Goal: Task Accomplishment & Management: Manage account settings

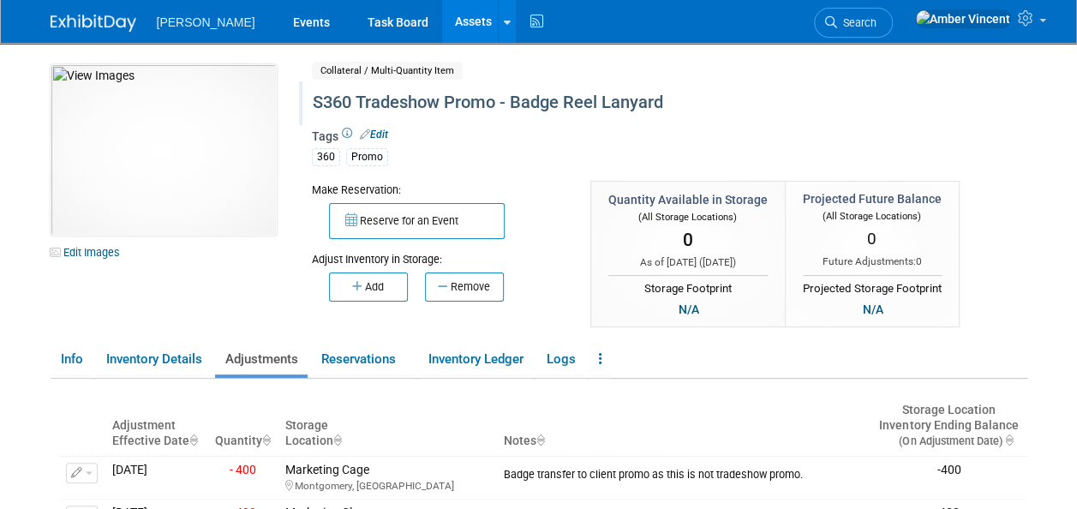
drag, startPoint x: 416, startPoint y: 29, endPoint x: 547, endPoint y: 97, distance: 147.6
click at [442, 29] on link "Assets" at bounding box center [473, 21] width 63 height 43
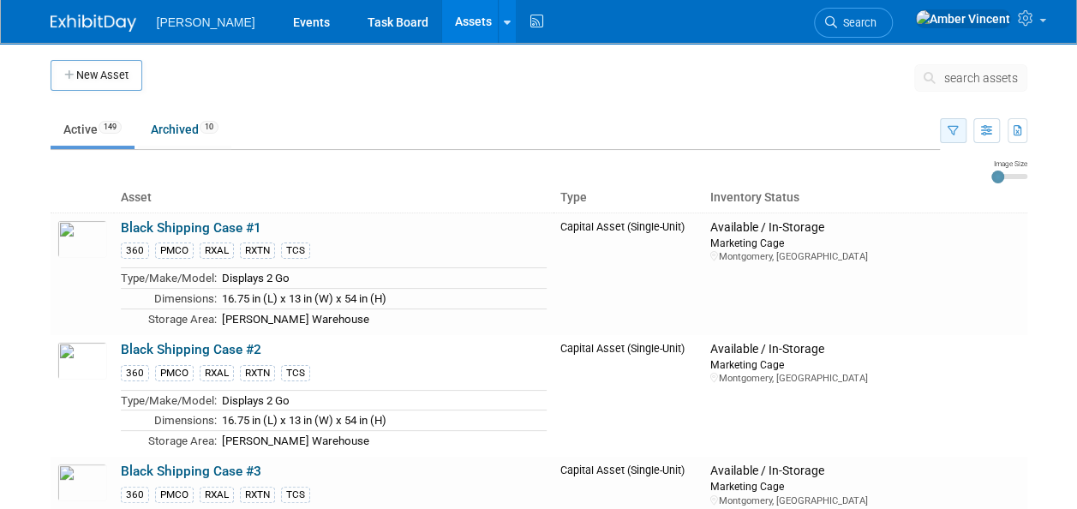
click at [953, 131] on icon "button" at bounding box center [953, 131] width 11 height 11
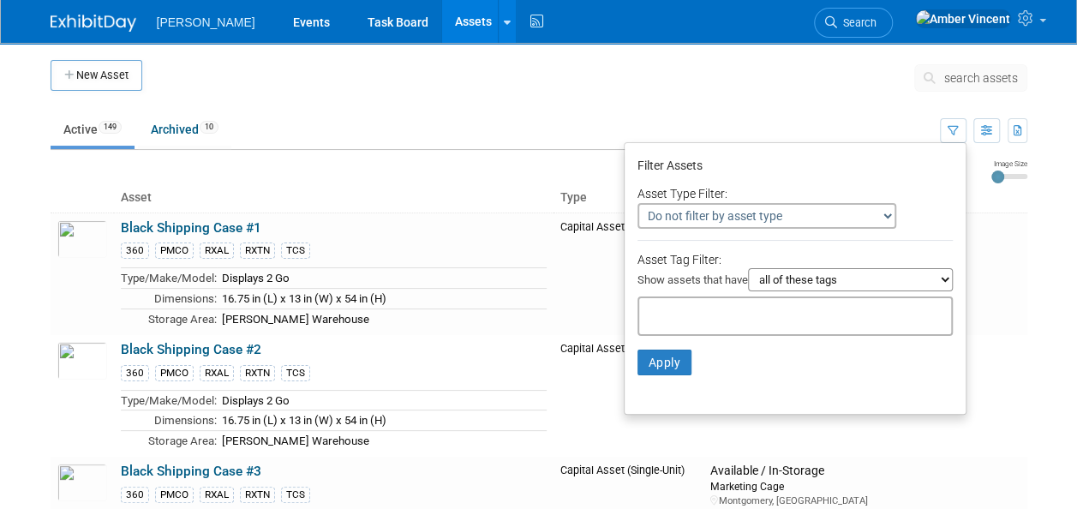
click at [758, 214] on select "Do not filter by asset type Only show Single-Unit Capital Assets Only show Coll…" at bounding box center [767, 216] width 259 height 26
click at [638, 203] on select "Do not filter by asset type Only show Single-Unit Capital Assets Only show Coll…" at bounding box center [767, 216] width 259 height 26
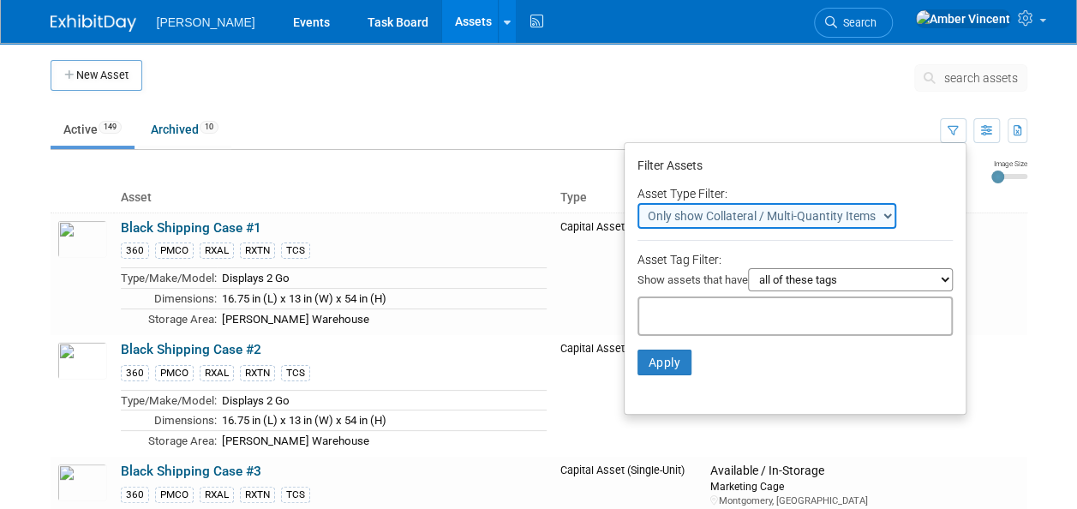
click at [739, 204] on select "Do not filter by asset type Only show Single-Unit Capital Assets Only show Coll…" at bounding box center [767, 216] width 259 height 26
click at [638, 203] on select "Do not filter by asset type Only show Single-Unit Capital Assets Only show Coll…" at bounding box center [767, 216] width 259 height 26
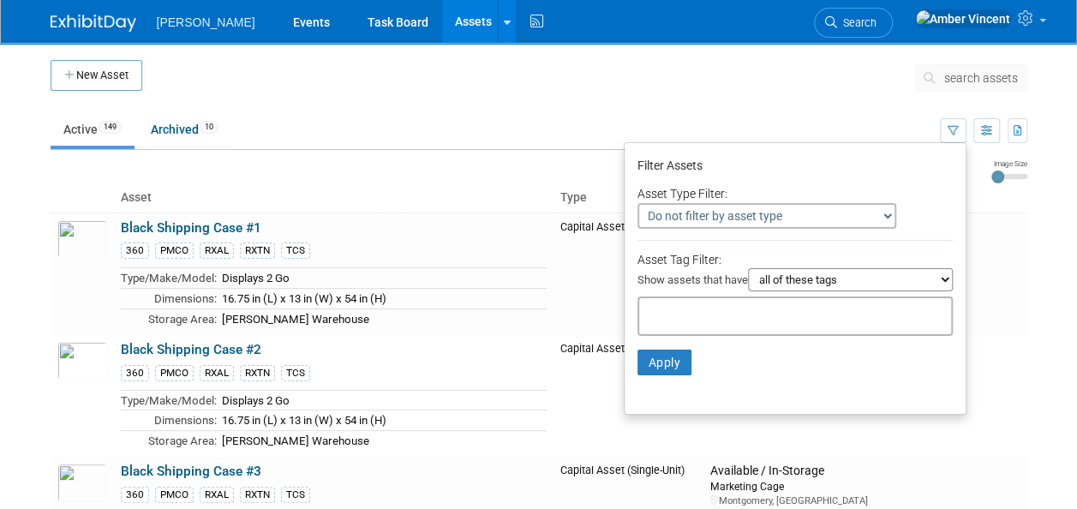
click at [797, 279] on select "all of these tags any one of these tags only and exactly these specific tags" at bounding box center [850, 279] width 205 height 23
click at [770, 208] on select "Do not filter by asset type Only show Single-Unit Capital Assets Only show Coll…" at bounding box center [767, 216] width 259 height 26
select select "2"
click at [638, 203] on select "Do not filter by asset type Only show Single-Unit Capital Assets Only show Coll…" at bounding box center [767, 216] width 259 height 26
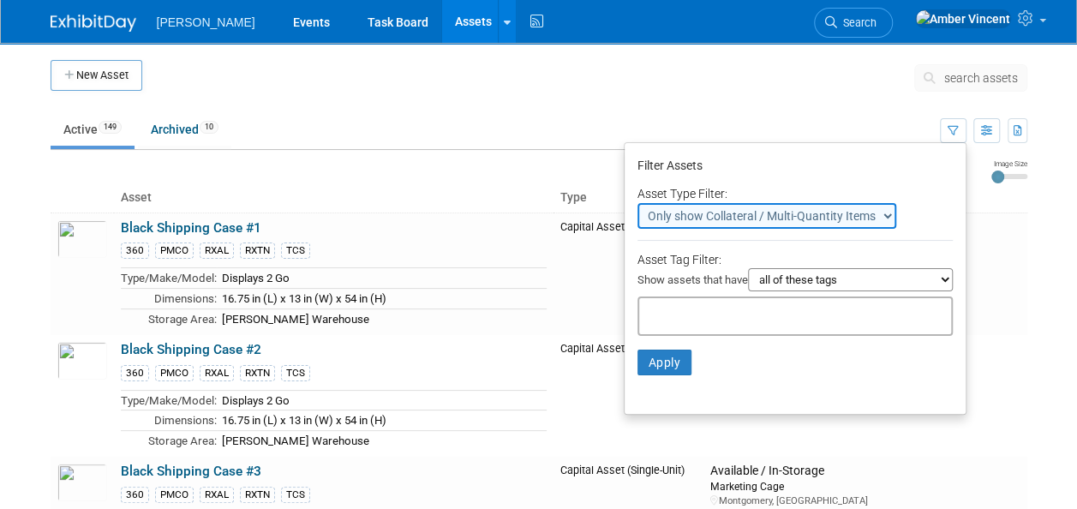
click at [782, 282] on select "all of these tags any one of these tags only and exactly these specific tags" at bounding box center [850, 279] width 205 height 23
click at [728, 309] on input "text" at bounding box center [714, 313] width 137 height 17
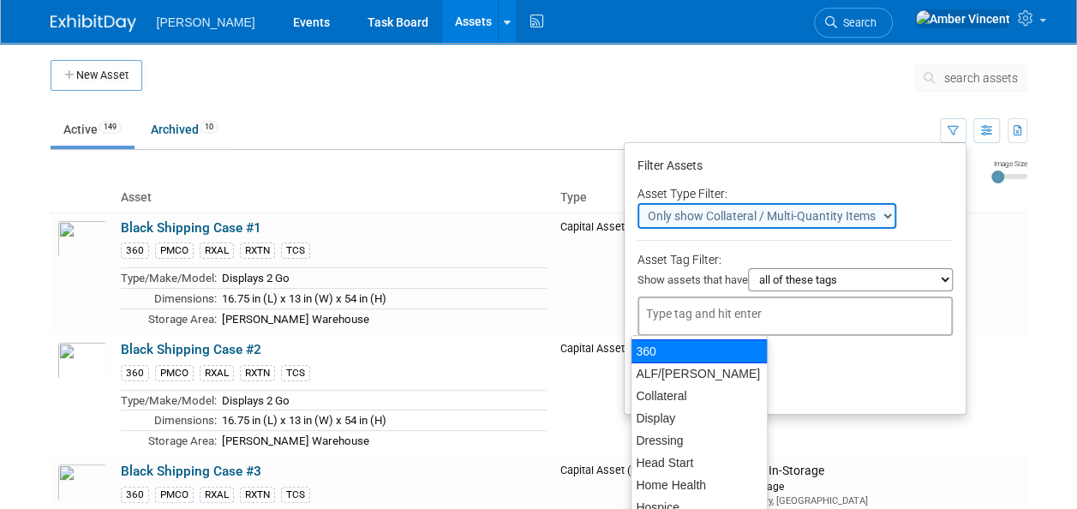
click at [698, 351] on div "360" at bounding box center [699, 351] width 137 height 24
type input "360"
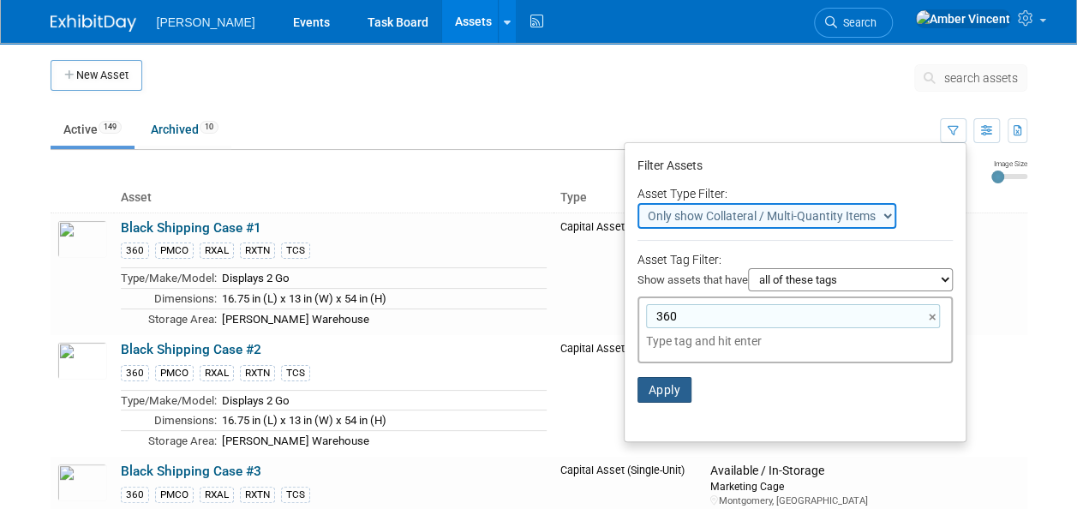
click at [664, 391] on button "Apply" at bounding box center [665, 390] width 55 height 26
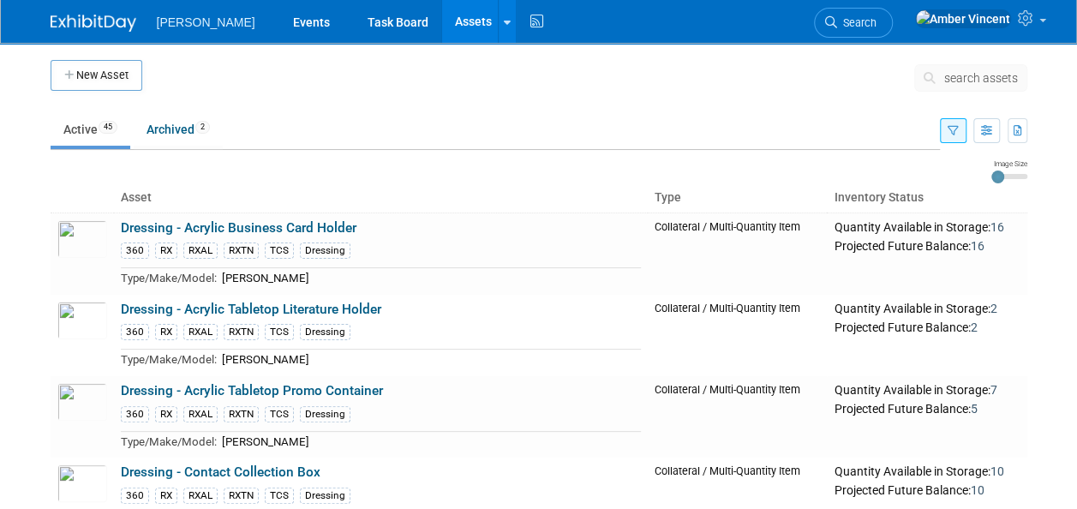
click at [950, 123] on button "button" at bounding box center [953, 130] width 27 height 25
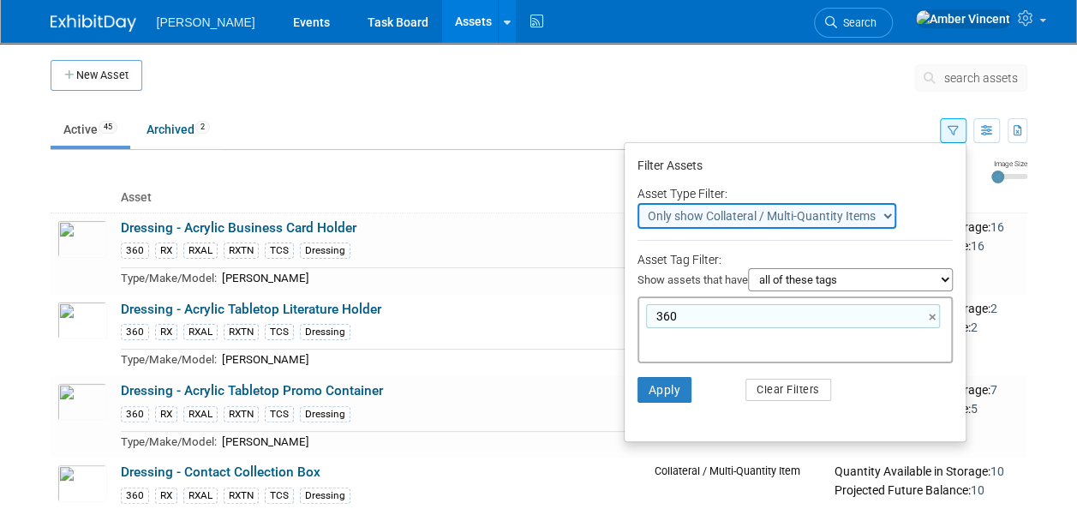
click at [687, 320] on div "360 ×" at bounding box center [793, 316] width 294 height 24
type input "360"
click at [936, 311] on link "×" at bounding box center [934, 318] width 11 height 20
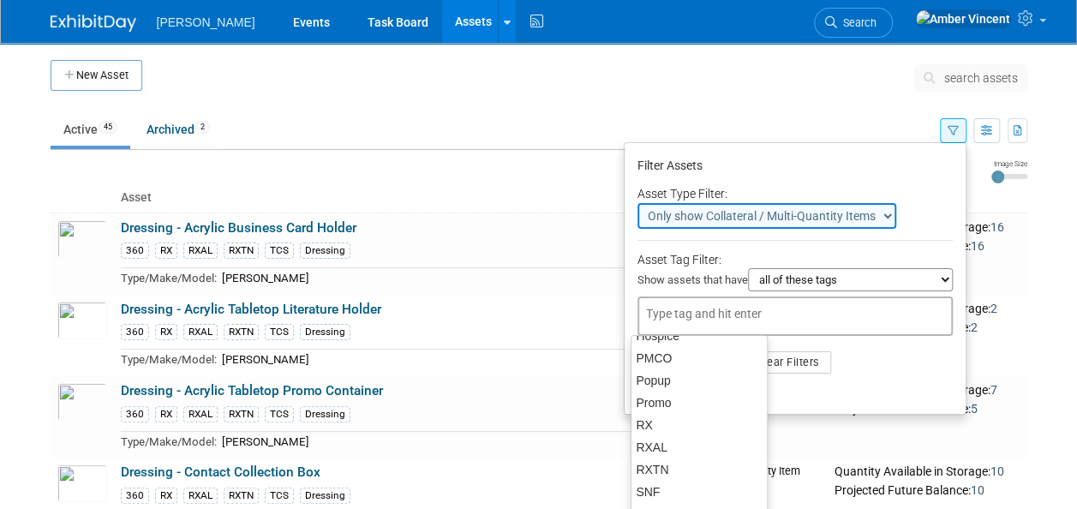
scroll to position [173, 0]
click at [655, 452] on div "RXAL" at bounding box center [699, 446] width 137 height 24
type input "RXAL"
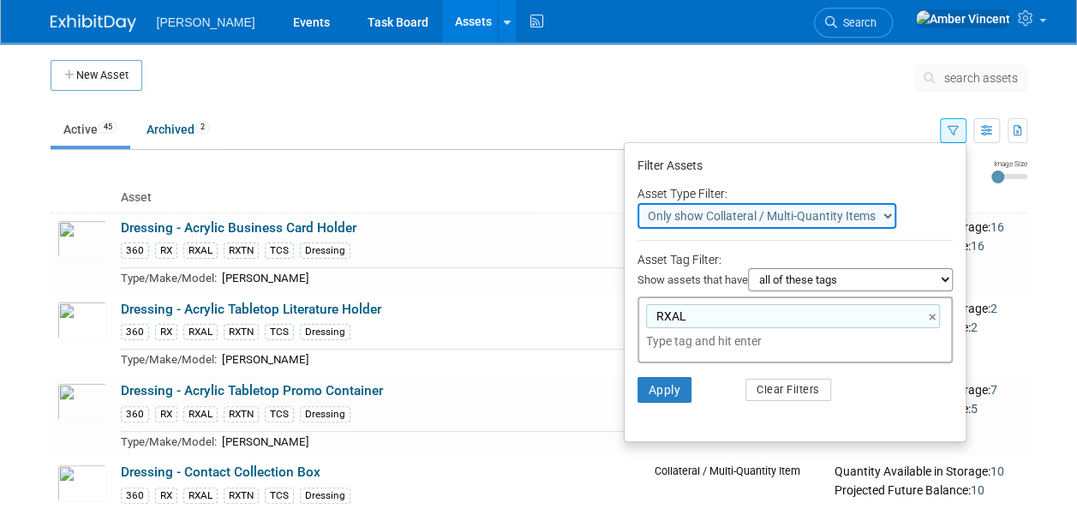
click at [773, 343] on input "text" at bounding box center [766, 341] width 240 height 17
type input "rx"
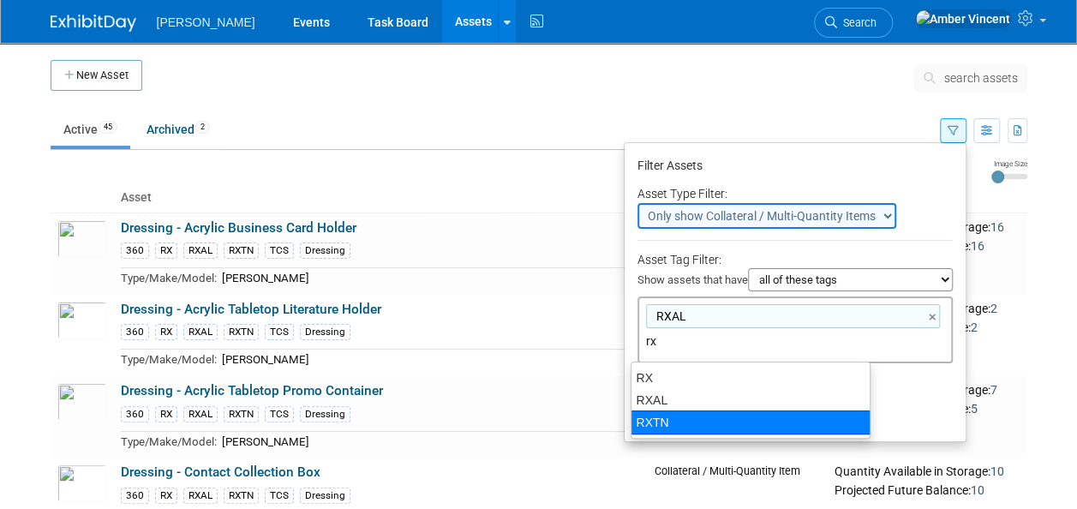
click at [684, 413] on div "RXTN" at bounding box center [751, 422] width 240 height 24
type input "RXAL, RXTN"
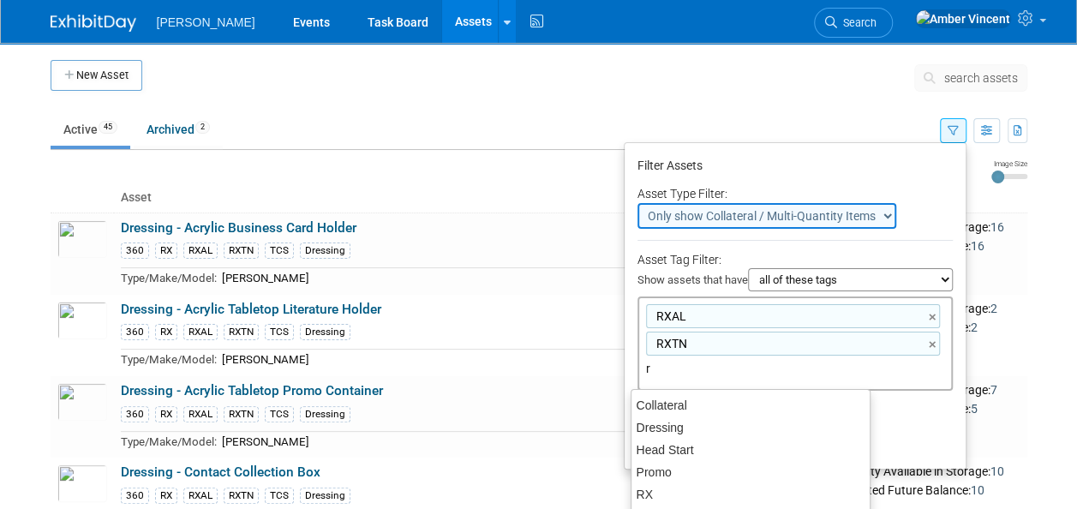
type input "rx"
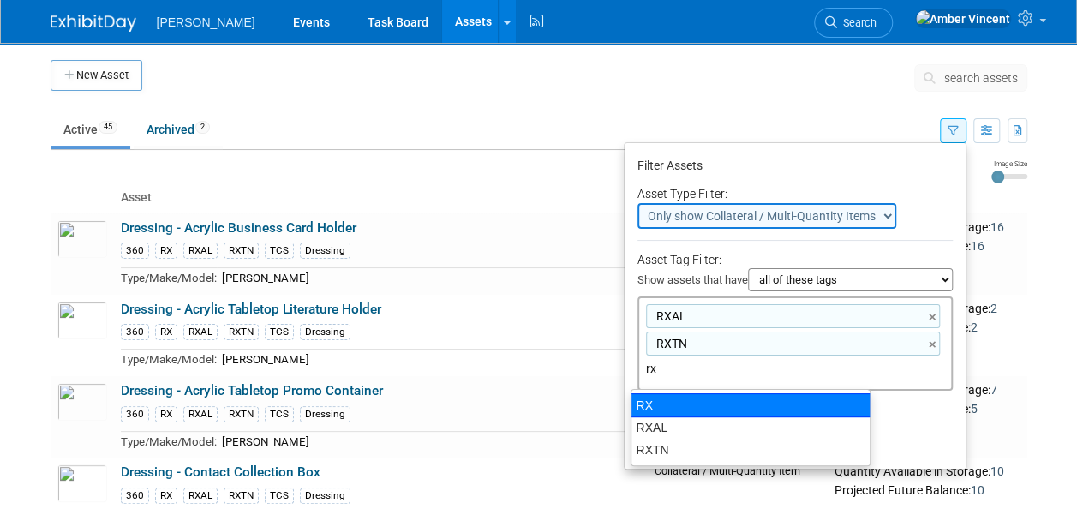
click at [671, 393] on div "RX" at bounding box center [751, 405] width 240 height 24
type input "RXAL, RXTN, RX"
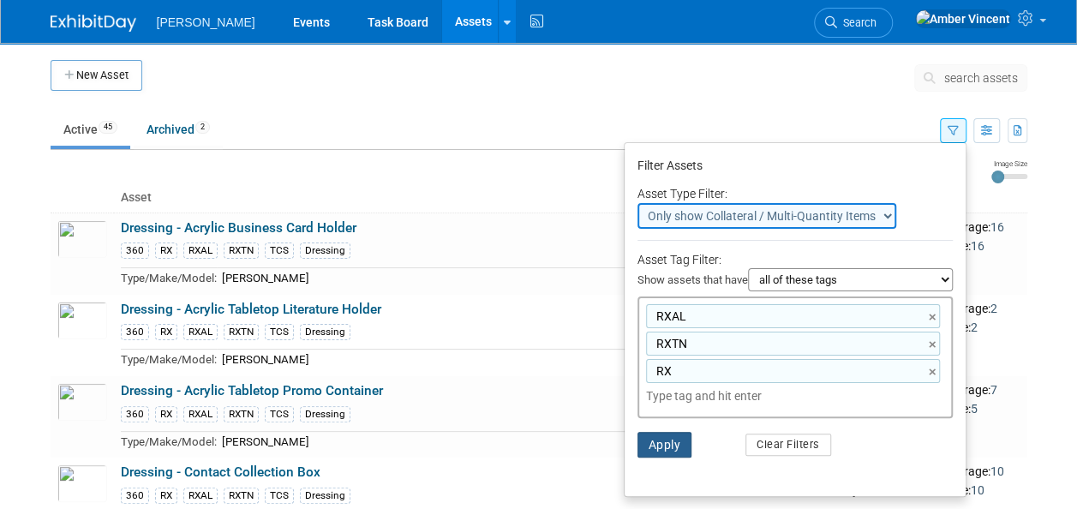
click at [661, 447] on button "Apply" at bounding box center [665, 445] width 55 height 26
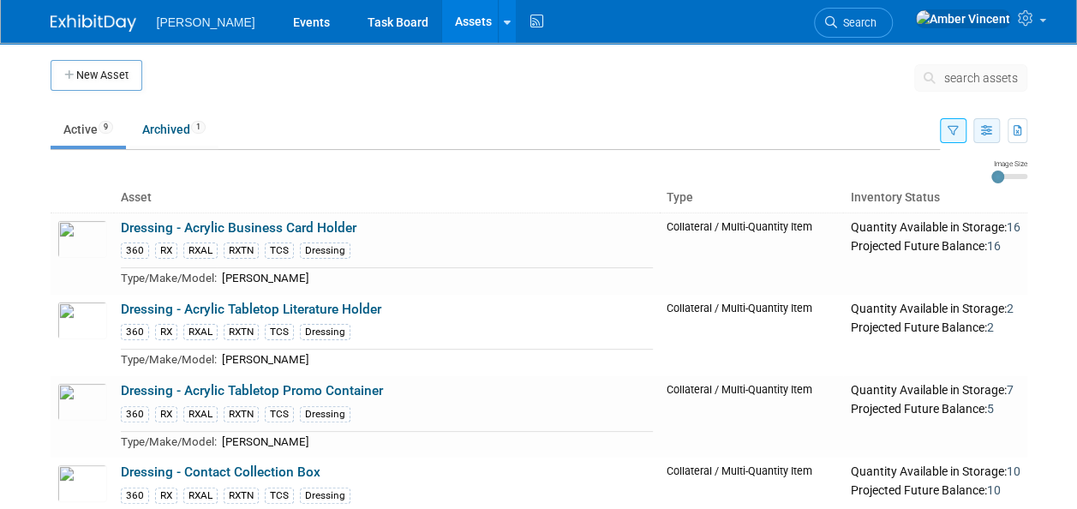
click at [989, 137] on button "button" at bounding box center [987, 130] width 27 height 25
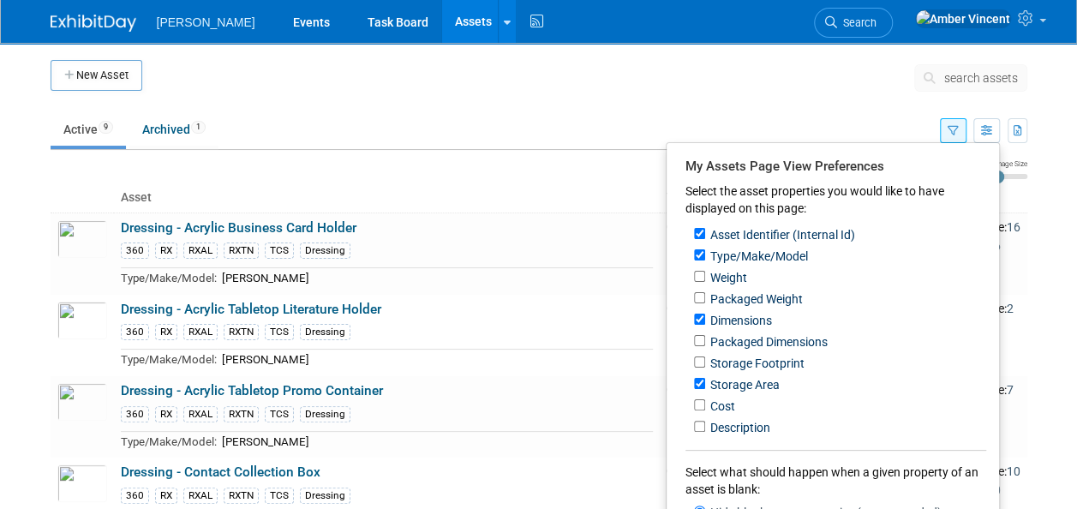
click at [949, 123] on button "button" at bounding box center [953, 130] width 27 height 25
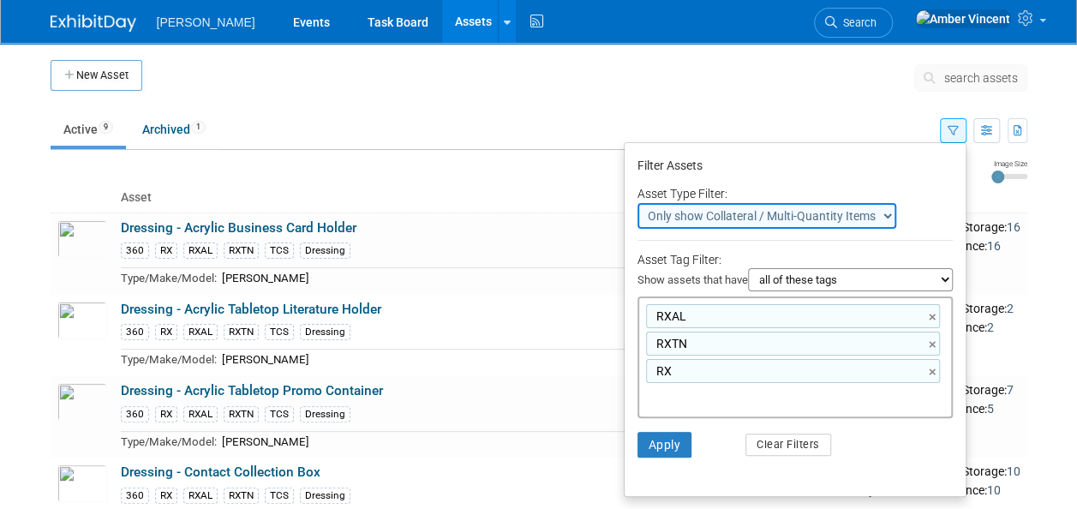
click at [710, 393] on input "text" at bounding box center [714, 395] width 137 height 17
type input "promo"
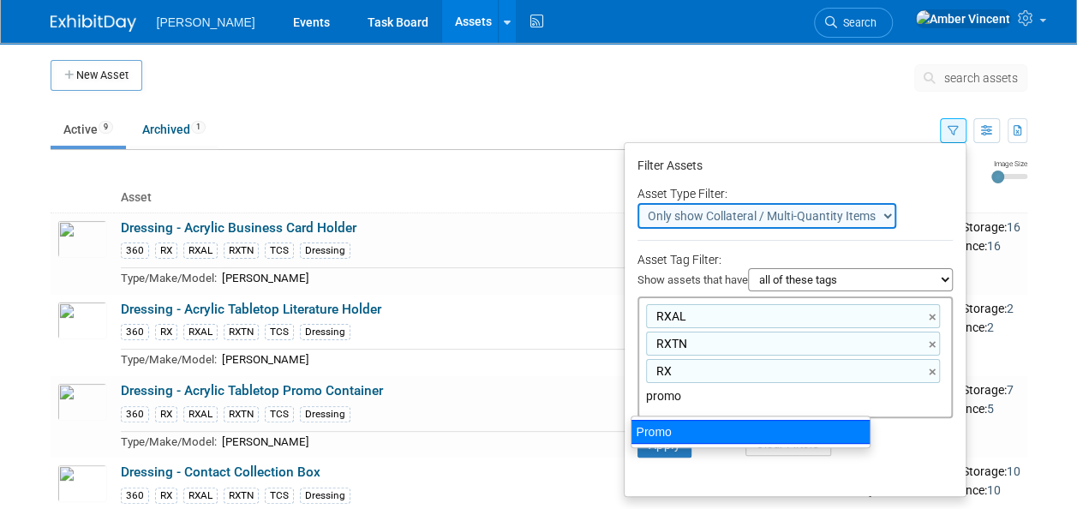
click at [703, 434] on div "Promo" at bounding box center [751, 432] width 240 height 24
type input "RXAL, RXTN, RX, Promo"
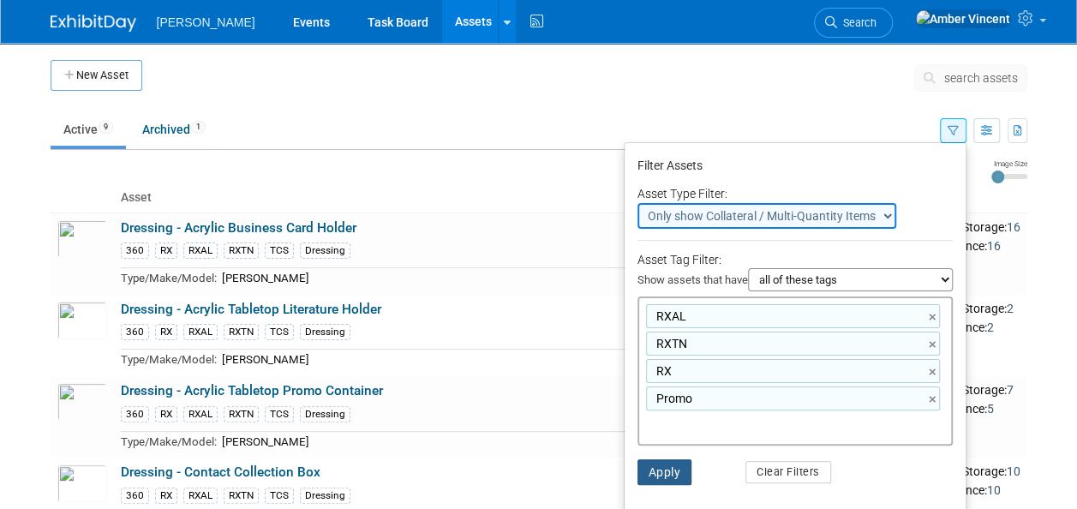
click at [675, 470] on button "Apply" at bounding box center [665, 472] width 55 height 26
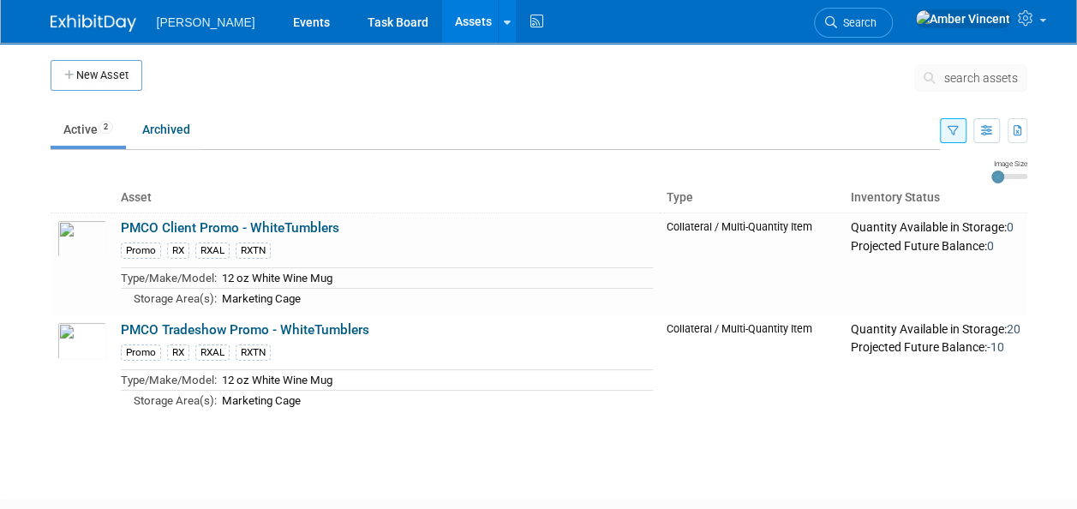
click at [960, 132] on button "button" at bounding box center [953, 130] width 27 height 25
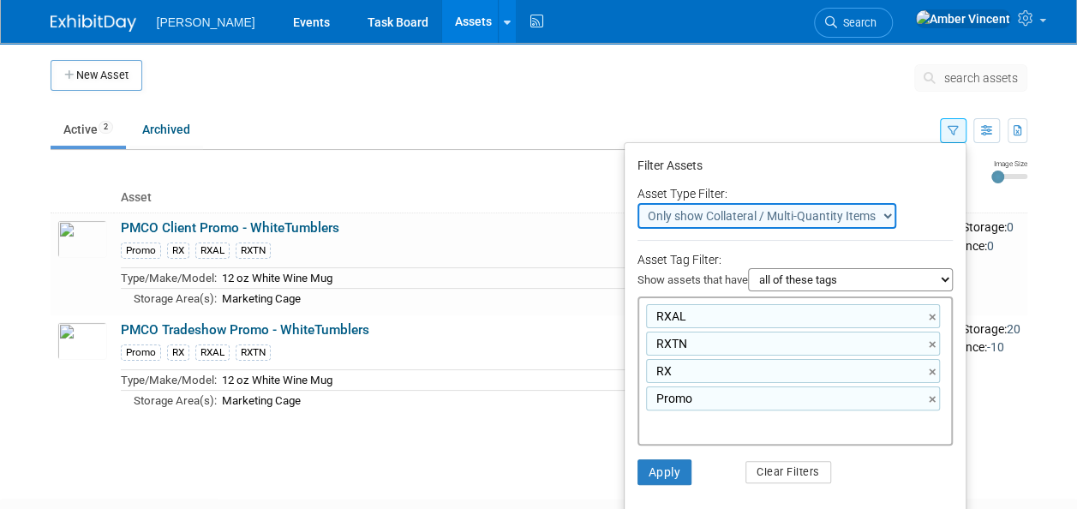
click at [836, 217] on select "Do not filter by asset type Only show Single-Unit Capital Assets Only show Coll…" at bounding box center [767, 216] width 259 height 26
select select "0"
click at [638, 203] on select "Do not filter by asset type Only show Single-Unit Capital Assets Only show Coll…" at bounding box center [767, 216] width 259 height 26
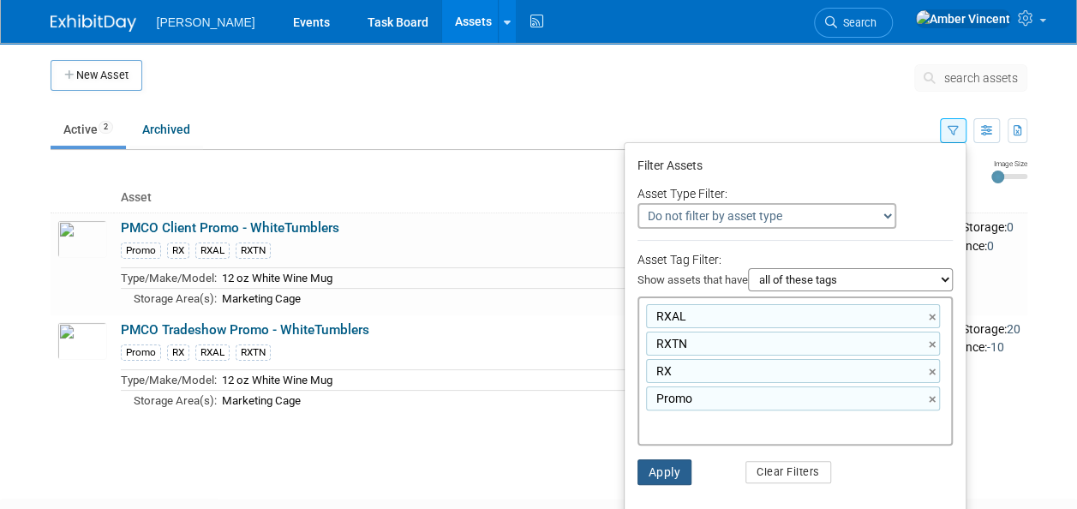
click at [652, 468] on button "Apply" at bounding box center [665, 472] width 55 height 26
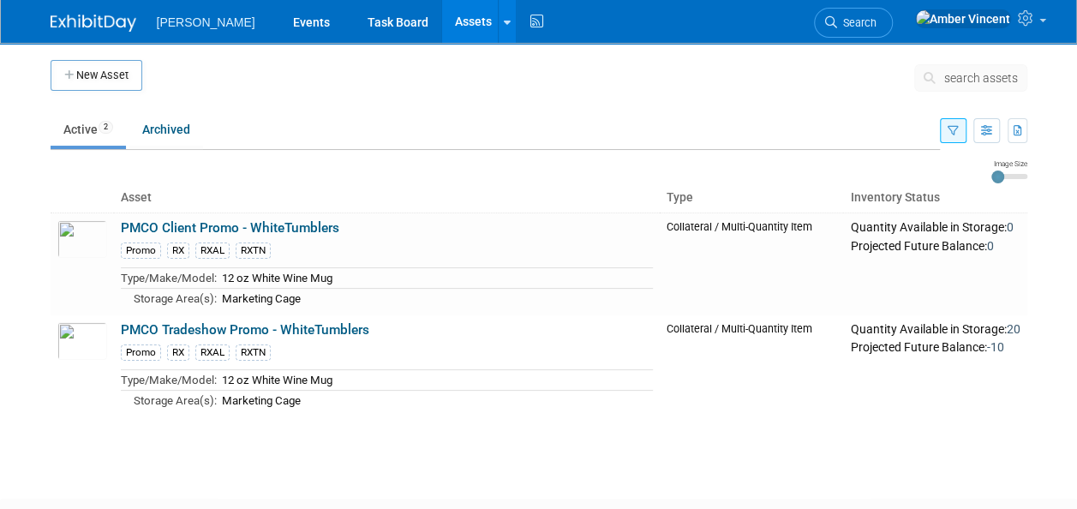
click at [956, 126] on icon "button" at bounding box center [953, 131] width 11 height 11
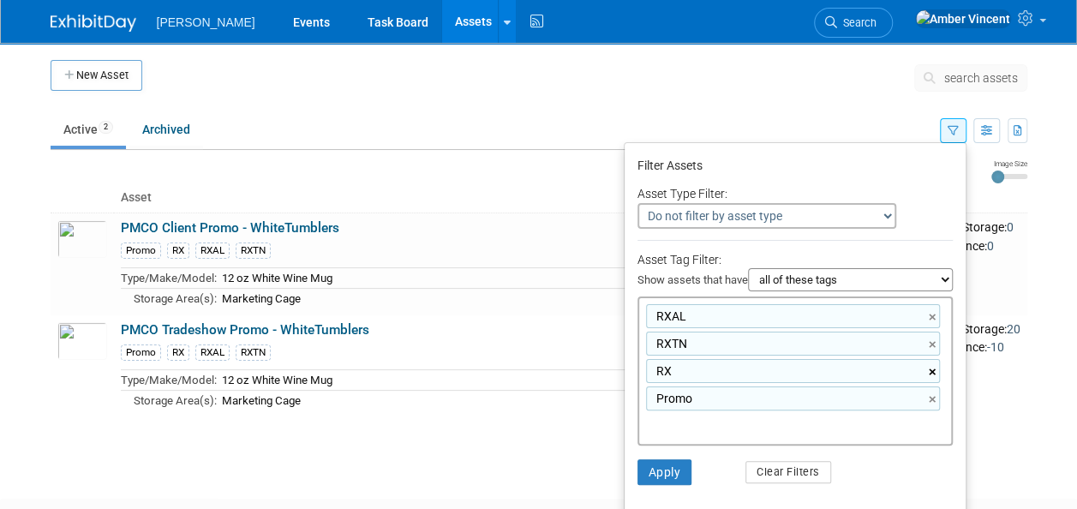
click at [929, 371] on link "×" at bounding box center [934, 373] width 11 height 20
type input "RXAL, RXTN, Promo"
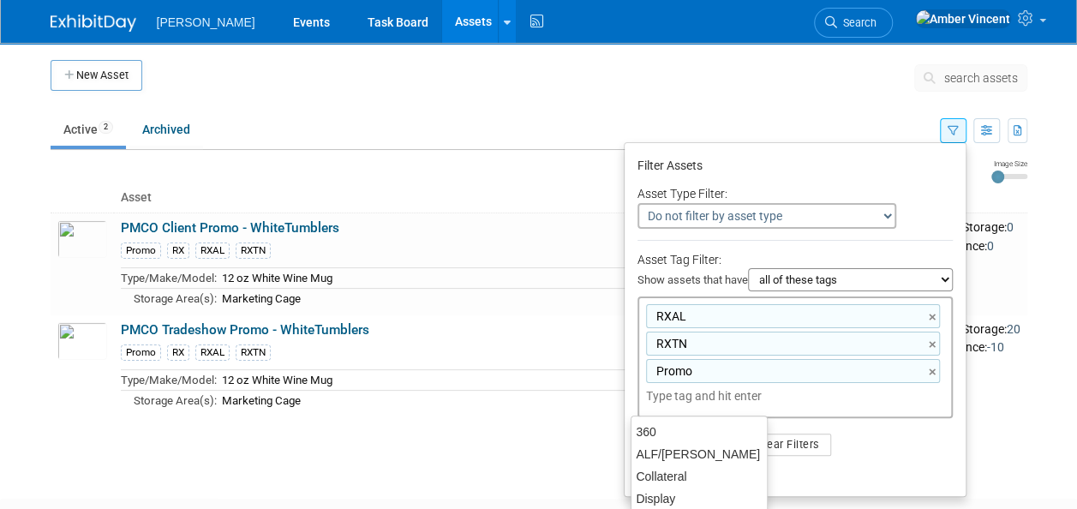
click at [853, 408] on div "RXAL, RXTN, Promo RXAL × RXTN × Promo ×" at bounding box center [795, 358] width 315 height 122
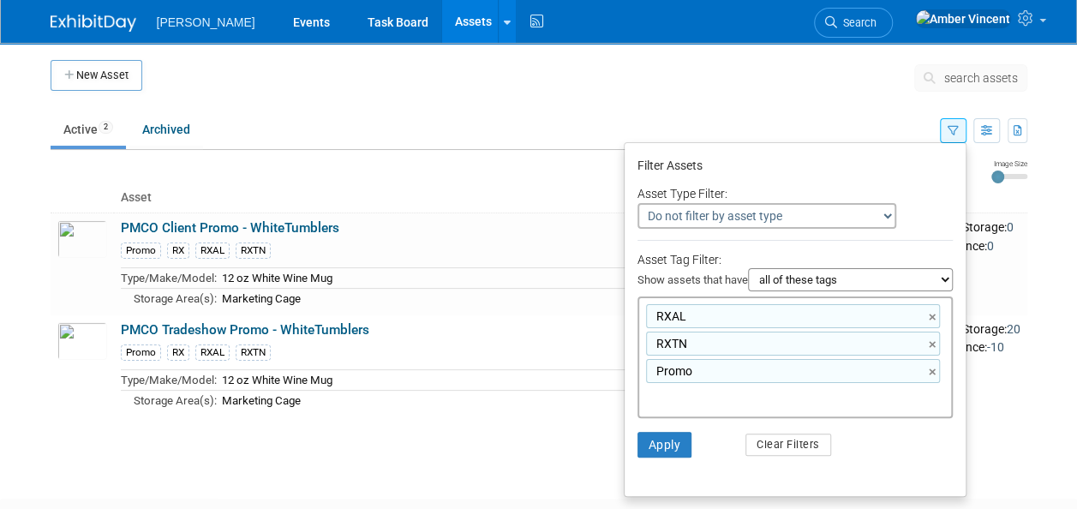
click at [937, 277] on select "all of these tags any one of these tags only and exactly these specific tags" at bounding box center [850, 279] width 205 height 23
select select "any"
click at [748, 268] on select "all of these tags any one of these tags only and exactly these specific tags" at bounding box center [850, 279] width 205 height 23
click at [664, 440] on button "Apply" at bounding box center [665, 445] width 55 height 26
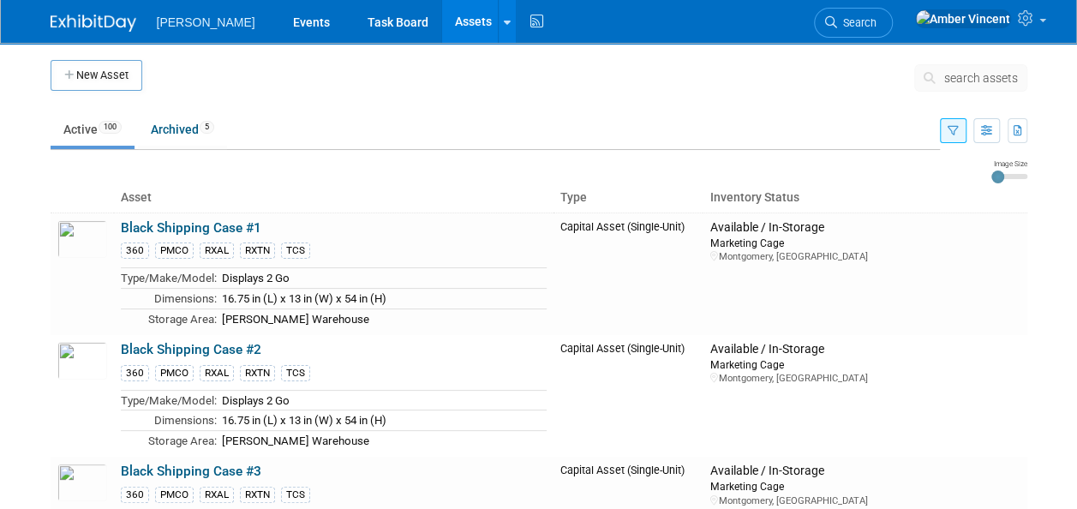
click at [946, 130] on button "button" at bounding box center [953, 130] width 27 height 25
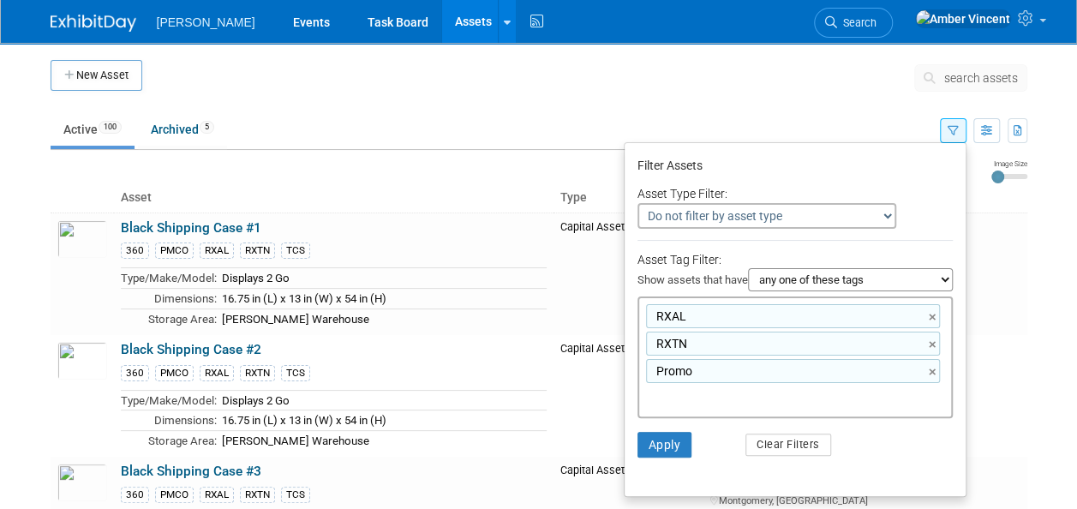
click at [766, 221] on select "Do not filter by asset type Only show Single-Unit Capital Assets Only show Coll…" at bounding box center [767, 216] width 259 height 26
select select "2"
click at [638, 203] on select "Do not filter by asset type Only show Single-Unit Capital Assets Only show Coll…" at bounding box center [767, 216] width 259 height 26
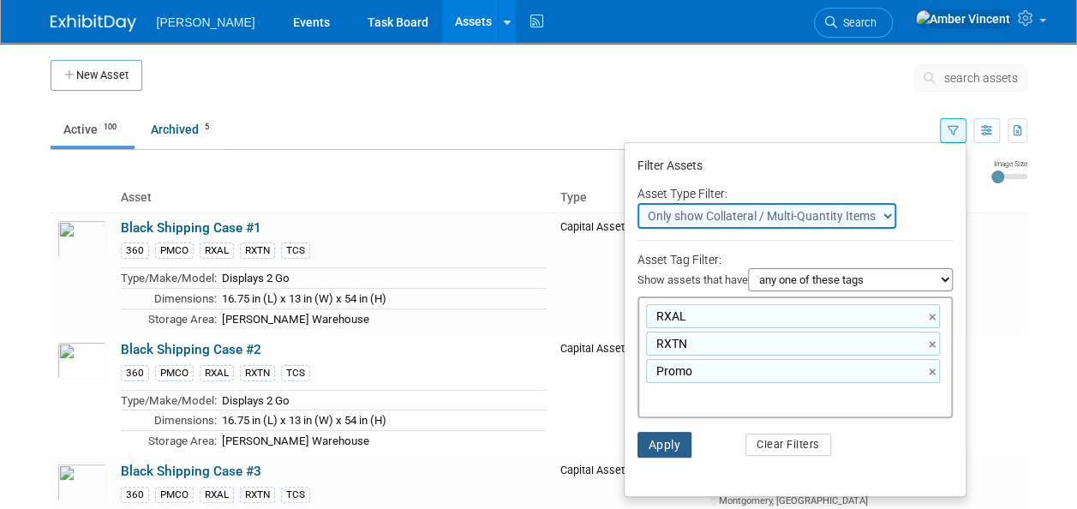
click at [644, 440] on button "Apply" at bounding box center [665, 445] width 55 height 26
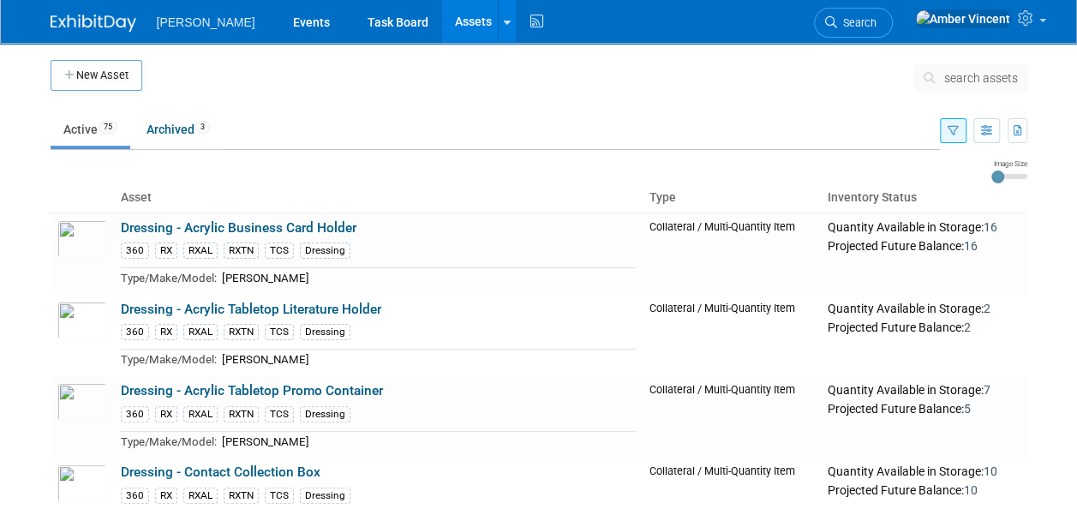
click at [963, 137] on button "button" at bounding box center [953, 130] width 27 height 25
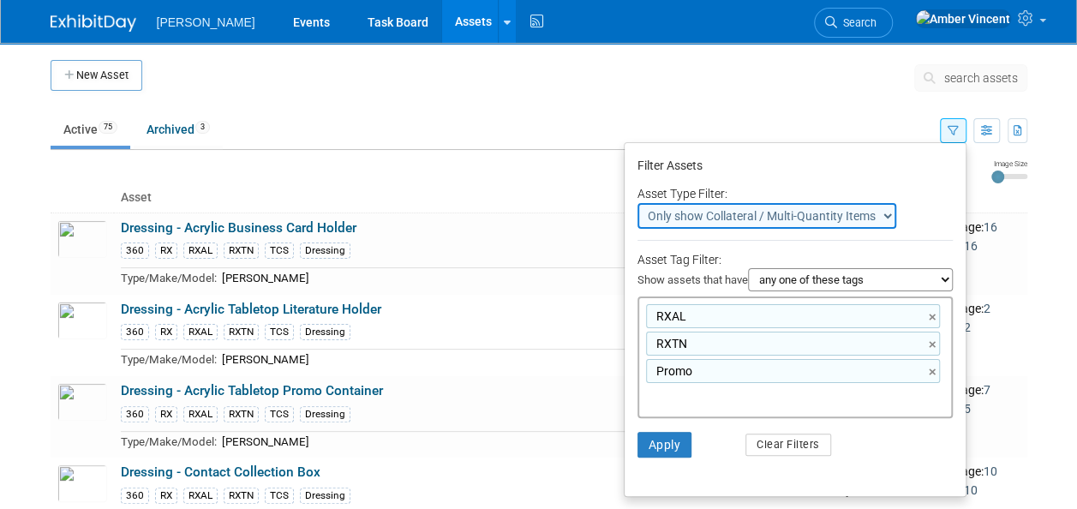
click at [846, 221] on select "Do not filter by asset type Only show Single-Unit Capital Assets Only show Coll…" at bounding box center [767, 216] width 259 height 26
click at [660, 438] on button "Apply" at bounding box center [665, 445] width 55 height 26
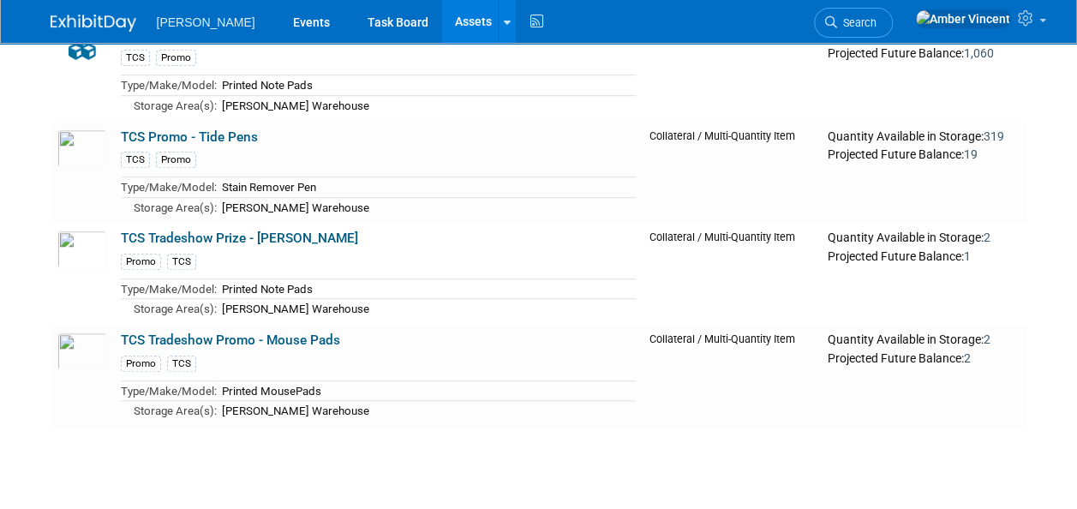
scroll to position [7082, 0]
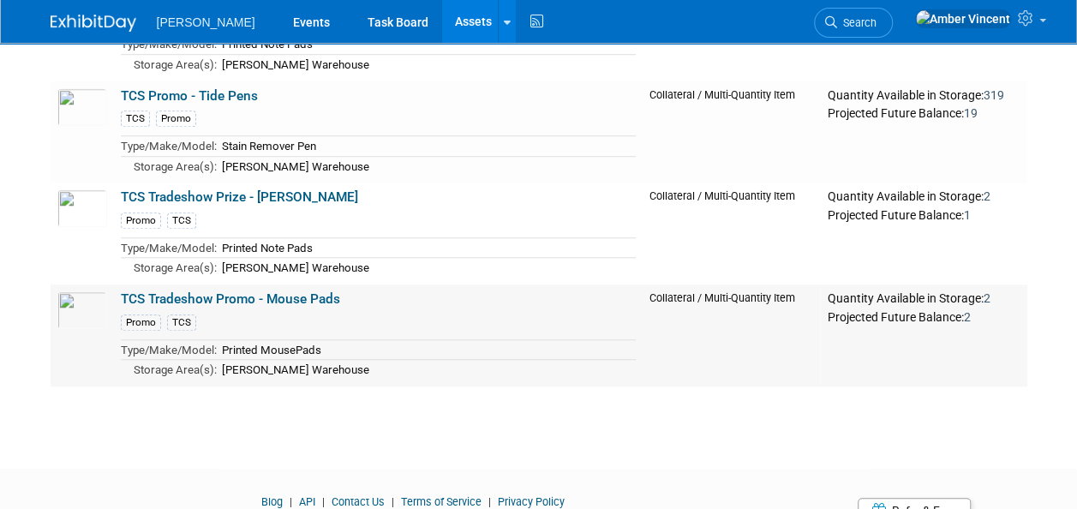
click at [195, 291] on link "TCS Tradeshow Promo - Mouse Pads" at bounding box center [230, 298] width 219 height 15
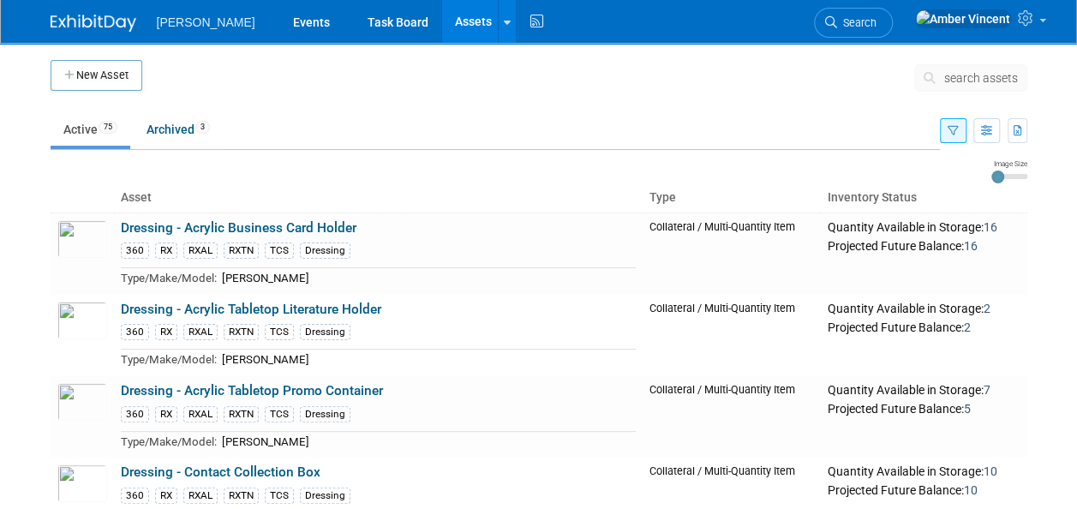
click at [951, 134] on icon "button" at bounding box center [953, 131] width 11 height 11
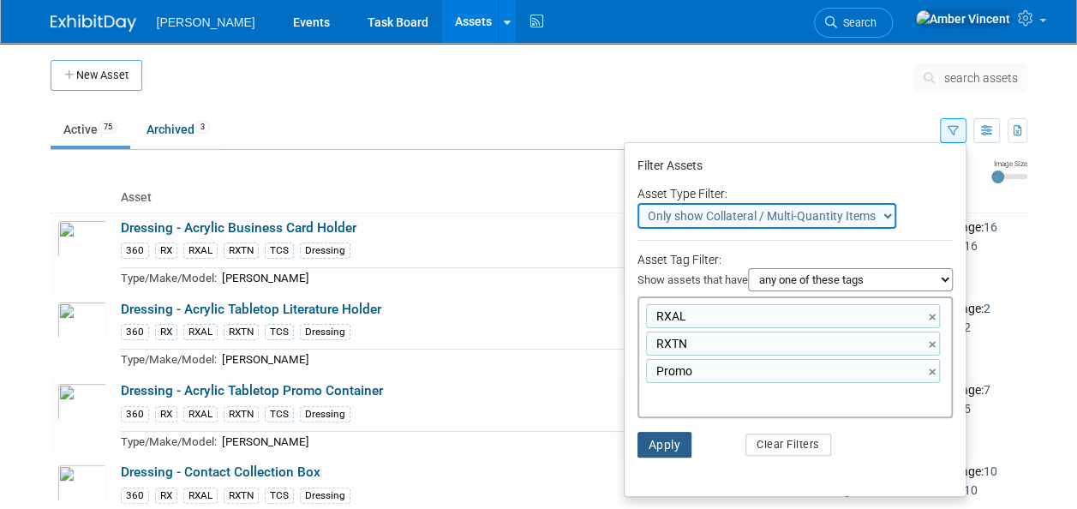
click at [665, 445] on button "Apply" at bounding box center [665, 445] width 55 height 26
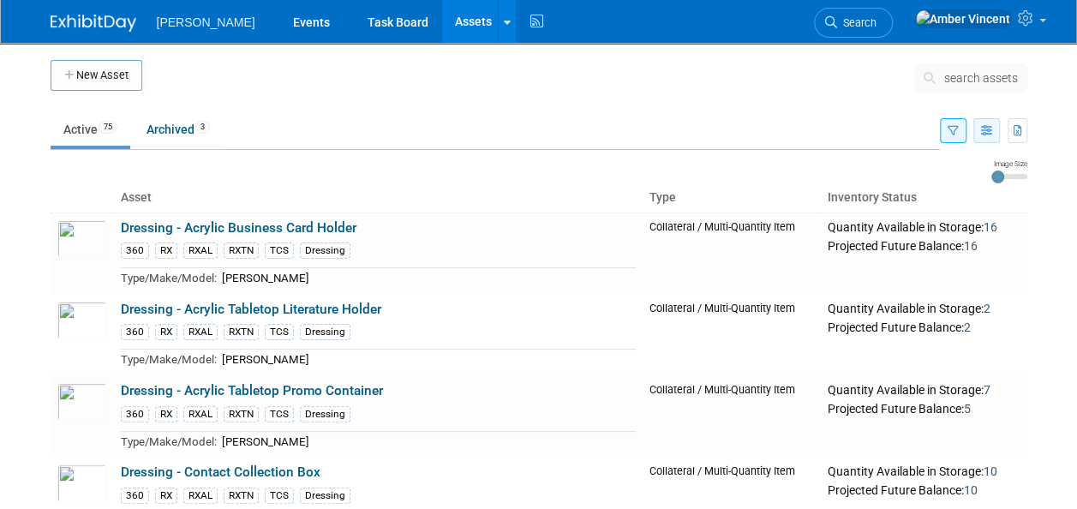
click at [989, 135] on icon "button" at bounding box center [986, 131] width 11 height 11
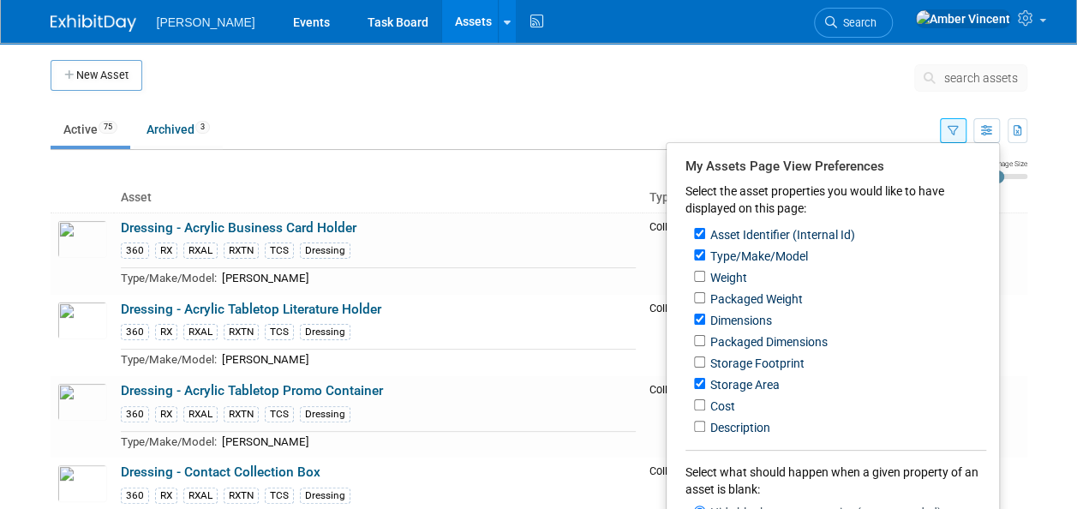
click at [947, 127] on button "button" at bounding box center [953, 130] width 27 height 25
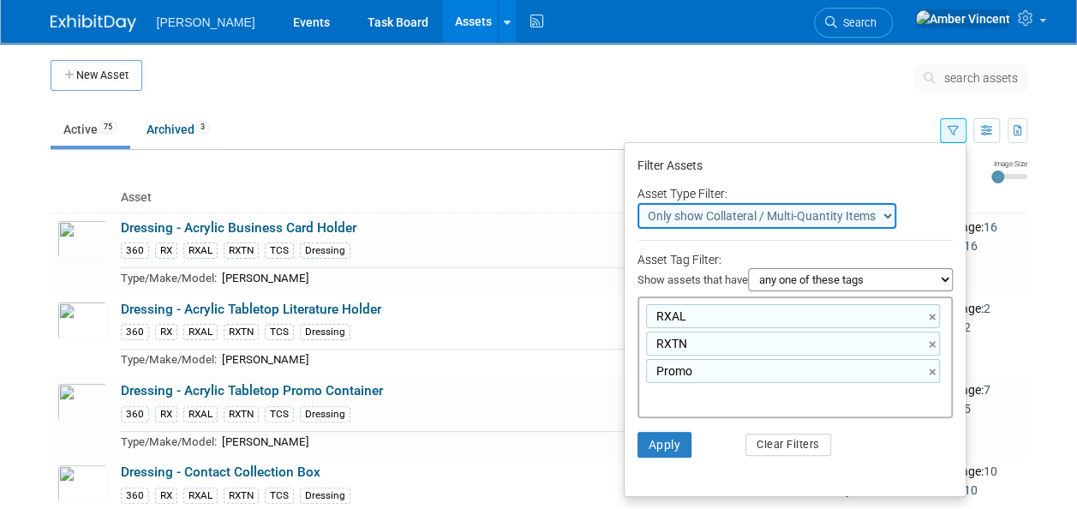
click at [768, 278] on select "all of these tags any one of these tags only and exactly these specific tags" at bounding box center [850, 279] width 205 height 23
select select "only"
click at [748, 268] on select "all of these tags any one of these tags only and exactly these specific tags" at bounding box center [850, 279] width 205 height 23
click at [640, 435] on button "Apply" at bounding box center [665, 445] width 55 height 26
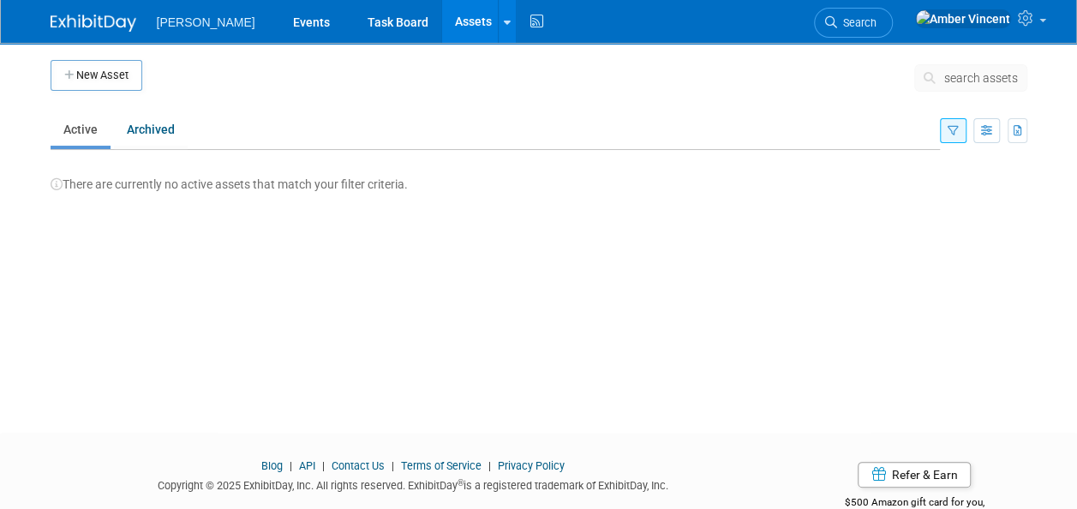
click at [958, 134] on button "button" at bounding box center [953, 130] width 27 height 25
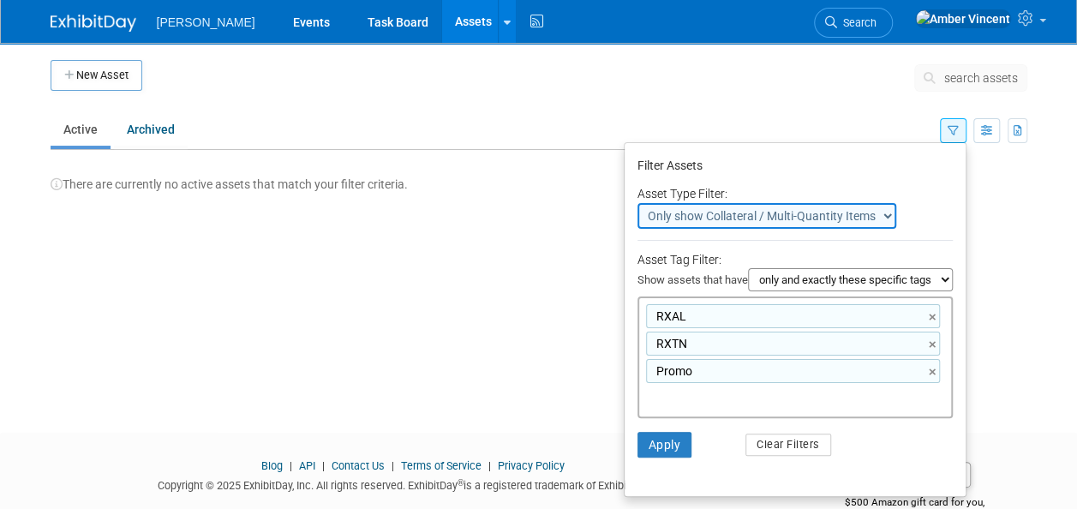
click at [815, 283] on select "all of these tags any one of these tags only and exactly these specific tags" at bounding box center [850, 279] width 205 height 23
select select "any"
click at [748, 268] on select "all of these tags any one of these tags only and exactly these specific tags" at bounding box center [850, 279] width 205 height 23
click at [647, 446] on button "Apply" at bounding box center [665, 445] width 55 height 26
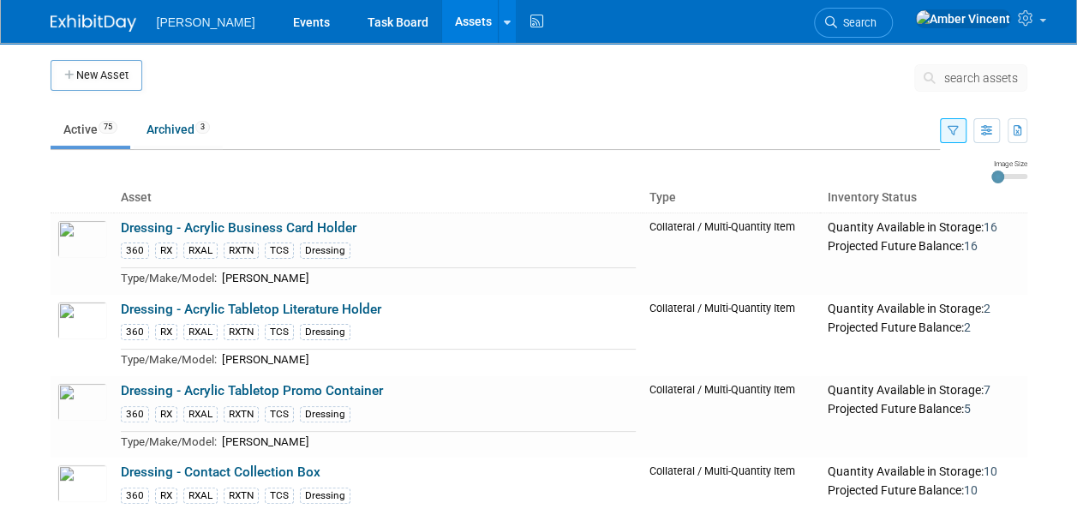
click at [947, 130] on button "button" at bounding box center [953, 130] width 27 height 25
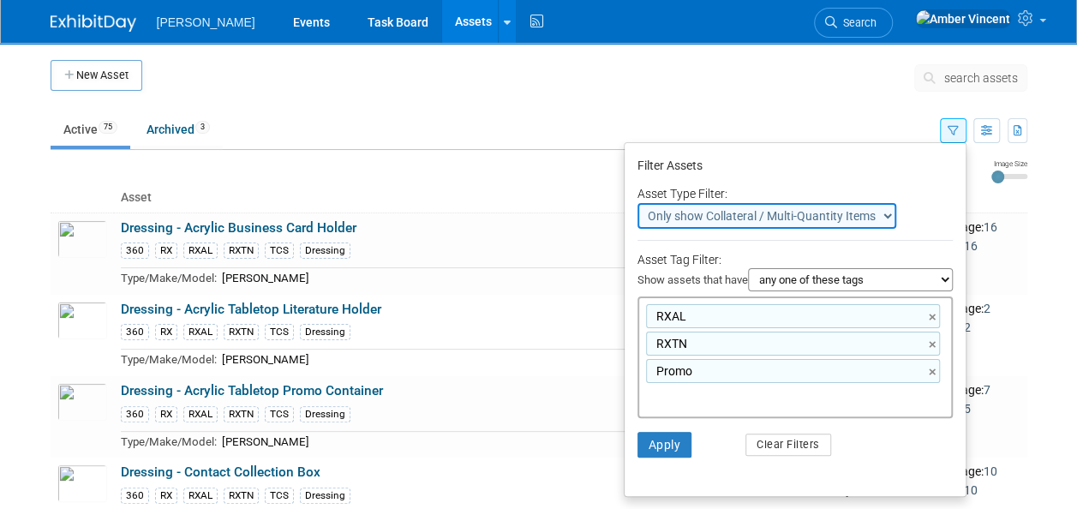
click at [796, 273] on select "all of these tags any one of these tags only and exactly these specific tags" at bounding box center [850, 279] width 205 height 23
click at [748, 268] on select "all of these tags any one of these tags only and exactly these specific tags" at bounding box center [850, 279] width 205 height 23
click at [800, 281] on select "all of these tags any one of these tags only and exactly these specific tags" at bounding box center [850, 279] width 205 height 23
click at [748, 268] on select "all of these tags any one of these tags only and exactly these specific tags" at bounding box center [850, 279] width 205 height 23
click at [876, 283] on select "all of these tags any one of these tags only and exactly these specific tags" at bounding box center [850, 279] width 205 height 23
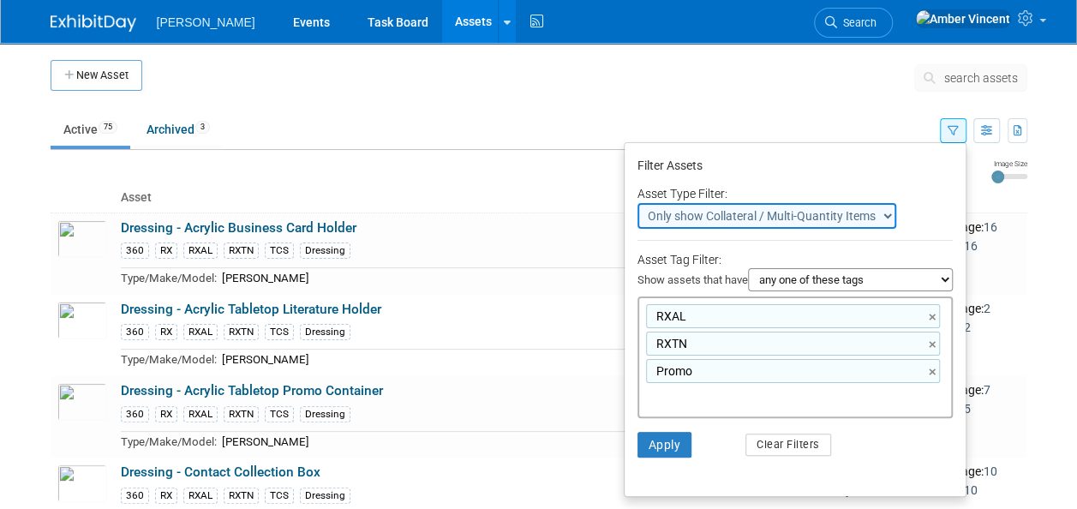
select select "all"
click at [748, 268] on select "all of these tags any one of these tags only and exactly these specific tags" at bounding box center [850, 279] width 205 height 23
click at [641, 436] on button "Apply" at bounding box center [665, 445] width 55 height 26
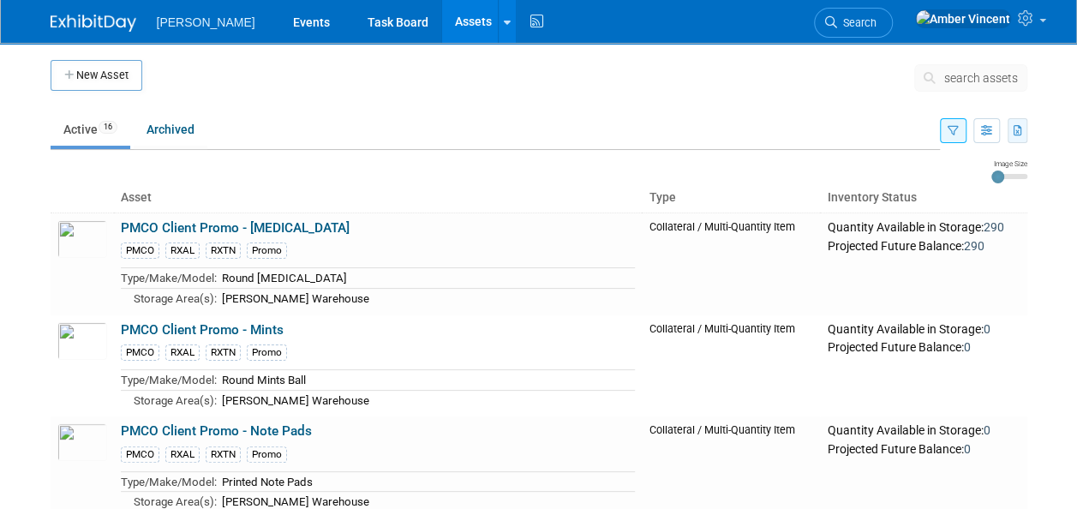
click at [1025, 132] on button "button" at bounding box center [1018, 130] width 20 height 25
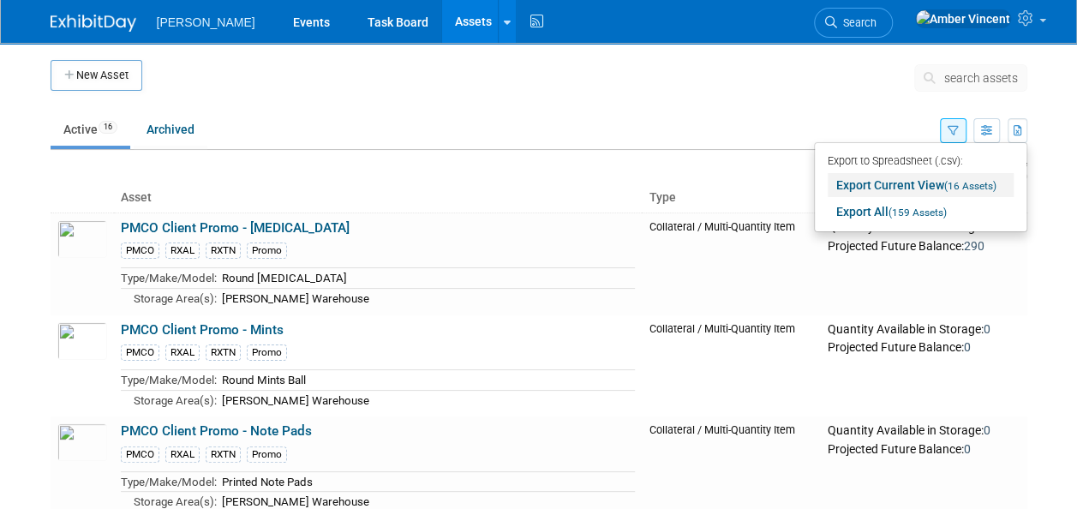
click at [960, 177] on link "Export Current View (16 Assets)" at bounding box center [921, 185] width 186 height 24
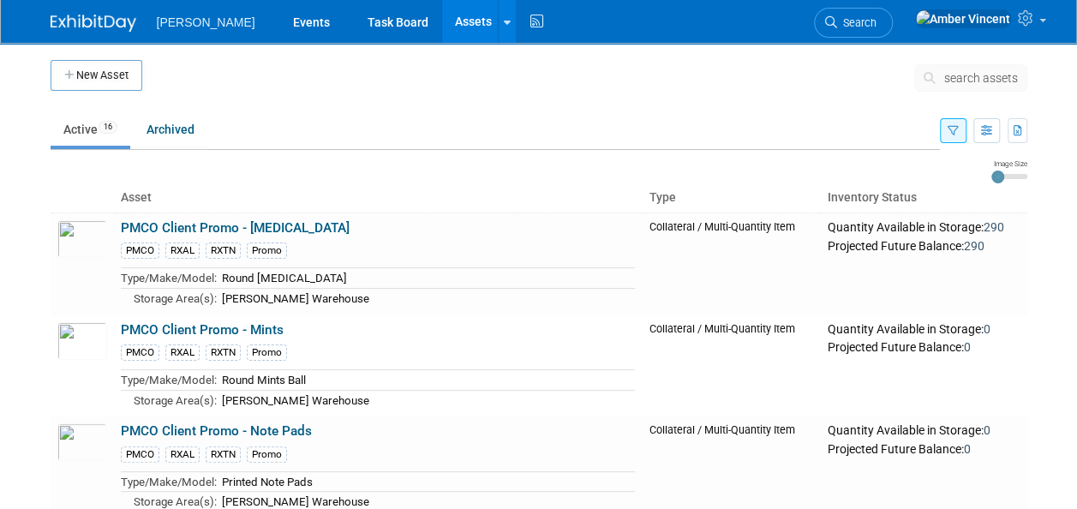
click at [416, 98] on td at bounding box center [528, 81] width 772 height 43
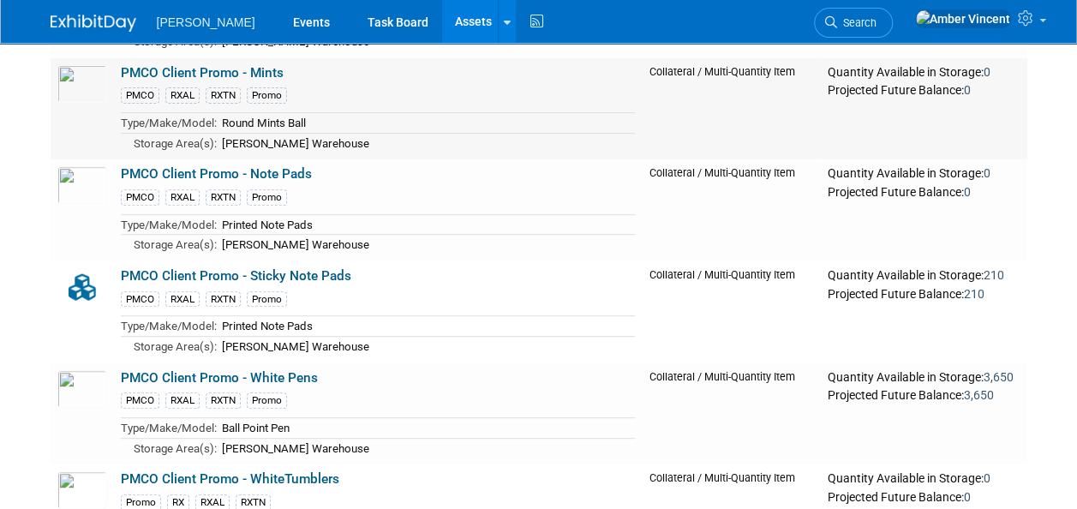
scroll to position [343, 0]
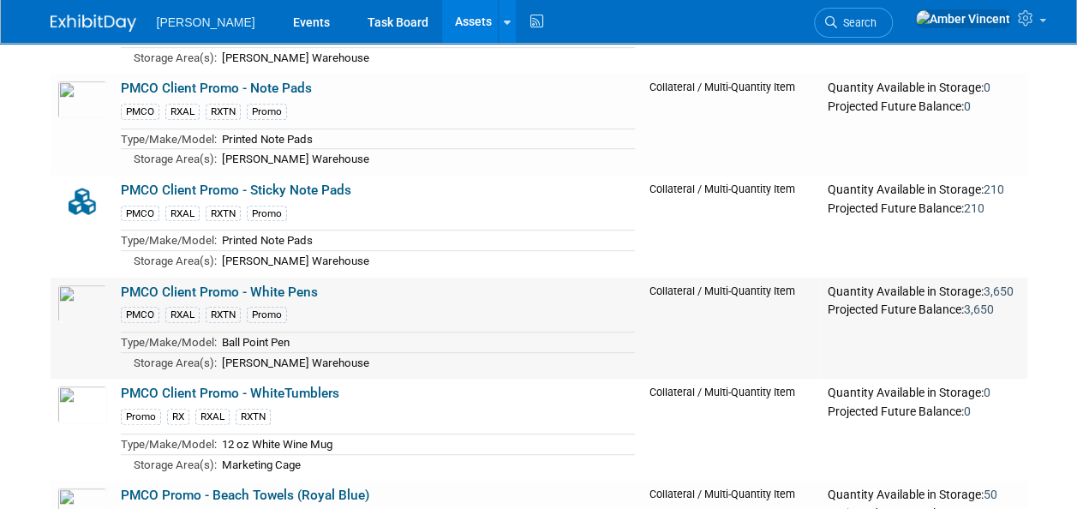
click at [273, 291] on link "PMCO Client Promo - White Pens" at bounding box center [219, 292] width 197 height 15
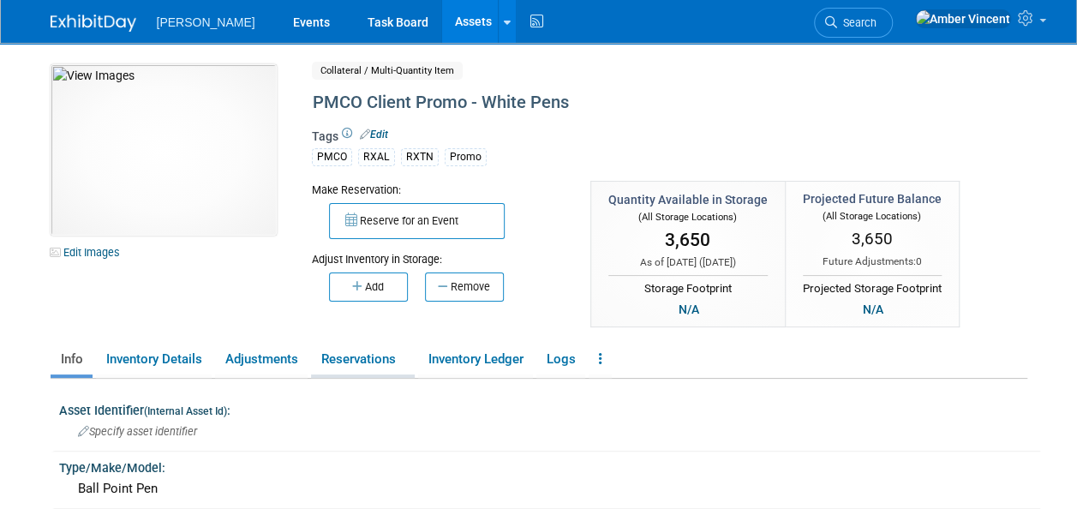
click at [328, 367] on link "Reservations" at bounding box center [363, 360] width 104 height 30
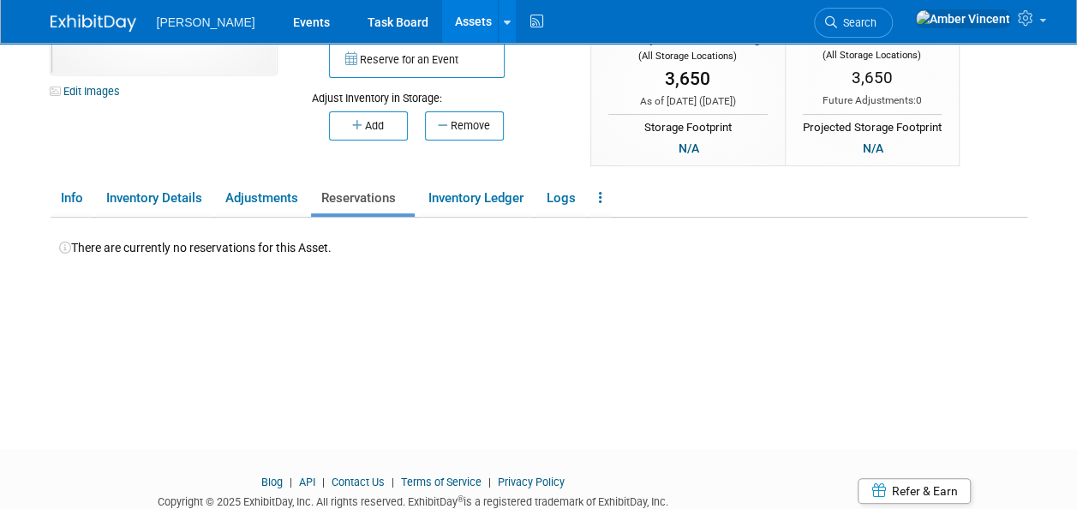
scroll to position [171, 0]
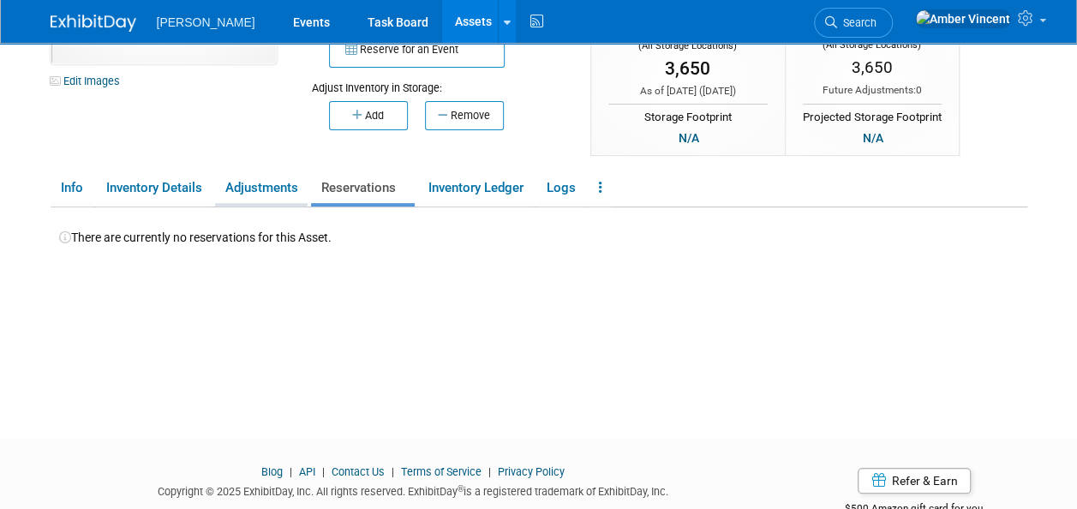
click at [261, 185] on link "Adjustments" at bounding box center [261, 188] width 93 height 30
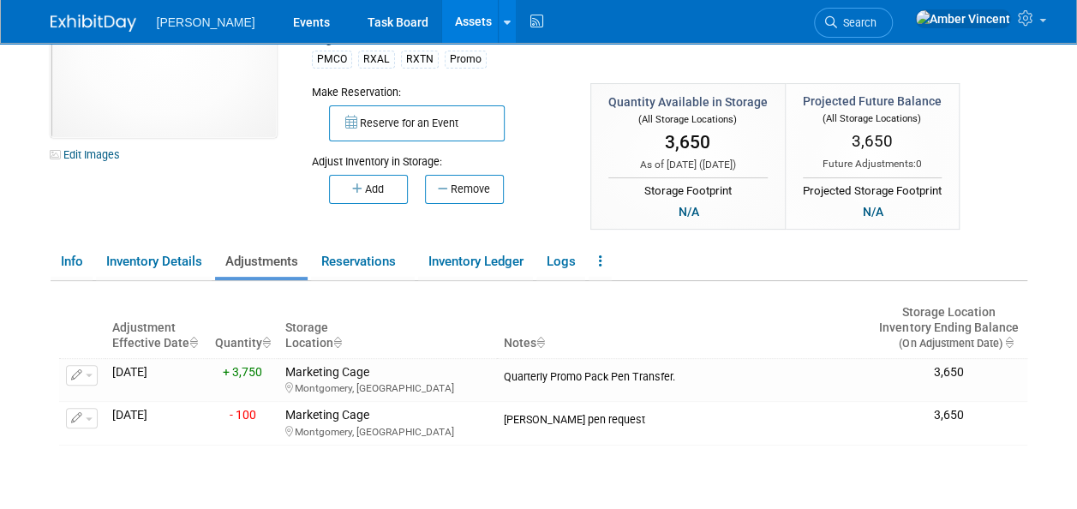
scroll to position [0, 0]
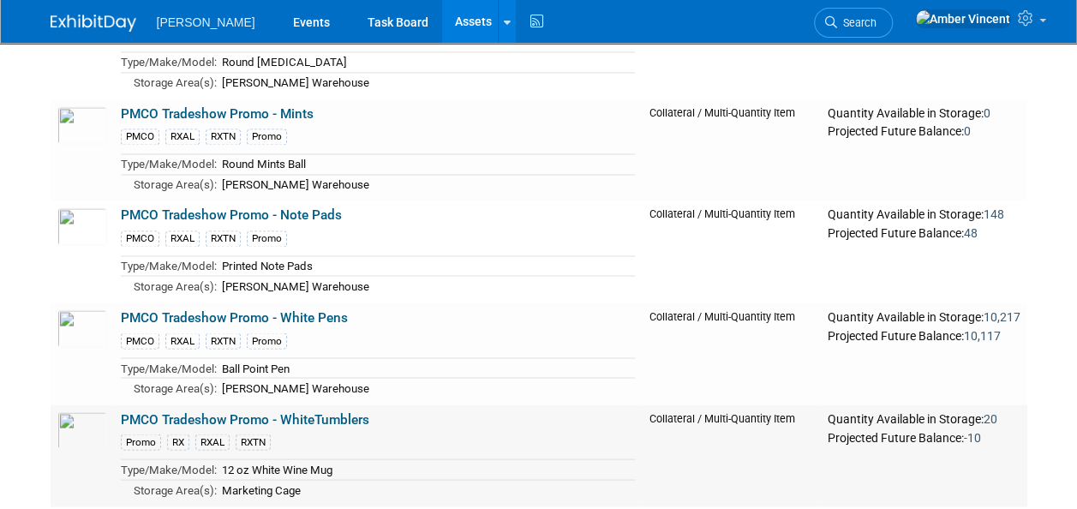
scroll to position [1371, 0]
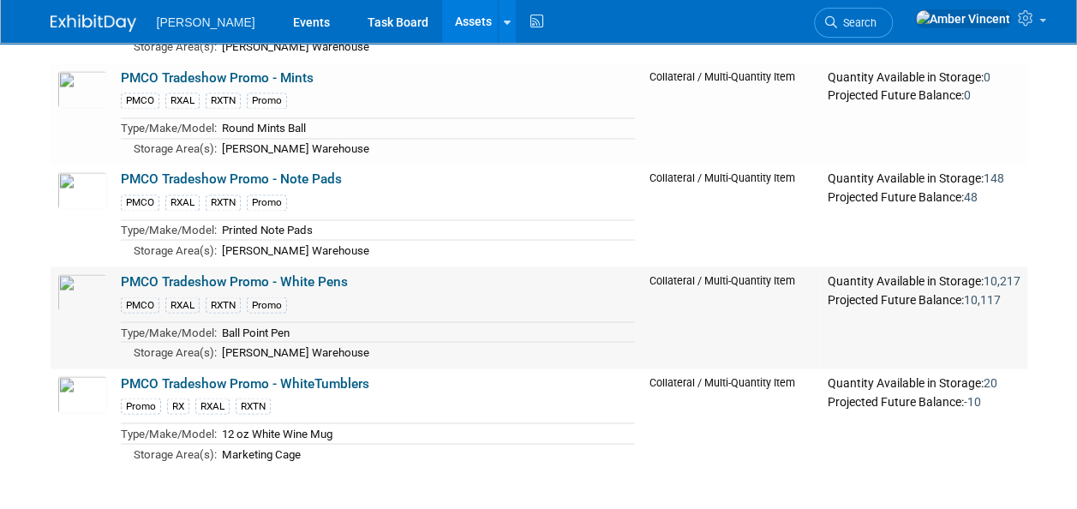
click at [328, 273] on link "PMCO Tradeshow Promo - White Pens" at bounding box center [234, 280] width 227 height 15
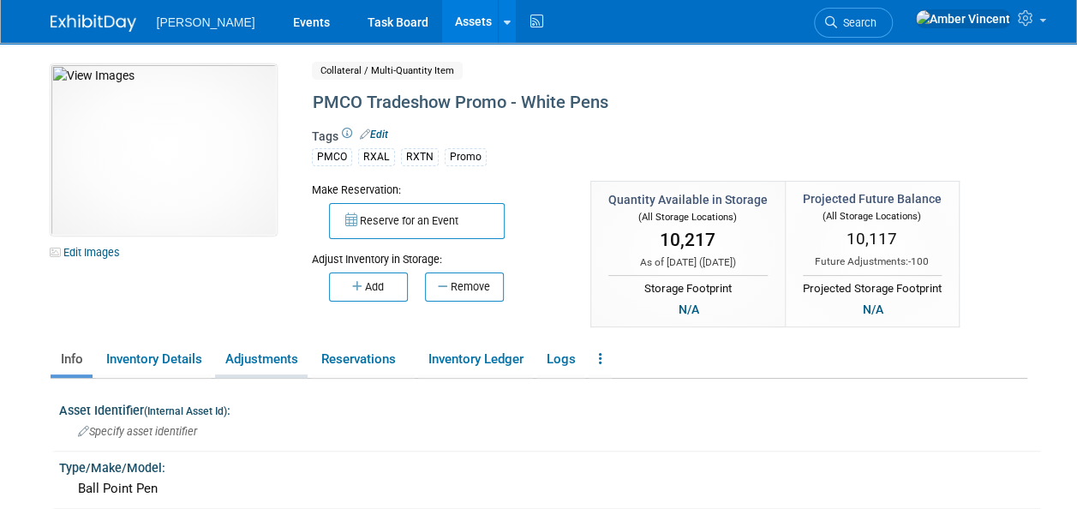
click at [297, 348] on link "Adjustments" at bounding box center [261, 360] width 93 height 30
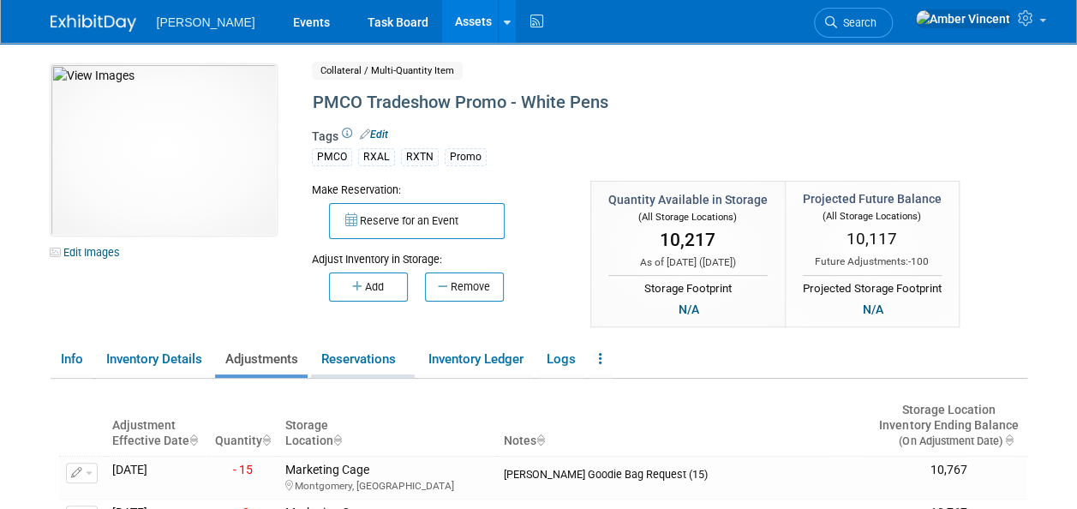
click at [329, 362] on link "Reservations" at bounding box center [363, 360] width 104 height 30
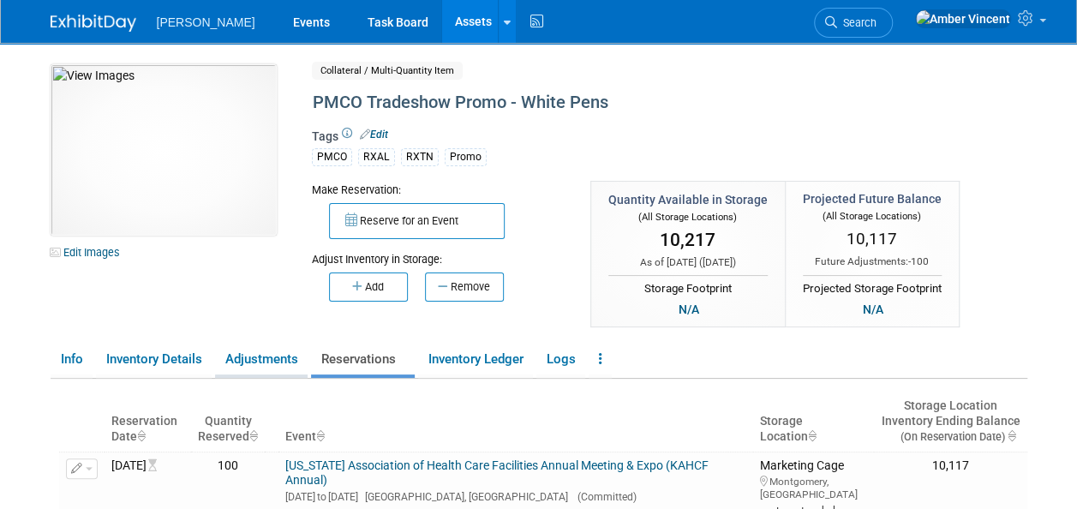
click at [285, 360] on link "Adjustments" at bounding box center [261, 360] width 93 height 30
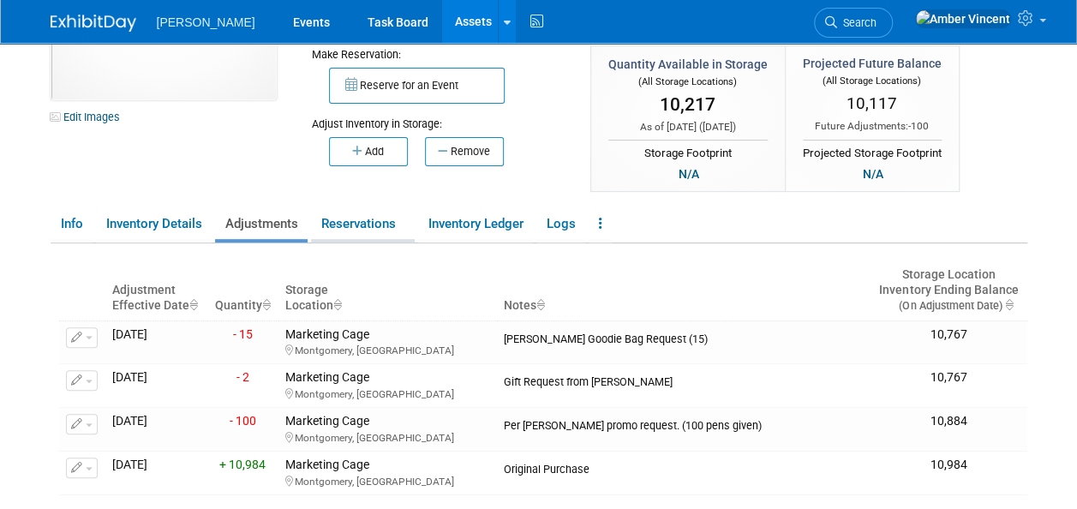
scroll to position [171, 0]
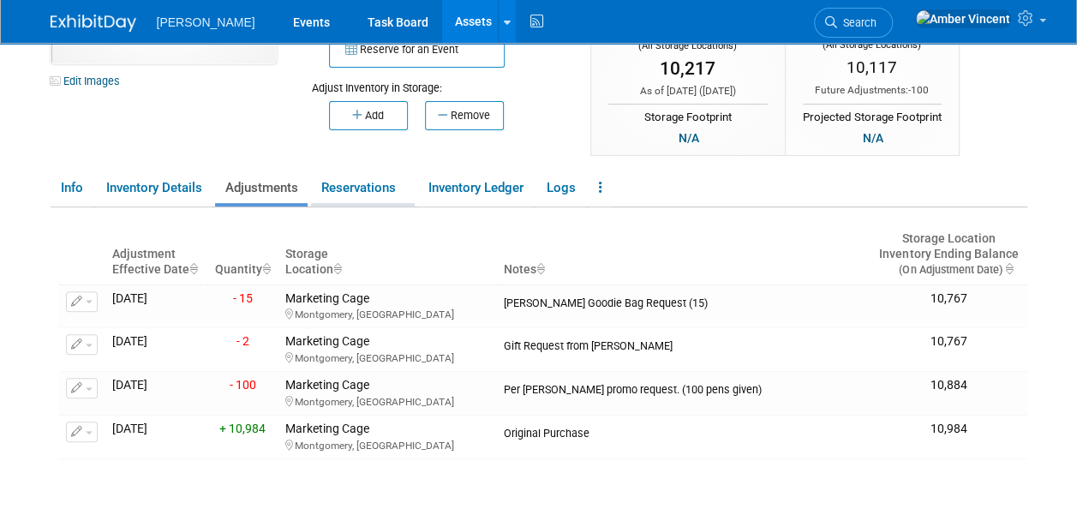
click at [386, 188] on link "Reservations" at bounding box center [363, 188] width 104 height 30
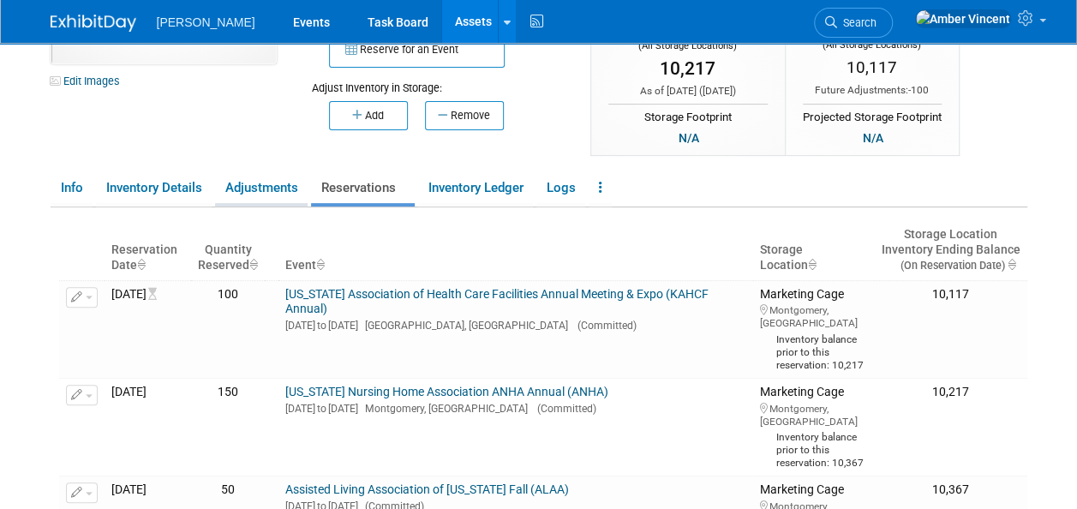
click at [273, 195] on link "Adjustments" at bounding box center [261, 188] width 93 height 30
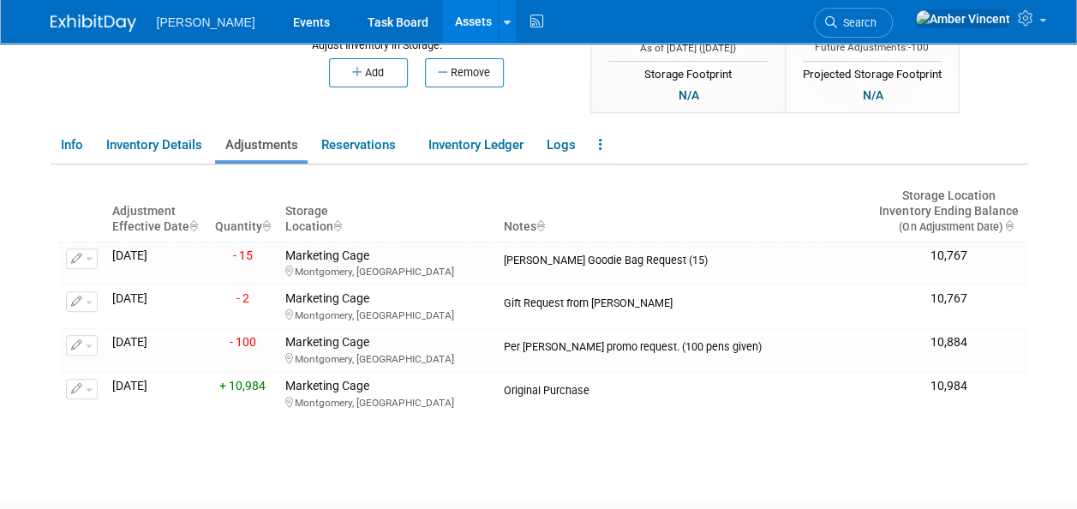
scroll to position [0, 0]
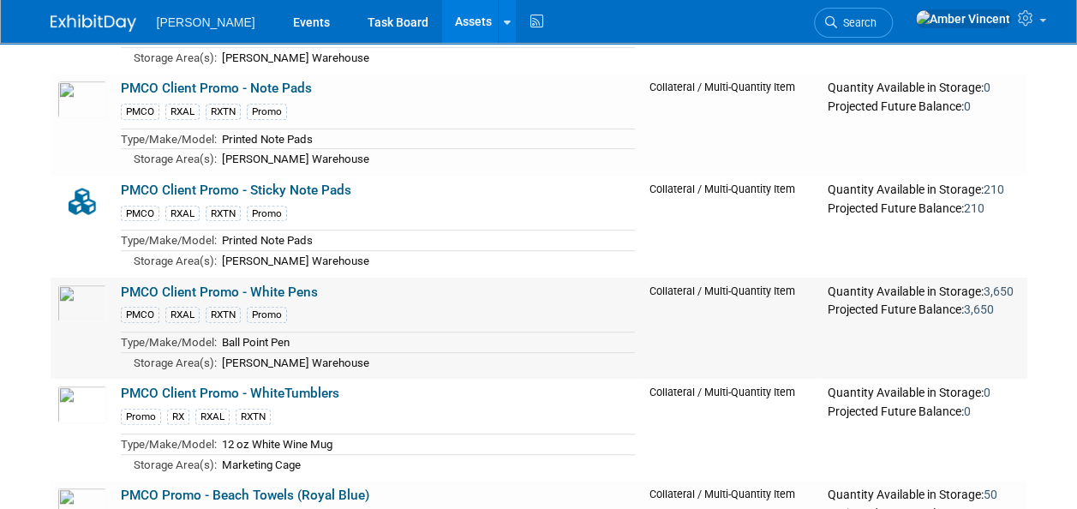
scroll to position [343, 0]
click at [276, 285] on link "PMCO Client Promo - White Pens" at bounding box center [219, 292] width 197 height 15
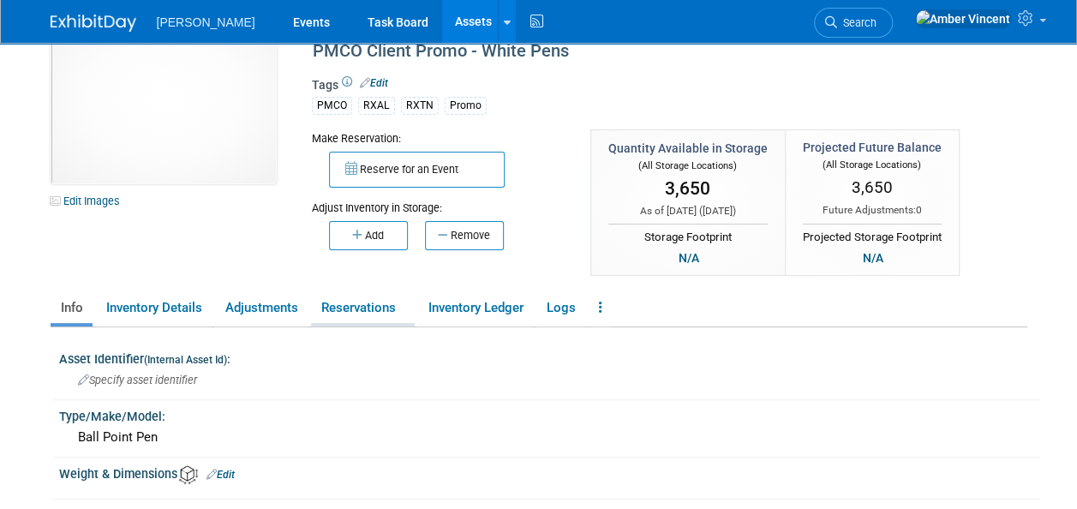
scroll to position [86, 0]
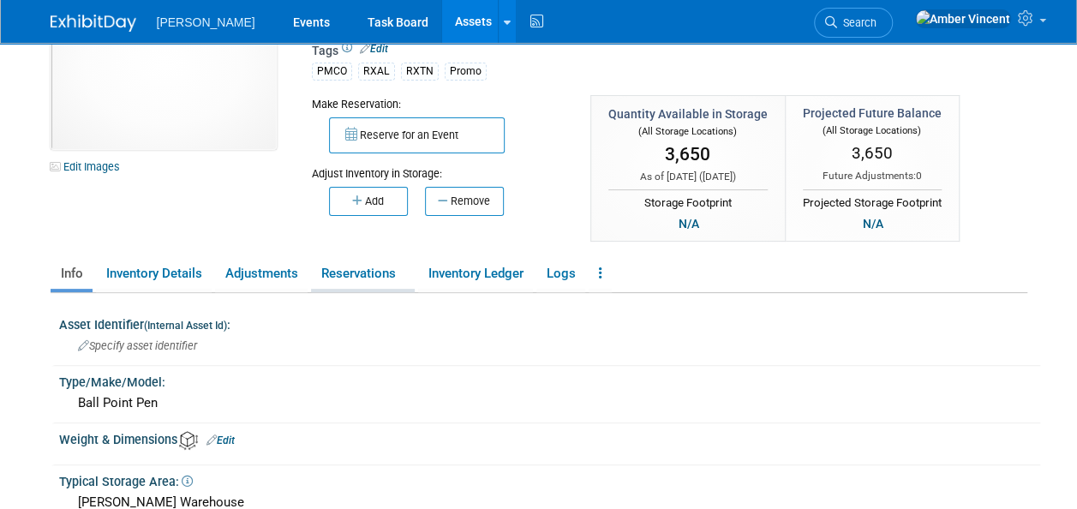
click at [321, 261] on link "Reservations" at bounding box center [363, 274] width 104 height 30
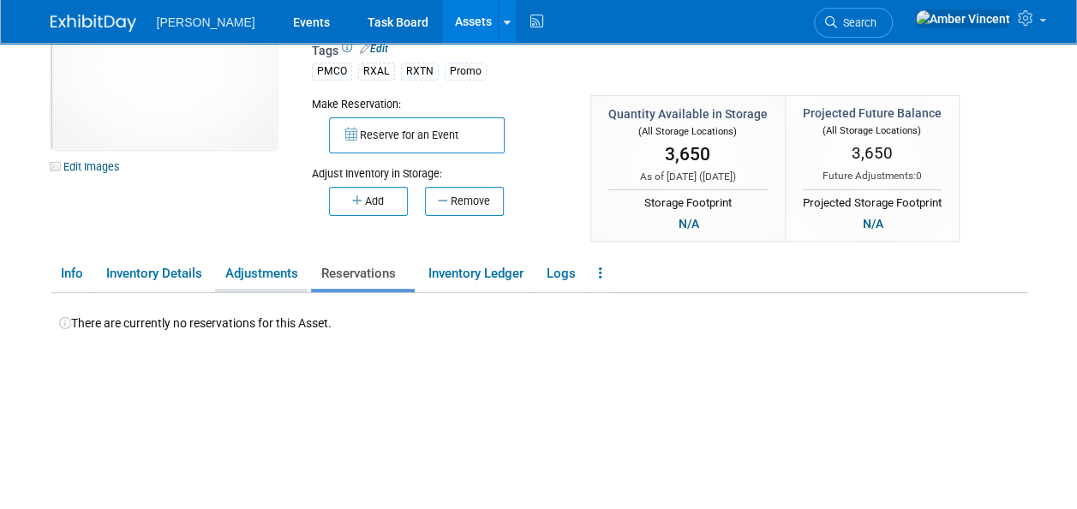
click at [269, 271] on link "Adjustments" at bounding box center [261, 274] width 93 height 30
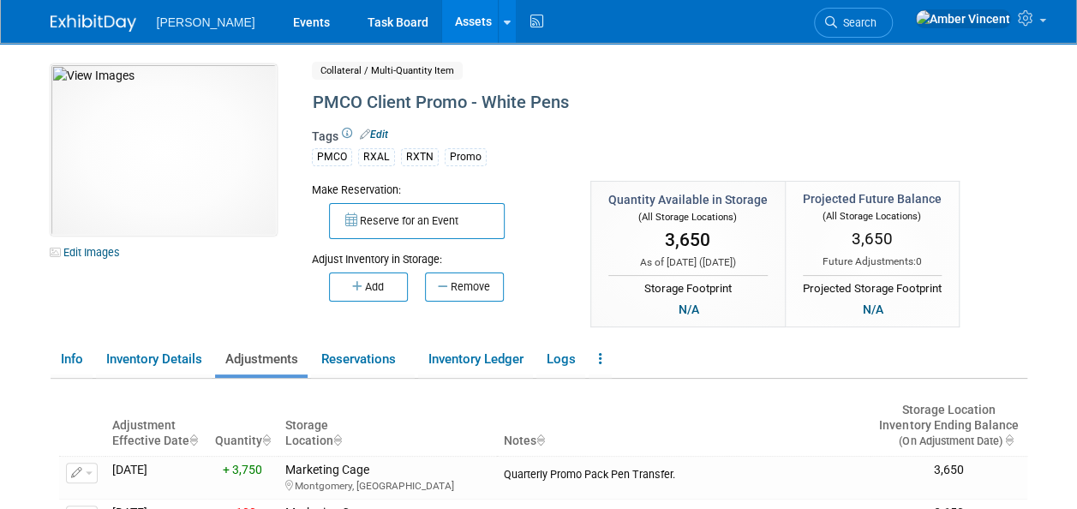
scroll to position [0, 0]
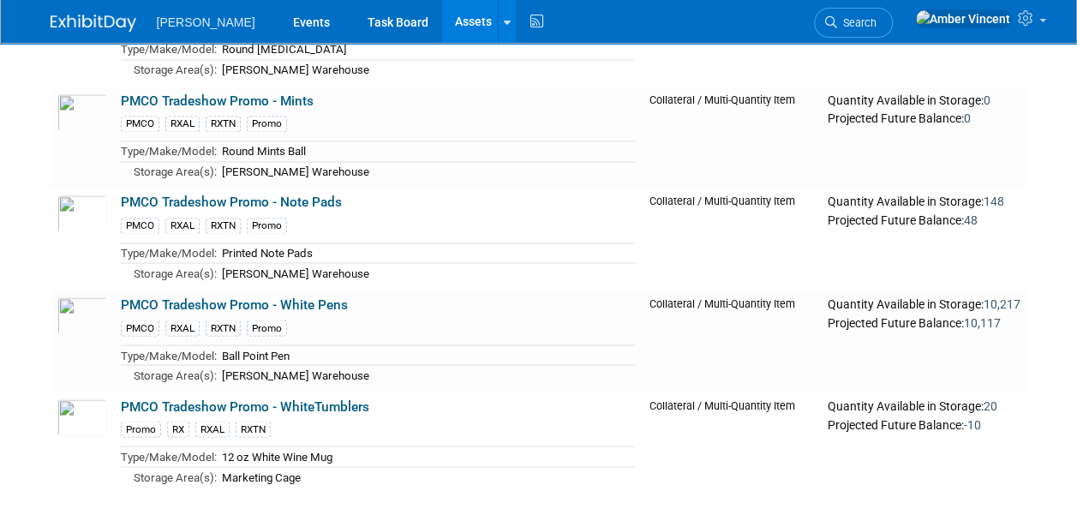
scroll to position [1457, 0]
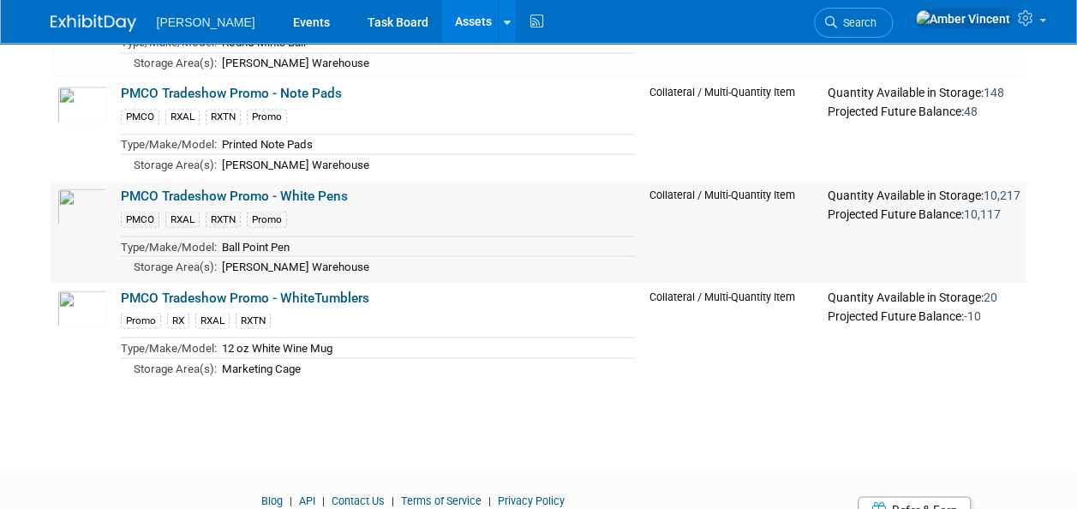
click at [310, 188] on link "PMCO Tradeshow Promo - White Pens" at bounding box center [234, 195] width 227 height 15
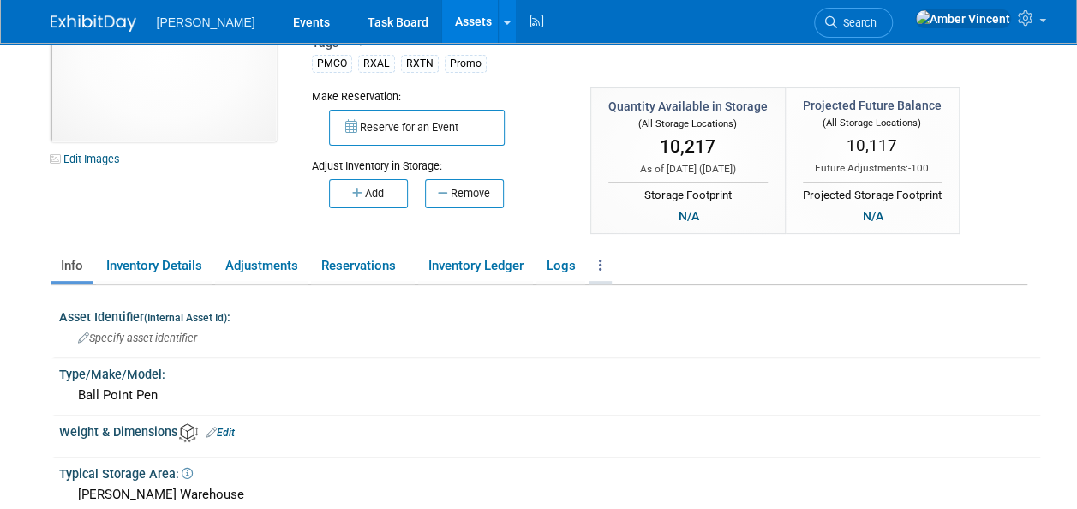
scroll to position [171, 0]
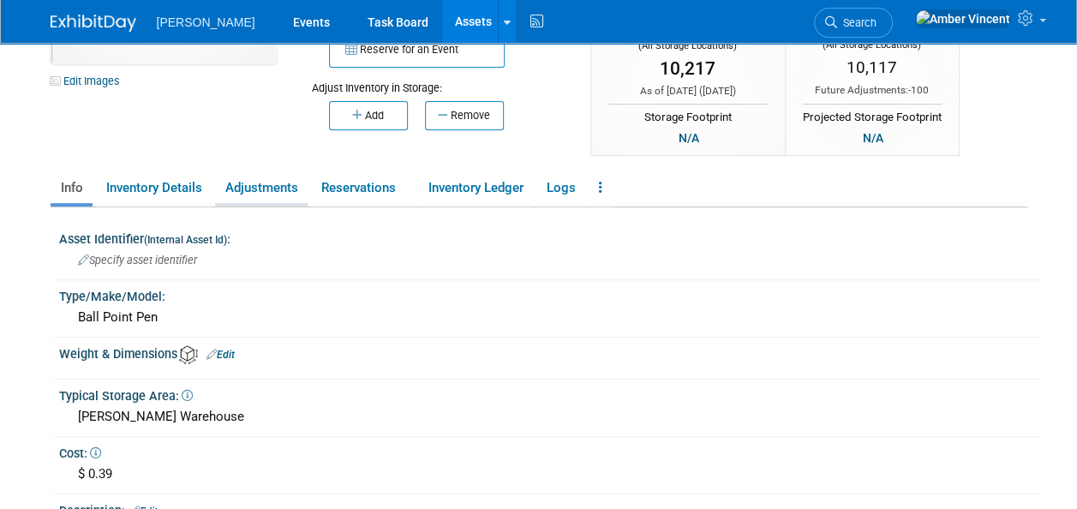
click at [237, 180] on link "Adjustments" at bounding box center [261, 188] width 93 height 30
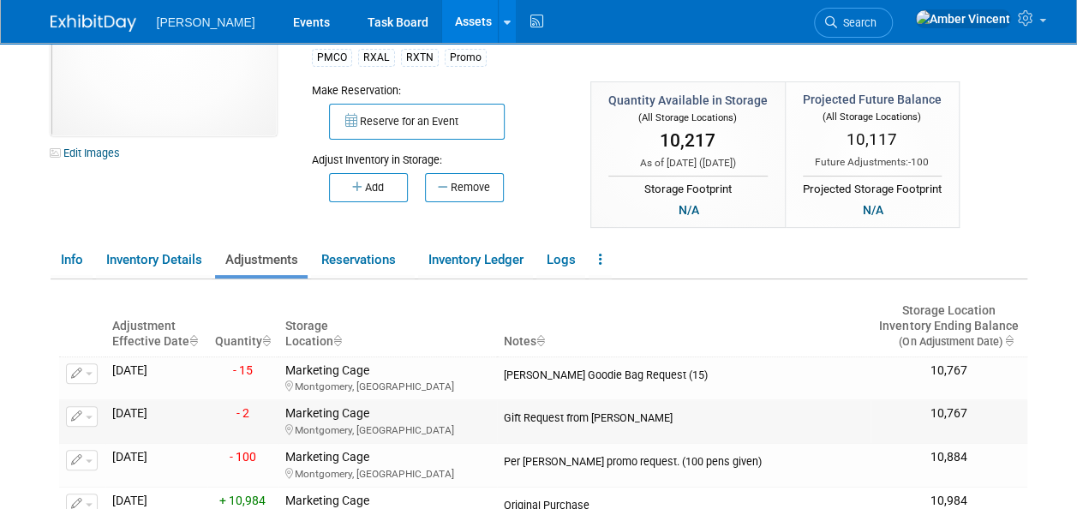
scroll to position [86, 0]
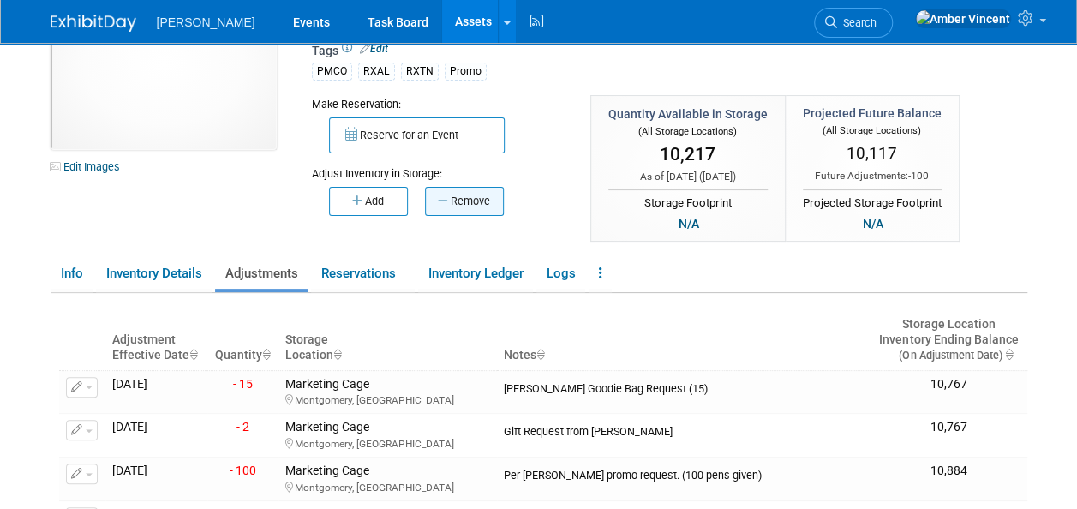
click at [442, 206] on button "Remove" at bounding box center [464, 201] width 79 height 29
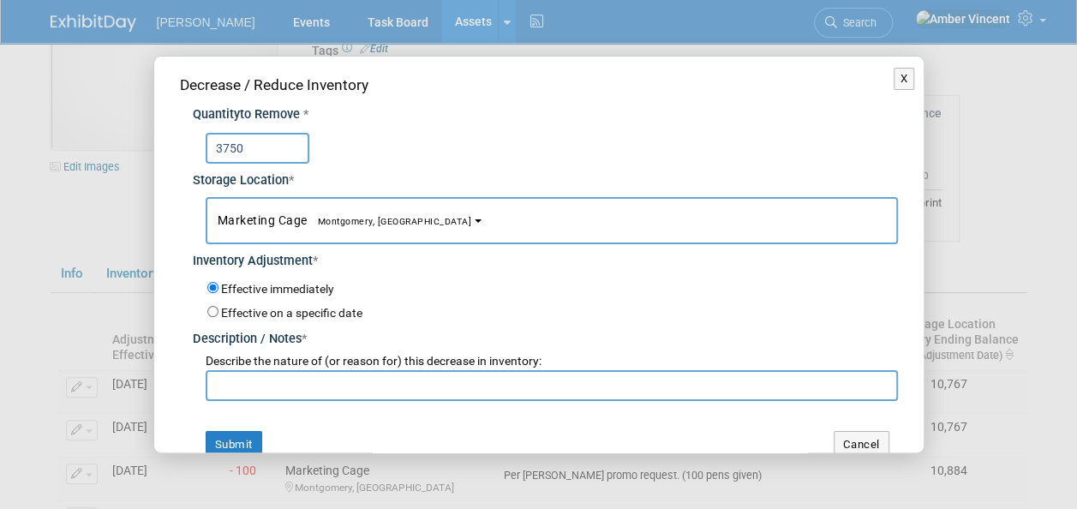
type input "3750"
click at [279, 375] on input "text" at bounding box center [552, 385] width 692 height 31
type input "T"
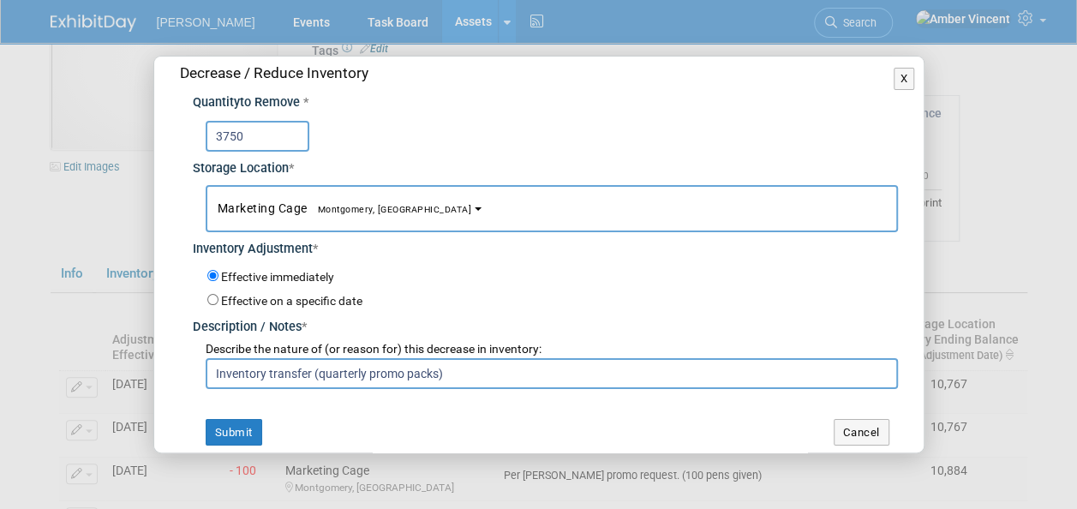
scroll to position [21, 0]
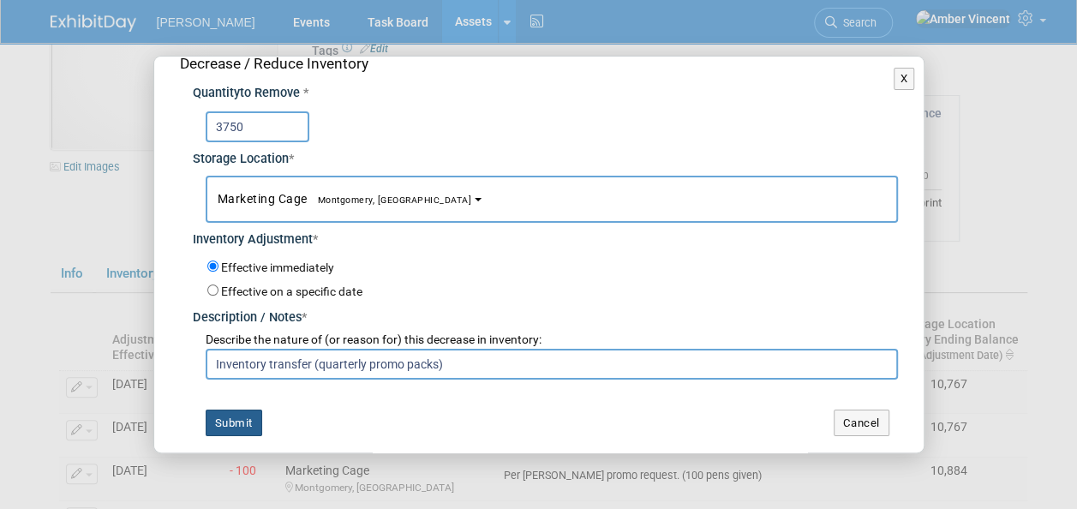
type input "Inventory transfer (quarterly promo packs)"
click at [251, 411] on button "Submit" at bounding box center [234, 423] width 57 height 27
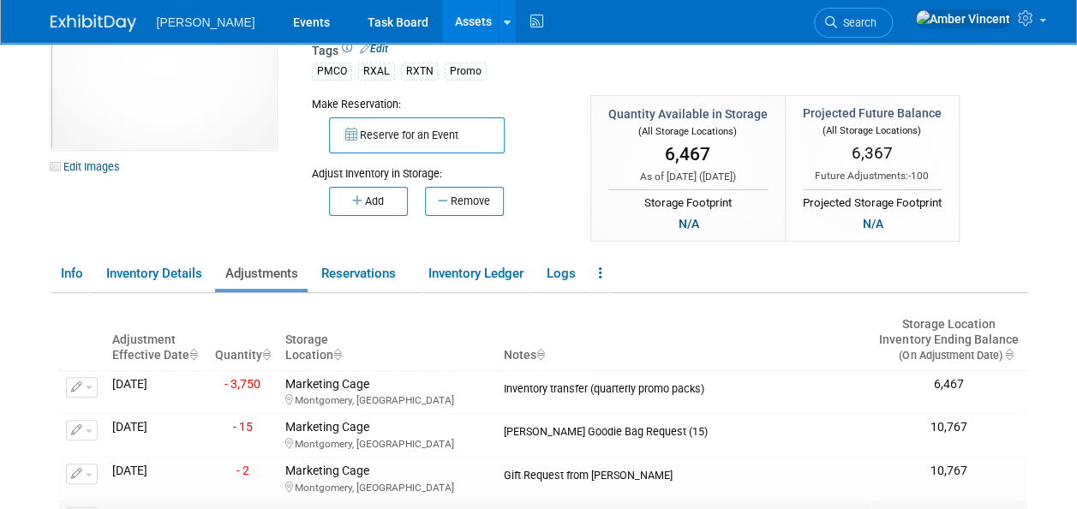
scroll to position [0, 0]
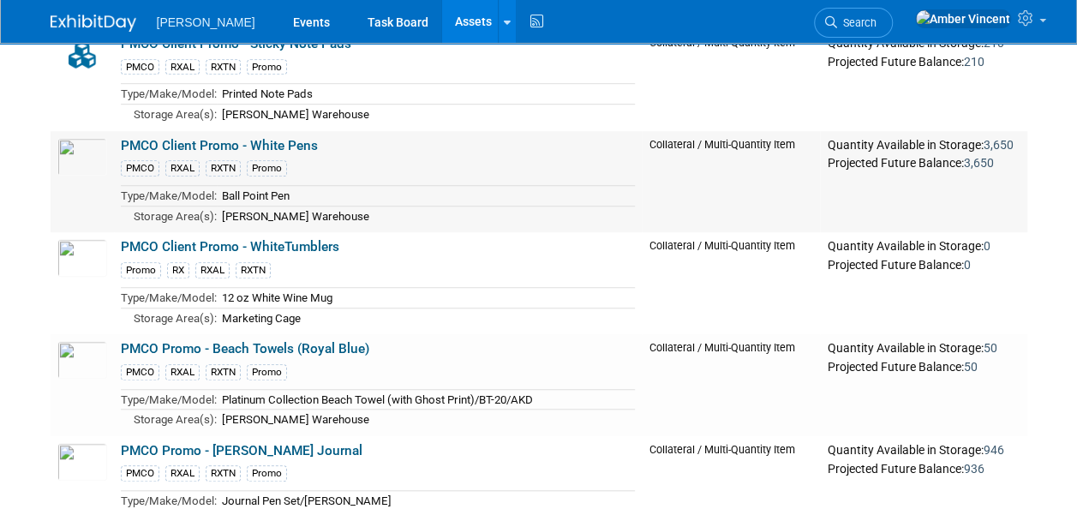
scroll to position [428, 0]
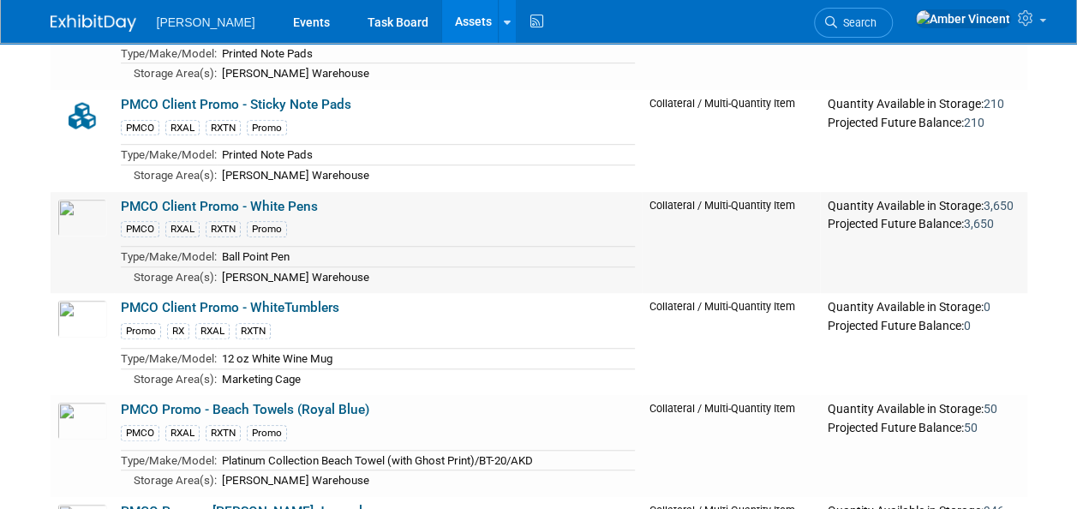
click at [276, 204] on link "PMCO Client Promo - White Pens" at bounding box center [219, 206] width 197 height 15
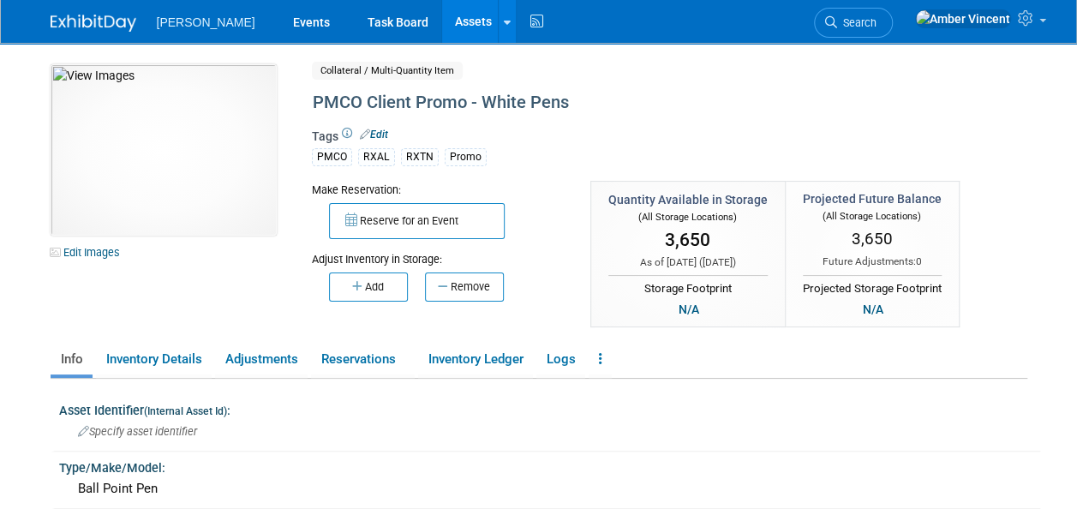
click at [442, 20] on link "Assets" at bounding box center [473, 21] width 63 height 43
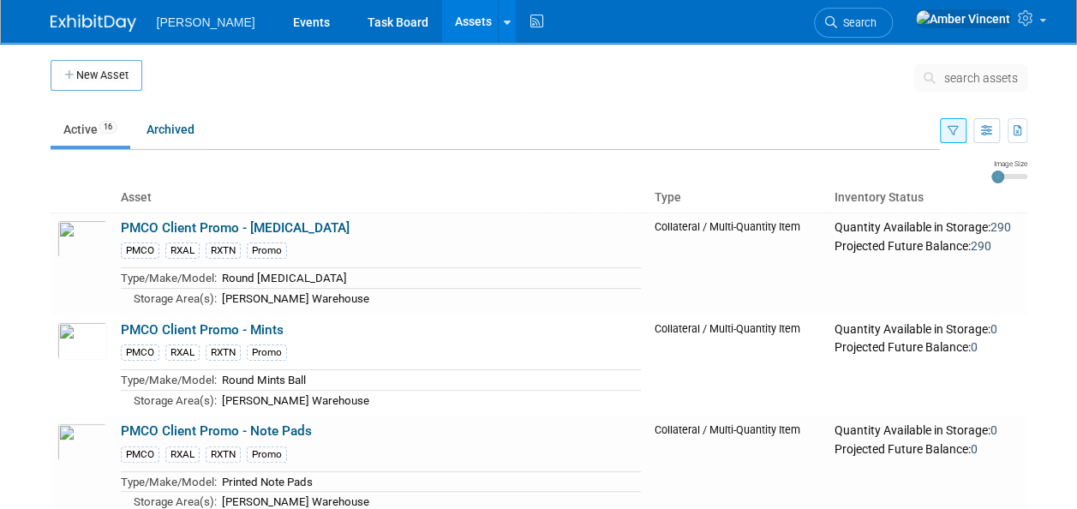
click at [956, 131] on icon "button" at bounding box center [953, 131] width 11 height 11
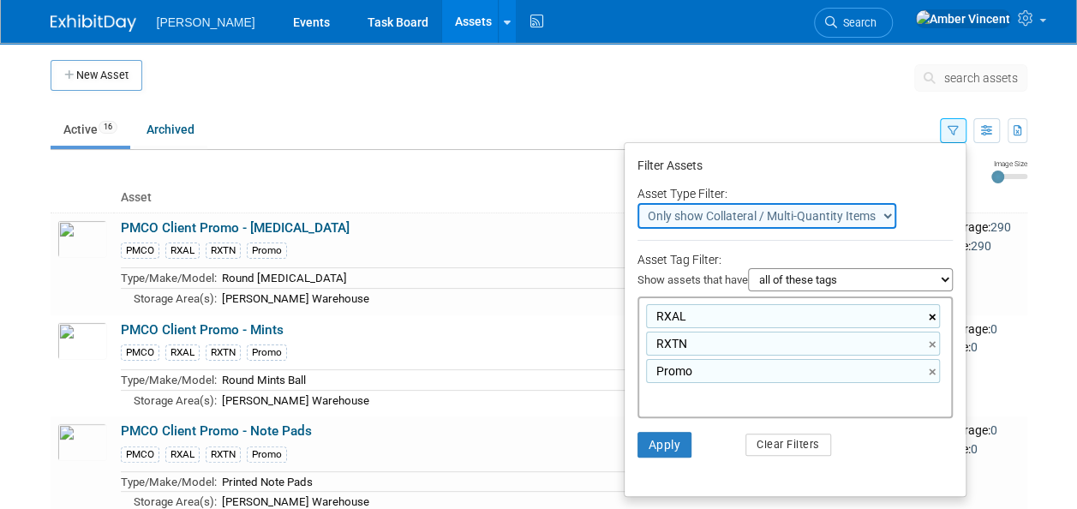
click at [935, 316] on link "×" at bounding box center [934, 318] width 11 height 20
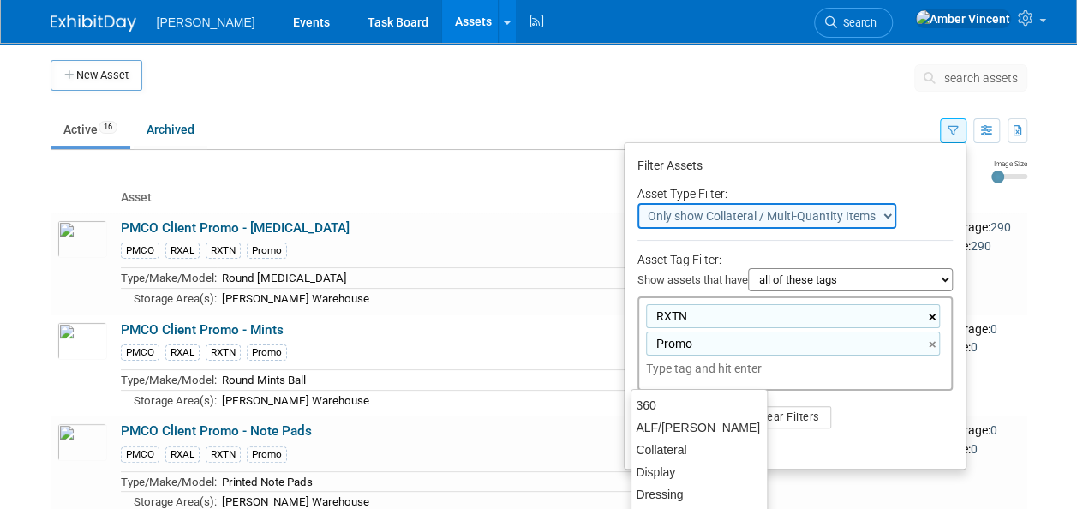
click at [932, 316] on link "×" at bounding box center [934, 318] width 11 height 20
type input "Promo"
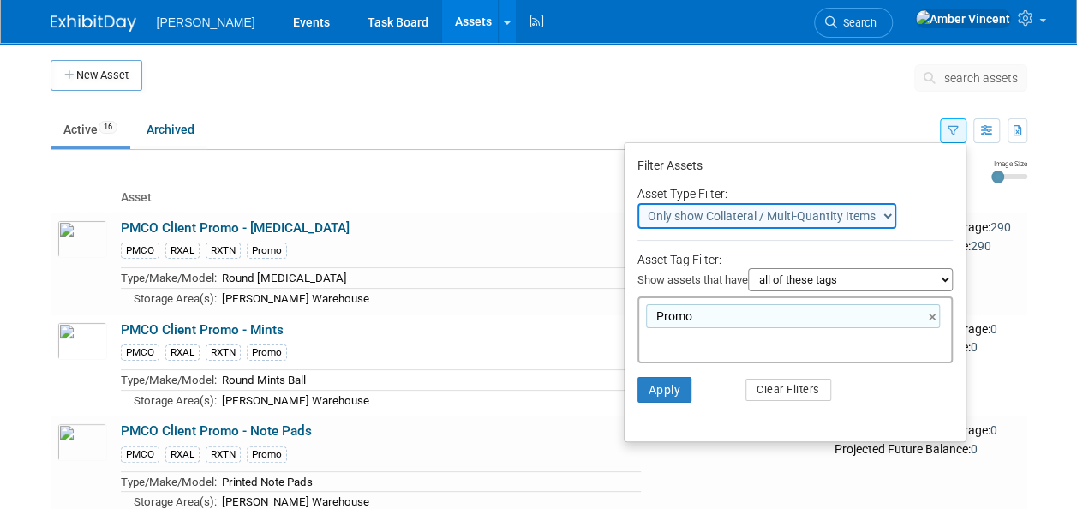
drag, startPoint x: 928, startPoint y: 315, endPoint x: 875, endPoint y: 317, distance: 53.2
click at [929, 315] on div "Promo ×" at bounding box center [793, 316] width 294 height 24
type input "Promo"
click at [728, 344] on input "text" at bounding box center [766, 341] width 240 height 17
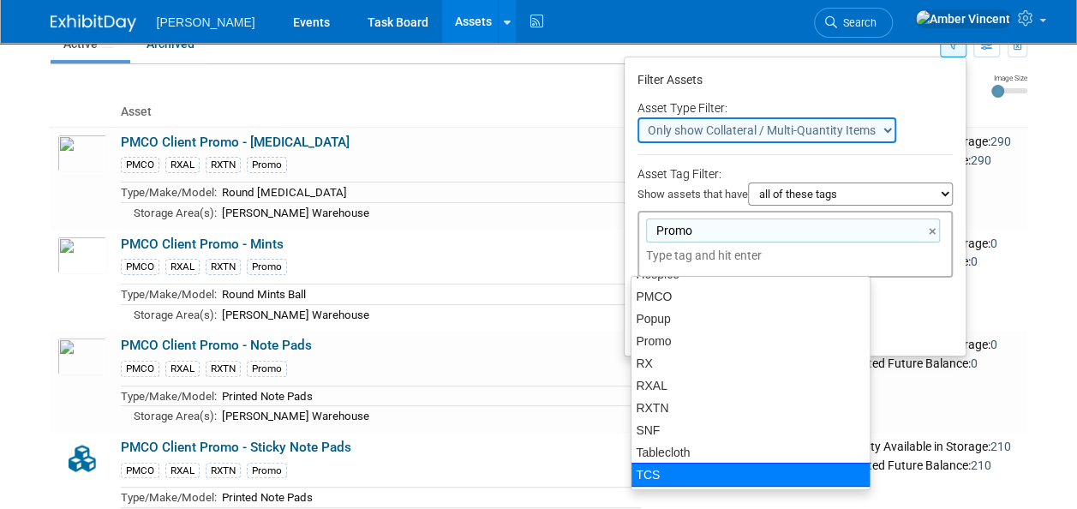
scroll to position [173, 0]
click at [754, 470] on div "TCS" at bounding box center [751, 476] width 240 height 24
type input "Promo, TCS"
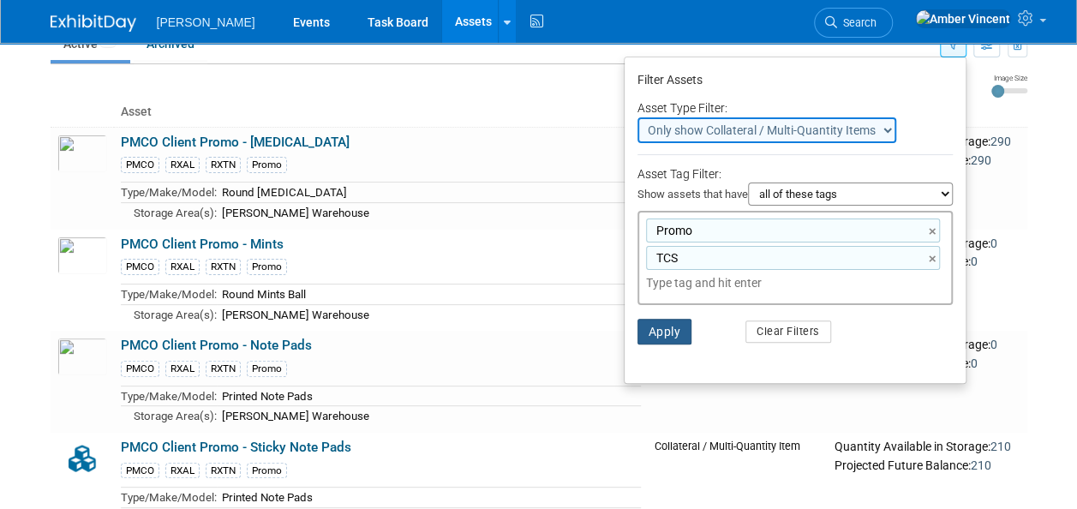
click at [640, 327] on button "Apply" at bounding box center [665, 332] width 55 height 26
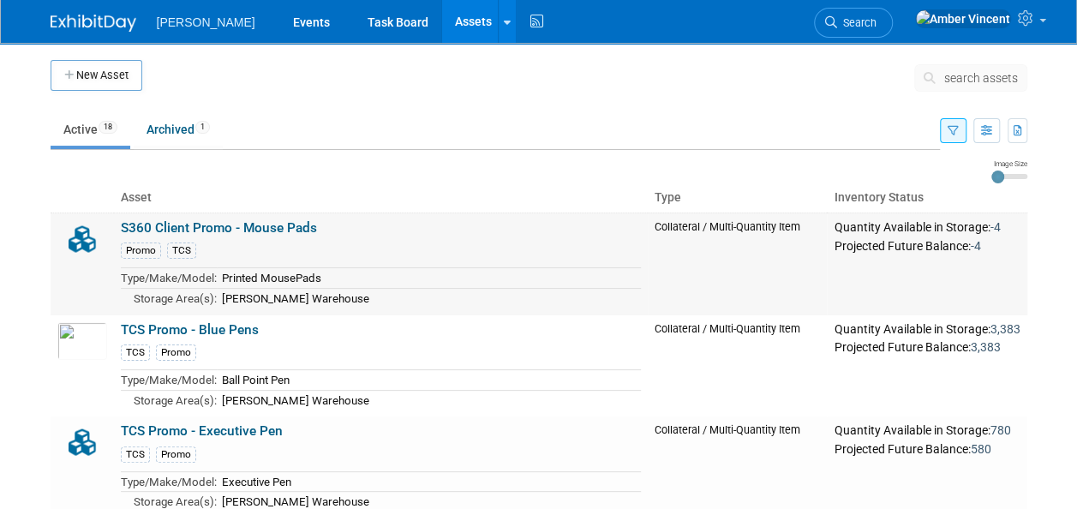
click at [263, 225] on link "S360 Client Promo - Mouse Pads" at bounding box center [219, 227] width 196 height 15
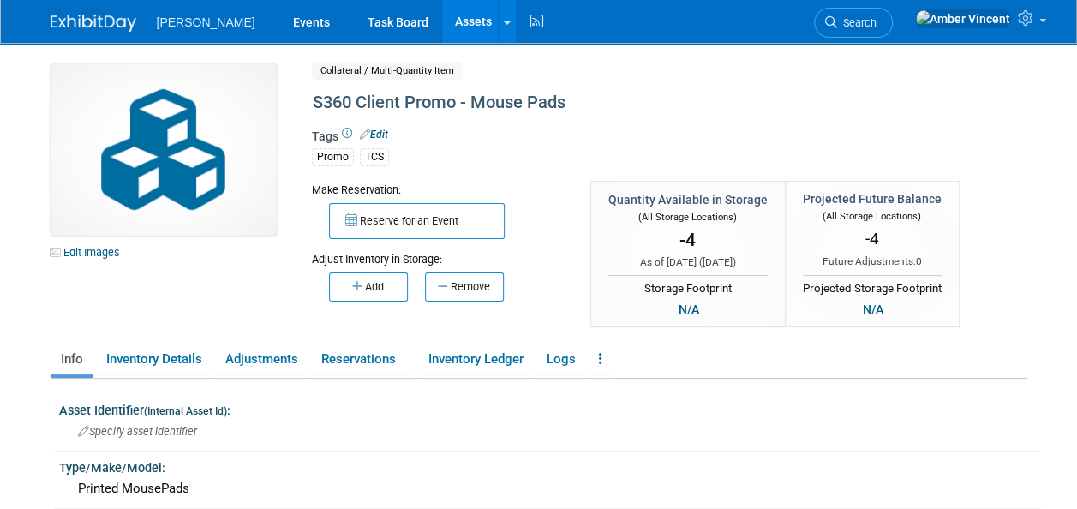
click at [380, 134] on link "Edit" at bounding box center [374, 135] width 28 height 12
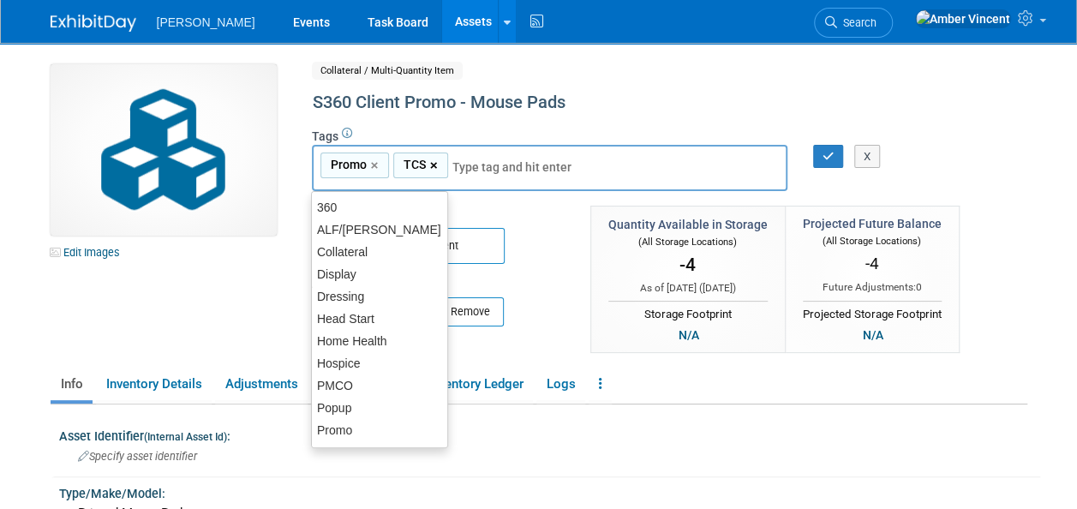
click at [434, 165] on link "×" at bounding box center [435, 166] width 11 height 20
click at [411, 201] on div "360" at bounding box center [379, 207] width 137 height 24
type input "Promo, 360"
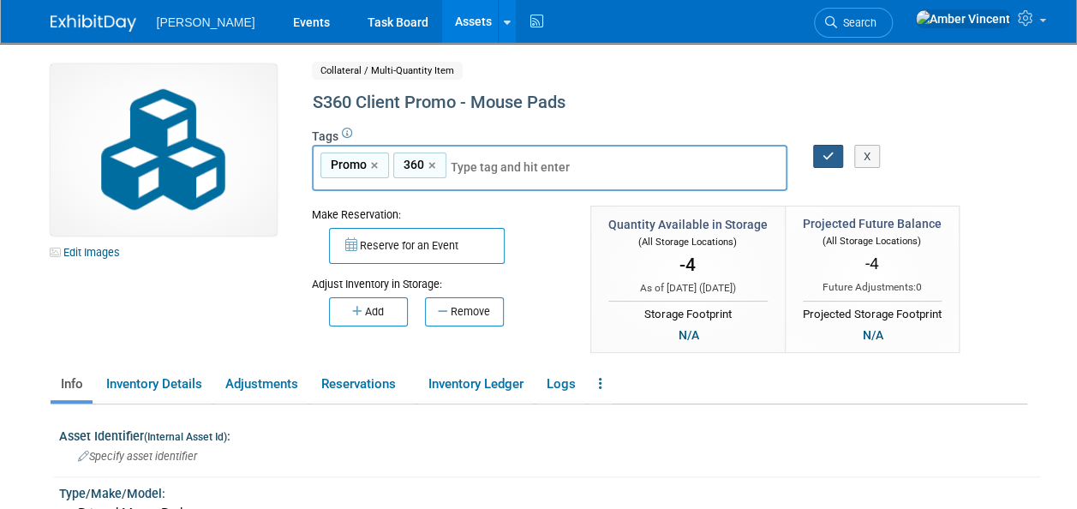
click at [823, 157] on icon "button" at bounding box center [829, 156] width 12 height 11
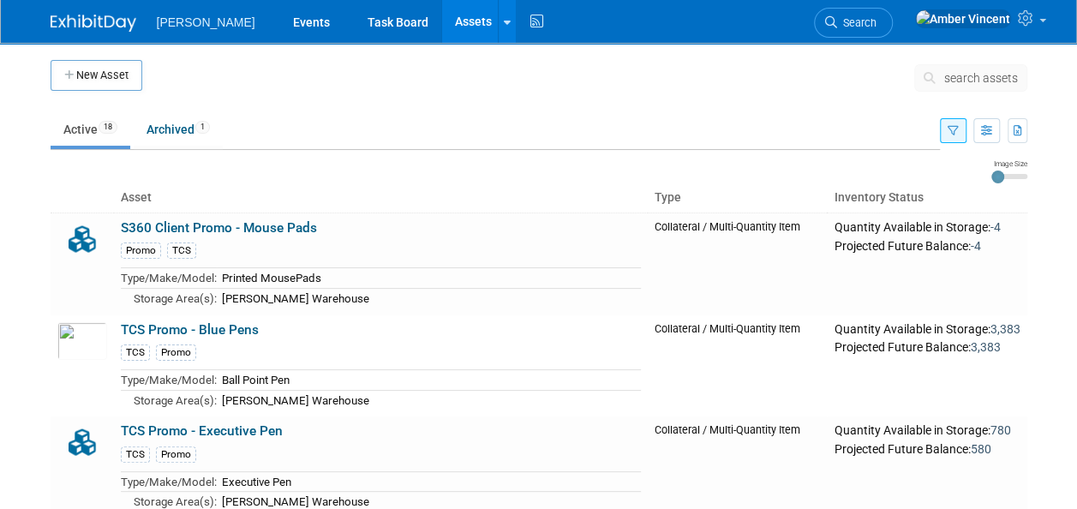
click at [956, 135] on icon "button" at bounding box center [953, 131] width 11 height 11
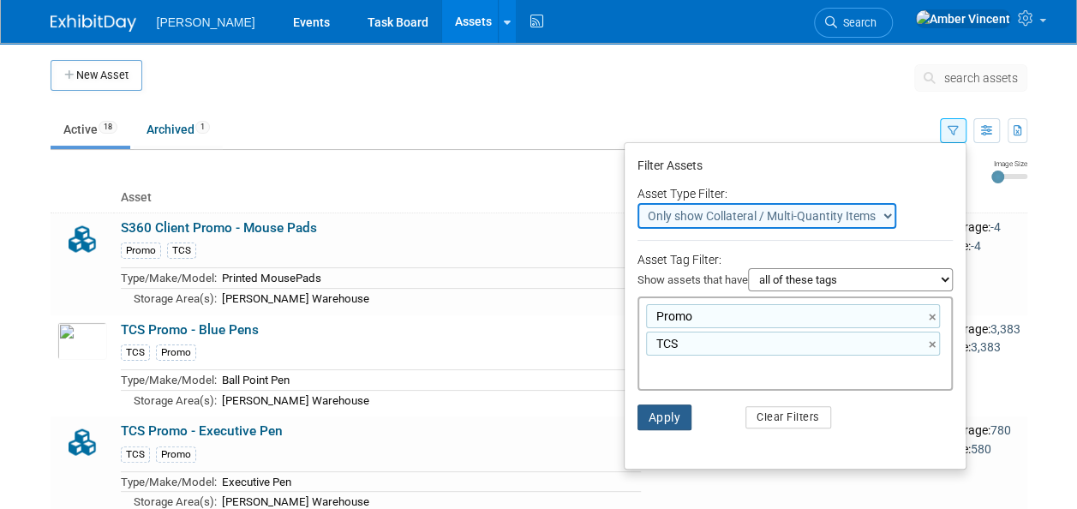
click at [660, 411] on button "Apply" at bounding box center [665, 417] width 55 height 26
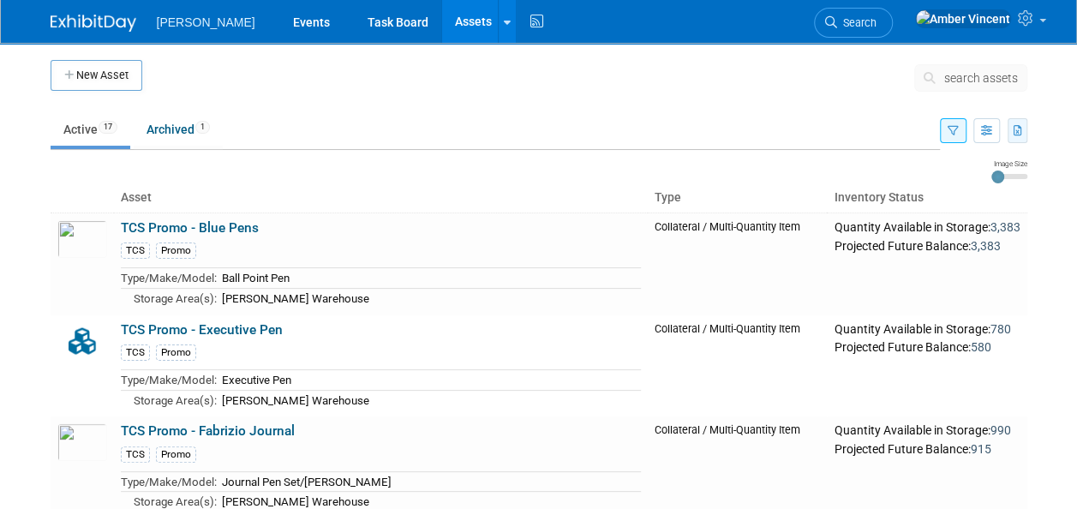
click at [1020, 131] on icon "button" at bounding box center [1018, 131] width 9 height 11
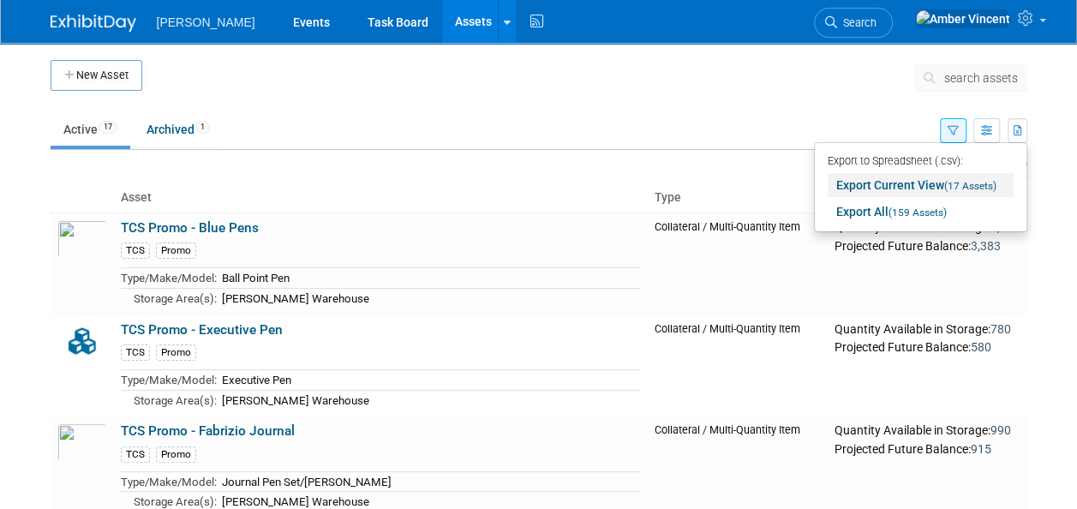
click at [943, 183] on link "Export Current View (17 Assets)" at bounding box center [921, 185] width 186 height 24
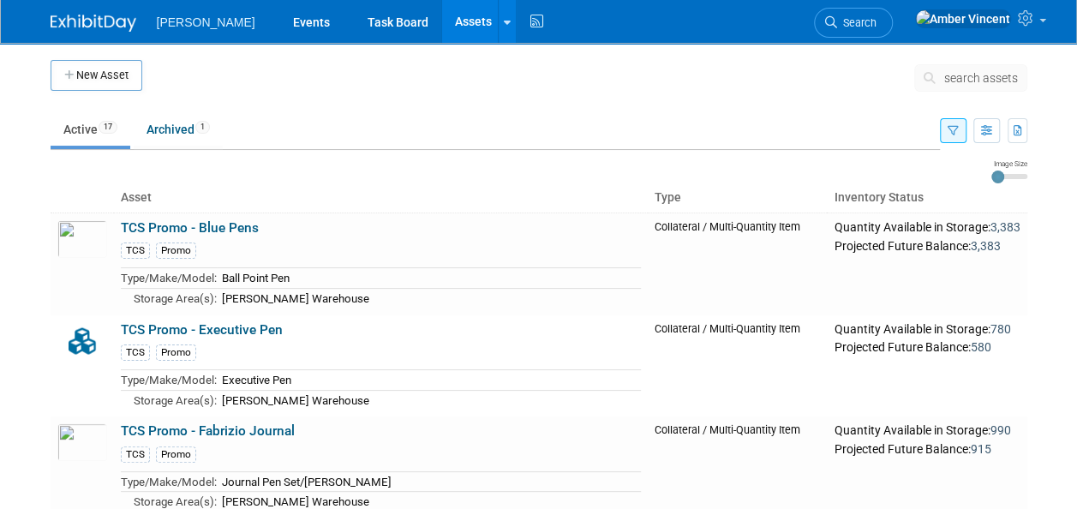
click at [524, 144] on ul "Active 17 Archived 1" at bounding box center [496, 130] width 890 height 39
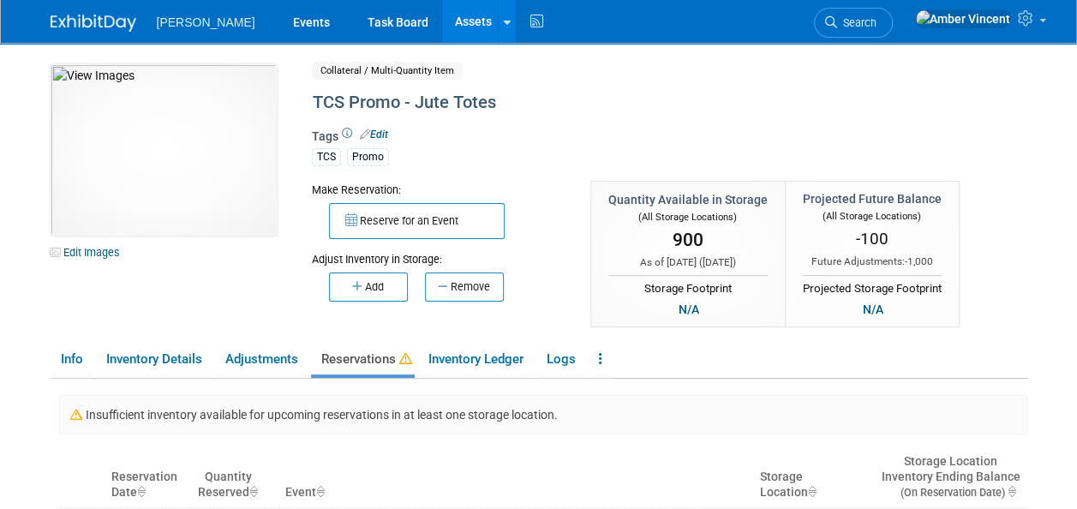
click at [442, 15] on link "Assets" at bounding box center [473, 21] width 63 height 43
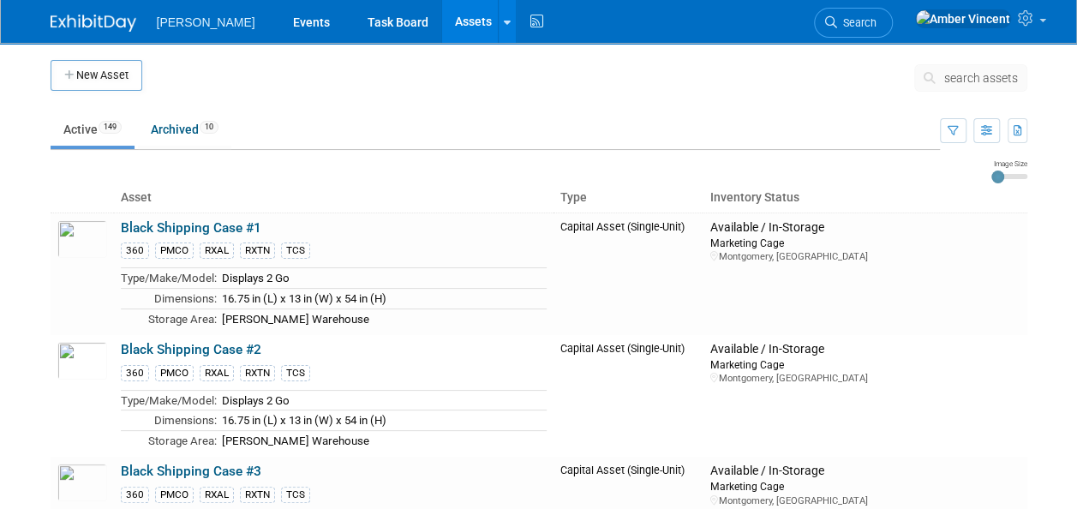
click at [965, 79] on span "search assets" at bounding box center [981, 78] width 74 height 14
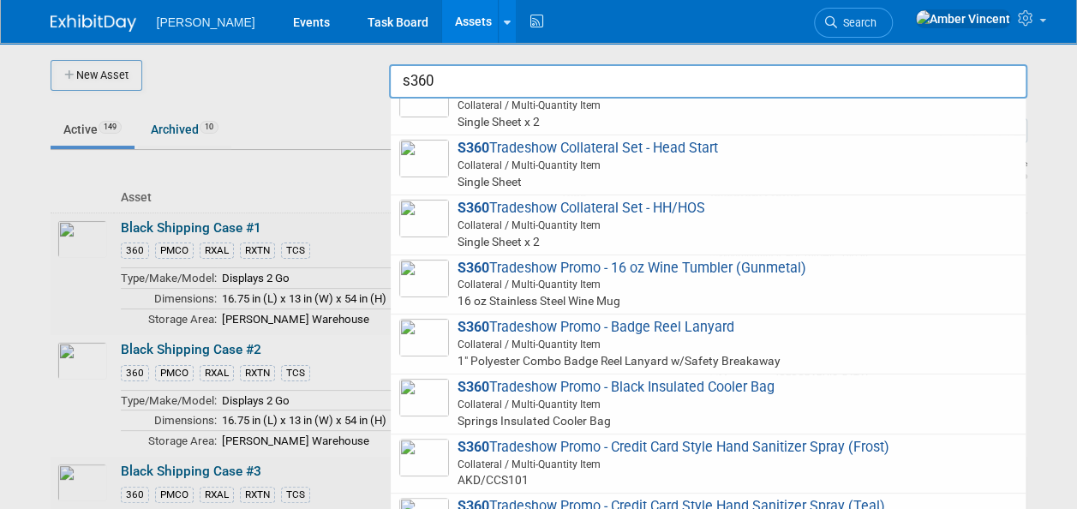
scroll to position [2621, 0]
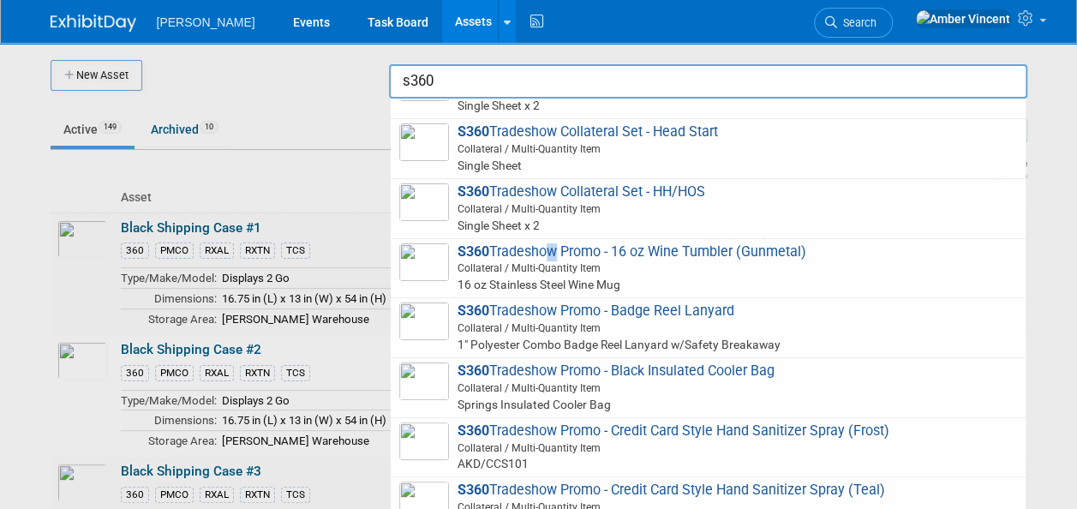
click at [547, 247] on span "S360 Tradeshow Promo - 16 oz Wine Tumbler (Gunmetal) Collateral / Multi-Quantit…" at bounding box center [708, 268] width 618 height 51
type input "S360 Tradeshow Promo - 16 oz Wine Tumbler (Gunmetal)"
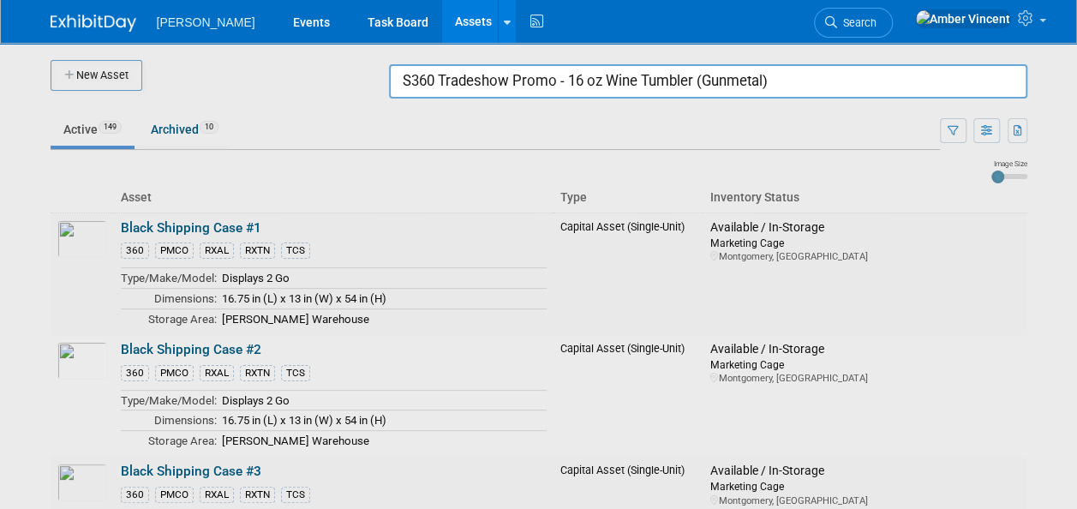
click at [809, 87] on input "S360 Tradeshow Promo - 16 oz Wine Tumbler (Gunmetal)" at bounding box center [708, 81] width 638 height 34
click at [539, 129] on div at bounding box center [539, 254] width 0 height 509
click at [442, 25] on link "Assets" at bounding box center [473, 21] width 63 height 43
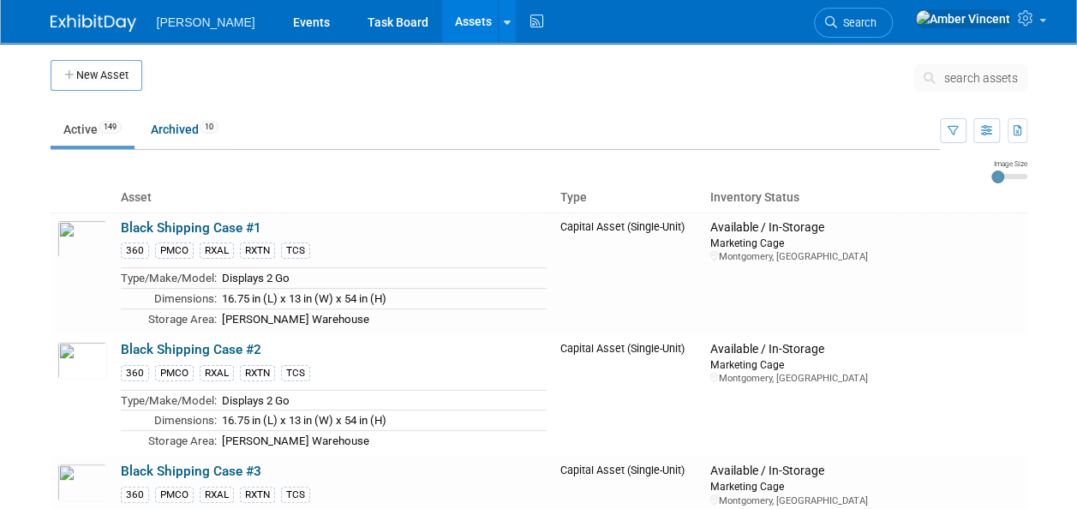
click at [966, 75] on span "search assets" at bounding box center [981, 78] width 74 height 14
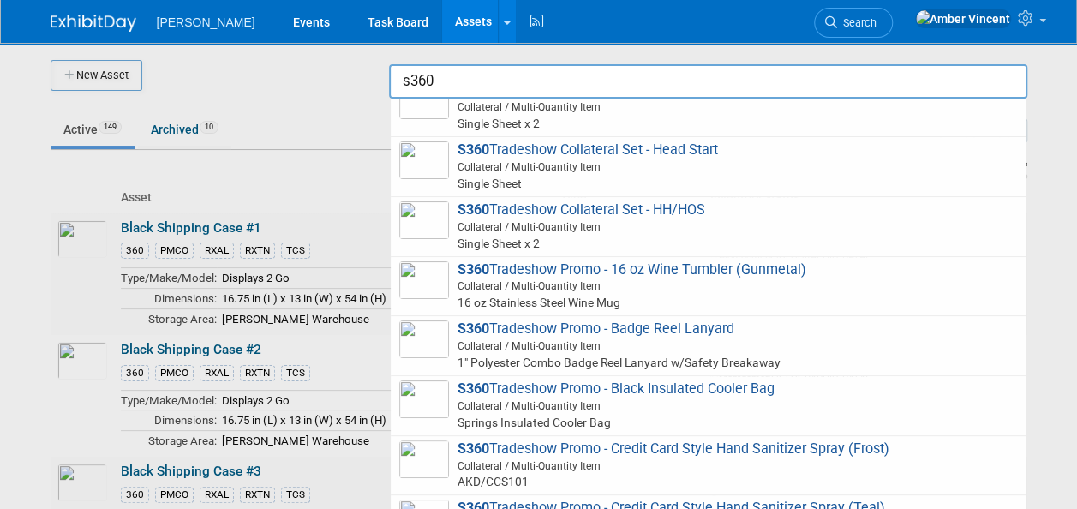
scroll to position [2612, 0]
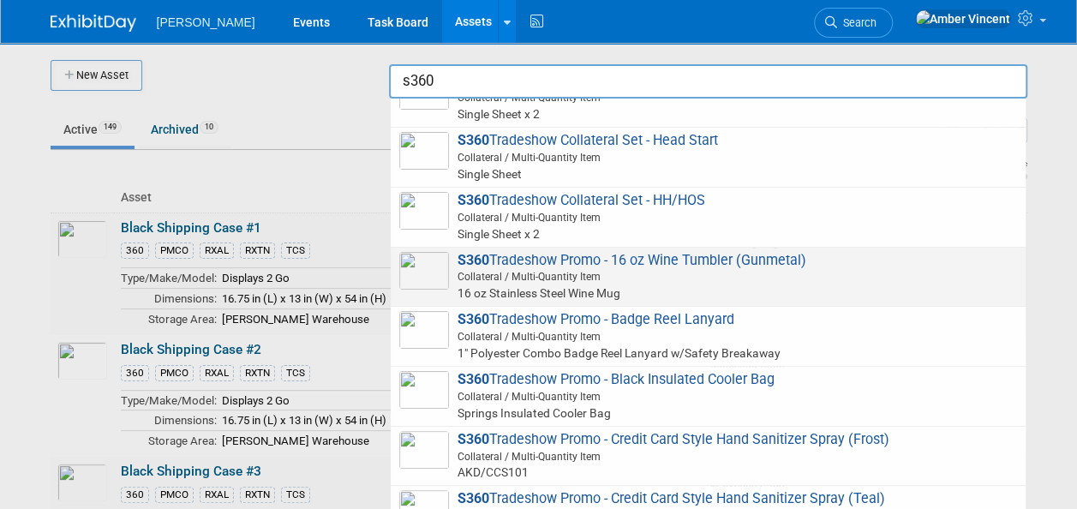
click at [576, 269] on span "Collateral / Multi-Quantity Item" at bounding box center [710, 276] width 613 height 15
type input "S360 Tradeshow Promo - 16 oz Wine Tumbler (Gunmetal)"
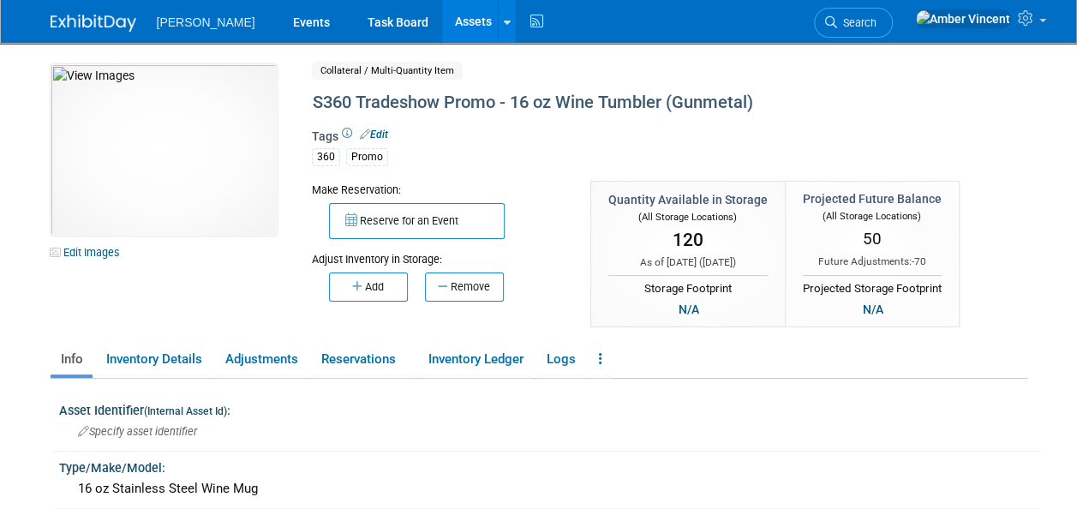
click at [442, 22] on link "Assets" at bounding box center [473, 21] width 63 height 43
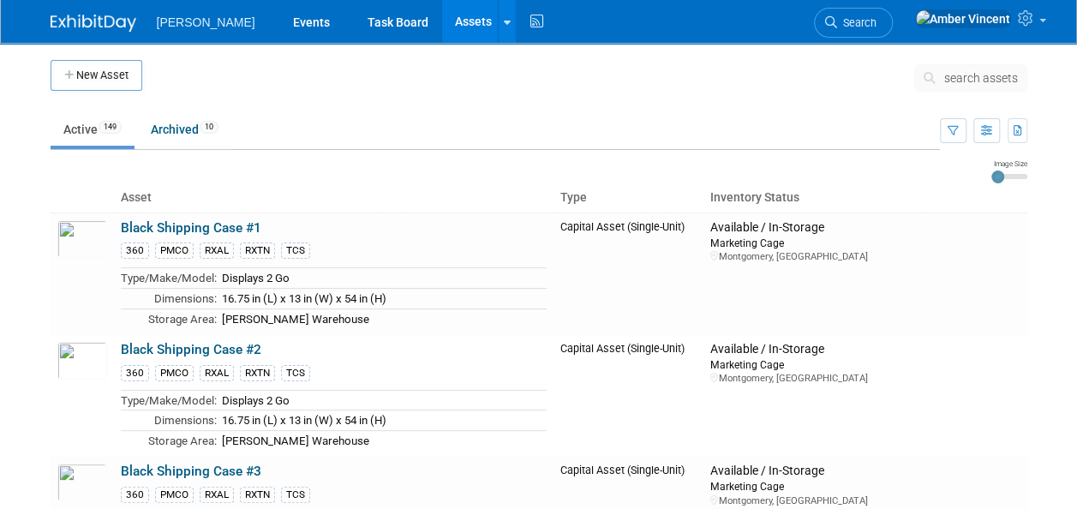
click at [1001, 74] on span "search assets" at bounding box center [981, 78] width 74 height 14
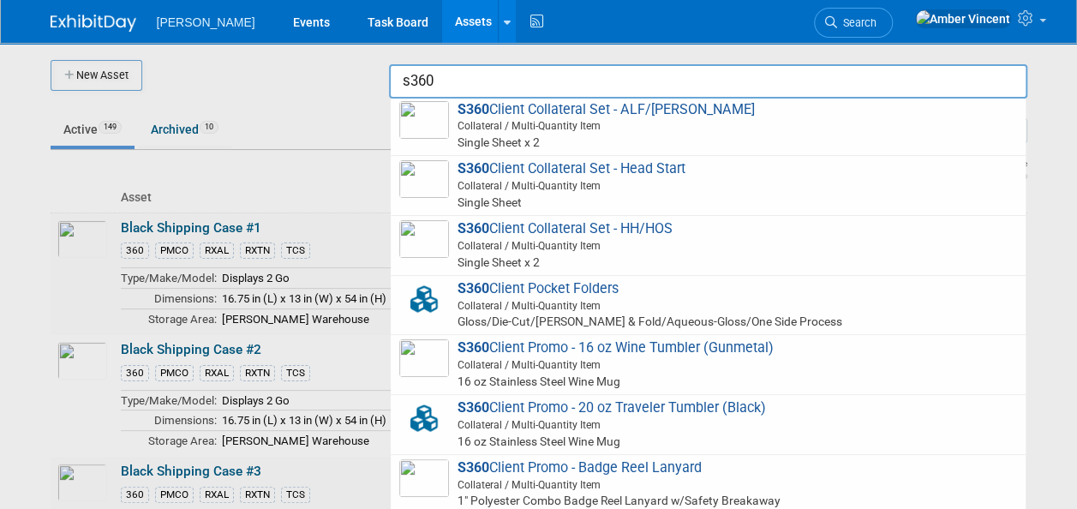
scroll to position [678, 0]
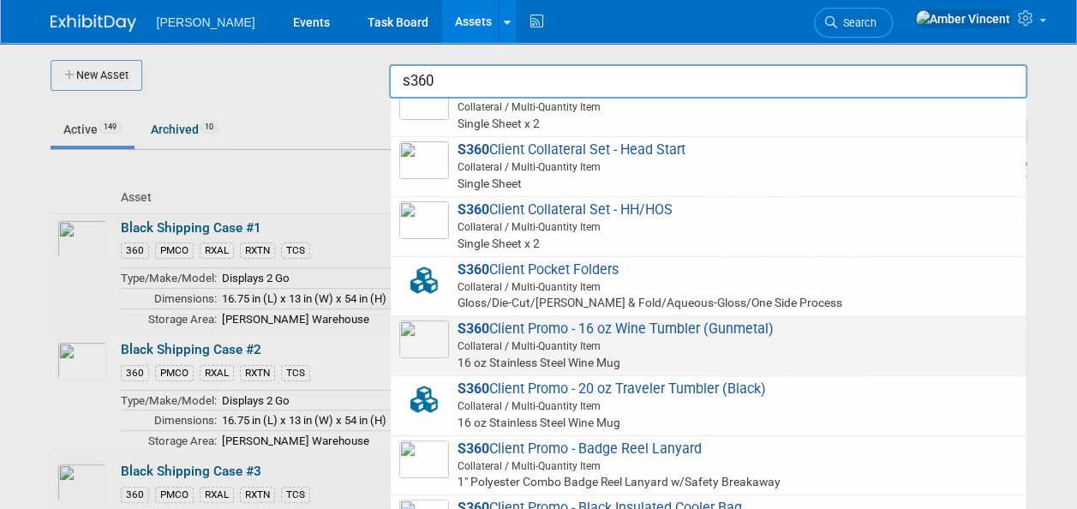
click at [552, 339] on span "Collateral / Multi-Quantity Item" at bounding box center [710, 346] width 613 height 15
type input "S360 Client Promo - 16 oz Wine Tumbler (Gunmetal)"
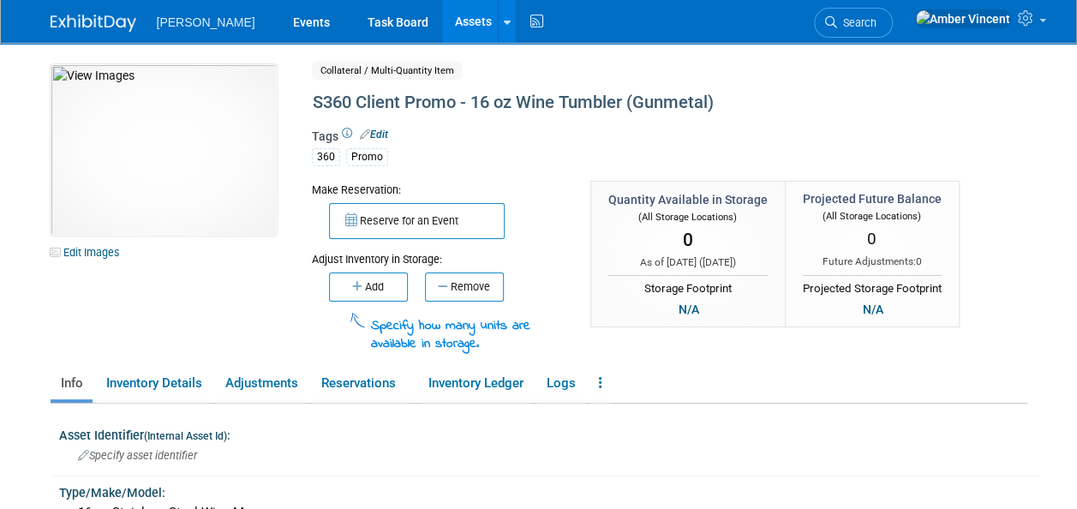
click at [442, 14] on link "Assets" at bounding box center [473, 21] width 63 height 43
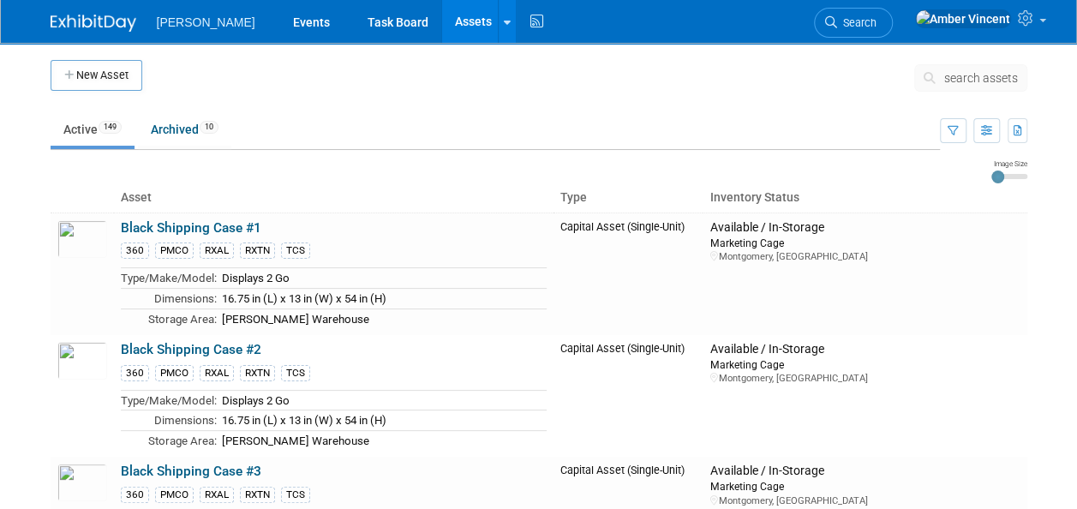
click at [961, 77] on span "search assets" at bounding box center [981, 78] width 74 height 14
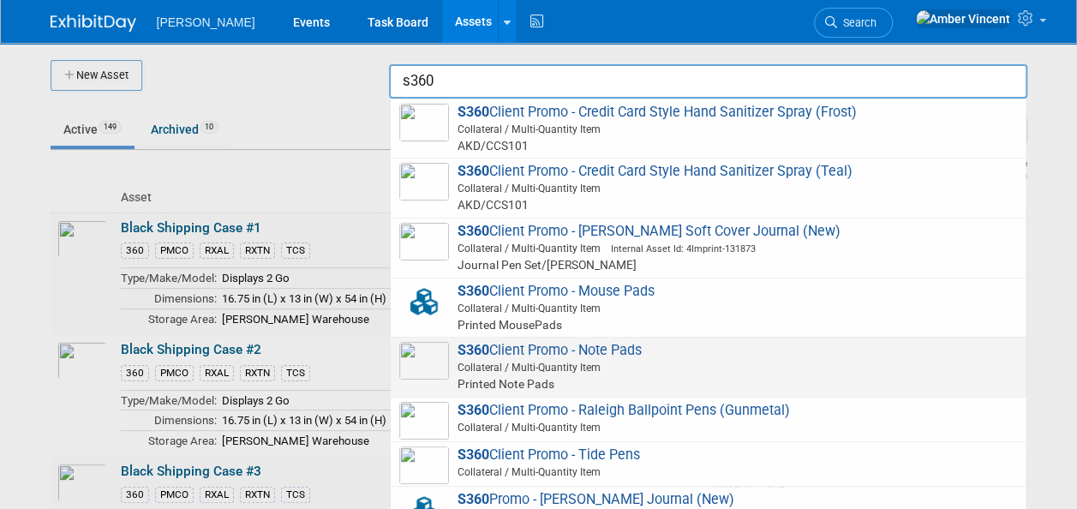
scroll to position [1193, 0]
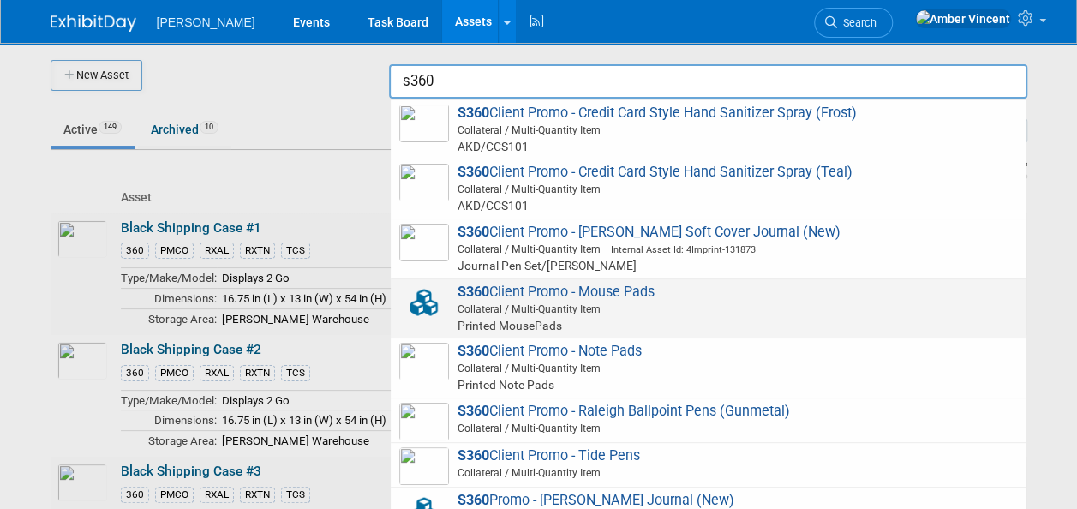
click at [620, 287] on span "S360 Client Promo - Mouse Pads Collateral / Multi-Quantity Item Printed MousePa…" at bounding box center [708, 309] width 618 height 51
type input "S360 Client Promo - Mouse Pads"
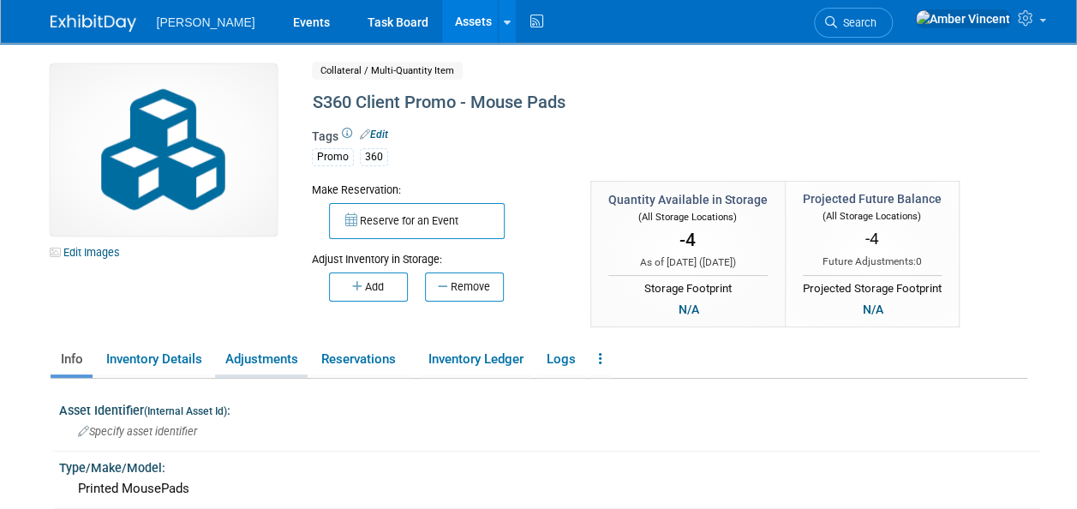
click at [271, 352] on link "Adjustments" at bounding box center [261, 360] width 93 height 30
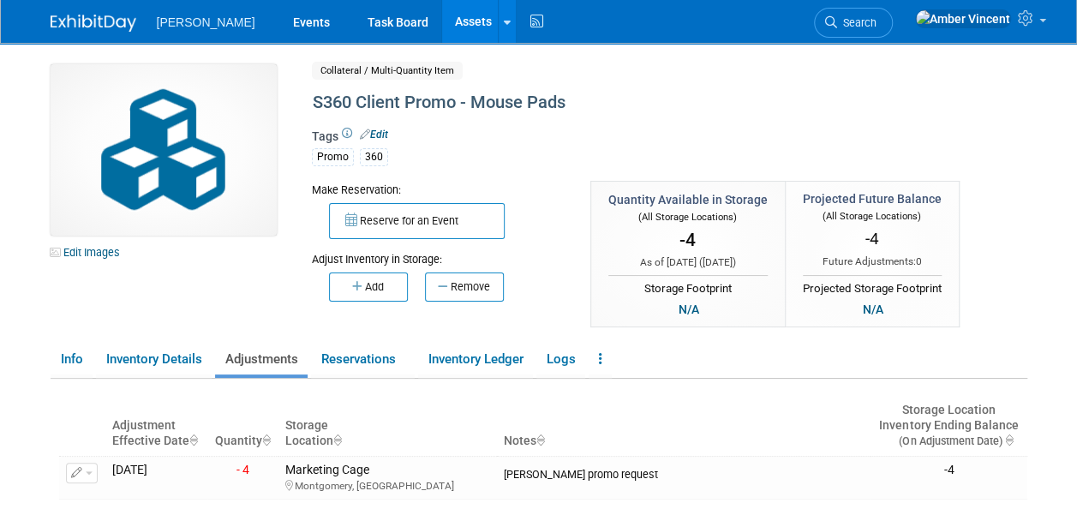
click at [442, 13] on link "Assets" at bounding box center [473, 21] width 63 height 43
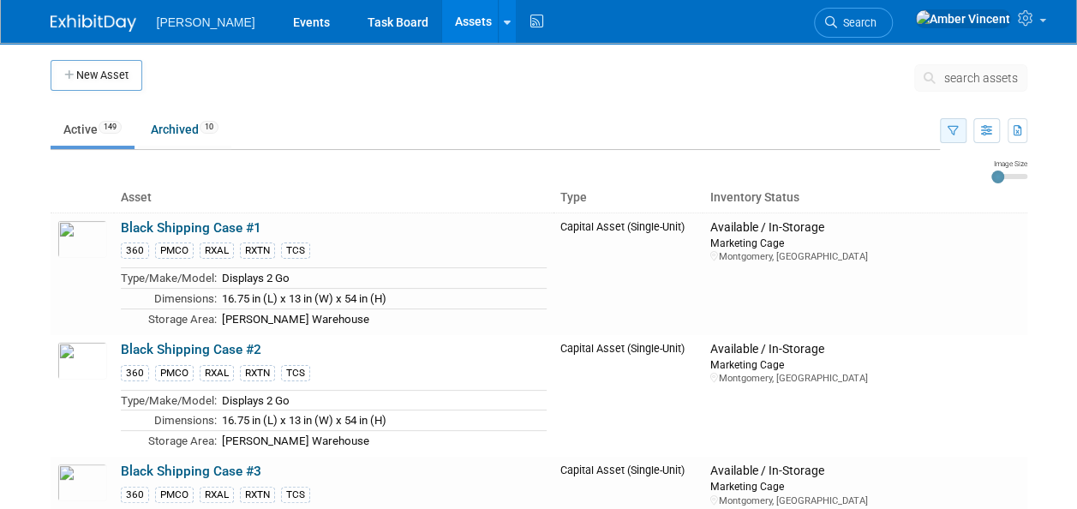
click at [955, 134] on icon "button" at bounding box center [953, 131] width 11 height 11
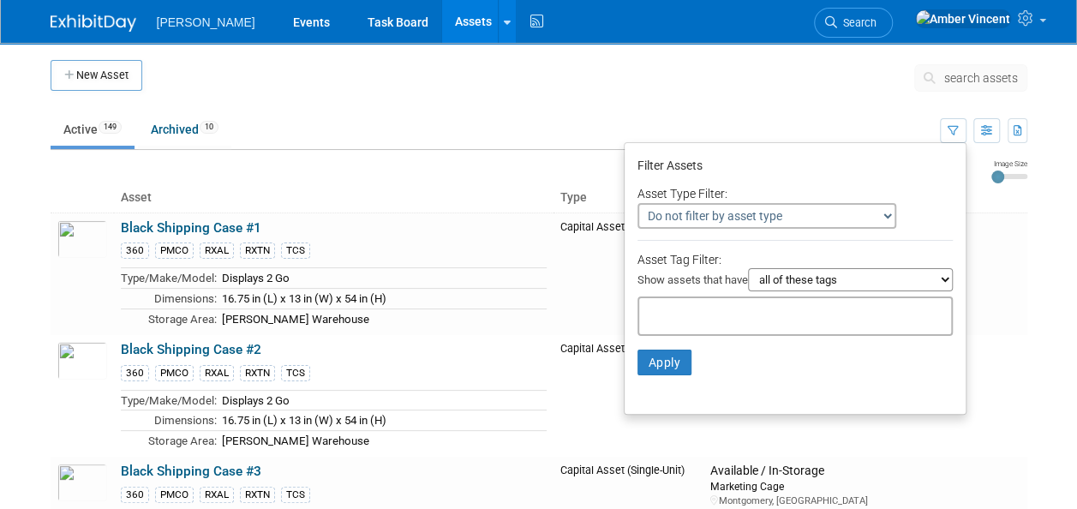
click at [730, 219] on select "Do not filter by asset type Only show Single-Unit Capital Assets Only show Coll…" at bounding box center [767, 216] width 259 height 26
click at [769, 186] on div "Asset Type Filter:" at bounding box center [795, 193] width 315 height 21
click at [804, 278] on select "all of these tags any one of these tags only and exactly these specific tags" at bounding box center [850, 279] width 205 height 23
select select "any"
click at [748, 268] on select "all of these tags any one of these tags only and exactly these specific tags" at bounding box center [850, 279] width 205 height 23
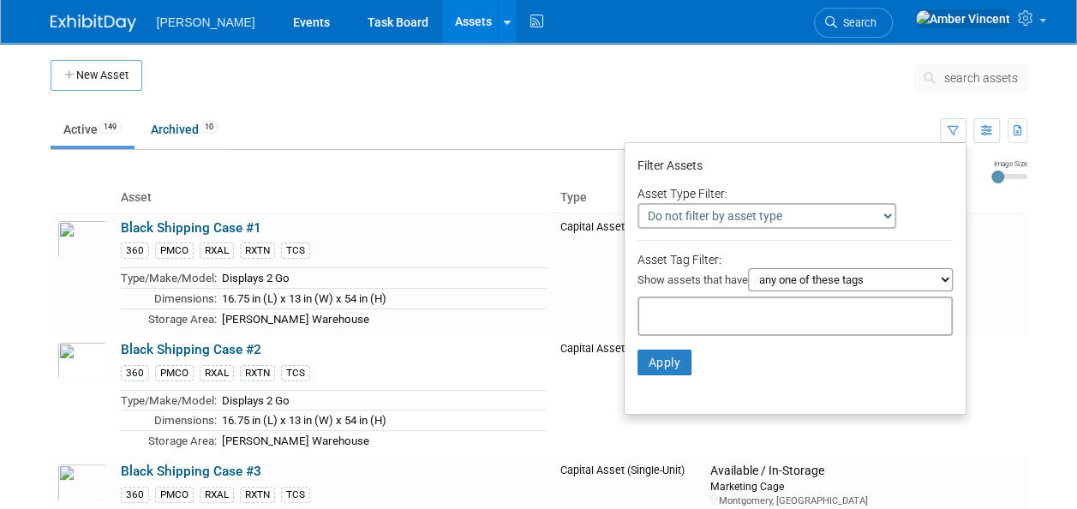
click at [718, 305] on input "text" at bounding box center [714, 313] width 137 height 17
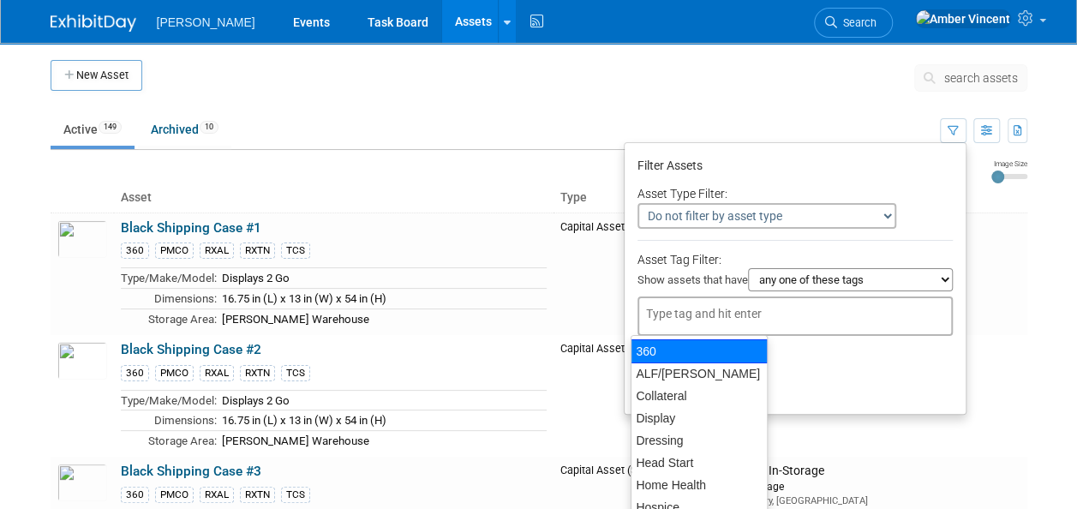
click at [680, 345] on div "360" at bounding box center [699, 351] width 137 height 24
type input "360"
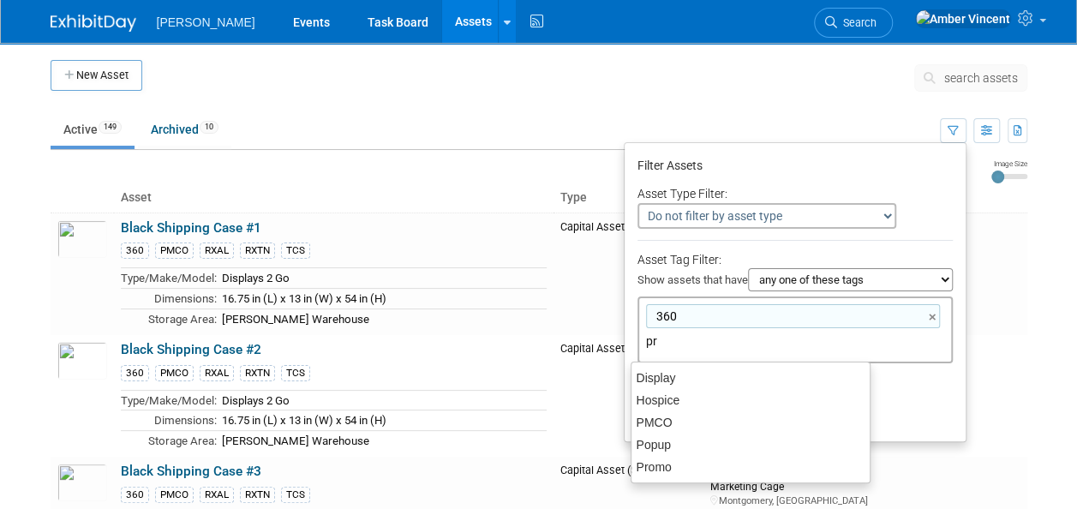
type input "pro"
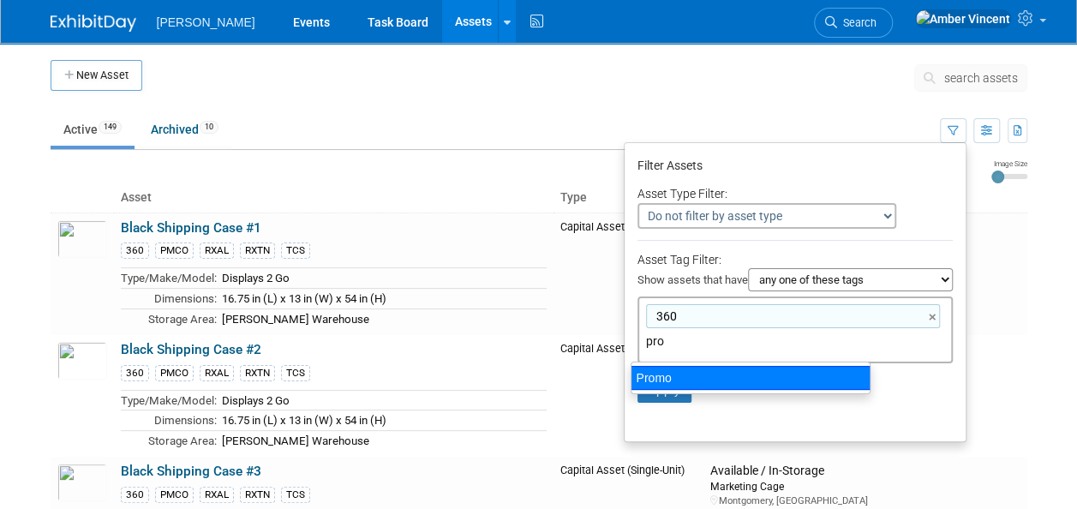
click at [703, 377] on div "Promo" at bounding box center [751, 378] width 240 height 24
type input "360, Promo"
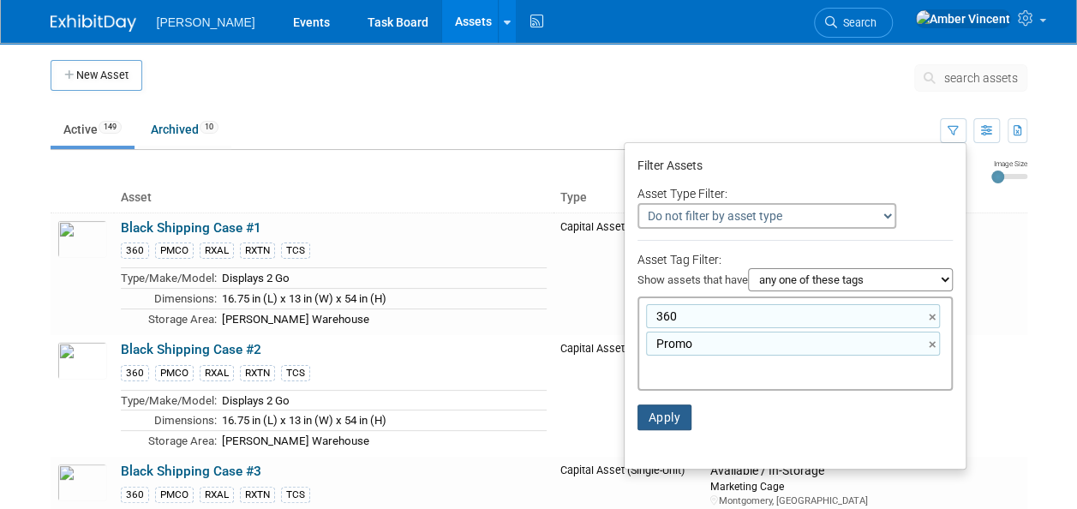
click at [653, 420] on button "Apply" at bounding box center [665, 417] width 55 height 26
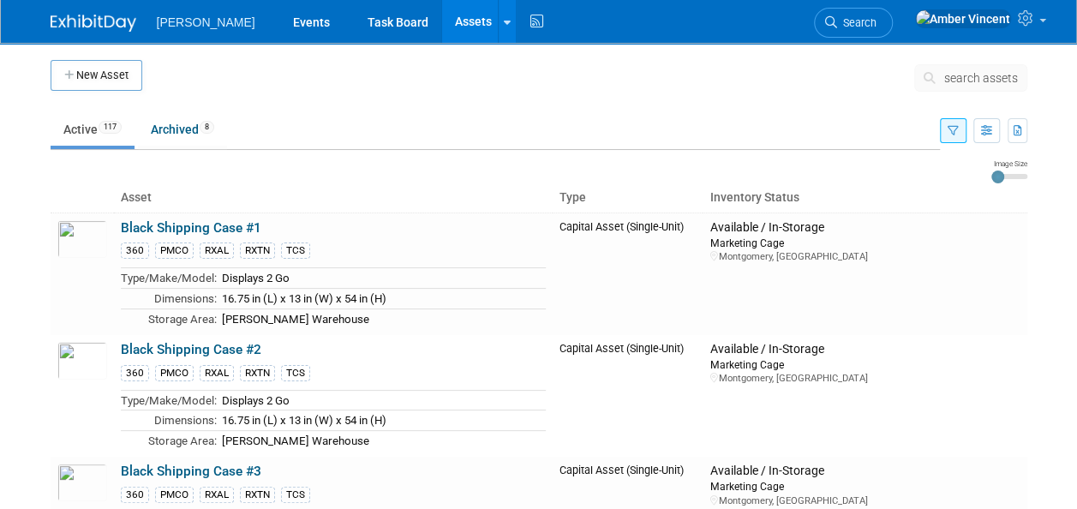
click at [952, 136] on button "button" at bounding box center [953, 130] width 27 height 25
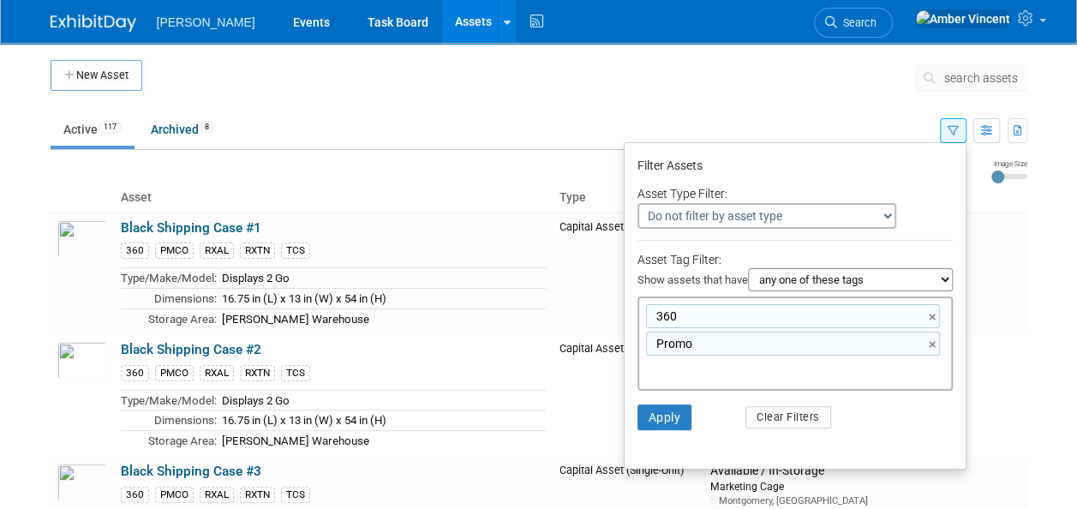
click at [796, 220] on select "Do not filter by asset type Only show Single-Unit Capital Assets Only show Coll…" at bounding box center [767, 216] width 259 height 26
select select "2"
click at [638, 203] on select "Do not filter by asset type Only show Single-Unit Capital Assets Only show Coll…" at bounding box center [767, 216] width 259 height 26
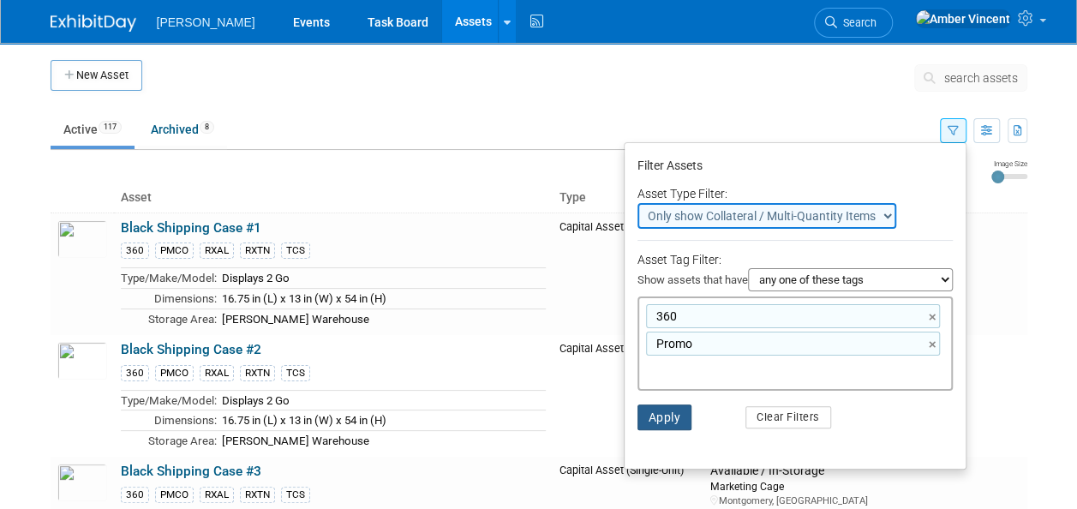
click at [658, 419] on button "Apply" at bounding box center [665, 417] width 55 height 26
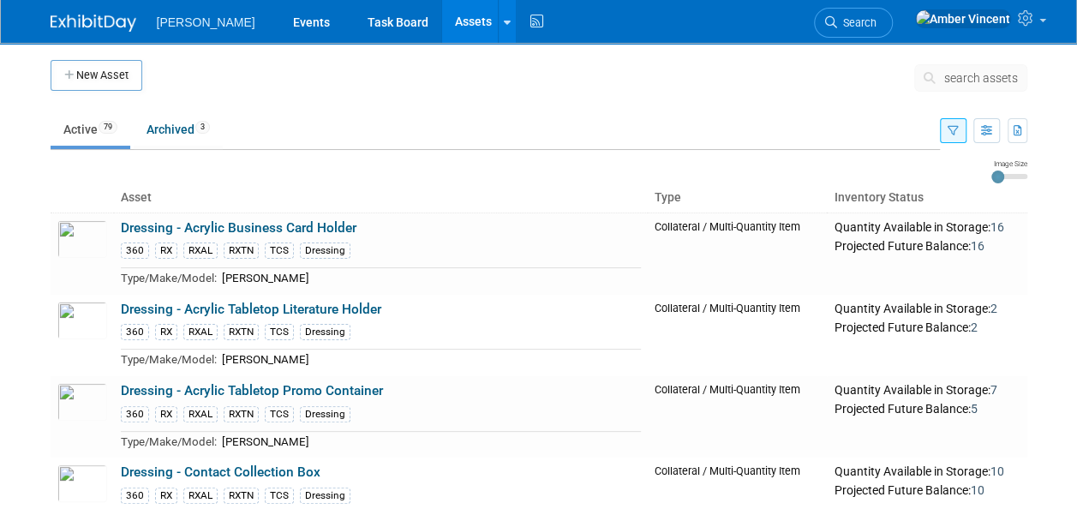
click at [956, 132] on icon "button" at bounding box center [953, 131] width 11 height 11
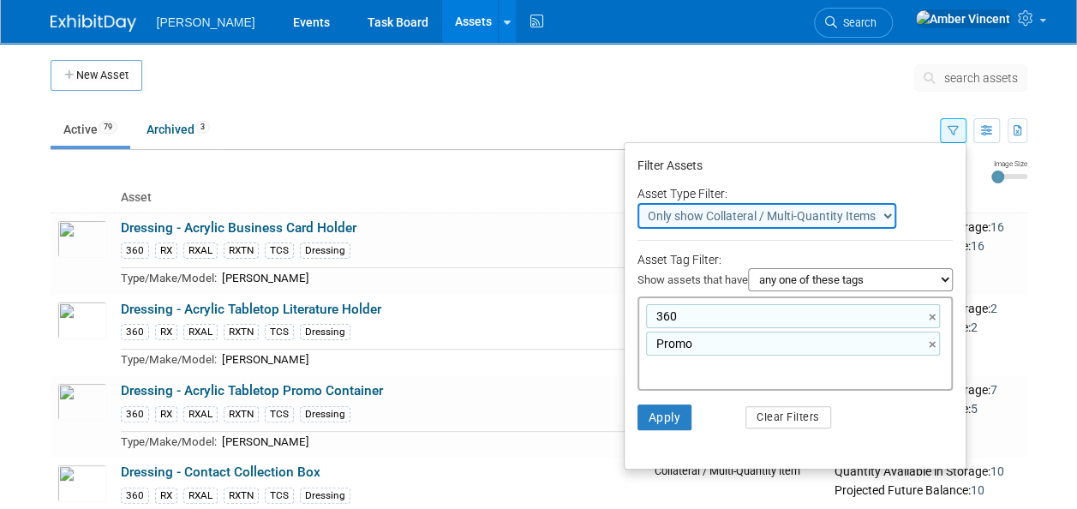
click at [816, 276] on select "all of these tags any one of these tags only and exactly these specific tags" at bounding box center [850, 279] width 205 height 23
select select "all"
click at [748, 268] on select "all of these tags any one of these tags only and exactly these specific tags" at bounding box center [850, 279] width 205 height 23
click at [650, 421] on button "Apply" at bounding box center [665, 417] width 55 height 26
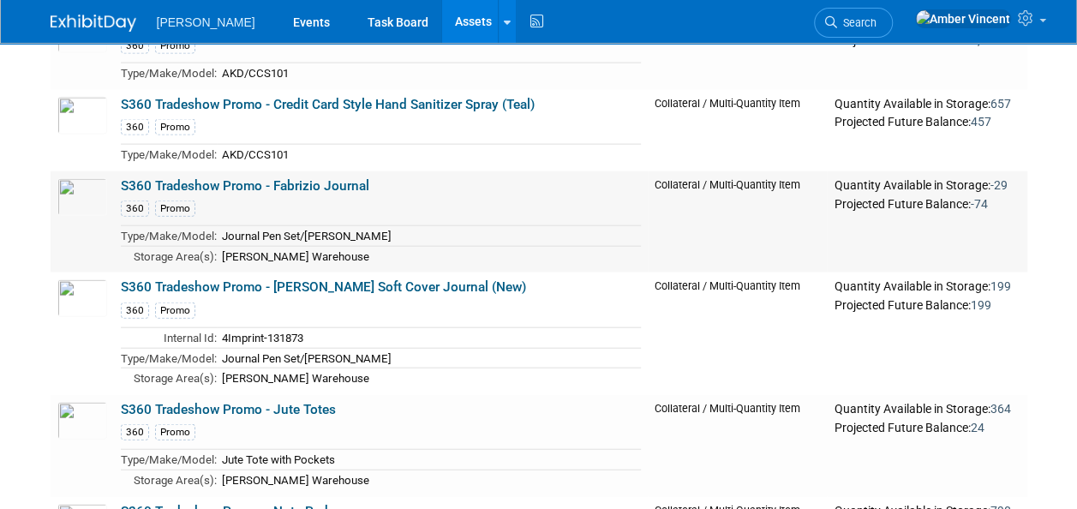
scroll to position [1855, 0]
click at [344, 177] on link "S360 Tradeshow Promo - Fabrizio Journal" at bounding box center [245, 184] width 249 height 15
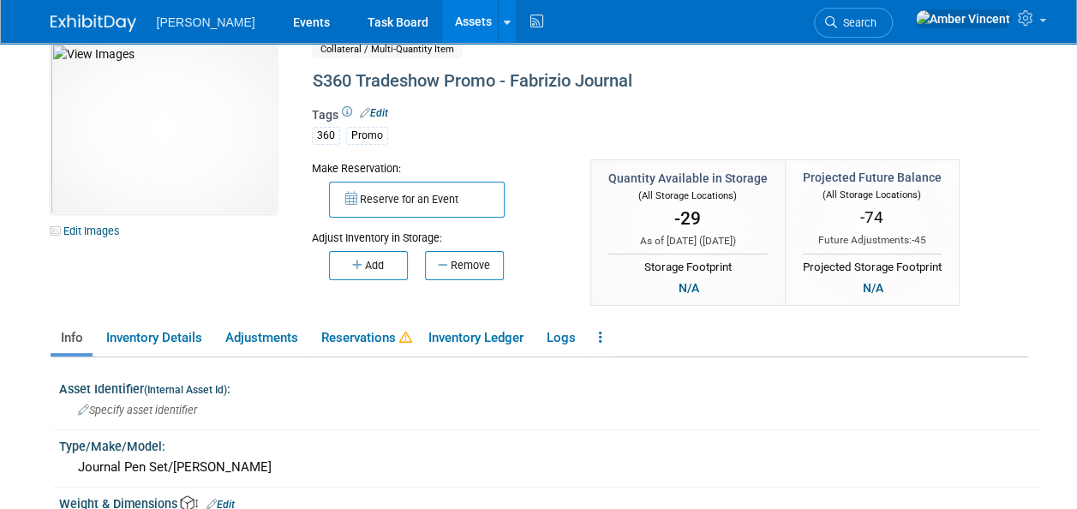
scroll to position [22, 0]
click at [378, 335] on link "Reservations" at bounding box center [363, 337] width 104 height 30
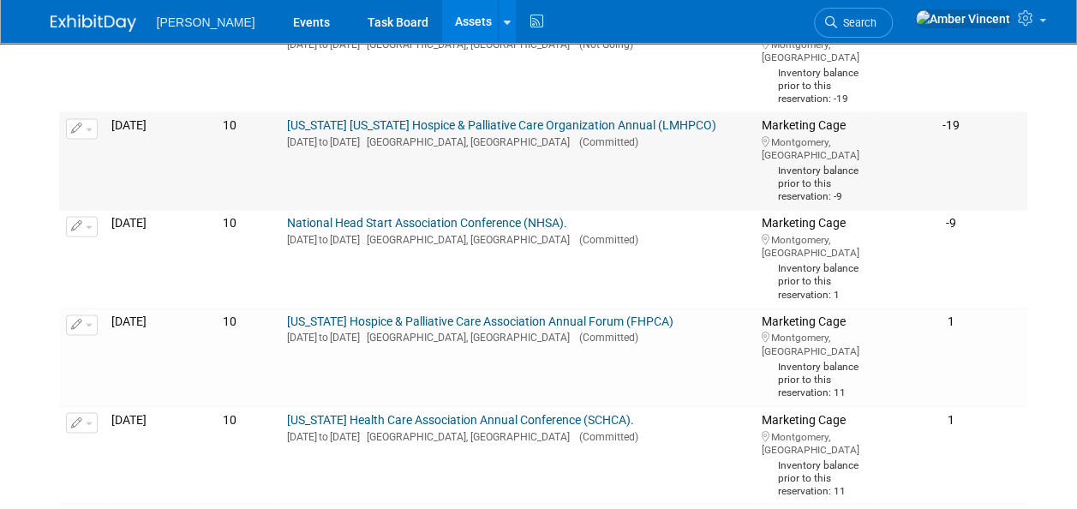
scroll to position [1205, 0]
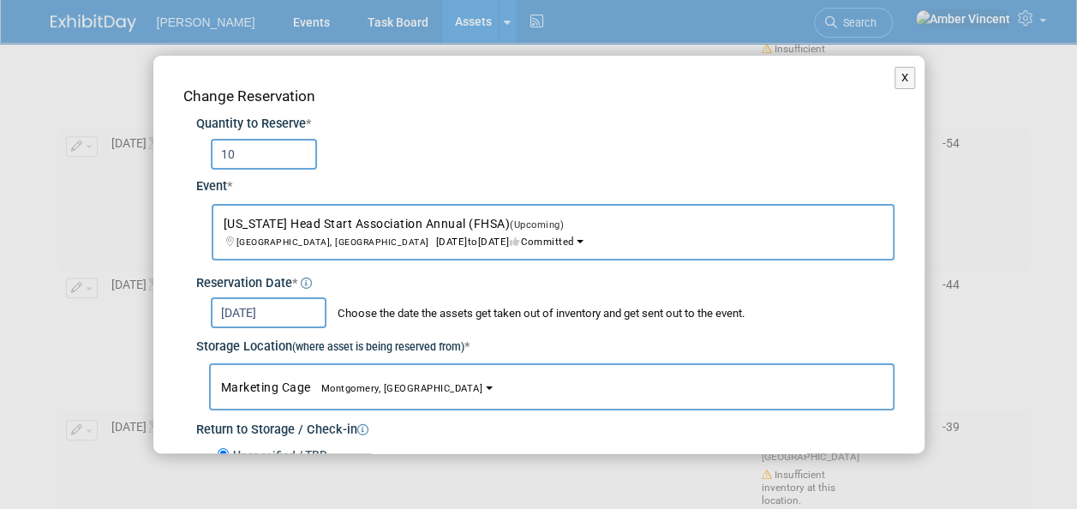
scroll to position [660, 0]
click at [895, 86] on button "X" at bounding box center [905, 78] width 21 height 22
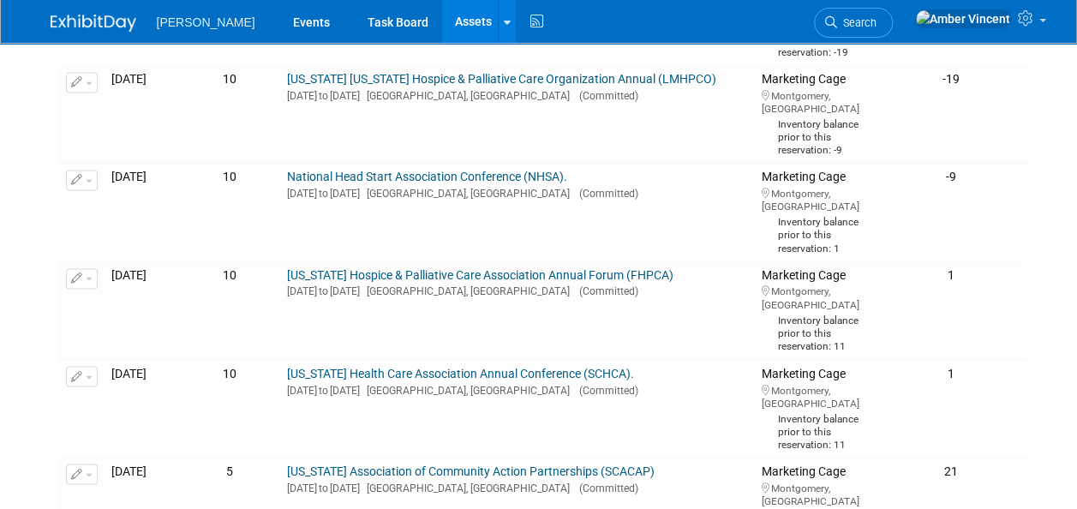
scroll to position [1251, 0]
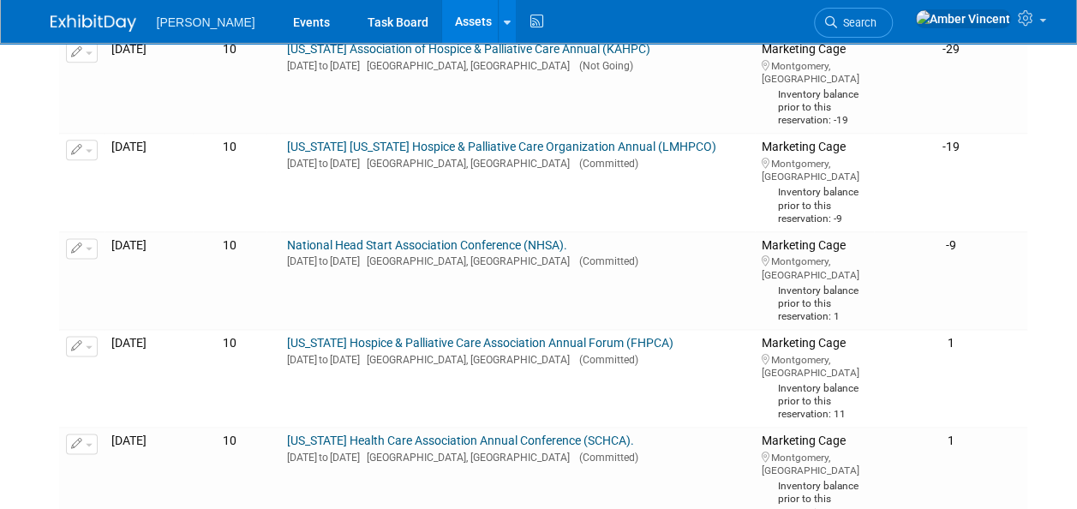
scroll to position [1040, 0]
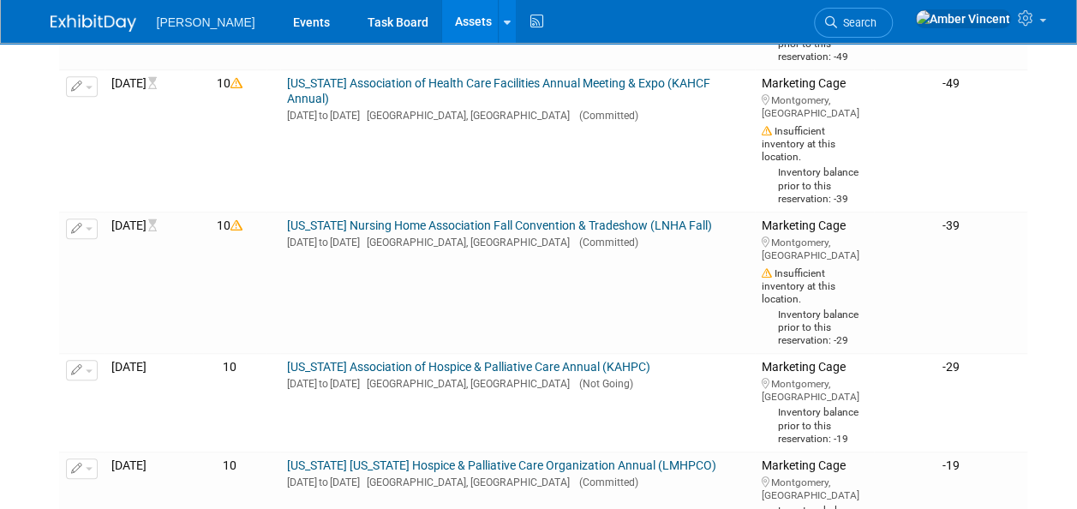
scroll to position [580, 0]
click at [87, 96] on button "button" at bounding box center [82, 85] width 32 height 21
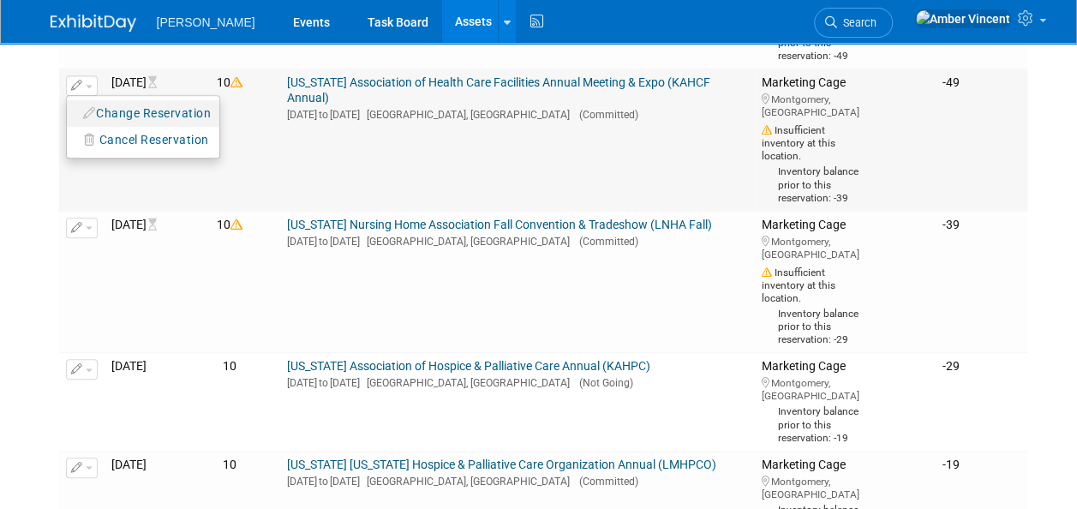
click at [135, 125] on button "Change Reservation" at bounding box center [147, 113] width 145 height 23
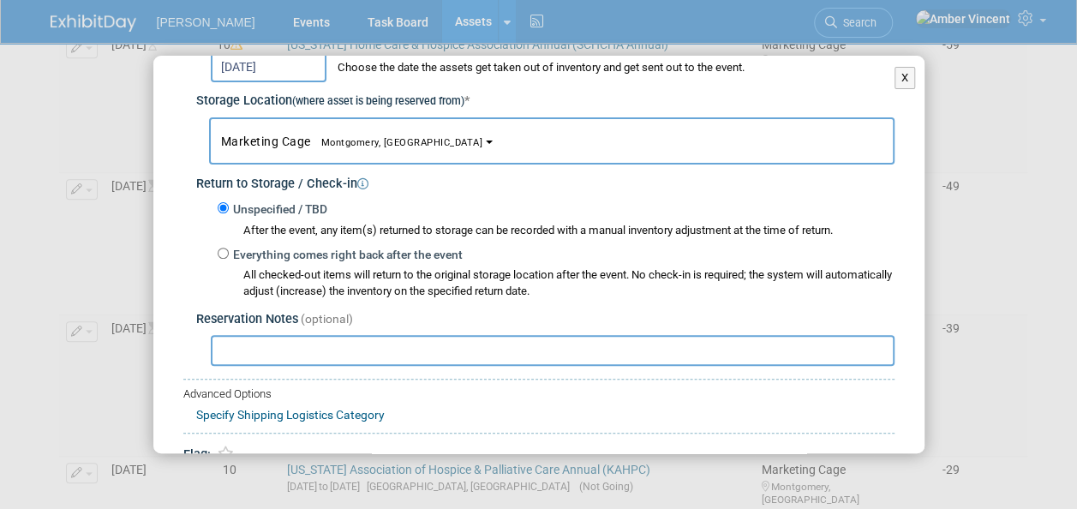
scroll to position [335, 0]
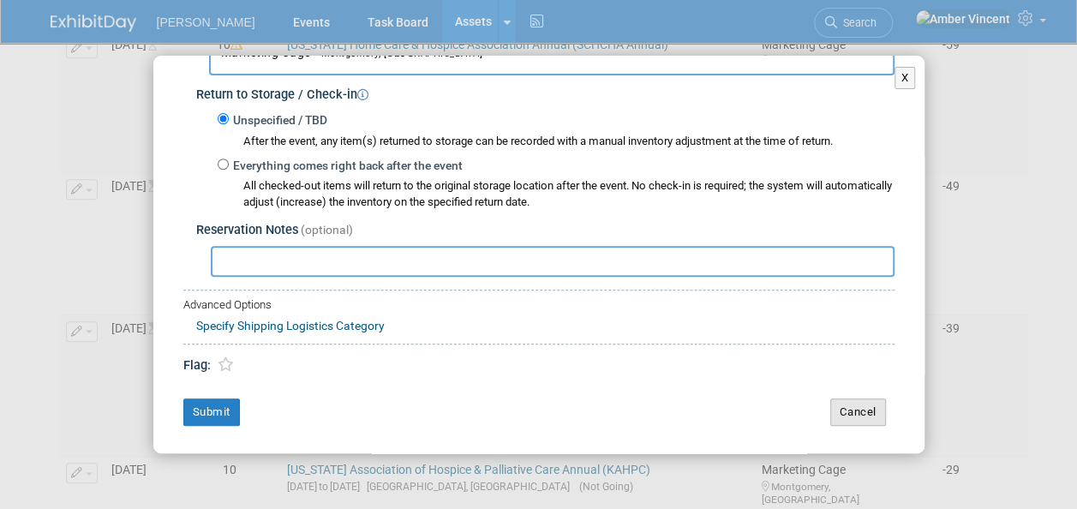
click at [831, 422] on button "Cancel" at bounding box center [858, 411] width 56 height 27
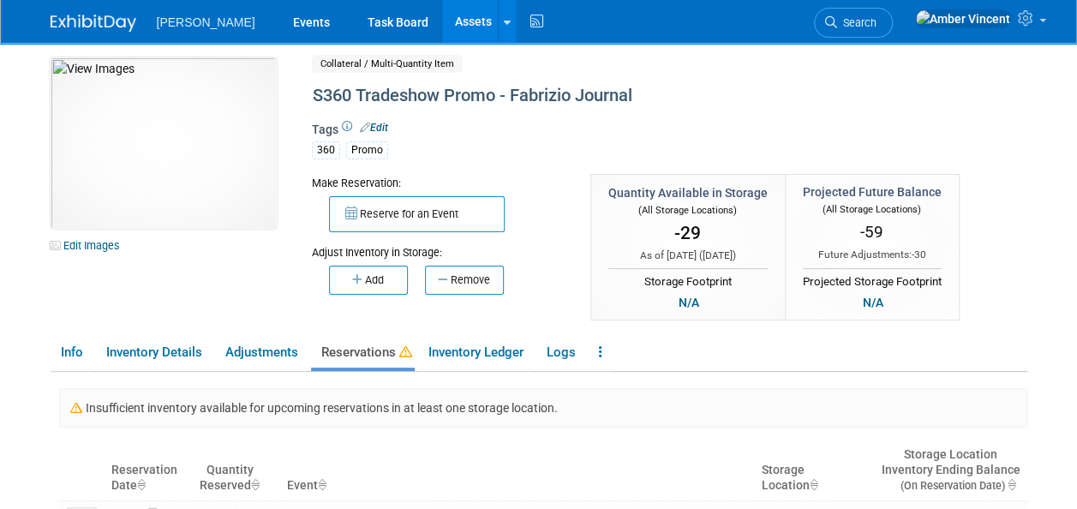
scroll to position [0, 0]
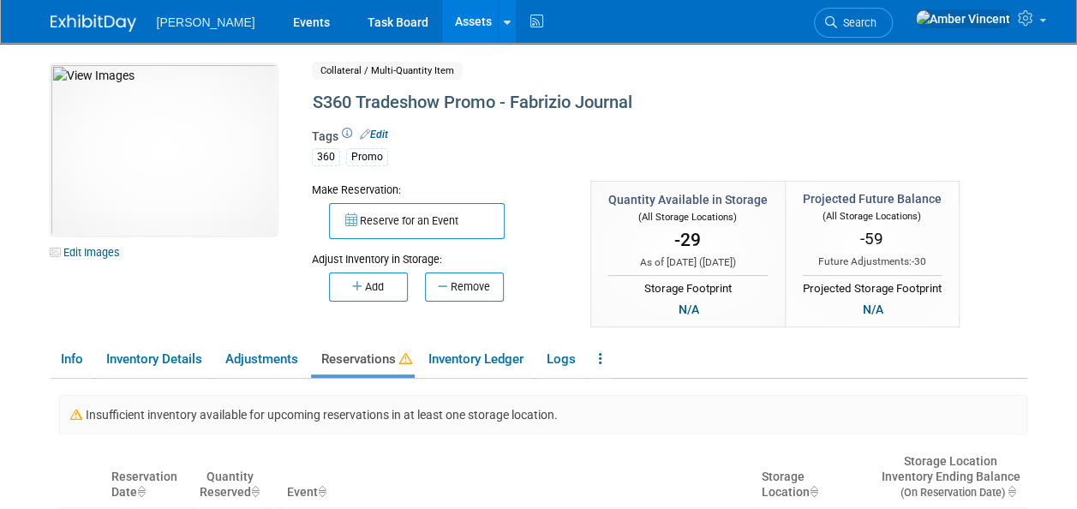
click at [442, 28] on link "Assets" at bounding box center [473, 21] width 63 height 43
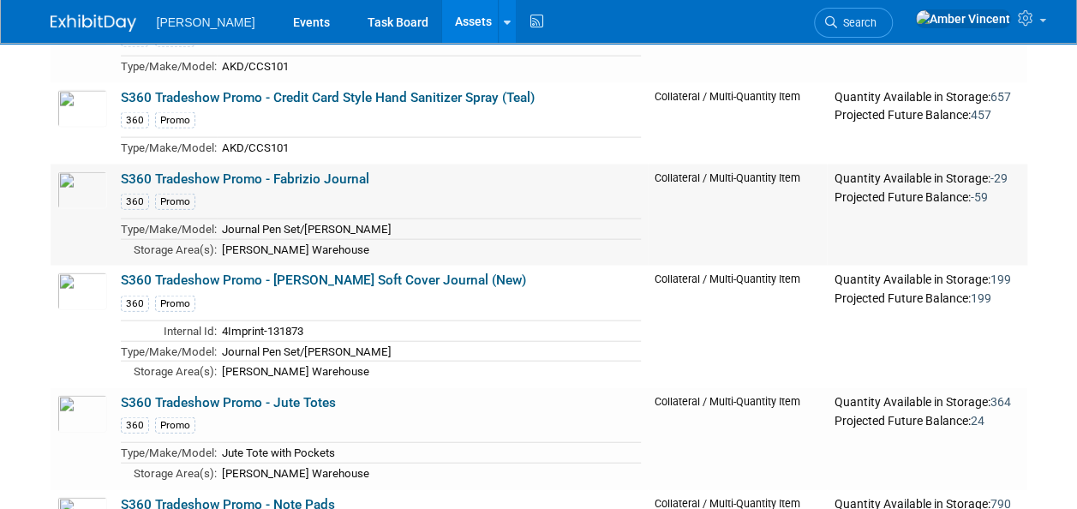
scroll to position [1863, 0]
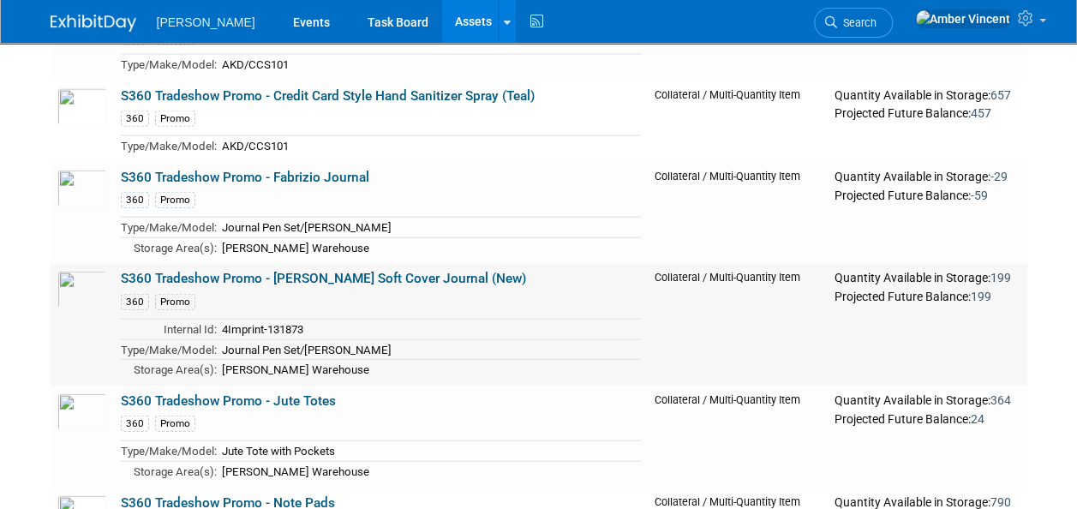
click at [998, 286] on div "Projected Future Balance: 199" at bounding box center [927, 295] width 186 height 19
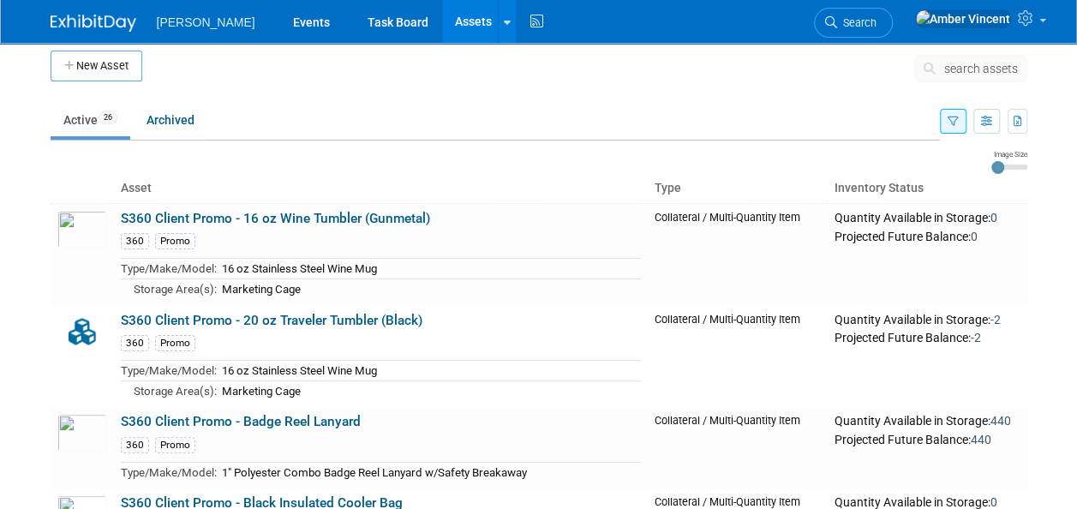
scroll to position [9, 0]
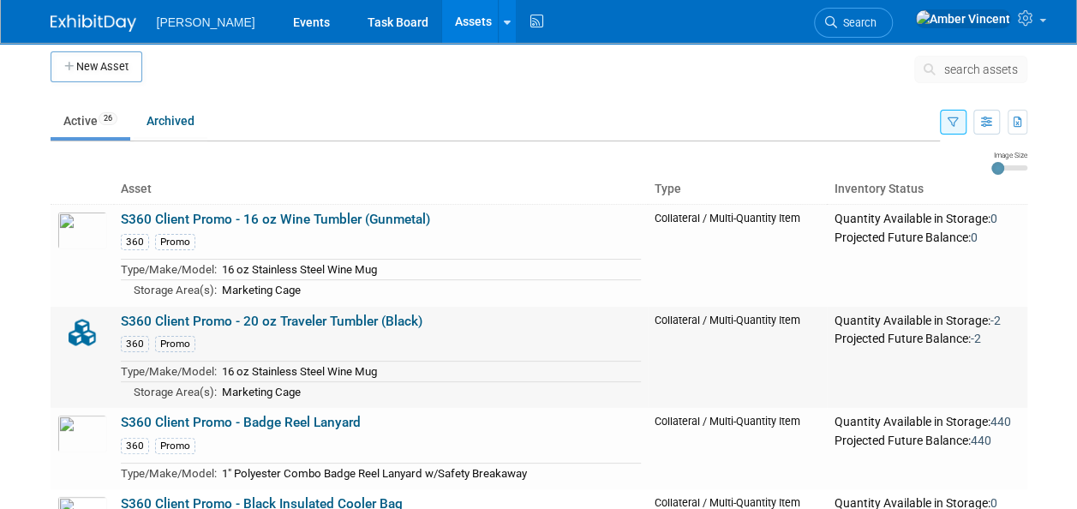
click at [337, 317] on link "S360 Client Promo - 20 oz Traveler Tumbler (Black)" at bounding box center [272, 321] width 302 height 15
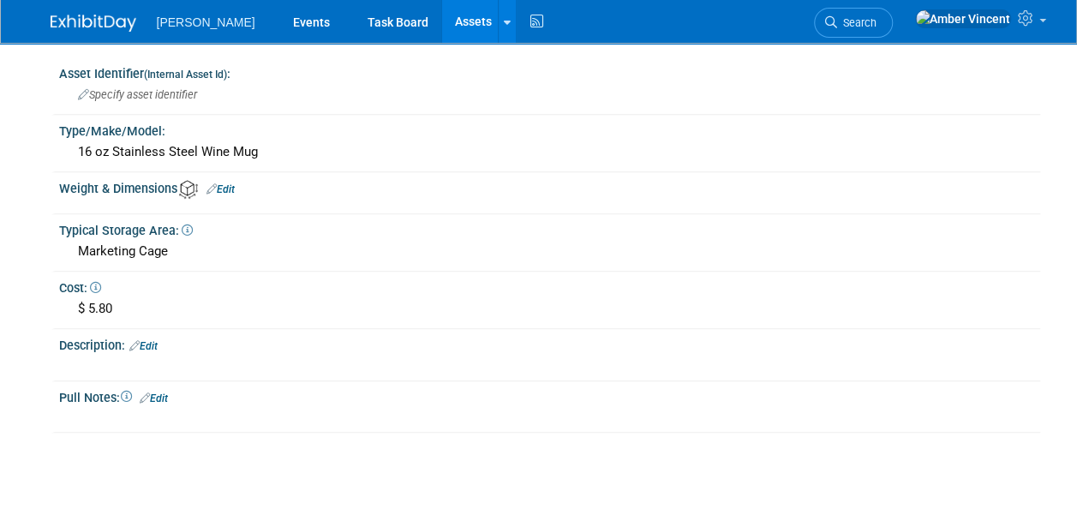
scroll to position [338, 0]
click at [239, 153] on div "16 oz Stainless Steel Wine Mug" at bounding box center [550, 151] width 956 height 27
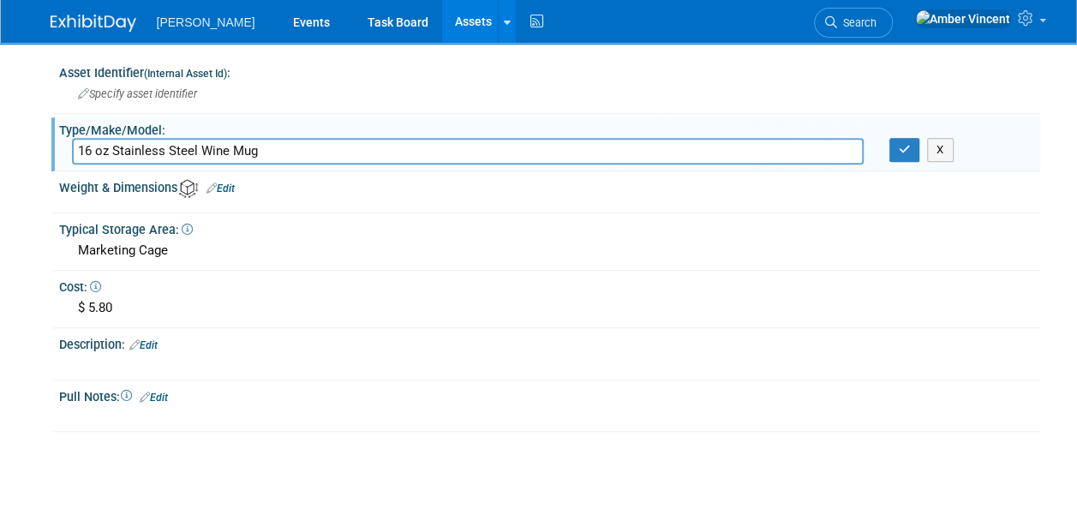
click at [87, 150] on input "16 oz Stainless Steel Wine Mug" at bounding box center [468, 151] width 792 height 27
type input "20 oz Stainless Steel Wine Mug"
click at [895, 139] on button "button" at bounding box center [905, 150] width 31 height 24
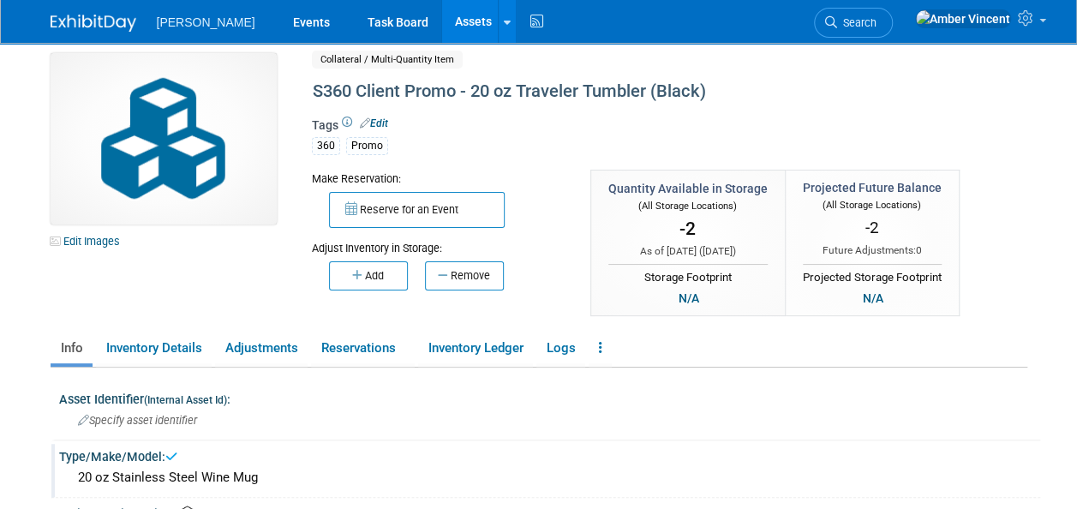
scroll to position [0, 0]
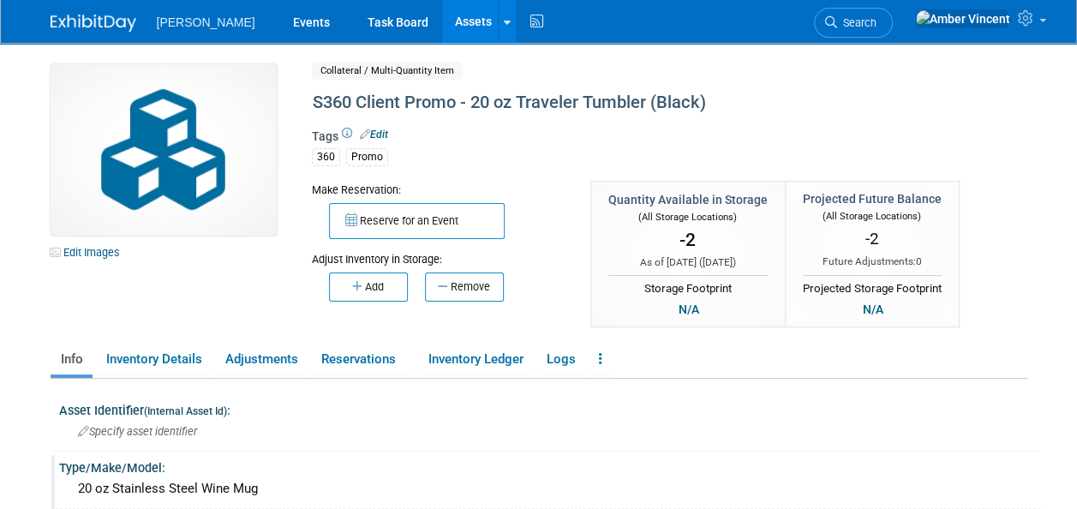
click at [442, 21] on link "Assets" at bounding box center [473, 21] width 63 height 43
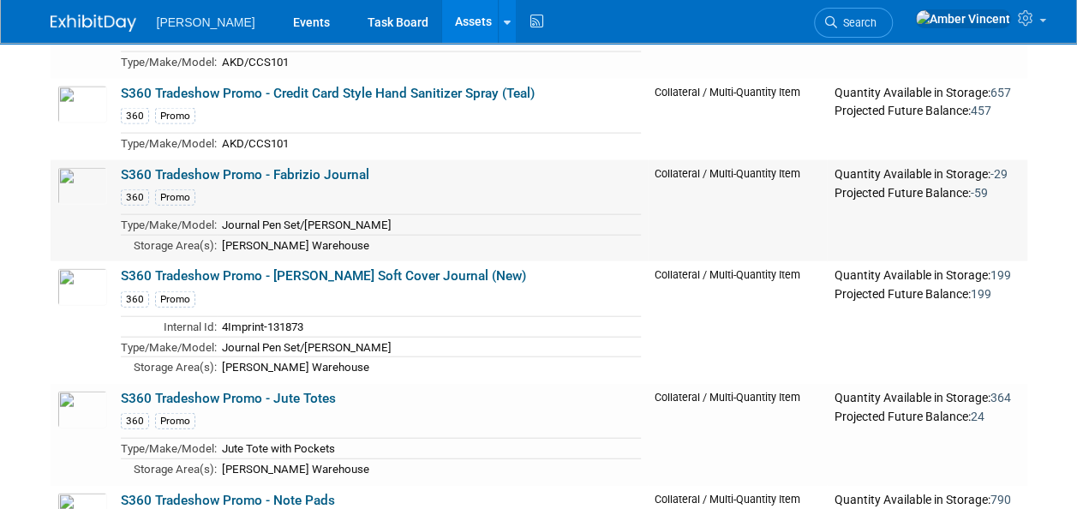
scroll to position [1795, 0]
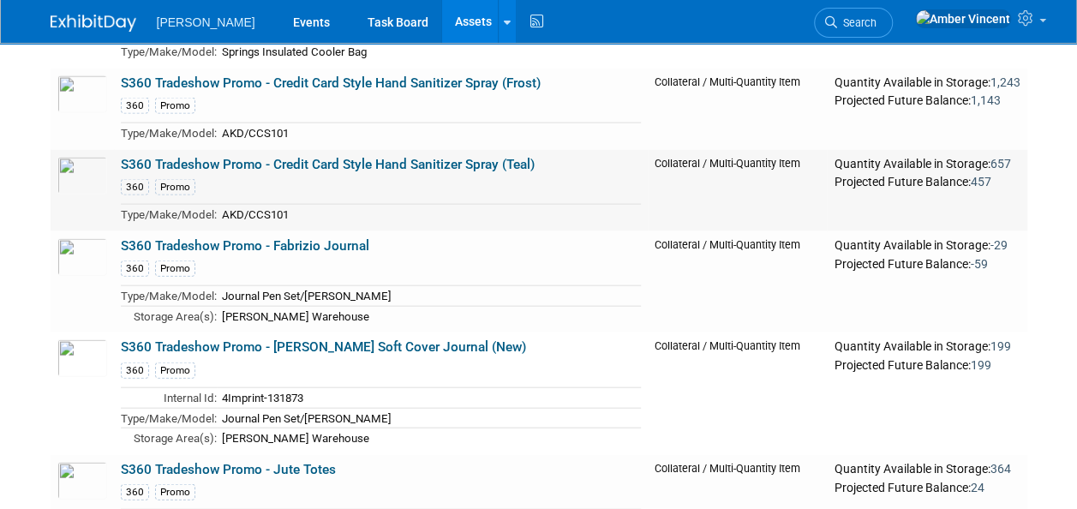
click at [261, 157] on link "S360 Tradeshow Promo - Credit Card Style Hand Sanitizer Spray (Teal)" at bounding box center [328, 164] width 414 height 15
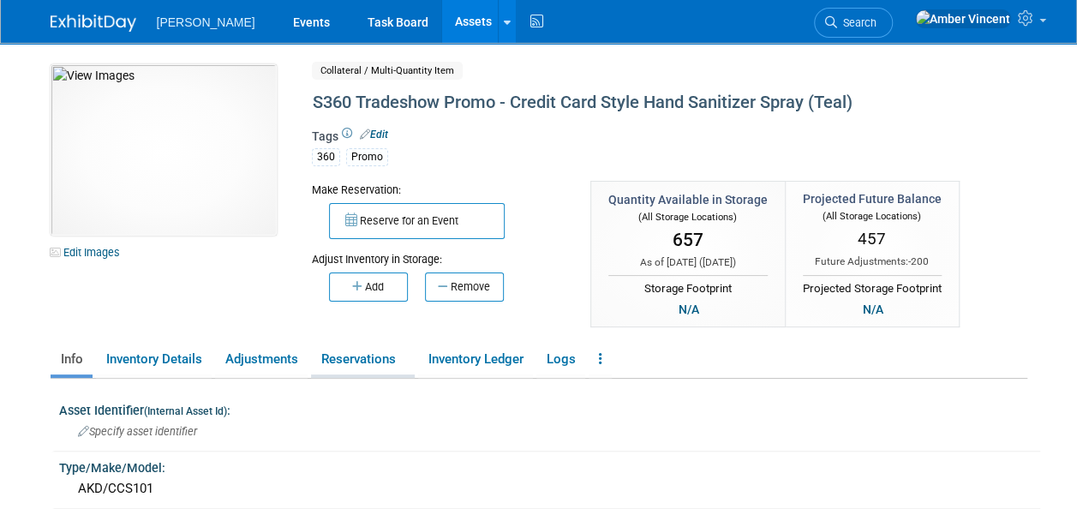
click at [360, 359] on link "Reservations" at bounding box center [363, 360] width 104 height 30
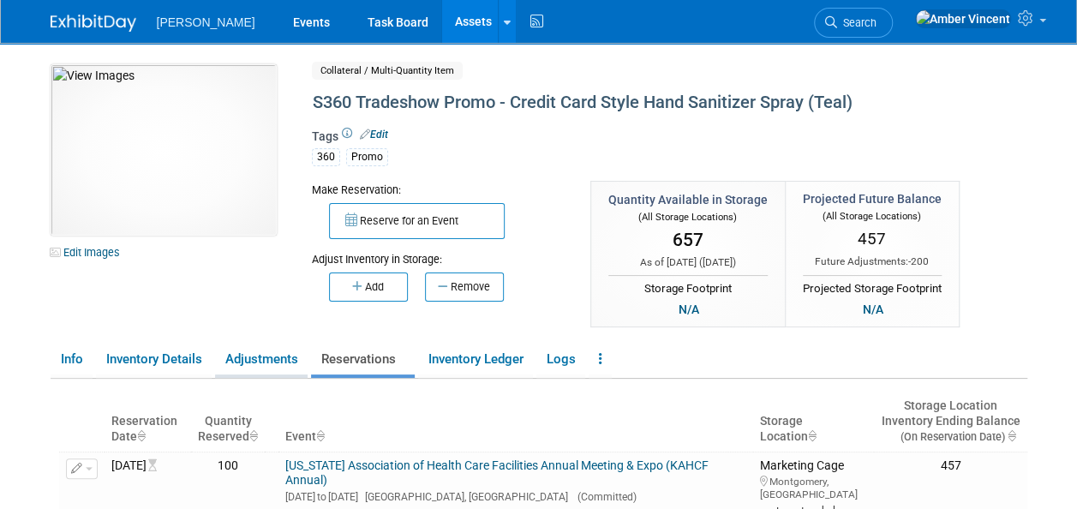
click at [286, 372] on link "Adjustments" at bounding box center [261, 360] width 93 height 30
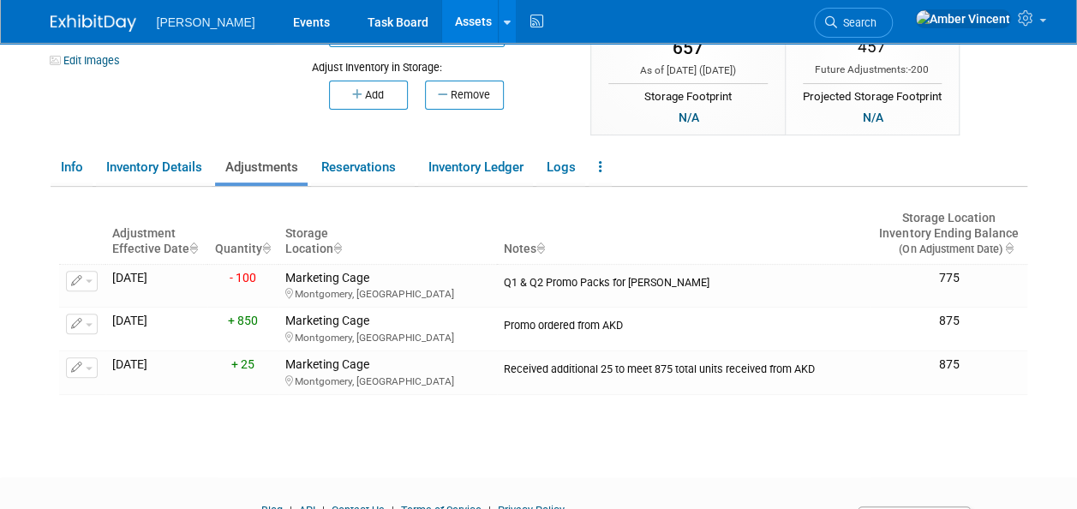
scroll to position [190, 0]
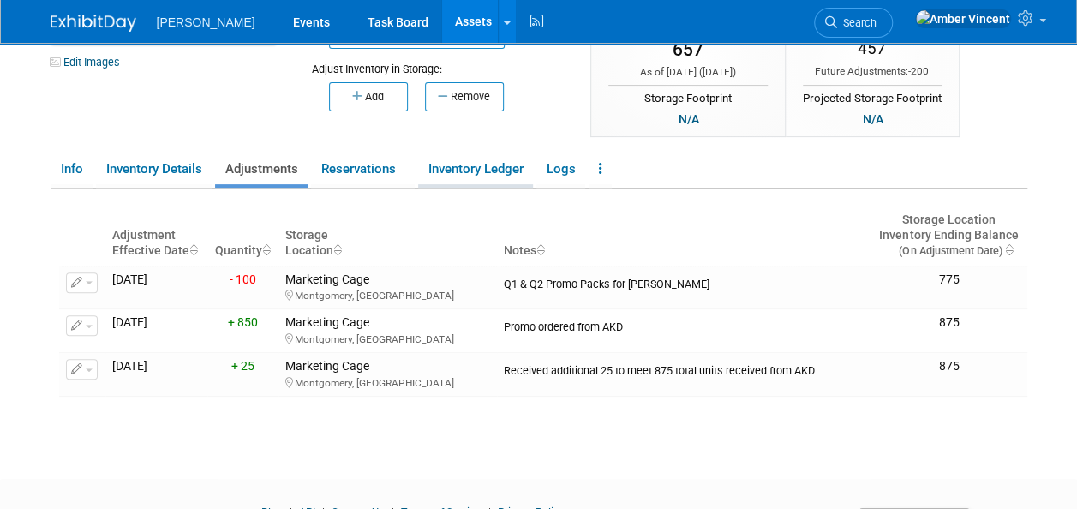
click at [478, 171] on link "Inventory Ledger" at bounding box center [475, 169] width 115 height 30
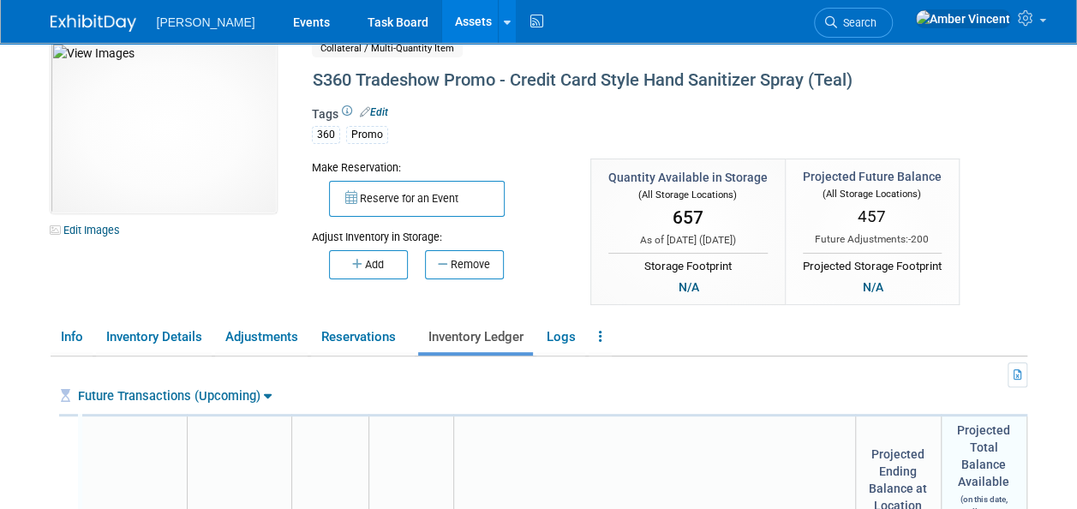
scroll to position [0, 0]
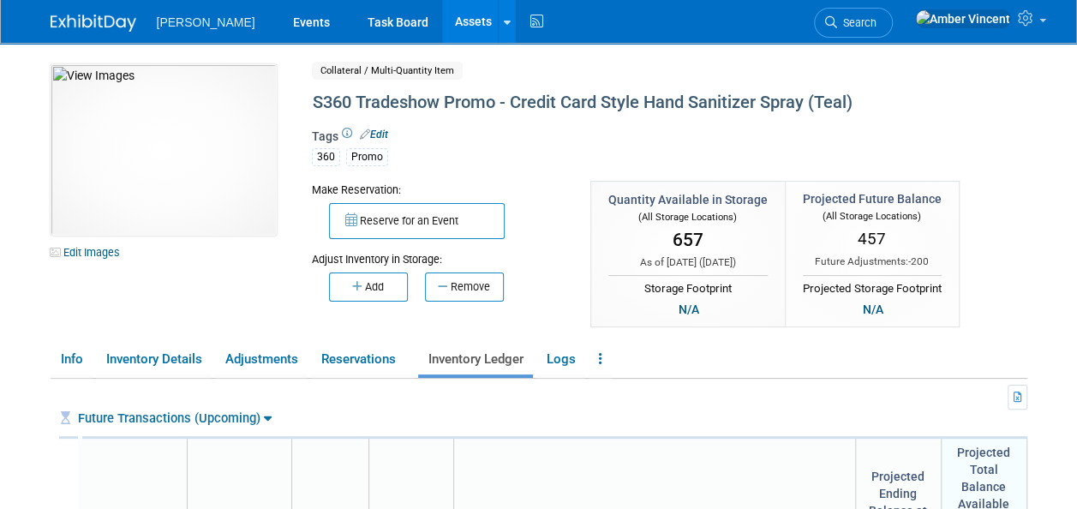
click at [442, 23] on link "Assets" at bounding box center [473, 21] width 63 height 43
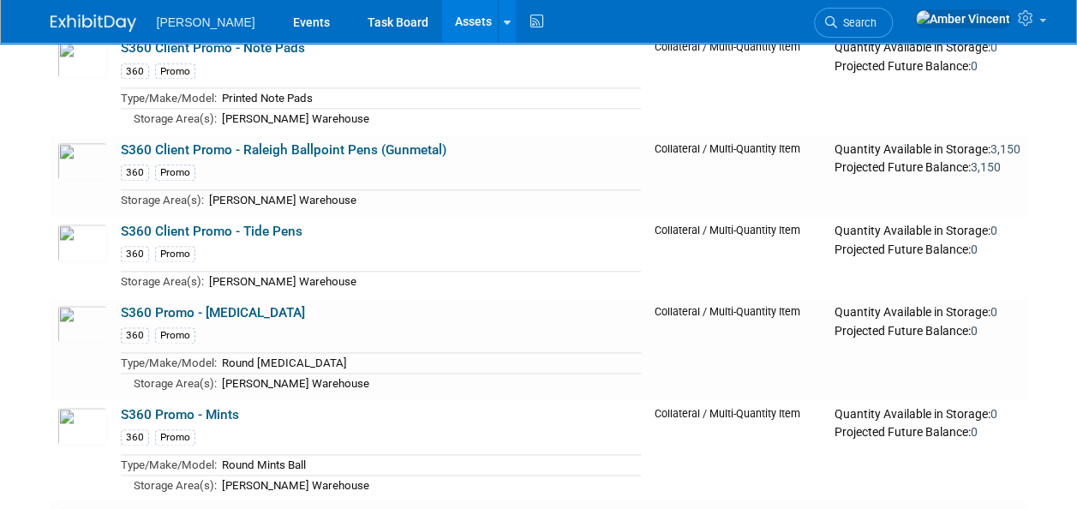
scroll to position [1016, 0]
click at [278, 223] on link "S360 Client Promo - Tide Pens" at bounding box center [212, 230] width 182 height 15
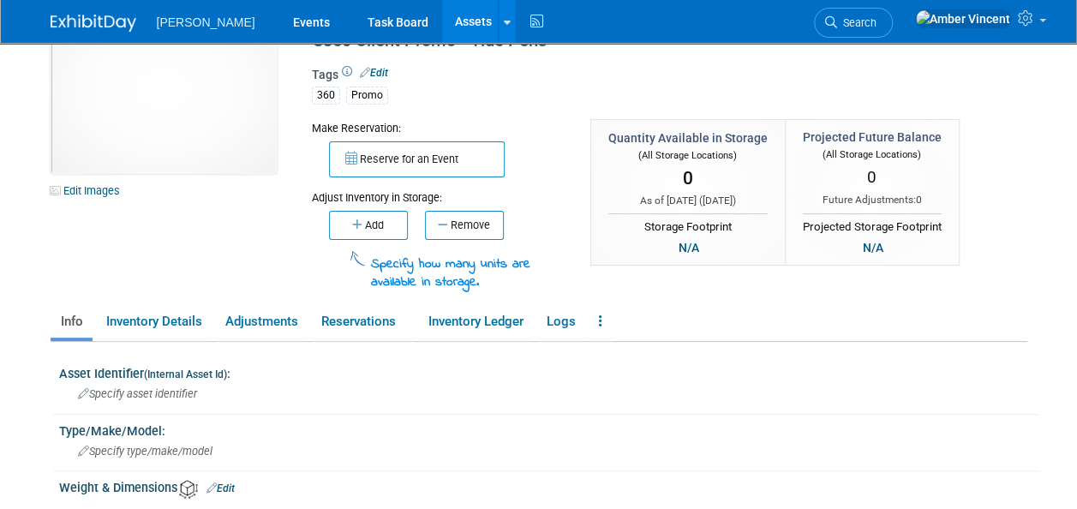
scroll to position [68, 0]
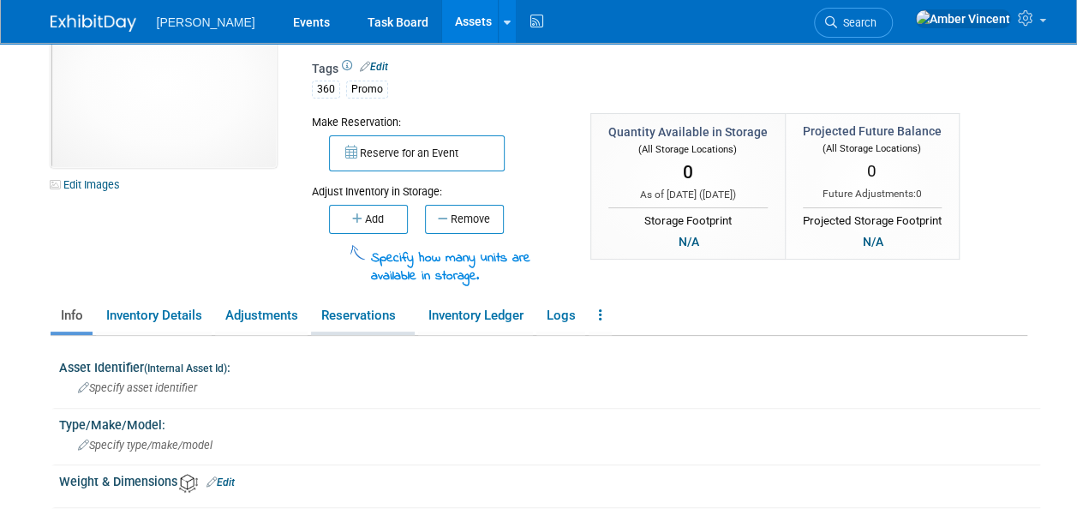
click at [382, 313] on link "Reservations" at bounding box center [363, 316] width 104 height 30
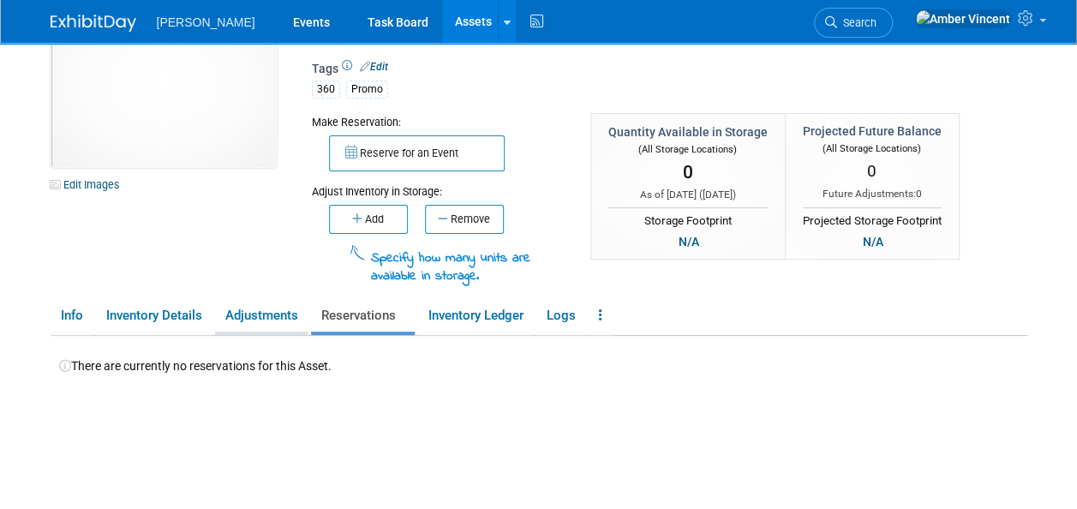
click at [259, 310] on link "Adjustments" at bounding box center [261, 316] width 93 height 30
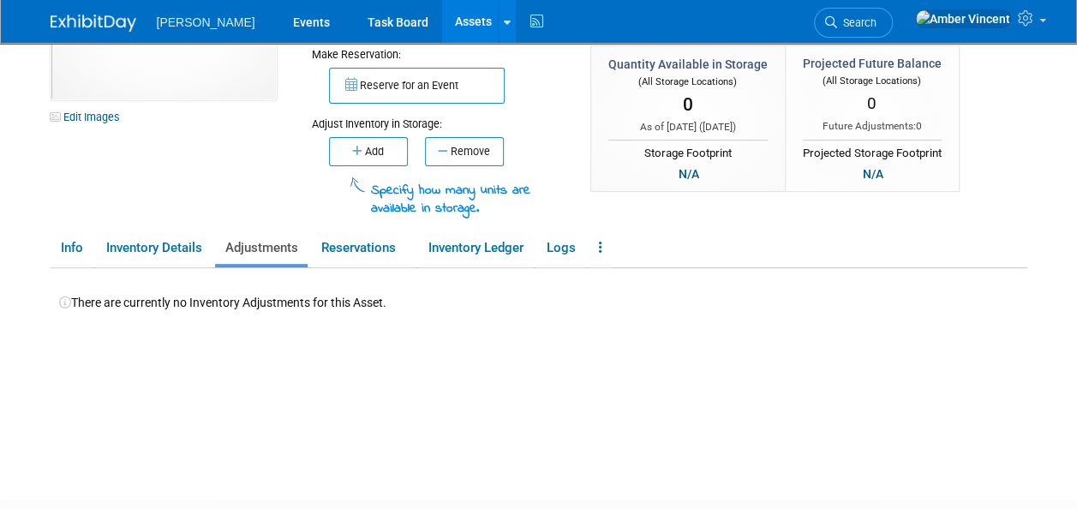
scroll to position [132, 0]
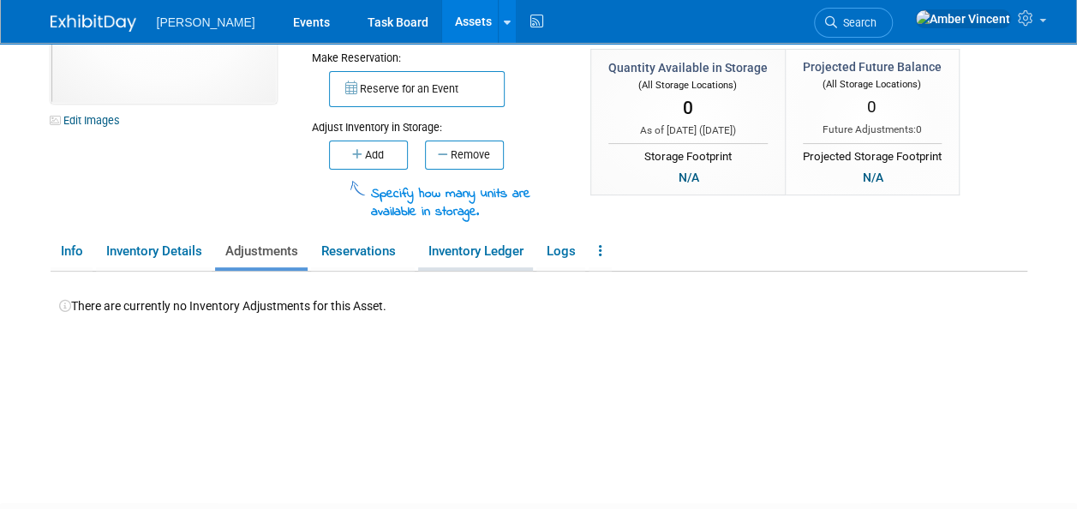
click at [444, 257] on link "Inventory Ledger" at bounding box center [475, 252] width 115 height 30
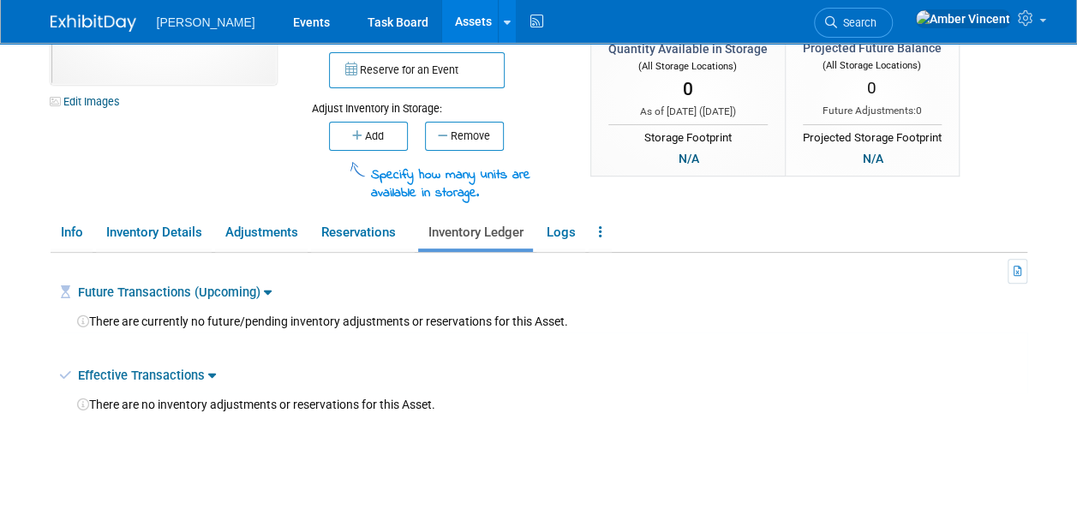
scroll to position [127, 0]
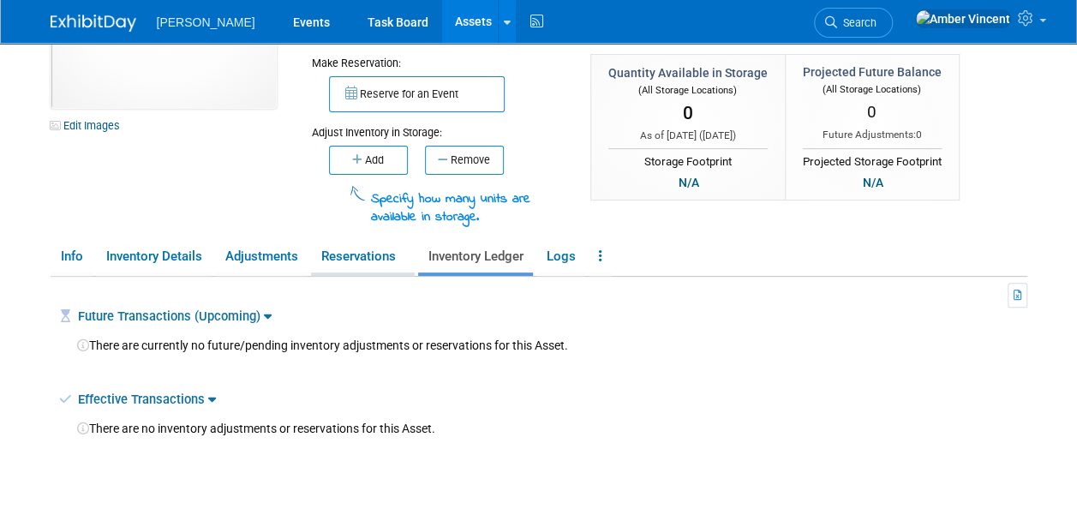
click at [358, 264] on link "Reservations" at bounding box center [363, 257] width 104 height 30
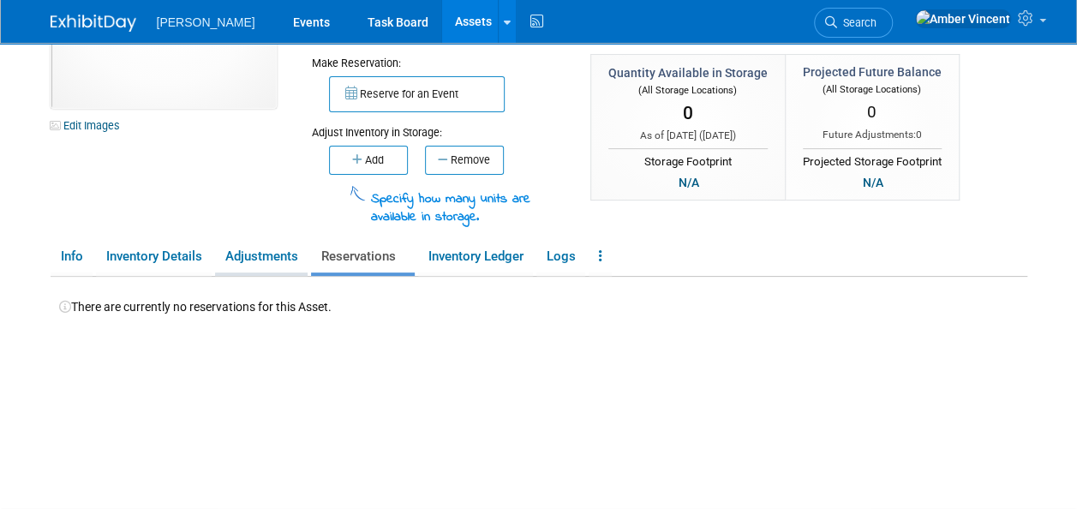
click at [275, 269] on link "Adjustments" at bounding box center [261, 257] width 93 height 30
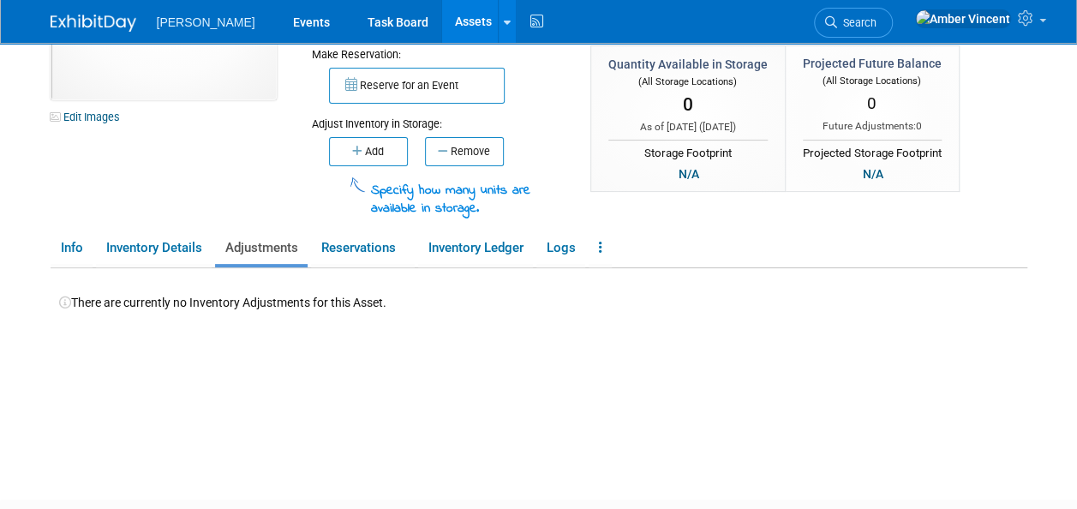
scroll to position [136, 0]
click at [280, 21] on link "Events" at bounding box center [311, 21] width 63 height 43
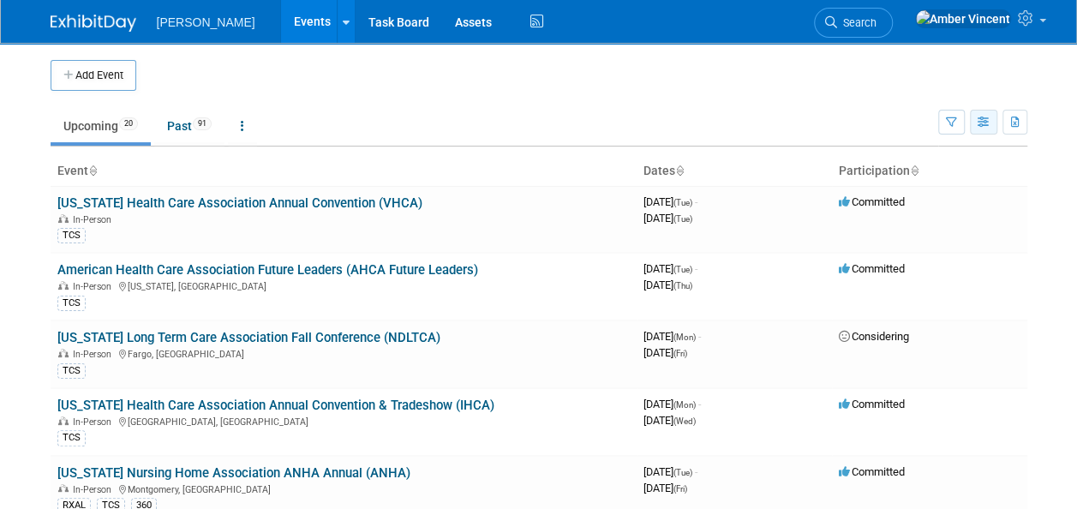
click at [987, 123] on icon "button" at bounding box center [984, 122] width 13 height 11
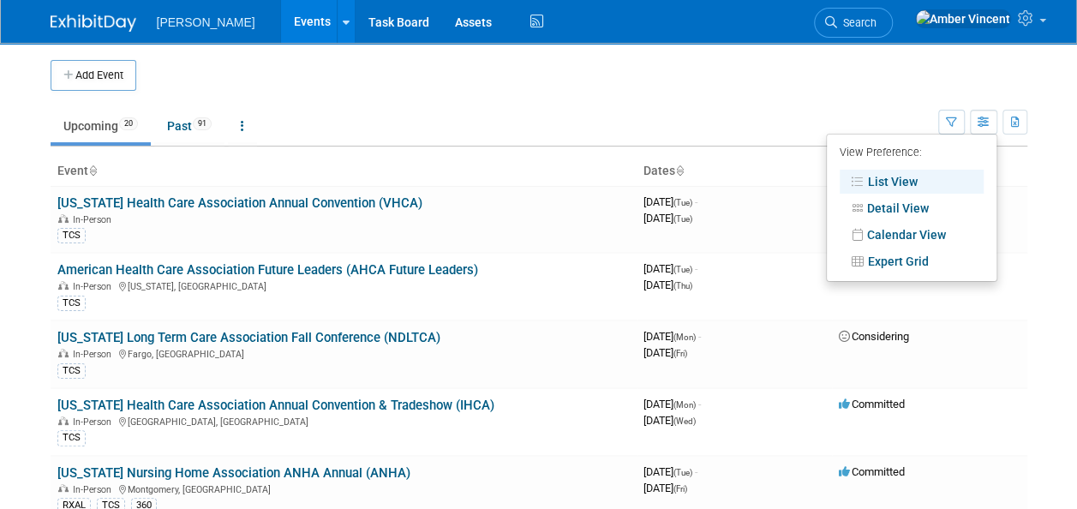
click at [905, 273] on ul "View Preference: List View Detail View Calendar View Expert Grid" at bounding box center [911, 208] width 171 height 148
click at [902, 261] on link "Expert Grid" at bounding box center [912, 261] width 144 height 24
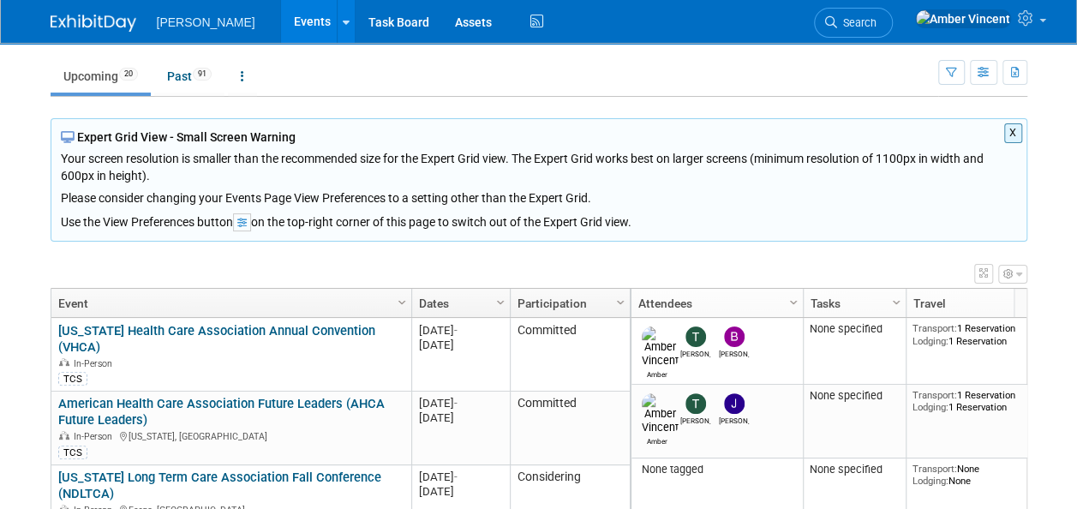
scroll to position [57, 0]
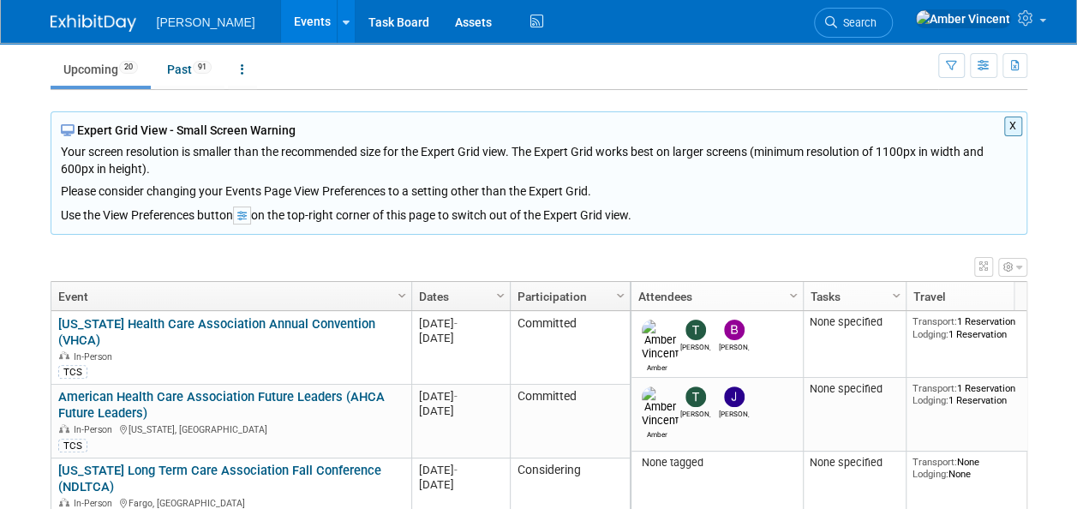
click at [1022, 263] on button "button" at bounding box center [1012, 267] width 29 height 19
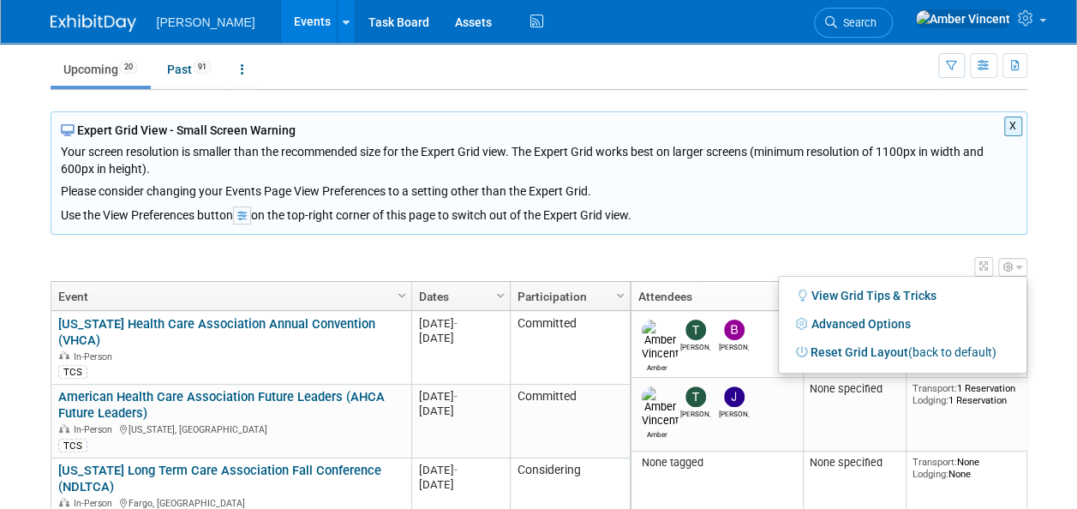
click at [440, 239] on div "X Expert Grid View - Small Screen Warning Your screen resolution is smaller tha…" at bounding box center [539, 368] width 977 height 514
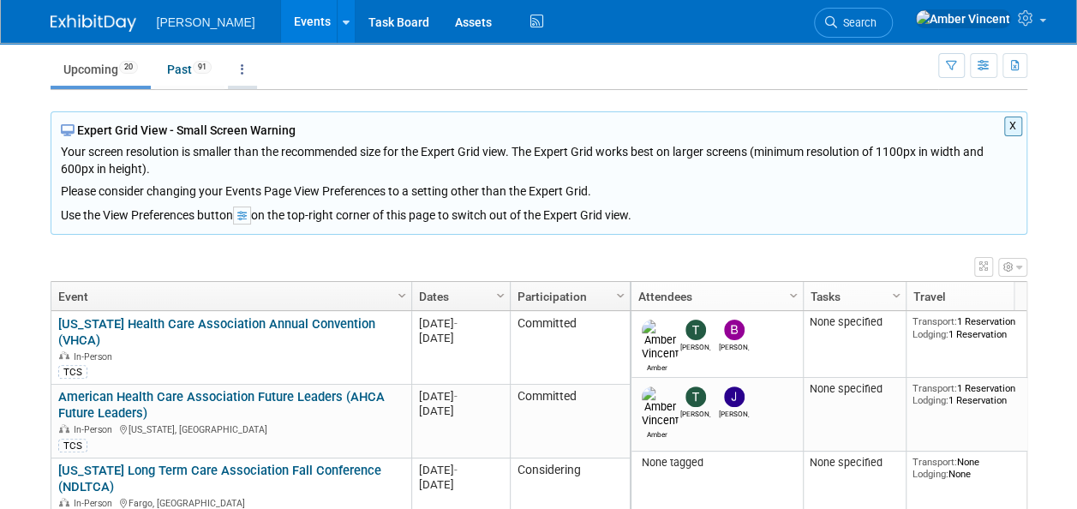
click at [255, 71] on link at bounding box center [242, 69] width 29 height 33
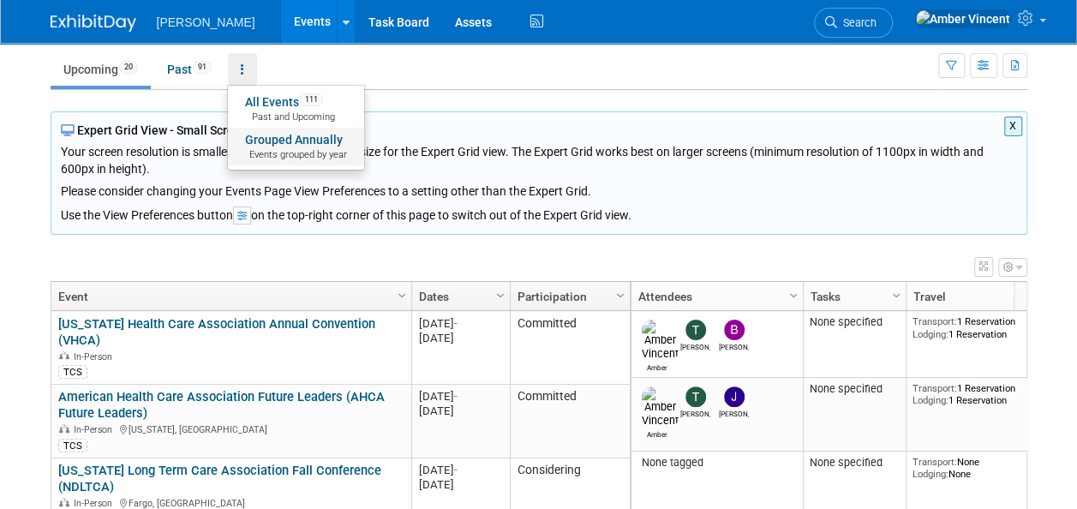
click at [295, 148] on span "Events grouped by year" at bounding box center [296, 155] width 102 height 14
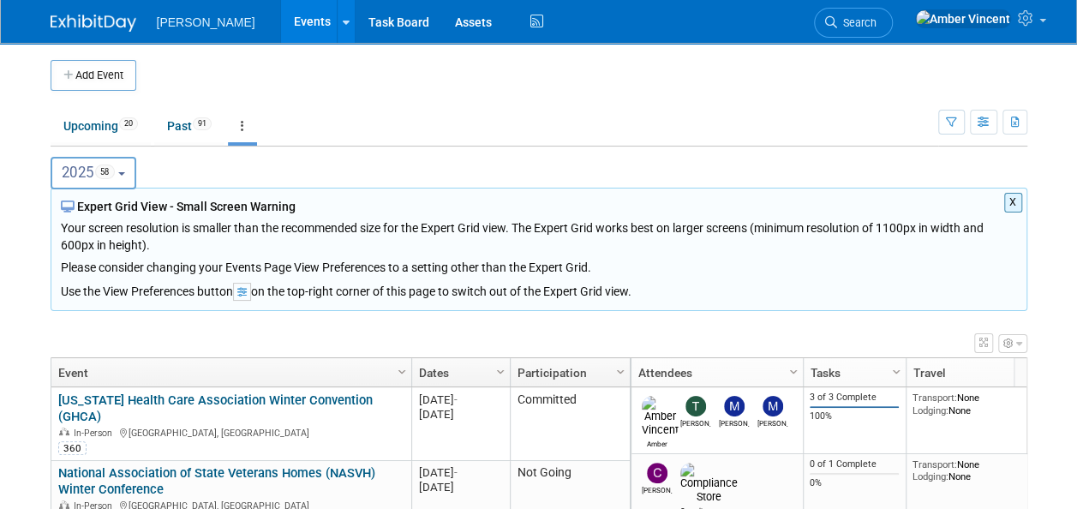
click at [110, 173] on span "58" at bounding box center [105, 172] width 20 height 15
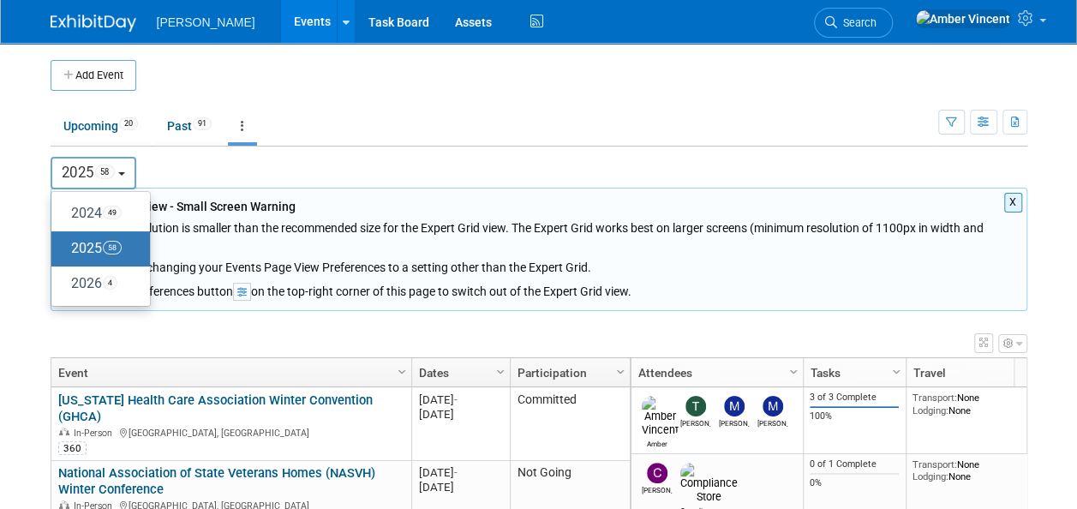
click at [110, 173] on span "58" at bounding box center [105, 172] width 20 height 15
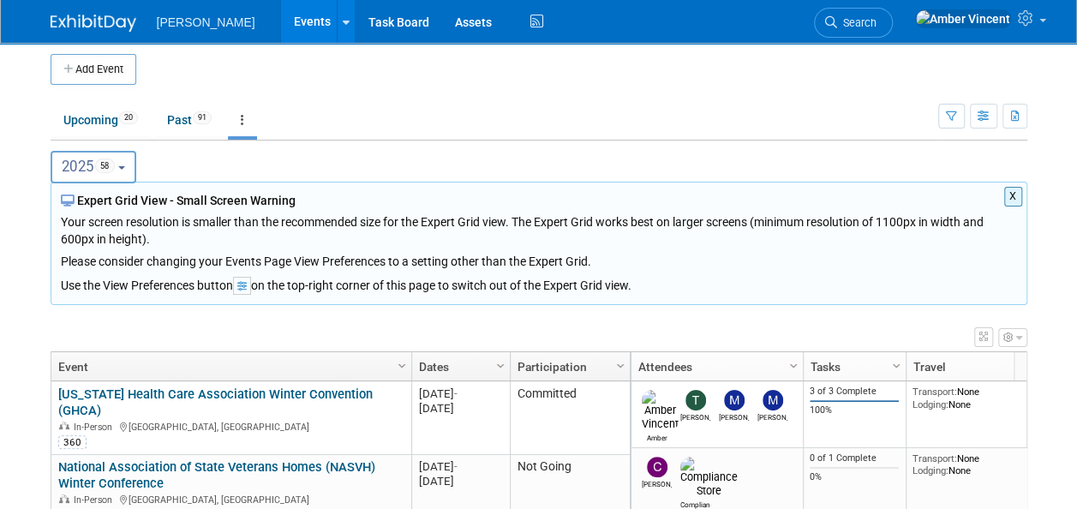
scroll to position [8, 0]
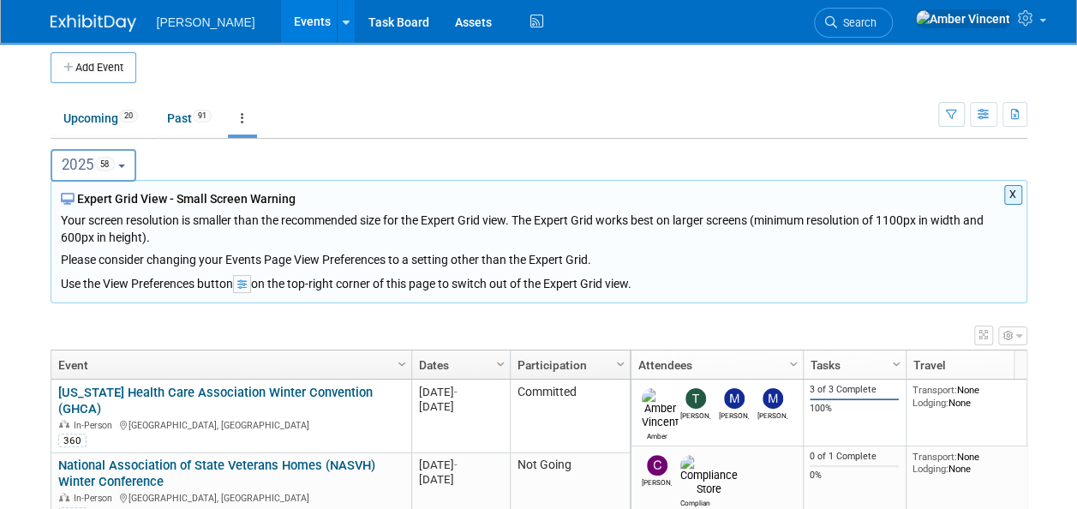
click at [1022, 336] on icon "button" at bounding box center [1019, 336] width 6 height 10
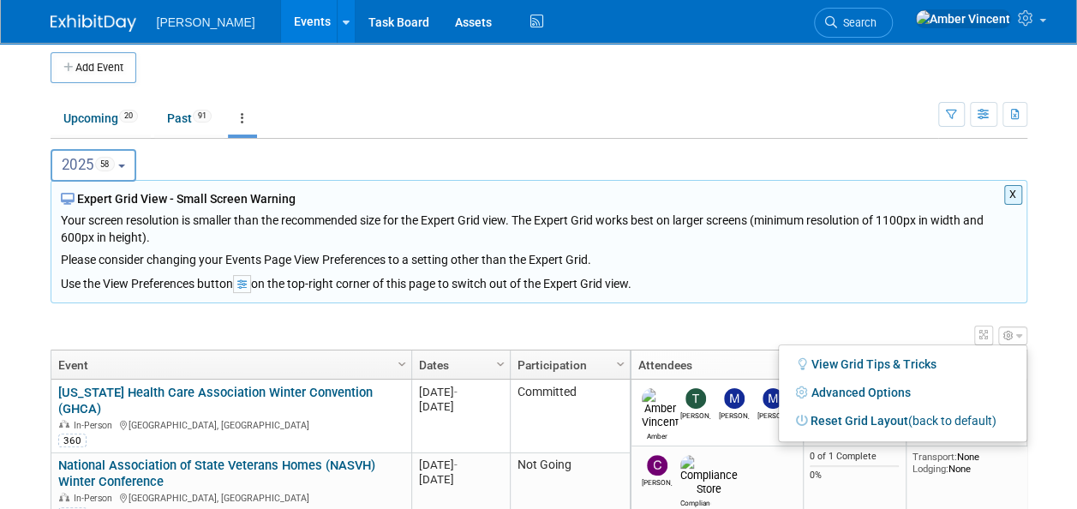
click at [822, 303] on div "X Expert Grid View - Small Screen Warning Your screen resolution is smaller tha…" at bounding box center [539, 437] width 977 height 514
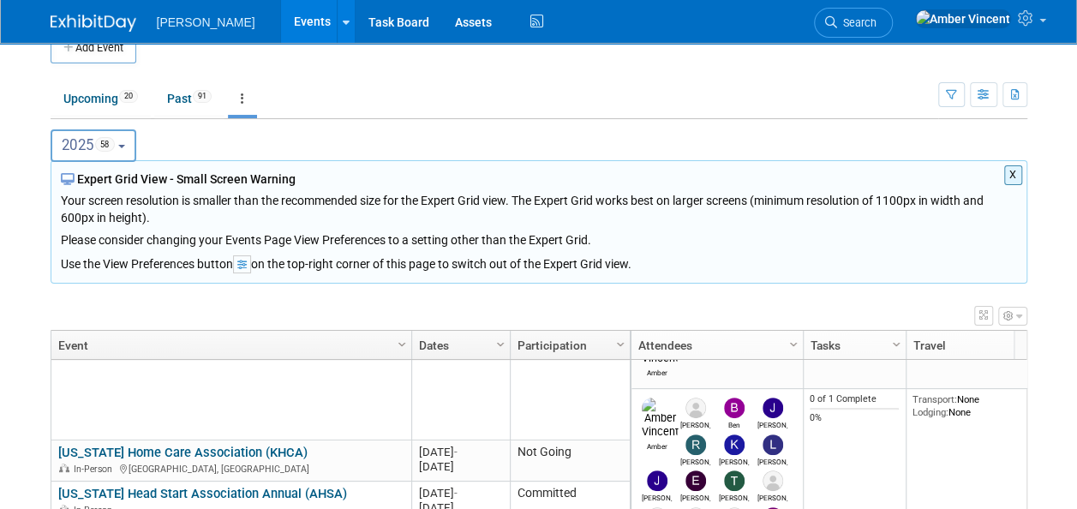
scroll to position [0, 0]
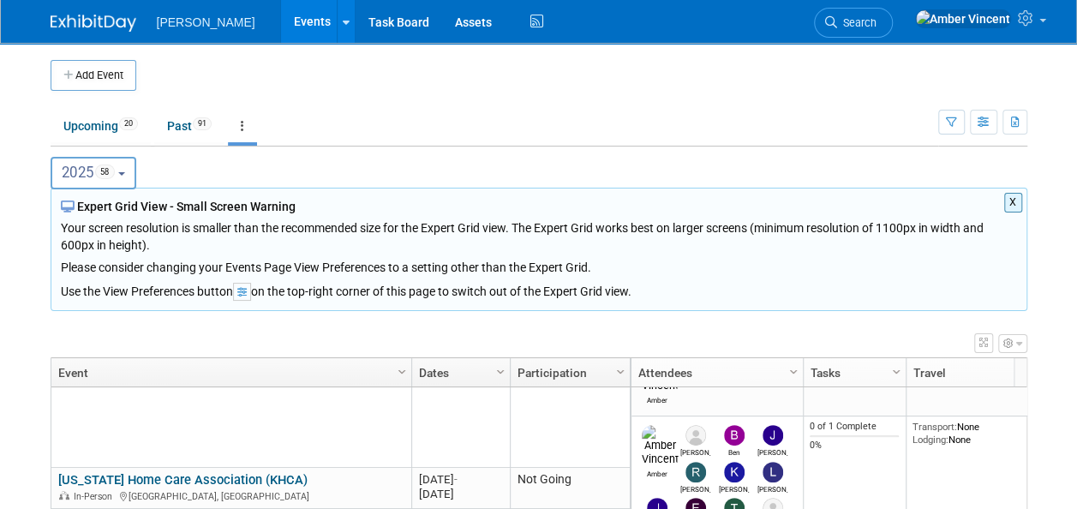
click at [768, 101] on td "Upcoming 20 Past 91 All Events 111 Past and Upcoming Grouped Annually Events gr…" at bounding box center [495, 119] width 888 height 56
click at [487, 318] on div "X Expert Grid View - Small Screen Warning Your screen resolution is smaller tha…" at bounding box center [539, 445] width 977 height 514
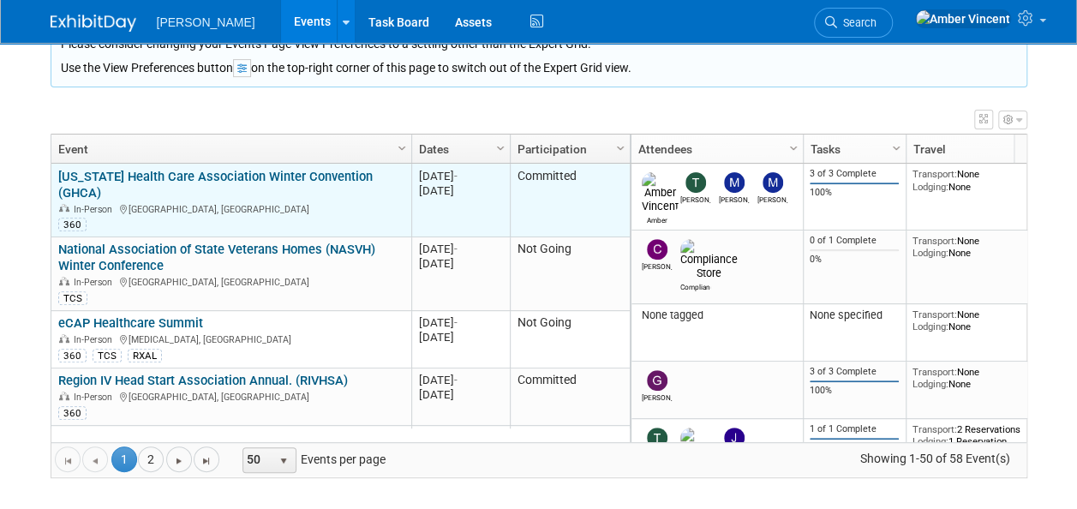
click at [330, 172] on link "[US_STATE] Health Care Association Winter Convention (GHCA)" at bounding box center [215, 185] width 315 height 32
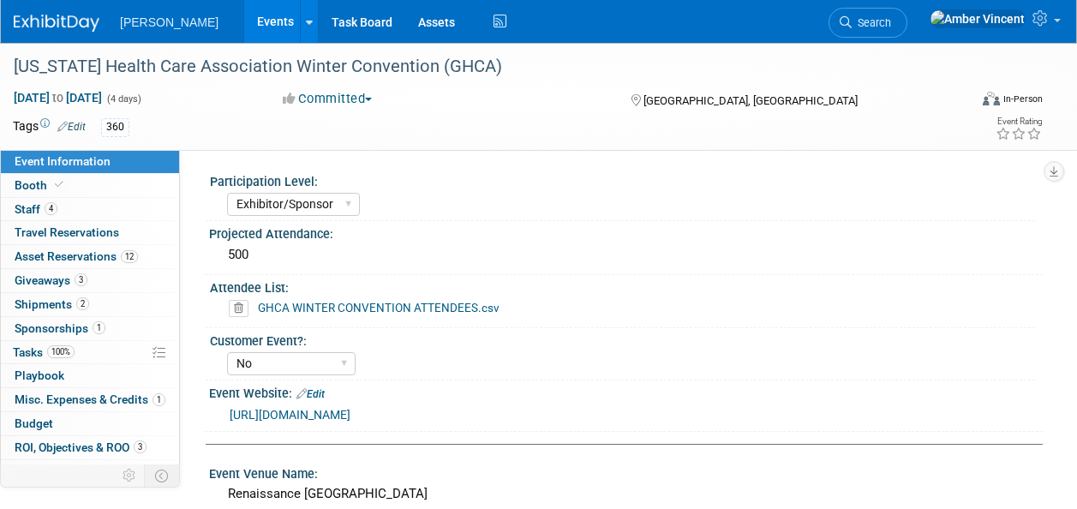
select select "Exhibitor/Sponsor"
select select "No"
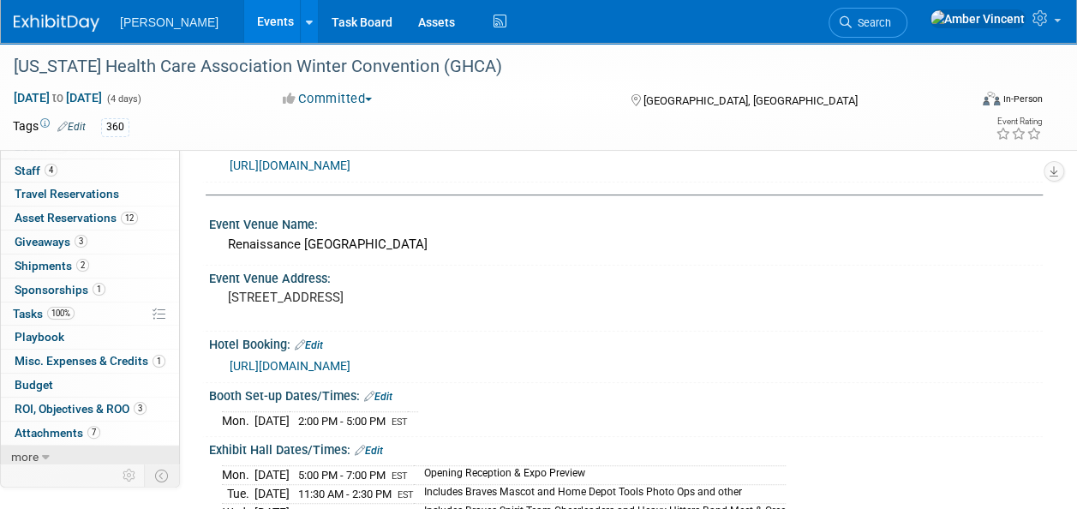
scroll to position [257, 0]
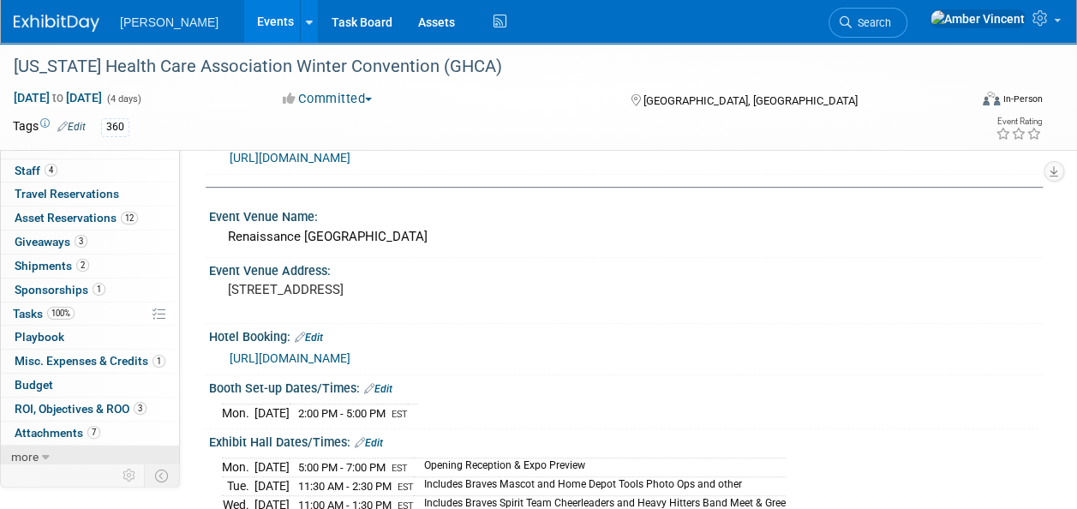
click at [45, 452] on icon at bounding box center [46, 458] width 8 height 12
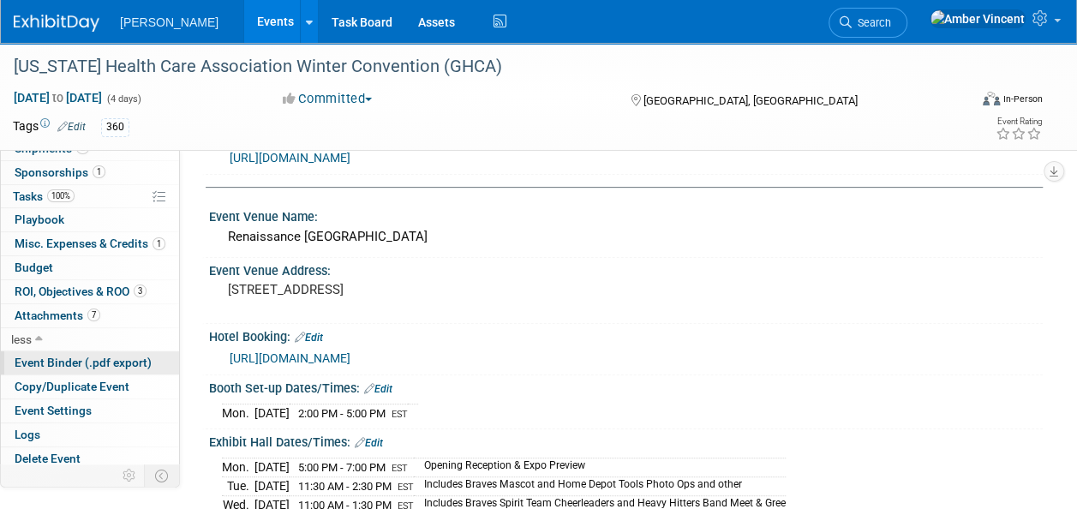
scroll to position [156, 0]
click at [91, 382] on span "Copy/Duplicate Event" at bounding box center [72, 387] width 115 height 14
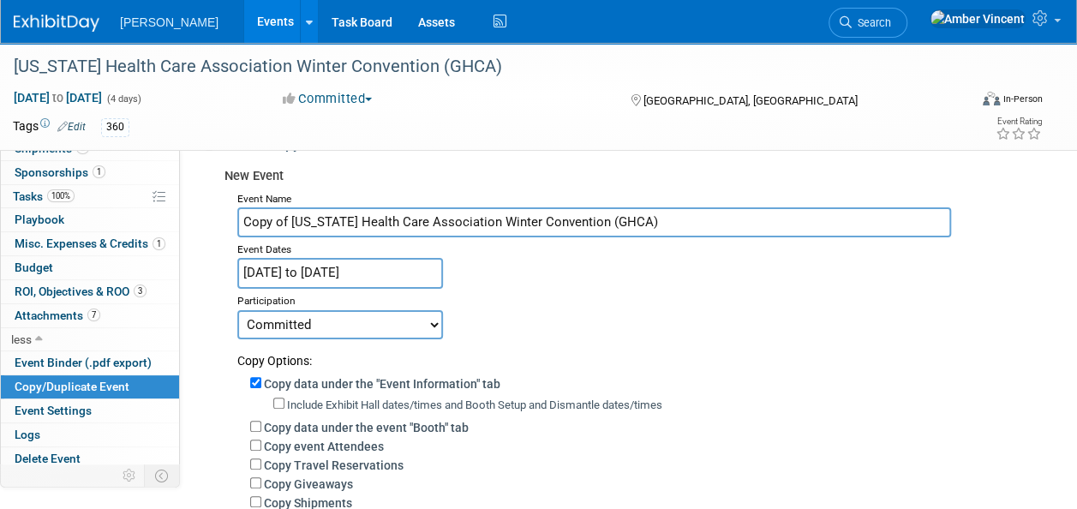
scroll to position [0, 0]
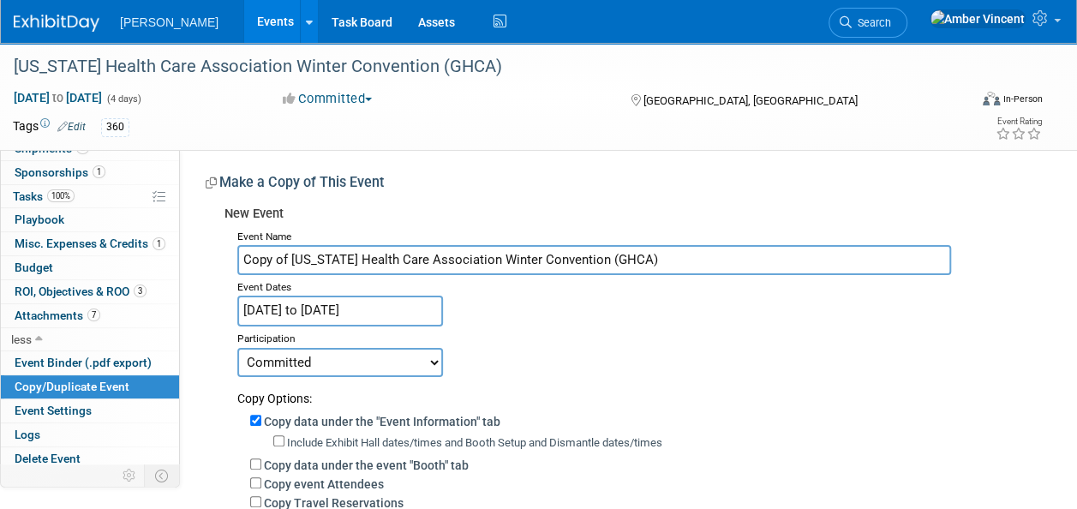
drag, startPoint x: 290, startPoint y: 261, endPoint x: 242, endPoint y: 251, distance: 48.9
click at [242, 251] on input "Copy of Georgia Health Care Association Winter Convention (GHCA)" at bounding box center [594, 260] width 714 height 30
type input "[US_STATE] Health Care Association Winter Convention (GHCA)"
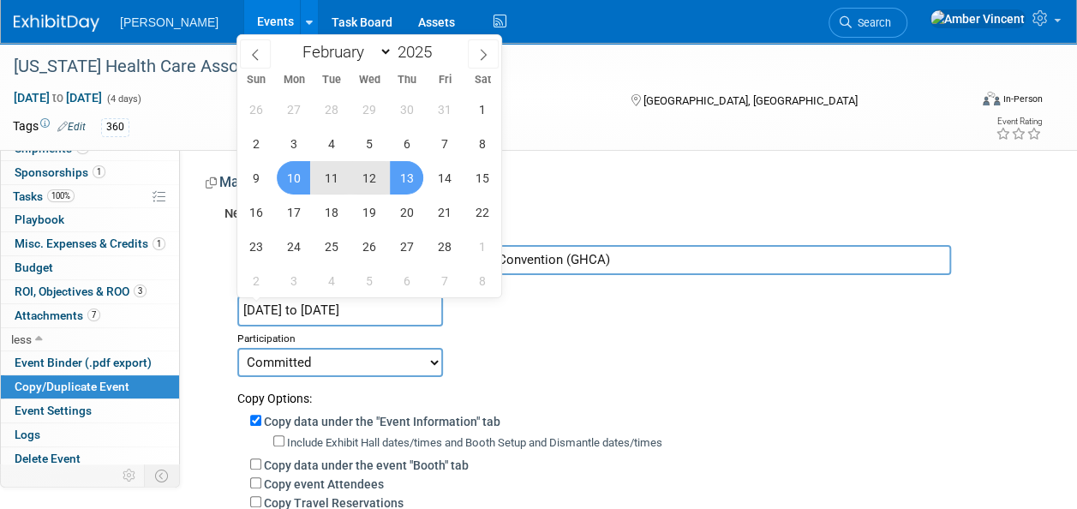
click at [407, 311] on input "Feb 10, 2025 to Feb 13, 2025" at bounding box center [340, 311] width 206 height 30
click at [483, 59] on icon at bounding box center [483, 55] width 12 height 12
select select "2"
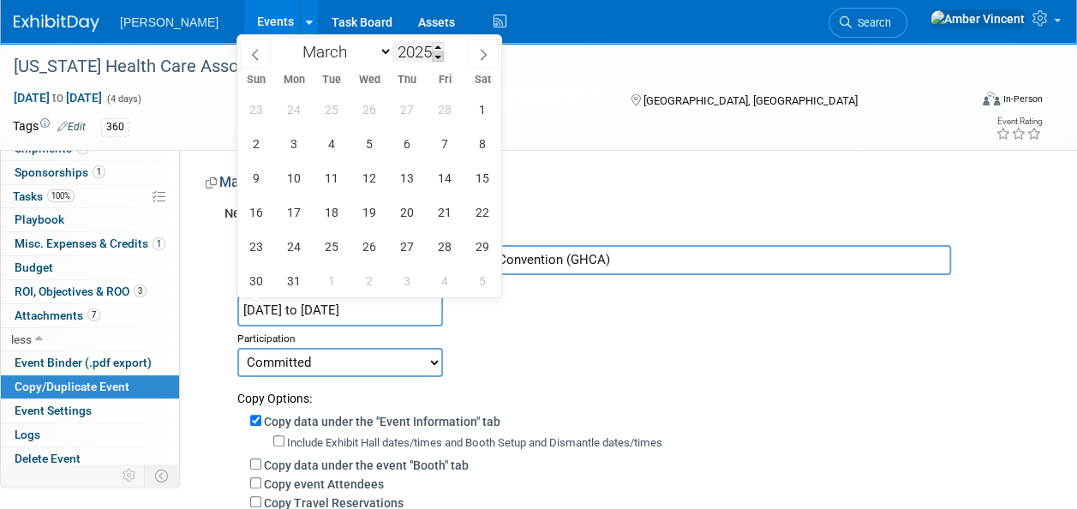
click at [437, 57] on span at bounding box center [438, 56] width 12 height 10
click at [440, 47] on span at bounding box center [438, 47] width 12 height 10
type input "2026"
click at [249, 60] on icon at bounding box center [255, 55] width 12 height 12
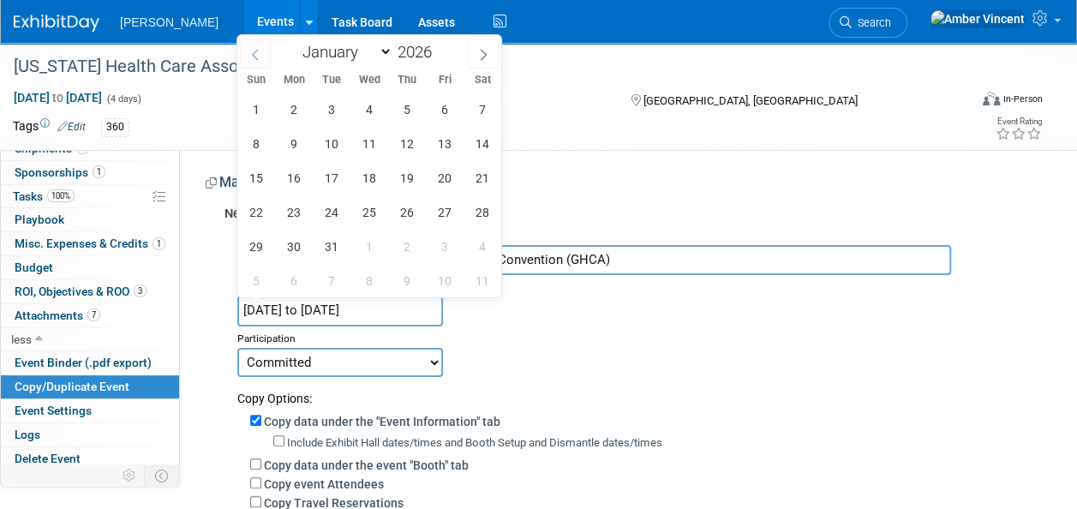
select select "1"
click at [297, 147] on span "9" at bounding box center [293, 143] width 33 height 33
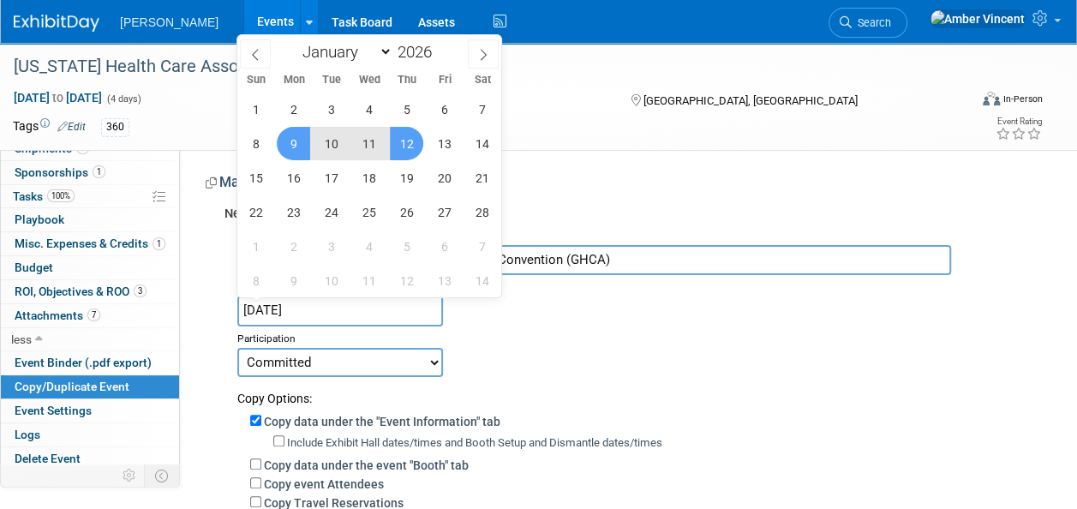
click at [405, 142] on span "12" at bounding box center [406, 143] width 33 height 33
type input "Feb 9, 2026 to Feb 12, 2026"
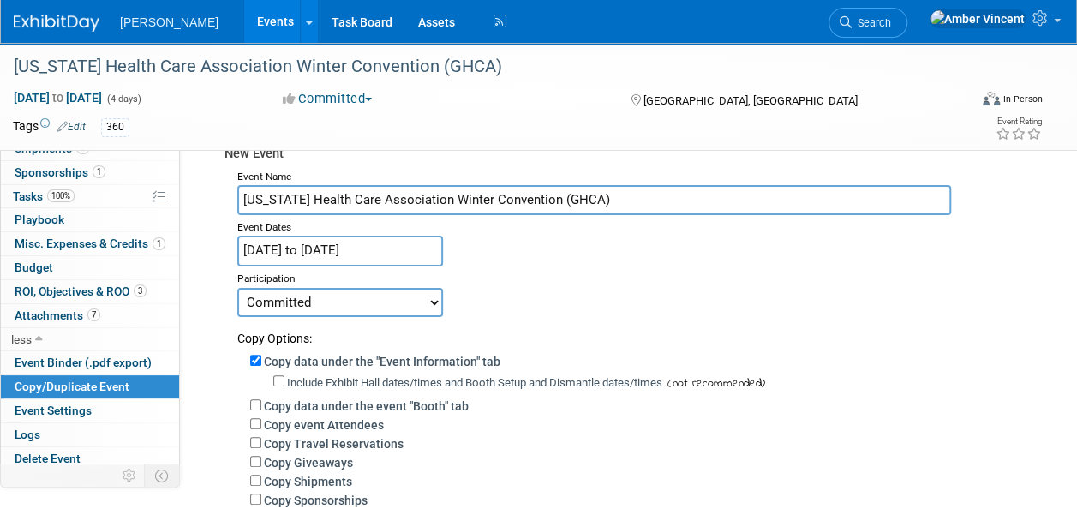
scroll to position [86, 0]
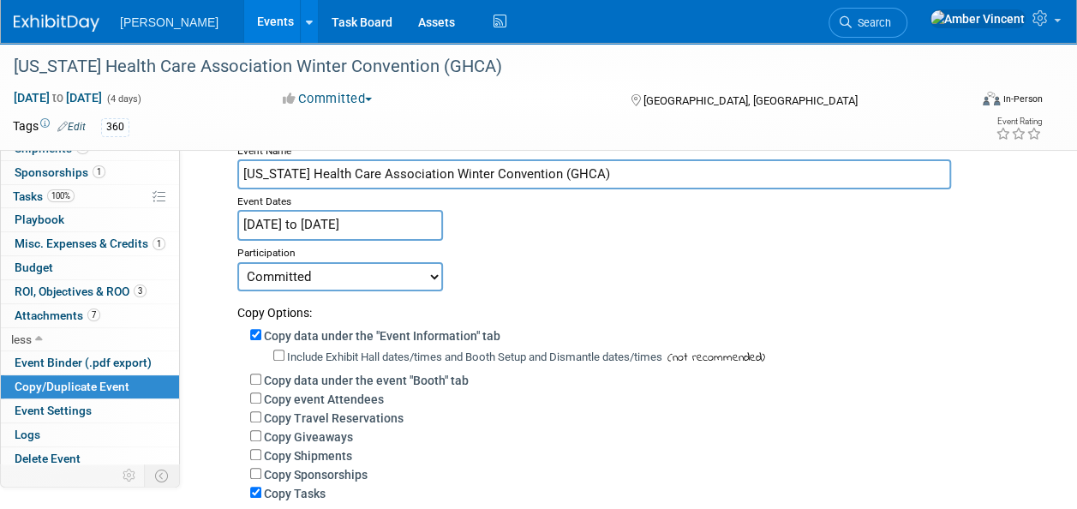
click at [428, 277] on select "Committed Considering Not Going Trade Show Exhibitor Exhibit & Sponsor" at bounding box center [340, 276] width 206 height 29
select select "2"
click at [237, 262] on select "Committed Considering Not Going Trade Show Exhibitor Exhibit & Sponsor" at bounding box center [340, 276] width 206 height 29
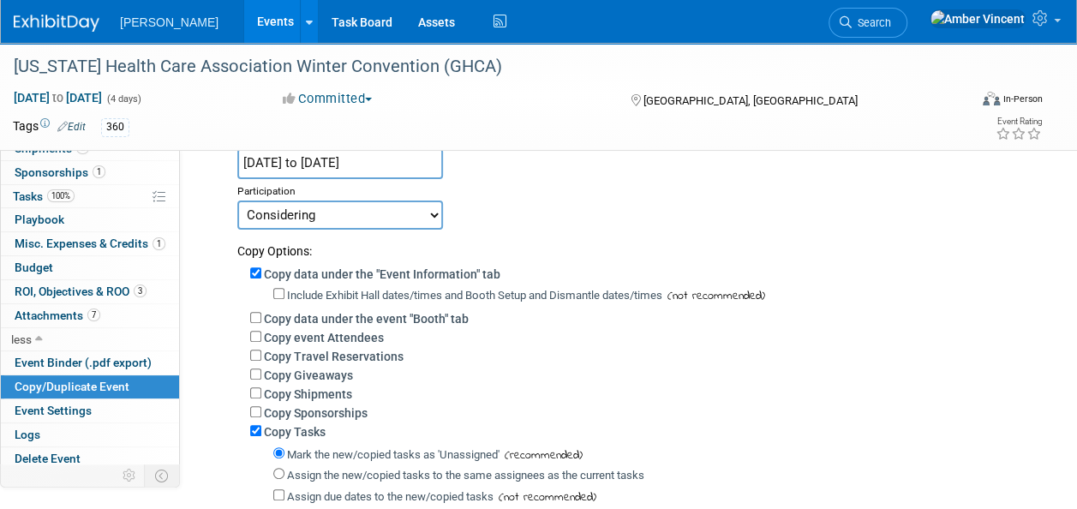
scroll to position [171, 0]
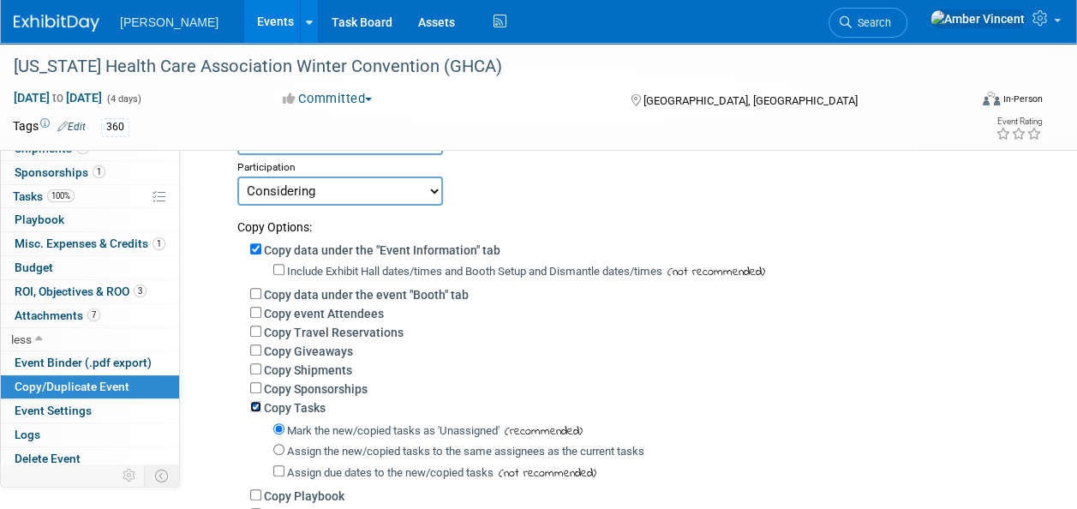
click at [253, 406] on input "Copy Tasks" at bounding box center [255, 406] width 11 height 11
checkbox input "false"
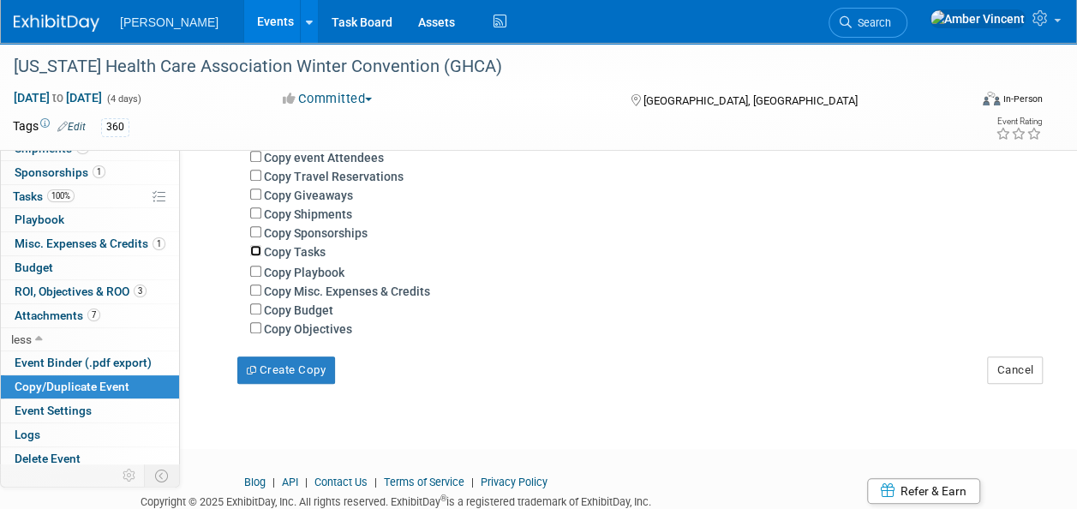
scroll to position [343, 0]
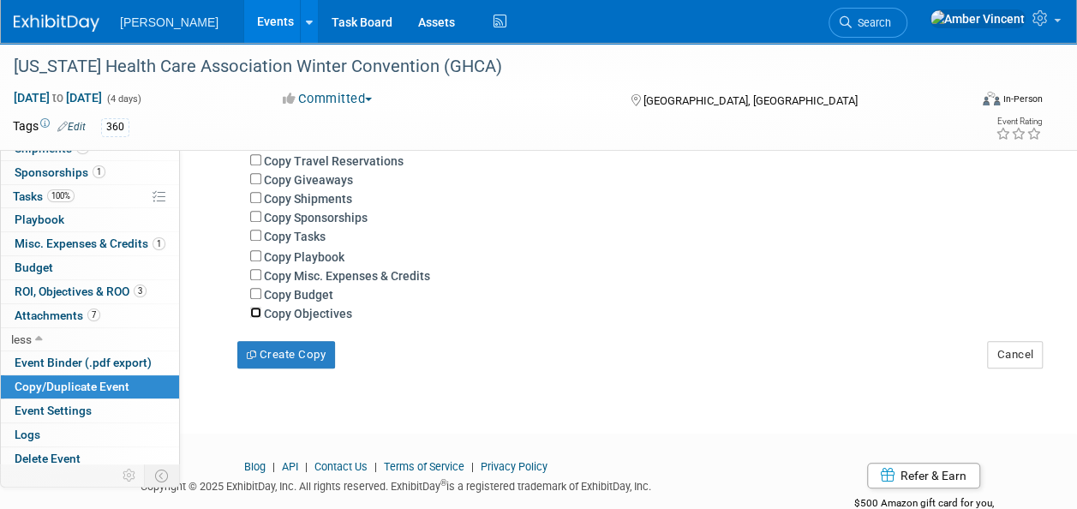
click at [255, 314] on input "Copy Objectives" at bounding box center [255, 312] width 11 height 11
checkbox input "true"
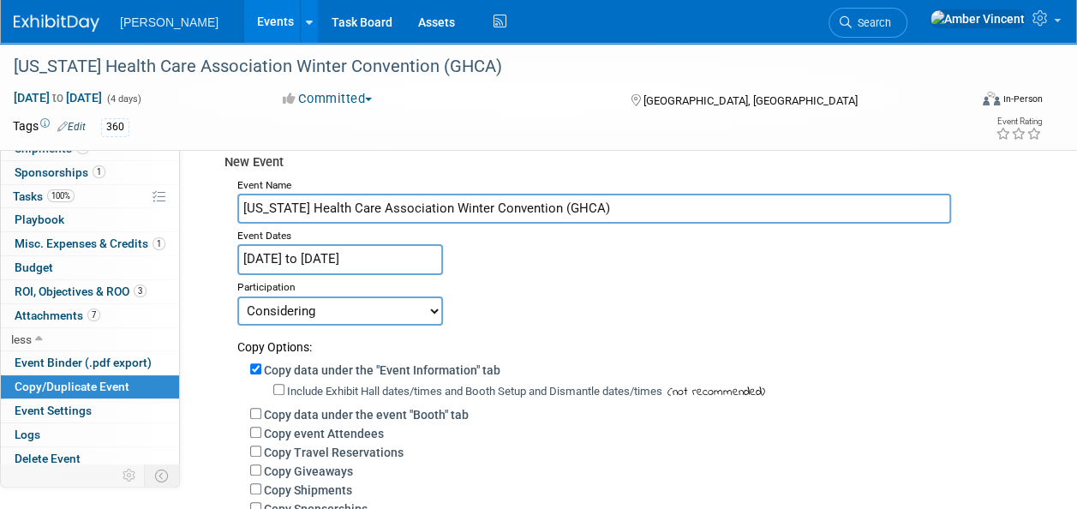
scroll to position [86, 0]
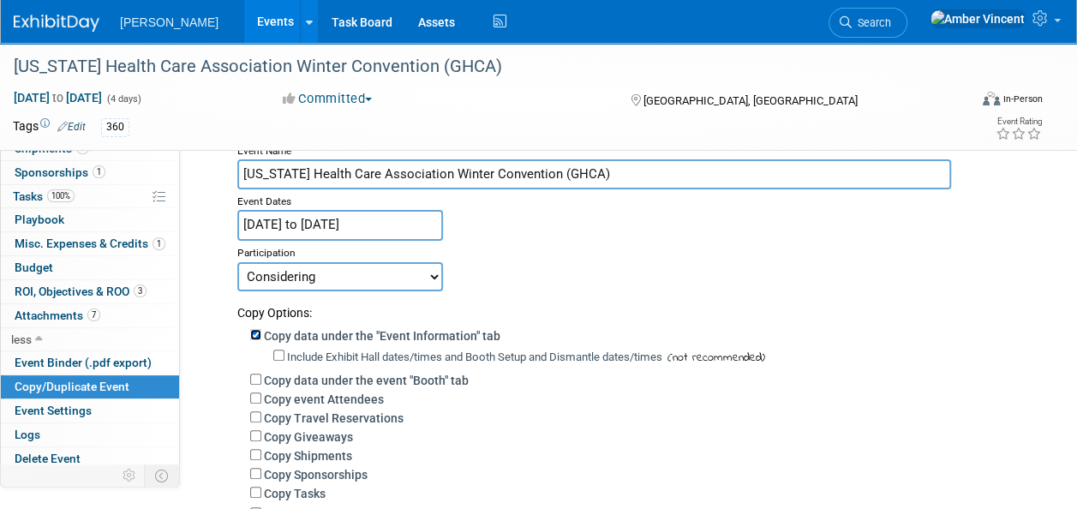
click at [258, 336] on input "Copy data under the "Event Information" tab" at bounding box center [255, 334] width 11 height 11
checkbox input "false"
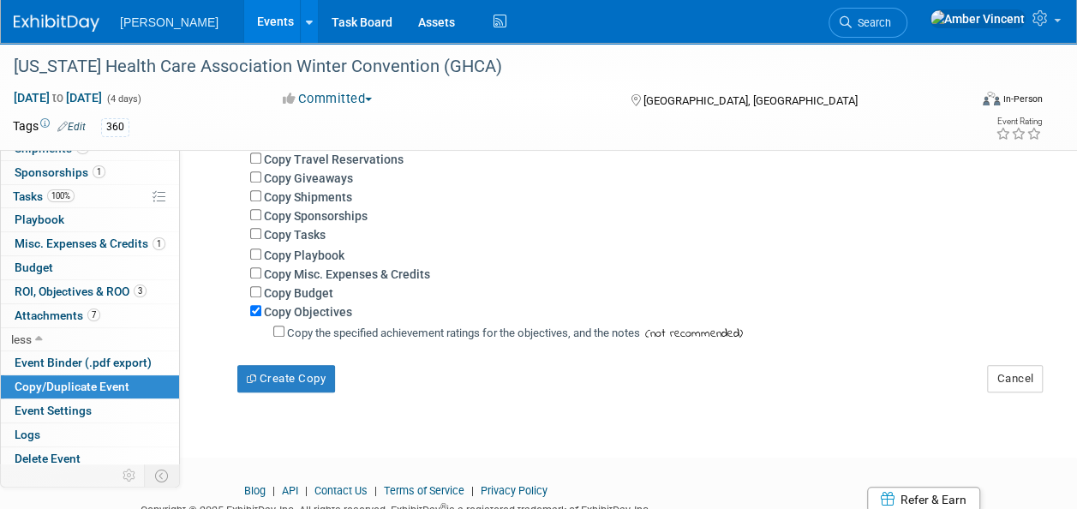
scroll to position [343, 0]
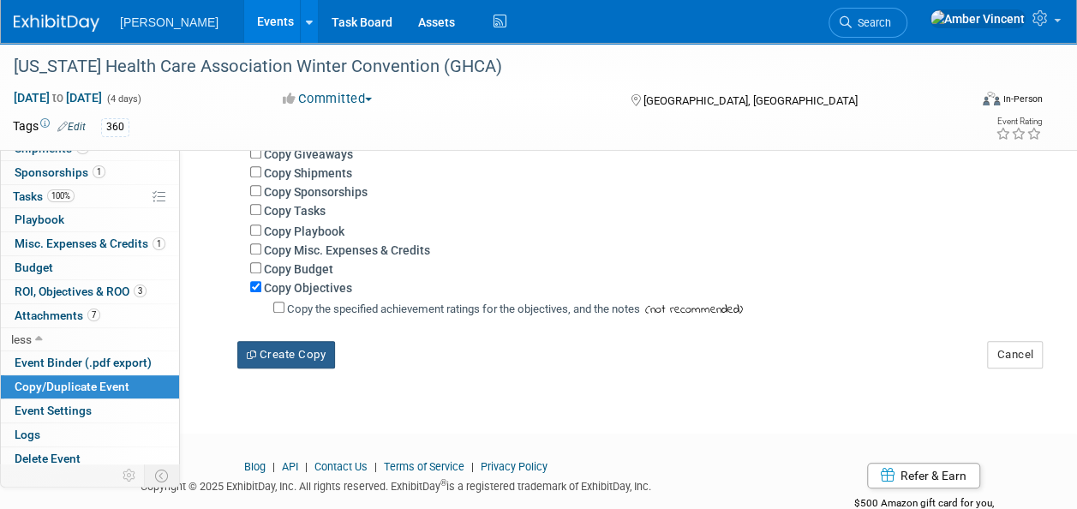
click at [333, 363] on button "Create Copy" at bounding box center [286, 354] width 98 height 27
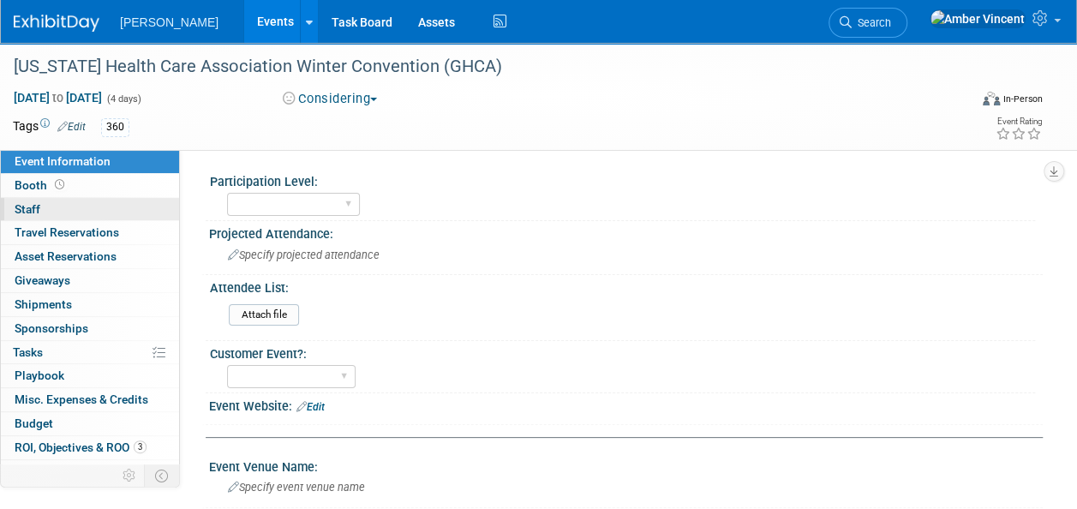
click at [49, 212] on link "0 Staff 0" at bounding box center [90, 209] width 178 height 23
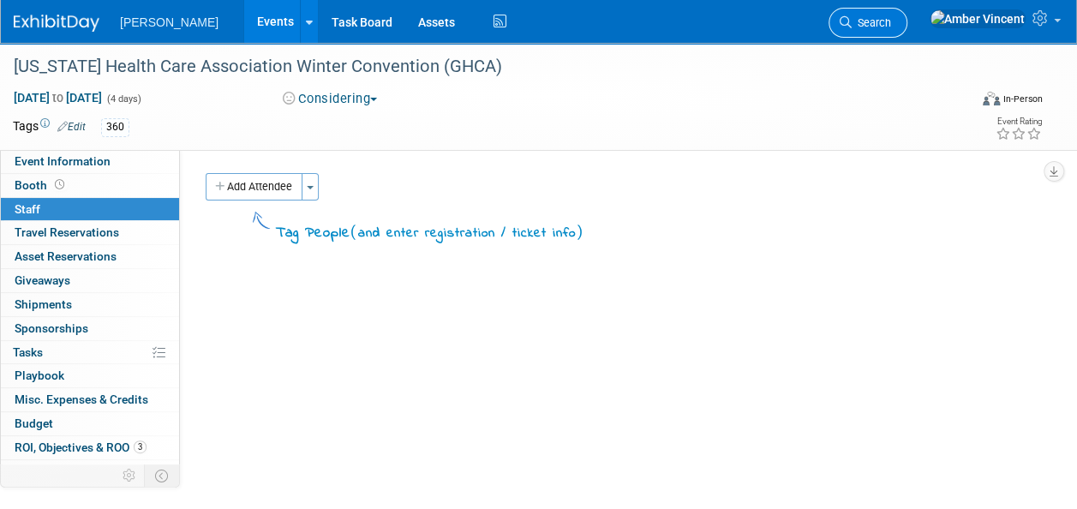
click at [852, 21] on icon at bounding box center [846, 22] width 12 height 12
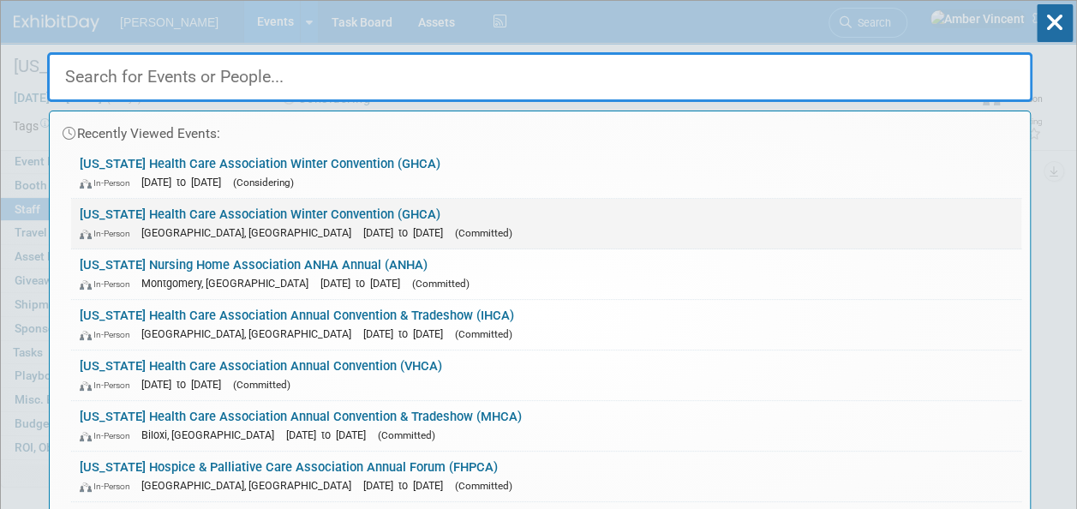
click at [363, 230] on span "[DATE] to [DATE]" at bounding box center [407, 232] width 88 height 13
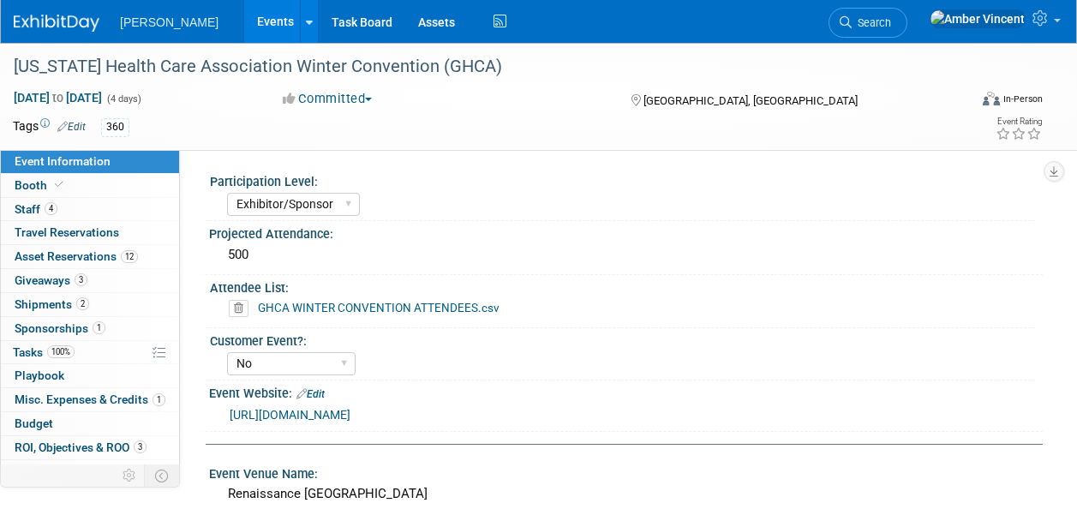
select select "Exhibitor/Sponsor"
select select "No"
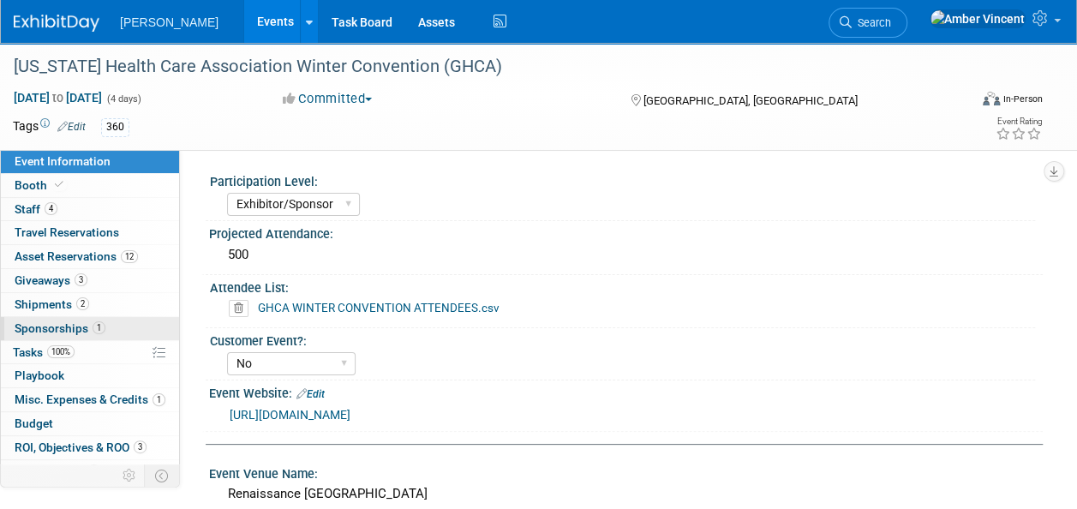
click at [50, 329] on span "Sponsorships 1" at bounding box center [60, 328] width 91 height 14
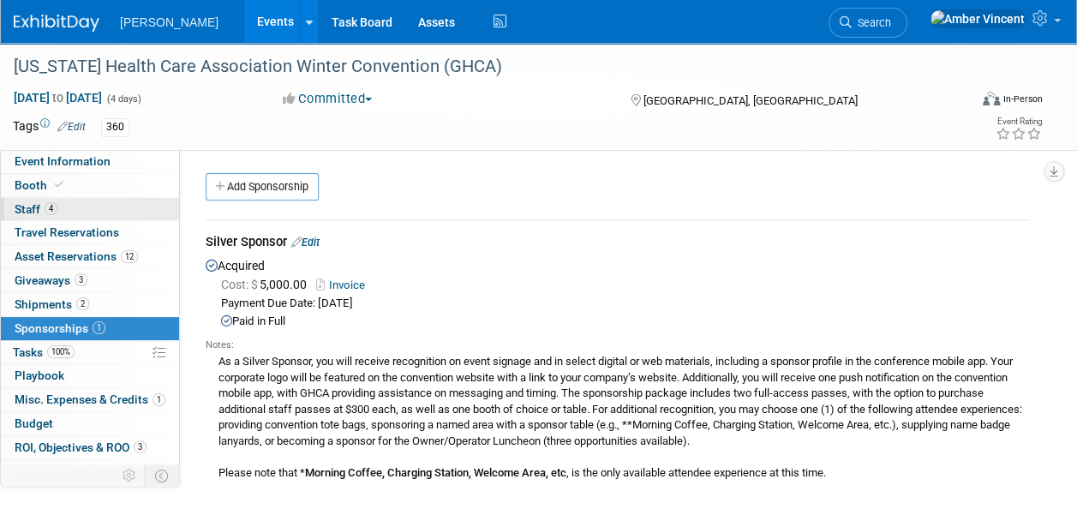
click at [83, 204] on link "4 Staff 4" at bounding box center [90, 209] width 178 height 23
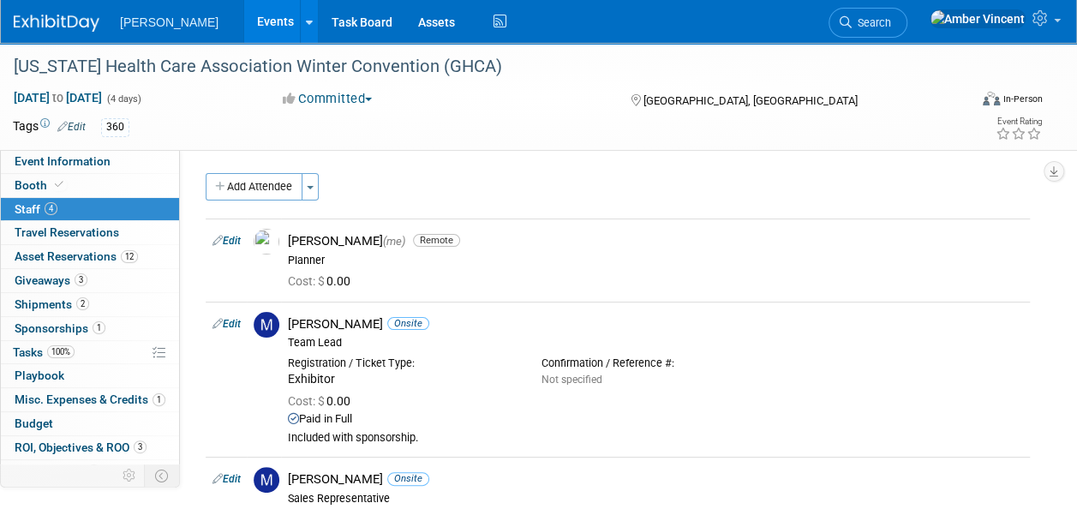
click at [891, 18] on span "Search" at bounding box center [871, 22] width 39 height 13
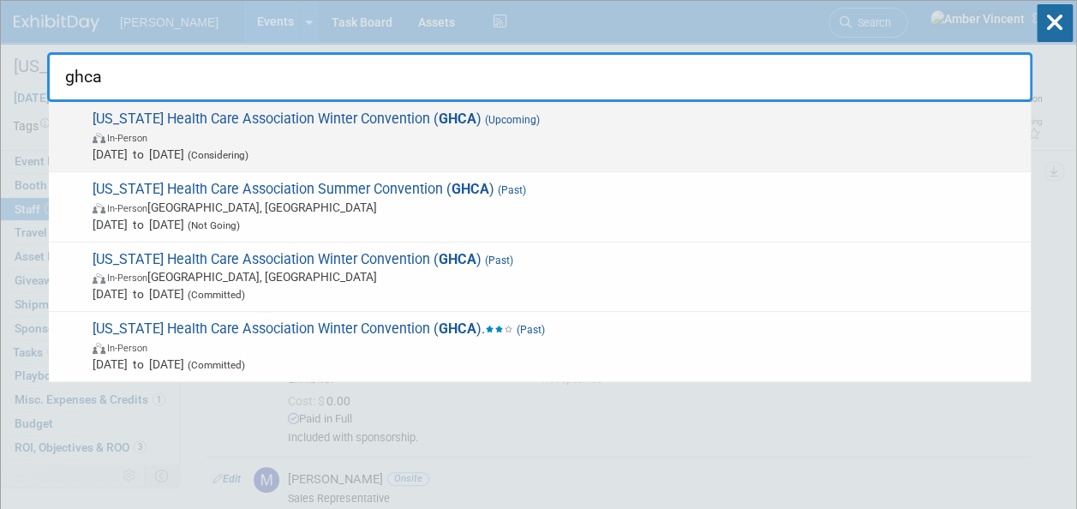
type input "ghca"
click at [326, 138] on span "In-Person" at bounding box center [558, 137] width 930 height 17
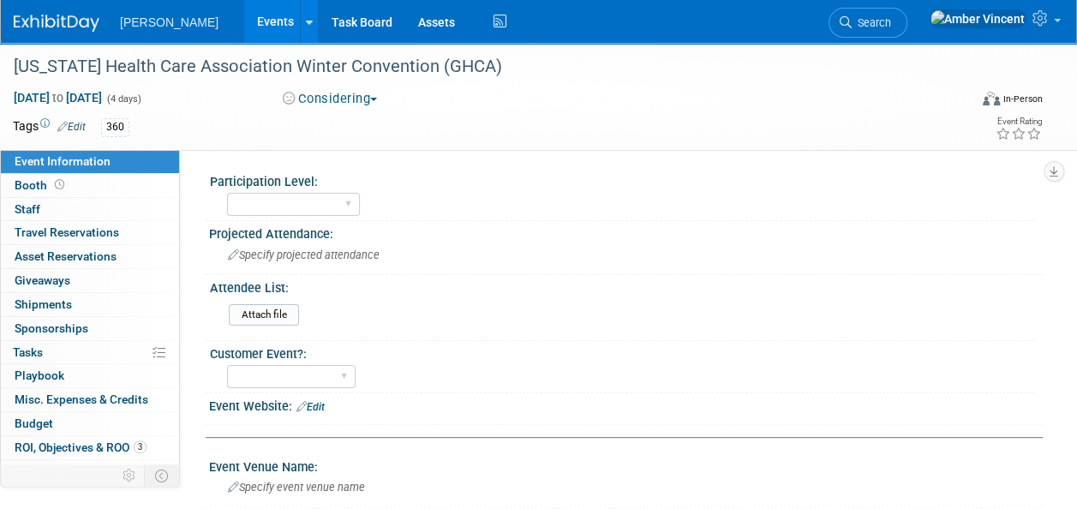
click at [88, 325] on link "0 Sponsorships 0" at bounding box center [90, 328] width 178 height 23
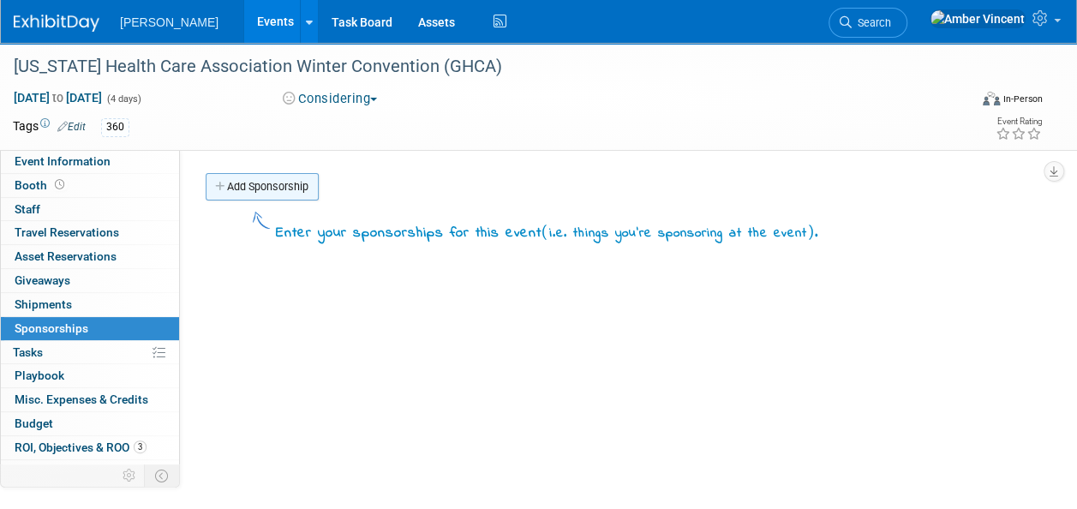
click at [256, 192] on link "Add Sponsorship" at bounding box center [262, 186] width 113 height 27
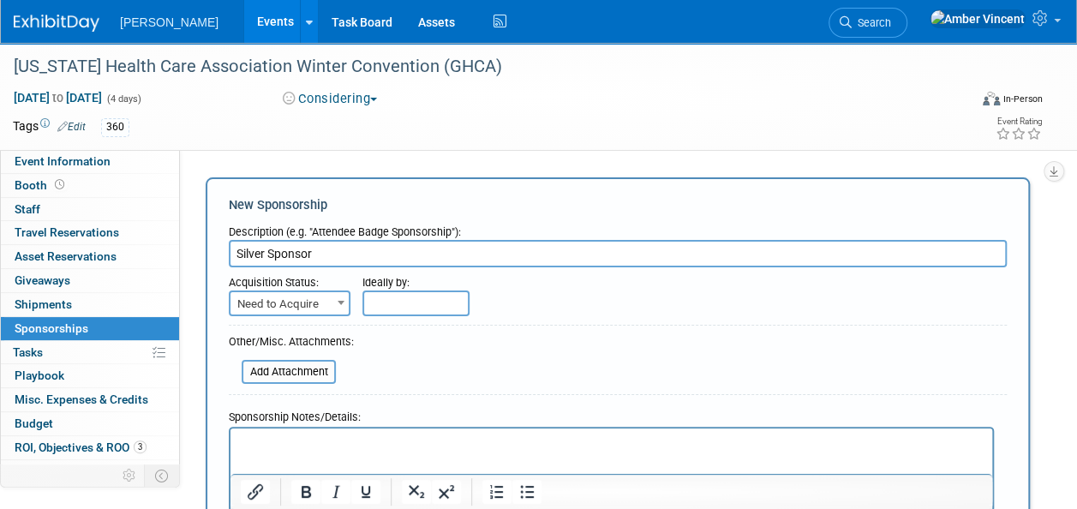
type input "Silver Sponsor"
click at [324, 314] on span "Need to Acquire" at bounding box center [290, 304] width 118 height 24
click at [329, 301] on span "Need to Acquire" at bounding box center [290, 304] width 118 height 24
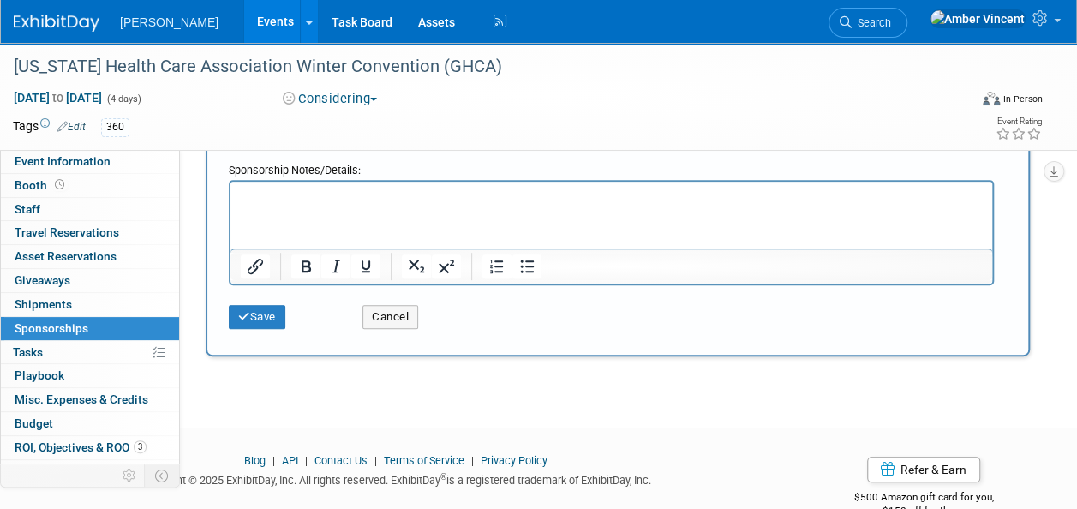
scroll to position [257, 0]
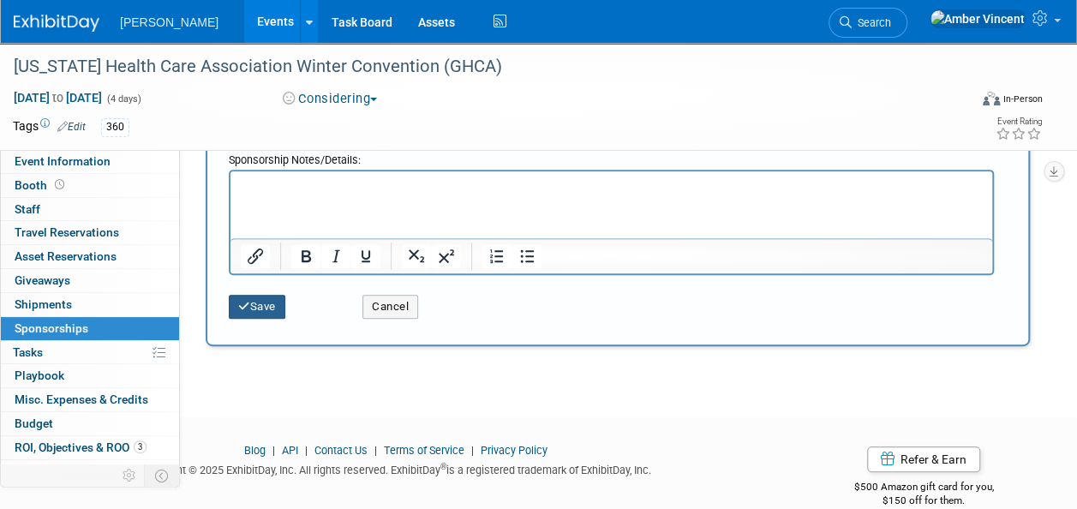
click at [271, 303] on button "Save" at bounding box center [257, 307] width 57 height 24
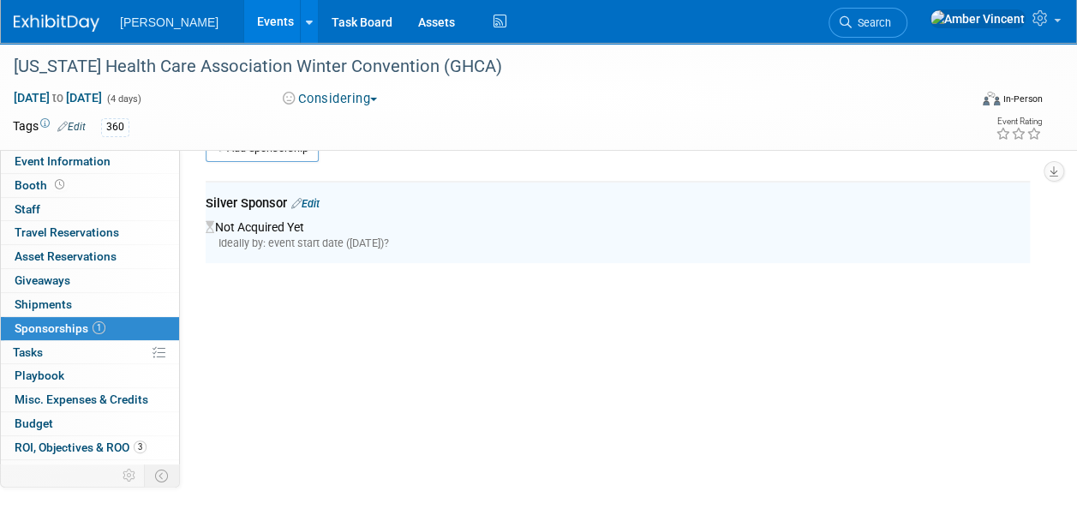
scroll to position [36, 0]
click at [53, 208] on link "0 Staff 0" at bounding box center [90, 209] width 178 height 23
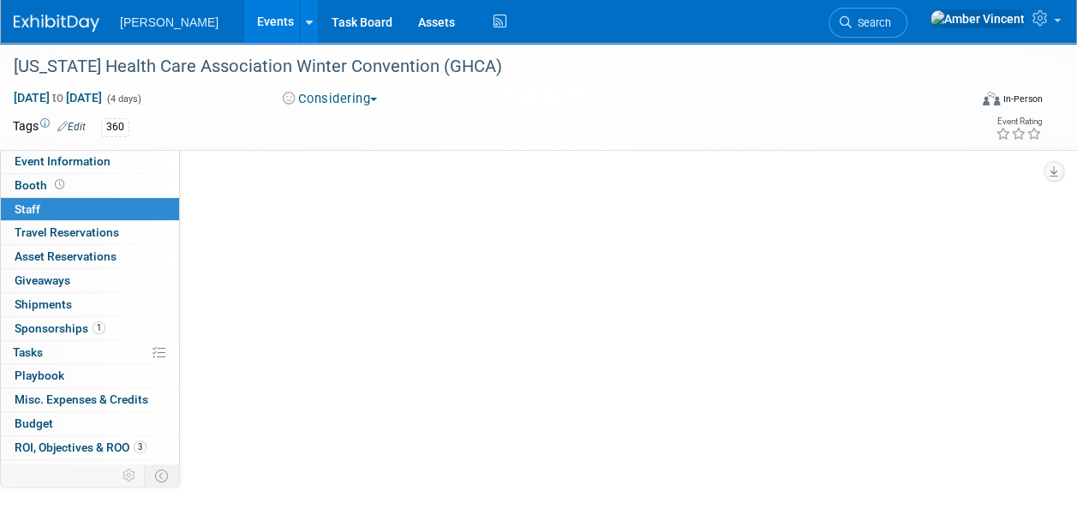
scroll to position [0, 0]
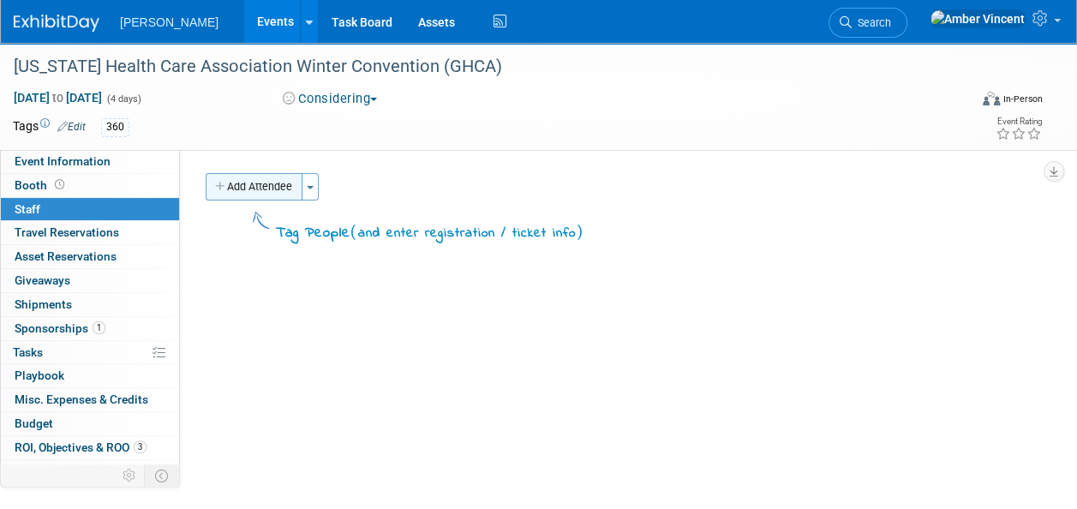
click at [281, 187] on button "Add Attendee" at bounding box center [254, 186] width 97 height 27
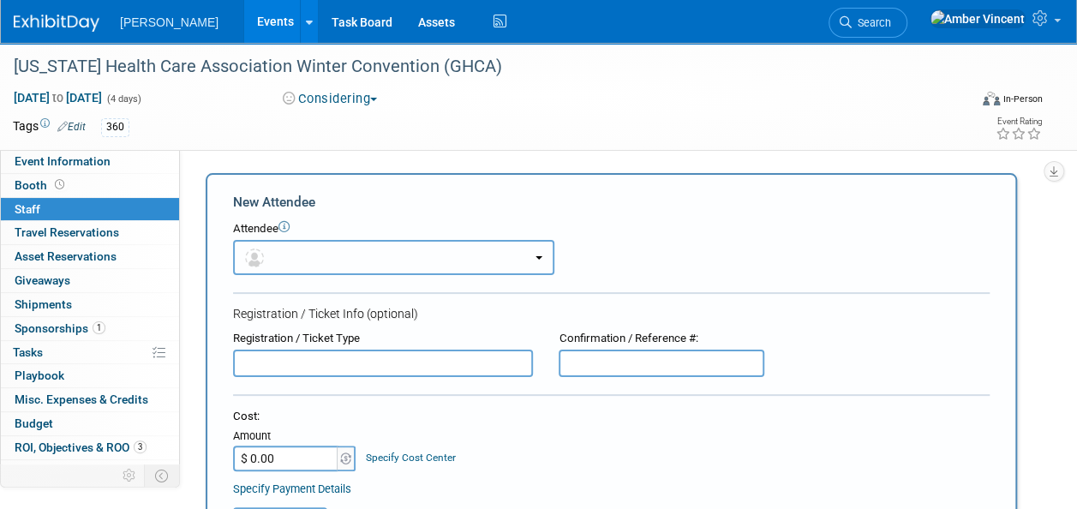
click at [304, 246] on button "button" at bounding box center [393, 257] width 321 height 35
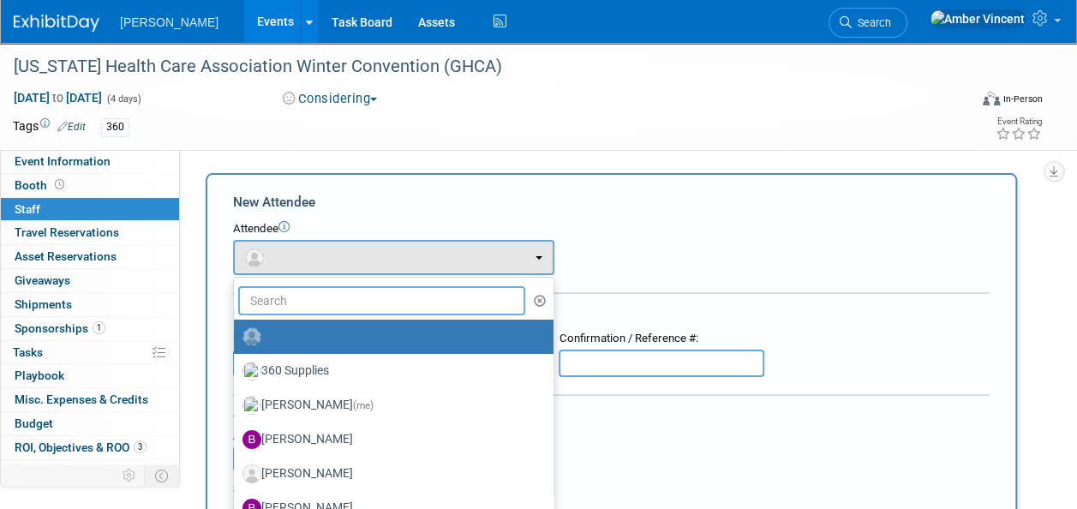
click at [340, 293] on input "text" at bounding box center [381, 300] width 287 height 29
type input "i"
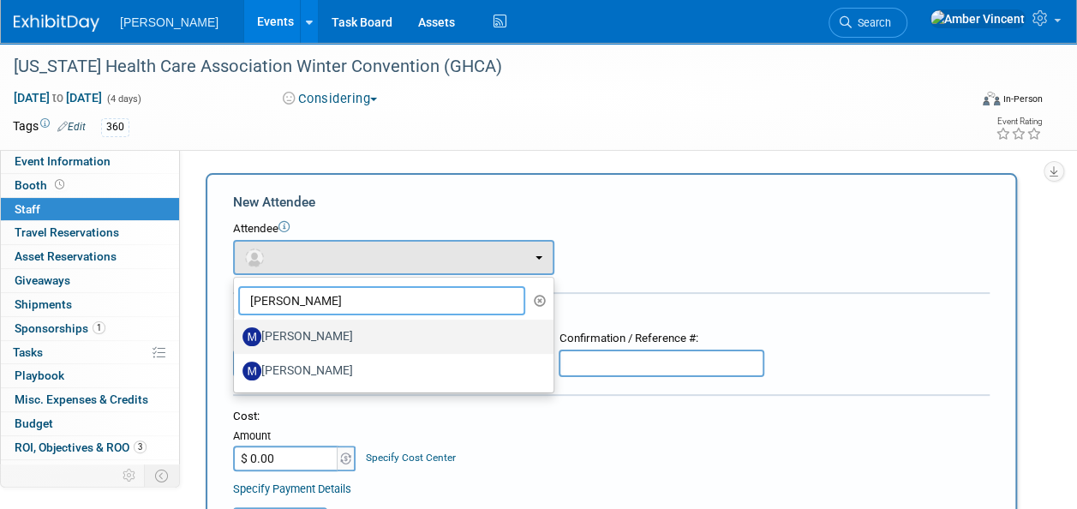
type input "mike"
click at [336, 338] on label "Mike Randolph" at bounding box center [390, 336] width 294 height 27
click at [237, 338] on input "[PERSON_NAME]" at bounding box center [230, 334] width 11 height 11
select select "580ce3d4-310d-40fe-9485-dc2d55f88310"
select select "2"
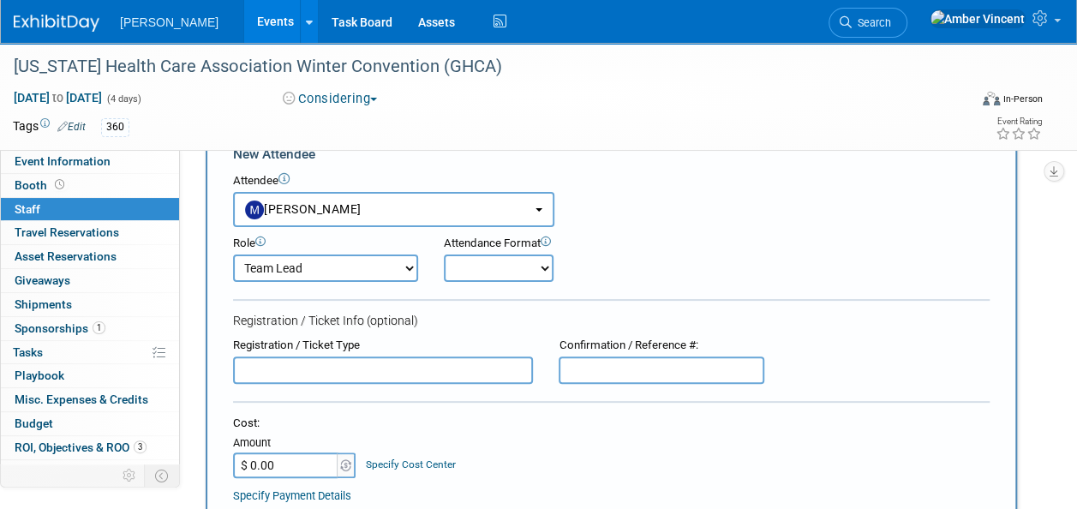
scroll to position [86, 0]
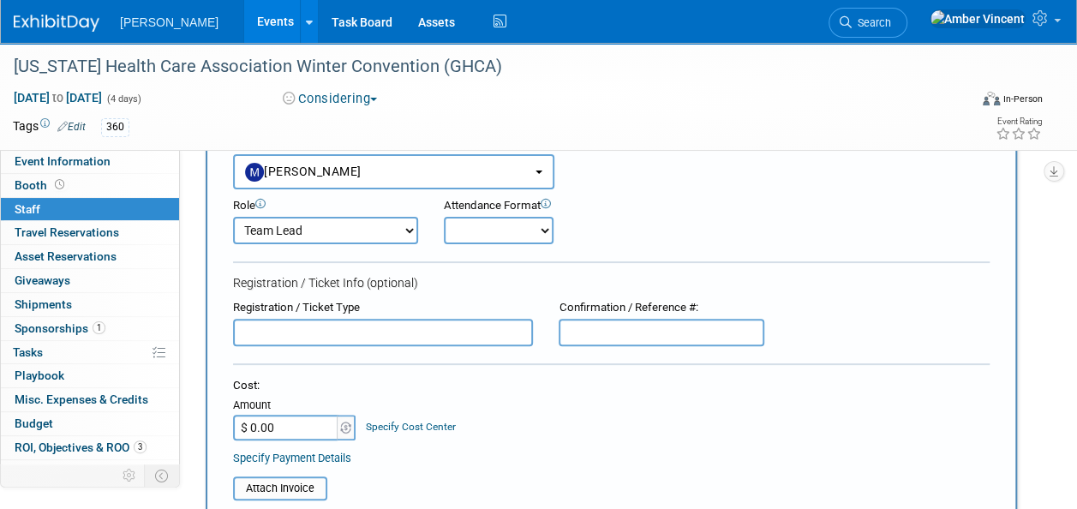
click at [497, 222] on select "Onsite Remote" at bounding box center [499, 230] width 110 height 27
select select "1"
click at [444, 217] on select "Onsite Remote" at bounding box center [499, 230] width 110 height 27
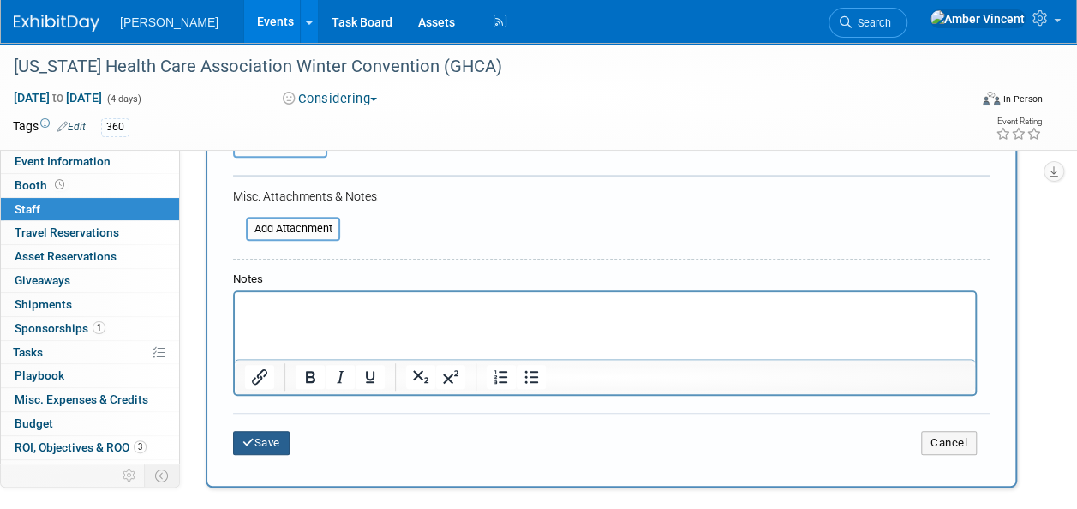
click at [274, 450] on button "Save" at bounding box center [261, 443] width 57 height 24
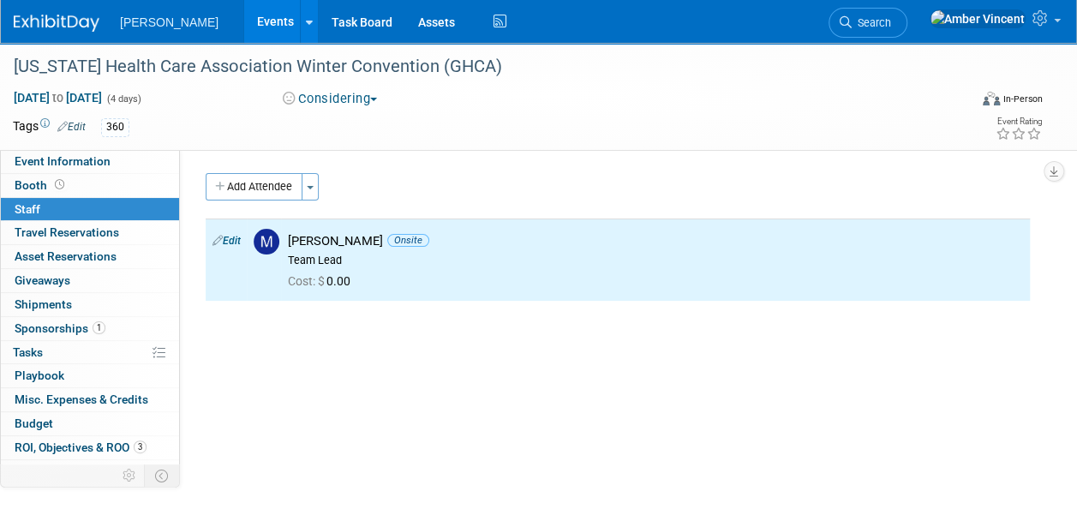
scroll to position [0, 0]
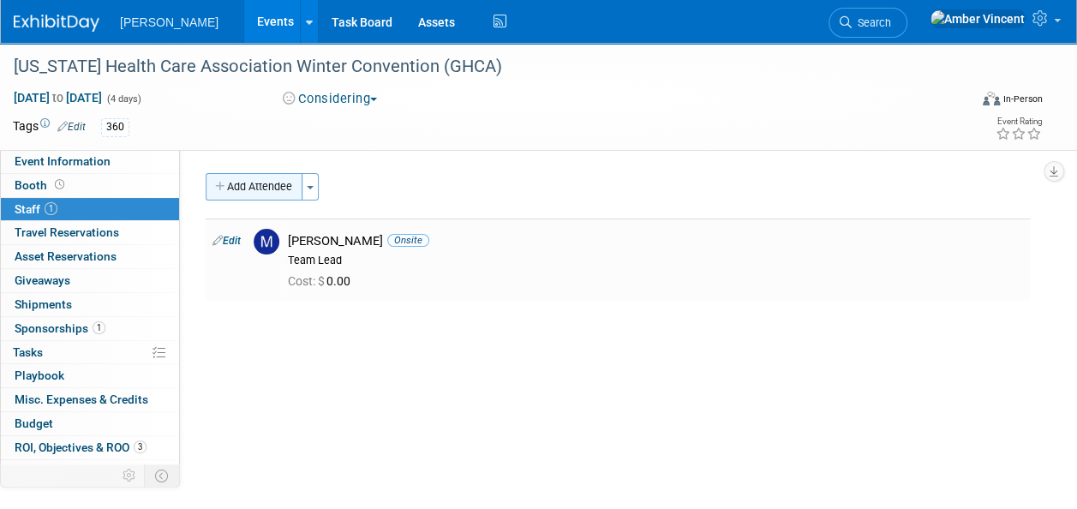
click at [272, 178] on button "Add Attendee" at bounding box center [254, 186] width 97 height 27
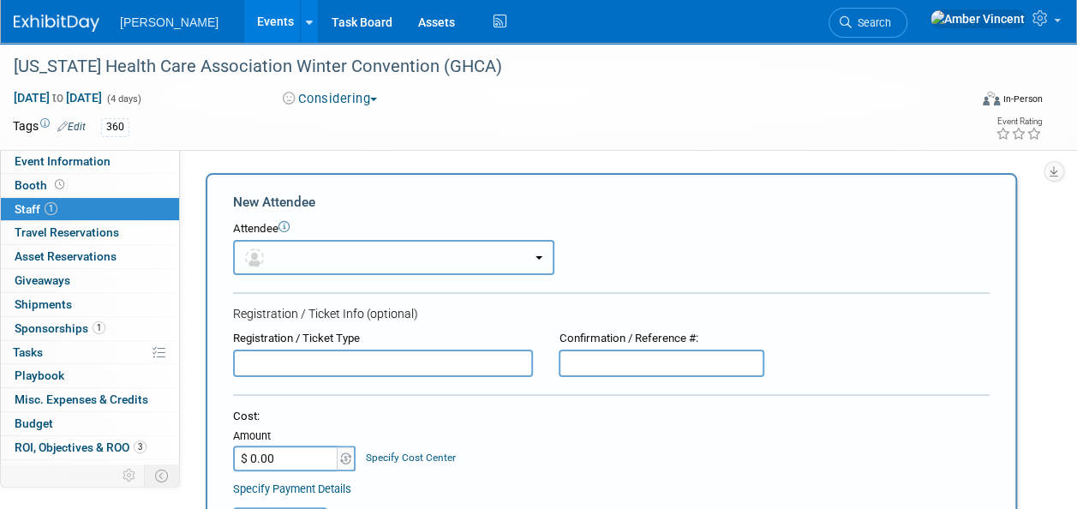
click at [309, 261] on button "button" at bounding box center [393, 257] width 321 height 35
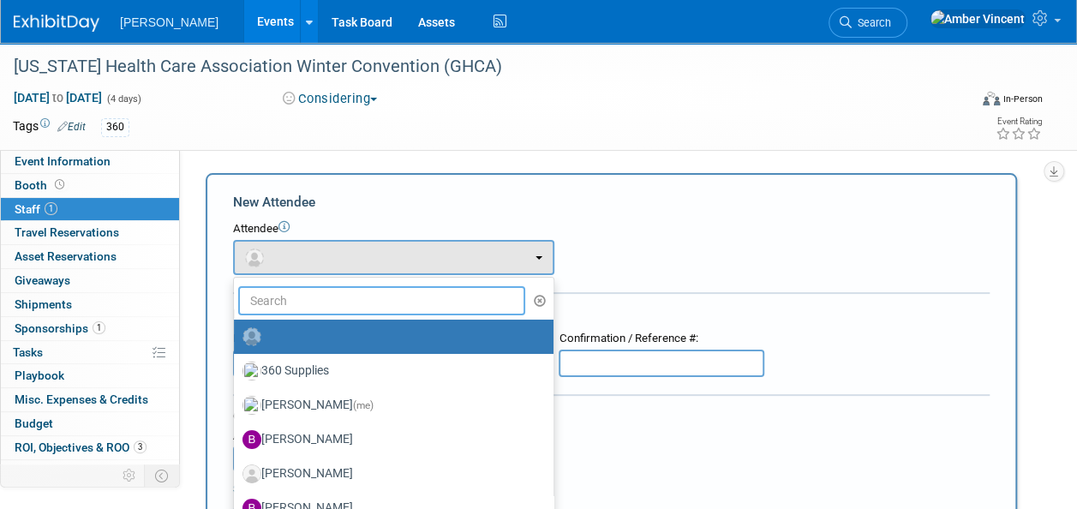
click input "text"
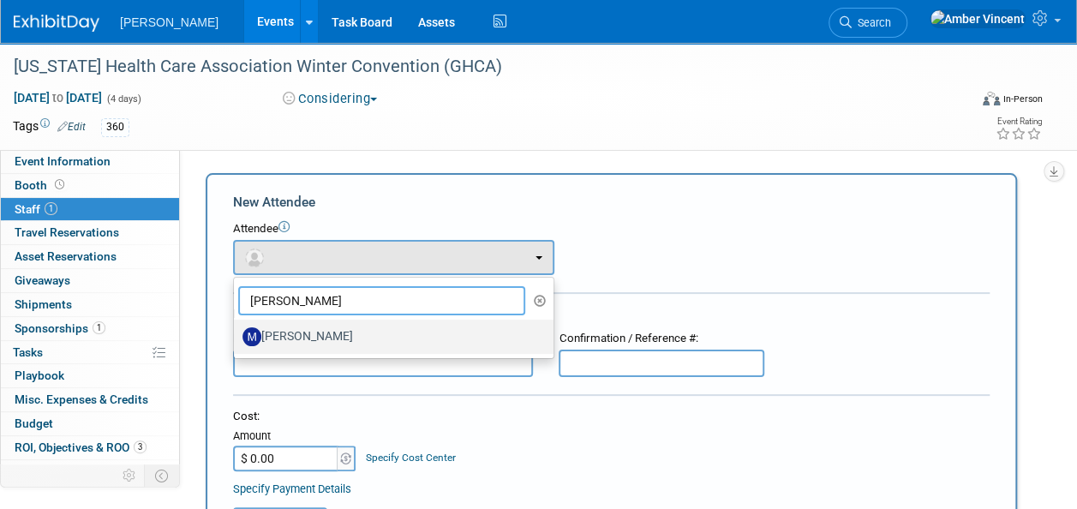
type input "mike Spring"
click label "Mike Springer"
click input "Mike Springer"
select select "a5e9a0fd-80cb-498b-b726-9e9c4a804855"
select select "4"
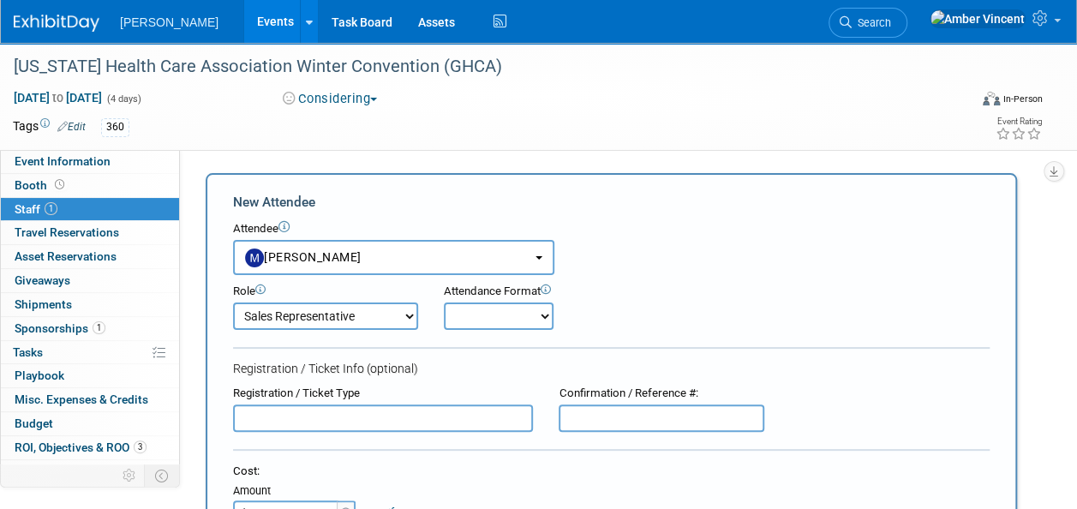
click select "Onsite Remote"
select select "1"
click select "Onsite Remote"
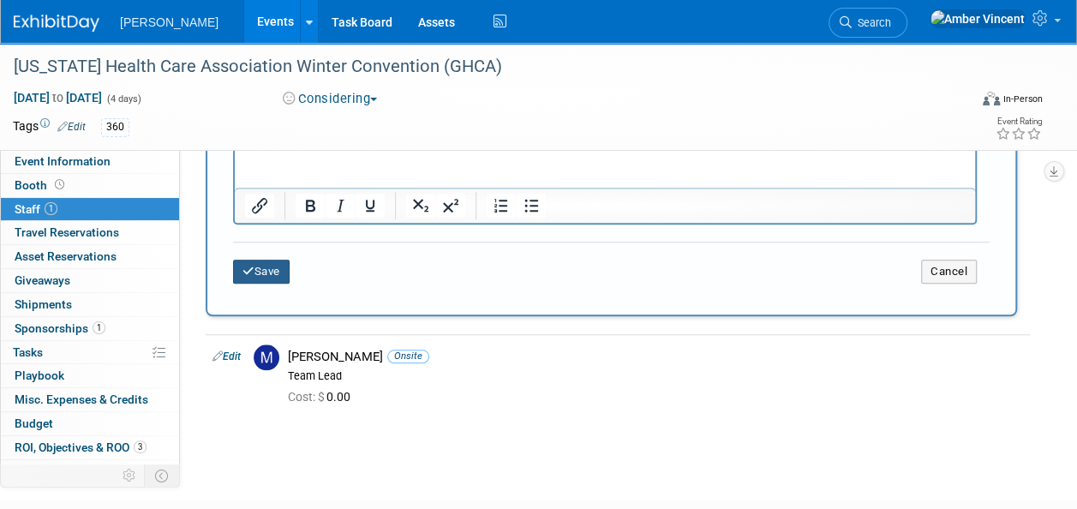
click button "Save"
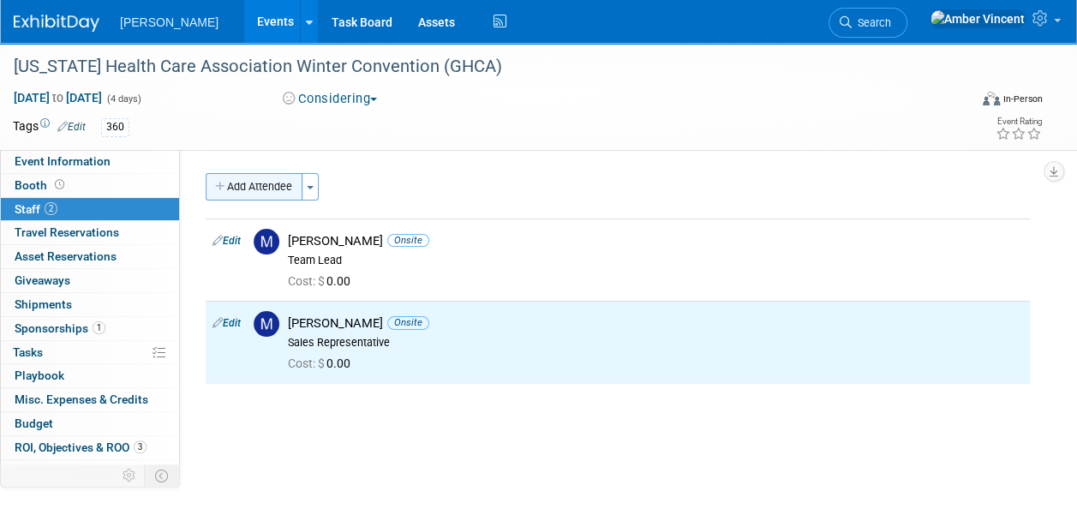
click button "Add Attendee"
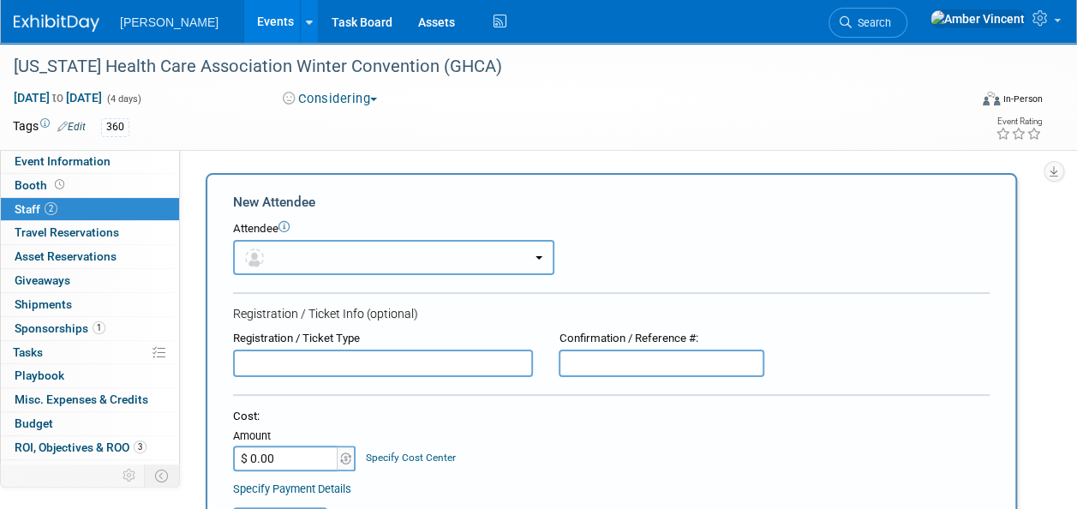
click button "button"
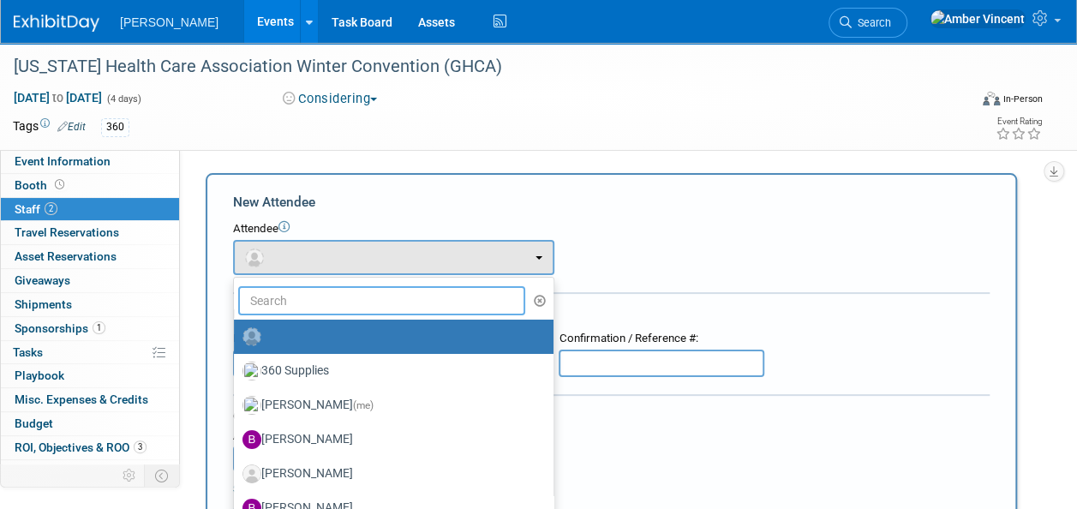
click input "text"
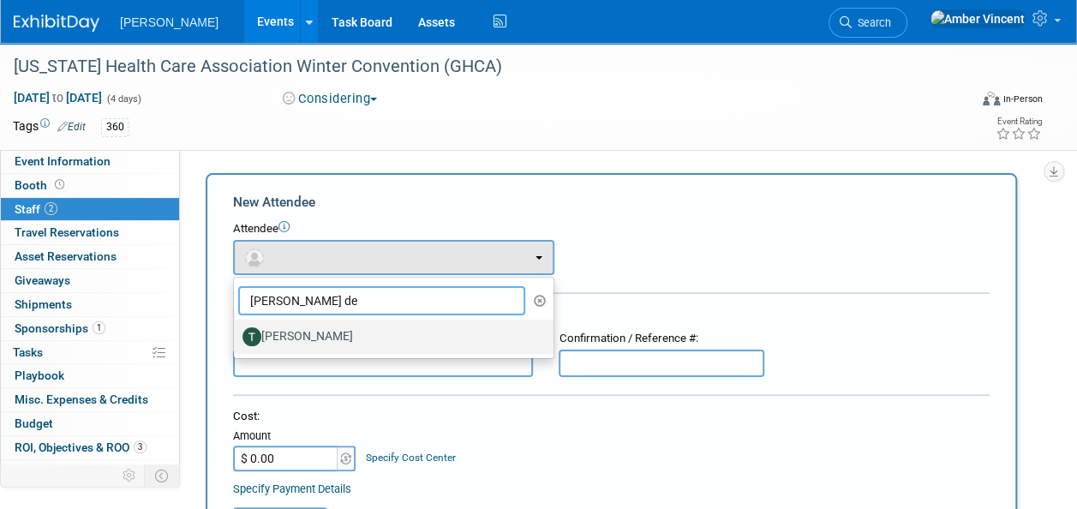
type input "tom de"
click label "Tom DeBell"
click input "Tom DeBell"
select select "a2d9882f-5721-46c0-8591-cd83391cf94f"
select select "4"
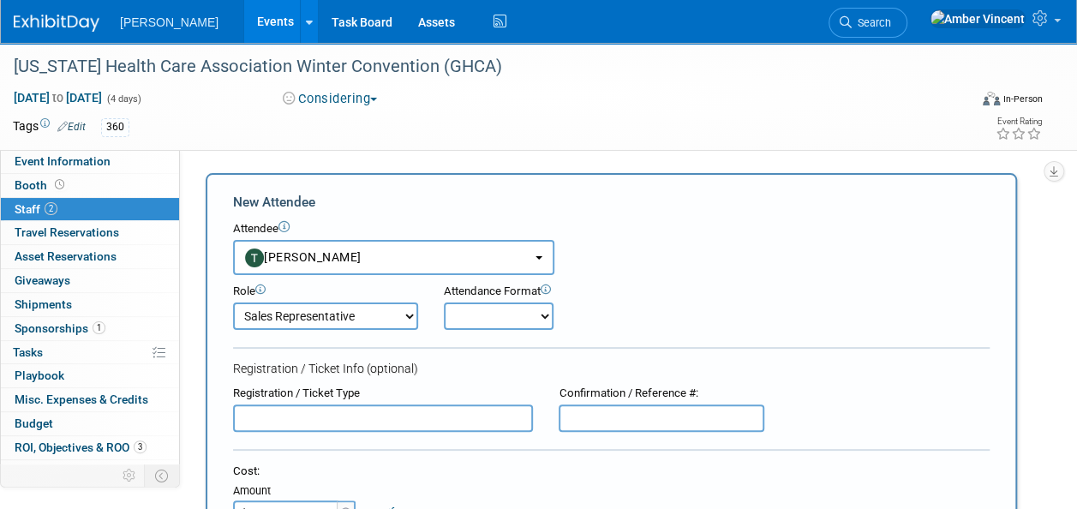
click select "Onsite Remote"
select select "1"
click select "Onsite Remote"
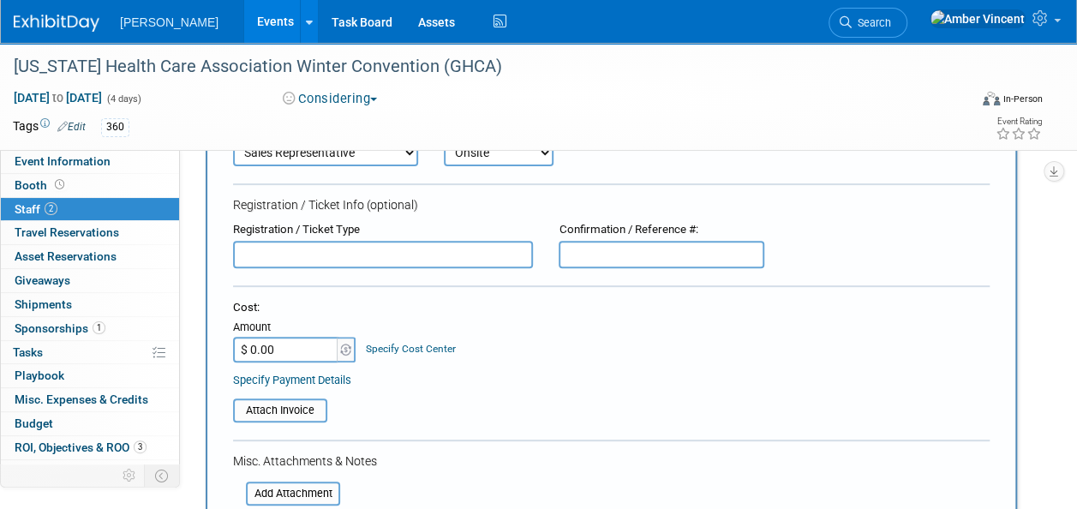
scroll to position [428, 0]
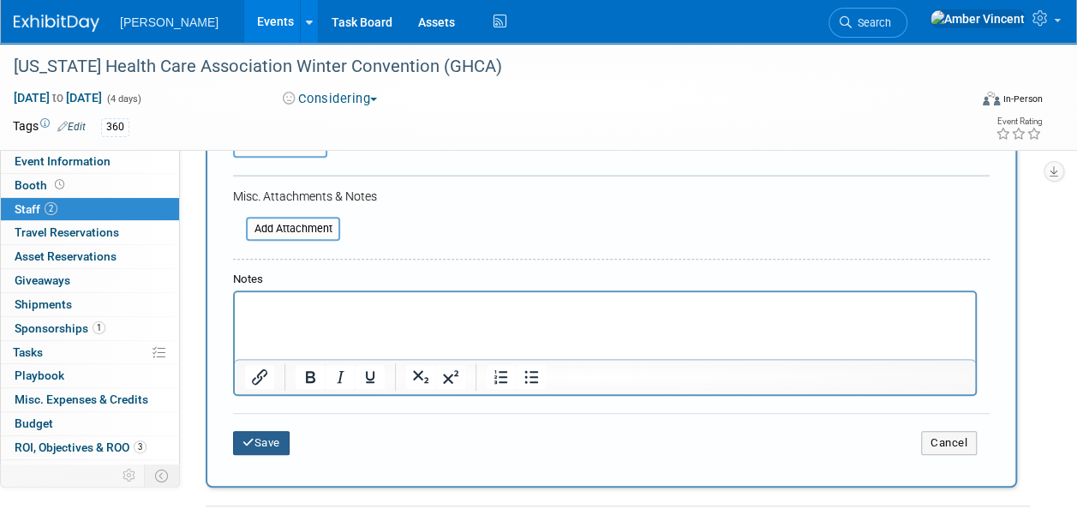
click button "Save"
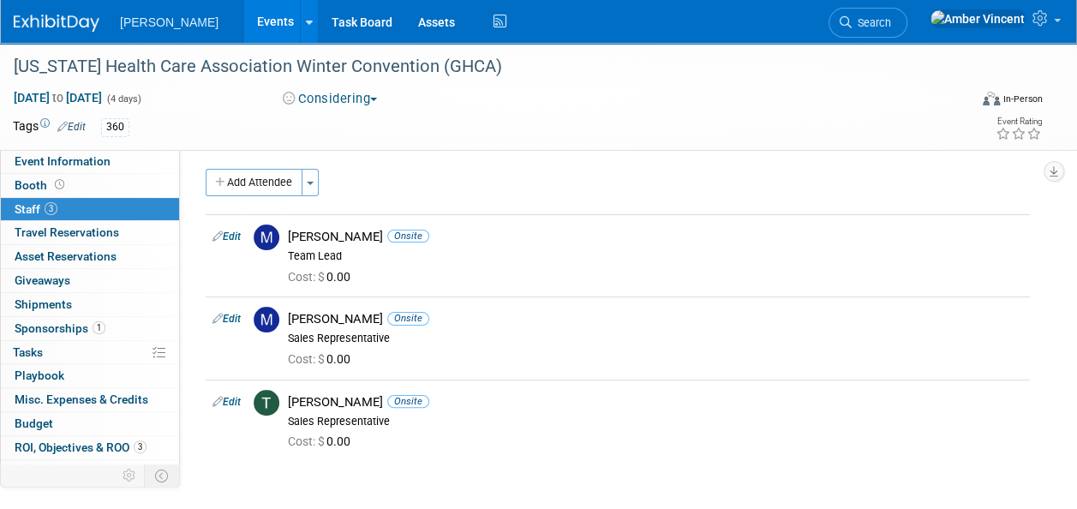
scroll to position [0, 0]
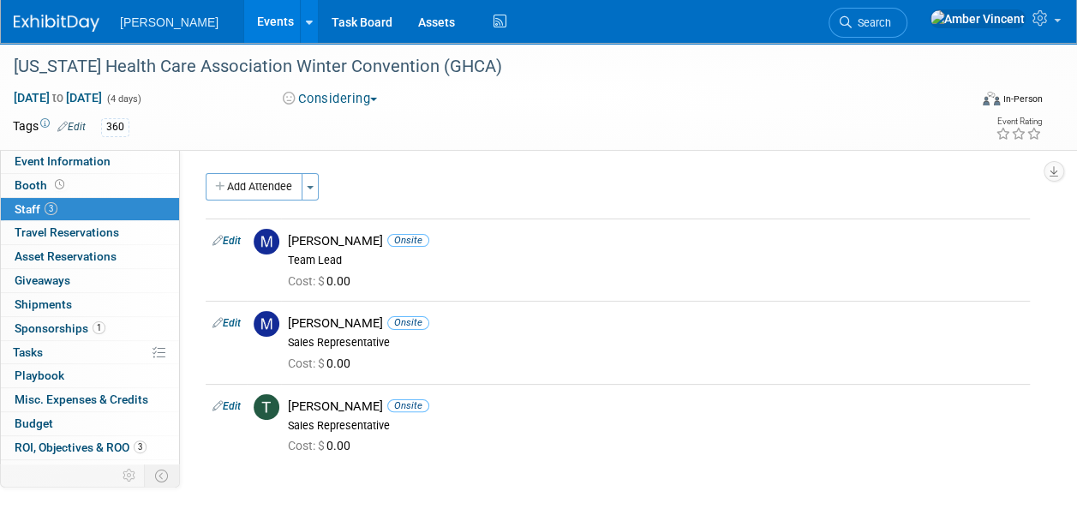
click link "Edit"
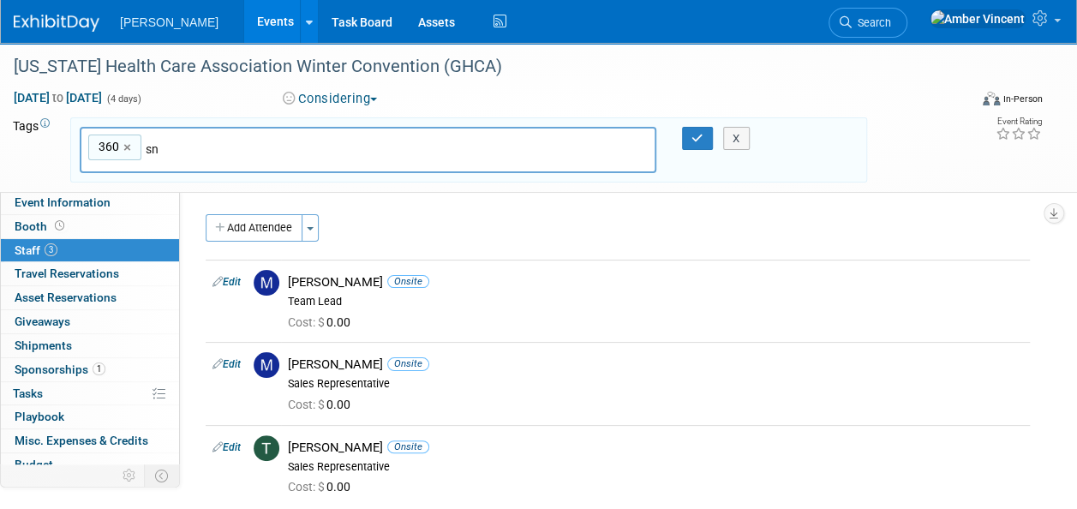
type input "s"
type input "360"
click button "X"
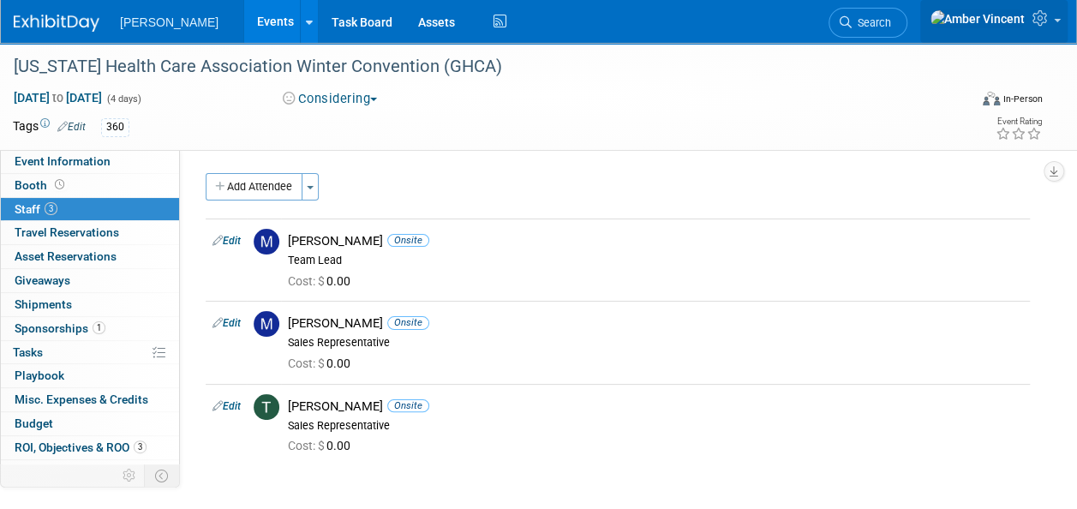
click link
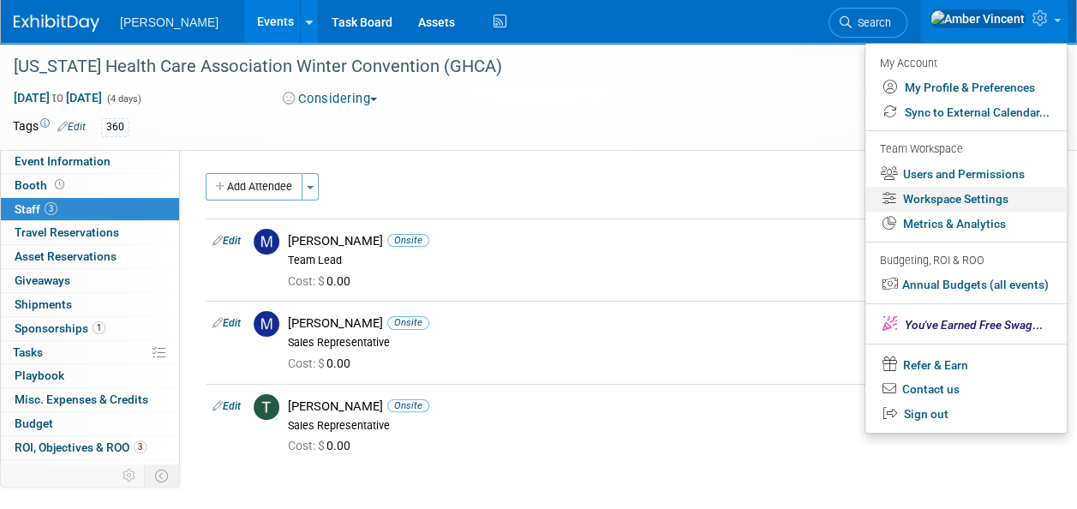
click link "Workspace Settings"
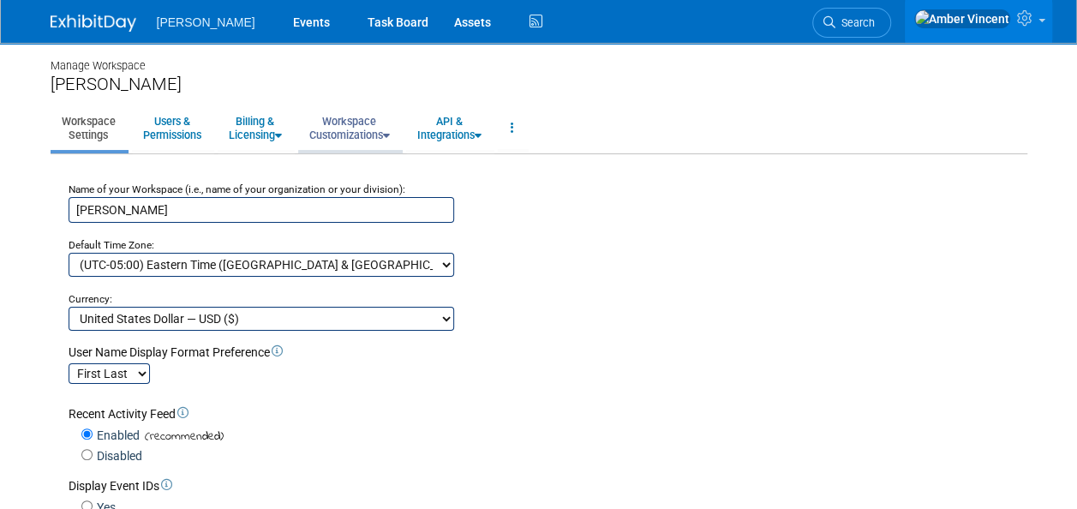
click at [390, 118] on link "Workspace Customizations" at bounding box center [349, 128] width 103 height 42
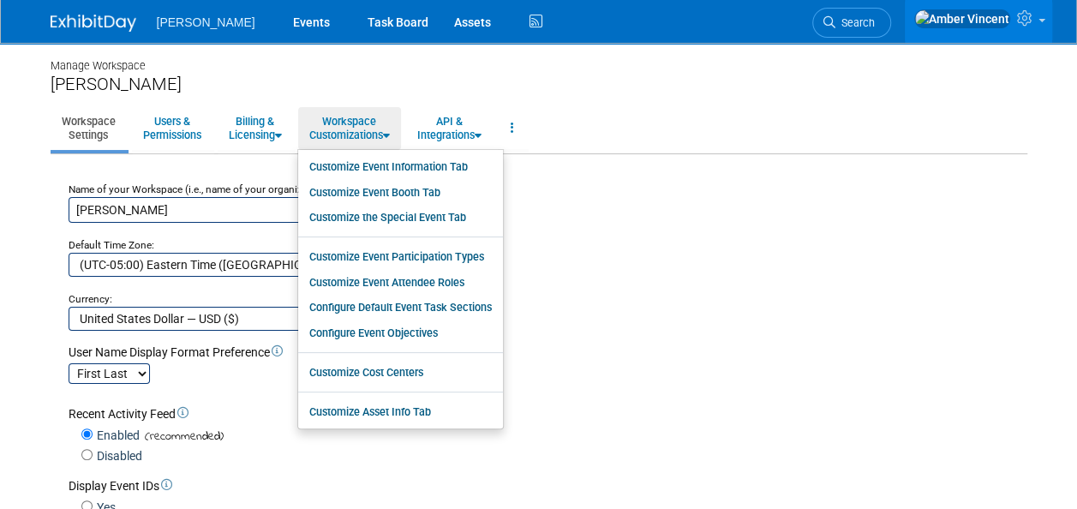
click at [25, 195] on body "[PERSON_NAME] Events Task Board Assets" at bounding box center [538, 254] width 1077 height 509
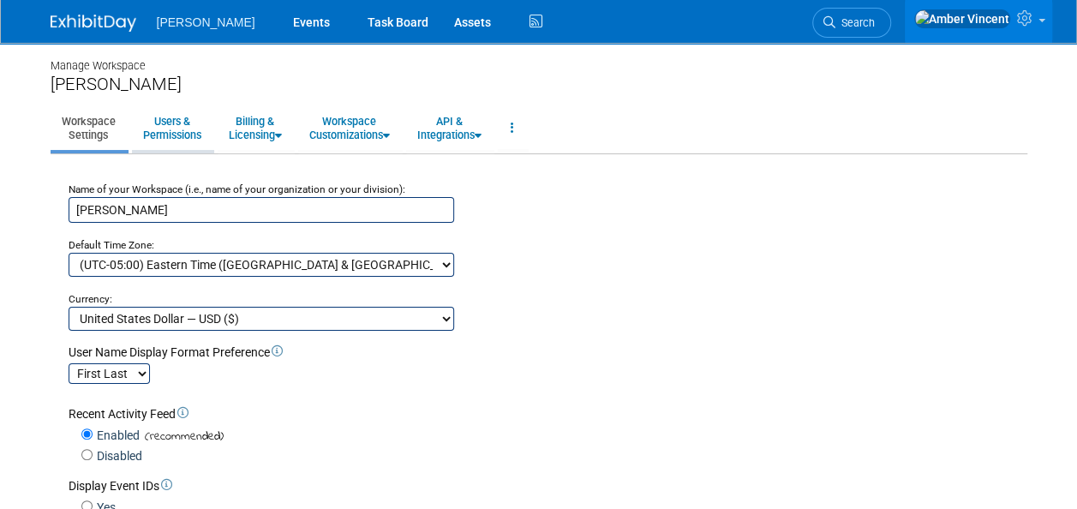
click at [183, 125] on link "Users & Permissions" at bounding box center [172, 128] width 81 height 42
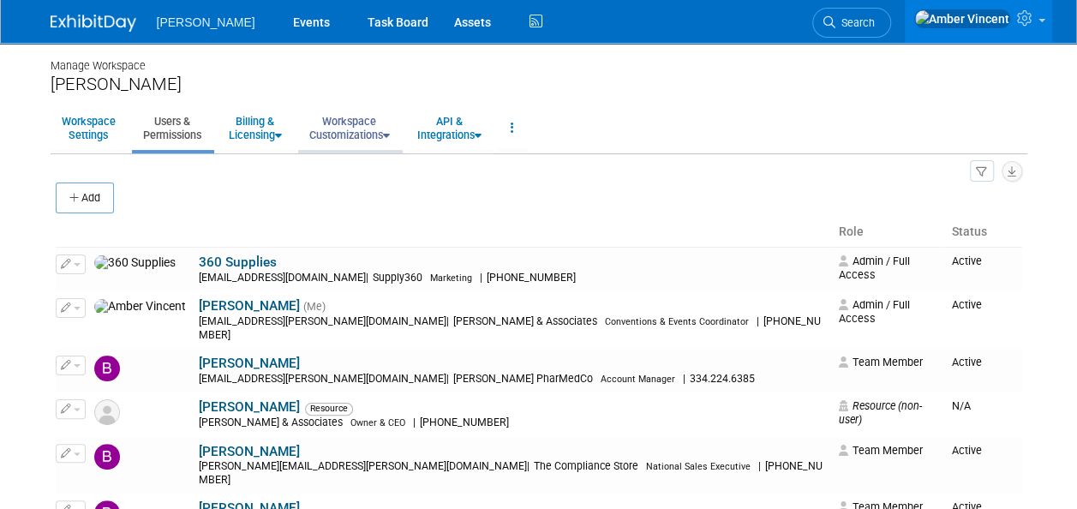
click at [387, 135] on link "Workspace Customizations" at bounding box center [349, 128] width 103 height 42
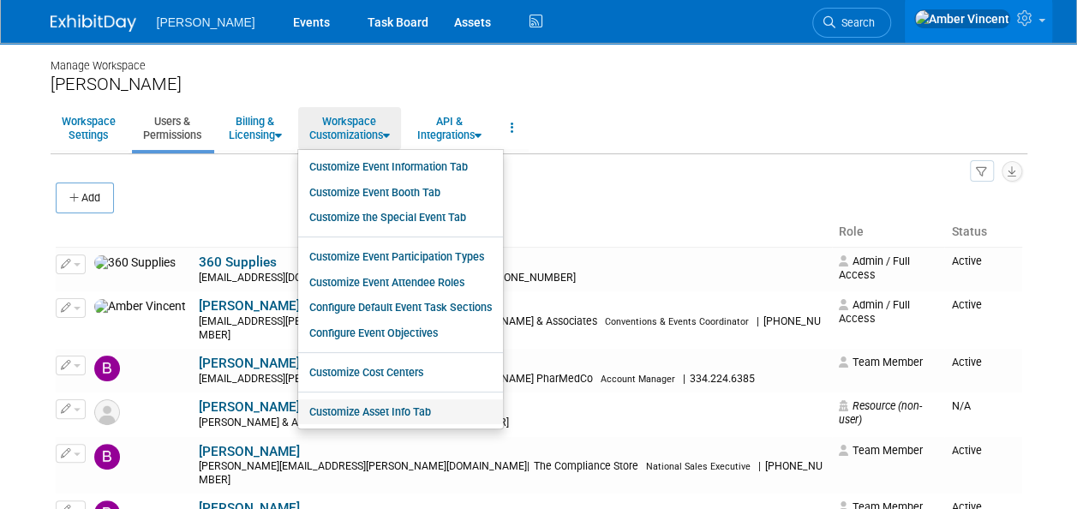
click at [380, 408] on link "Customize Asset Info Tab" at bounding box center [400, 412] width 205 height 26
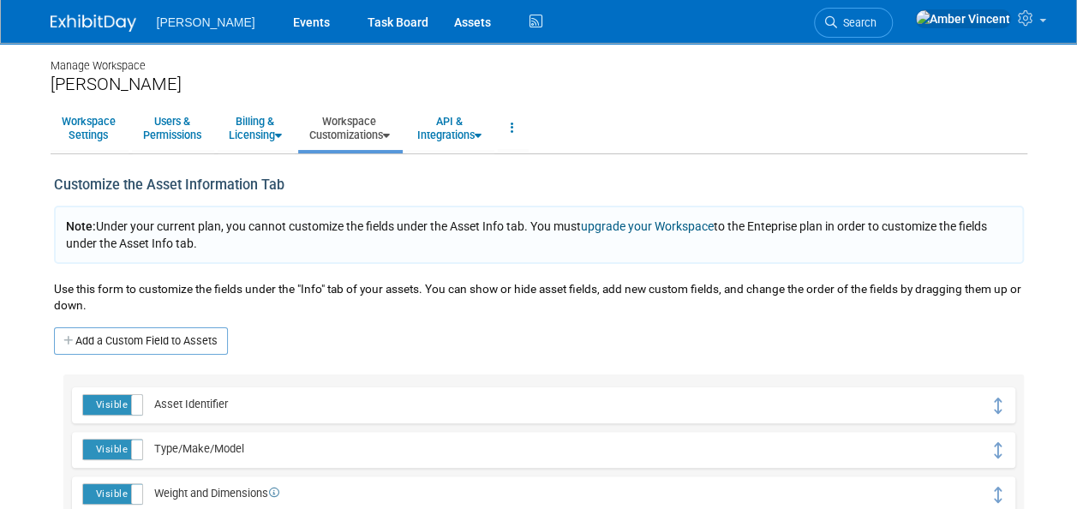
click at [379, 127] on link "Workspace Customizations" at bounding box center [349, 128] width 103 height 42
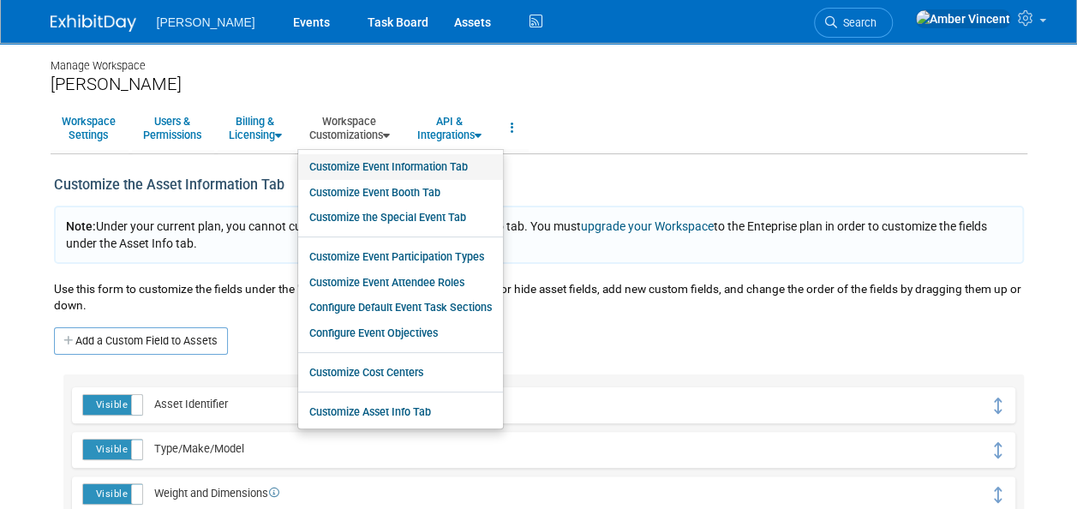
click at [392, 171] on link "Customize Event Information Tab" at bounding box center [400, 167] width 205 height 26
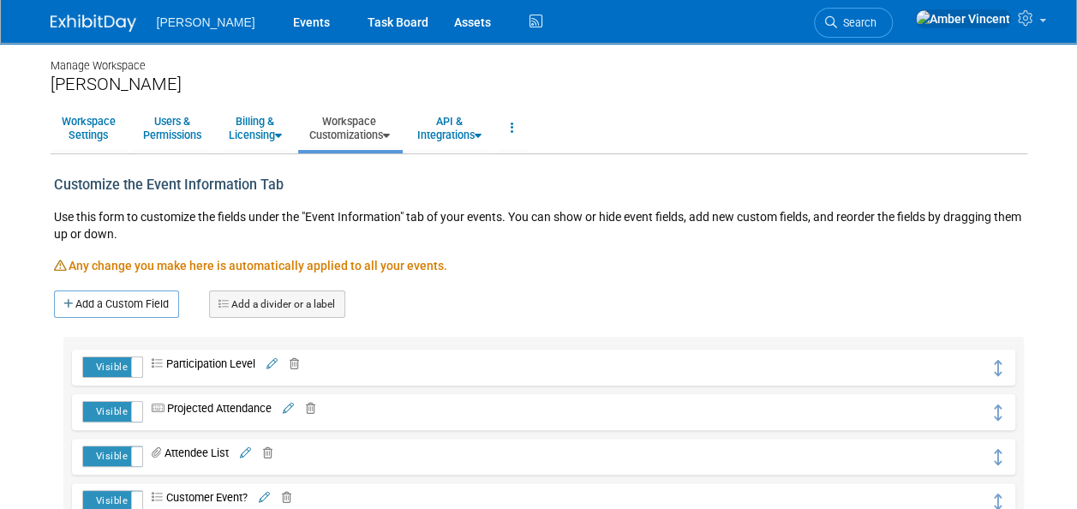
click at [378, 126] on link "Workspace Customizations" at bounding box center [349, 128] width 103 height 42
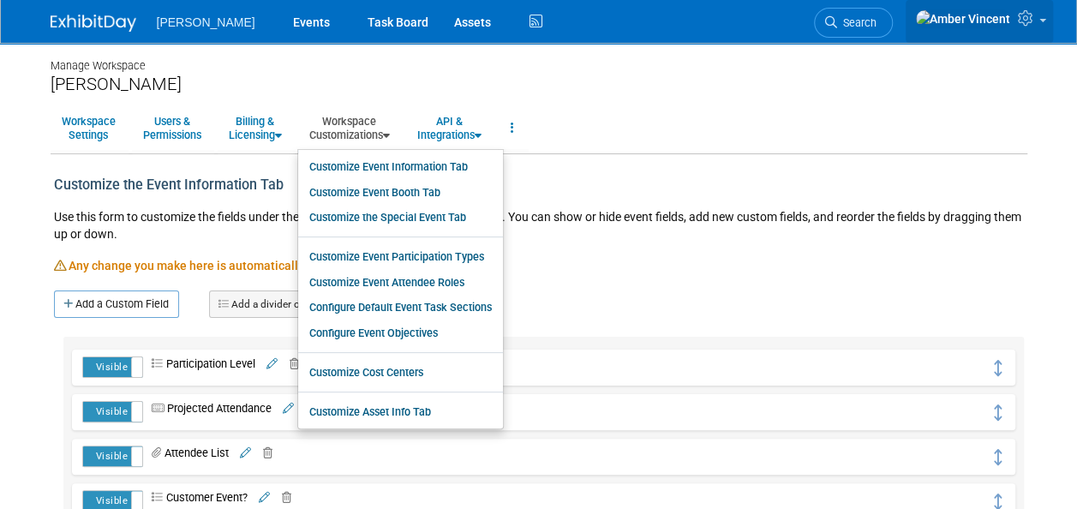
click at [1034, 26] on icon at bounding box center [1028, 17] width 20 height 15
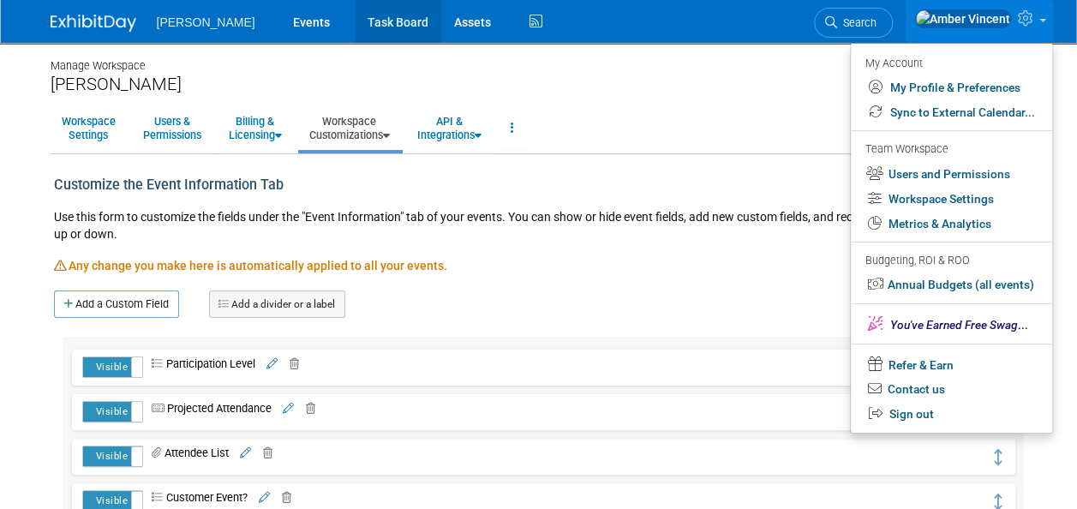
click at [355, 27] on link "Task Board" at bounding box center [398, 21] width 87 height 43
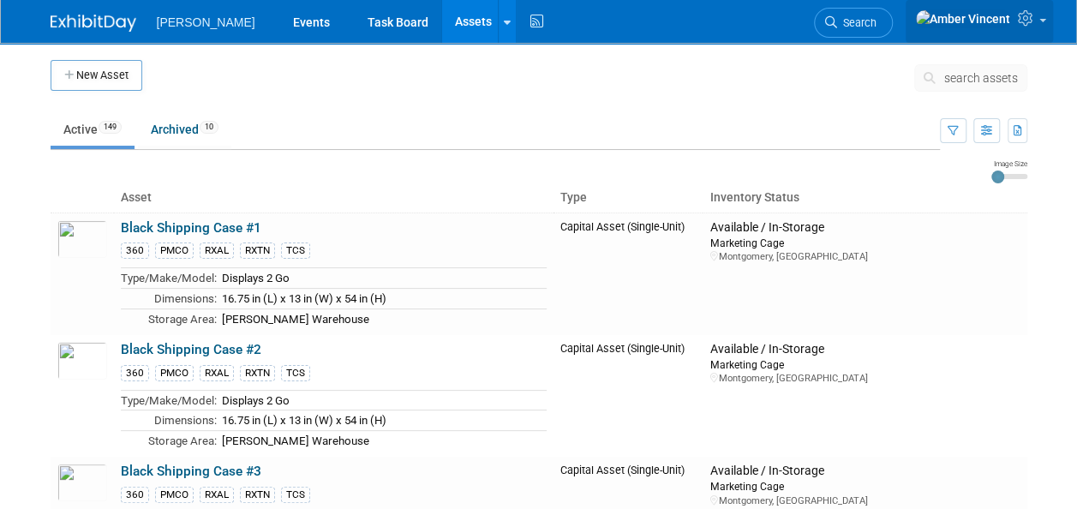
click at [1042, 22] on span at bounding box center [1043, 20] width 7 height 3
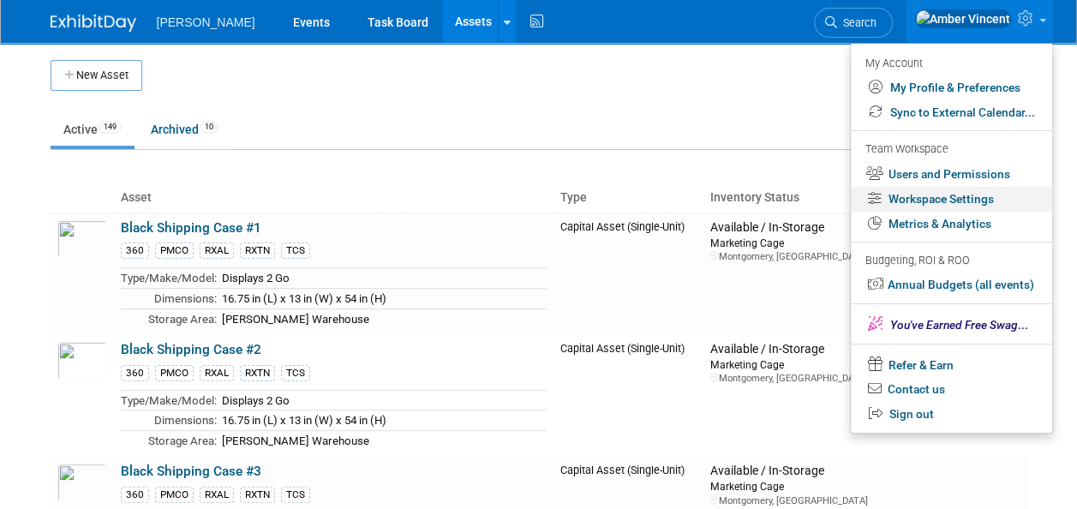
click at [899, 192] on link "Workspace Settings" at bounding box center [951, 199] width 201 height 25
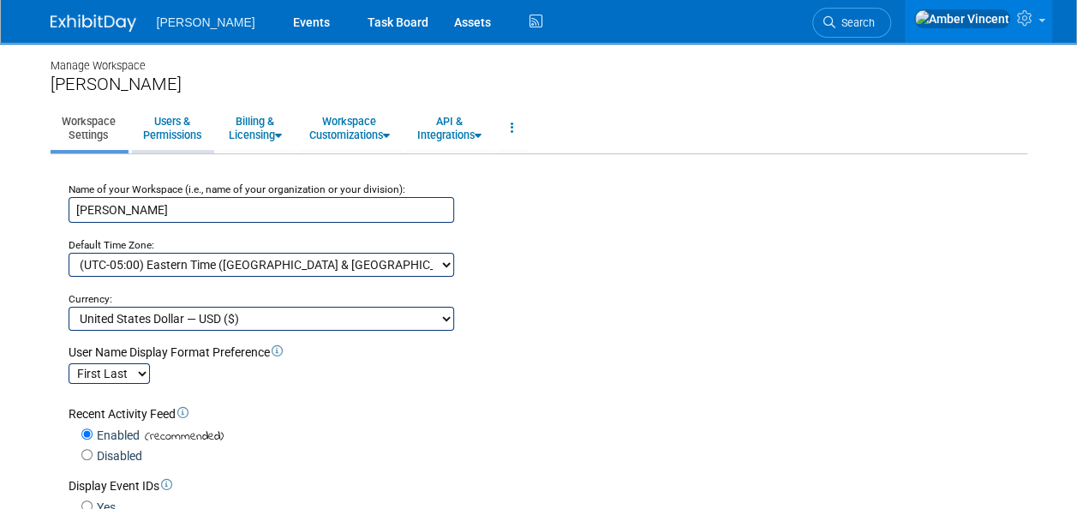
click at [196, 124] on link "Users & Permissions" at bounding box center [172, 128] width 81 height 42
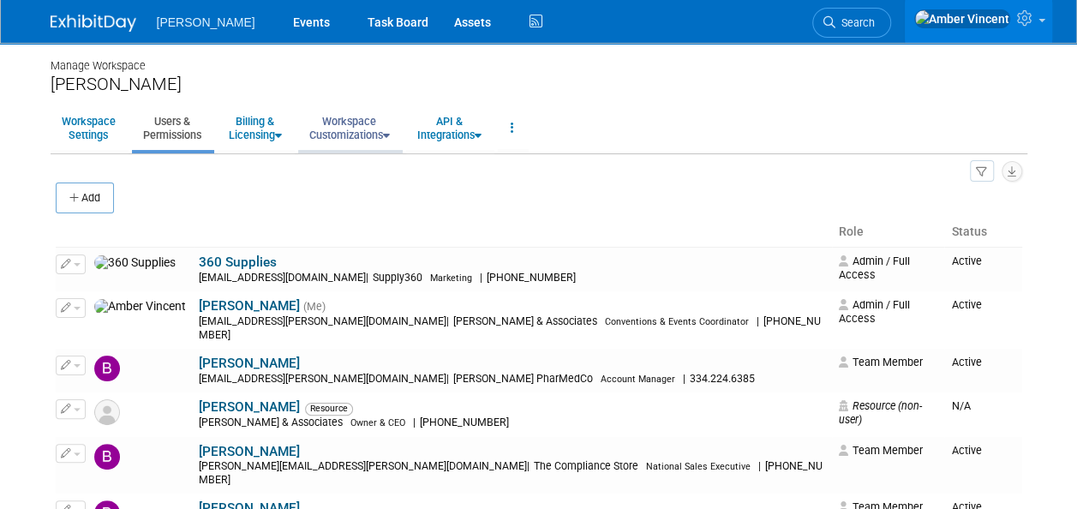
click at [390, 130] on icon at bounding box center [386, 135] width 7 height 11
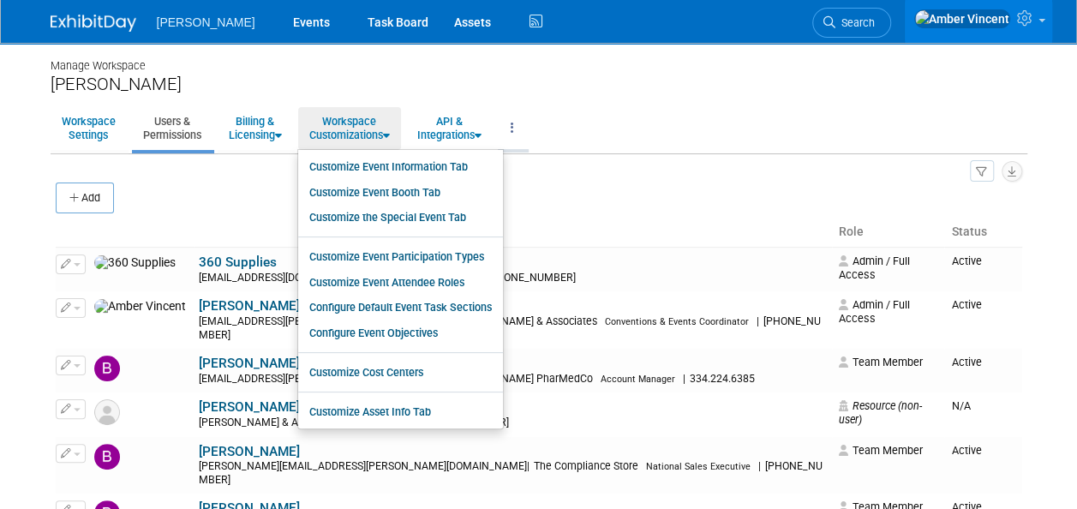
click at [514, 132] on icon at bounding box center [512, 128] width 3 height 12
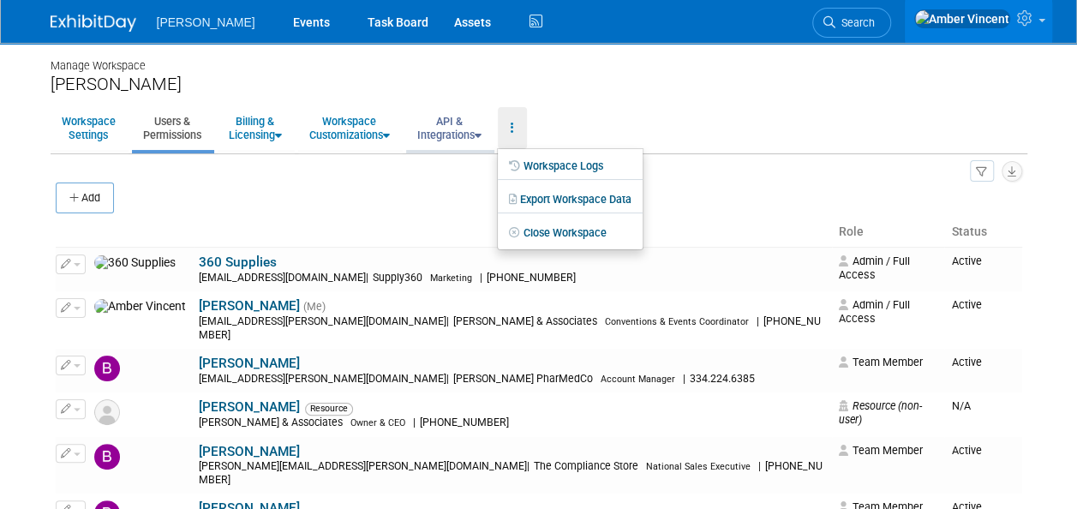
click at [472, 132] on link "API & Integrations" at bounding box center [449, 128] width 87 height 42
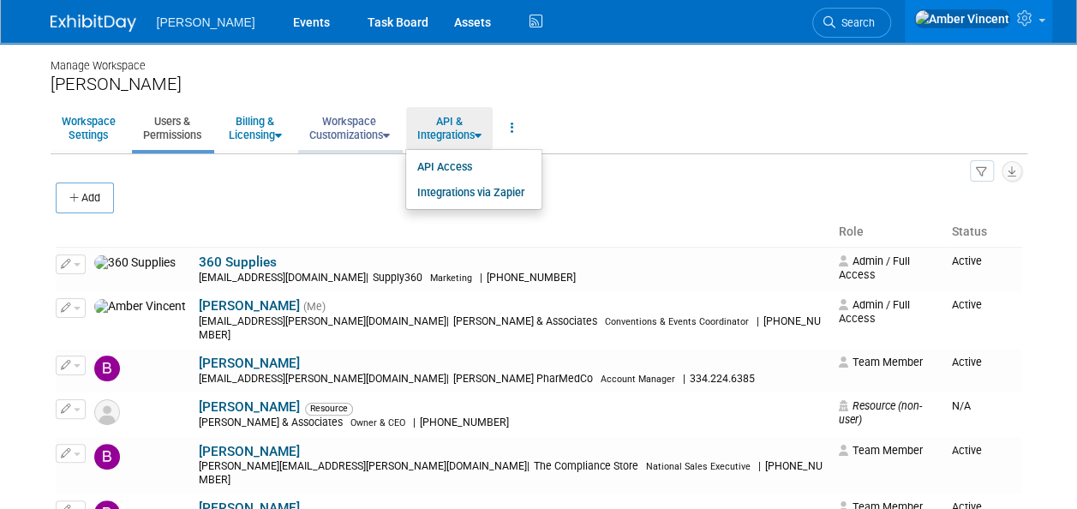
click at [354, 139] on link "Workspace Customizations" at bounding box center [349, 128] width 103 height 42
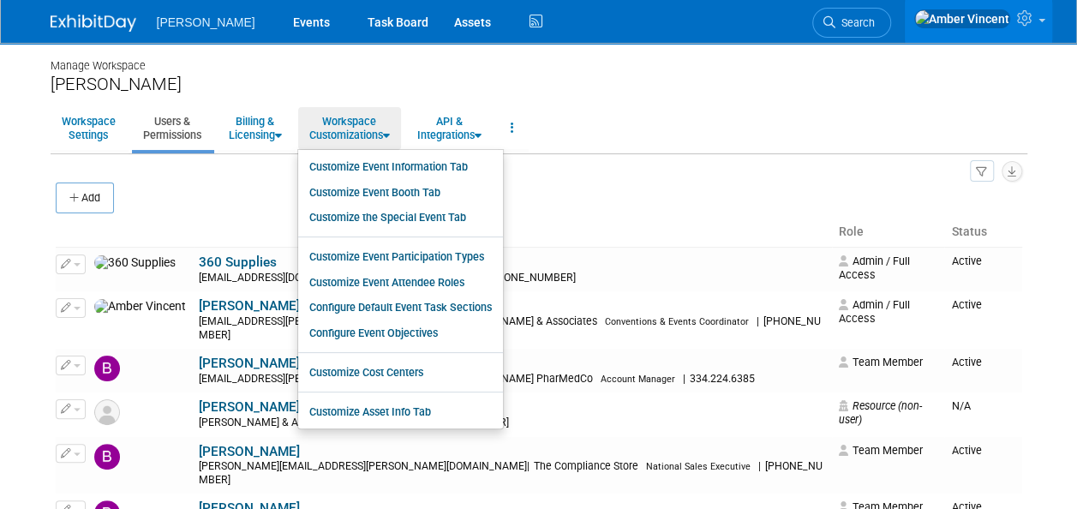
click at [614, 163] on div "All Users 37 Resources 11 Invitations 1 Export Users & Resources (.csv)" at bounding box center [539, 170] width 967 height 23
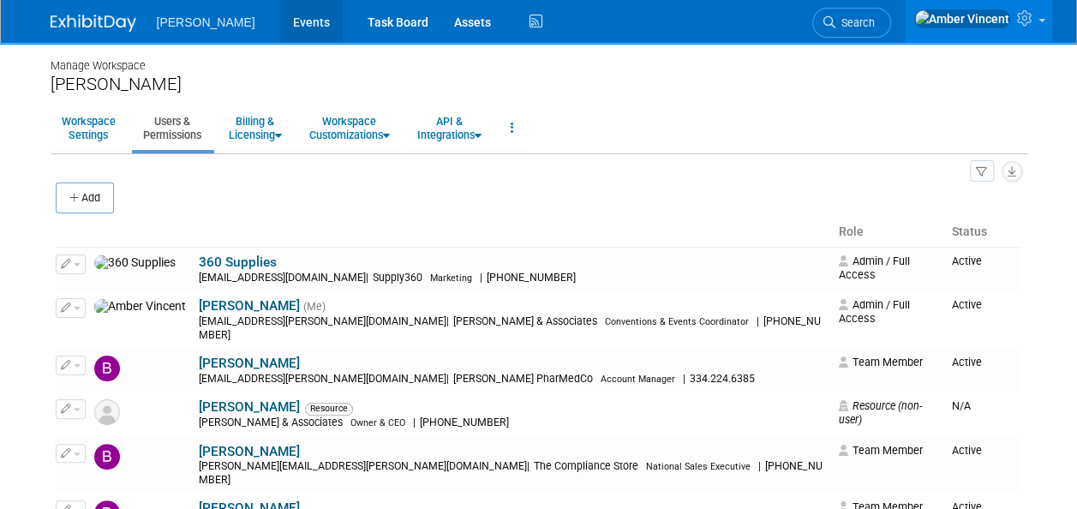
click at [280, 27] on link "Events" at bounding box center [311, 21] width 63 height 43
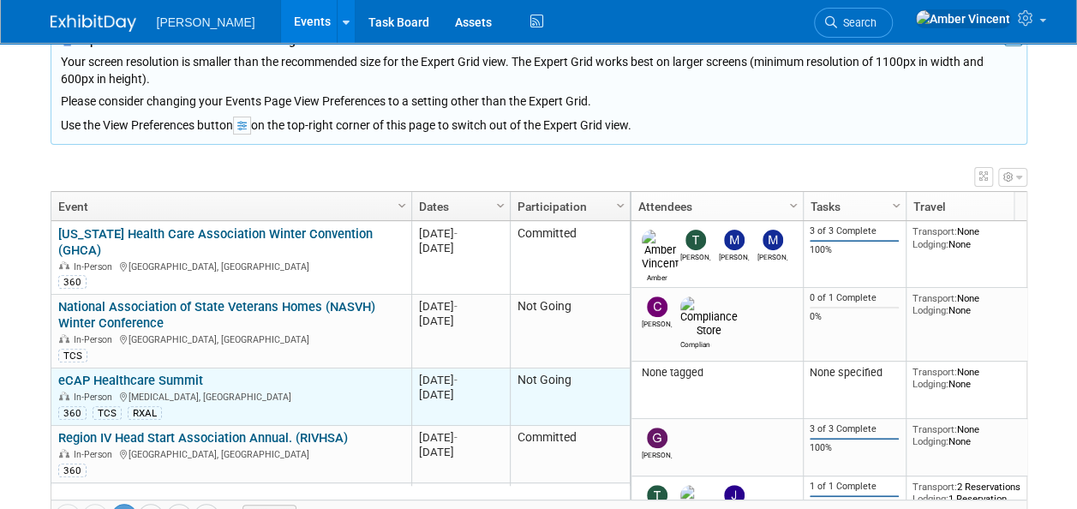
scroll to position [171, 0]
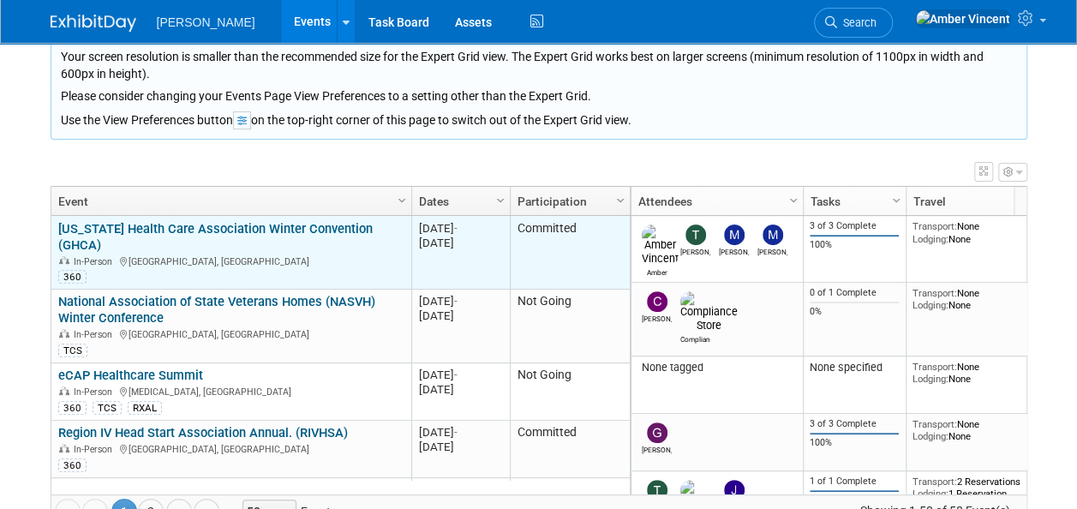
click at [235, 254] on div "In-Person [GEOGRAPHIC_DATA], [GEOGRAPHIC_DATA]" at bounding box center [230, 261] width 345 height 15
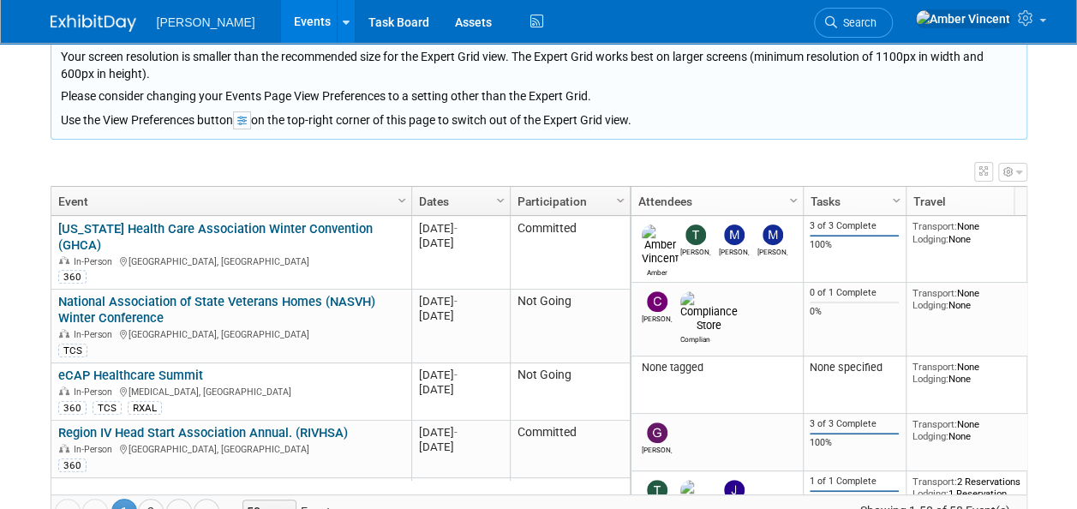
click at [240, 229] on link "[US_STATE] Health Care Association Winter Convention (GHCA)" at bounding box center [215, 237] width 315 height 32
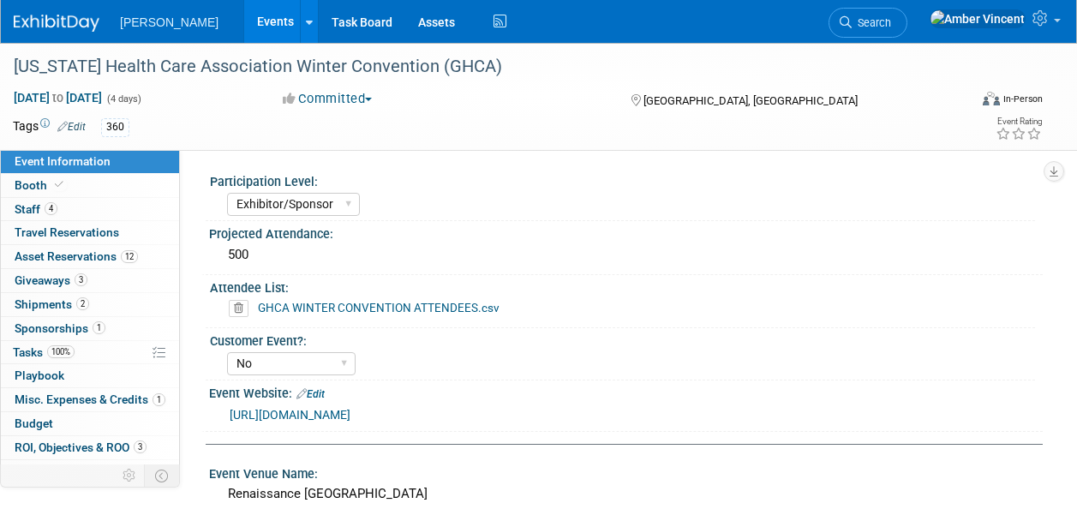
select select "Exhibitor/Sponsor"
select select "No"
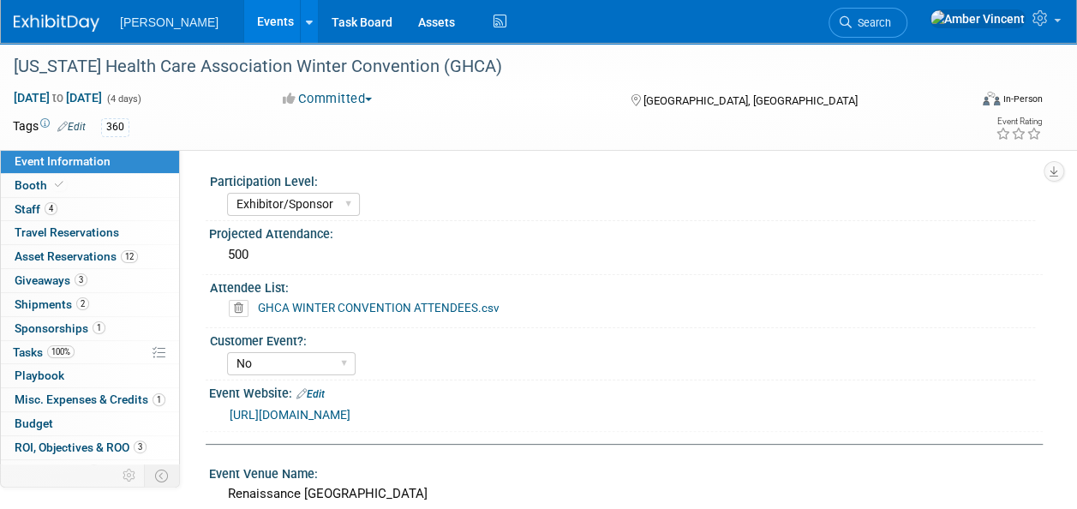
click at [74, 125] on link "Edit" at bounding box center [71, 127] width 28 height 12
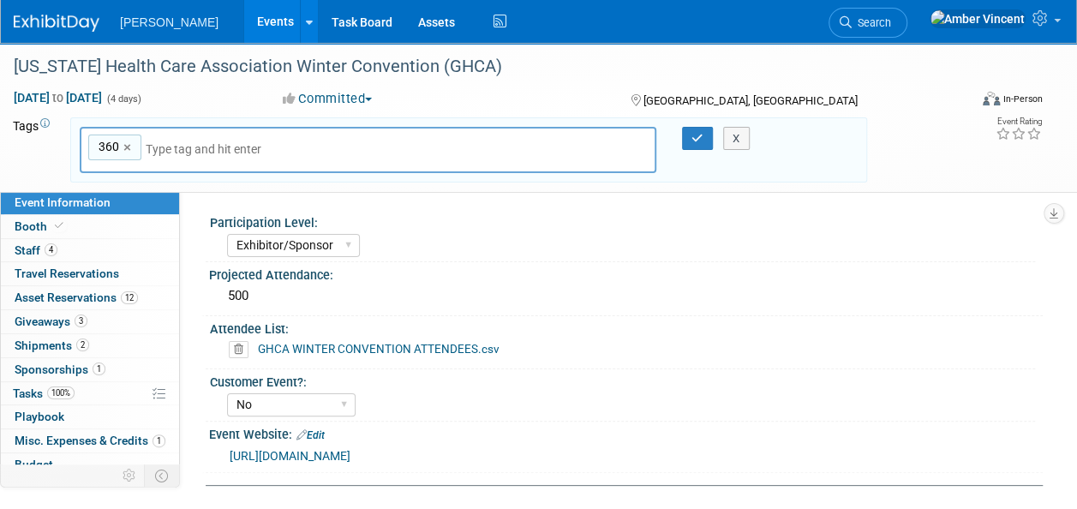
click at [43, 122] on icon at bounding box center [44, 123] width 9 height 9
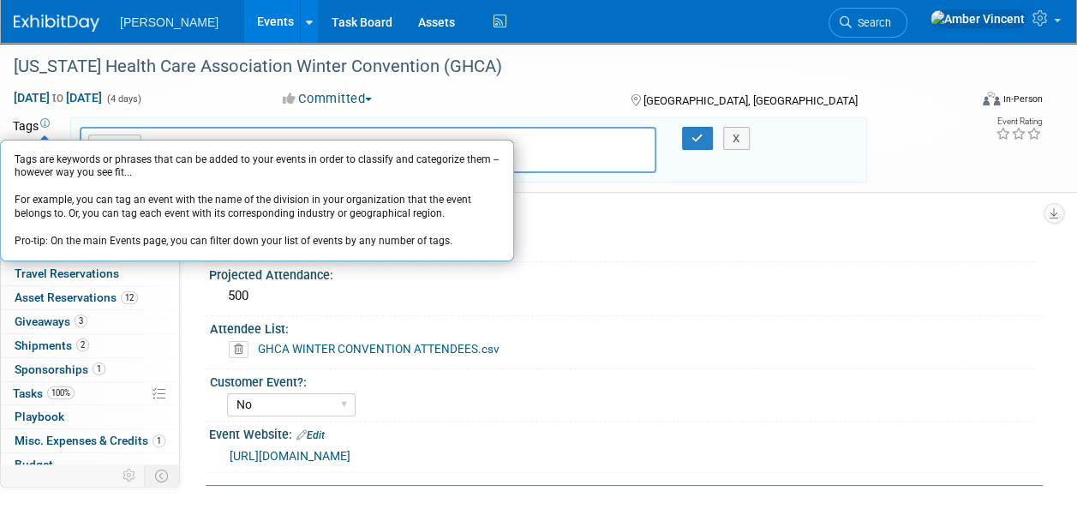
click at [194, 130] on div "360 360 ×" at bounding box center [368, 150] width 577 height 47
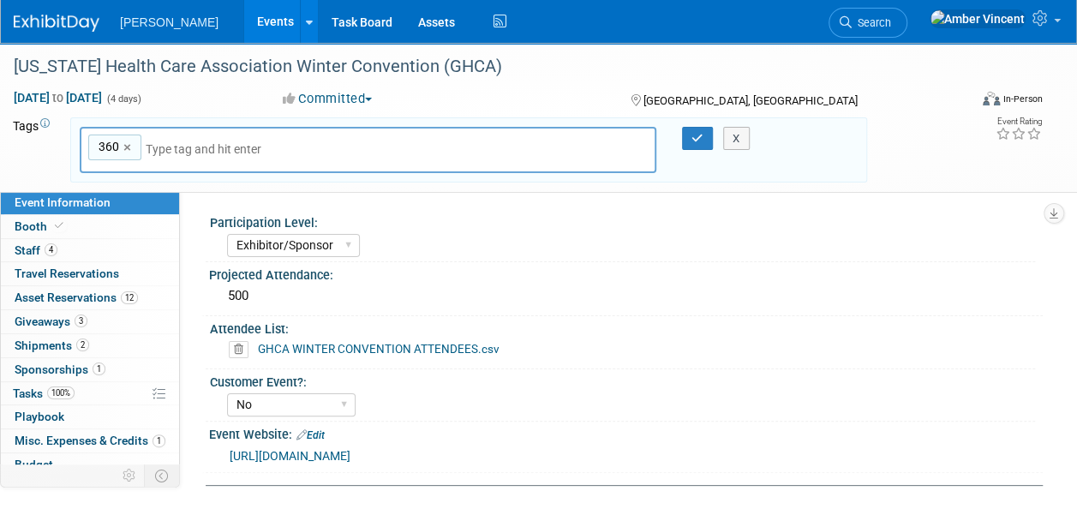
click at [293, 147] on div "360 360 ×" at bounding box center [368, 150] width 577 height 47
type input "SNF"
click at [692, 138] on icon "button" at bounding box center [698, 138] width 12 height 11
type input "360,SNF"
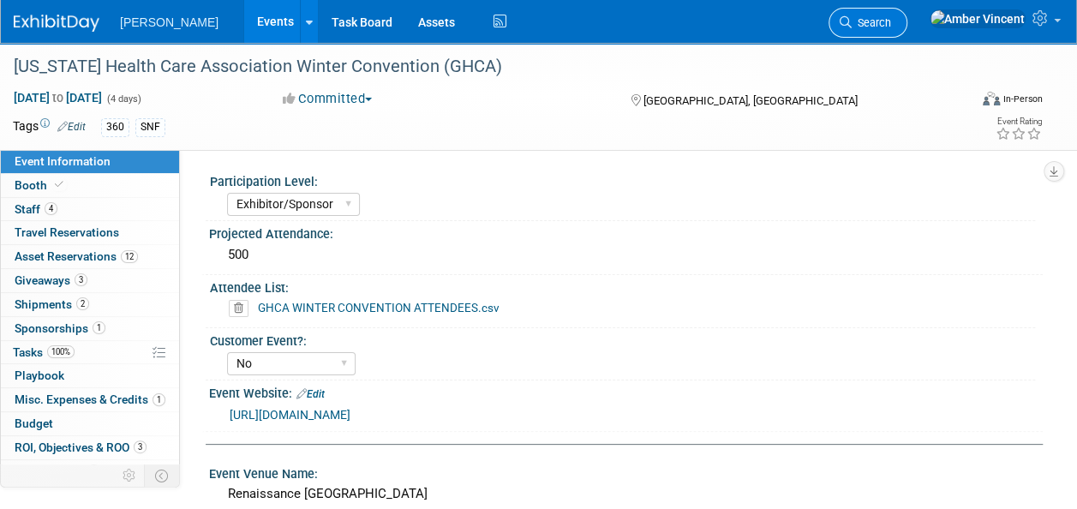
click at [891, 21] on span "Search" at bounding box center [871, 22] width 39 height 13
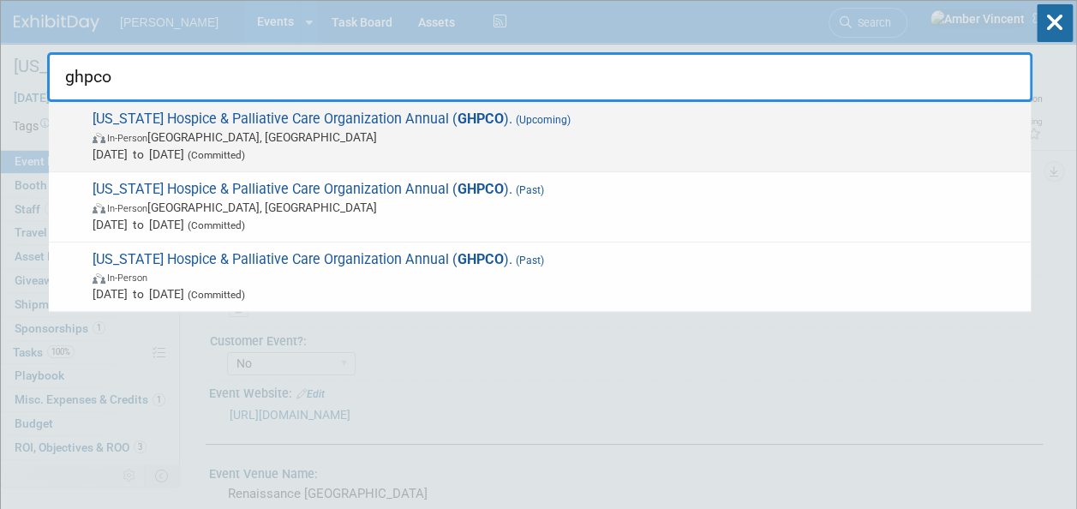
type input "ghpco"
click at [365, 141] on span "In-Person [GEOGRAPHIC_DATA], [GEOGRAPHIC_DATA]" at bounding box center [558, 137] width 930 height 17
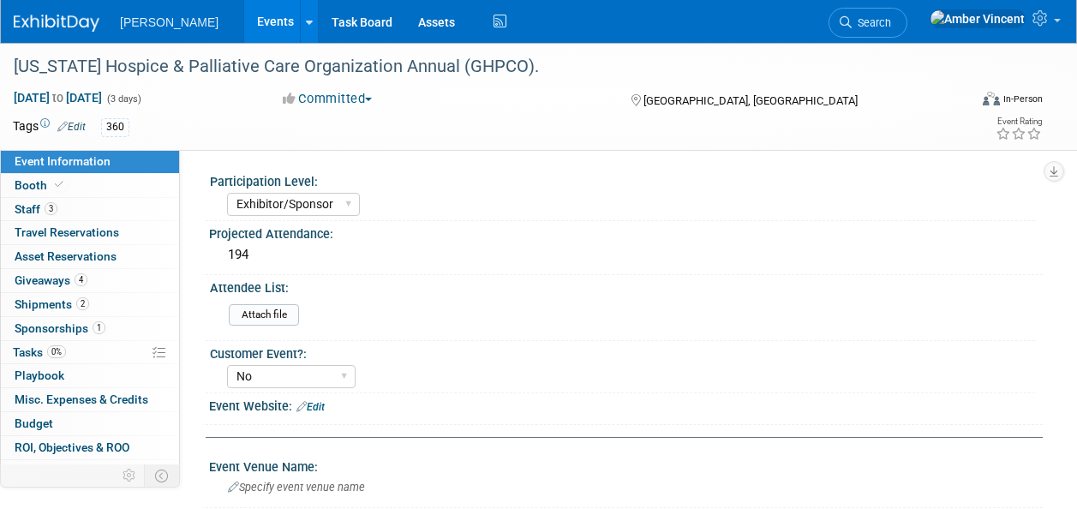
select select "Exhibitor/Sponsor"
select select "No"
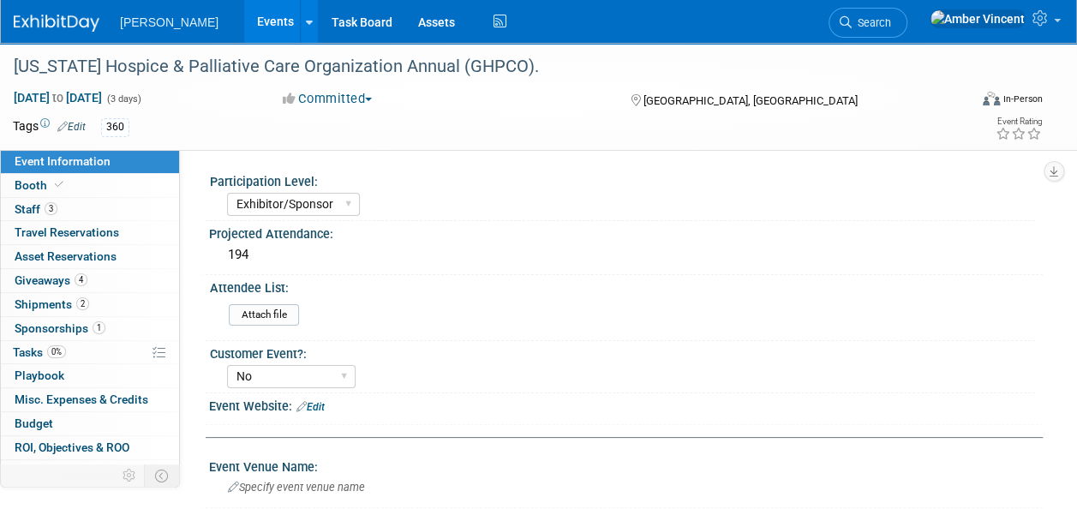
click at [74, 128] on link "Edit" at bounding box center [71, 127] width 28 height 12
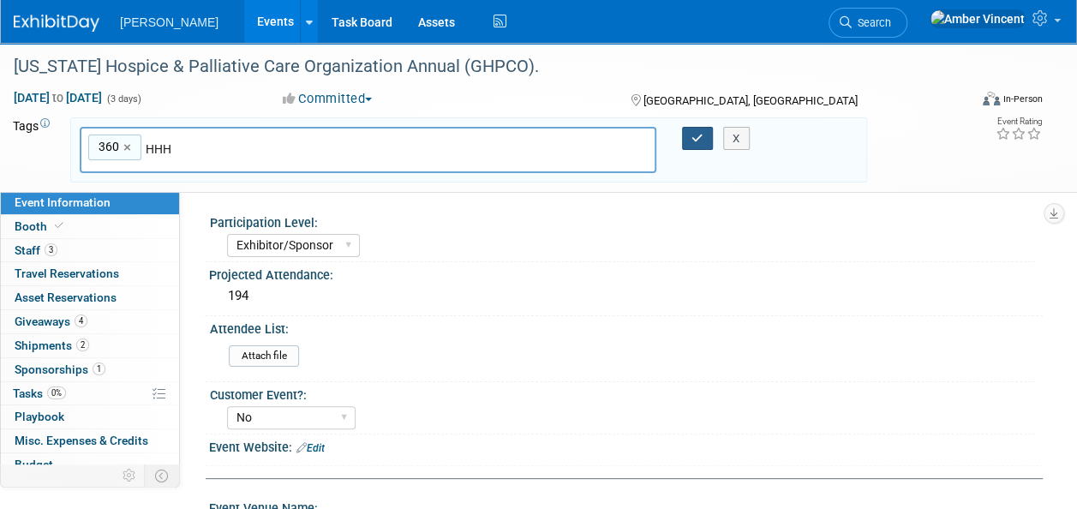
type input "HHH"
click at [698, 138] on icon "button" at bounding box center [698, 138] width 12 height 11
type input "360,HHH"
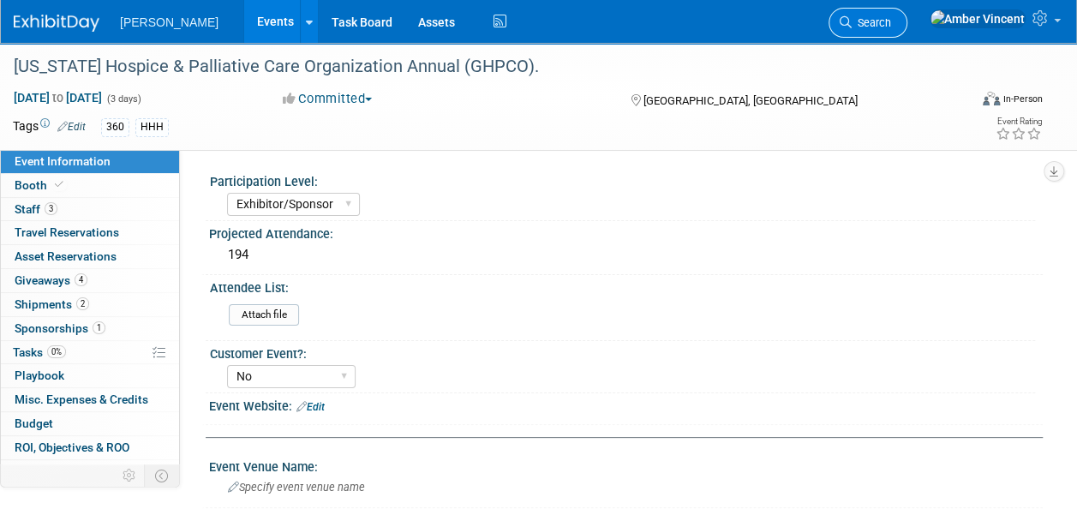
click at [891, 19] on span "Search" at bounding box center [871, 22] width 39 height 13
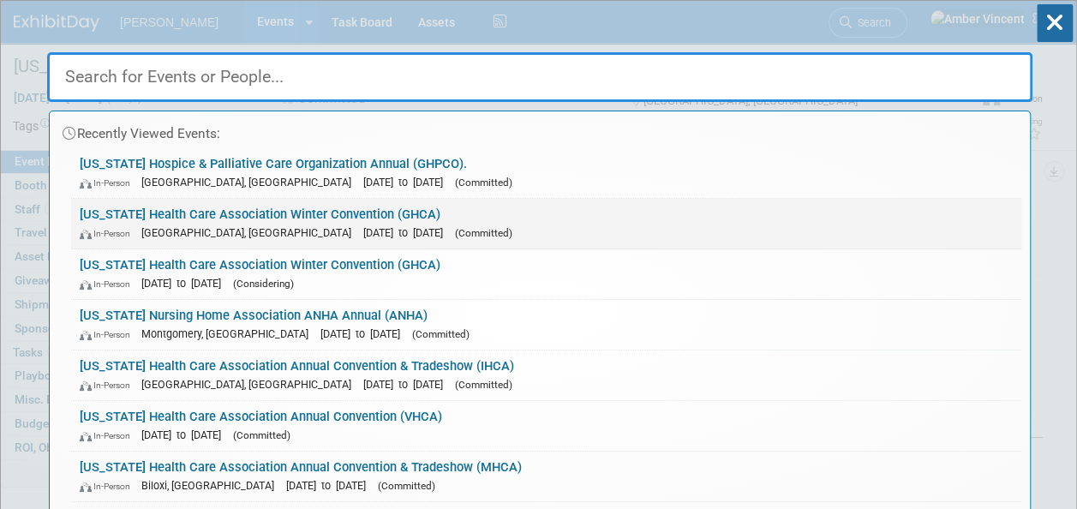
click at [455, 227] on span "(Committed)" at bounding box center [483, 233] width 57 height 12
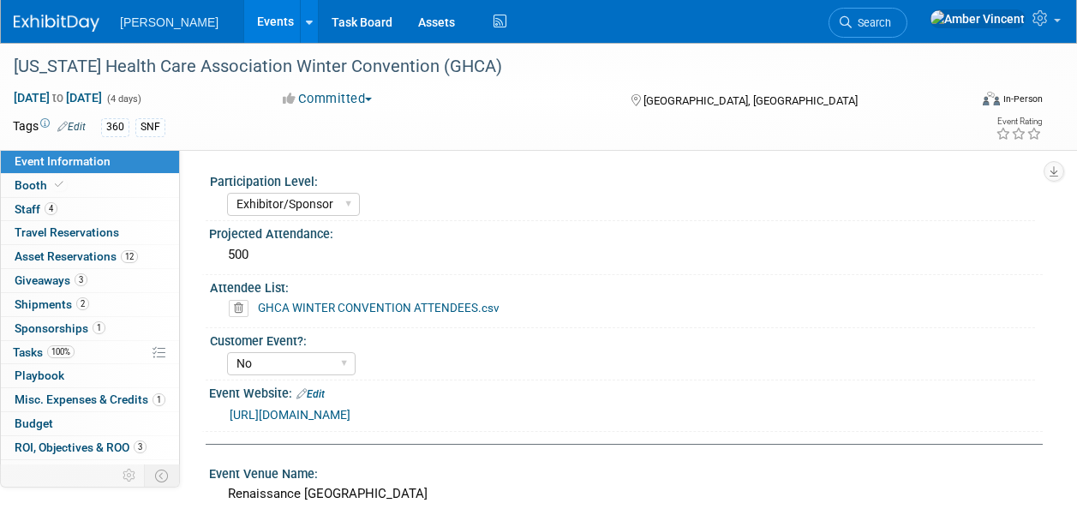
select select "Exhibitor/Sponsor"
select select "No"
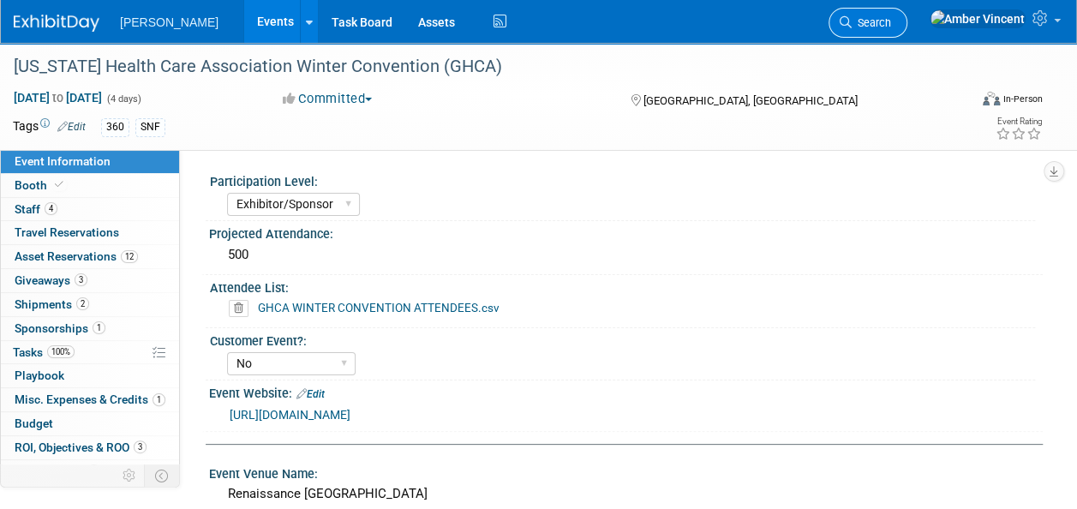
click at [891, 20] on span "Search" at bounding box center [871, 22] width 39 height 13
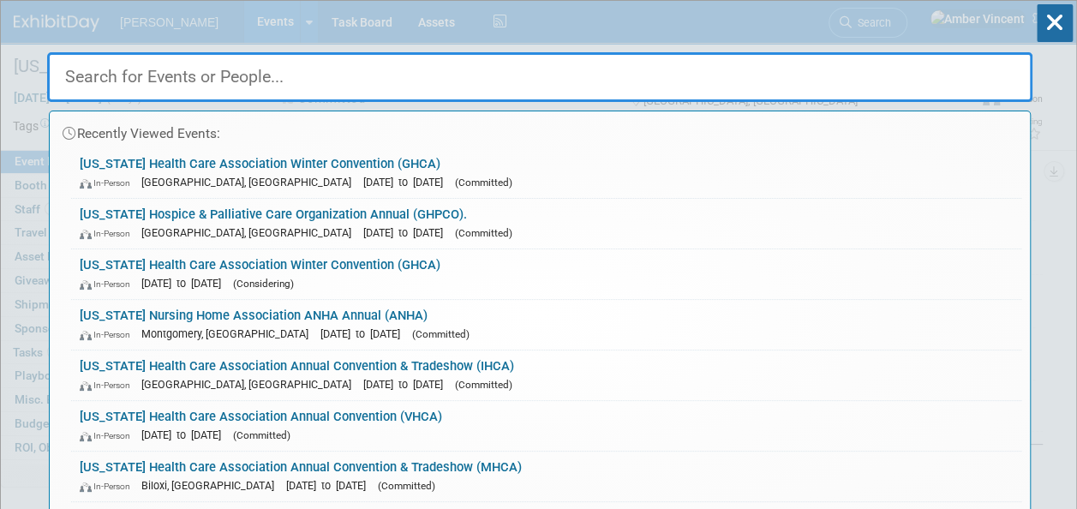
click at [279, 269] on link "[US_STATE] Health Care Association Winter Convention (GHCA) In-Person [DATE] to…" at bounding box center [546, 274] width 950 height 50
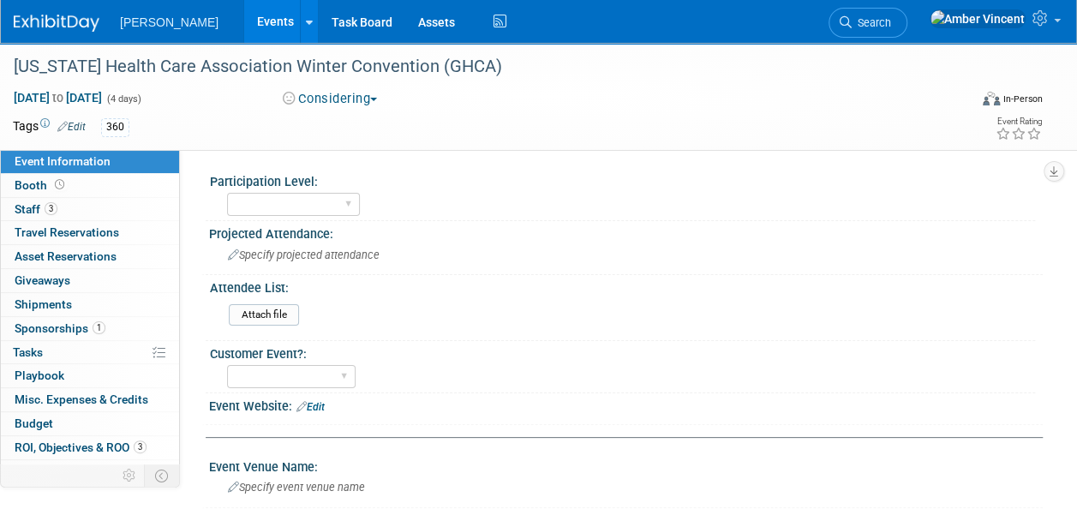
click at [139, 117] on td "360" at bounding box center [477, 127] width 782 height 20
click at [135, 125] on div "360" at bounding box center [484, 127] width 766 height 19
click at [80, 127] on link "Edit" at bounding box center [71, 127] width 28 height 12
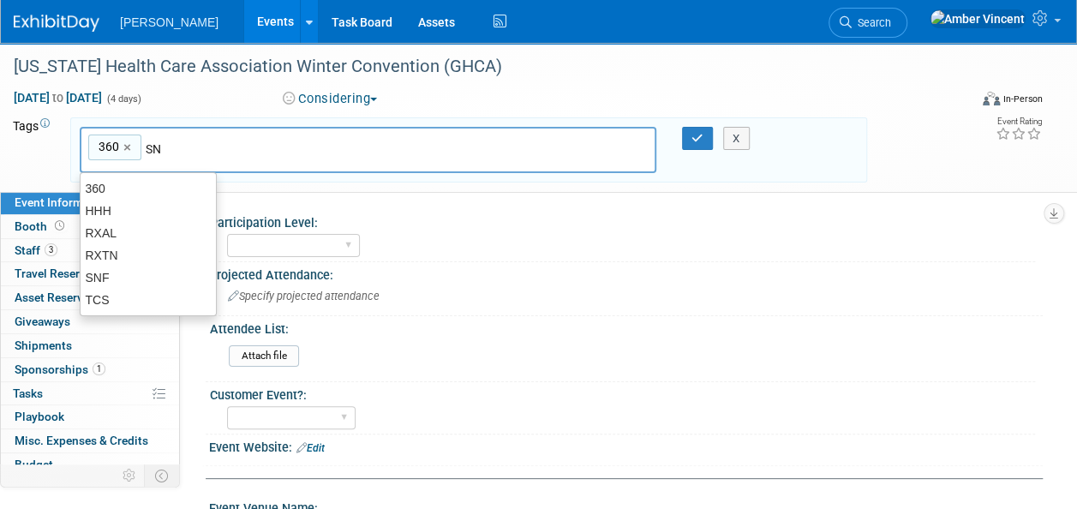
type input "SNF"
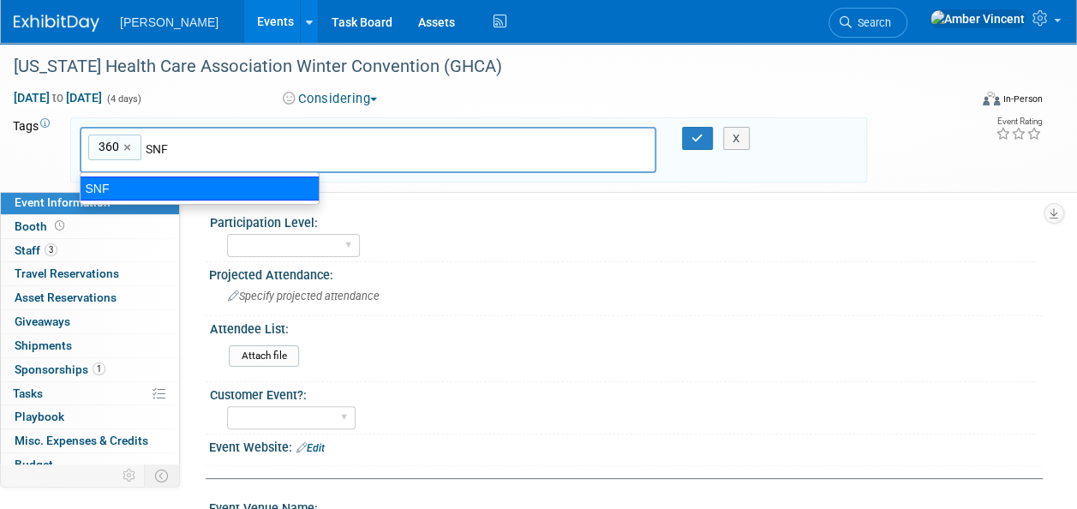
click at [246, 178] on div "SNF" at bounding box center [200, 189] width 240 height 24
type input "360, SNF"
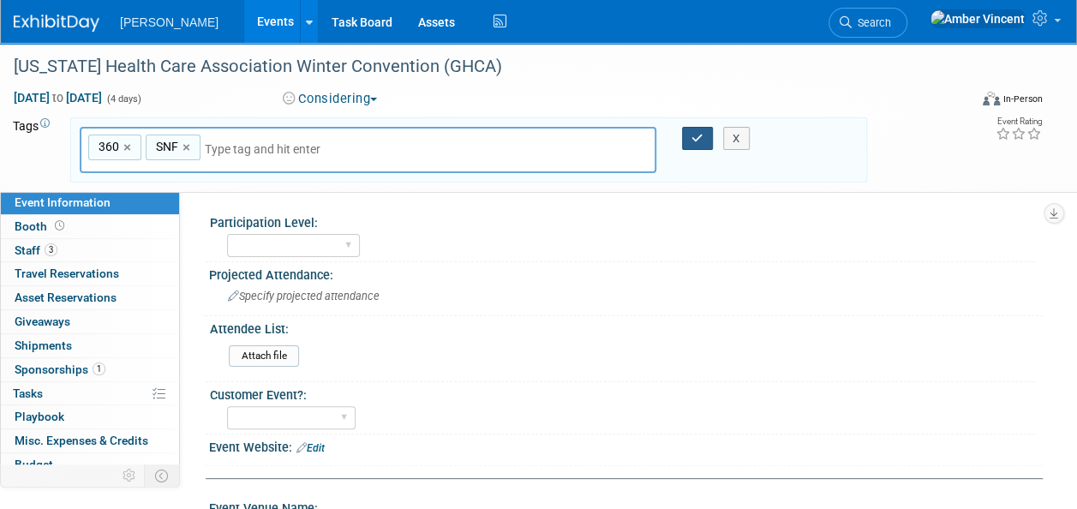
click at [699, 137] on icon "button" at bounding box center [698, 138] width 12 height 11
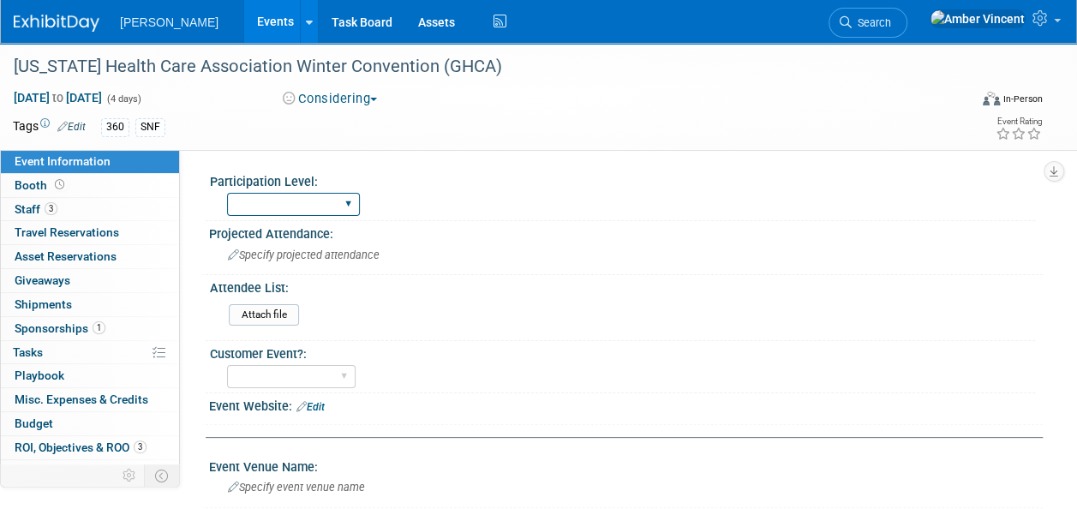
click at [346, 204] on select "Exhibitor Exhibitor/Sponsor" at bounding box center [293, 204] width 133 height 23
select select "Exhibitor/Sponsor"
click at [227, 193] on select "Exhibitor Exhibitor/Sponsor" at bounding box center [293, 204] width 133 height 23
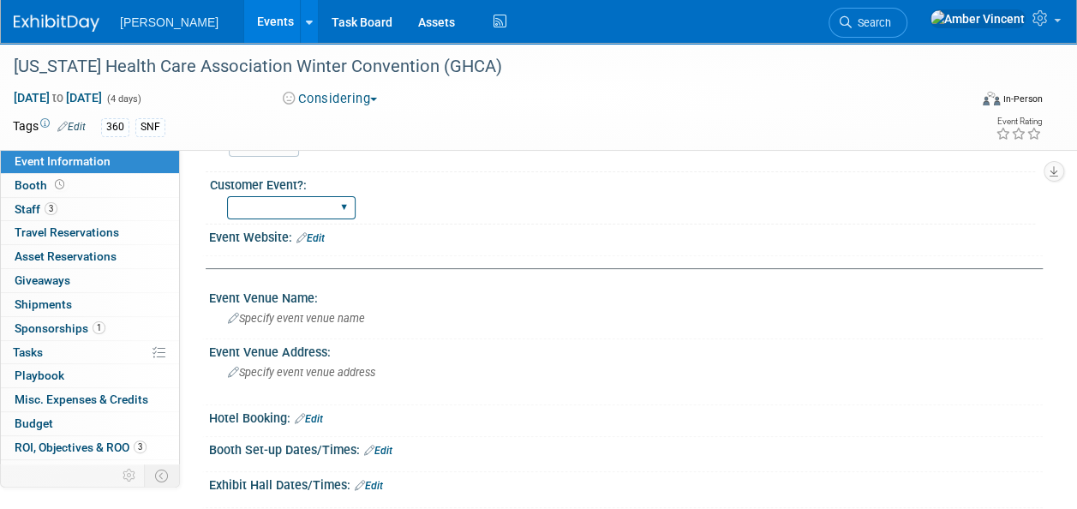
scroll to position [171, 0]
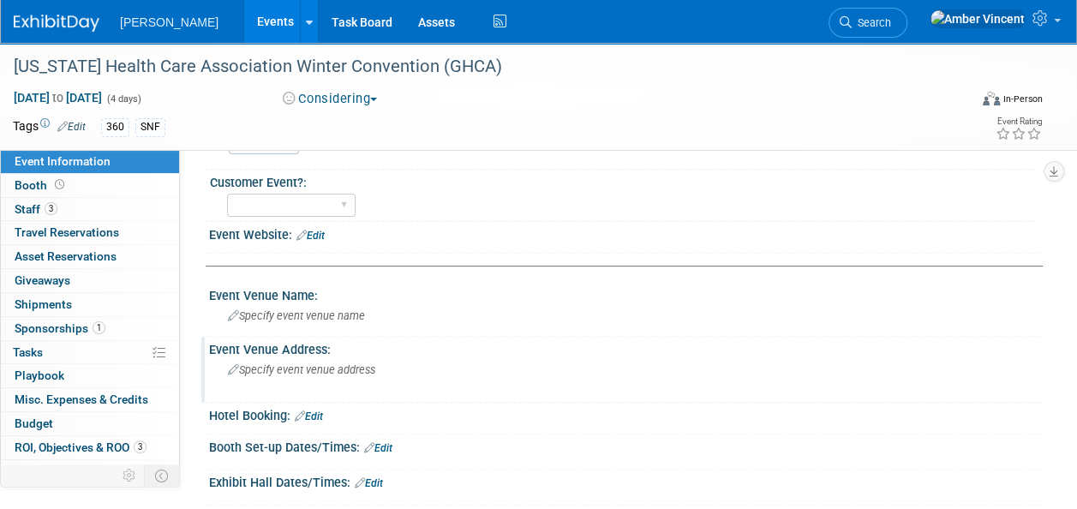
click at [266, 367] on span "Specify event venue address" at bounding box center [301, 369] width 147 height 13
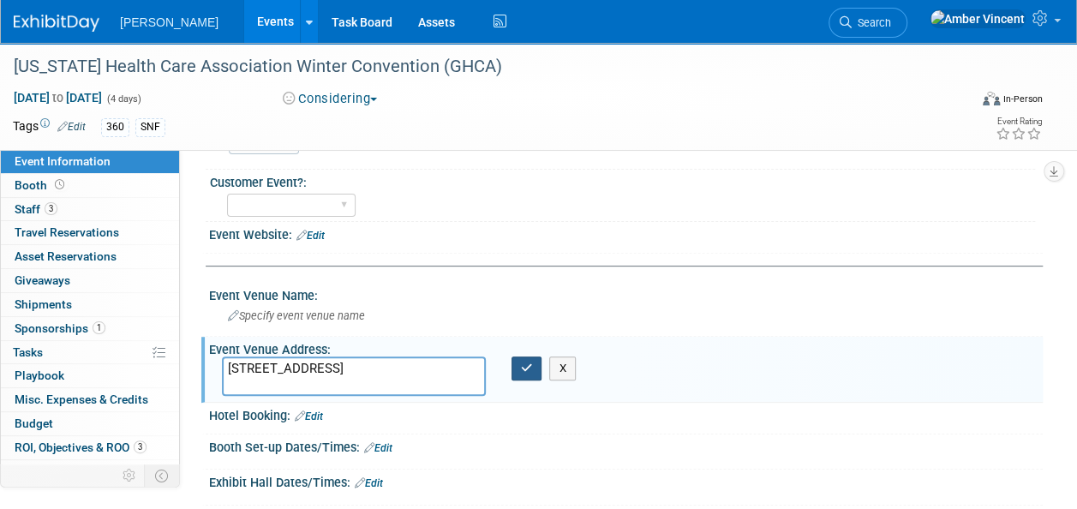
type textarea "2450 Galleria Pkwy SE Atlanta, GA United States 30339"
drag, startPoint x: 518, startPoint y: 369, endPoint x: 526, endPoint y: 314, distance: 56.4
click at [518, 369] on button "button" at bounding box center [527, 369] width 31 height 24
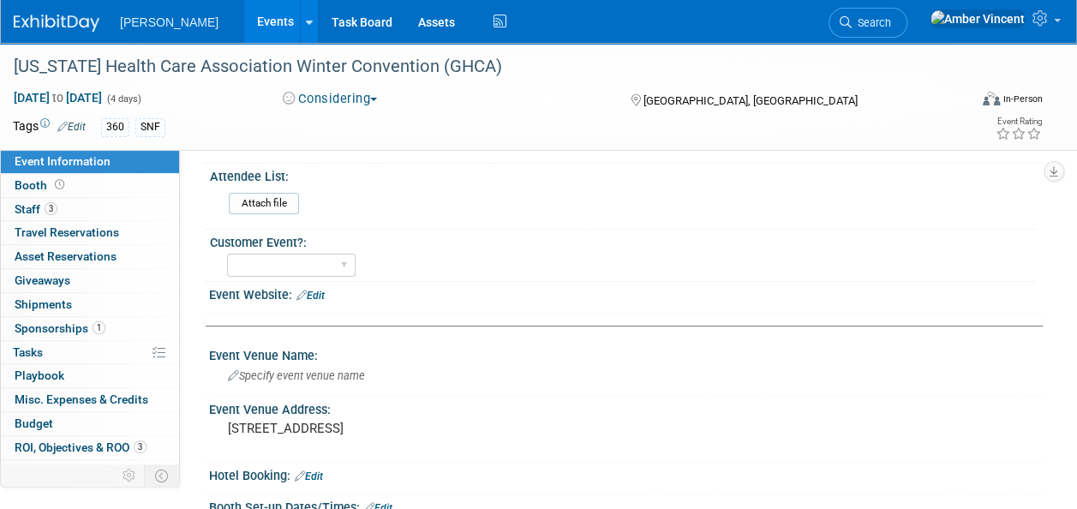
scroll to position [86, 0]
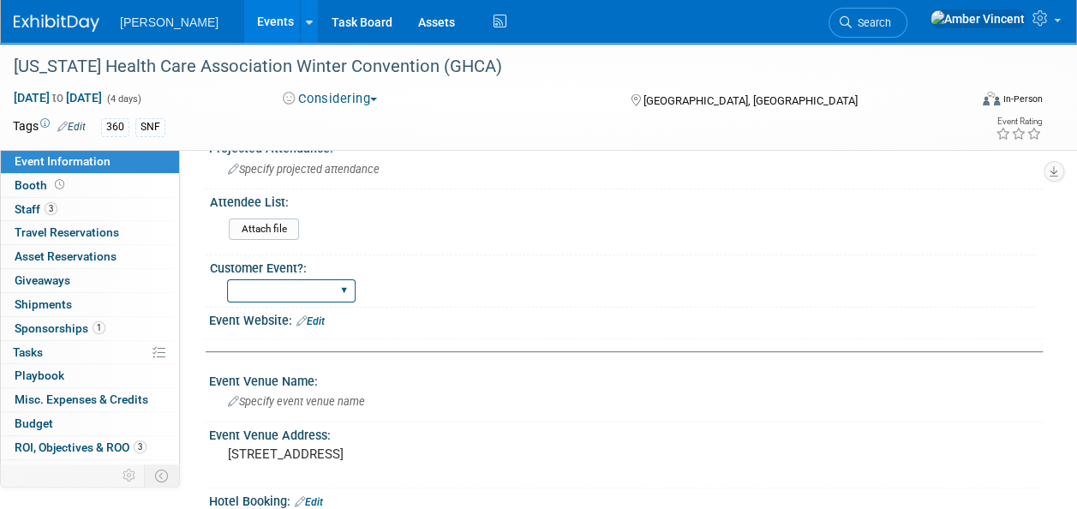
click at [303, 289] on select "Yes No" at bounding box center [291, 290] width 129 height 23
select select "No"
click at [227, 279] on select "Yes No" at bounding box center [291, 290] width 129 height 23
click at [350, 404] on span "Specify event venue name" at bounding box center [296, 401] width 137 height 13
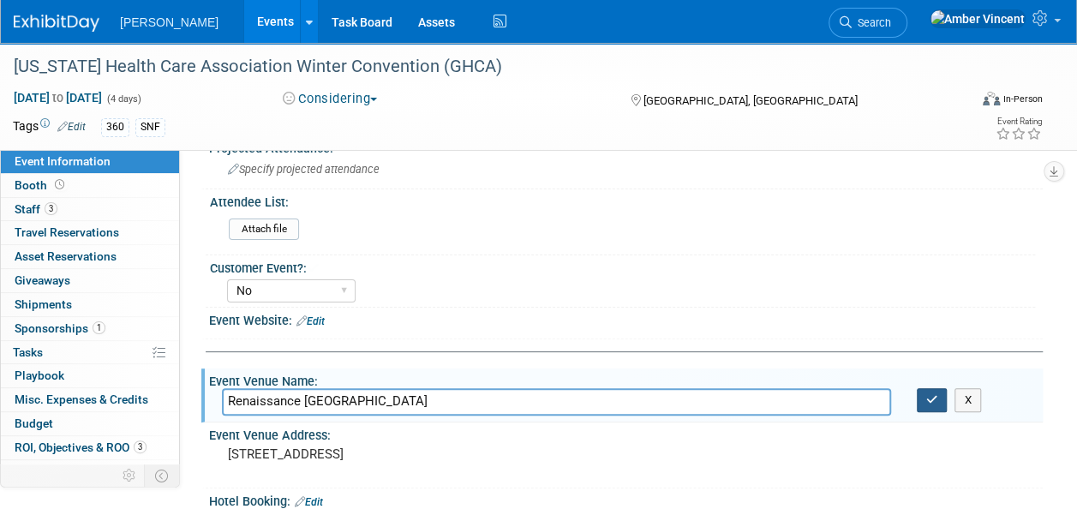
type input "Renaissance Atlanta Waverly Hotel"
click at [932, 403] on icon "button" at bounding box center [932, 399] width 12 height 11
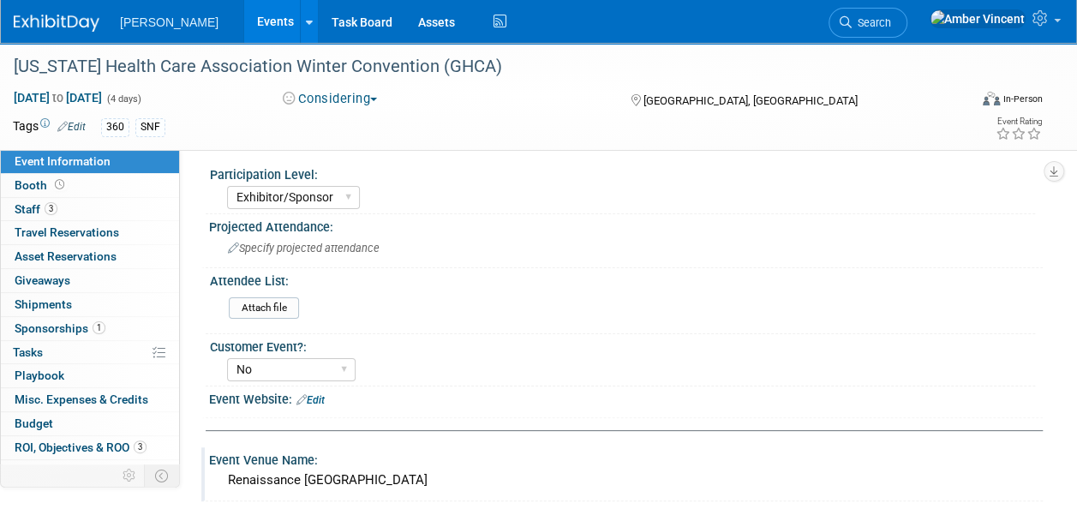
scroll to position [0, 0]
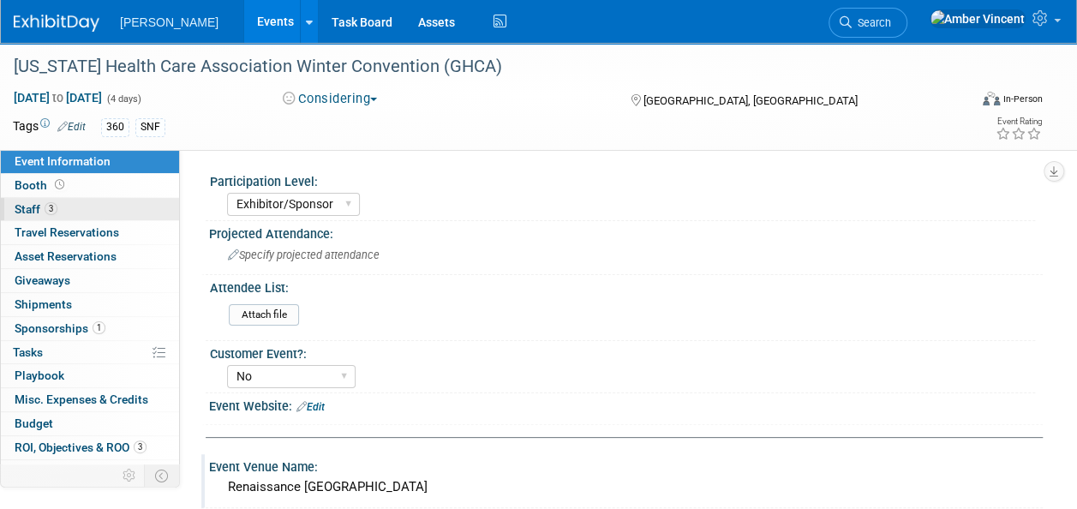
click at [86, 213] on link "3 Staff 3" at bounding box center [90, 209] width 178 height 23
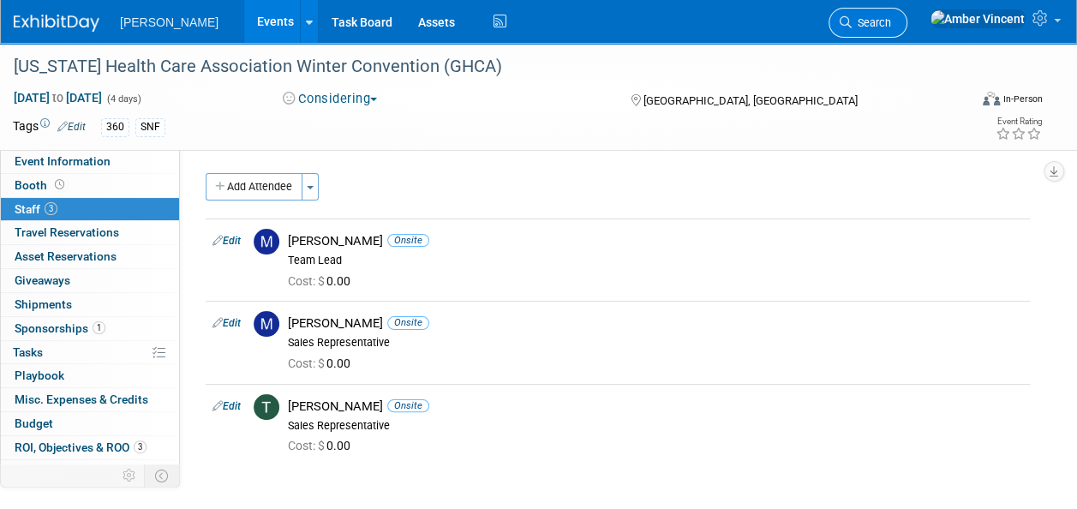
click at [908, 33] on link "Search" at bounding box center [868, 23] width 79 height 30
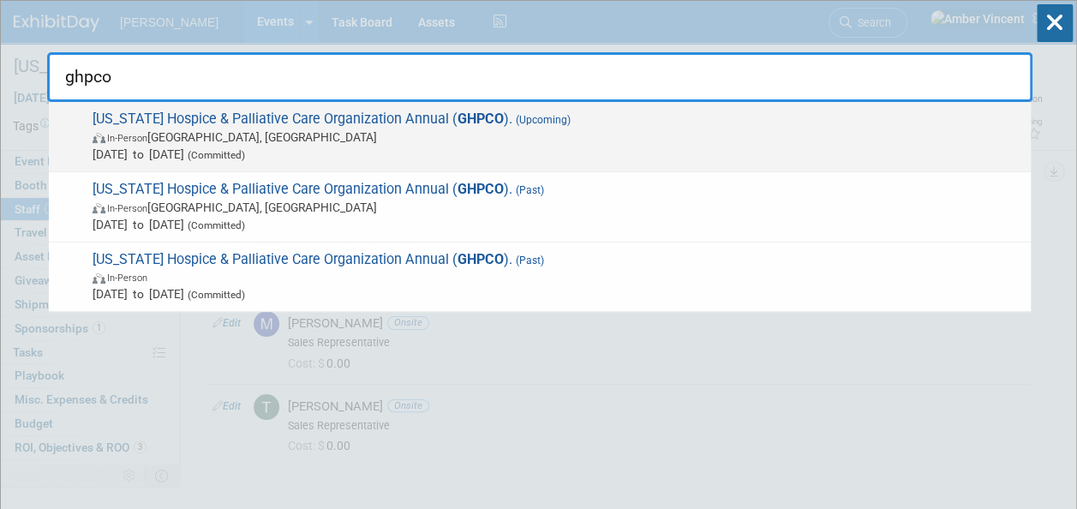
type input "ghpco"
click at [299, 147] on span "Feb 18, 2026 to Feb 20, 2026 (Committed)" at bounding box center [558, 154] width 930 height 17
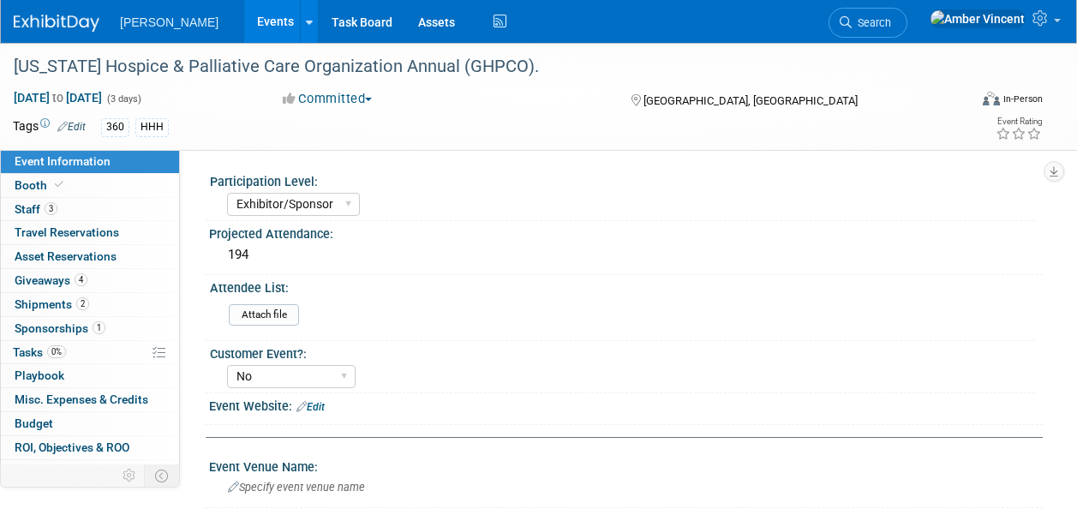
select select "Exhibitor/Sponsor"
select select "No"
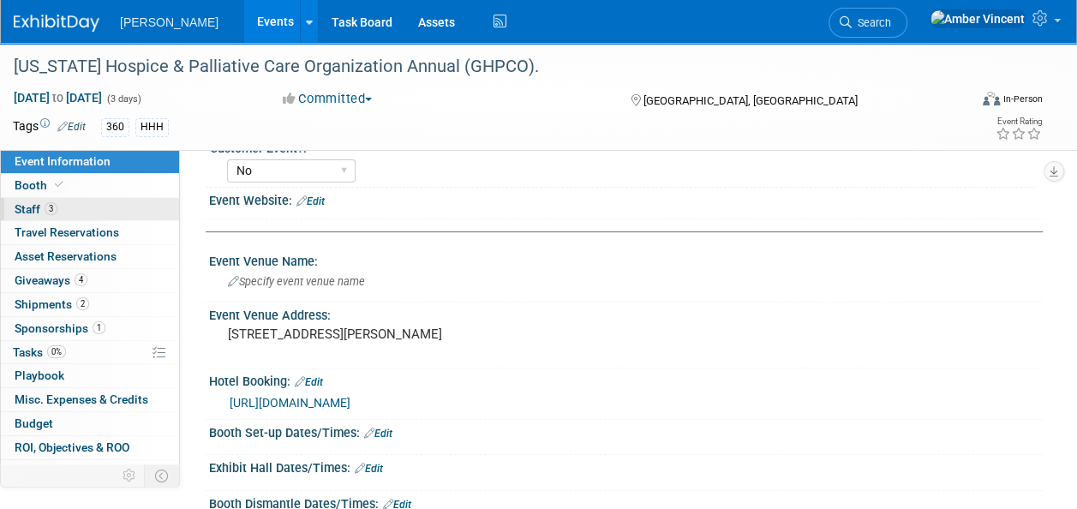
scroll to position [171, 0]
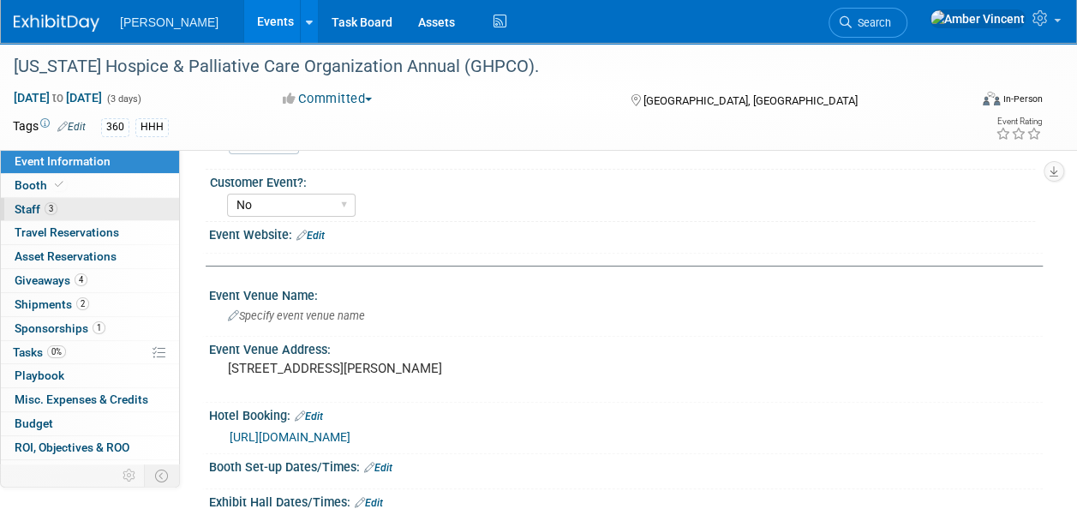
click at [15, 206] on span "Staff 3" at bounding box center [36, 209] width 43 height 14
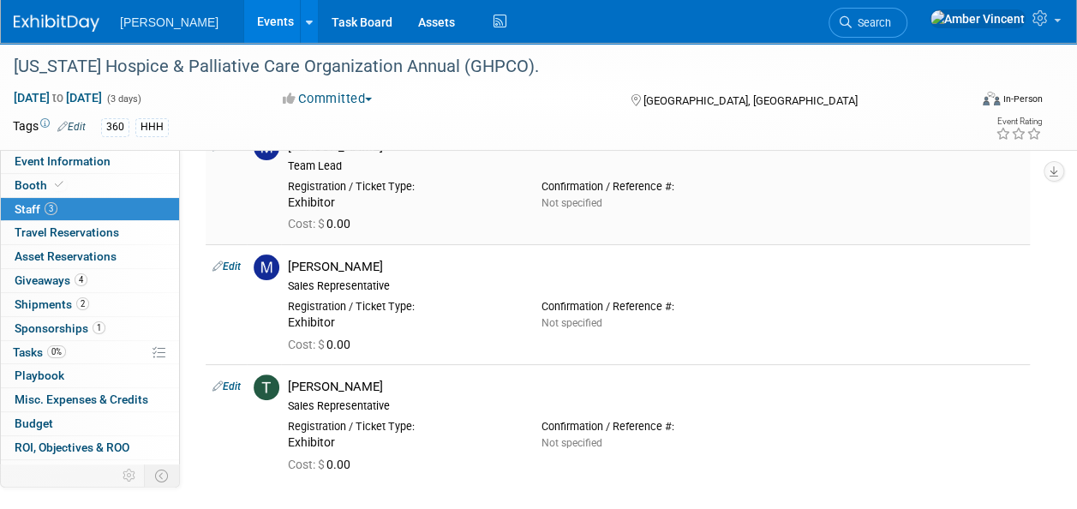
scroll to position [0, 0]
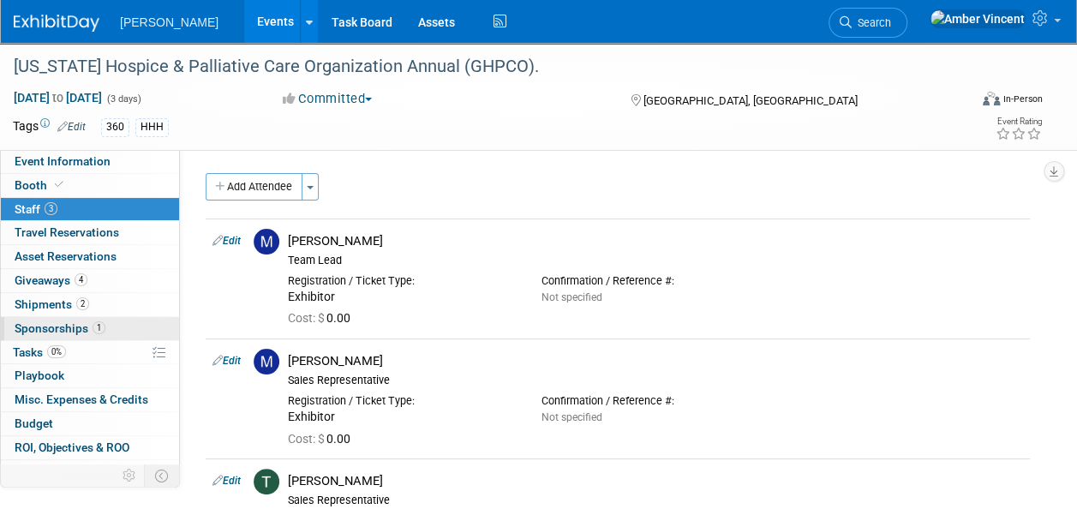
click at [74, 325] on span "Sponsorships 1" at bounding box center [60, 328] width 91 height 14
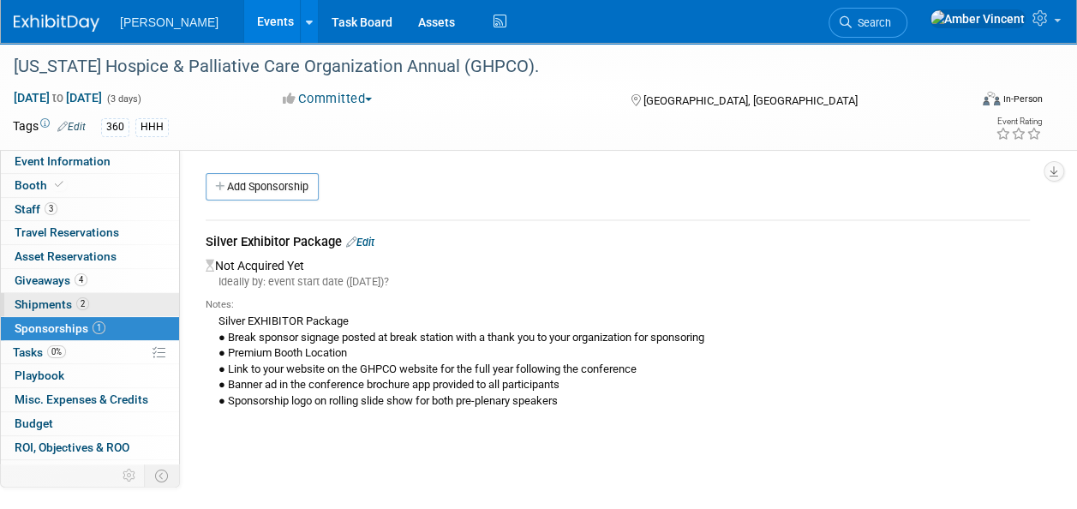
click at [77, 307] on span "2" at bounding box center [82, 303] width 13 height 13
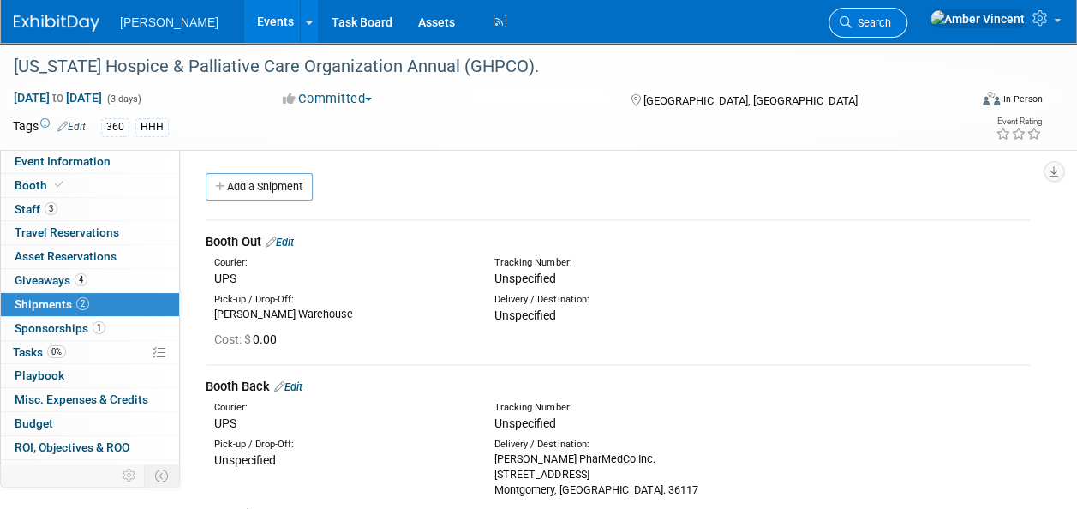
click at [891, 24] on span "Search" at bounding box center [871, 22] width 39 height 13
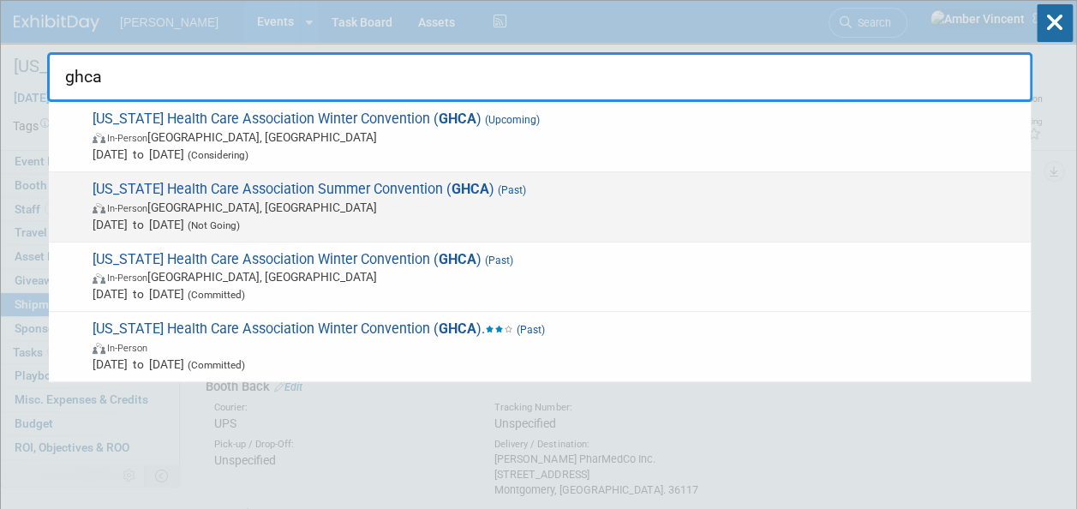
type input "ghca"
click at [320, 219] on span "[DATE] to [DATE] (Not Going)" at bounding box center [558, 224] width 930 height 17
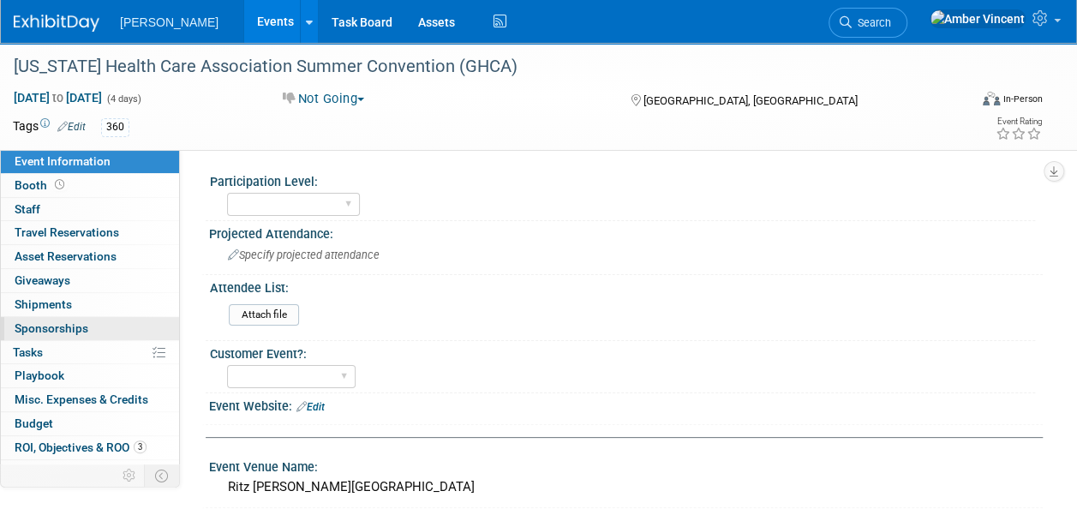
click at [86, 332] on span "Sponsorships 0" at bounding box center [52, 328] width 74 height 14
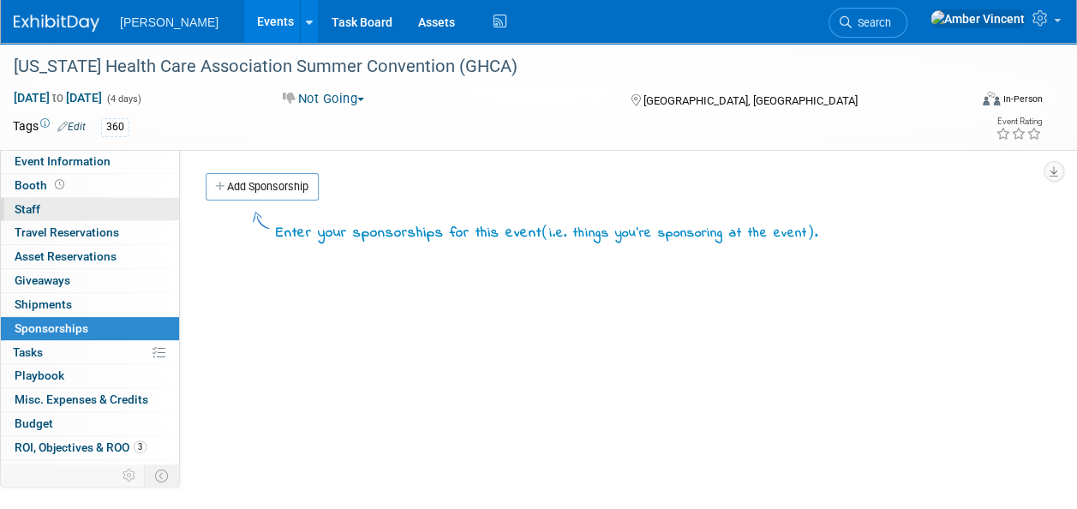
click at [70, 201] on link "0 Staff 0" at bounding box center [90, 209] width 178 height 23
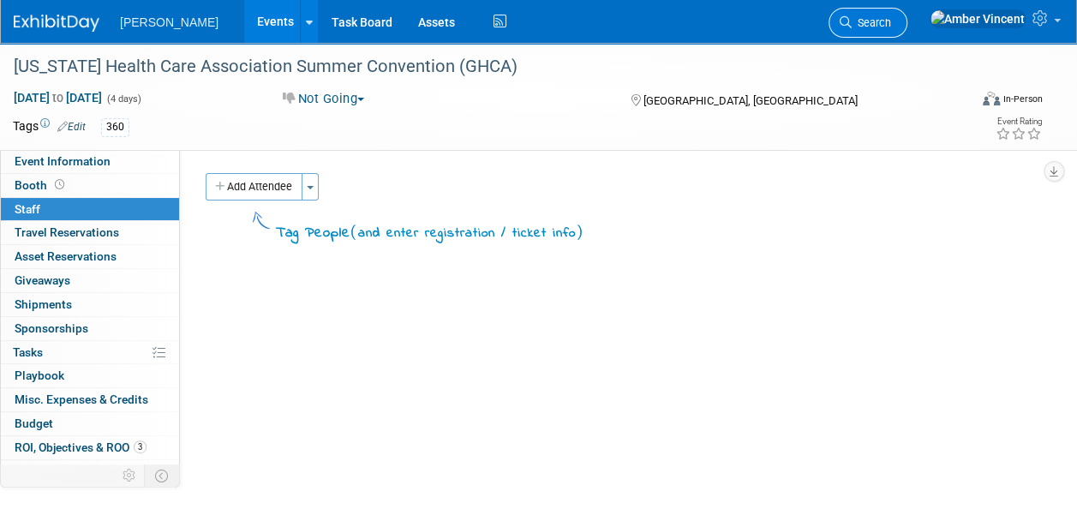
click at [908, 34] on link "Search" at bounding box center [868, 23] width 79 height 30
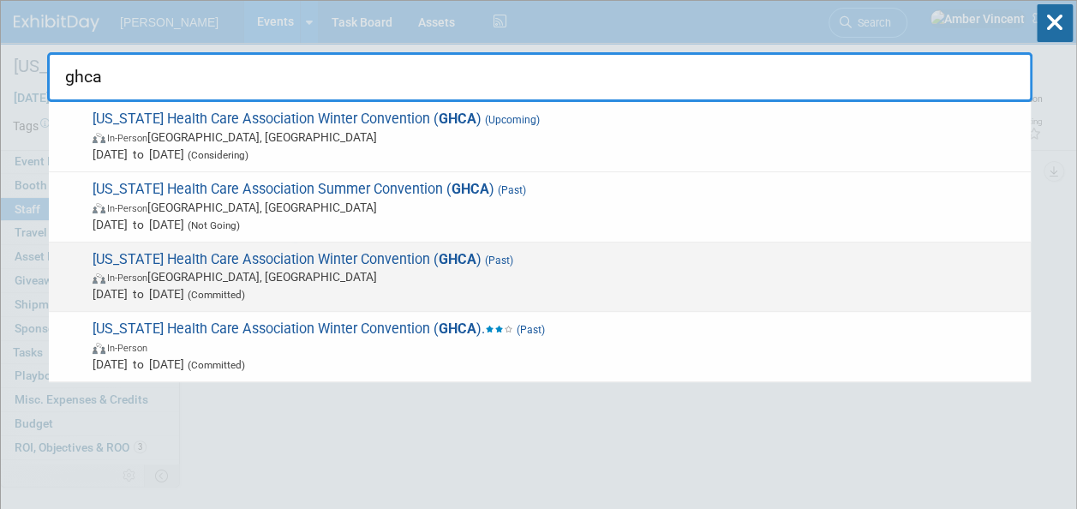
type input "ghca"
click at [309, 263] on span "Georgia Health Care Association Winter Convention ( GHCA ) (Past) In-Person Atl…" at bounding box center [554, 277] width 935 height 52
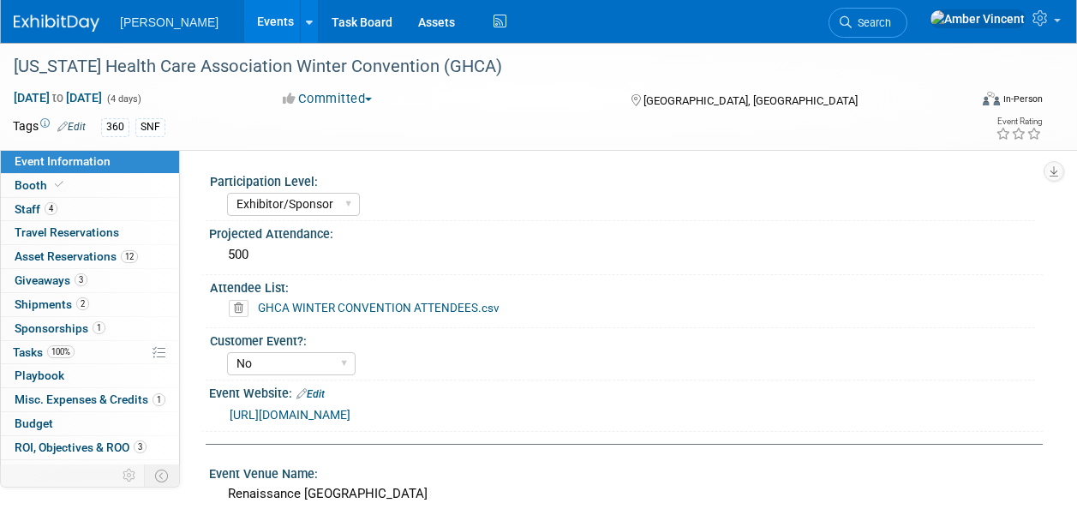
select select "Exhibitor/Sponsor"
select select "No"
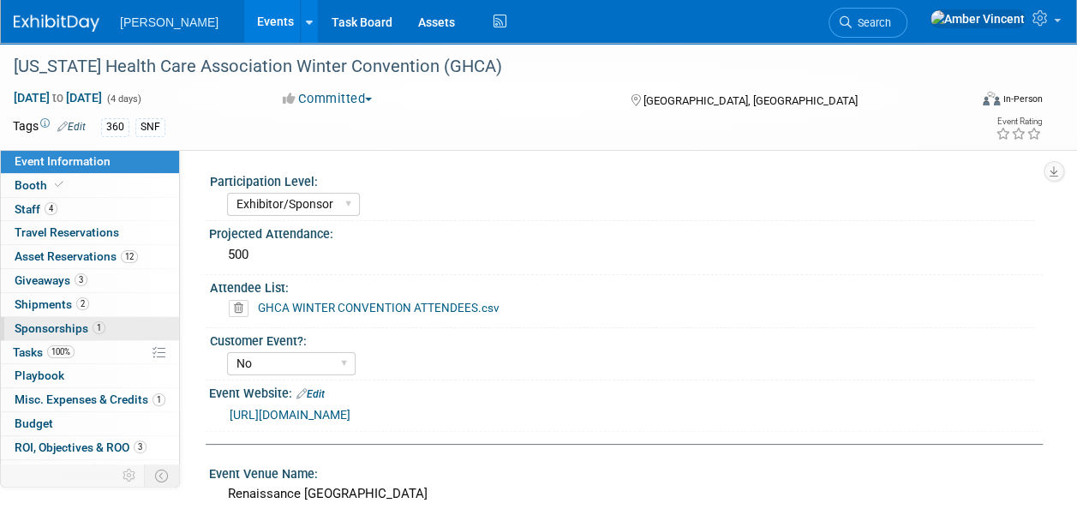
click at [98, 324] on span "1" at bounding box center [99, 327] width 13 height 13
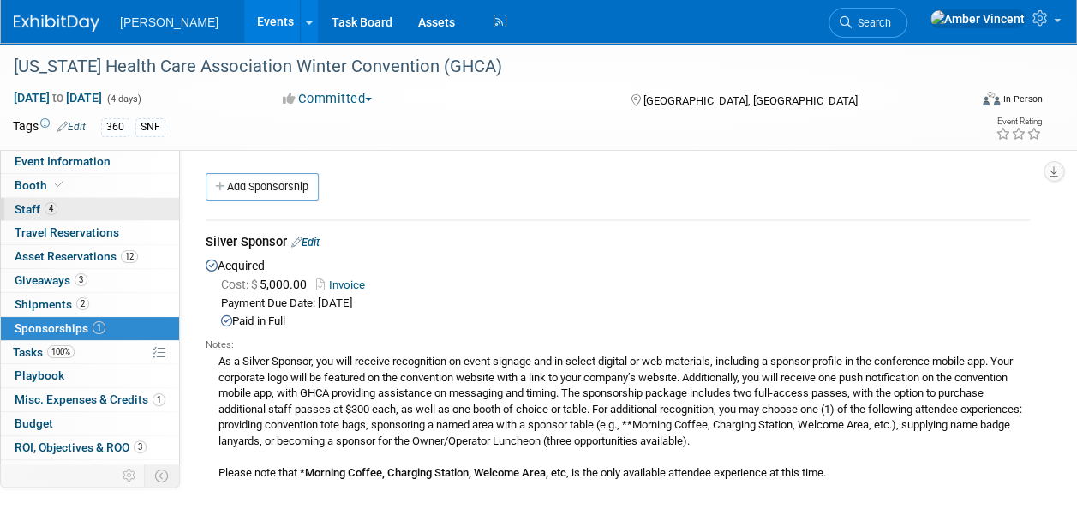
click at [74, 201] on link "4 Staff 4" at bounding box center [90, 209] width 178 height 23
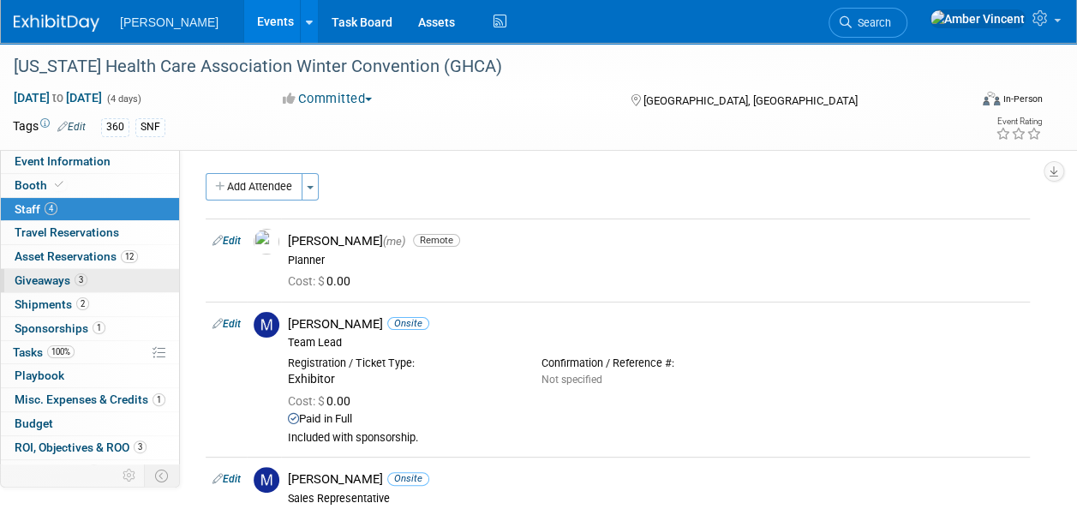
click at [93, 285] on link "3 Giveaways 3" at bounding box center [90, 280] width 178 height 23
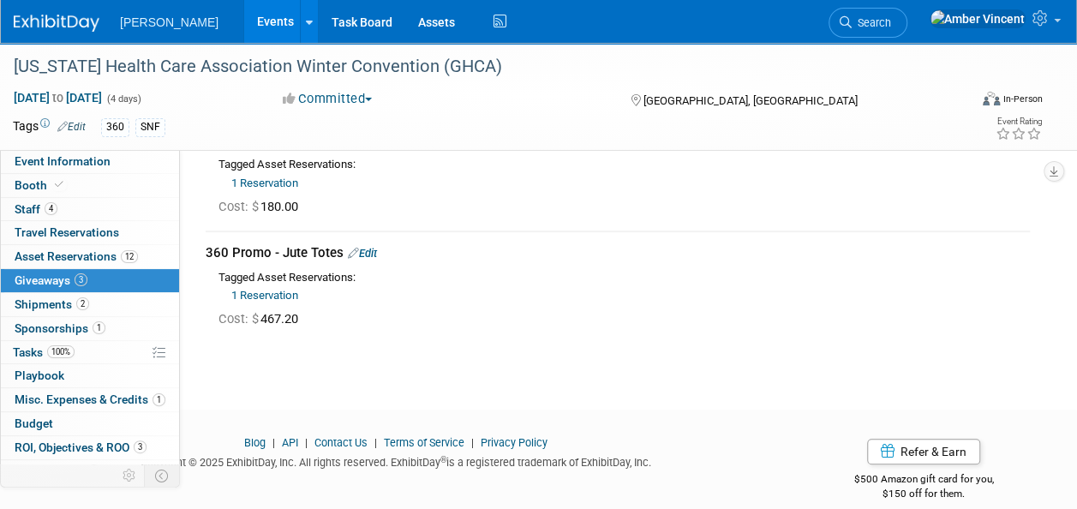
scroll to position [257, 0]
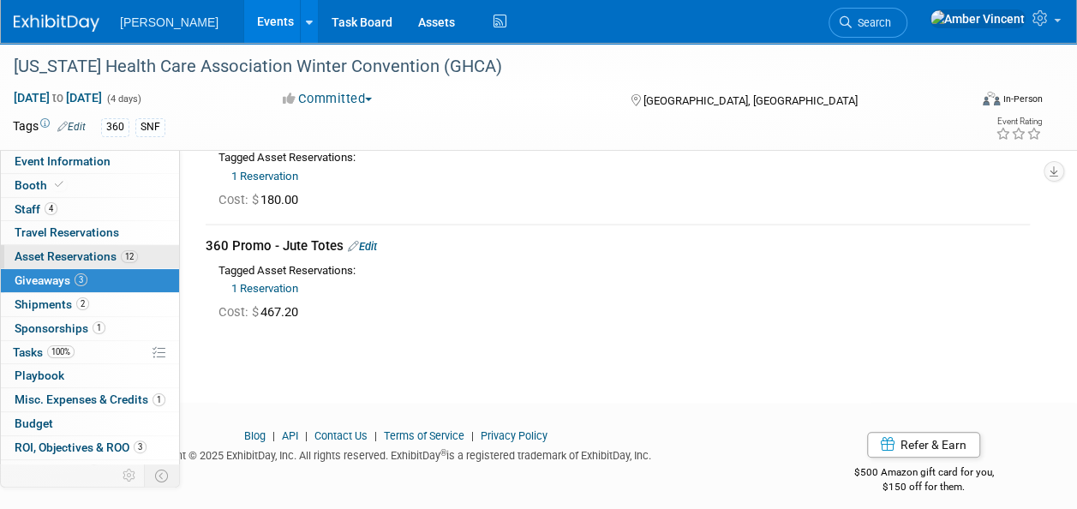
click at [81, 251] on span "Asset Reservations 12" at bounding box center [76, 256] width 123 height 14
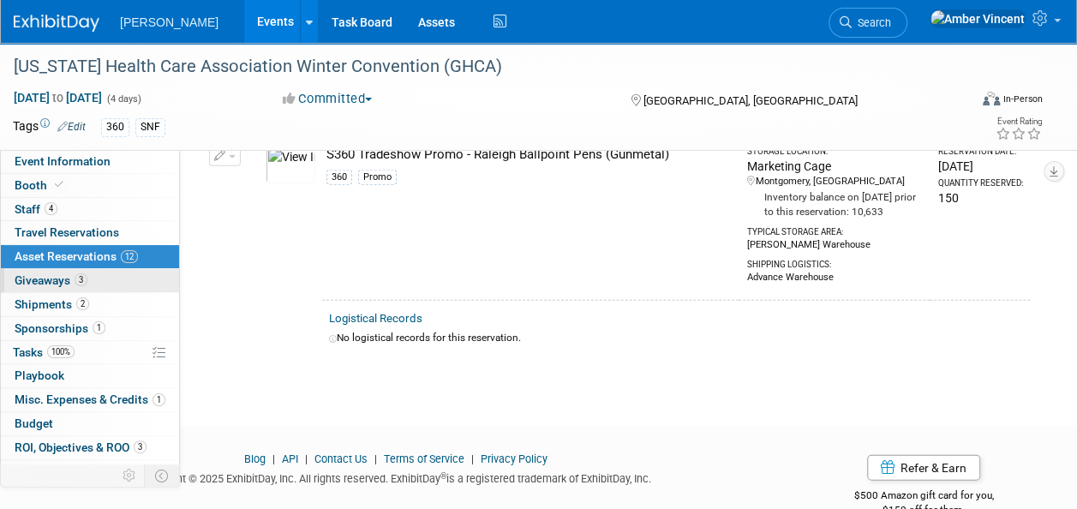
scroll to position [2228, 0]
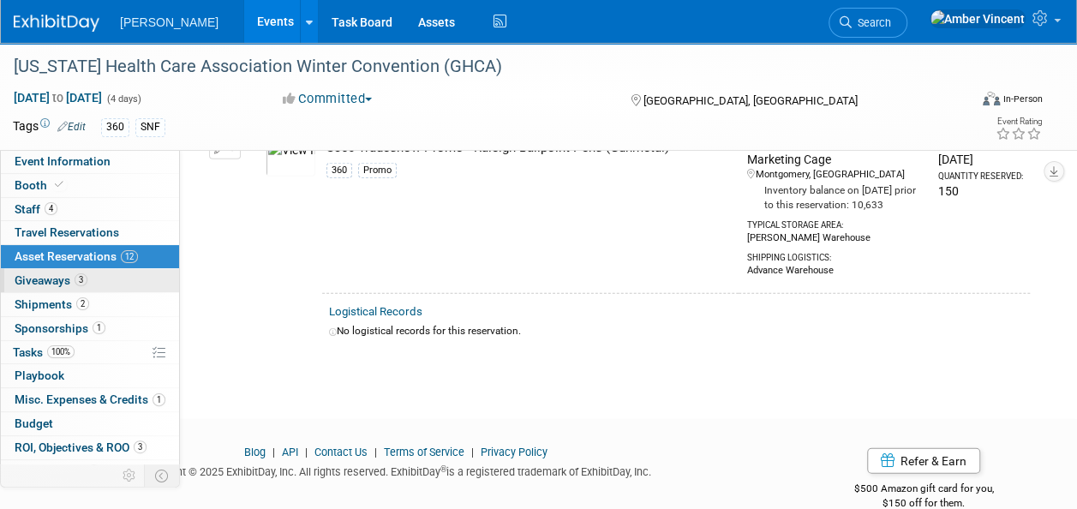
click at [77, 277] on span "3" at bounding box center [81, 279] width 13 height 13
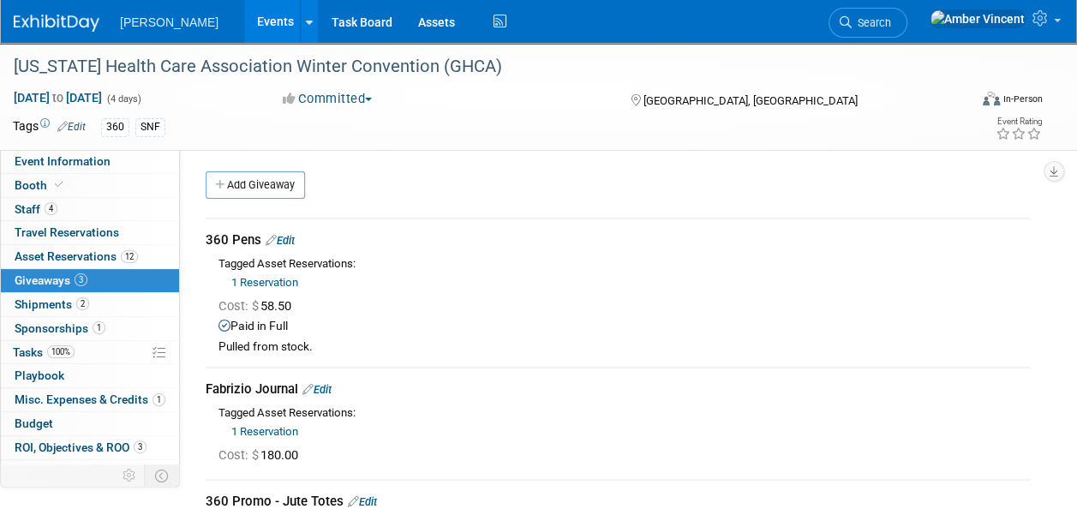
scroll to position [0, 0]
click at [244, 27] on link "Events" at bounding box center [275, 21] width 63 height 43
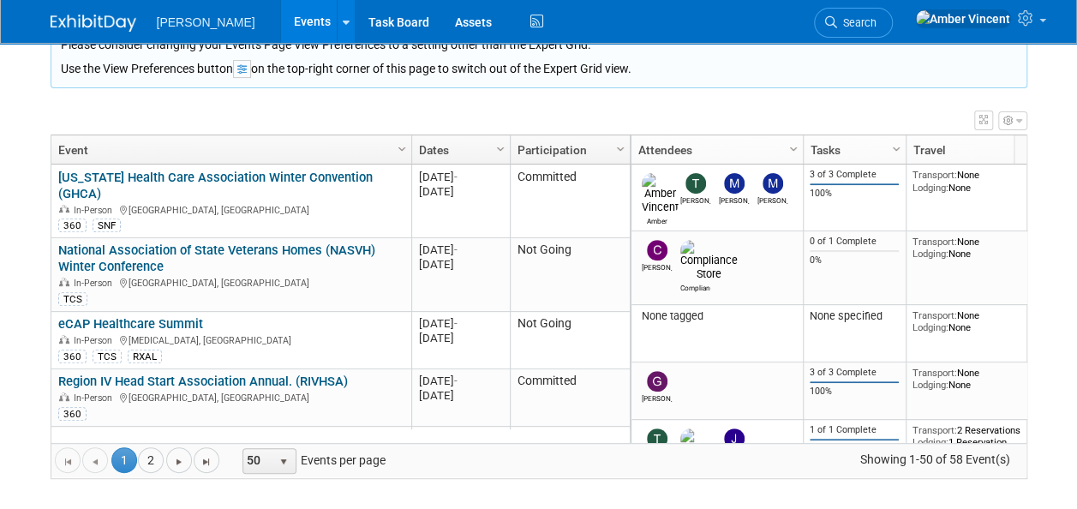
scroll to position [224, 0]
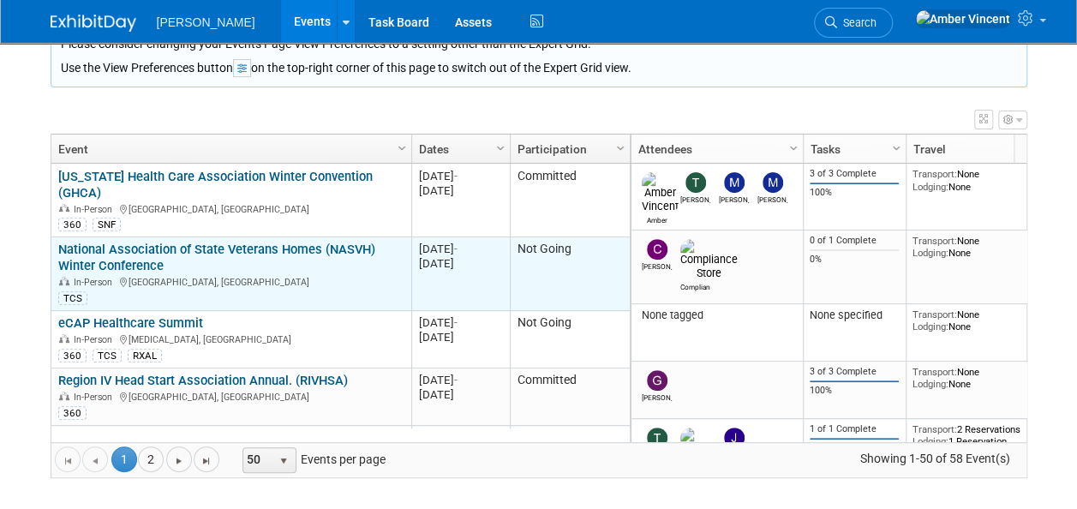
click at [289, 242] on link "National Association of State Veterans Homes (NASVH) Winter Conference" at bounding box center [216, 258] width 317 height 32
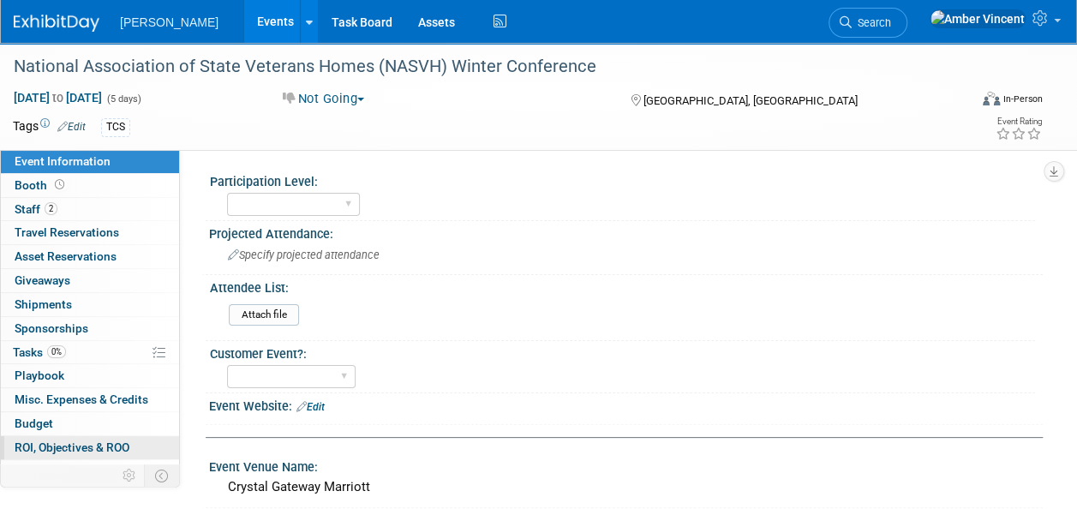
scroll to position [39, 0]
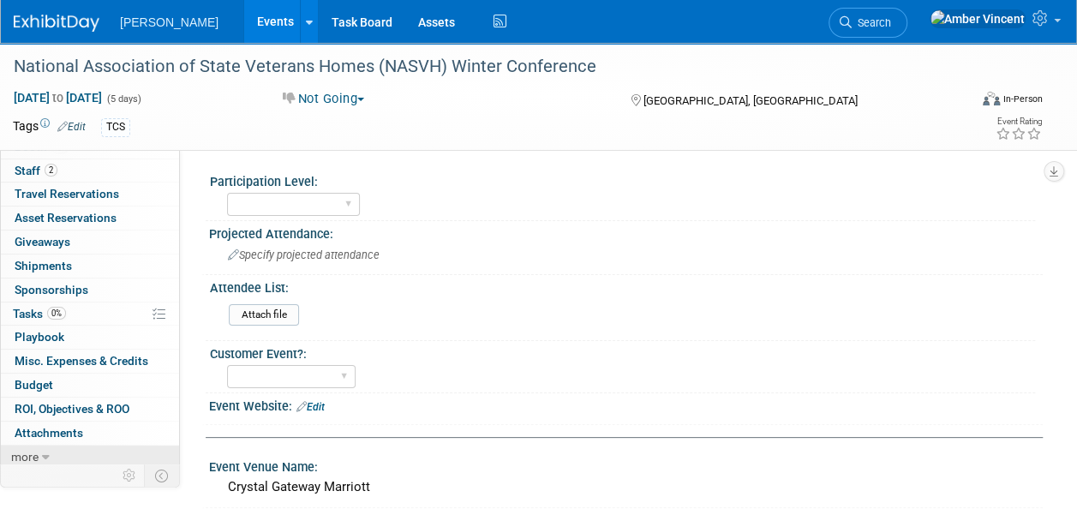
click at [39, 451] on link "more" at bounding box center [90, 457] width 178 height 23
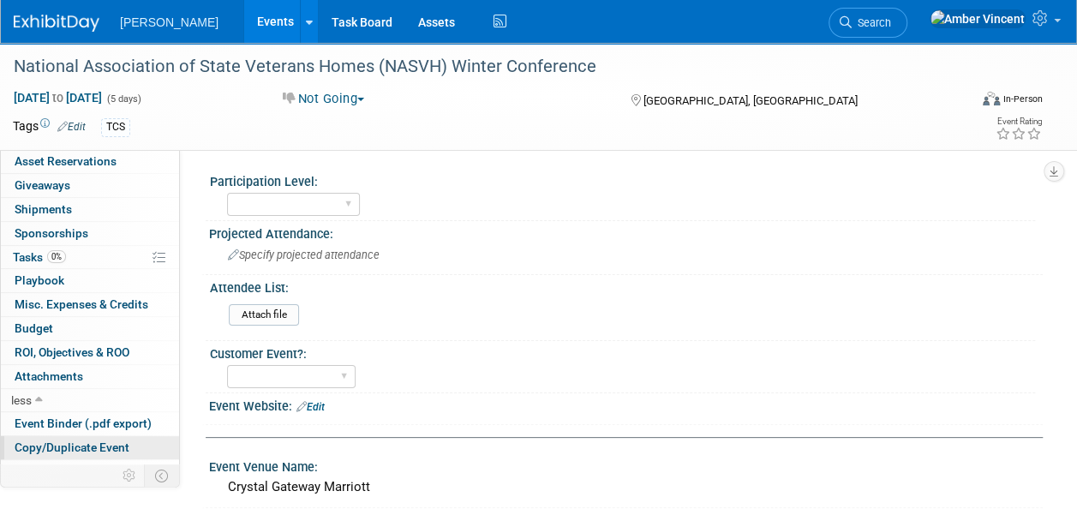
scroll to position [156, 0]
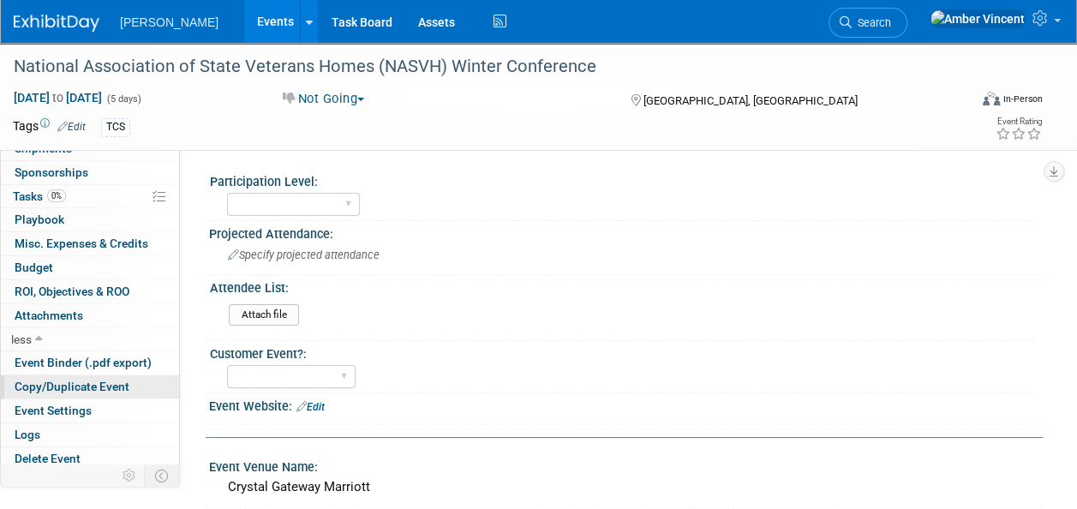
click at [111, 384] on span "Copy/Duplicate Event" at bounding box center [72, 387] width 115 height 14
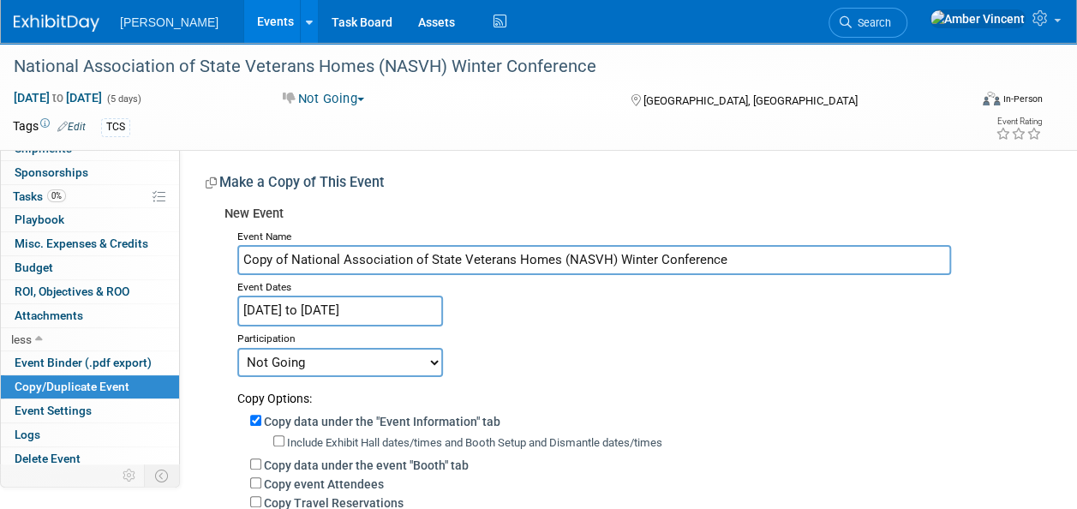
click at [288, 261] on input "Copy of National Association of State Veterans Homes (NASVH) Winter Conference" at bounding box center [594, 260] width 714 height 30
type input "National Association of State Veterans Homes (NASVH) Winter Conference"
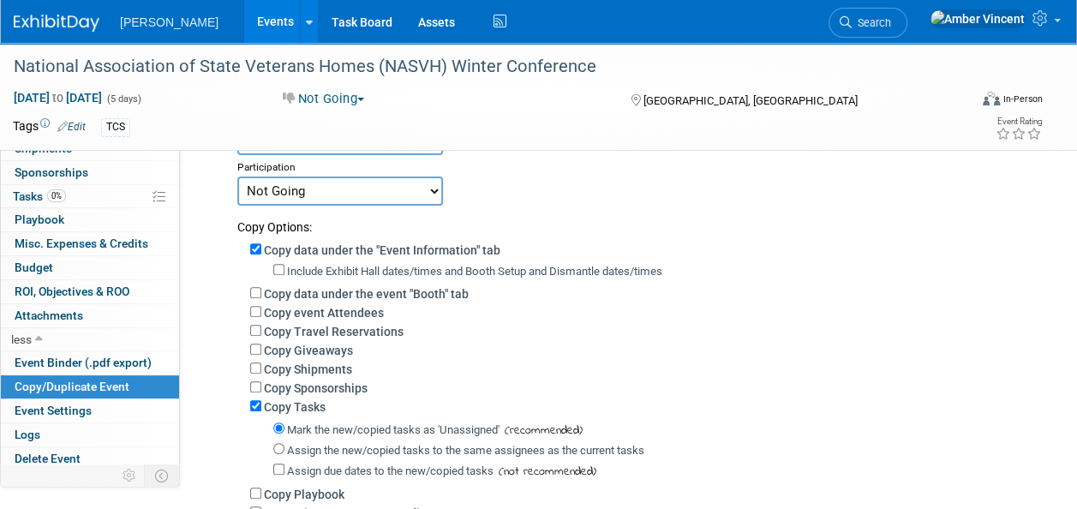
scroll to position [0, 0]
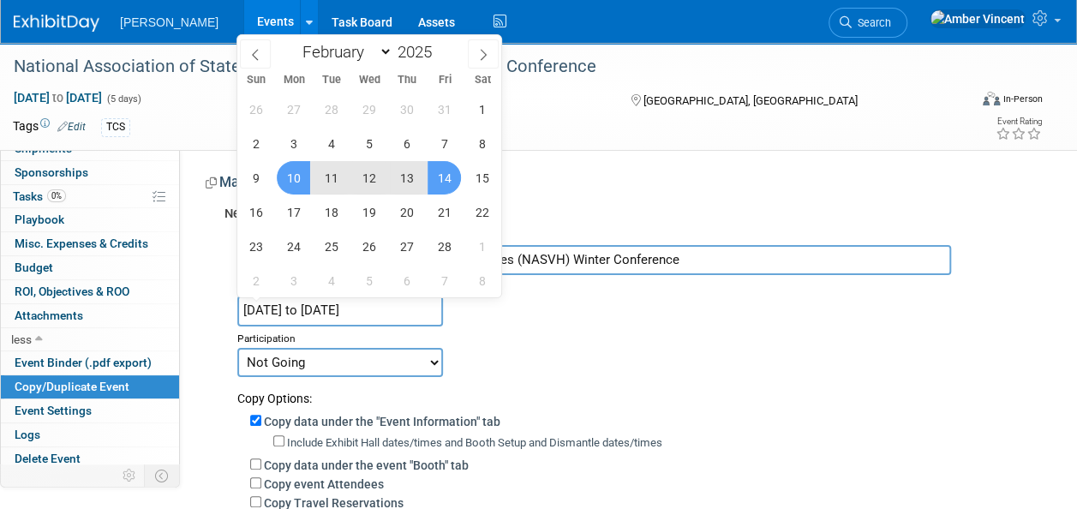
click at [340, 315] on input "[DATE] to [DATE]" at bounding box center [340, 311] width 206 height 30
click at [437, 43] on span at bounding box center [438, 47] width 12 height 10
type input "2026"
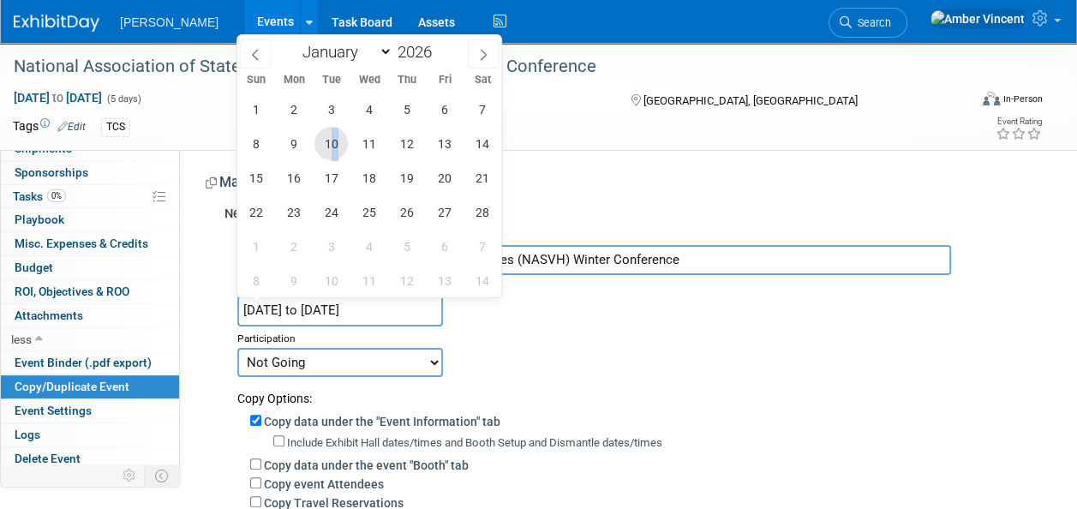
click at [336, 152] on span "10" at bounding box center [331, 143] width 33 height 33
click at [289, 137] on span "9" at bounding box center [293, 143] width 33 height 33
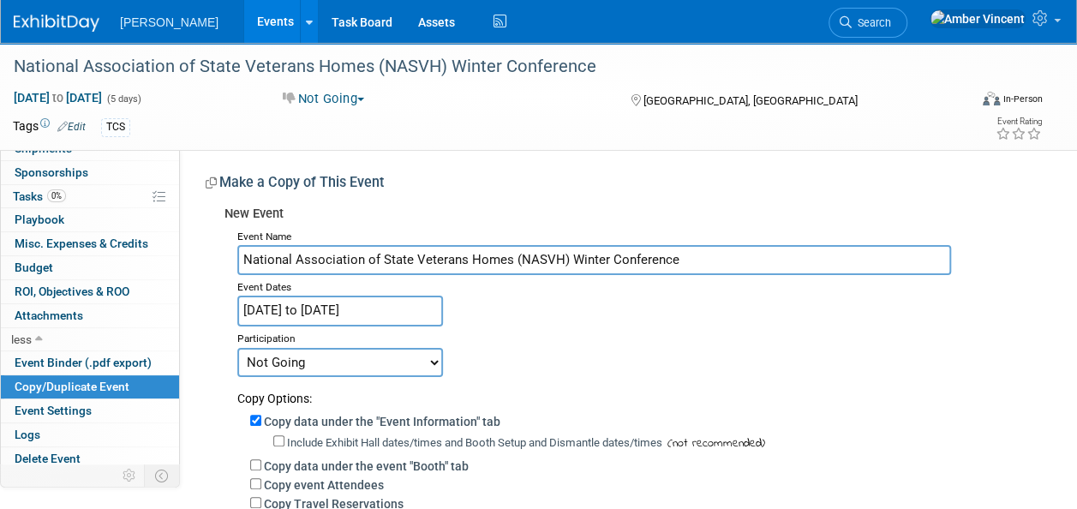
click at [321, 303] on input "[DATE] to [DATE]" at bounding box center [340, 311] width 206 height 30
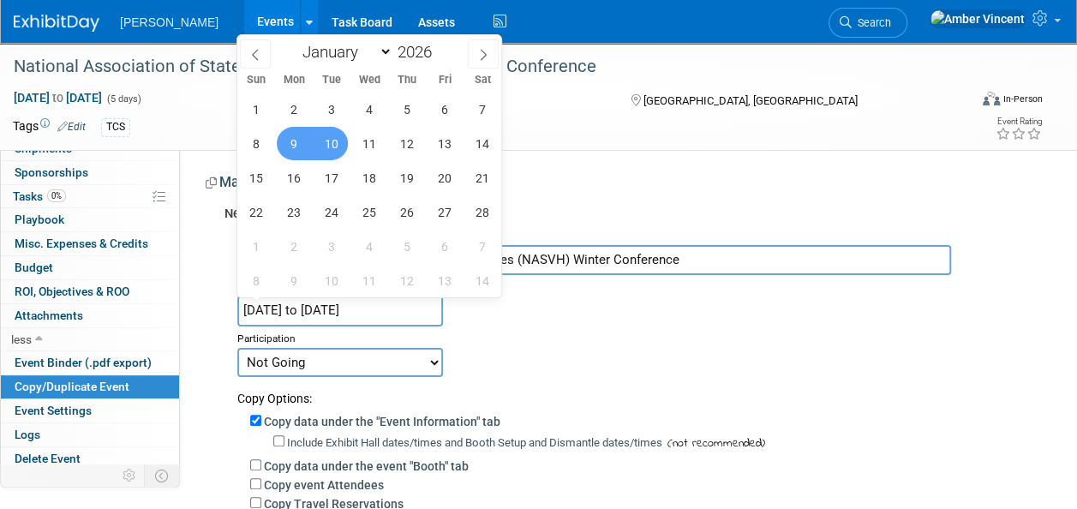
click at [301, 147] on span "9" at bounding box center [293, 143] width 33 height 33
click at [415, 147] on span "12" at bounding box center [406, 143] width 33 height 33
type input "[DATE] to [DATE]"
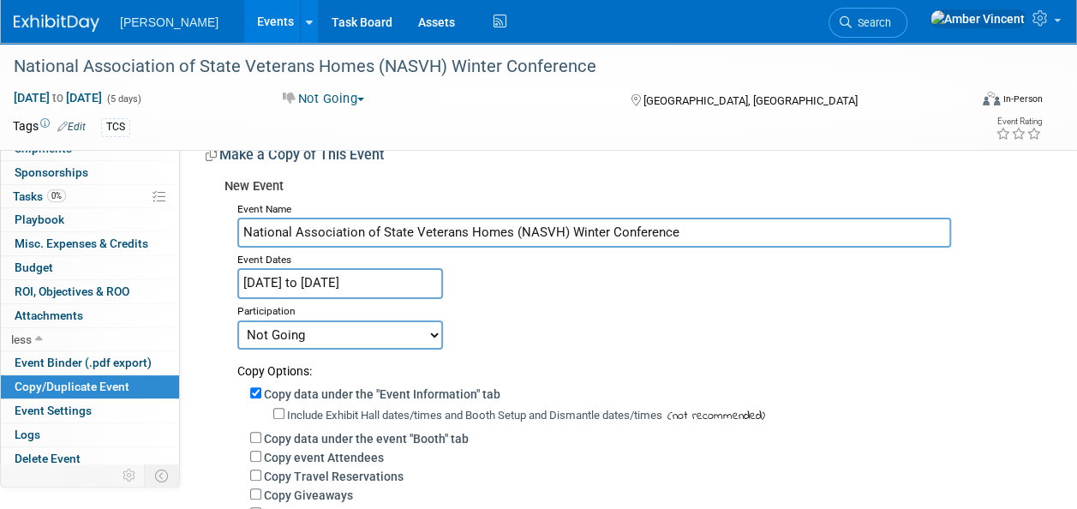
scroll to position [285, 0]
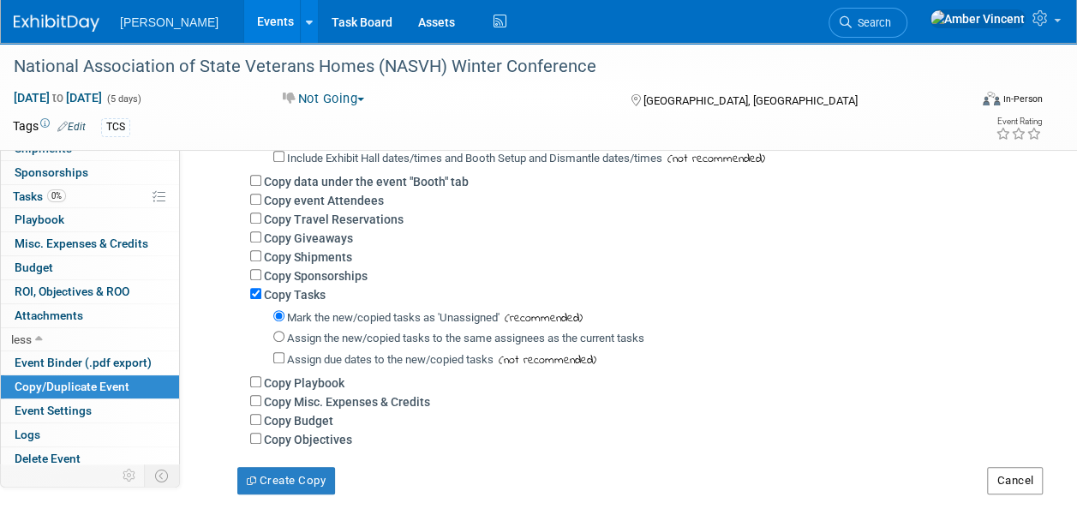
click at [998, 478] on button "Cancel" at bounding box center [1015, 480] width 56 height 27
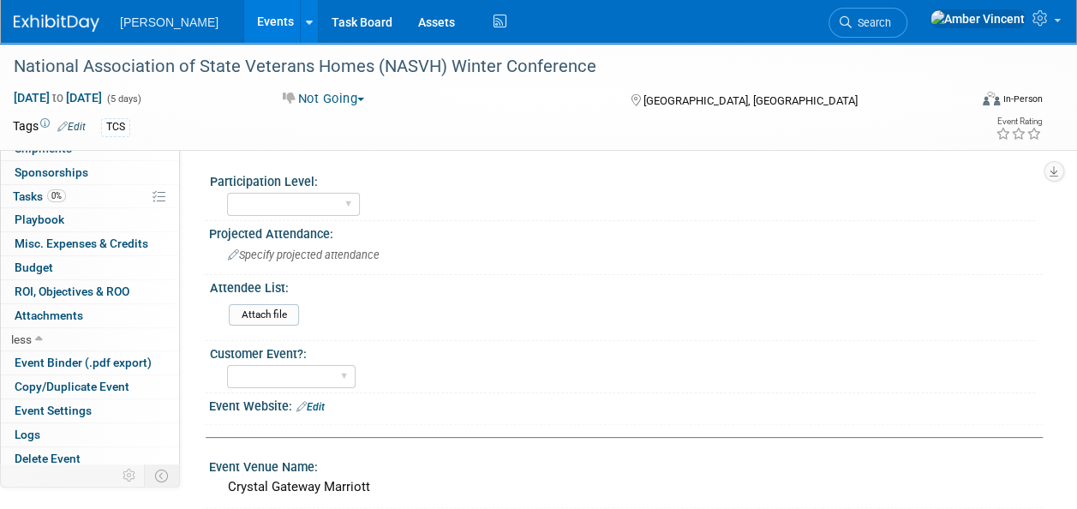
click at [244, 22] on link "Events" at bounding box center [275, 21] width 63 height 43
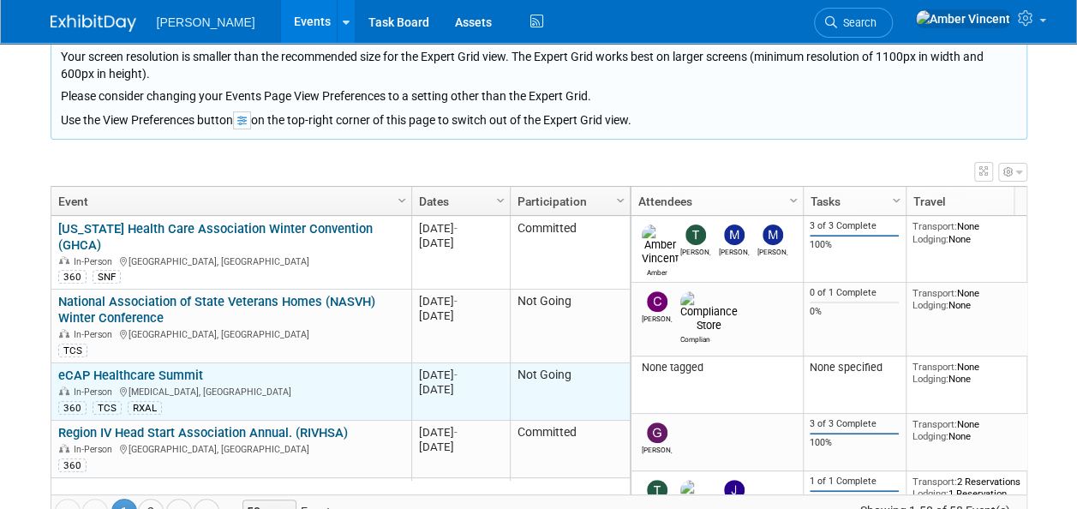
click at [187, 368] on link "eCAP Healthcare Summit" at bounding box center [130, 375] width 145 height 15
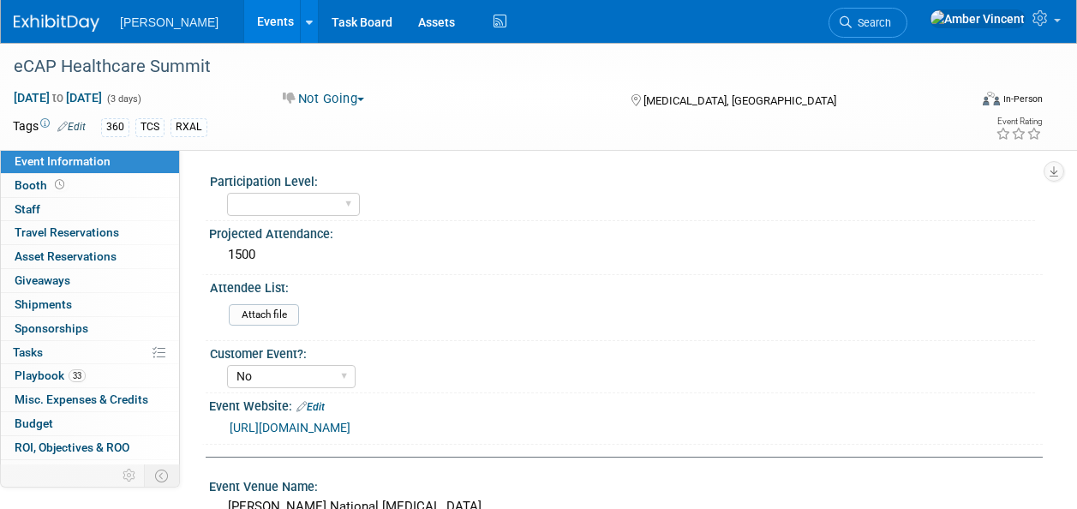
select select "No"
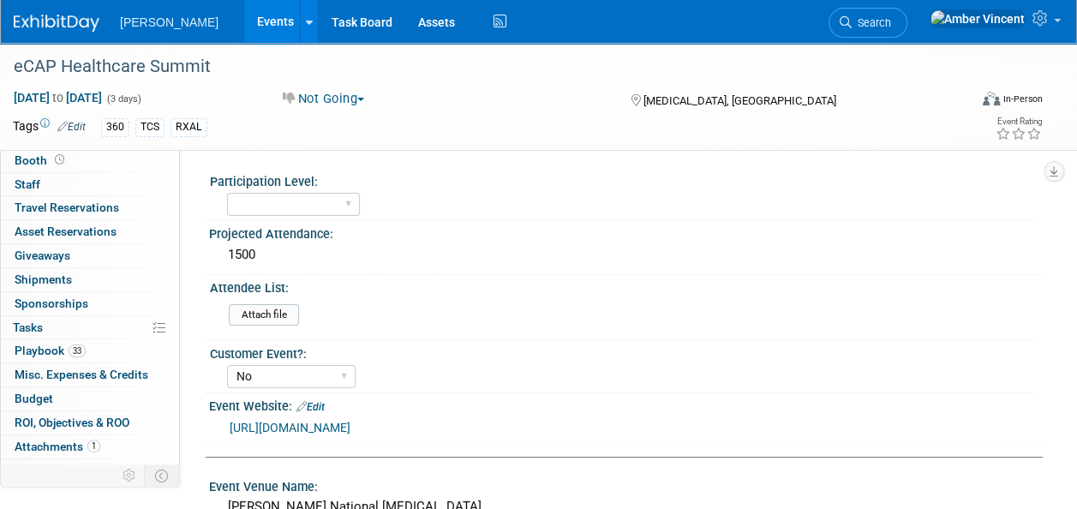
scroll to position [39, 0]
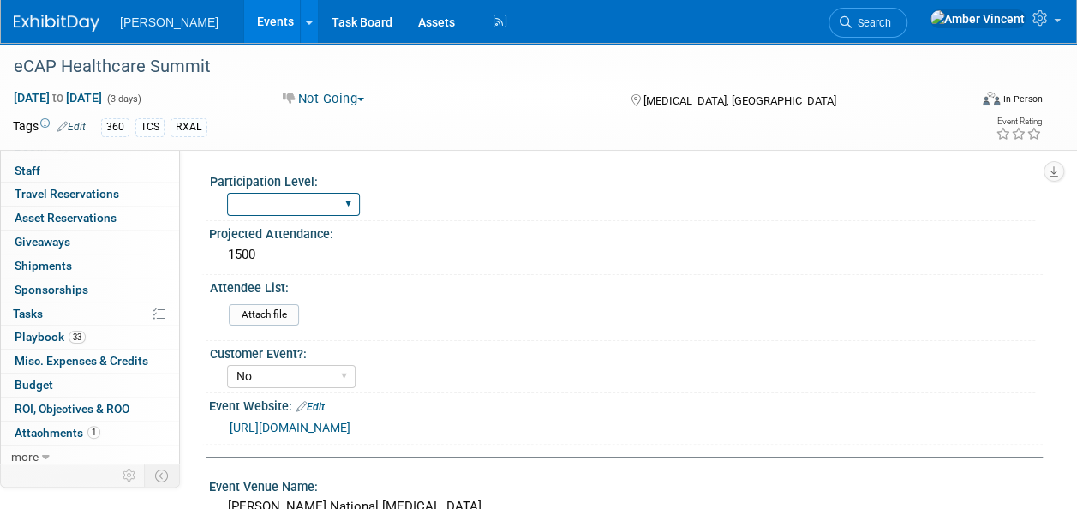
click at [345, 206] on select "Exhibitor Exhibitor/Sponsor" at bounding box center [293, 204] width 133 height 23
select select "Exhibitor/Sponsor"
click at [227, 193] on select "Exhibitor Exhibitor/Sponsor" at bounding box center [293, 204] width 133 height 23
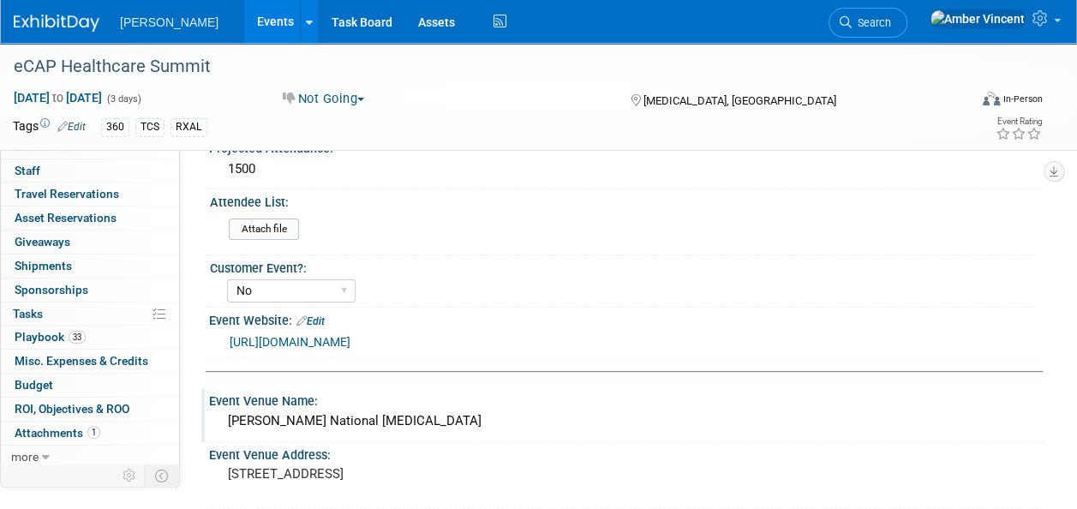
scroll to position [0, 0]
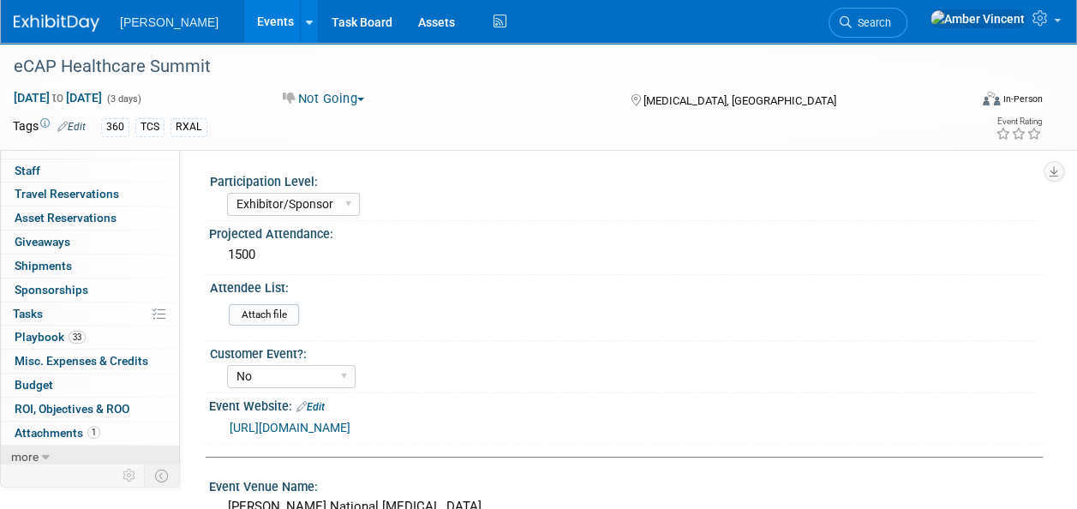
click at [43, 456] on icon at bounding box center [46, 458] width 8 height 12
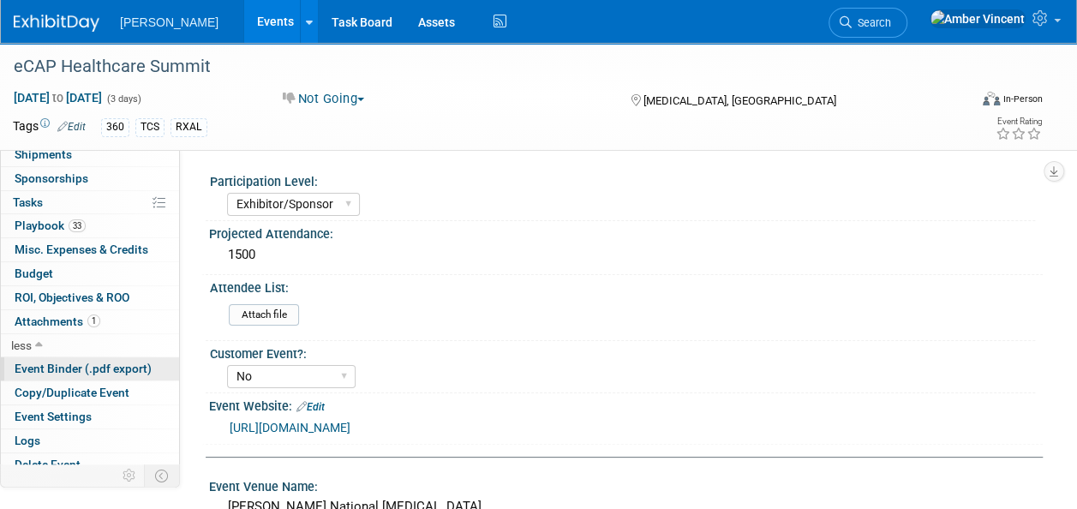
scroll to position [156, 0]
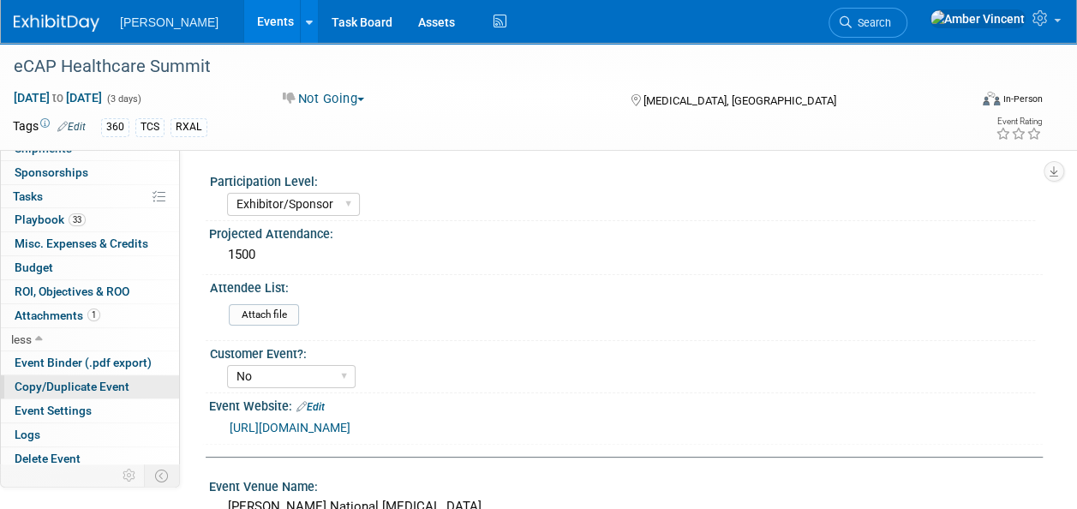
click at [83, 382] on span "Copy/Duplicate Event" at bounding box center [72, 387] width 115 height 14
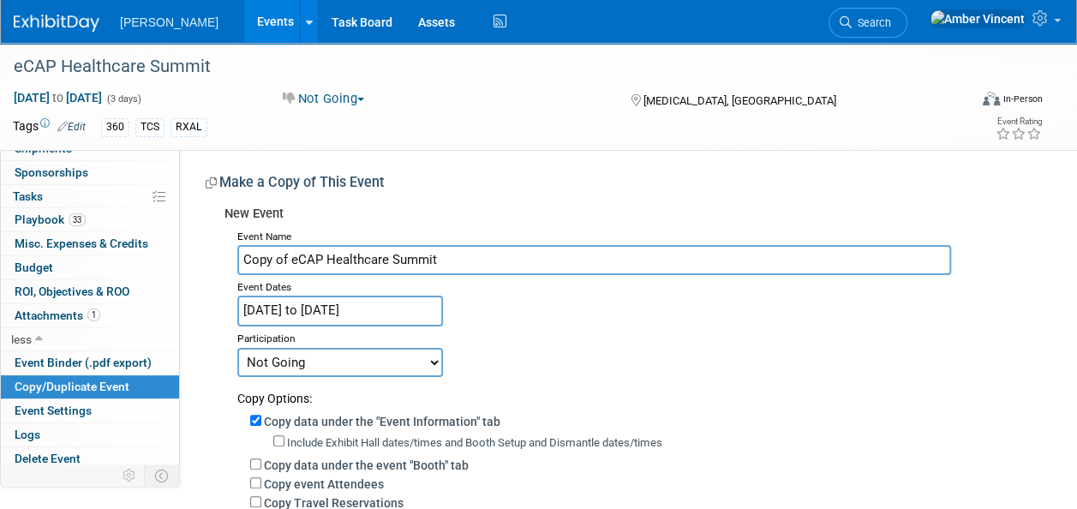
click at [338, 312] on input "[DATE] to [DATE]" at bounding box center [340, 311] width 206 height 30
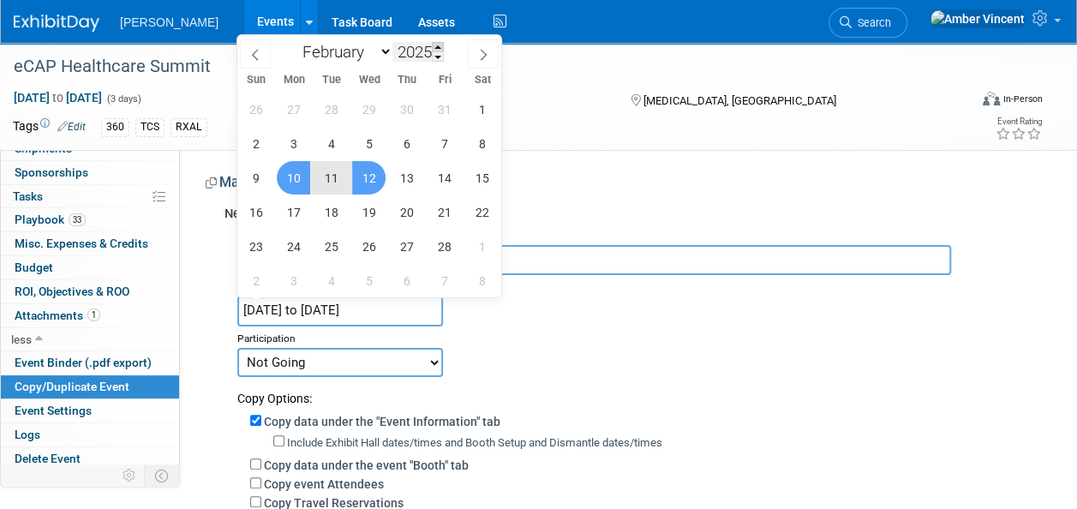
click at [441, 47] on span at bounding box center [438, 47] width 12 height 10
type input "2026"
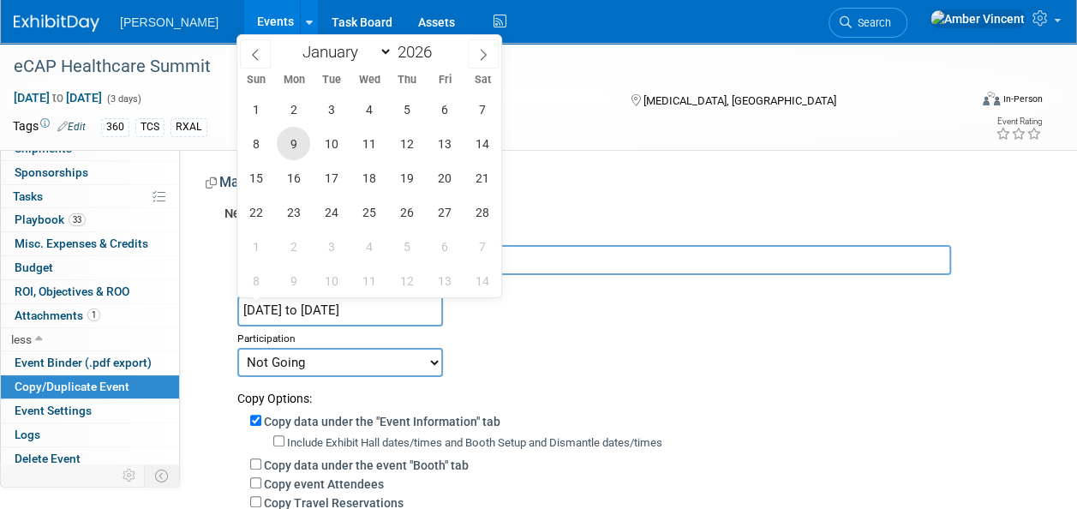
click at [296, 151] on span "9" at bounding box center [293, 143] width 33 height 33
click at [370, 151] on span "11" at bounding box center [368, 143] width 33 height 33
type input "[DATE] to [DATE]"
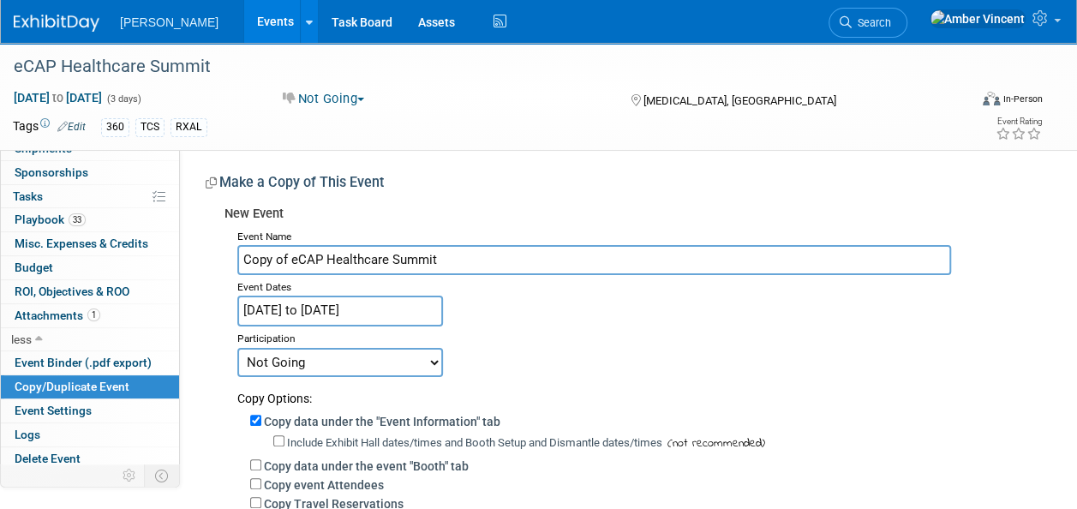
click at [291, 261] on input "Copy of eCAP Healthcare Summit" at bounding box center [594, 260] width 714 height 30
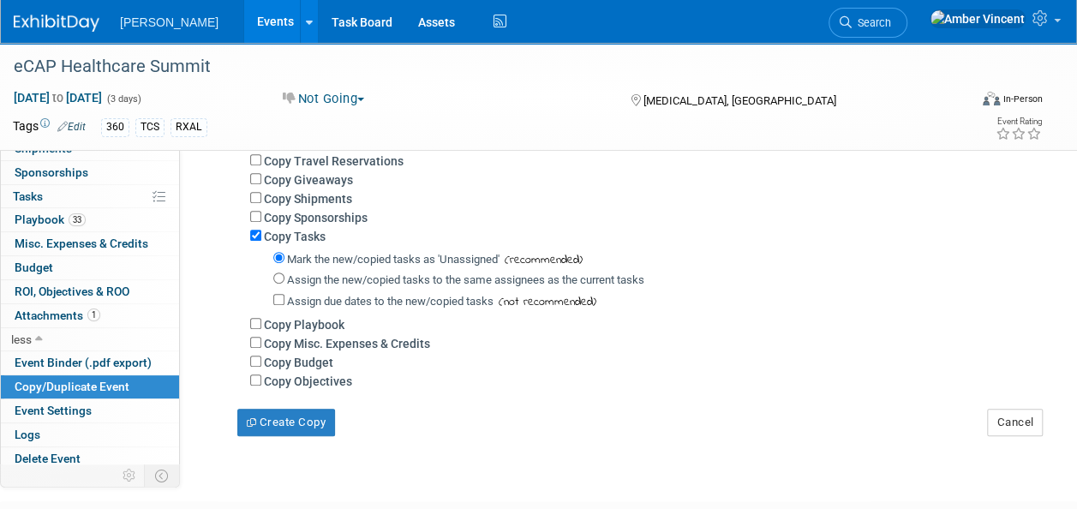
scroll to position [257, 0]
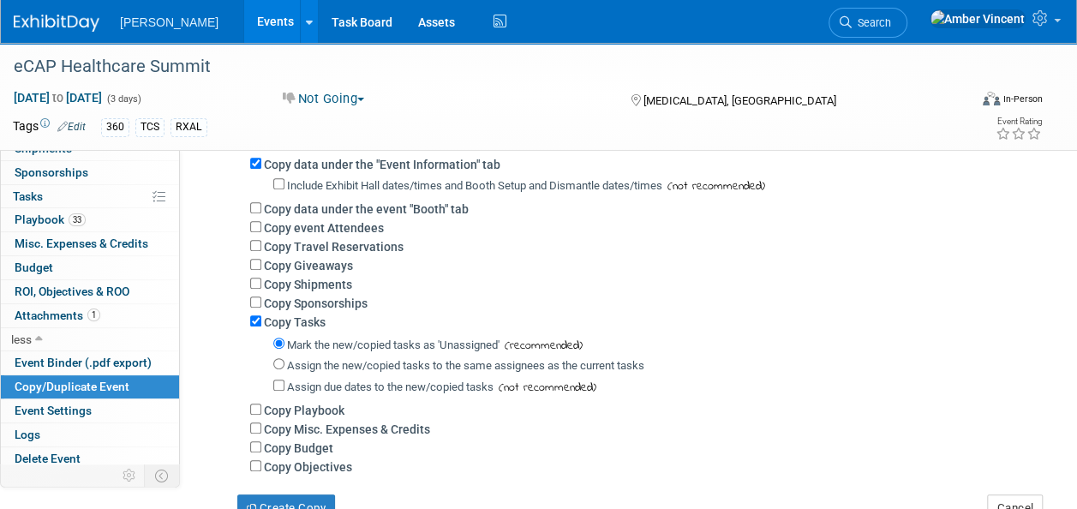
type input "eCAP Healthcare Summit"
click at [258, 264] on input "Copy Giveaways" at bounding box center [255, 264] width 11 height 11
checkbox input "true"
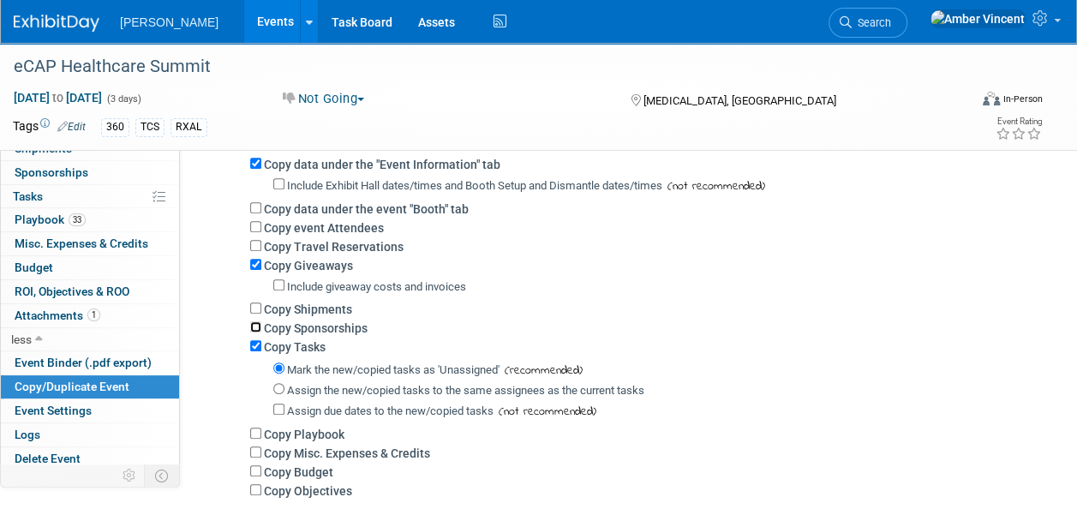
click at [259, 326] on input "Copy Sponsorships" at bounding box center [255, 326] width 11 height 11
checkbox input "true"
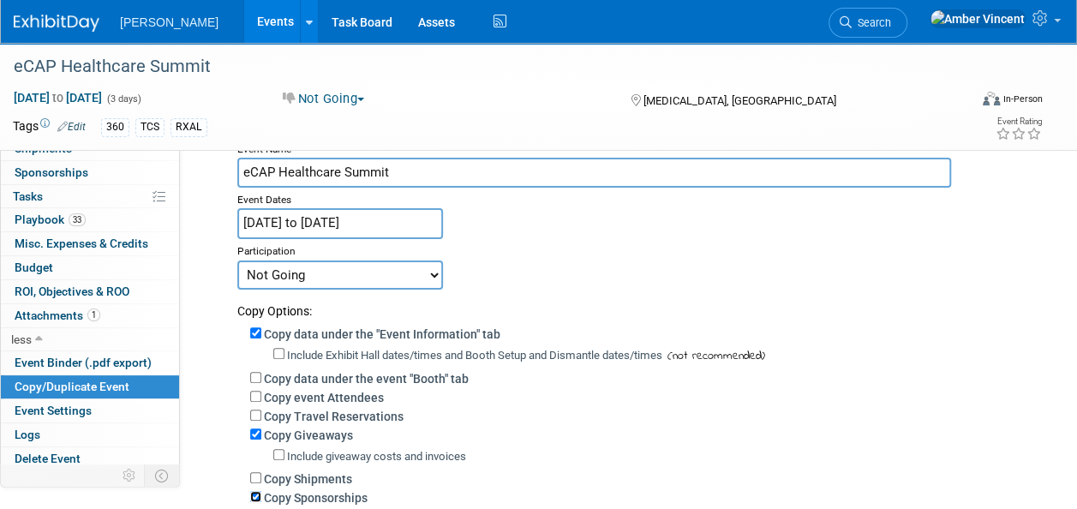
scroll to position [86, 0]
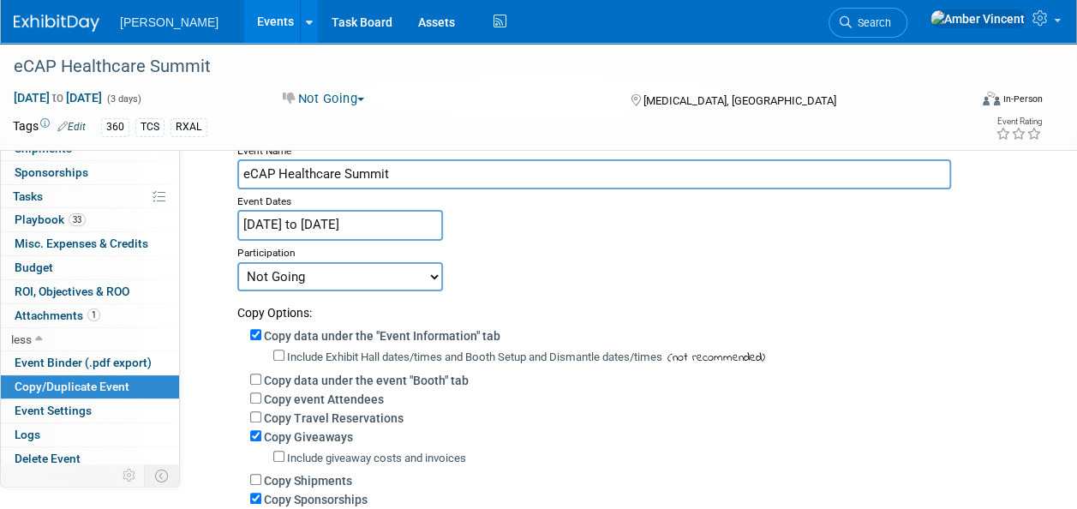
click at [430, 276] on select "Committed Considering Not Going Trade Show Exhibitor Exhibit & Sponsor" at bounding box center [340, 276] width 206 height 29
select select "2"
click at [237, 262] on select "Committed Considering Not Going Trade Show Exhibitor Exhibit & Sponsor" at bounding box center [340, 276] width 206 height 29
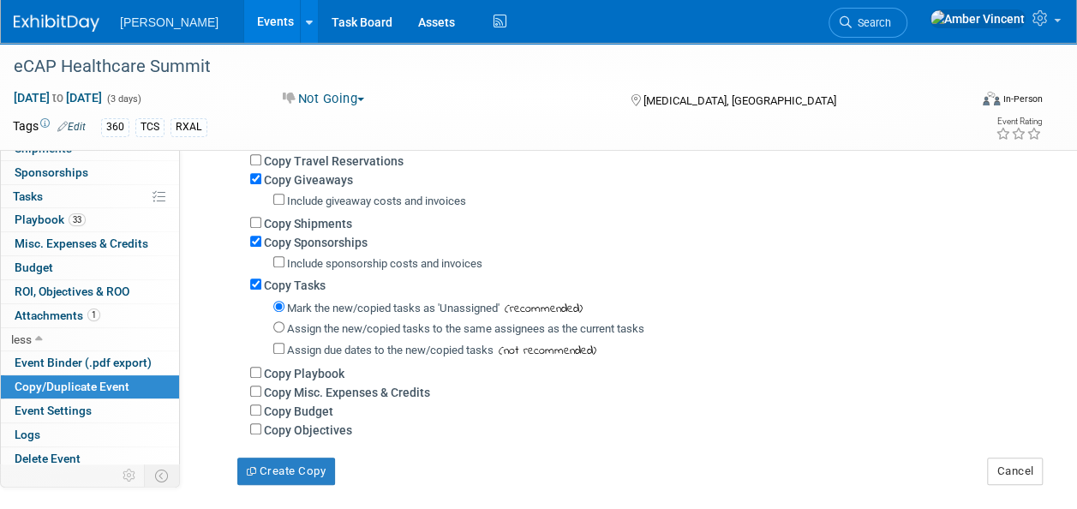
scroll to position [428, 0]
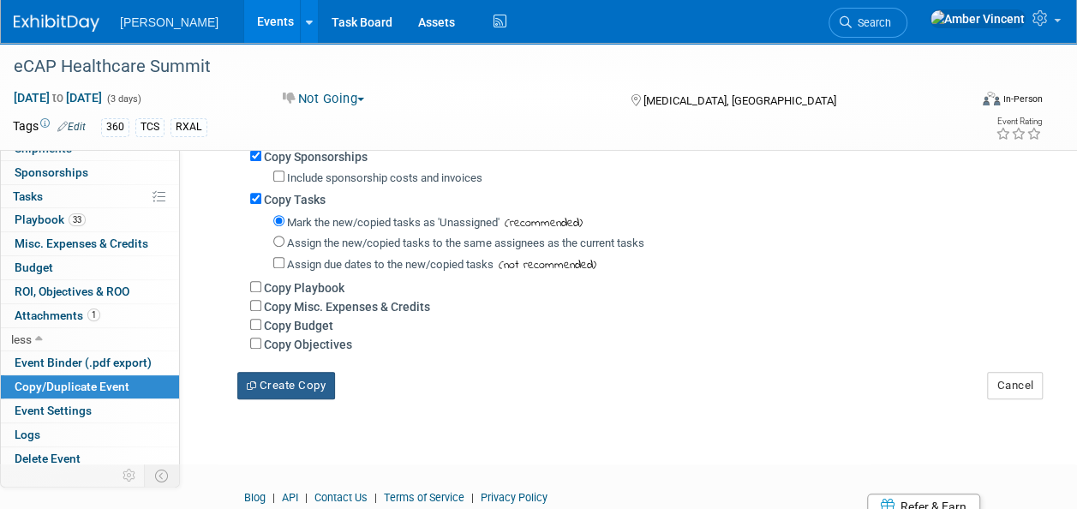
click at [315, 383] on button "Create Copy" at bounding box center [286, 385] width 98 height 27
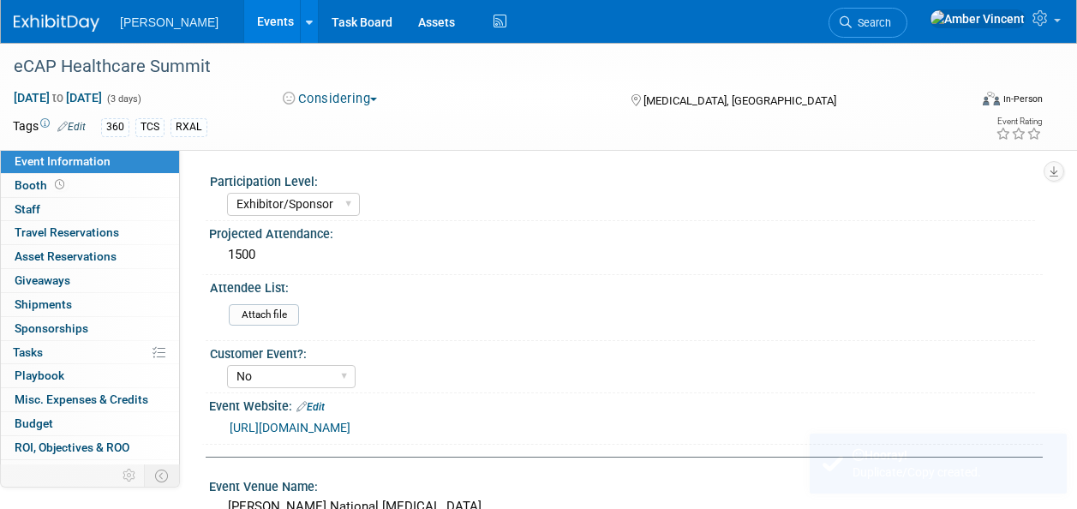
select select "Exhibitor/Sponsor"
select select "No"
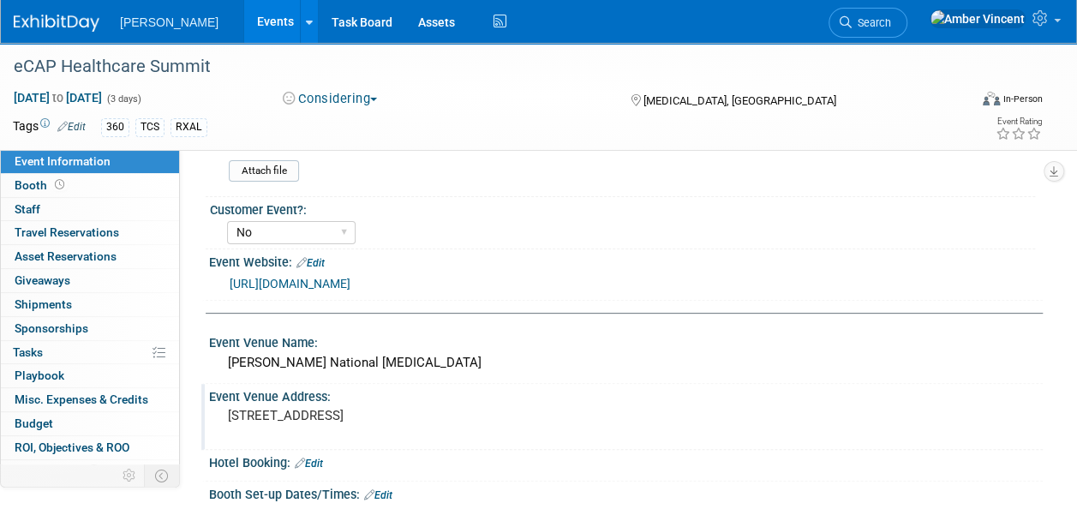
scroll to position [86, 0]
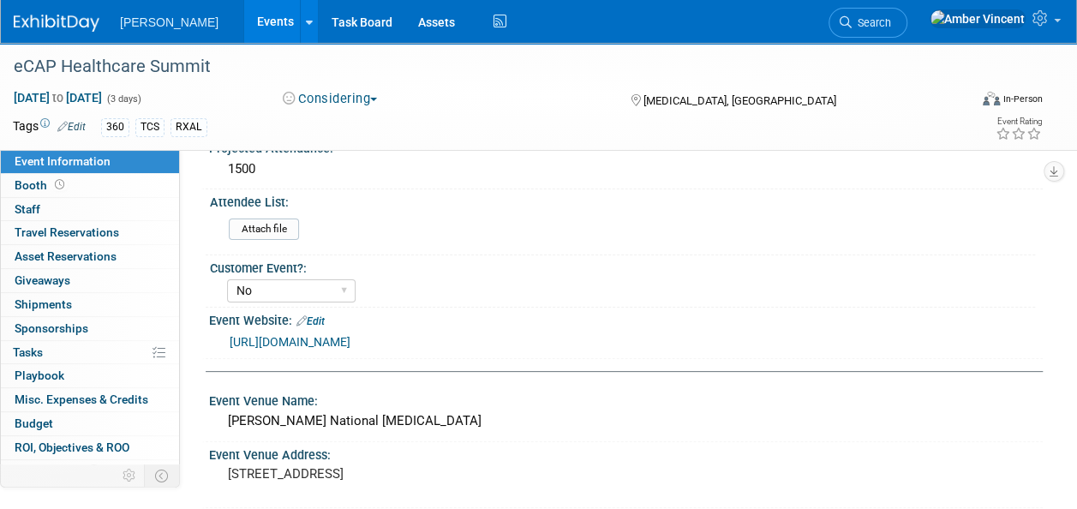
click at [351, 345] on link "[URL][DOMAIN_NAME]" at bounding box center [290, 342] width 121 height 14
drag, startPoint x: 322, startPoint y: 318, endPoint x: 331, endPoint y: 339, distance: 23.1
click at [322, 318] on link "Edit" at bounding box center [311, 321] width 28 height 12
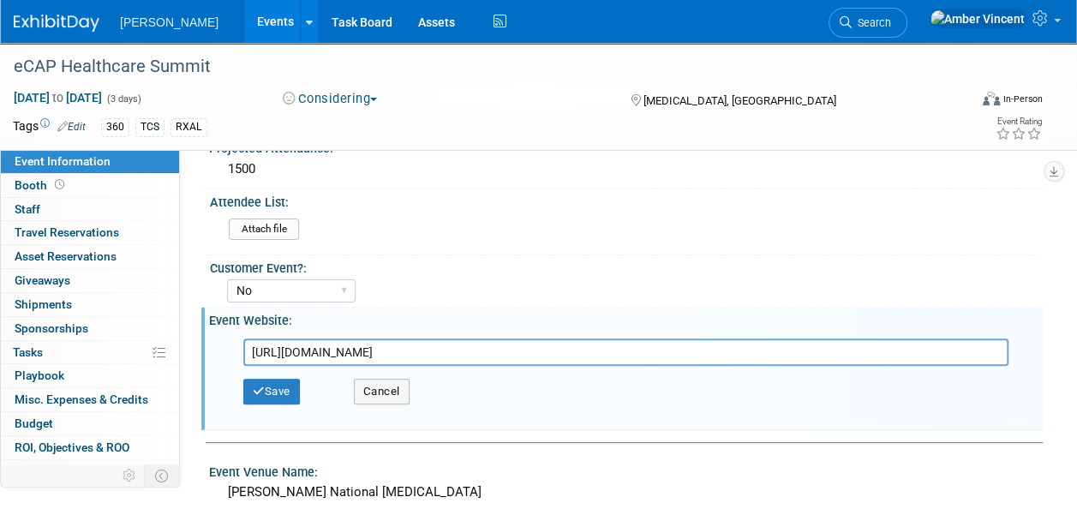
drag, startPoint x: 535, startPoint y: 351, endPoint x: 235, endPoint y: 343, distance: 300.1
click at [235, 343] on div "[URL][DOMAIN_NAME]" at bounding box center [630, 352] width 799 height 27
paste input "[URL][DOMAIN_NAME]"
type input "[URL][DOMAIN_NAME]"
drag, startPoint x: 279, startPoint y: 396, endPoint x: 285, endPoint y: 389, distance: 9.7
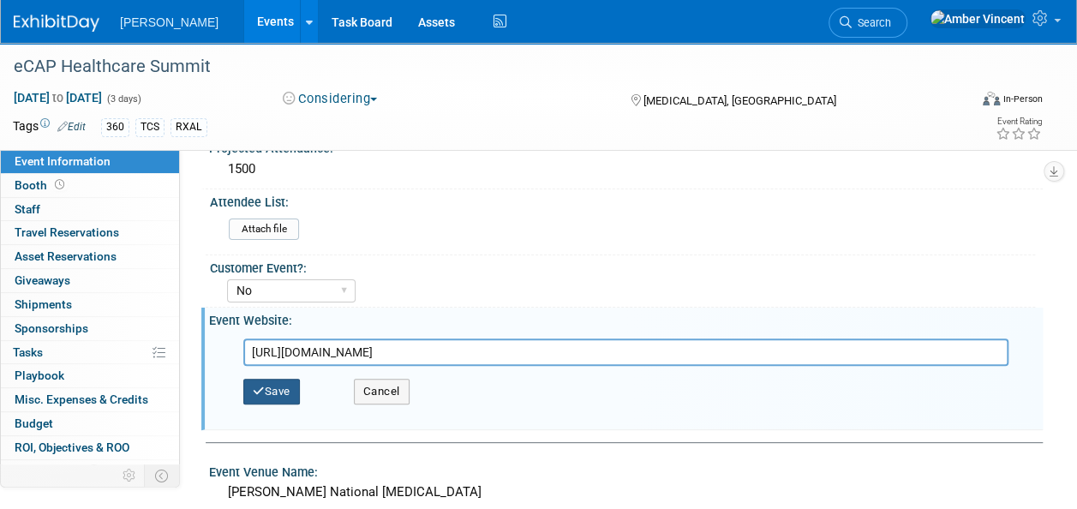
click at [278, 395] on button "Save" at bounding box center [271, 392] width 57 height 26
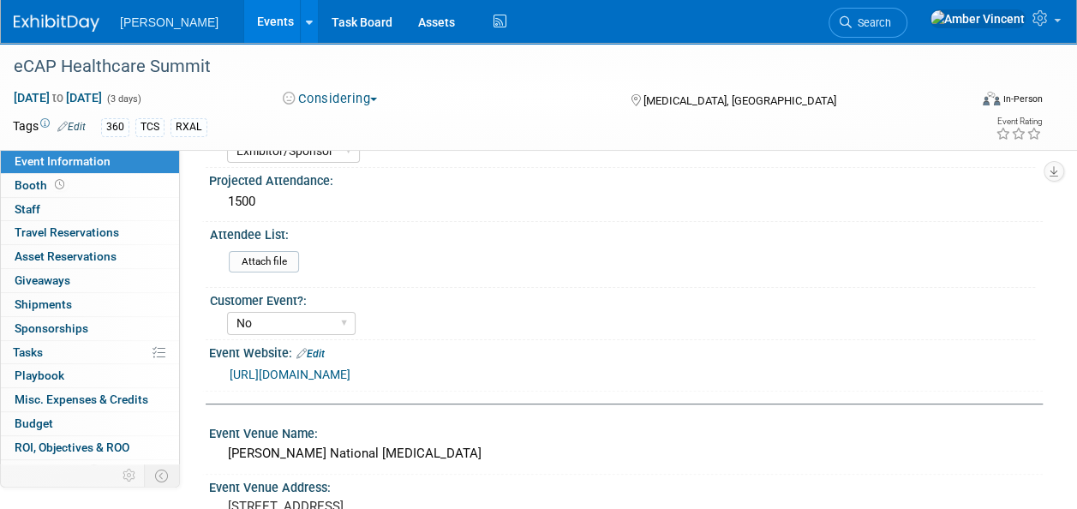
scroll to position [0, 0]
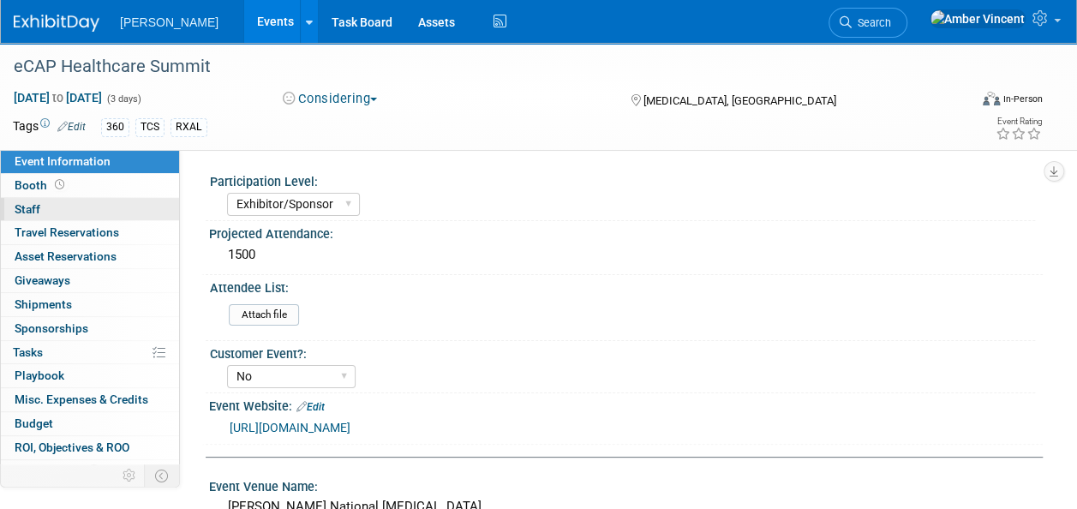
click at [69, 210] on link "0 Staff 0" at bounding box center [90, 209] width 178 height 23
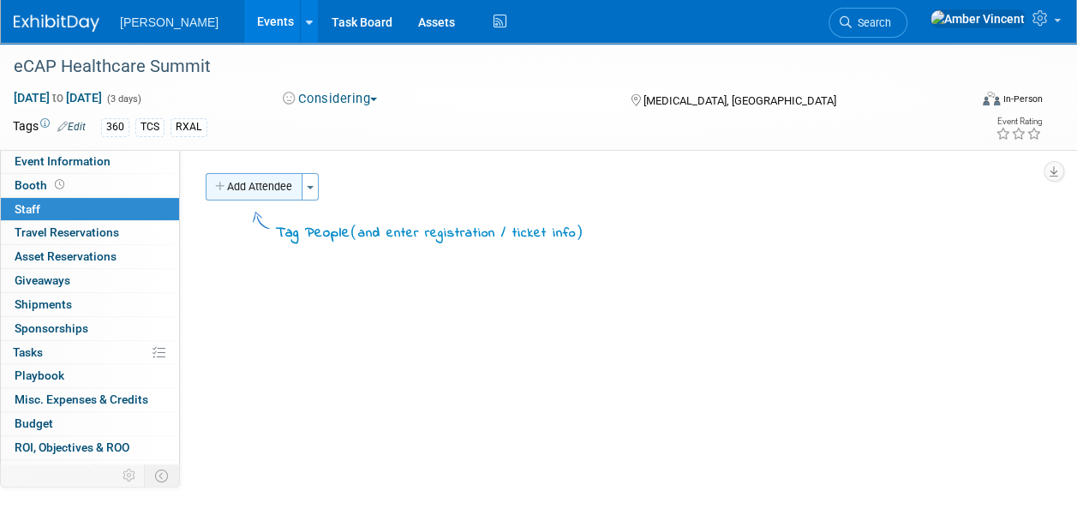
click at [276, 188] on button "Add Attendee" at bounding box center [254, 186] width 97 height 27
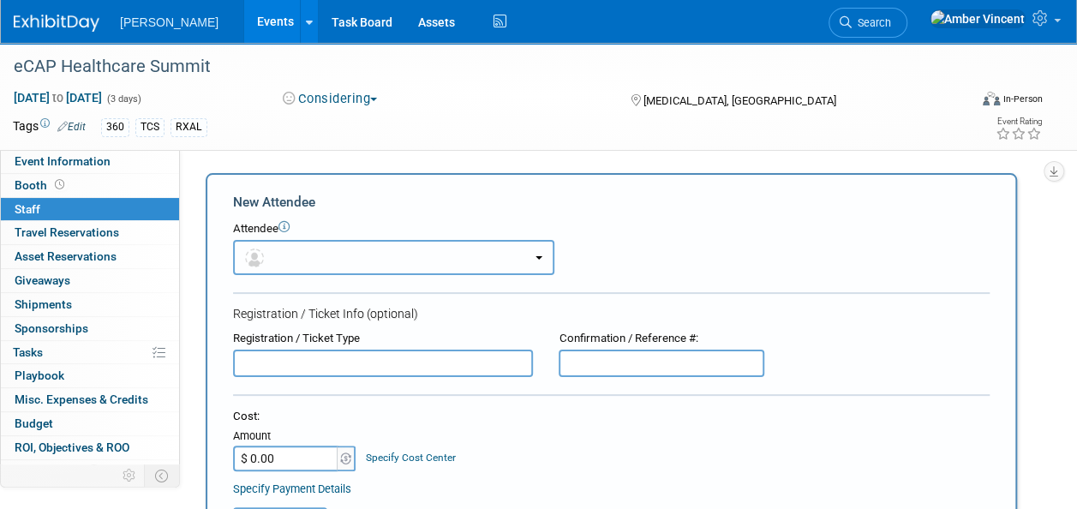
click at [429, 254] on button "button" at bounding box center [393, 257] width 321 height 35
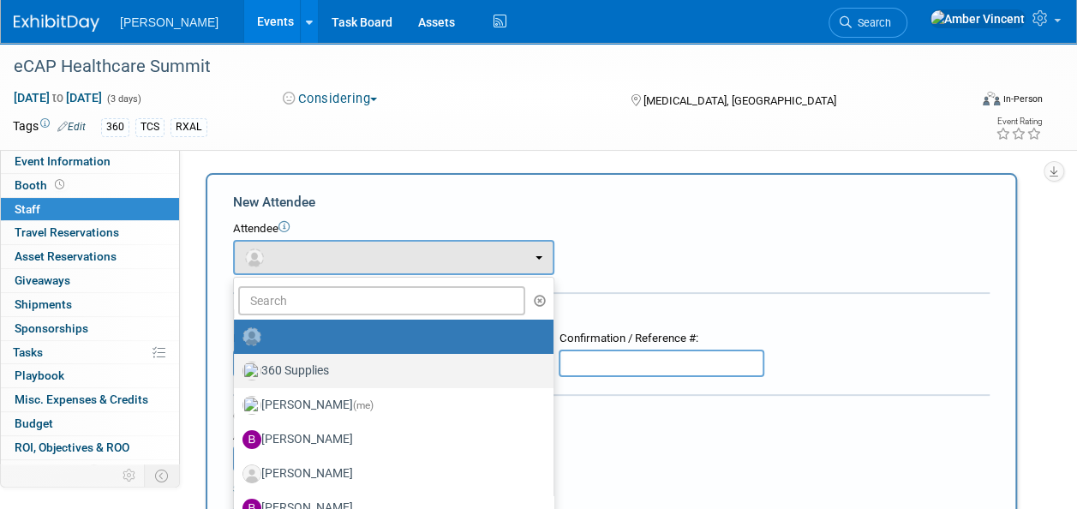
click at [334, 369] on label "360 Supplies" at bounding box center [390, 370] width 294 height 27
click at [237, 369] on input "360 Supplies" at bounding box center [230, 368] width 11 height 11
select select "5049f2f7-b5dc-4cd9-b0fd-9bd3b059ddde"
select select "1"
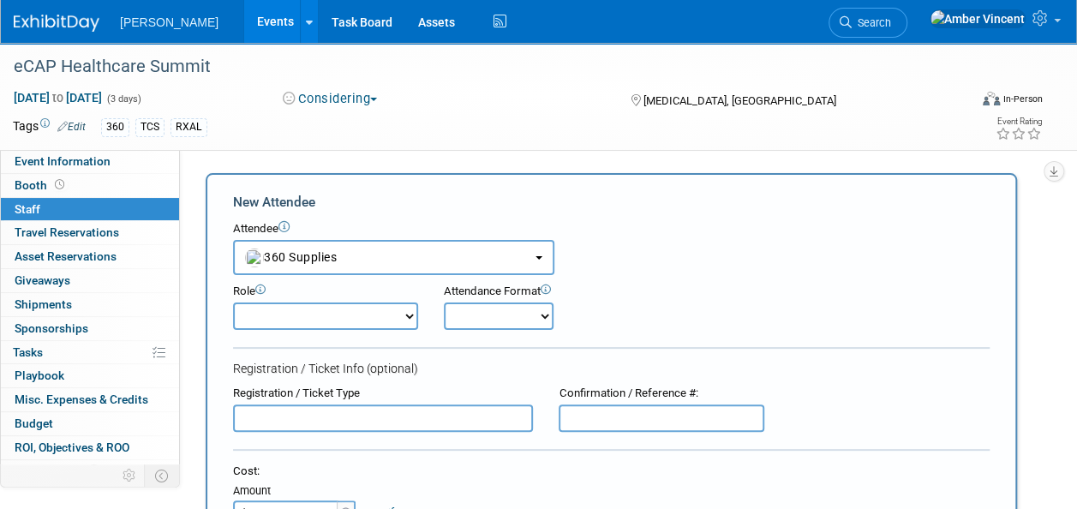
click at [475, 321] on select "Onsite Remote" at bounding box center [499, 316] width 110 height 27
select select "1"
click at [444, 303] on select "Onsite Remote" at bounding box center [499, 316] width 110 height 27
click at [371, 324] on select "Attend Demonstrator Host Leadership Planner Presenter Sales Representative" at bounding box center [325, 316] width 185 height 27
select select "200"
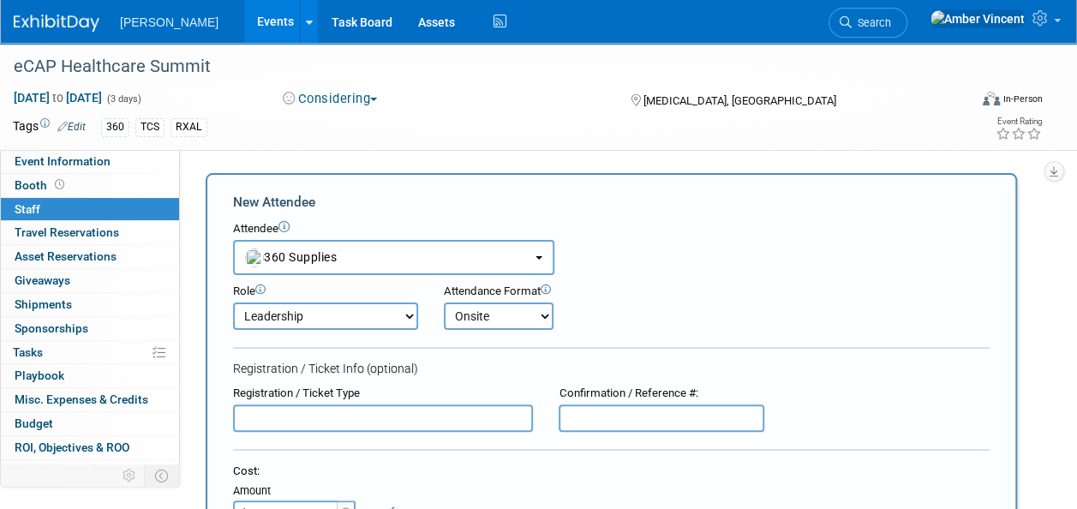
click at [233, 303] on select "Attend Demonstrator Host Leadership Planner Presenter Sales Representative" at bounding box center [325, 316] width 185 height 27
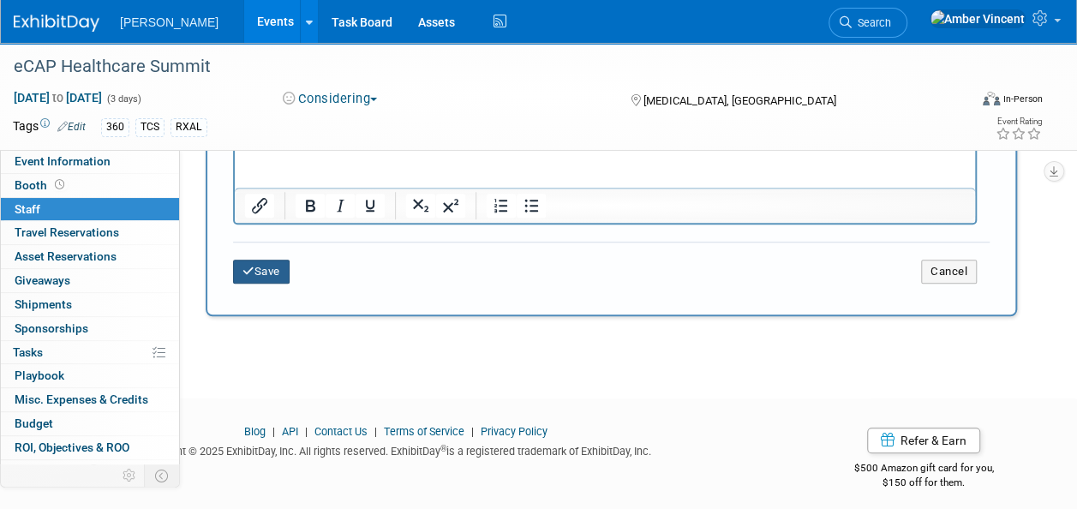
click at [255, 261] on button "Save" at bounding box center [261, 272] width 57 height 24
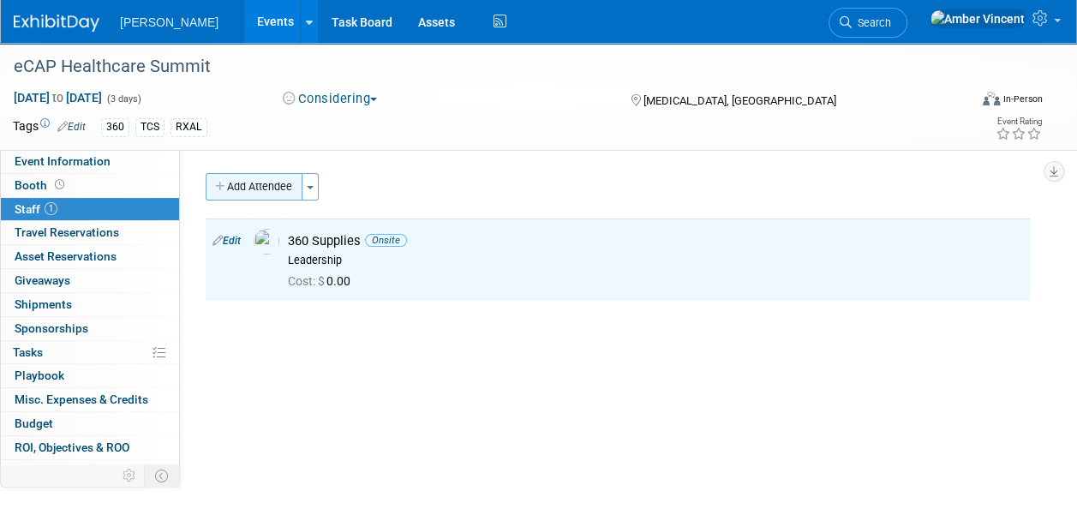
click at [288, 190] on button "Add Attendee" at bounding box center [254, 186] width 97 height 27
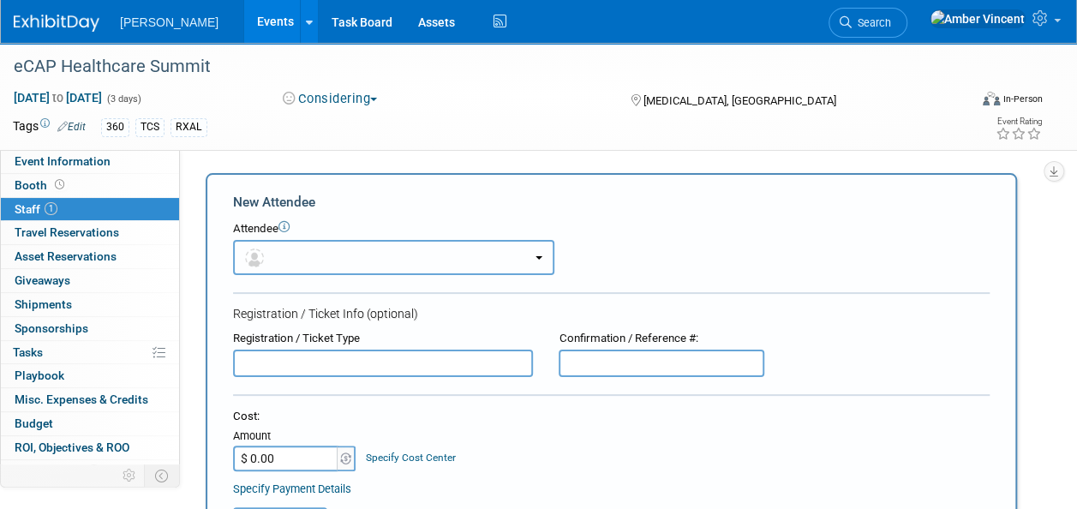
click at [305, 246] on button "button" at bounding box center [393, 257] width 321 height 35
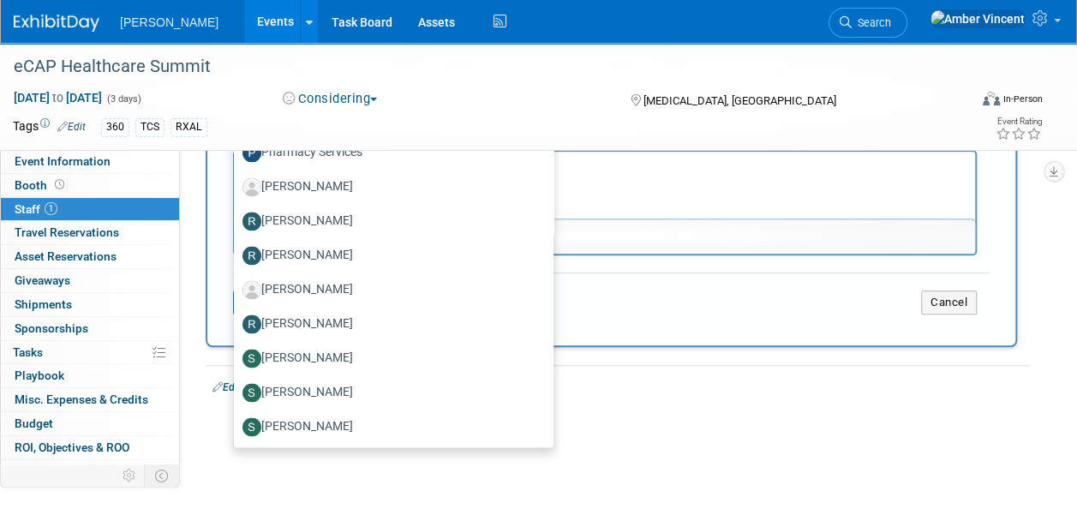
scroll to position [750, 0]
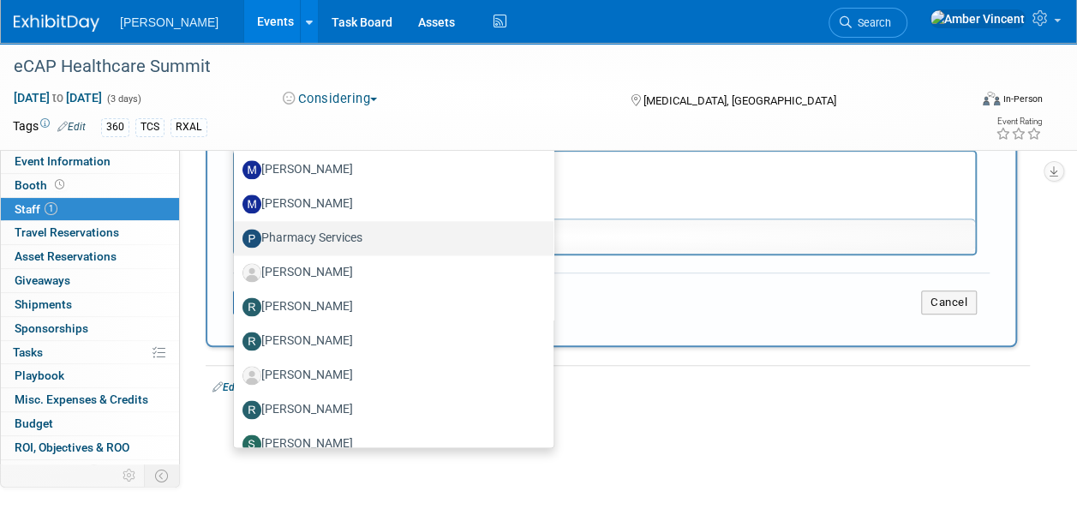
click at [379, 238] on label "Pharmacy Services" at bounding box center [390, 238] width 294 height 27
click at [237, 238] on input "Pharmacy Services" at bounding box center [230, 236] width 11 height 11
select select "18f1afff-0c68-4a75-ab24-05ac0d43276c"
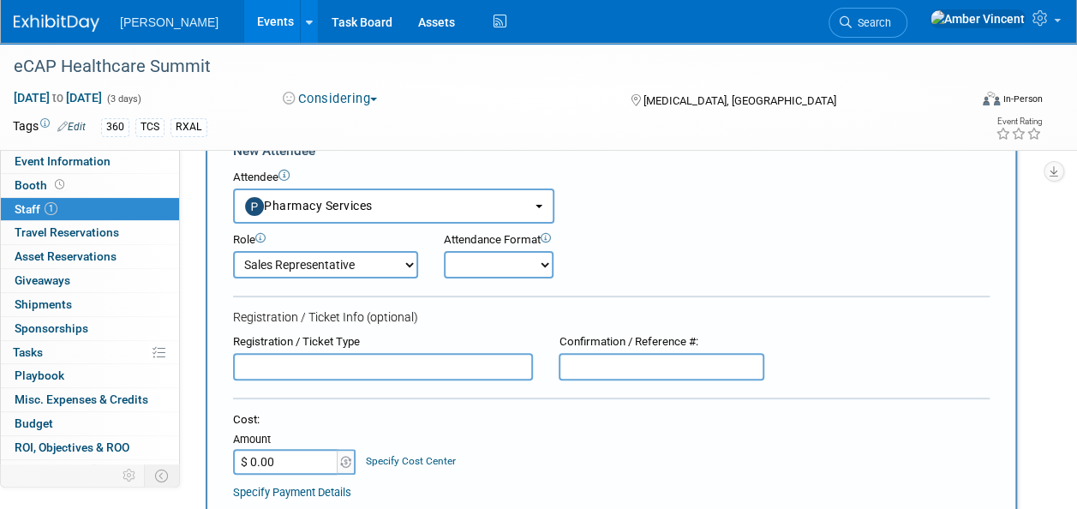
scroll to position [0, 0]
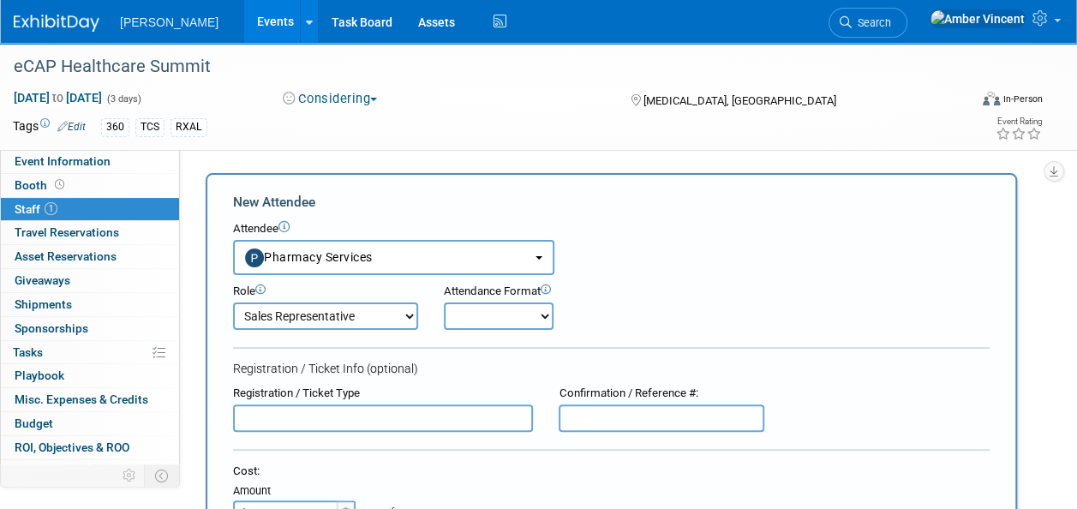
click at [375, 314] on select "Attend Demonstrator Host Leadership Planner Presenter Sales Representative" at bounding box center [325, 316] width 185 height 27
select select "200"
click at [233, 303] on select "Attend Demonstrator Host Leadership Planner Presenter Sales Representative" at bounding box center [325, 316] width 185 height 27
click at [476, 309] on select "Onsite Remote" at bounding box center [499, 316] width 110 height 27
select select "1"
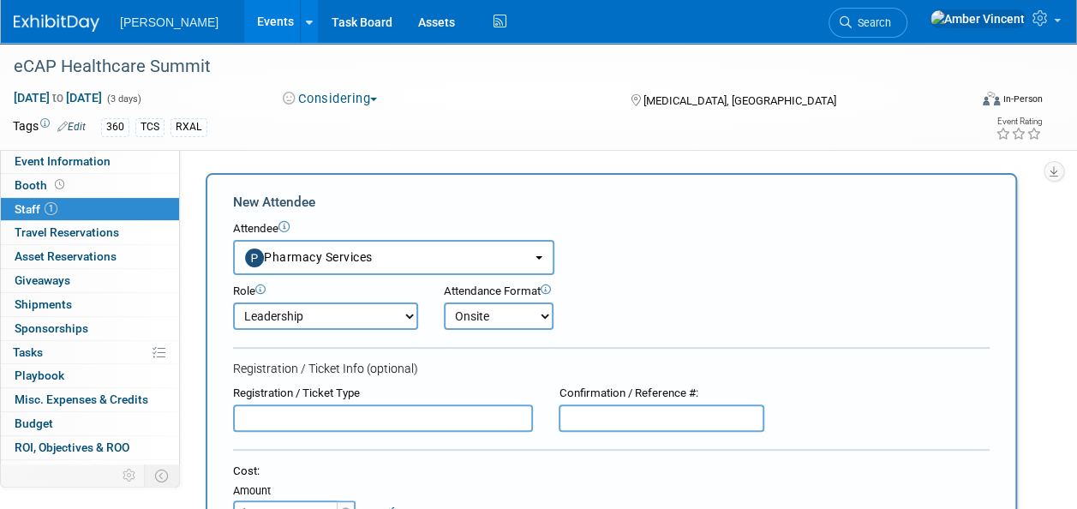
click at [444, 303] on select "Onsite Remote" at bounding box center [499, 316] width 110 height 27
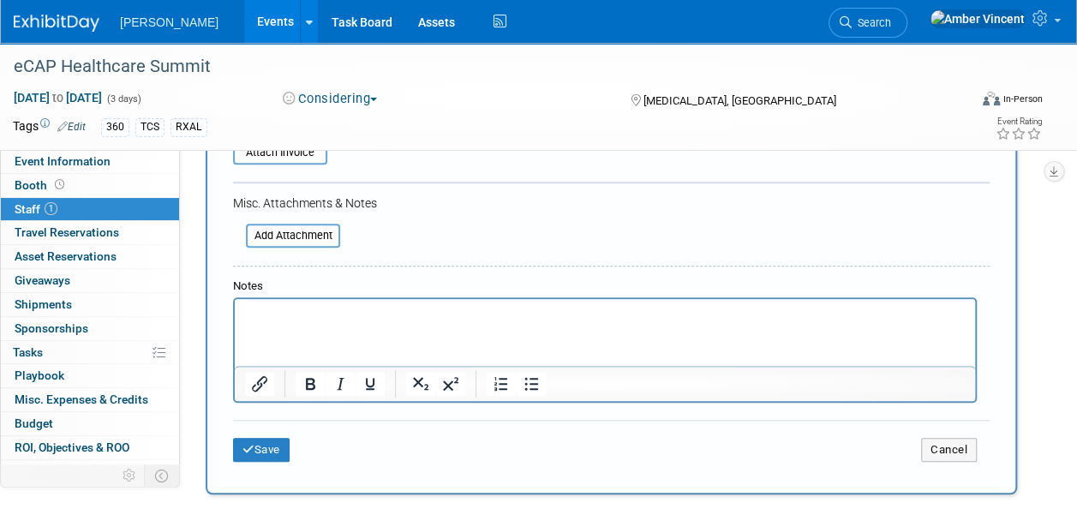
scroll to position [428, 0]
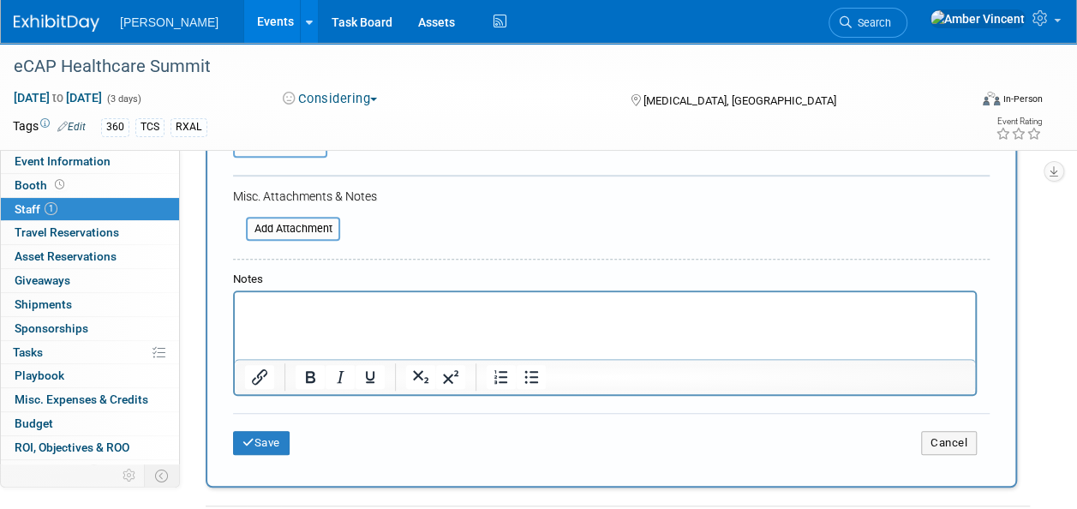
click at [277, 427] on div "Save Cancel" at bounding box center [611, 440] width 757 height 55
click at [273, 431] on button "Save" at bounding box center [261, 443] width 57 height 24
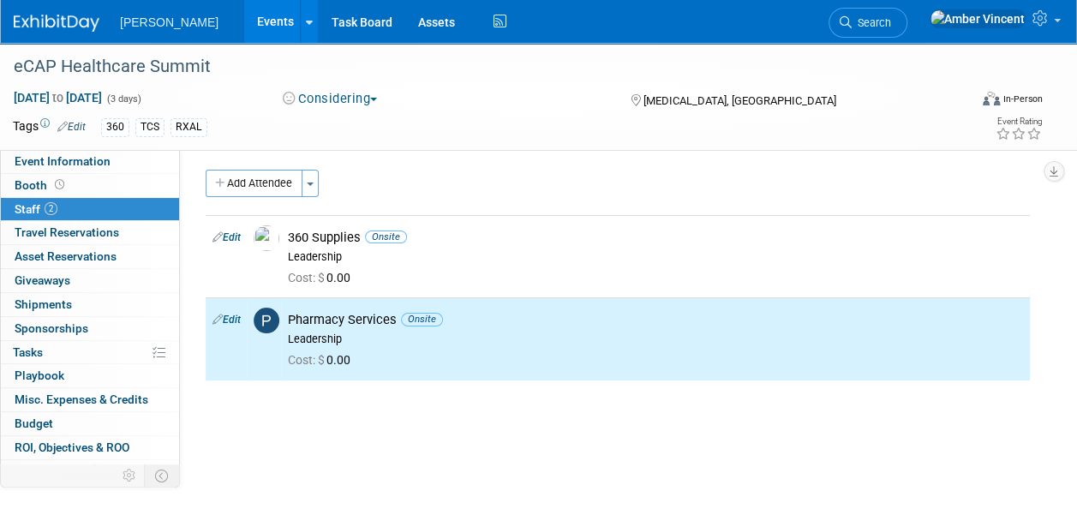
scroll to position [0, 0]
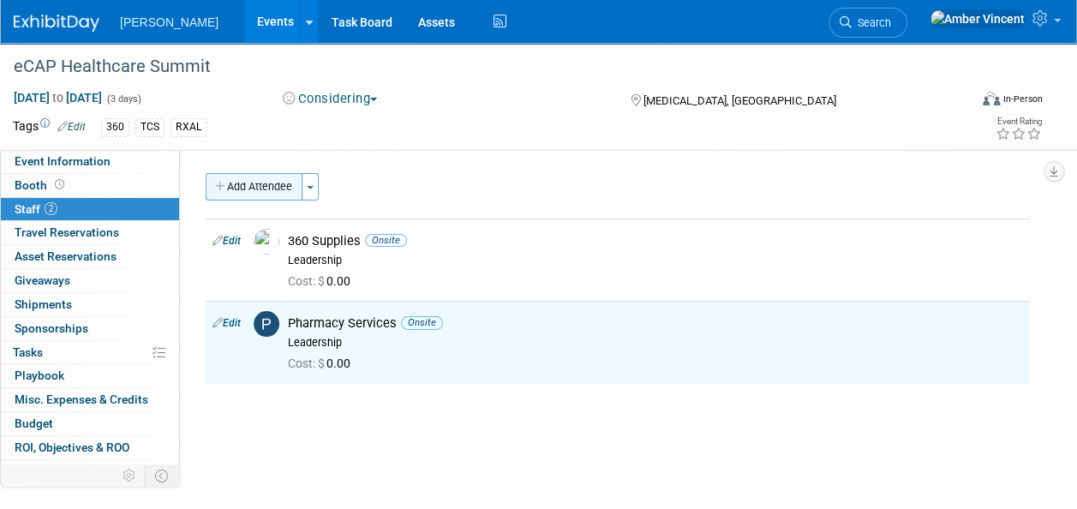
click at [295, 193] on button "Add Attendee" at bounding box center [254, 186] width 97 height 27
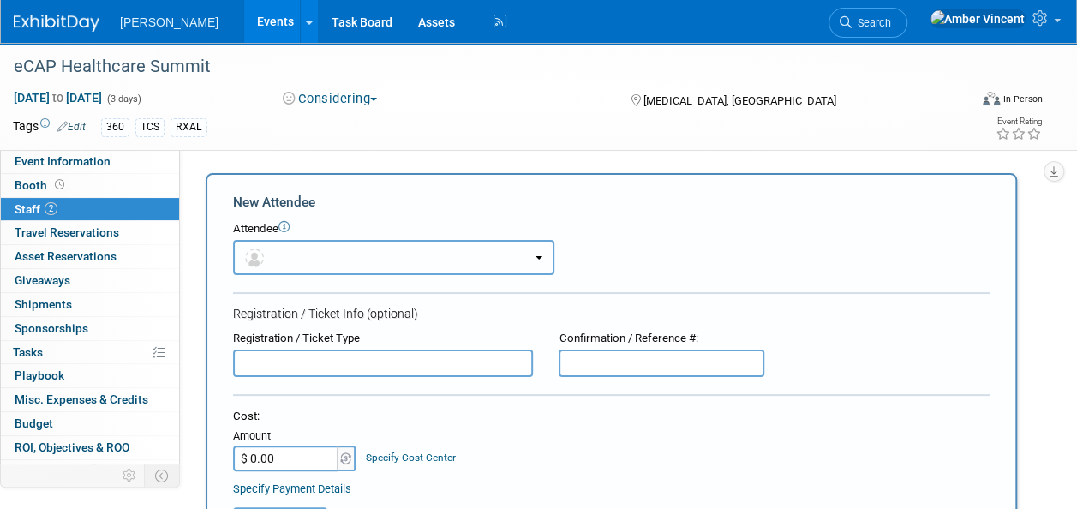
click at [366, 267] on button "button" at bounding box center [393, 257] width 321 height 35
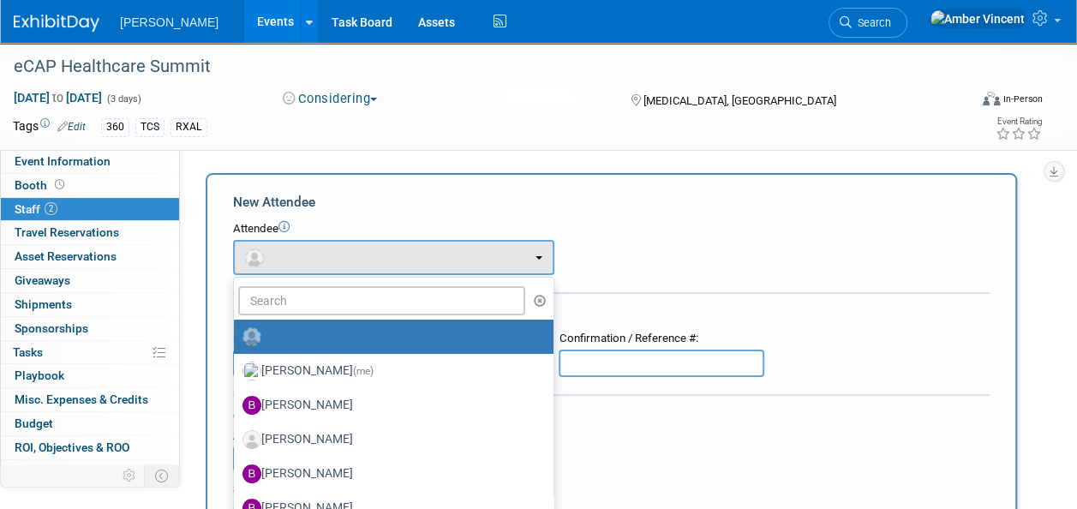
click at [738, 286] on form "New Attendee Attendee <img src="https://www.exhibitday.com/Images/Unassigned-Us…" at bounding box center [611, 507] width 757 height 629
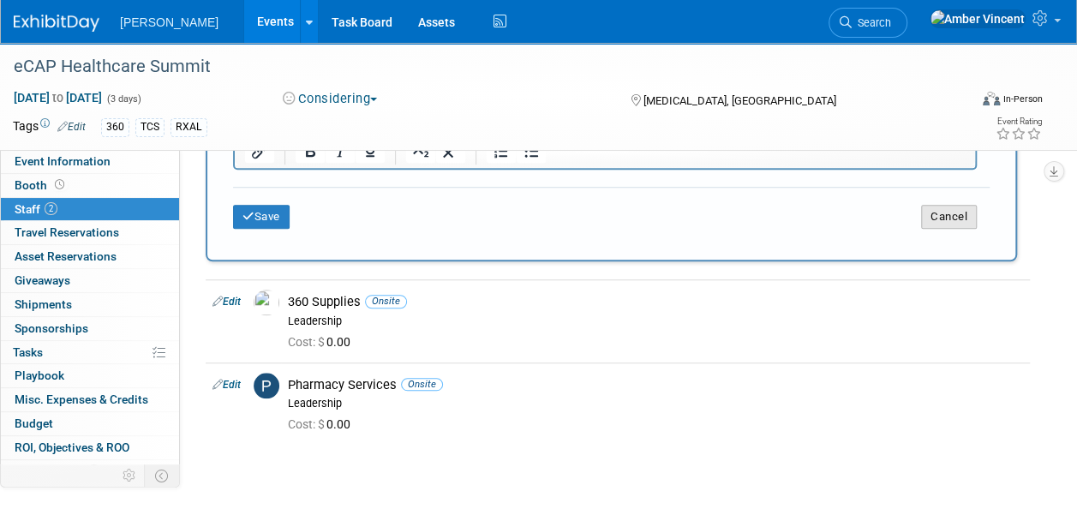
click at [929, 207] on button "Cancel" at bounding box center [949, 217] width 56 height 24
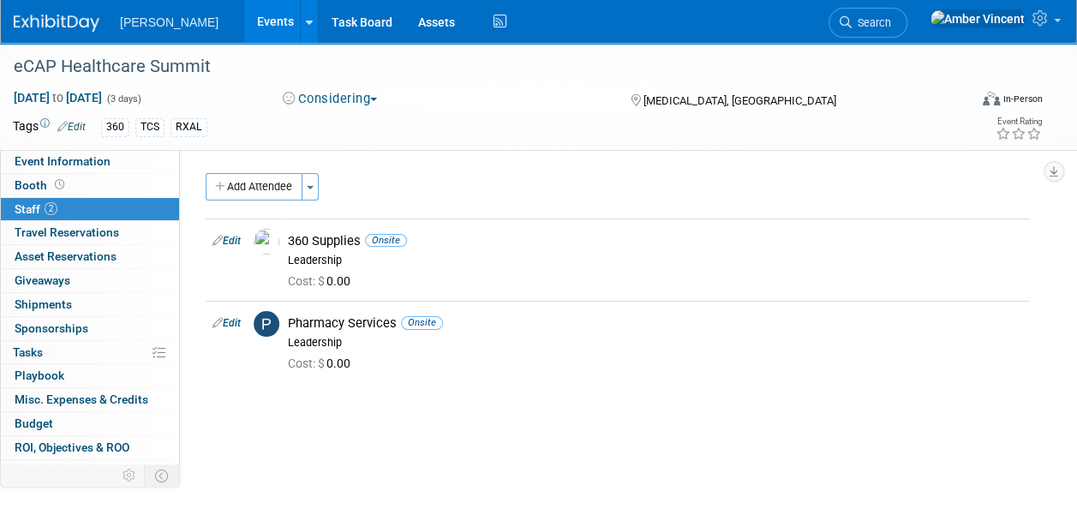
click at [244, 26] on link "Events" at bounding box center [275, 21] width 63 height 43
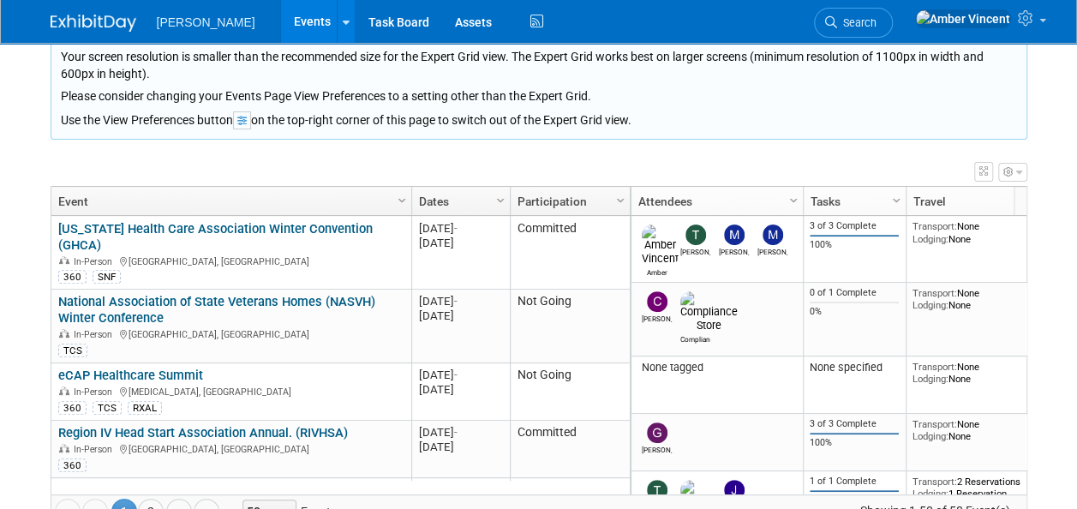
scroll to position [103, 0]
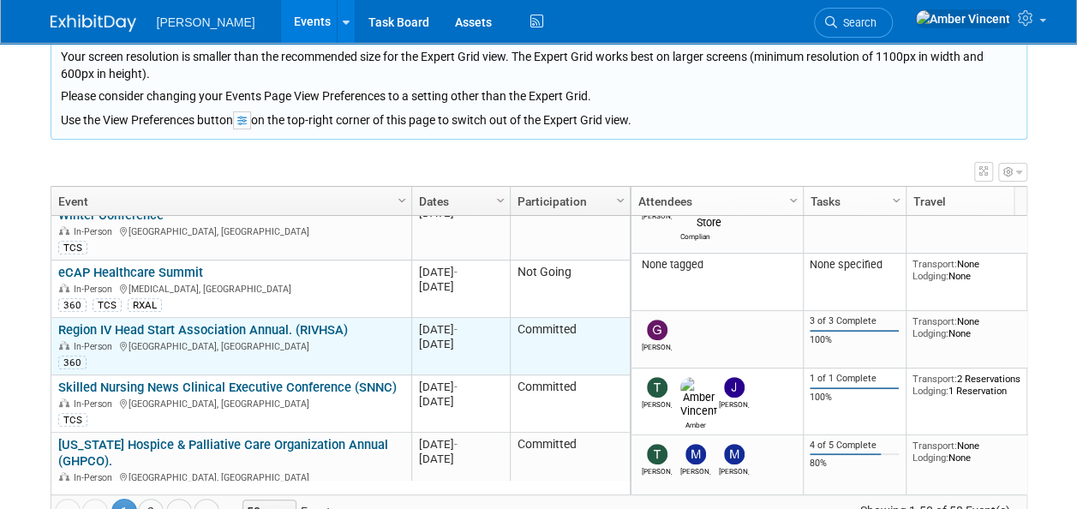
click at [286, 322] on link "Region IV Head Start Association Annual. (RIVHSA)" at bounding box center [203, 329] width 290 height 15
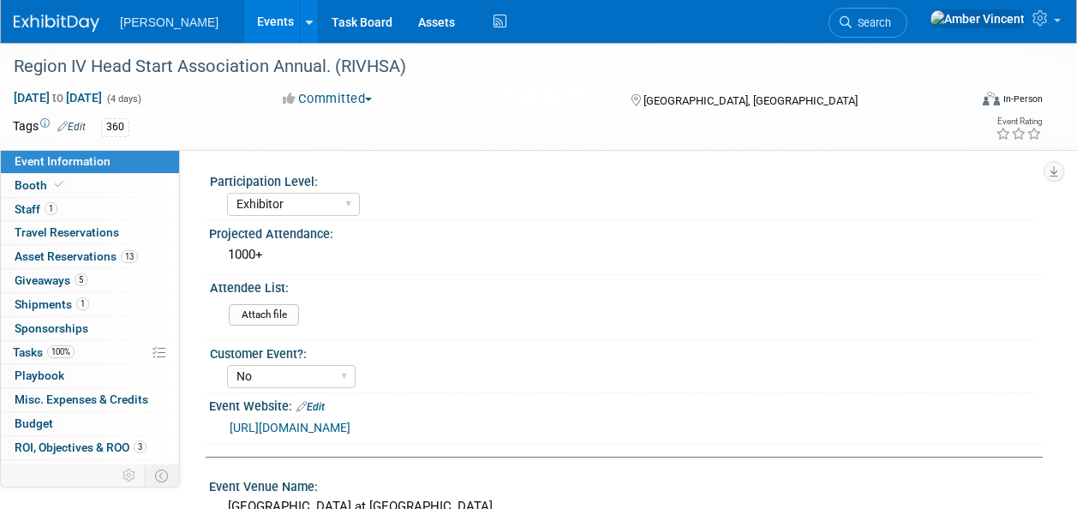
select select "Exhibitor"
select select "No"
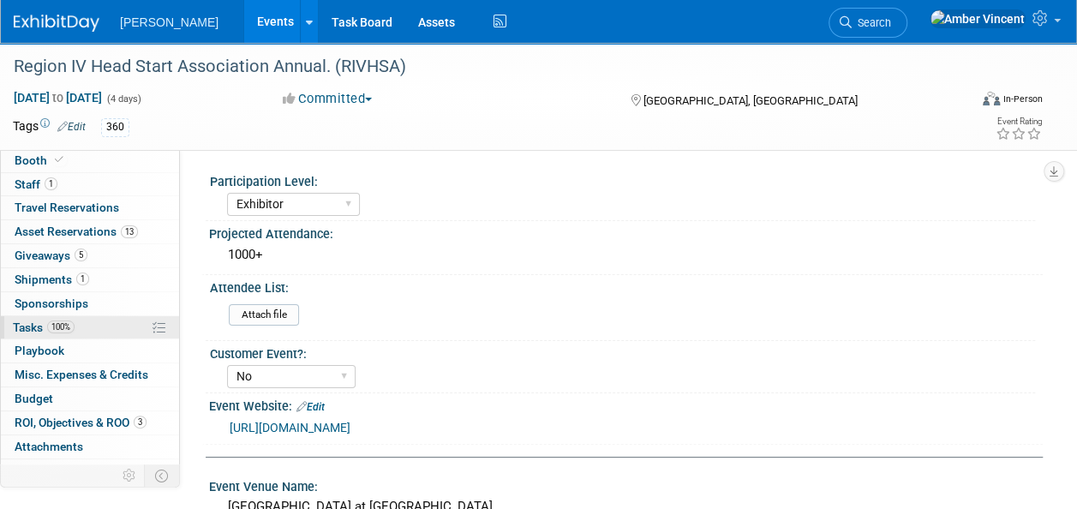
scroll to position [39, 0]
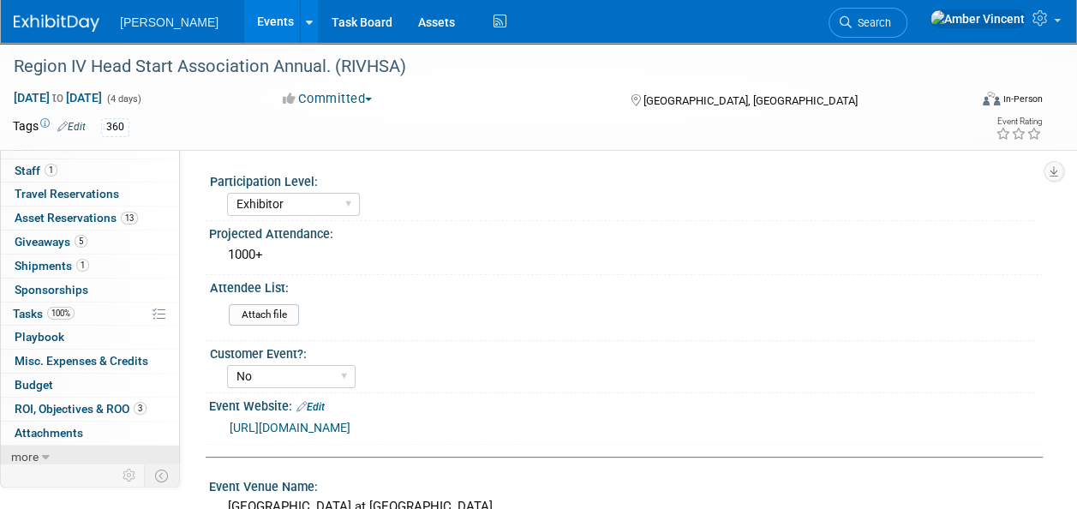
click at [39, 456] on link "more" at bounding box center [90, 457] width 178 height 23
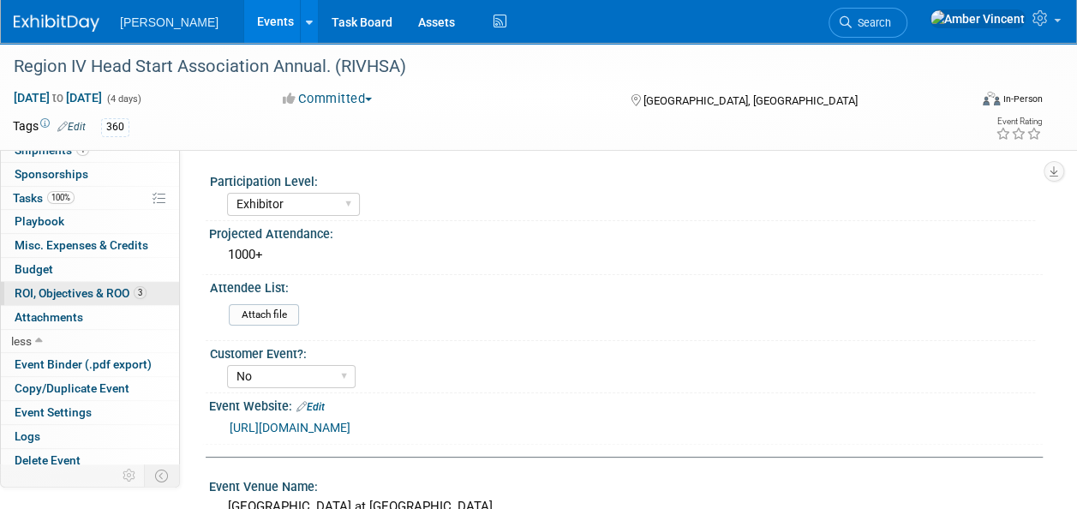
scroll to position [156, 0]
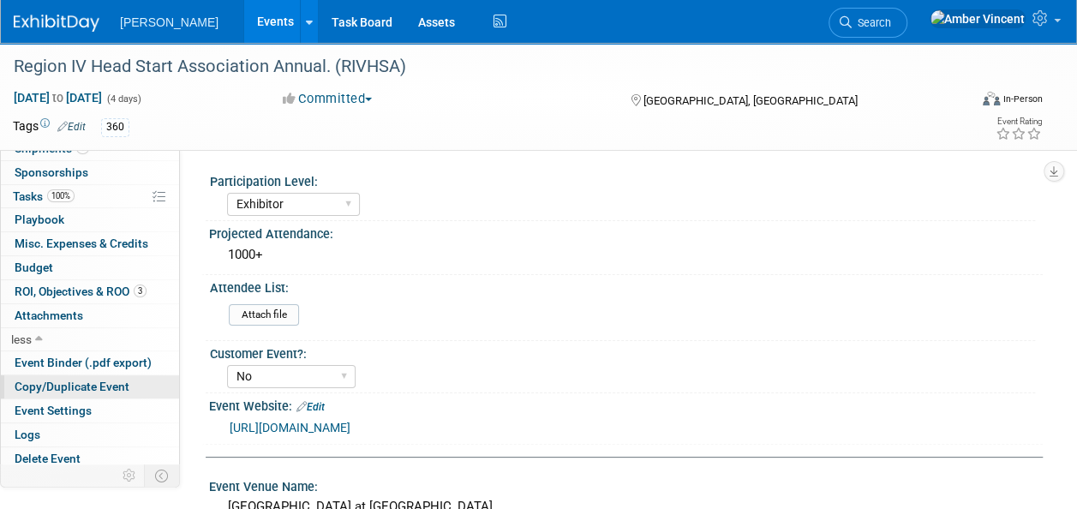
click at [95, 381] on span "Copy/Duplicate Event" at bounding box center [72, 387] width 115 height 14
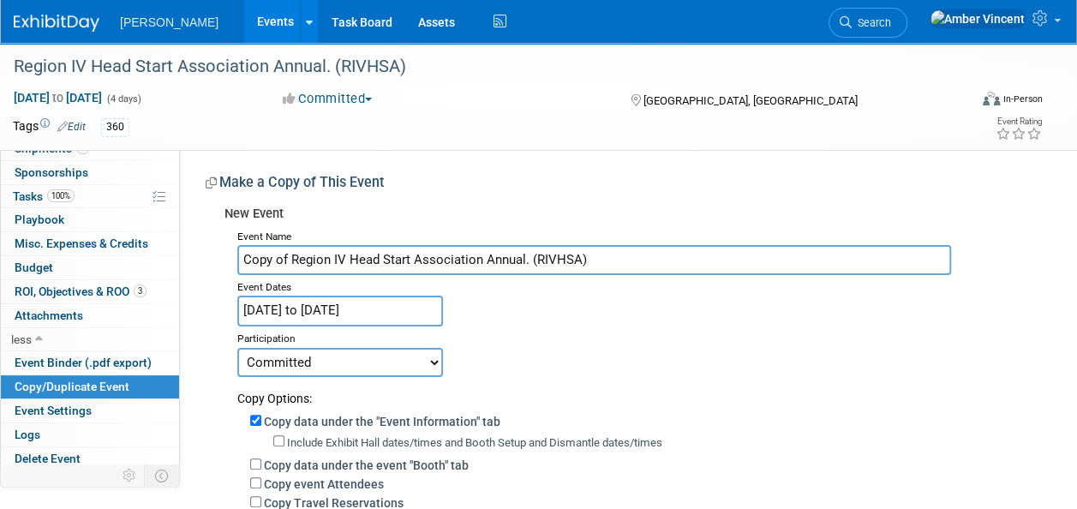
click at [293, 259] on input "Copy of Region IV Head Start Association Annual. (RIVHSA)" at bounding box center [594, 260] width 714 height 30
type input "Region IV Head Start Association Annual. (RIVHSA)"
click at [329, 307] on input "Feb 11, 2025 to Feb 14, 2025" at bounding box center [340, 311] width 206 height 30
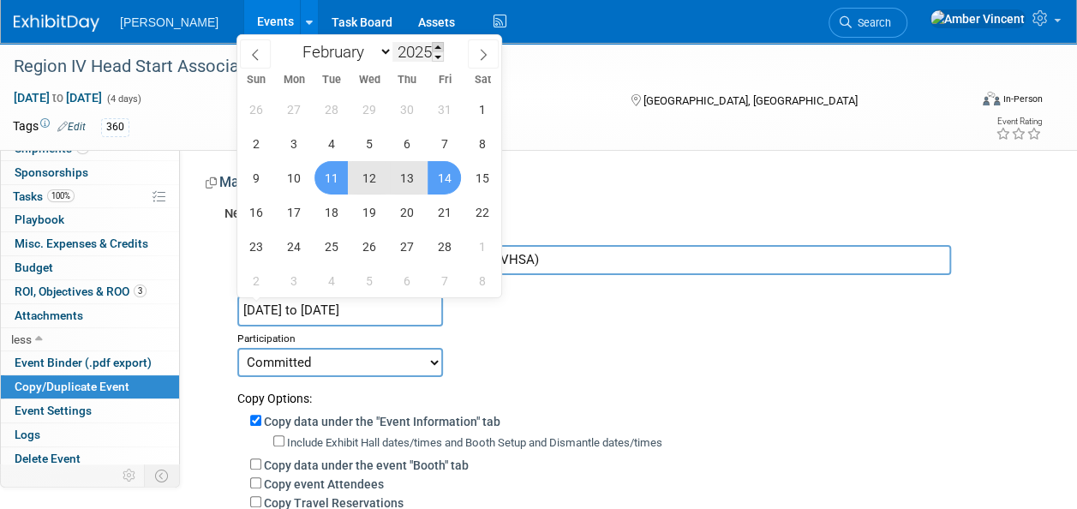
click at [437, 48] on span at bounding box center [438, 47] width 12 height 10
type input "2026"
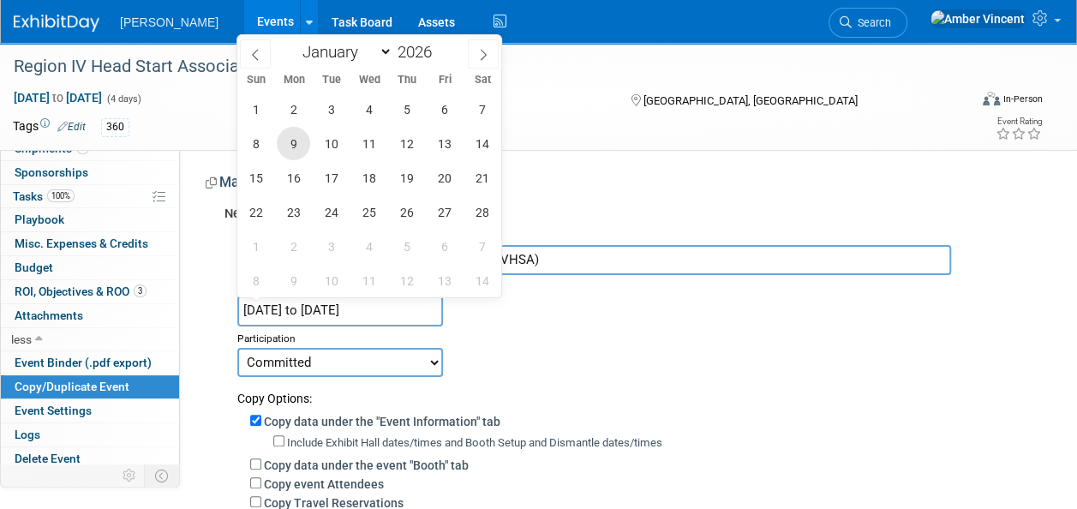
click at [297, 145] on span "9" at bounding box center [293, 143] width 33 height 33
click at [406, 142] on span "12" at bounding box center [406, 143] width 33 height 33
type input "[DATE] to [DATE]"
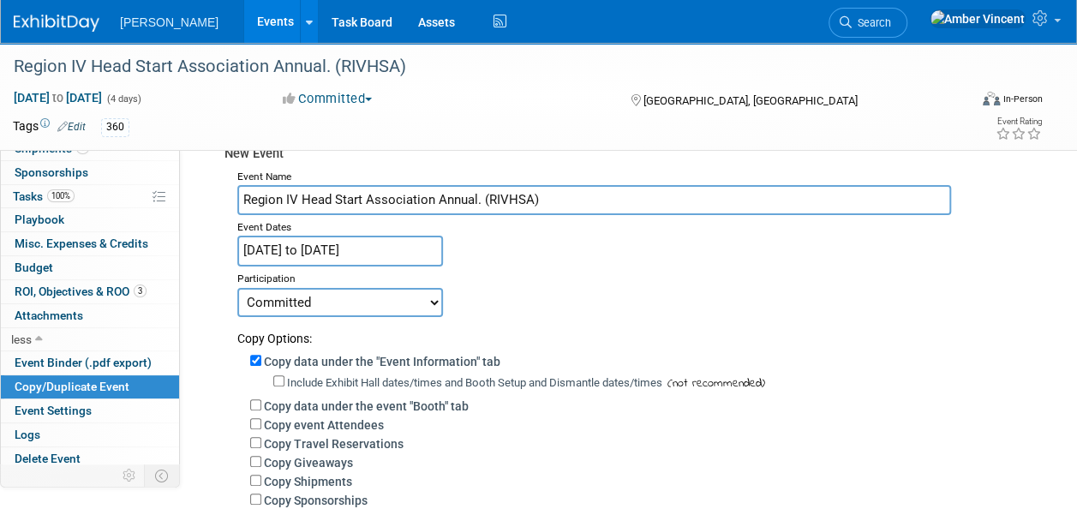
scroll to position [86, 0]
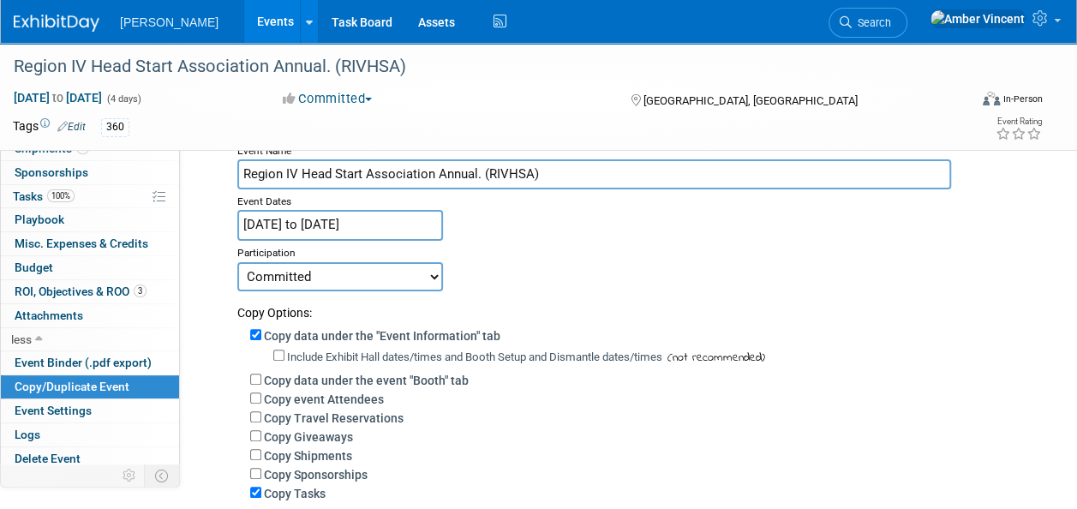
click at [383, 278] on select "Committed Considering Not Going Trade Show Exhibitor Exhibit & Sponsor" at bounding box center [340, 276] width 206 height 29
select select "2"
click at [237, 262] on select "Committed Considering Not Going Trade Show Exhibitor Exhibit & Sponsor" at bounding box center [340, 276] width 206 height 29
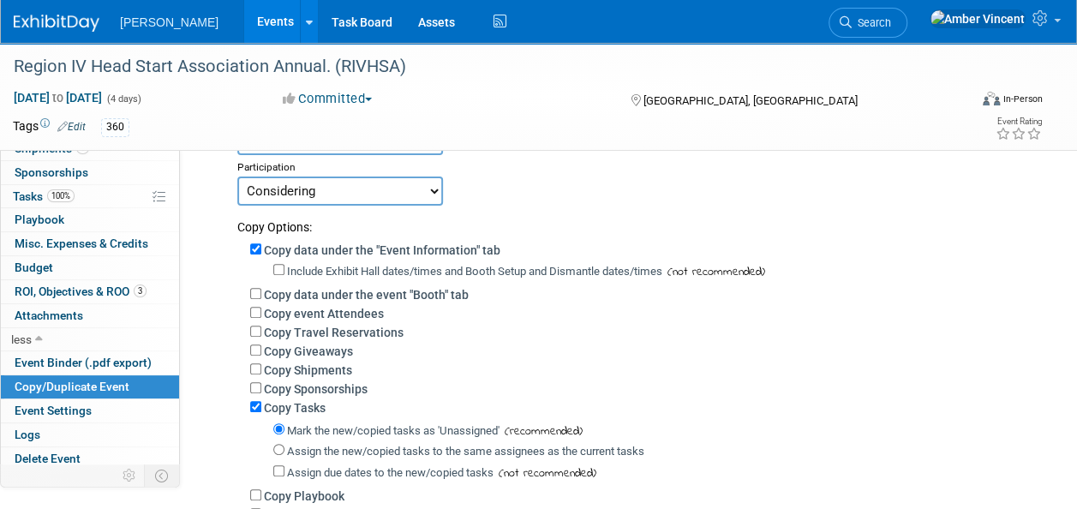
scroll to position [257, 0]
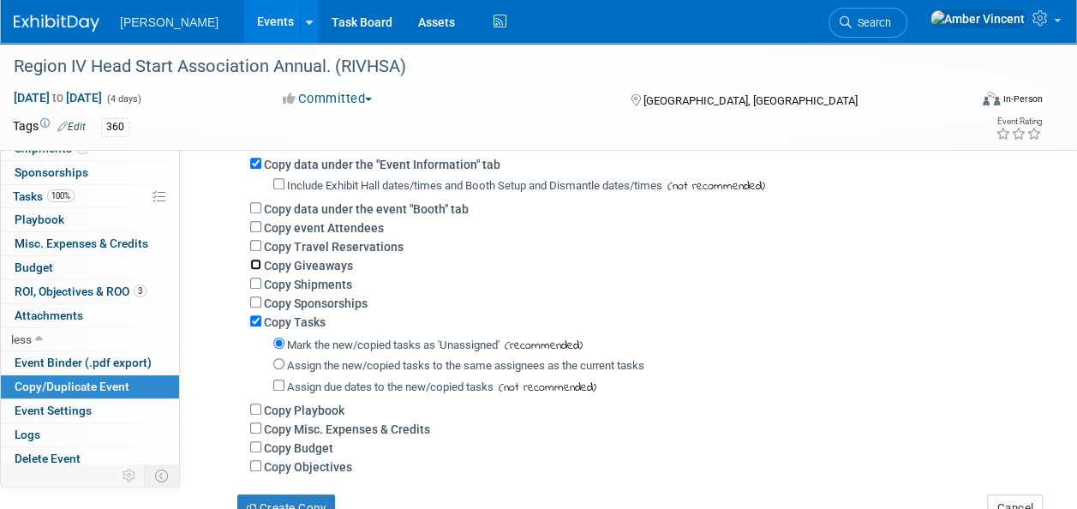
click at [255, 264] on input "Copy Giveaways" at bounding box center [255, 264] width 11 height 11
checkbox input "true"
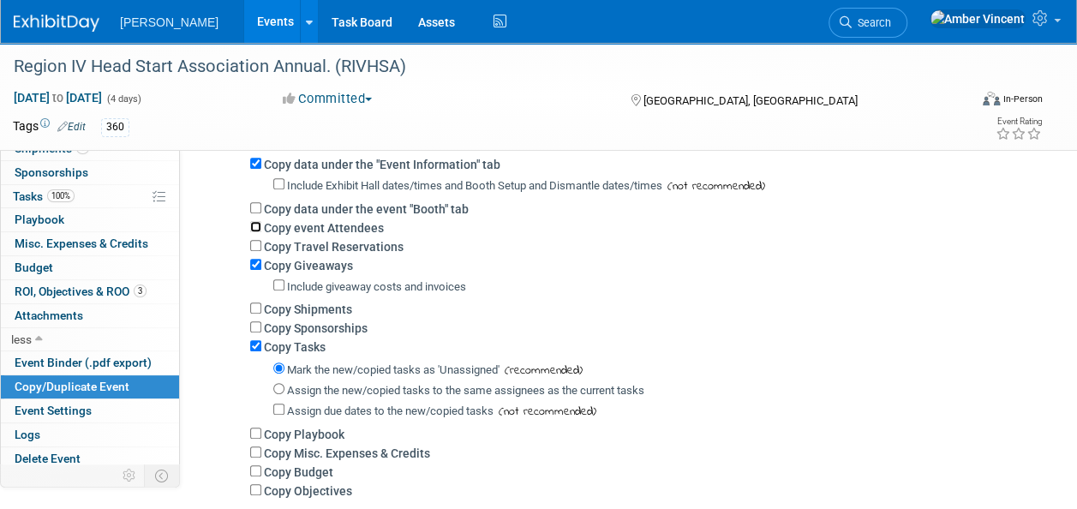
click at [255, 225] on input "Copy event Attendees" at bounding box center [255, 226] width 11 height 11
checkbox input "true"
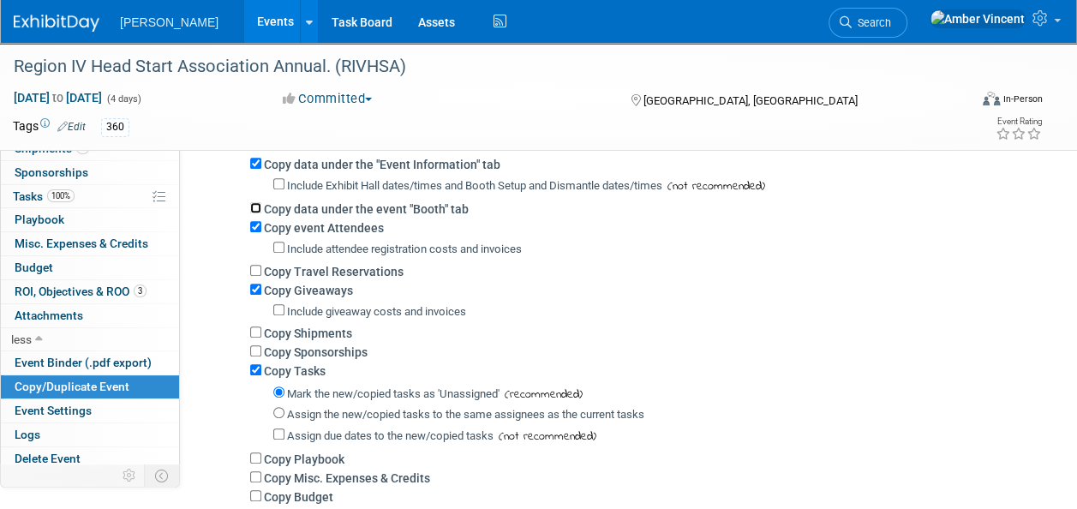
click at [254, 208] on input "Copy data under the event "Booth" tab" at bounding box center [255, 207] width 11 height 11
checkbox input "true"
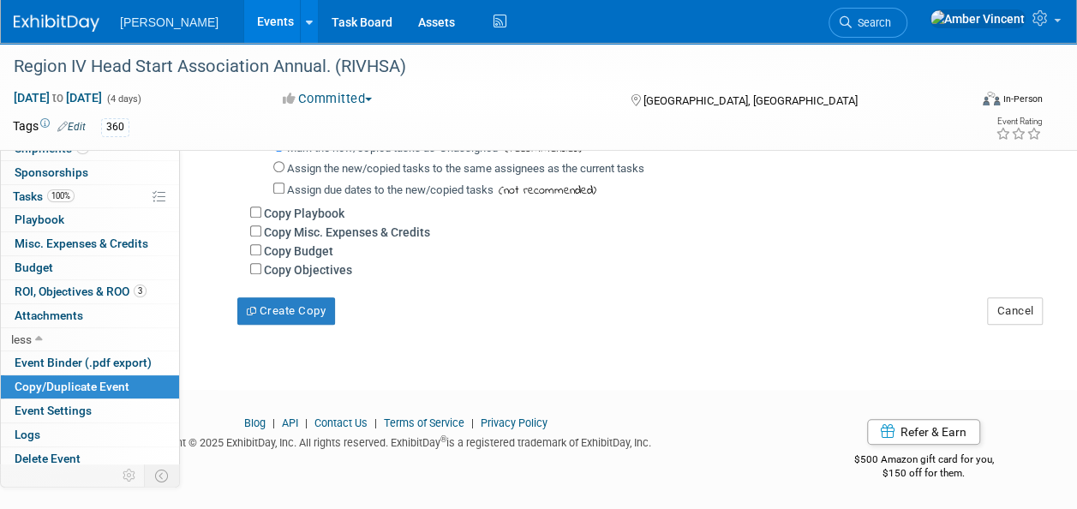
scroll to position [528, 0]
click at [300, 307] on button "Create Copy" at bounding box center [286, 310] width 98 height 27
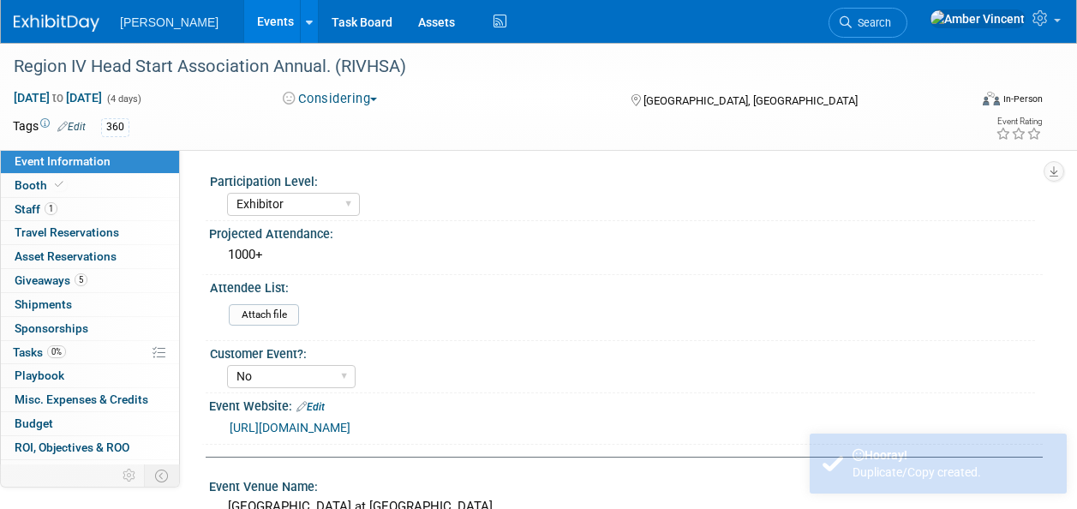
select select "Exhibitor"
select select "No"
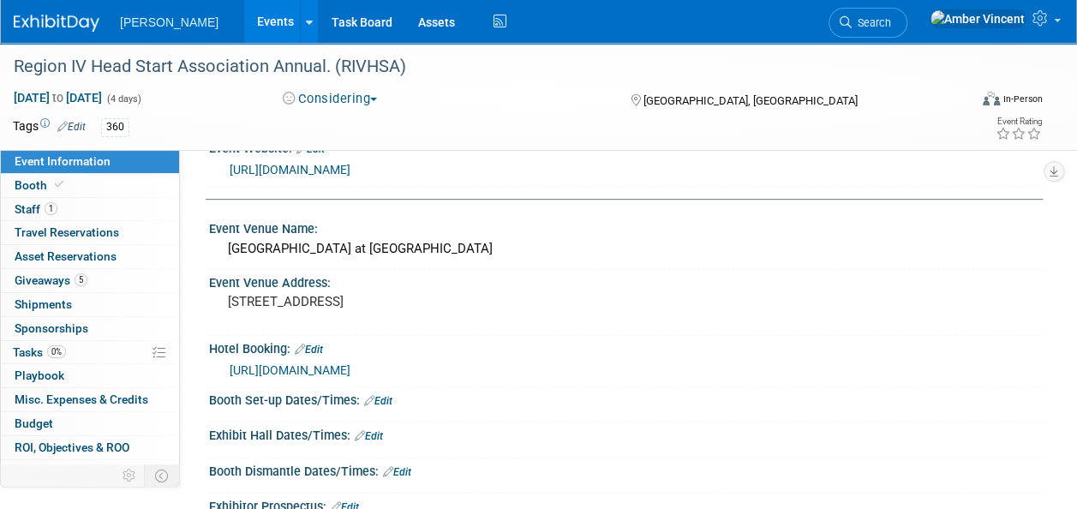
scroll to position [343, 0]
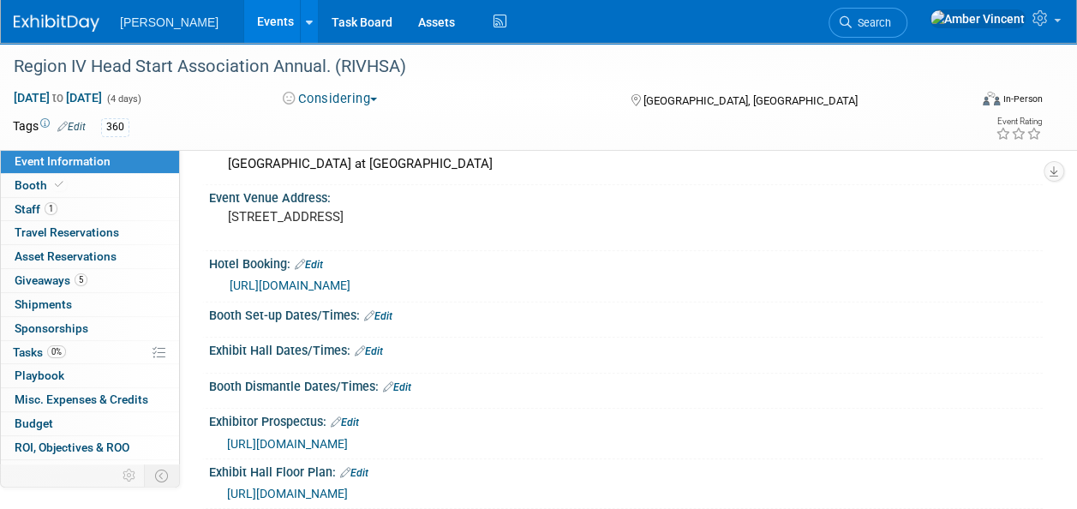
click at [319, 265] on link "Edit" at bounding box center [309, 265] width 28 height 12
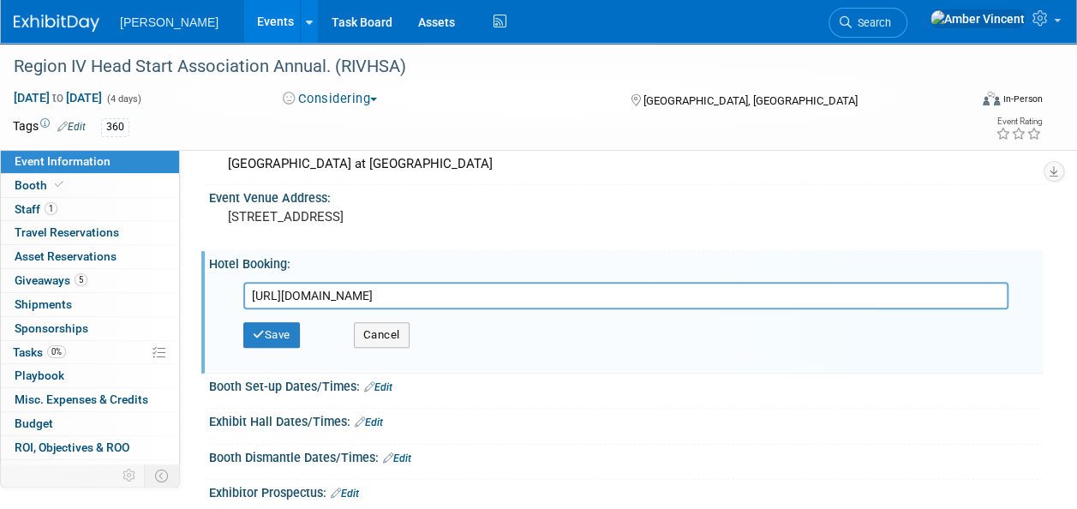
drag, startPoint x: 824, startPoint y: 298, endPoint x: 197, endPoint y: 324, distance: 627.0
click at [197, 324] on div "Event Information Event Info Booth Booth 1 Staff 1 Staff 0 Travel Reservations …" at bounding box center [538, 181] width 1077 height 962
click at [297, 338] on button "Save" at bounding box center [271, 335] width 57 height 26
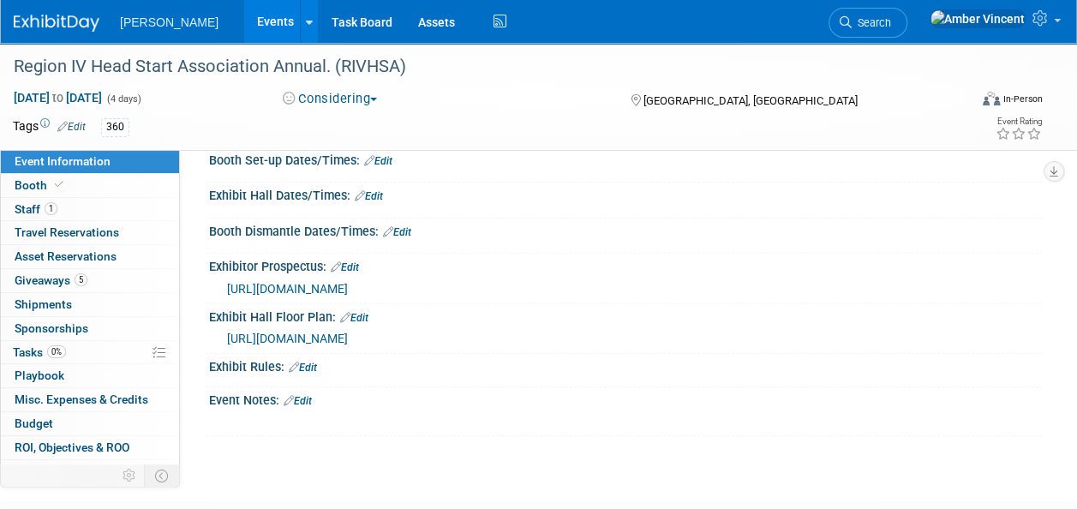
scroll to position [514, 0]
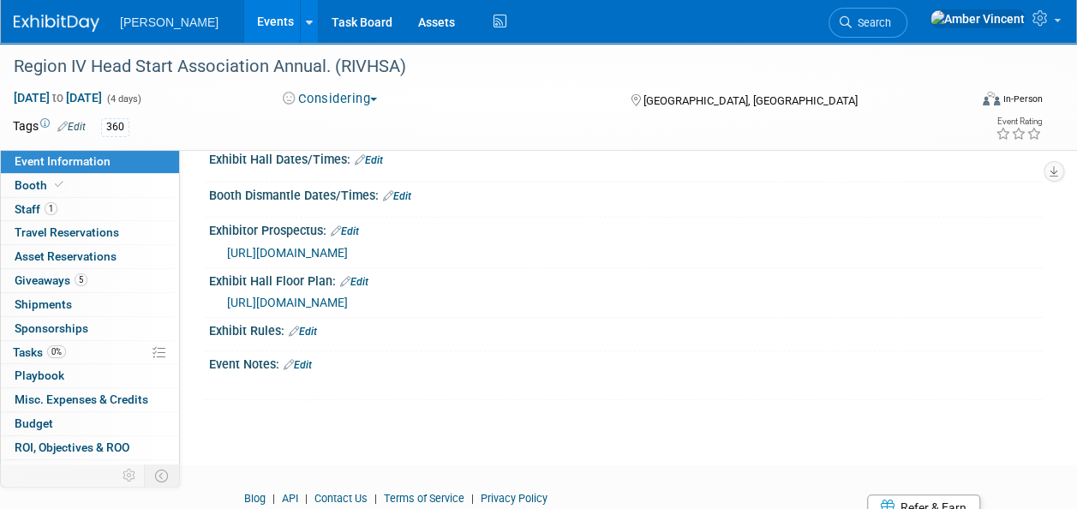
click at [355, 225] on link "Edit" at bounding box center [345, 231] width 28 height 12
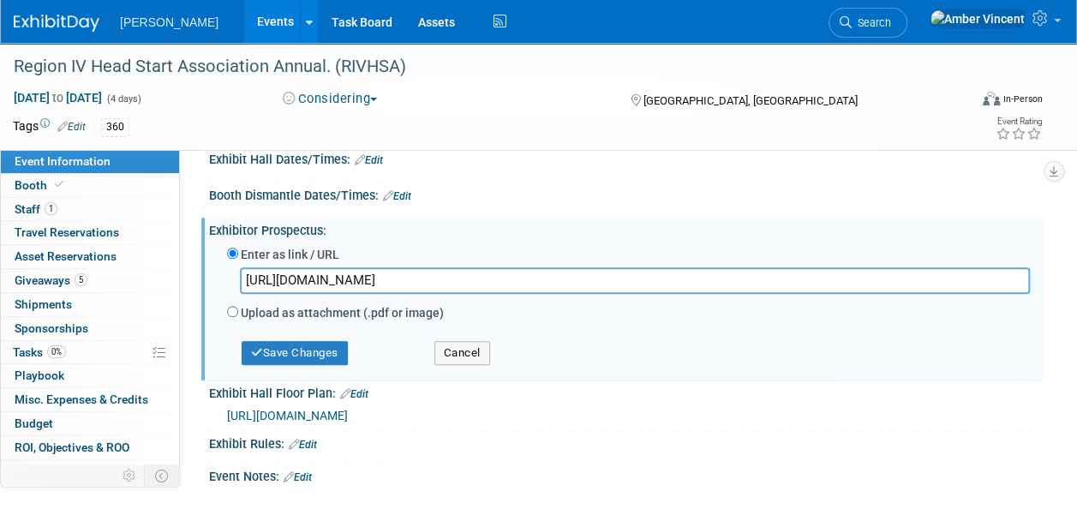
drag, startPoint x: 734, startPoint y: 282, endPoint x: 210, endPoint y: 318, distance: 524.9
click at [210, 318] on div "Enter as link / URL [URL][DOMAIN_NAME] Upload as attachment (.pdf or image) Sel…" at bounding box center [626, 306] width 834 height 137
click at [274, 351] on button "Save Changes" at bounding box center [295, 353] width 106 height 24
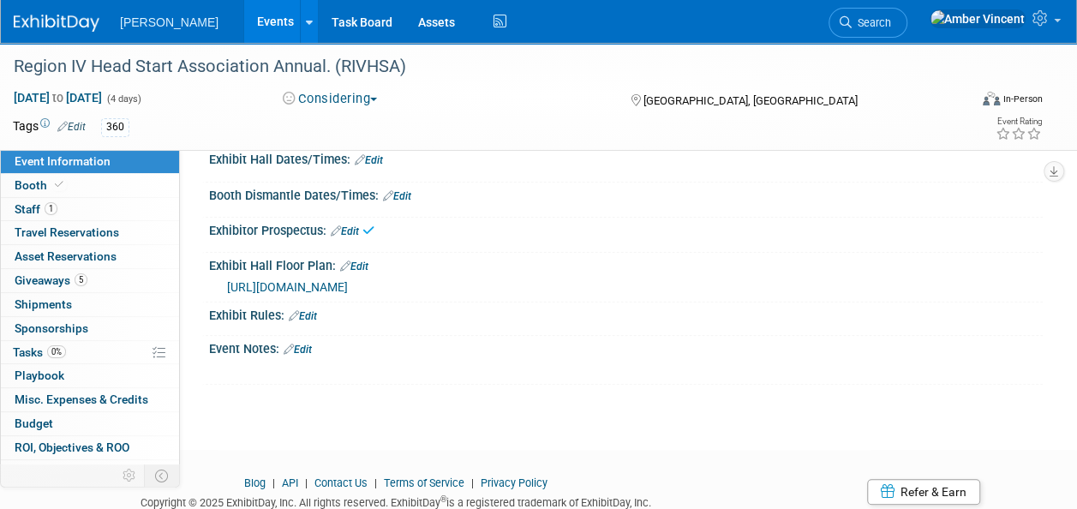
click at [355, 261] on link "Edit" at bounding box center [354, 267] width 28 height 12
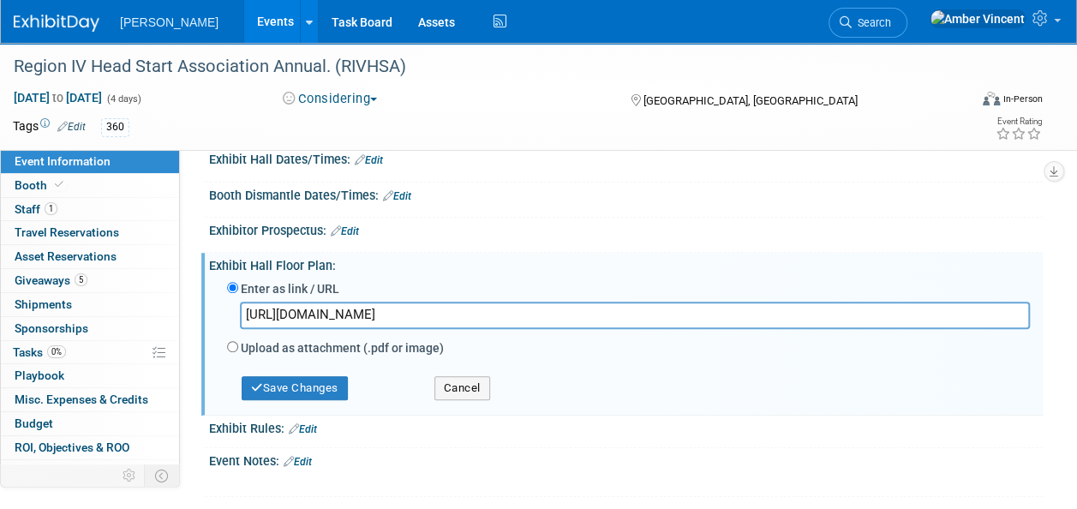
drag, startPoint x: 739, startPoint y: 315, endPoint x: 235, endPoint y: 288, distance: 504.7
click at [235, 288] on div "Enter as link / URL [URL][DOMAIN_NAME] Upload as attachment (.pdf or image) Sel…" at bounding box center [628, 319] width 803 height 81
click at [264, 382] on button "Save Changes" at bounding box center [295, 388] width 106 height 24
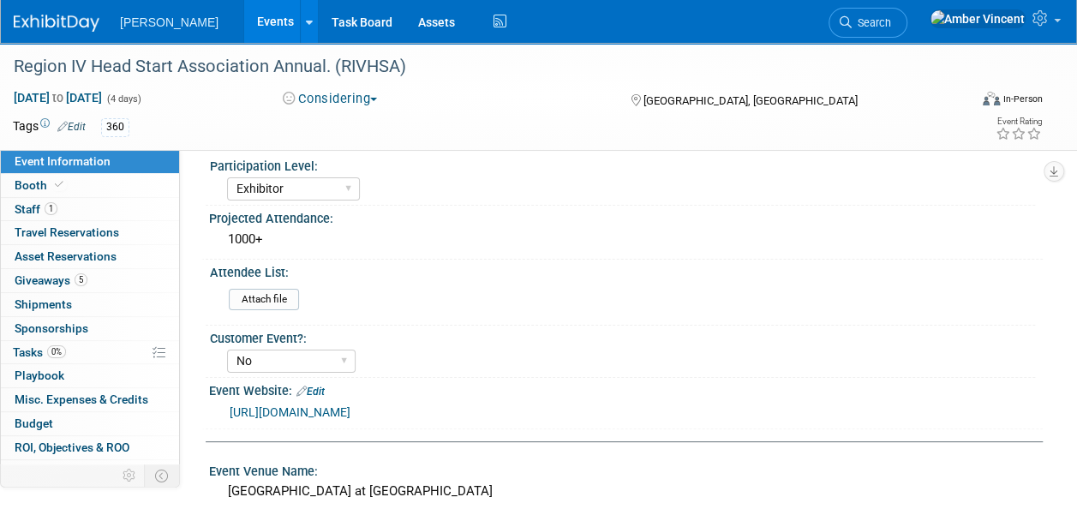
scroll to position [0, 0]
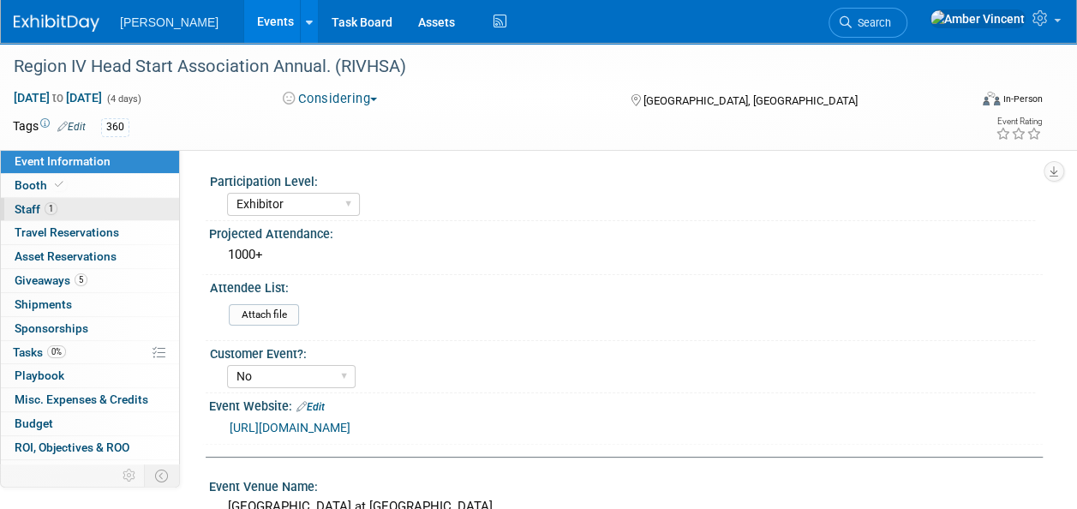
click at [66, 207] on link "1 Staff 1" at bounding box center [90, 209] width 178 height 23
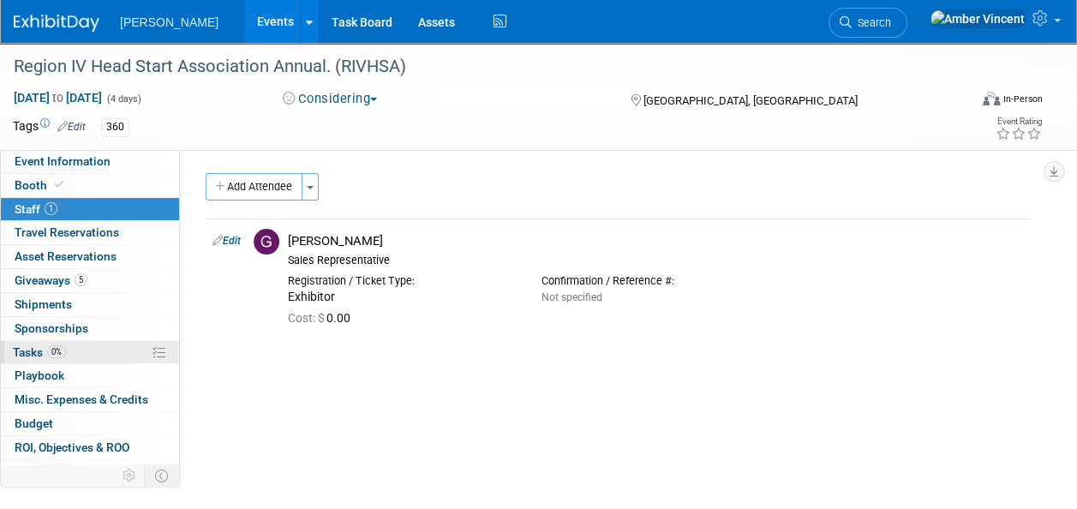
click at [54, 351] on span "0%" at bounding box center [56, 351] width 19 height 13
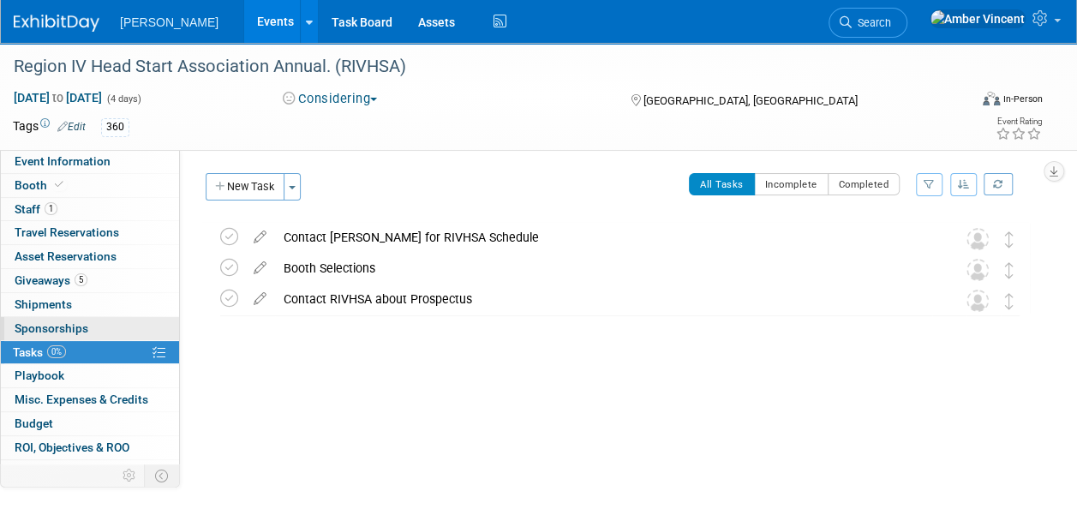
click at [83, 333] on span "Sponsorships 0" at bounding box center [52, 328] width 74 height 14
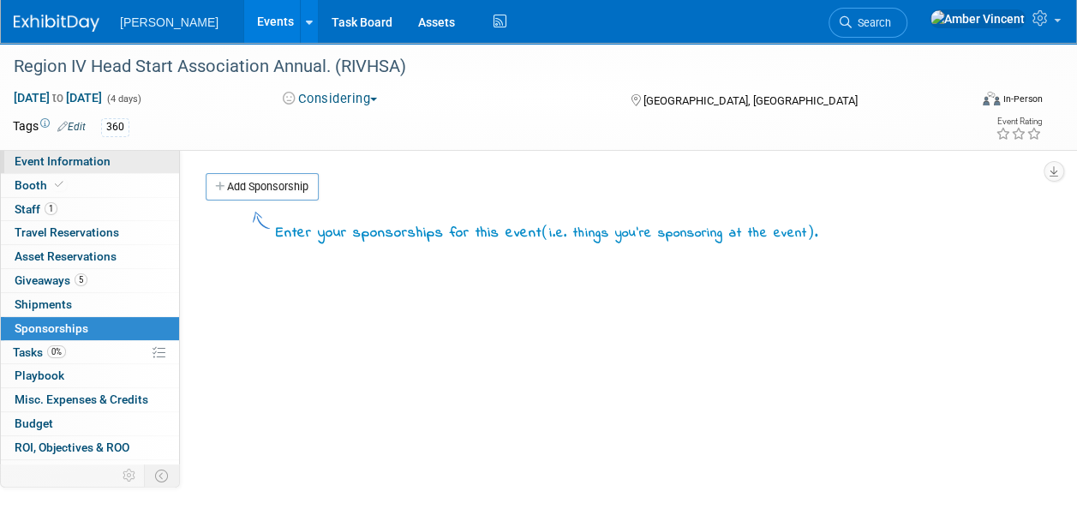
click at [105, 164] on span "Event Information" at bounding box center [63, 161] width 96 height 14
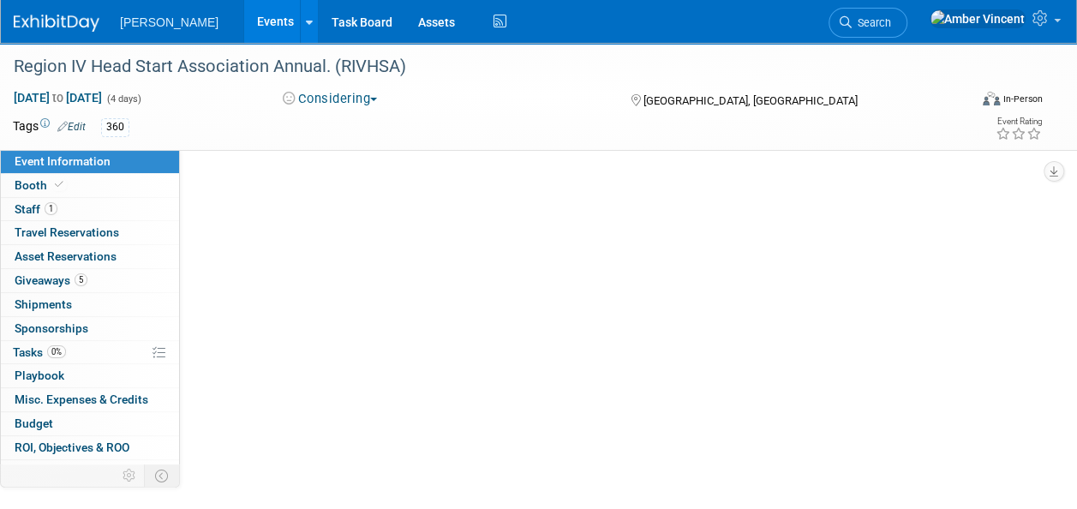
select select "Exhibitor"
select select "No"
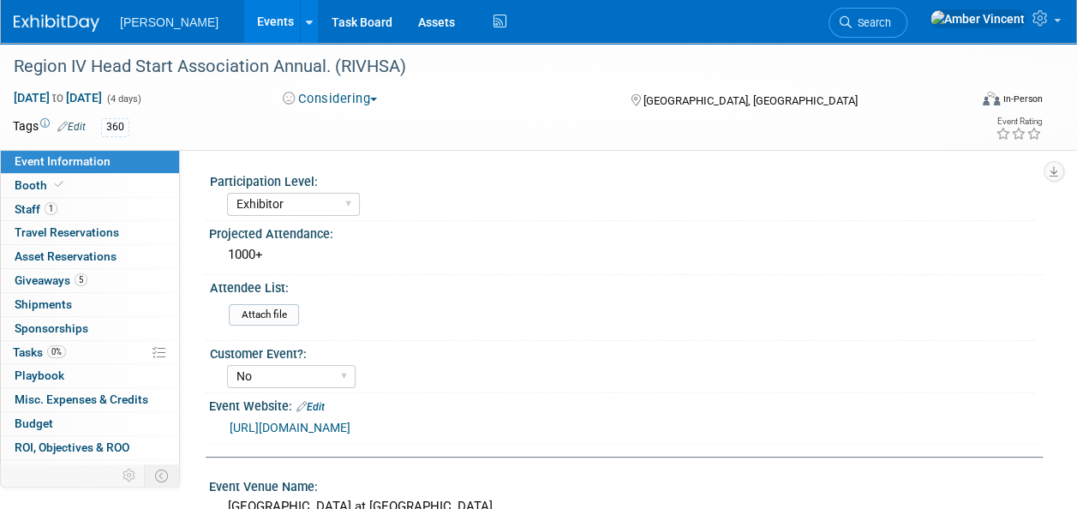
click at [325, 404] on link "Edit" at bounding box center [311, 407] width 28 height 12
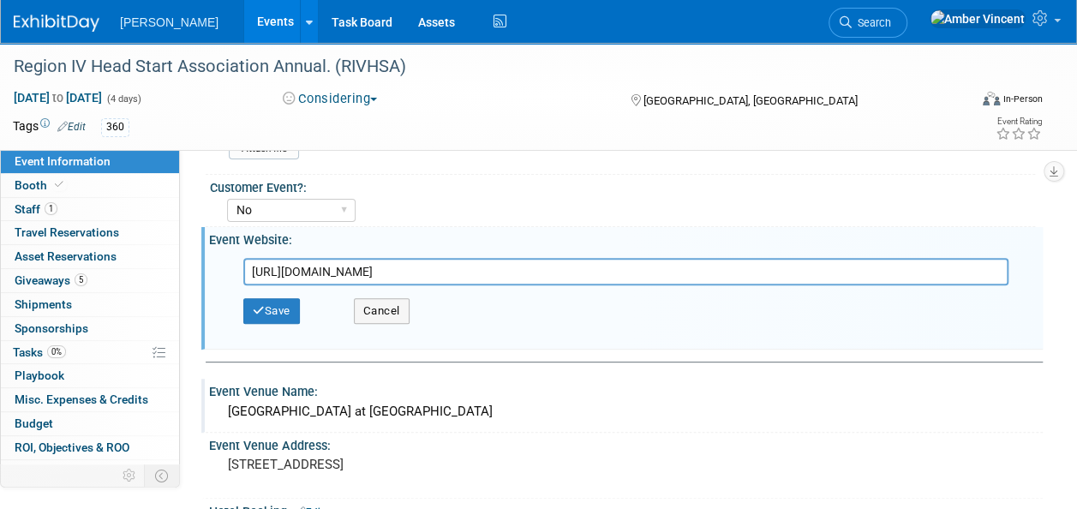
scroll to position [86, 0]
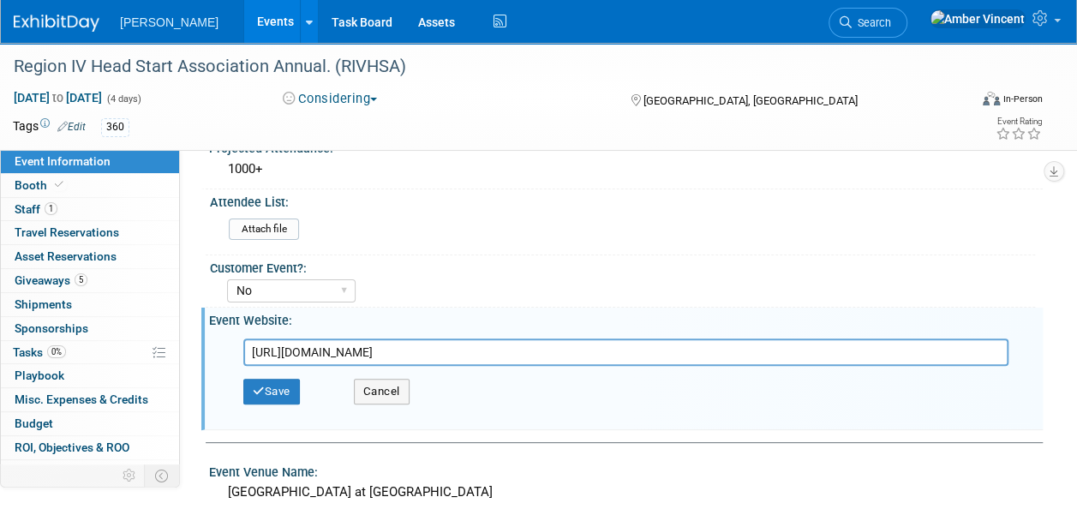
drag, startPoint x: 655, startPoint y: 349, endPoint x: 189, endPoint y: 326, distance: 465.9
click at [189, 326] on div "Participation Level: Exhibitor Exhibitor/Sponsor Projected Attendance:" at bounding box center [611, 241] width 863 height 354
click at [253, 386] on icon "button" at bounding box center [259, 391] width 12 height 11
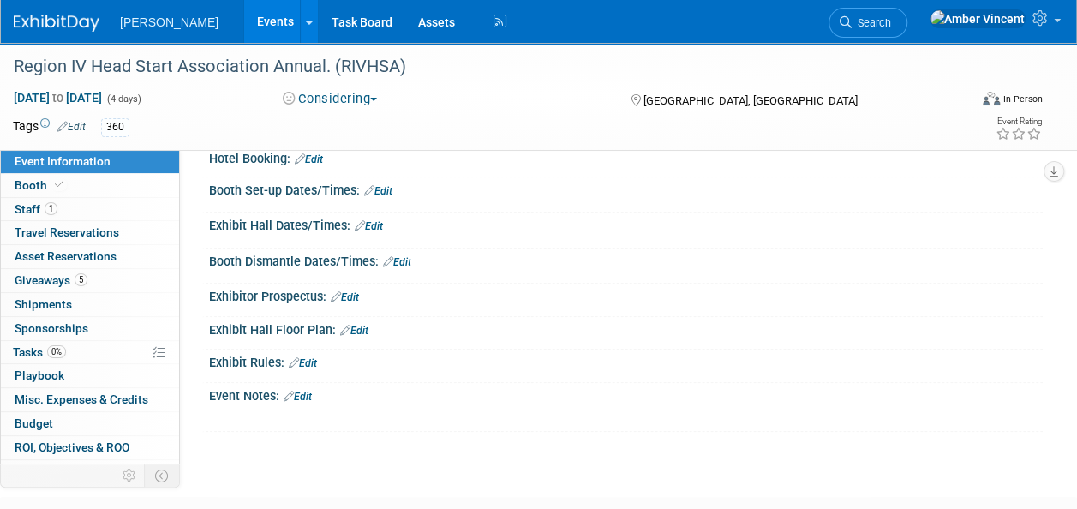
scroll to position [0, 0]
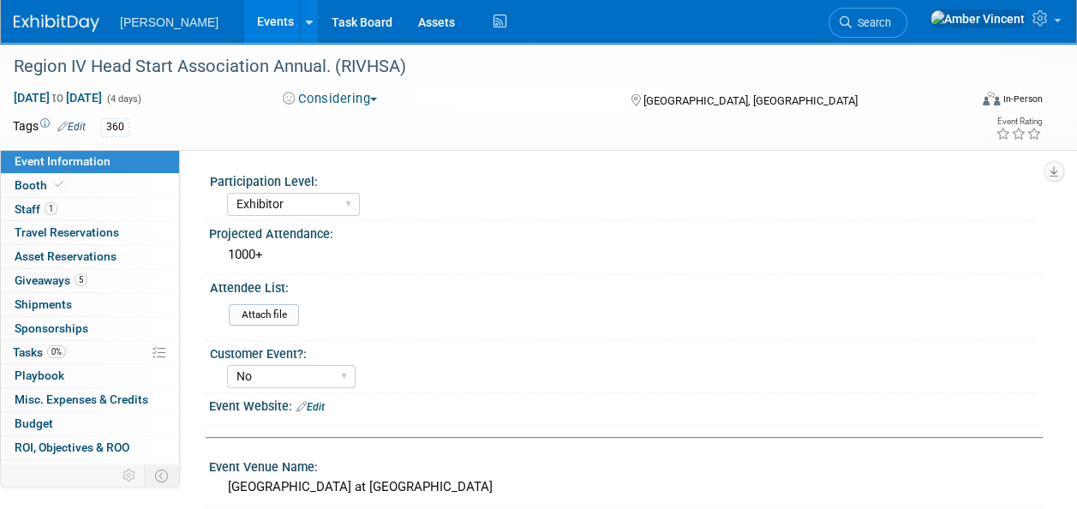
click at [244, 24] on link "Events" at bounding box center [275, 21] width 63 height 43
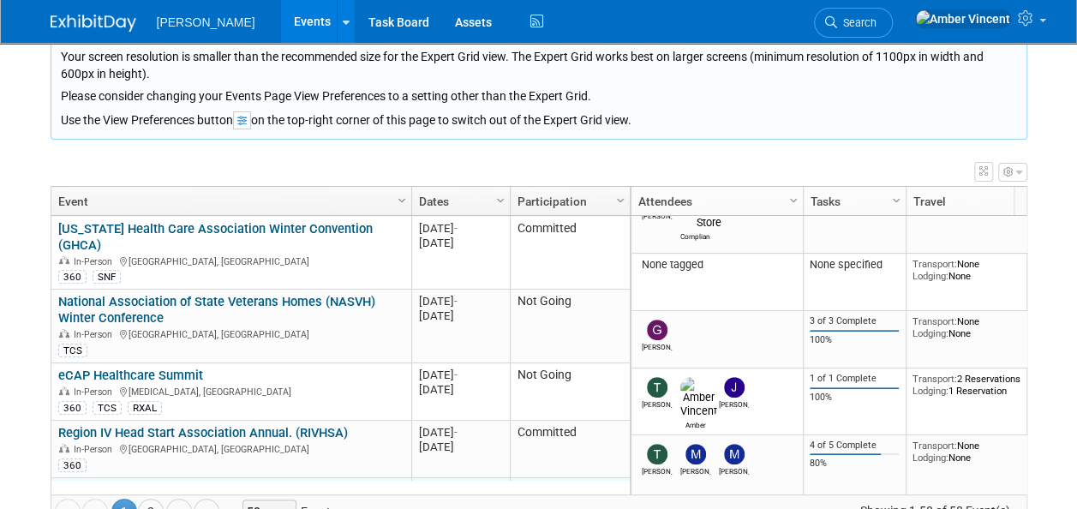
scroll to position [103, 0]
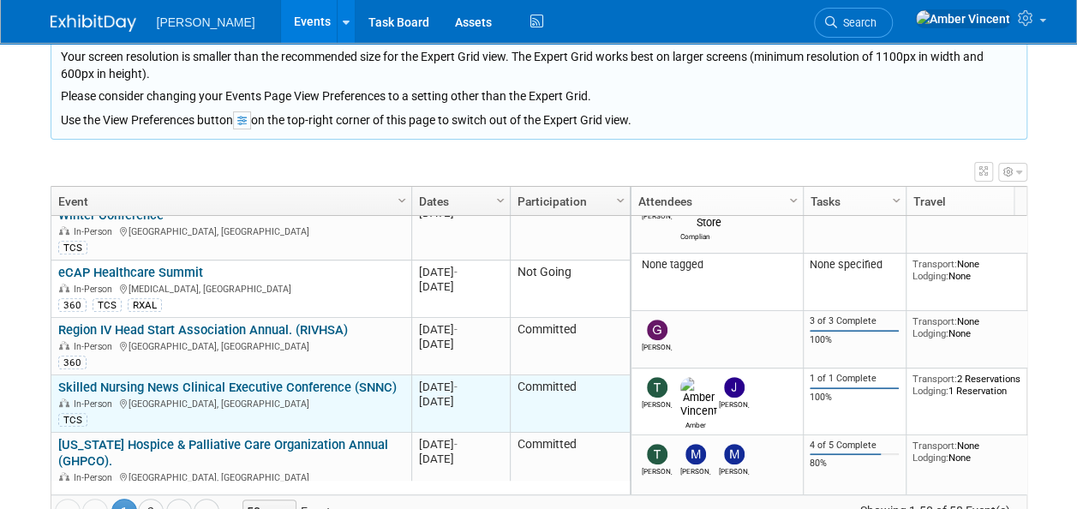
click at [254, 380] on link "Skilled Nursing News Clinical Executive Conference (SNNC)" at bounding box center [227, 387] width 339 height 15
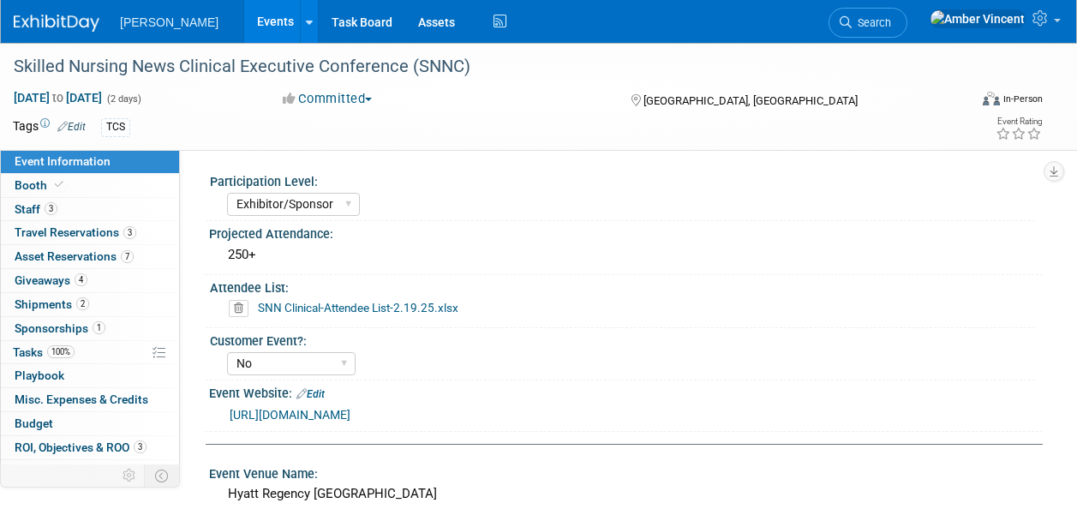
select select "Exhibitor/Sponsor"
select select "No"
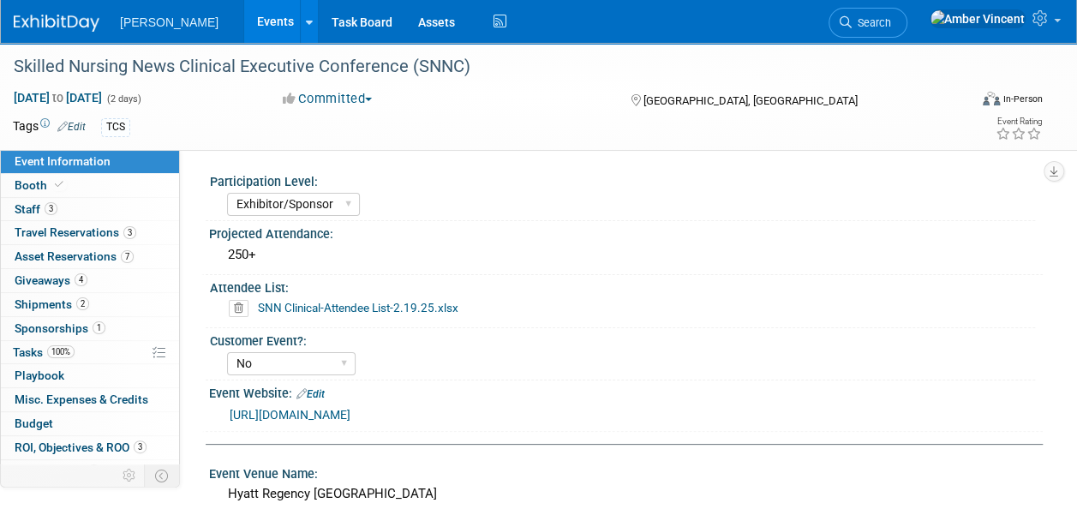
click at [244, 16] on link "Events" at bounding box center [275, 21] width 63 height 43
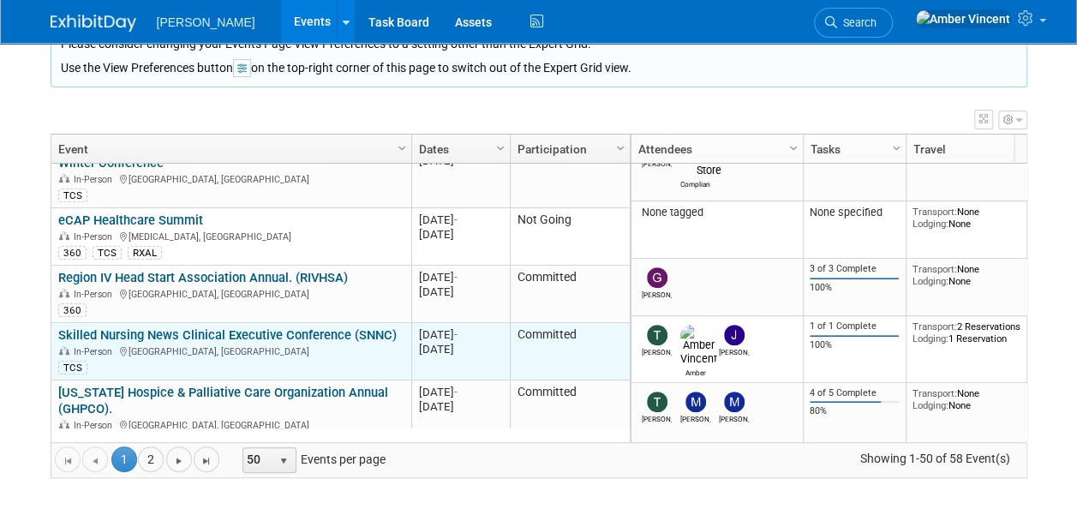
scroll to position [206, 0]
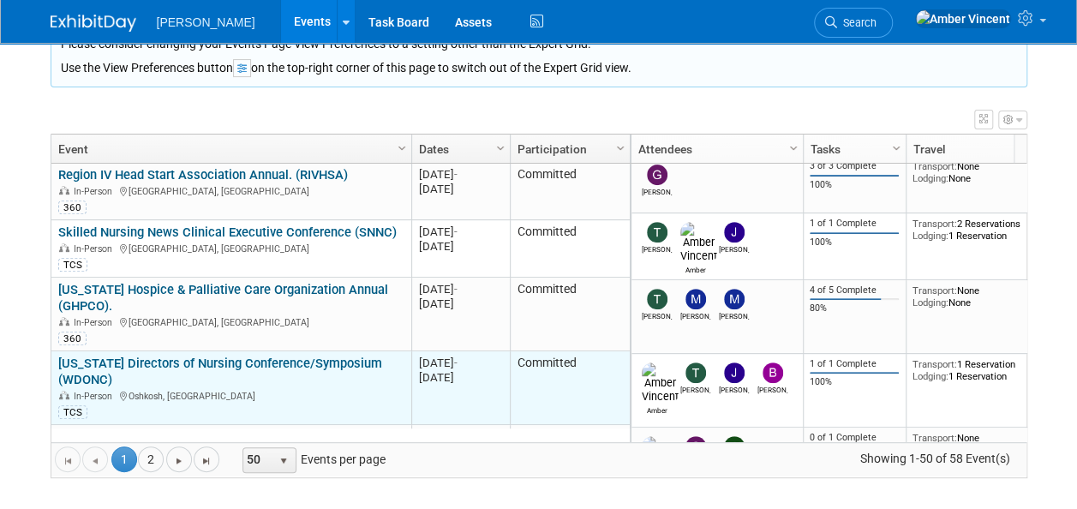
click at [329, 356] on link "[US_STATE] Directors of Nursing Conference/Symposium (WDONC)" at bounding box center [220, 372] width 324 height 32
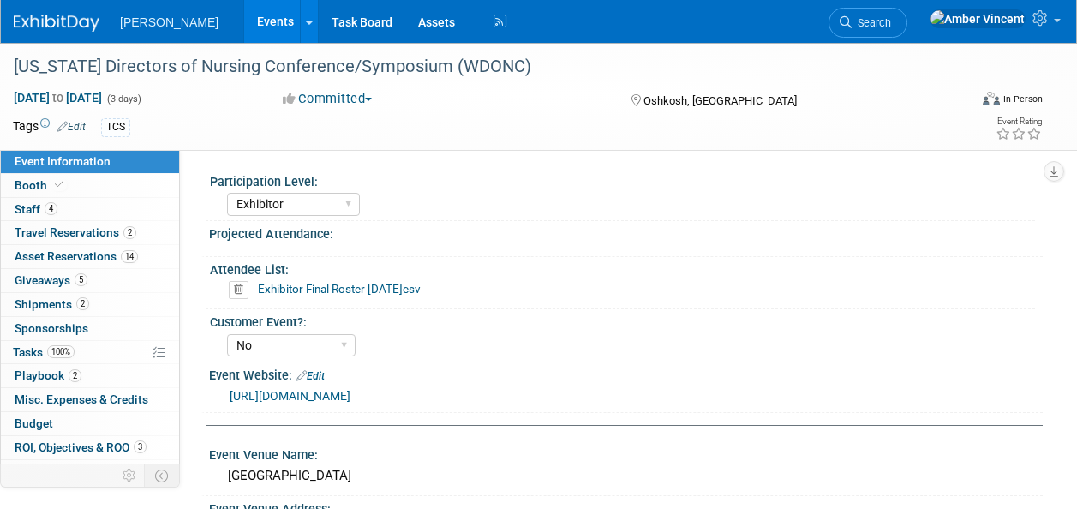
select select "Exhibitor"
select select "No"
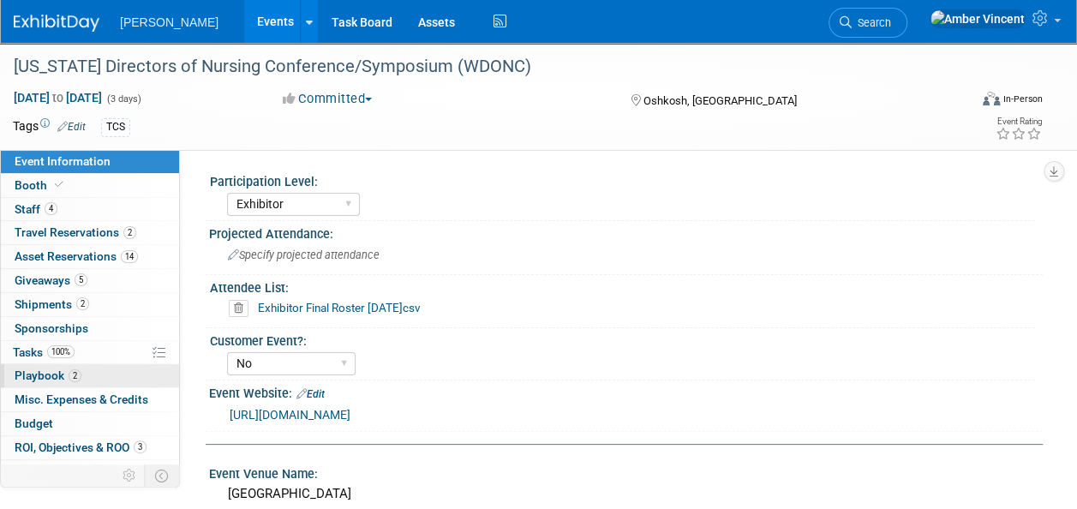
scroll to position [39, 0]
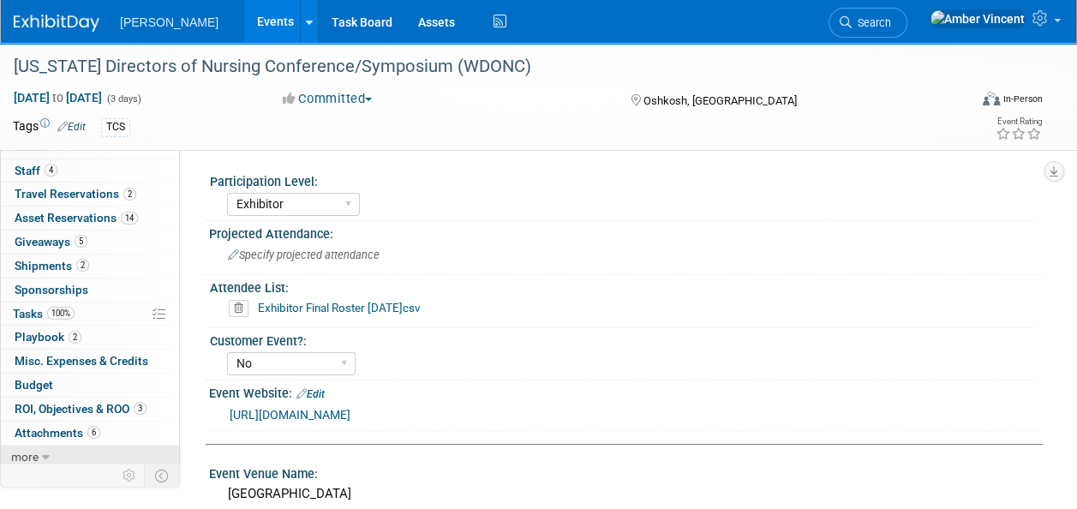
click at [36, 451] on span "more" at bounding box center [24, 457] width 27 height 14
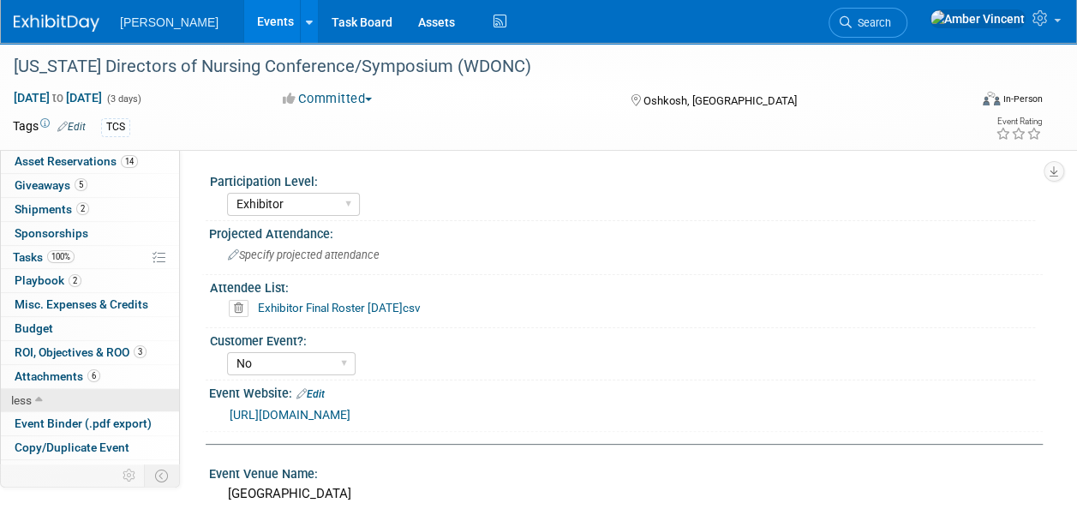
scroll to position [156, 0]
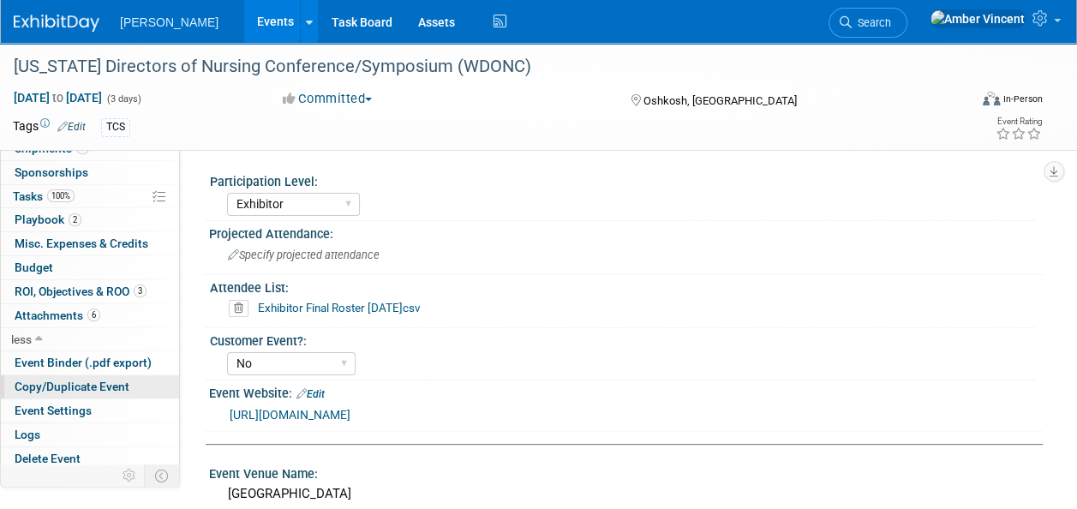
click at [113, 384] on span "Copy/Duplicate Event" at bounding box center [72, 387] width 115 height 14
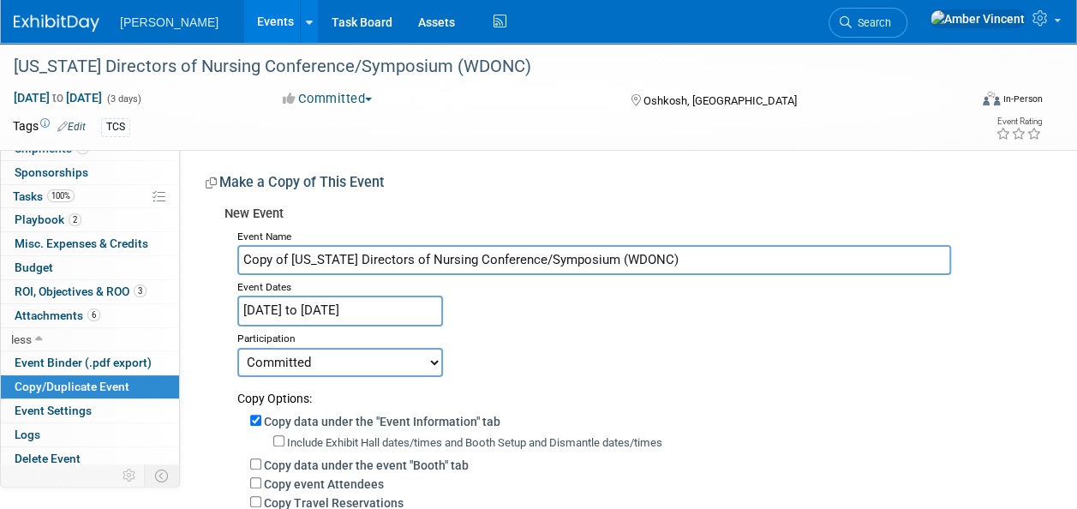
click at [295, 261] on input "Copy of [US_STATE] Directors of Nursing Conference/Symposium (WDONC)" at bounding box center [594, 260] width 714 height 30
type input "[US_STATE] Directors of Nursing Conference/Symposium (WDONC)"
click at [370, 317] on input "[DATE] to [DATE]" at bounding box center [340, 311] width 206 height 30
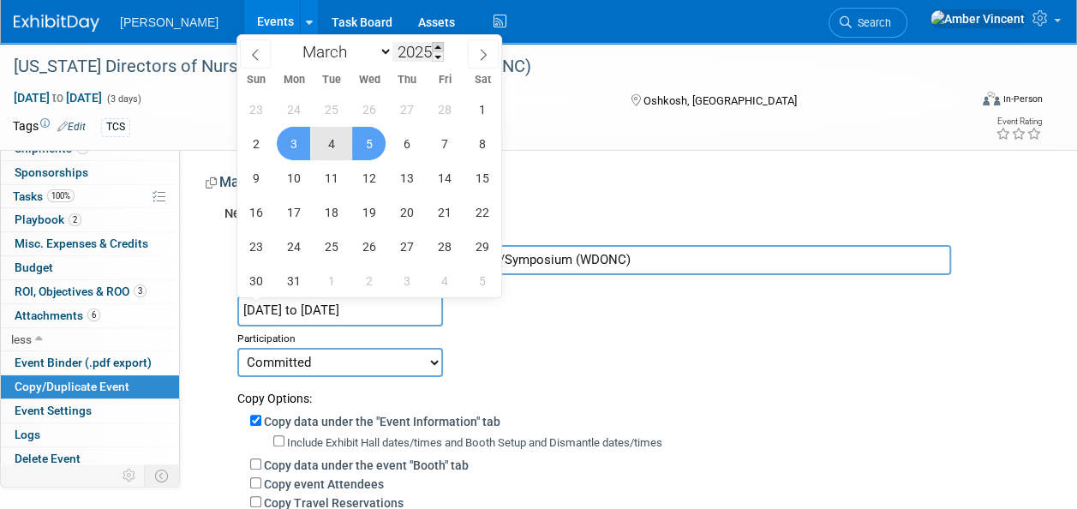
click at [442, 48] on span at bounding box center [438, 47] width 12 height 10
type input "2026"
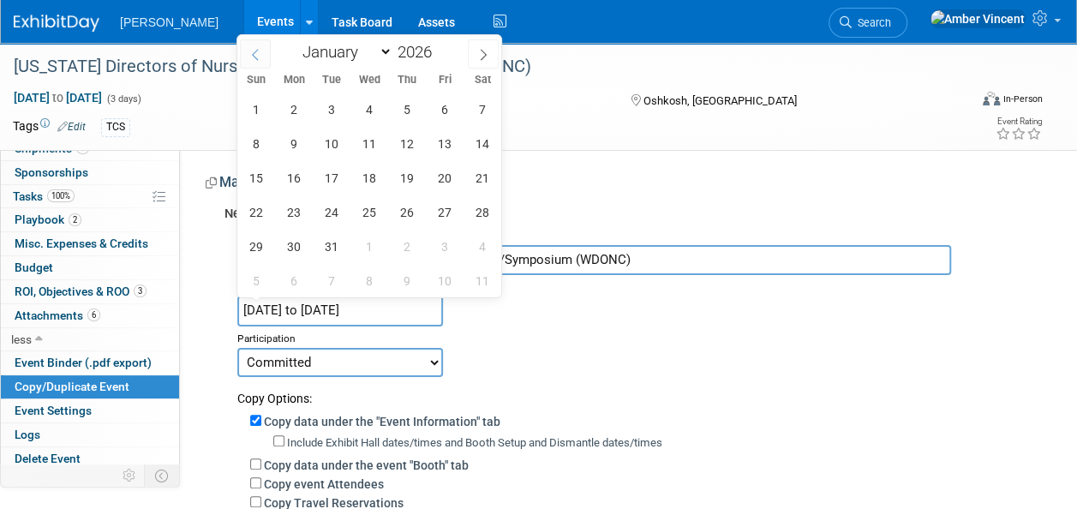
click at [245, 57] on span at bounding box center [255, 53] width 31 height 29
select select "1"
click at [372, 180] on span "18" at bounding box center [368, 177] width 33 height 33
type input "[DATE]"
click at [371, 184] on span "18" at bounding box center [368, 177] width 33 height 33
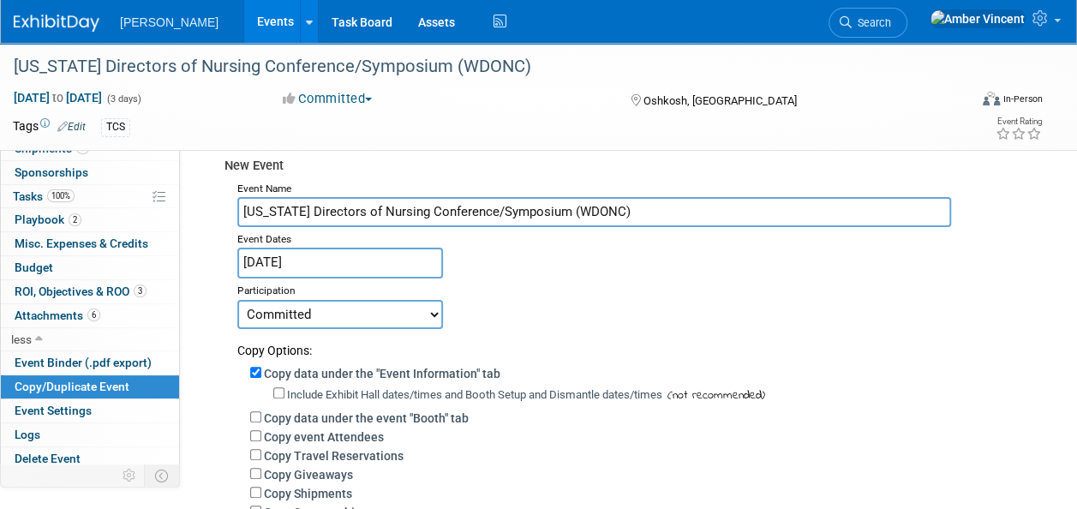
scroll to position [86, 0]
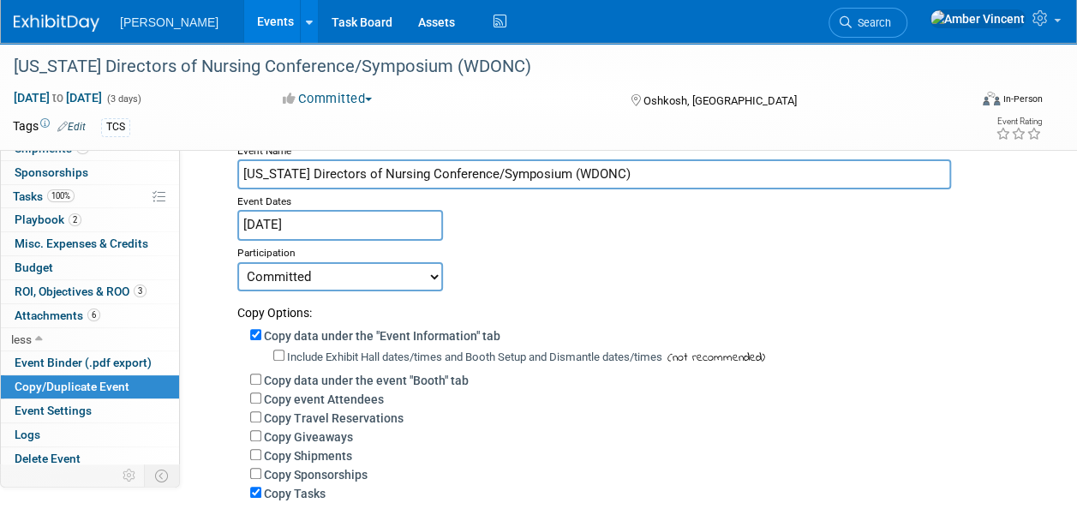
drag, startPoint x: 415, startPoint y: 271, endPoint x: 404, endPoint y: 274, distance: 10.8
click at [415, 272] on select "Committed Considering Not Going Trade Show Exhibitor Exhibit & Sponsor" at bounding box center [340, 276] width 206 height 29
click at [349, 271] on select "Committed Considering Not Going Trade Show Exhibitor Exhibit & Sponsor" at bounding box center [340, 276] width 206 height 29
select select "2"
click at [237, 262] on select "Committed Considering Not Going Trade Show Exhibitor Exhibit & Sponsor" at bounding box center [340, 276] width 206 height 29
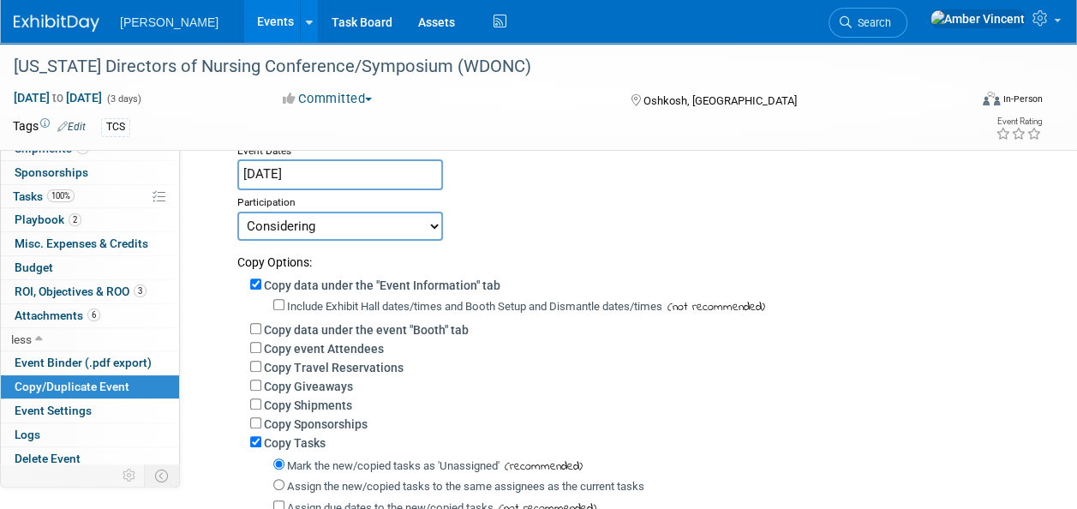
scroll to position [171, 0]
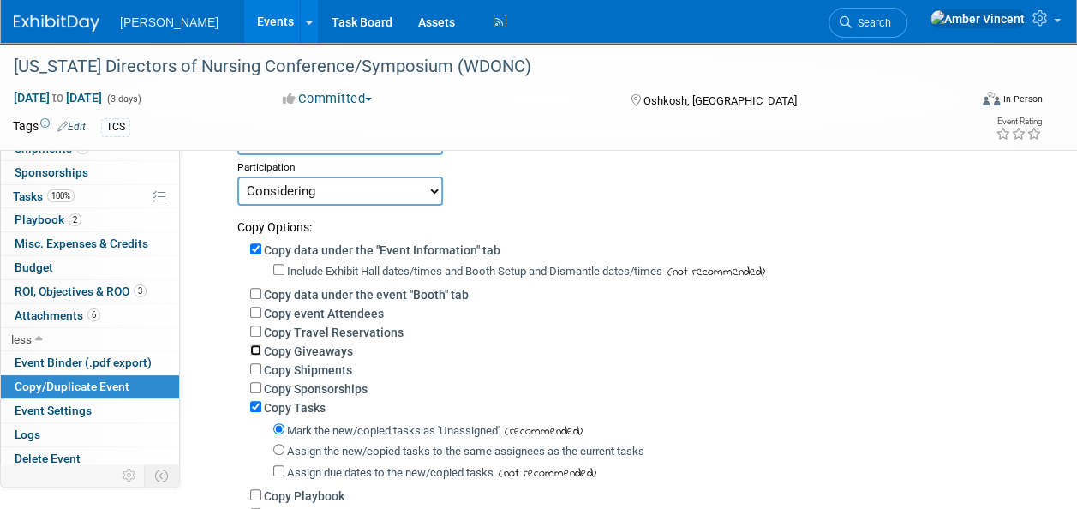
click at [256, 351] on input "Copy Giveaways" at bounding box center [255, 350] width 11 height 11
checkbox input "true"
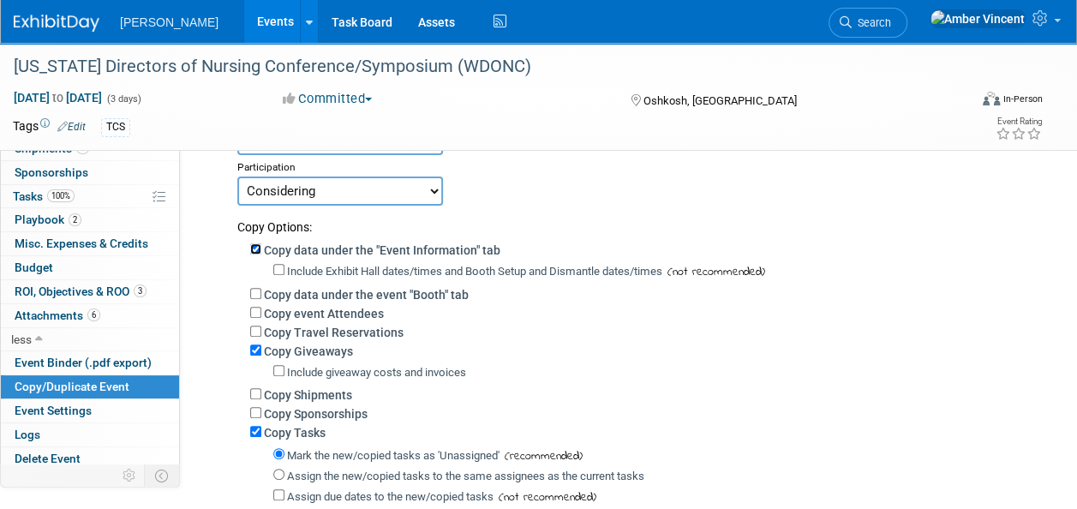
click at [259, 247] on input "Copy data under the "Event Information" tab" at bounding box center [255, 248] width 11 height 11
checkbox input "false"
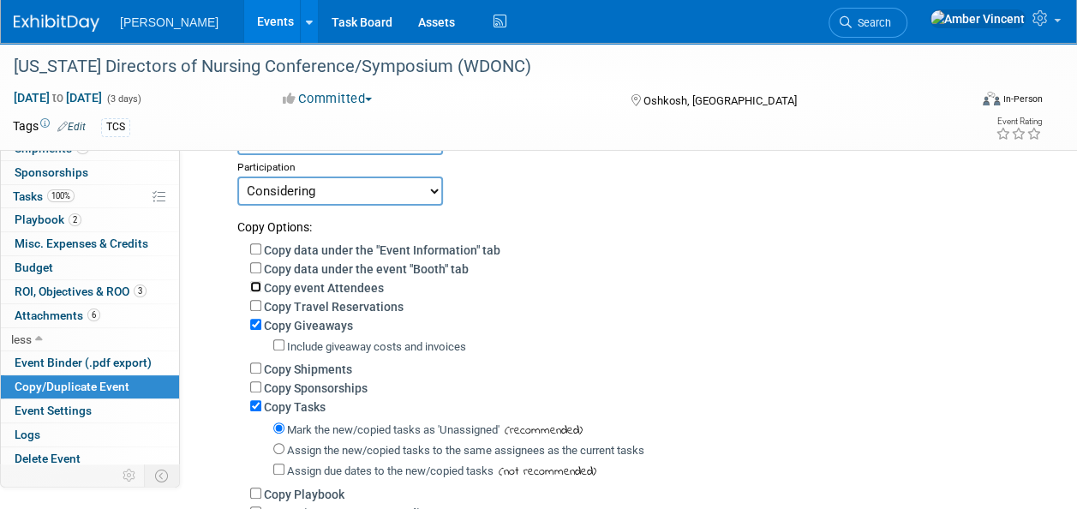
click at [260, 285] on input "Copy event Attendees" at bounding box center [255, 286] width 11 height 11
checkbox input "true"
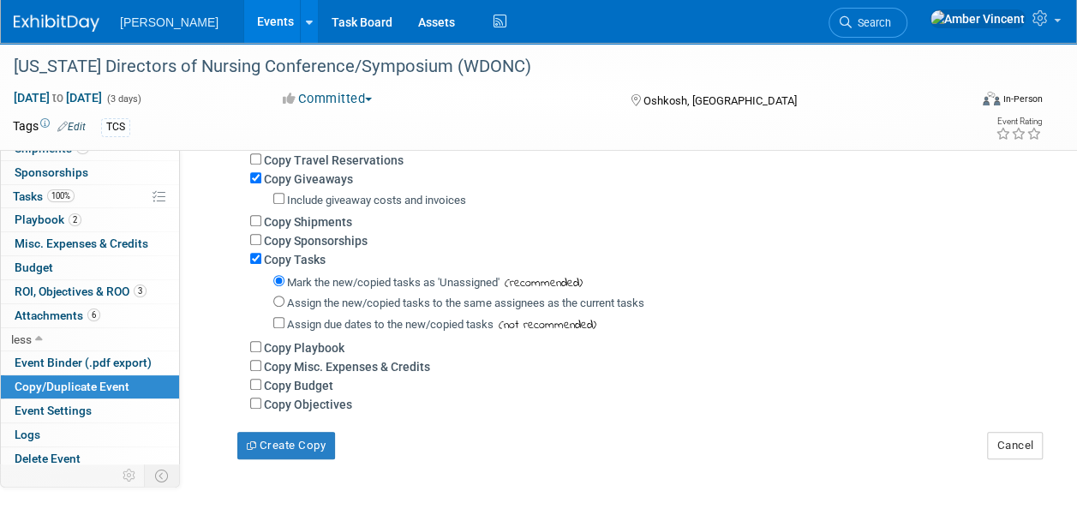
scroll to position [428, 0]
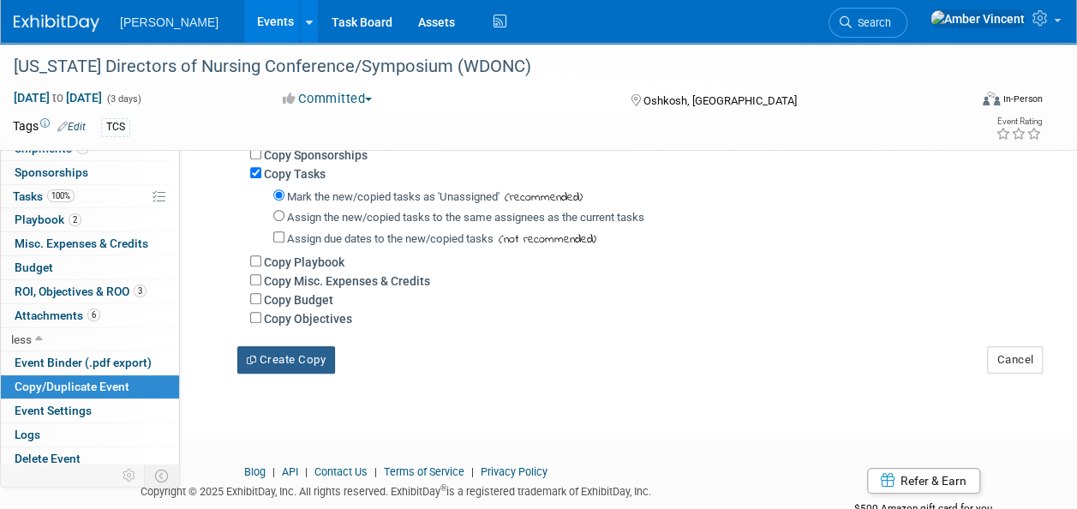
click at [278, 353] on button "Create Copy" at bounding box center [286, 359] width 98 height 27
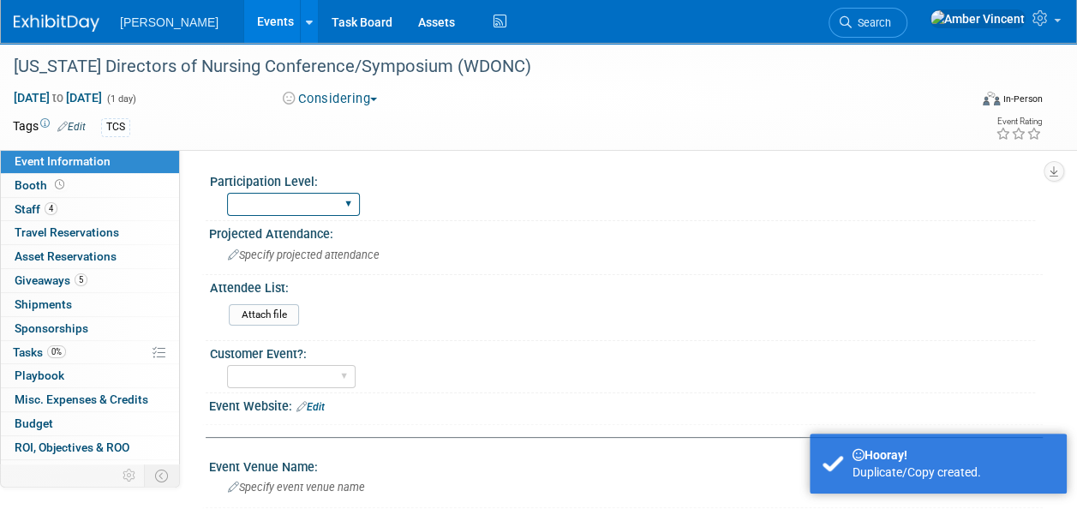
click at [267, 205] on select "Exhibitor Exhibitor/Sponsor" at bounding box center [293, 204] width 133 height 23
select select "Exhibitor"
click at [227, 193] on select "Exhibitor Exhibitor/Sponsor" at bounding box center [293, 204] width 133 height 23
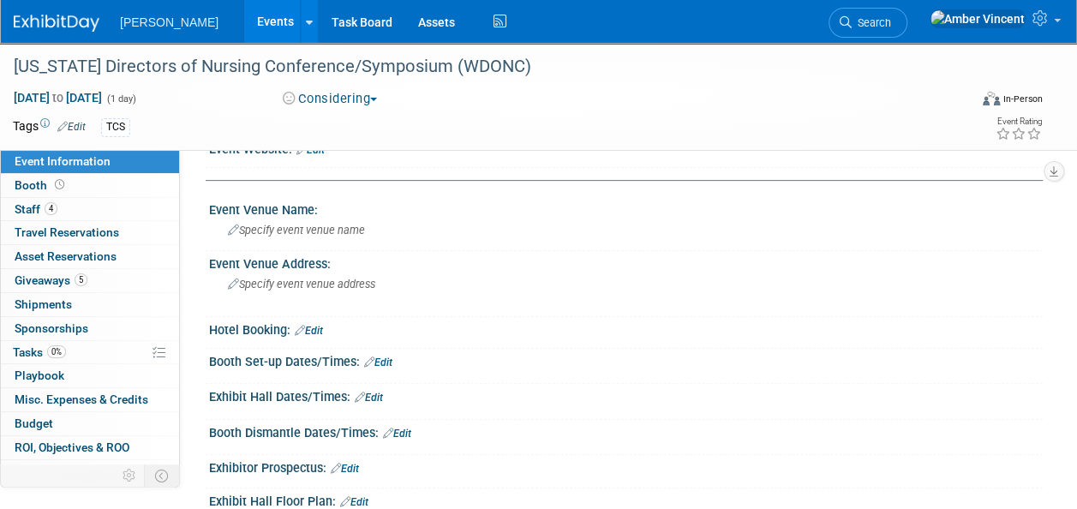
scroll to position [343, 0]
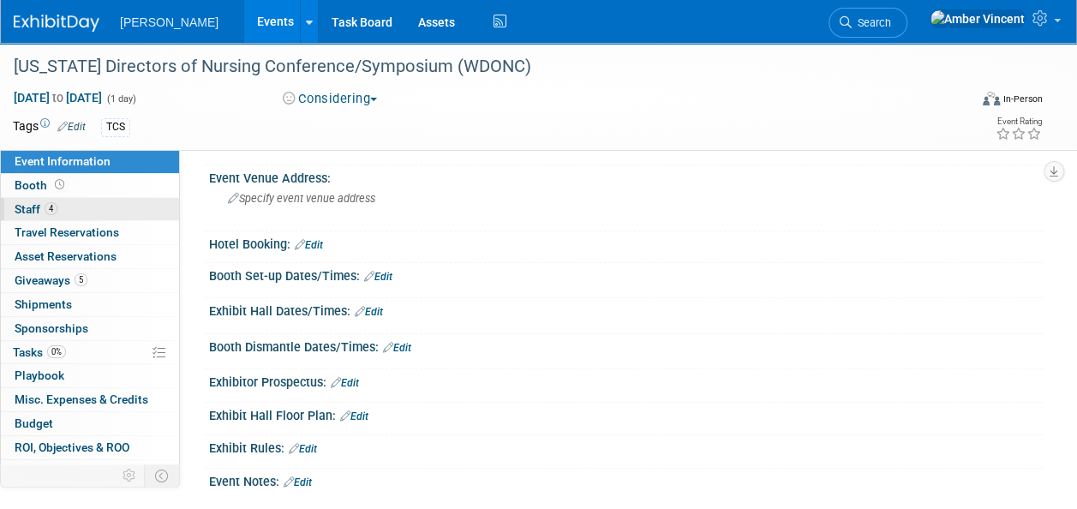
click at [58, 208] on link "4 Staff 4" at bounding box center [90, 209] width 178 height 23
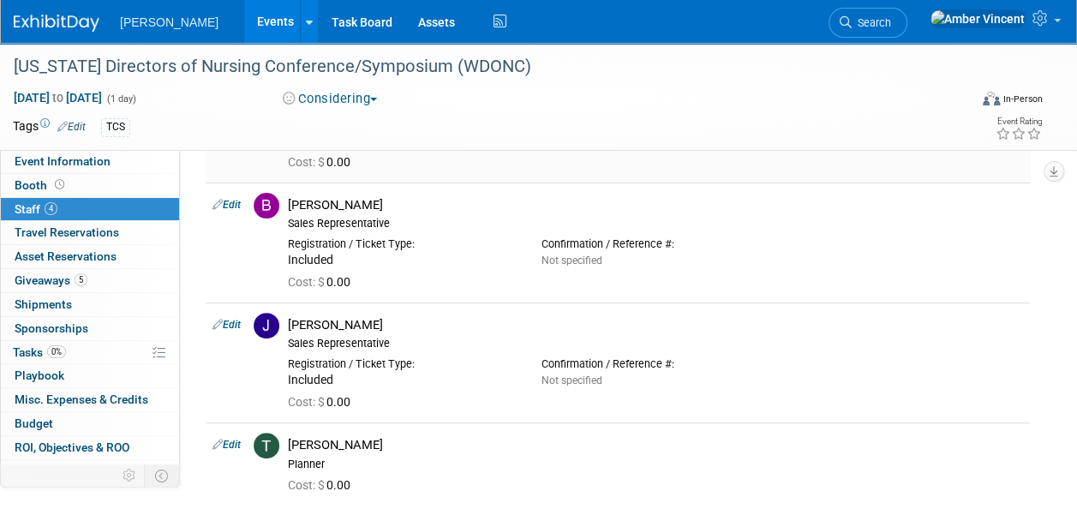
scroll to position [86, 0]
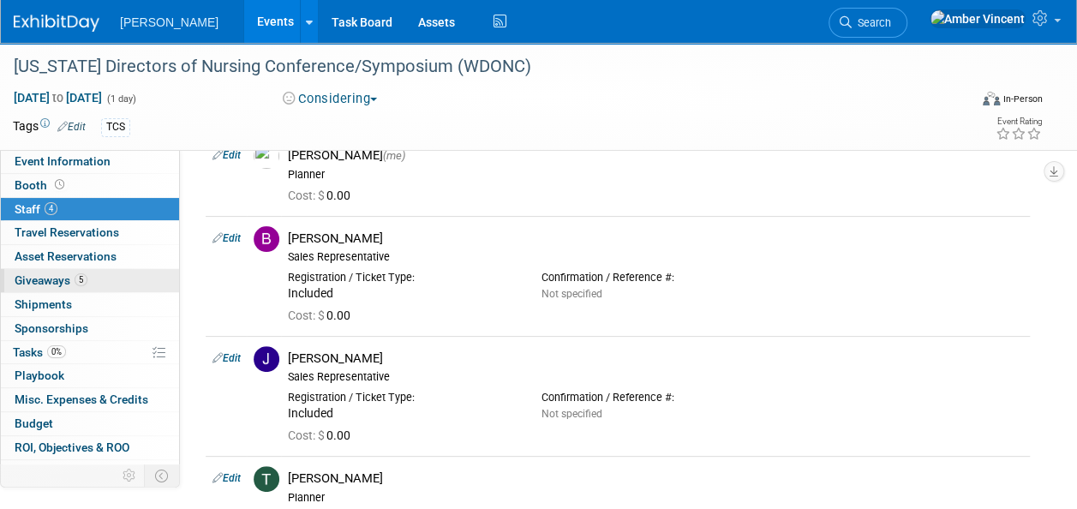
click at [103, 281] on link "5 Giveaways 5" at bounding box center [90, 280] width 178 height 23
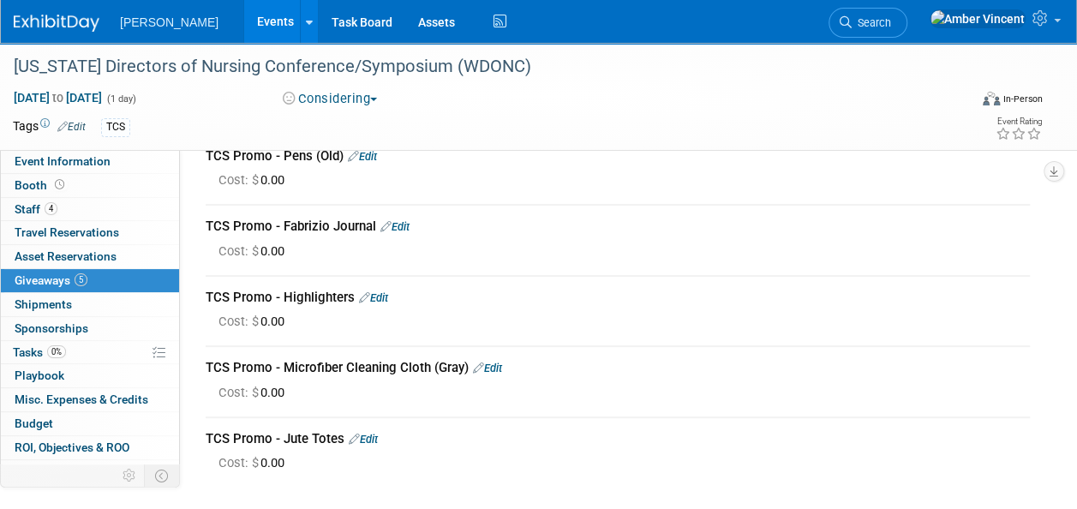
click at [496, 372] on link "Edit" at bounding box center [487, 368] width 29 height 13
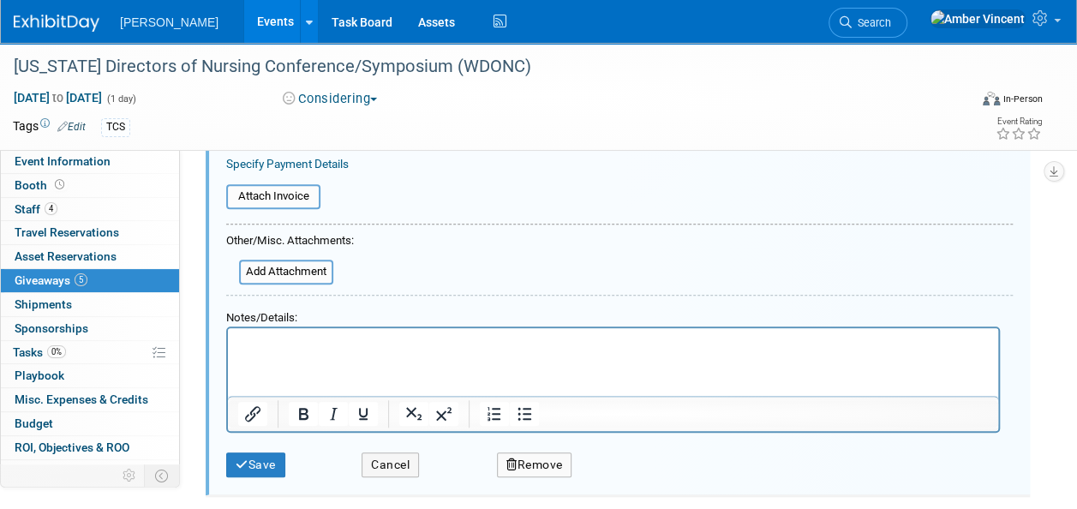
scroll to position [579, 0]
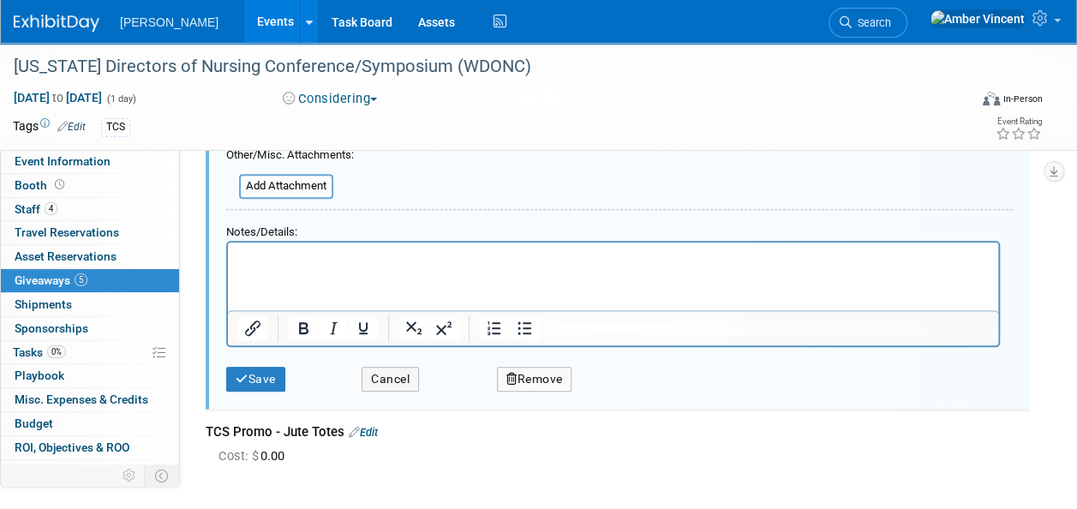
click at [531, 377] on button "Remove" at bounding box center [534, 379] width 75 height 25
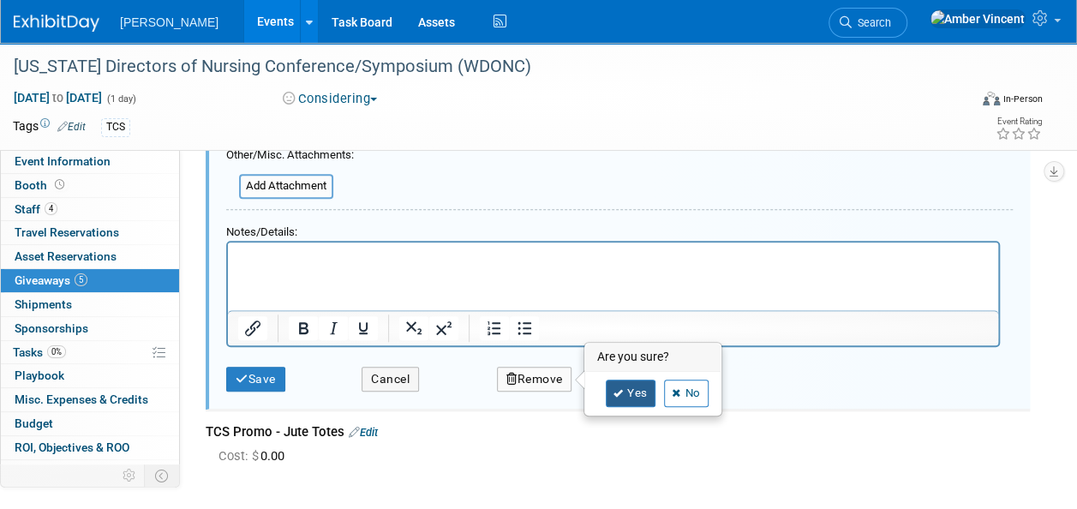
click at [619, 380] on link "Yes" at bounding box center [631, 393] width 50 height 27
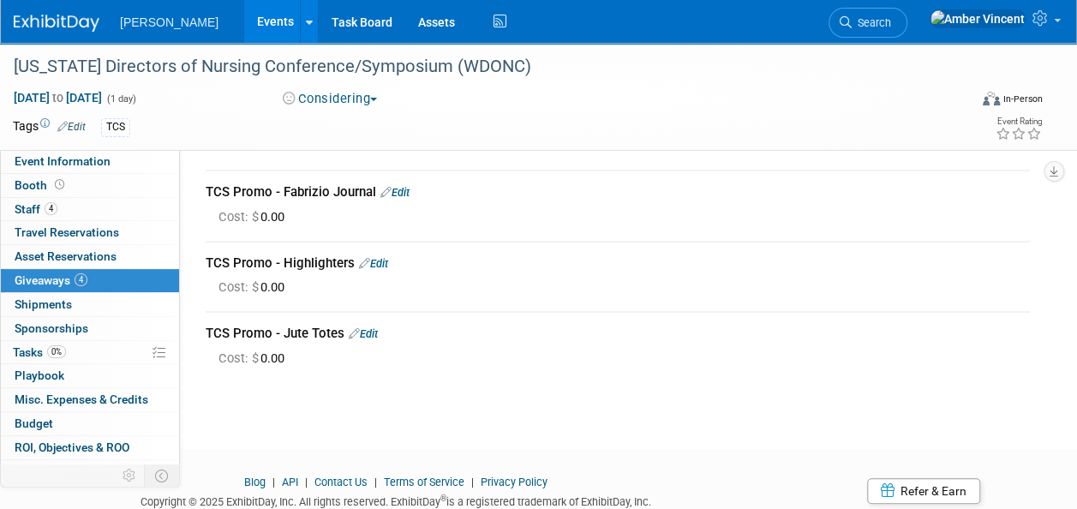
scroll to position [94, 0]
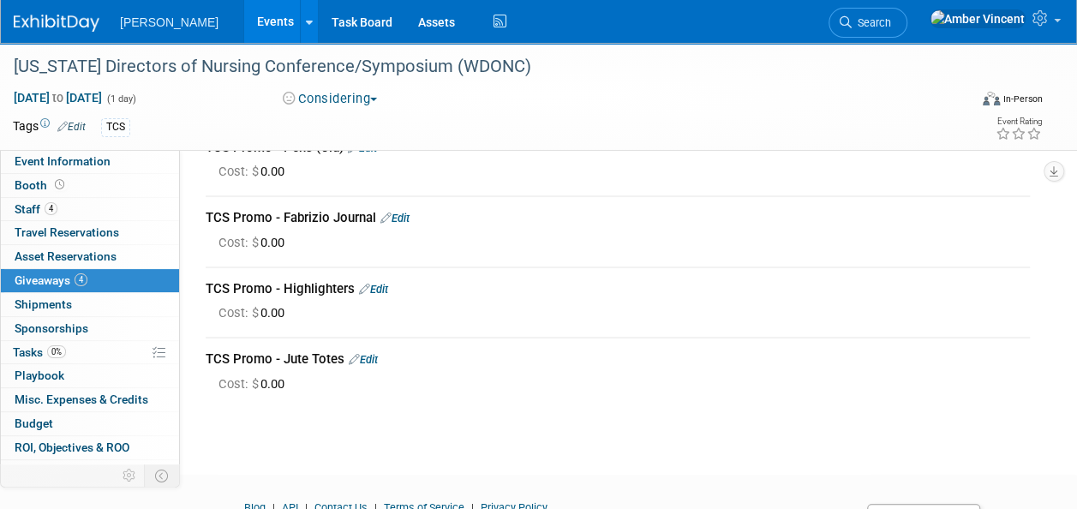
click at [392, 290] on div "TCS Promo - Highlighters Edit" at bounding box center [618, 289] width 824 height 18
click at [387, 287] on link "Edit" at bounding box center [373, 289] width 29 height 13
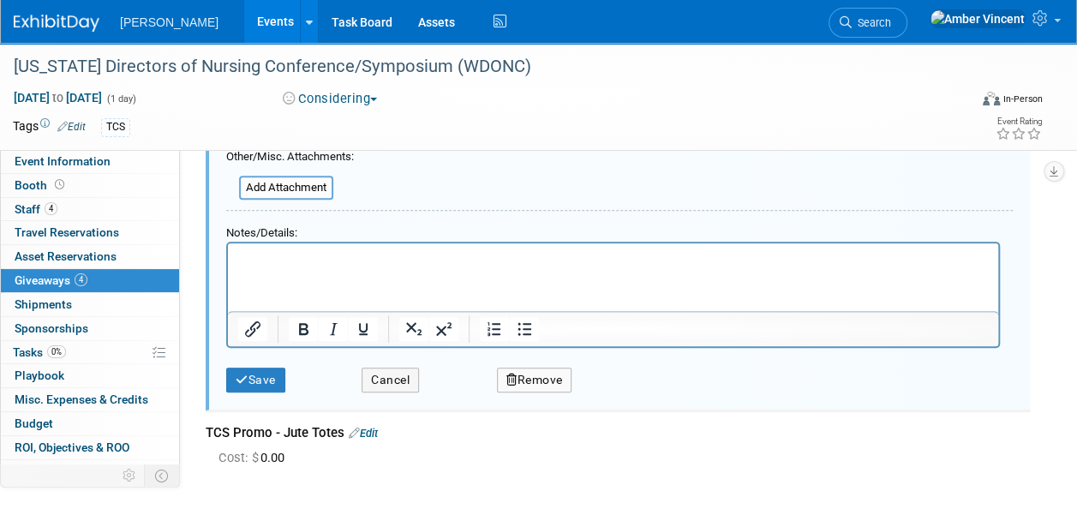
scroll to position [509, 0]
click at [524, 375] on button "Remove" at bounding box center [534, 378] width 75 height 25
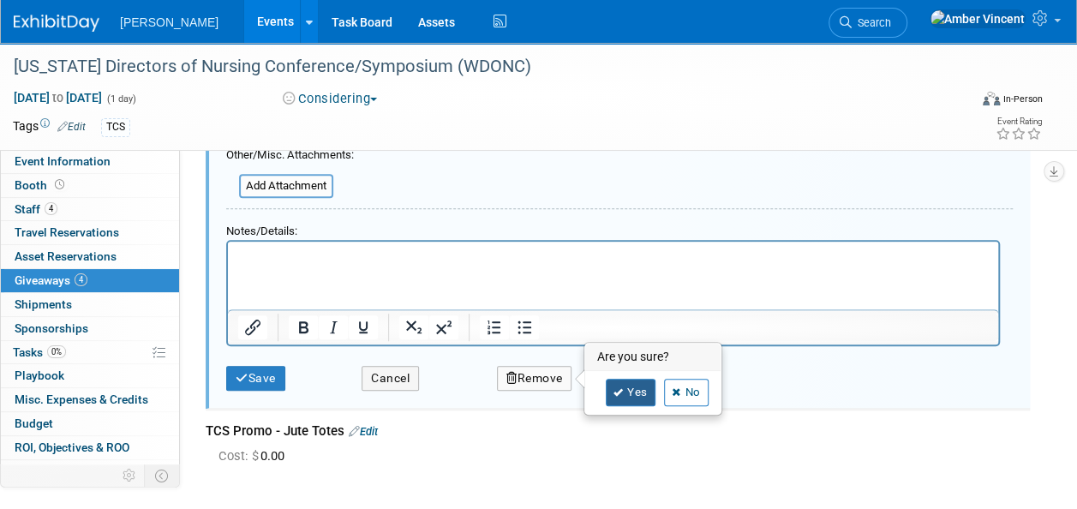
click at [635, 394] on link "Yes" at bounding box center [631, 392] width 50 height 27
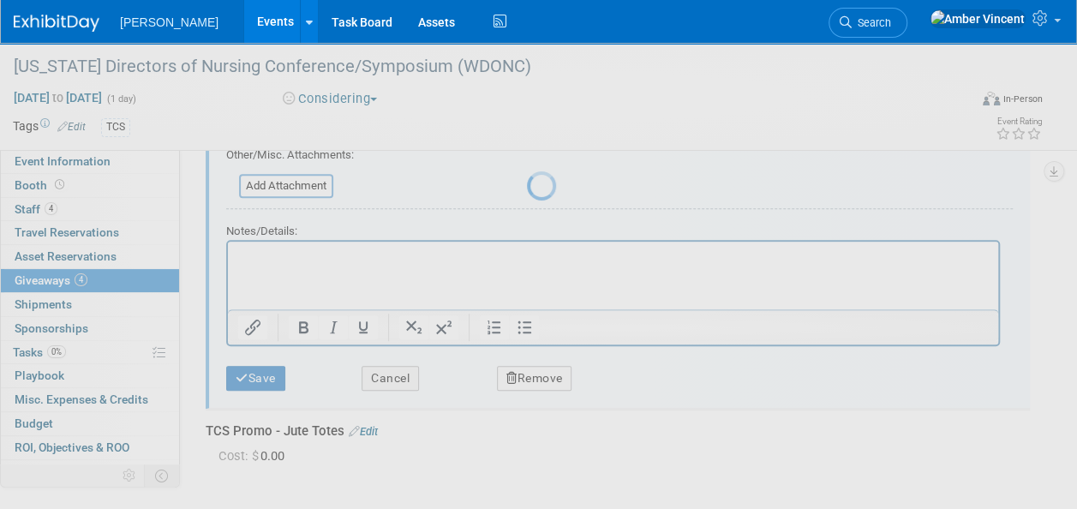
scroll to position [180, 0]
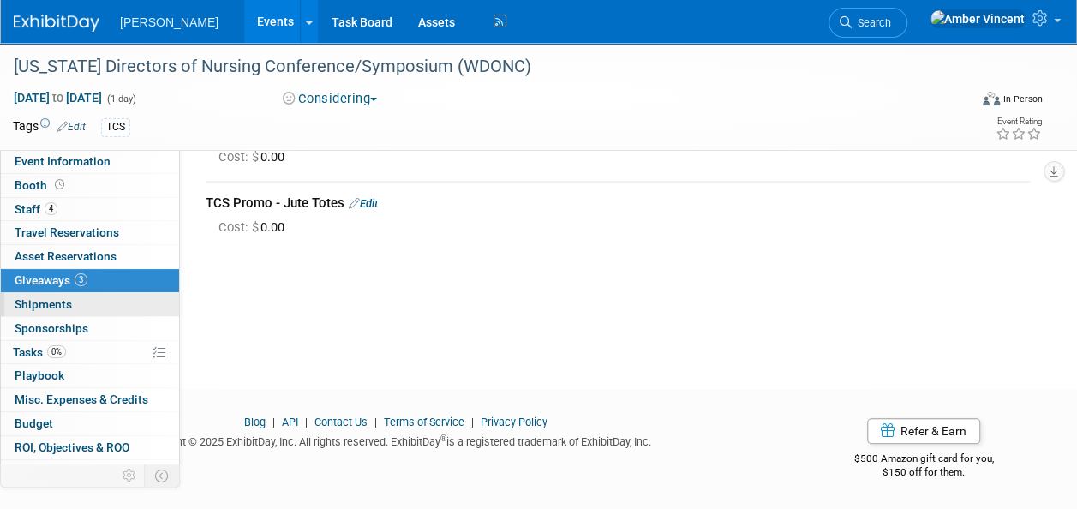
click at [68, 303] on span "Shipments 0" at bounding box center [43, 304] width 57 height 14
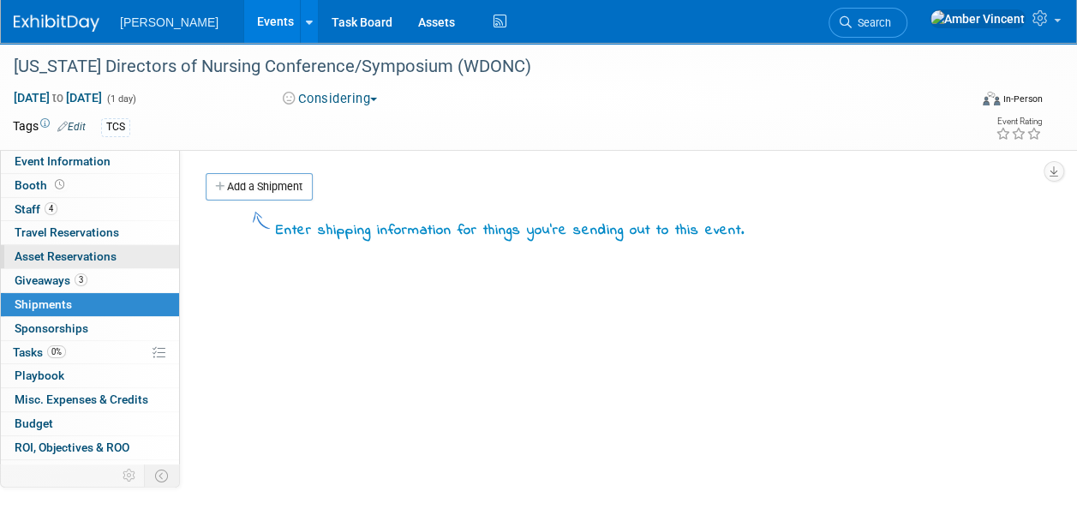
click at [75, 246] on link "0 Asset Reservations 0" at bounding box center [90, 256] width 178 height 23
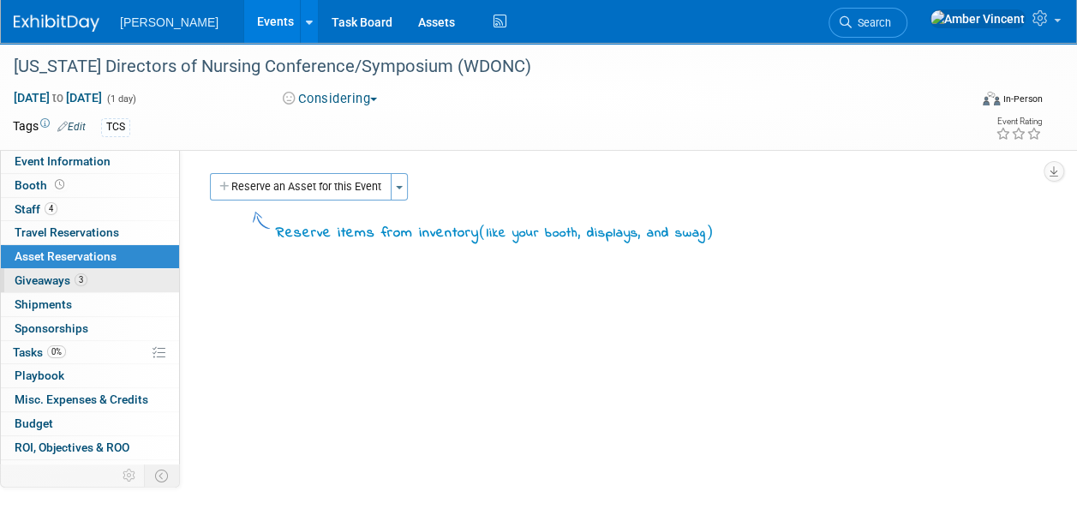
click at [52, 281] on span "Giveaways 3" at bounding box center [51, 280] width 73 height 14
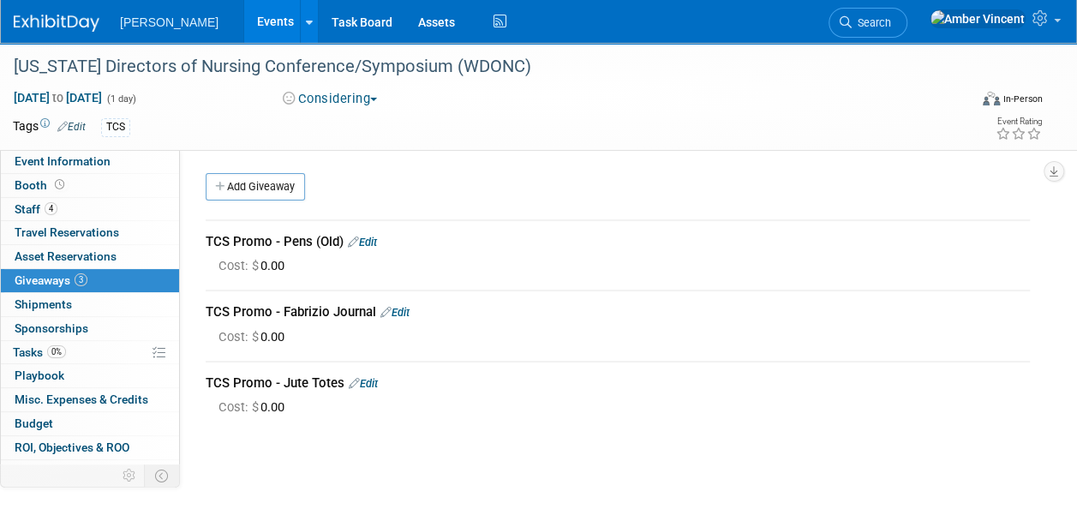
click at [244, 27] on link "Events" at bounding box center [275, 21] width 63 height 43
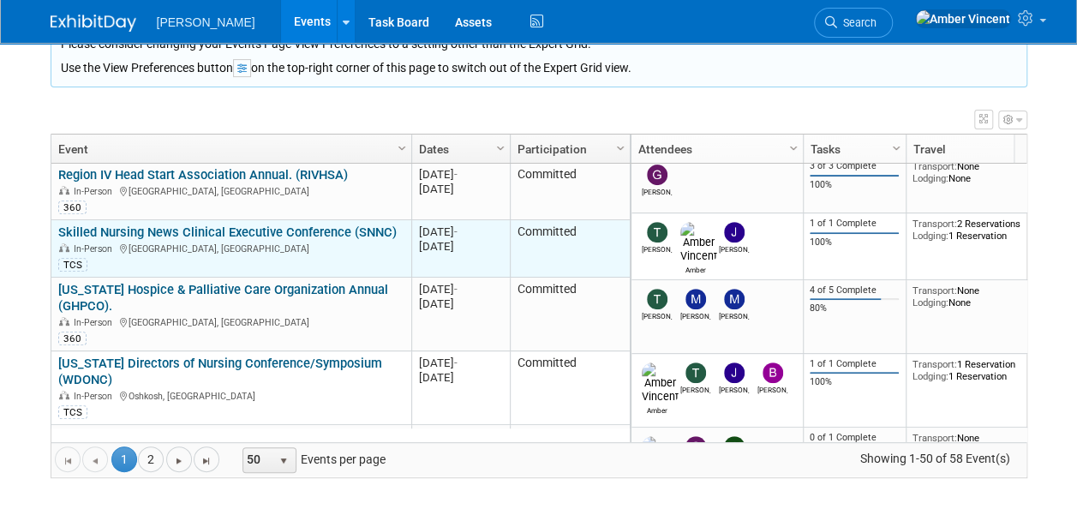
scroll to position [309, 0]
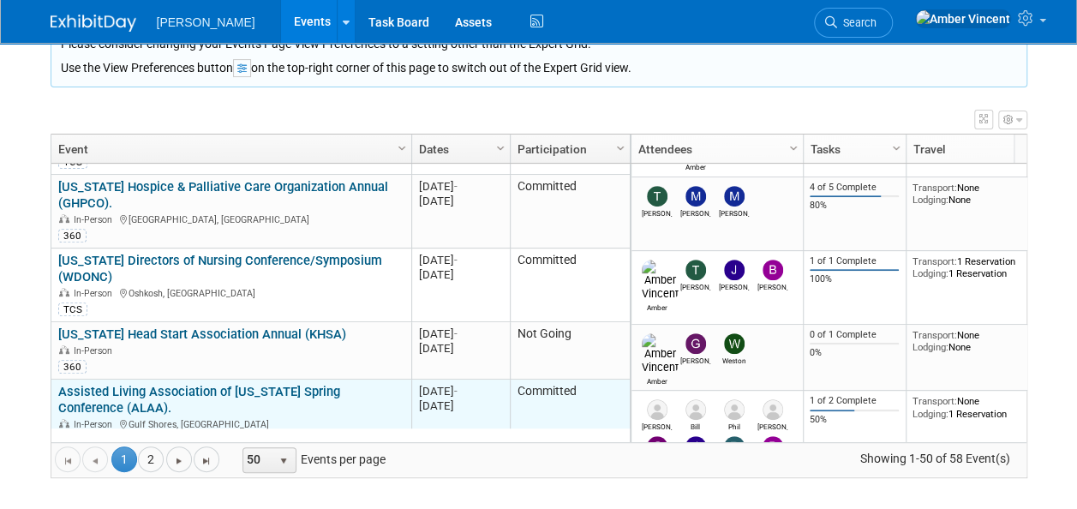
click at [306, 384] on link "Assisted Living Association of [US_STATE] Spring Conference (ALAA)." at bounding box center [199, 400] width 282 height 32
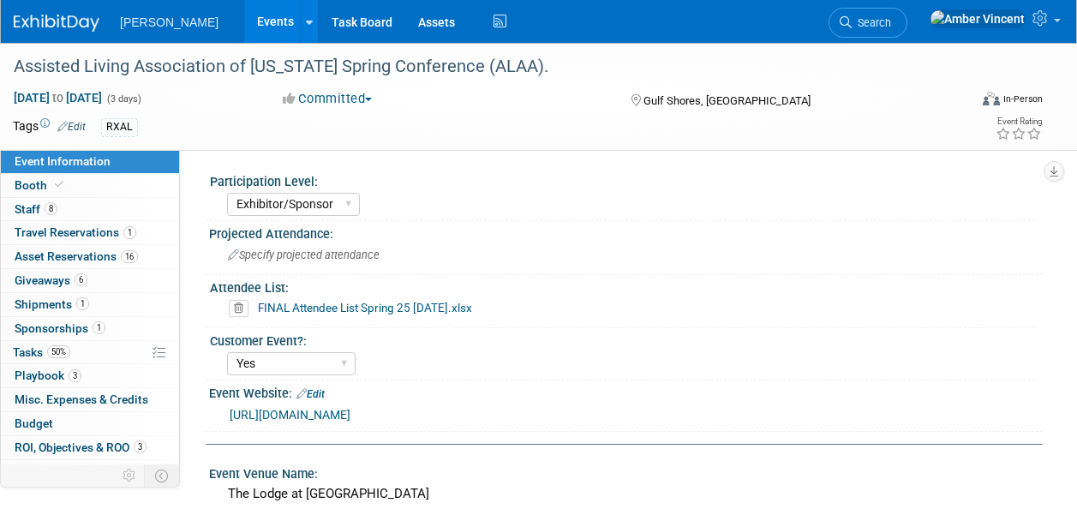
select select "Exhibitor/Sponsor"
select select "Yes"
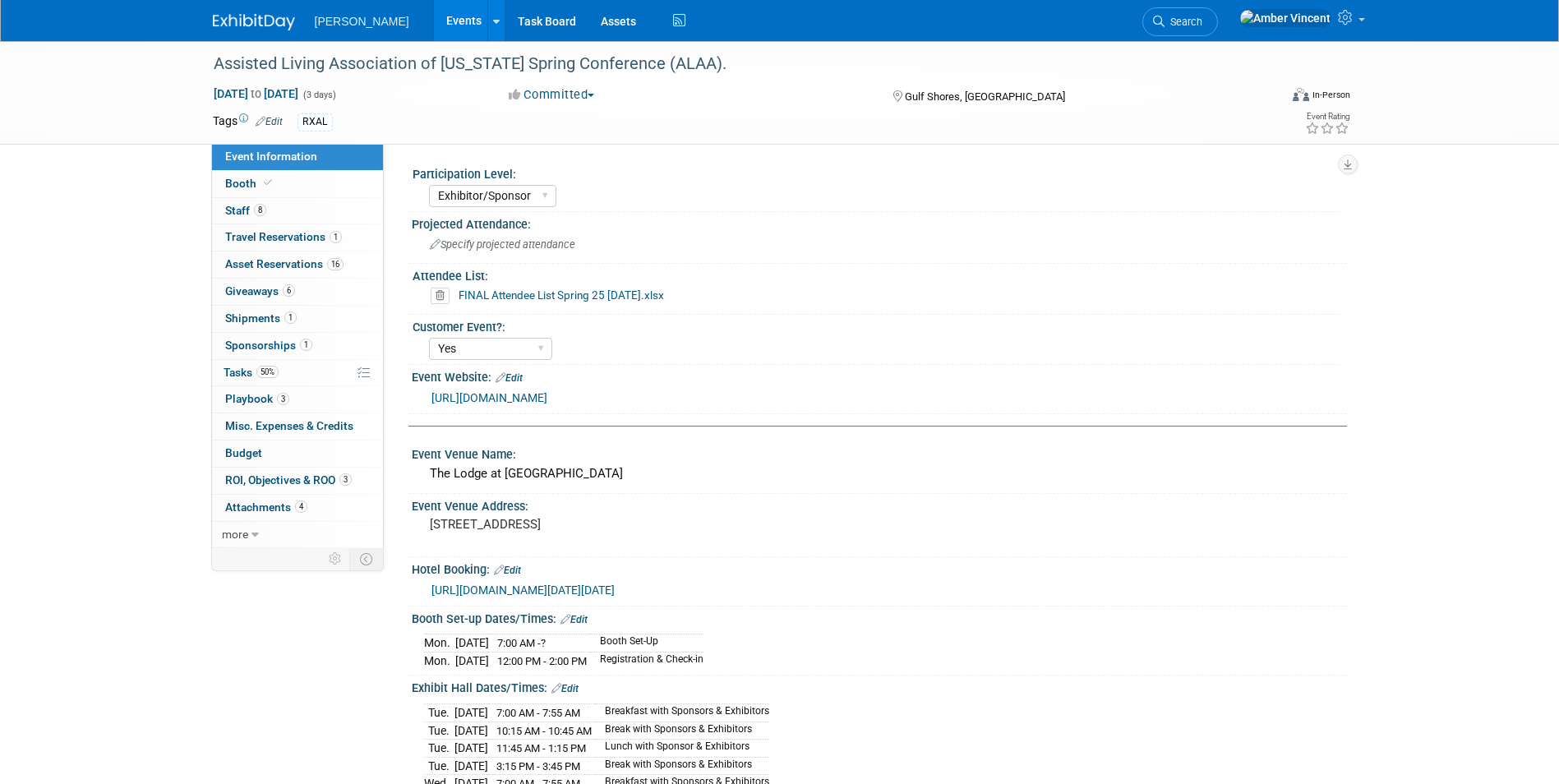
click at [433, 23] on link "Events" at bounding box center [463, 20] width 60 height 41
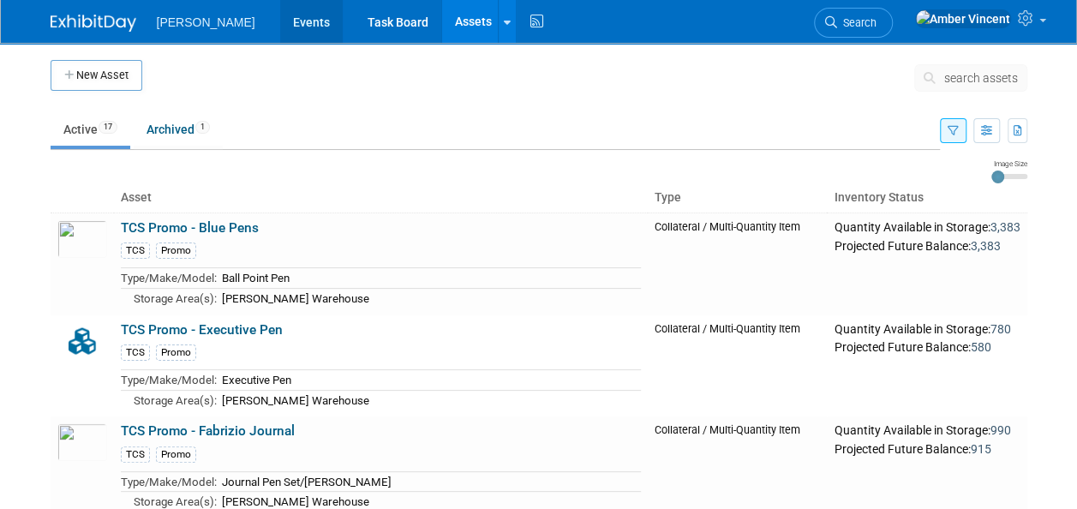
click at [280, 35] on link "Events" at bounding box center [311, 21] width 63 height 43
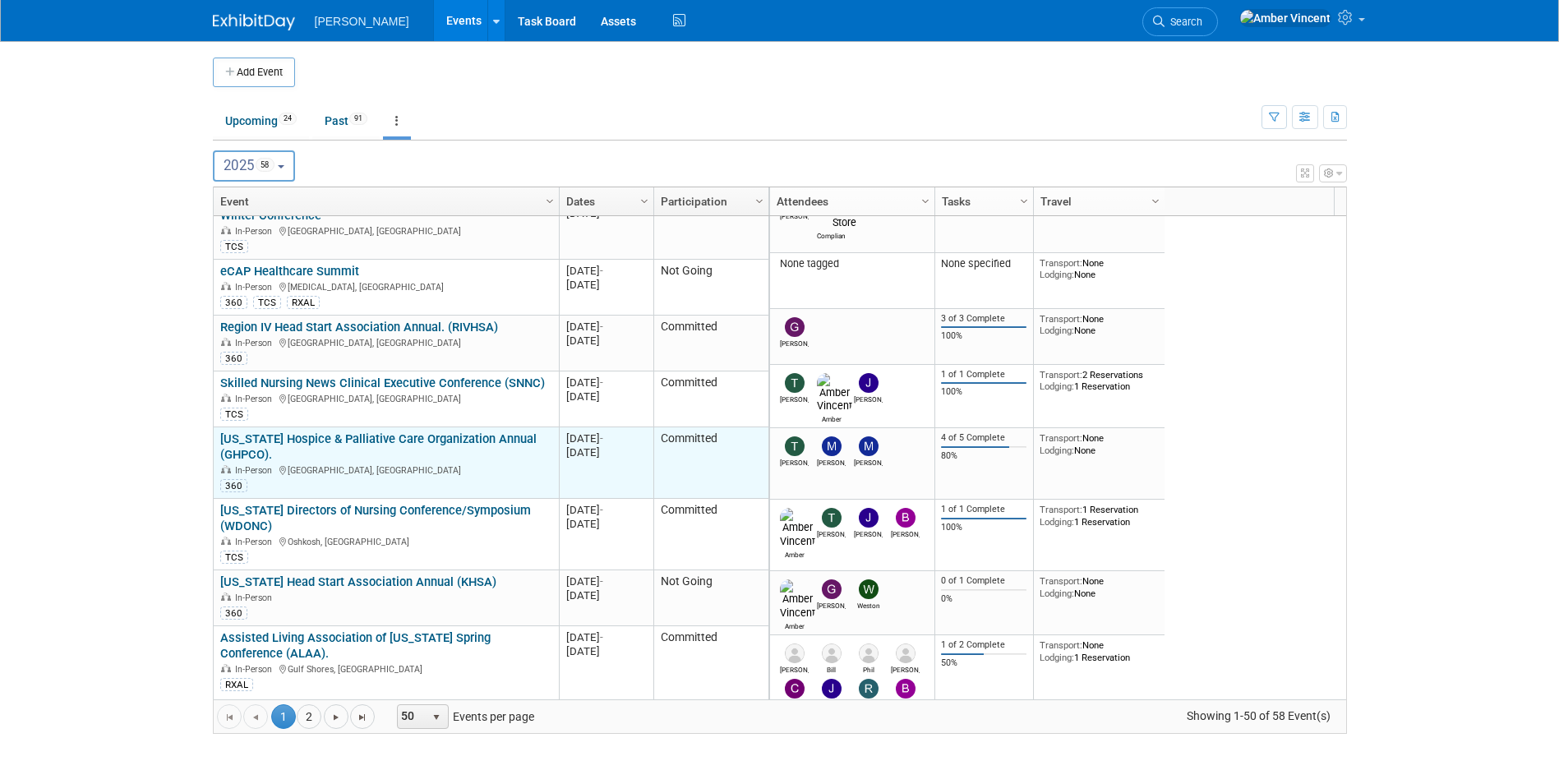
scroll to position [197, 0]
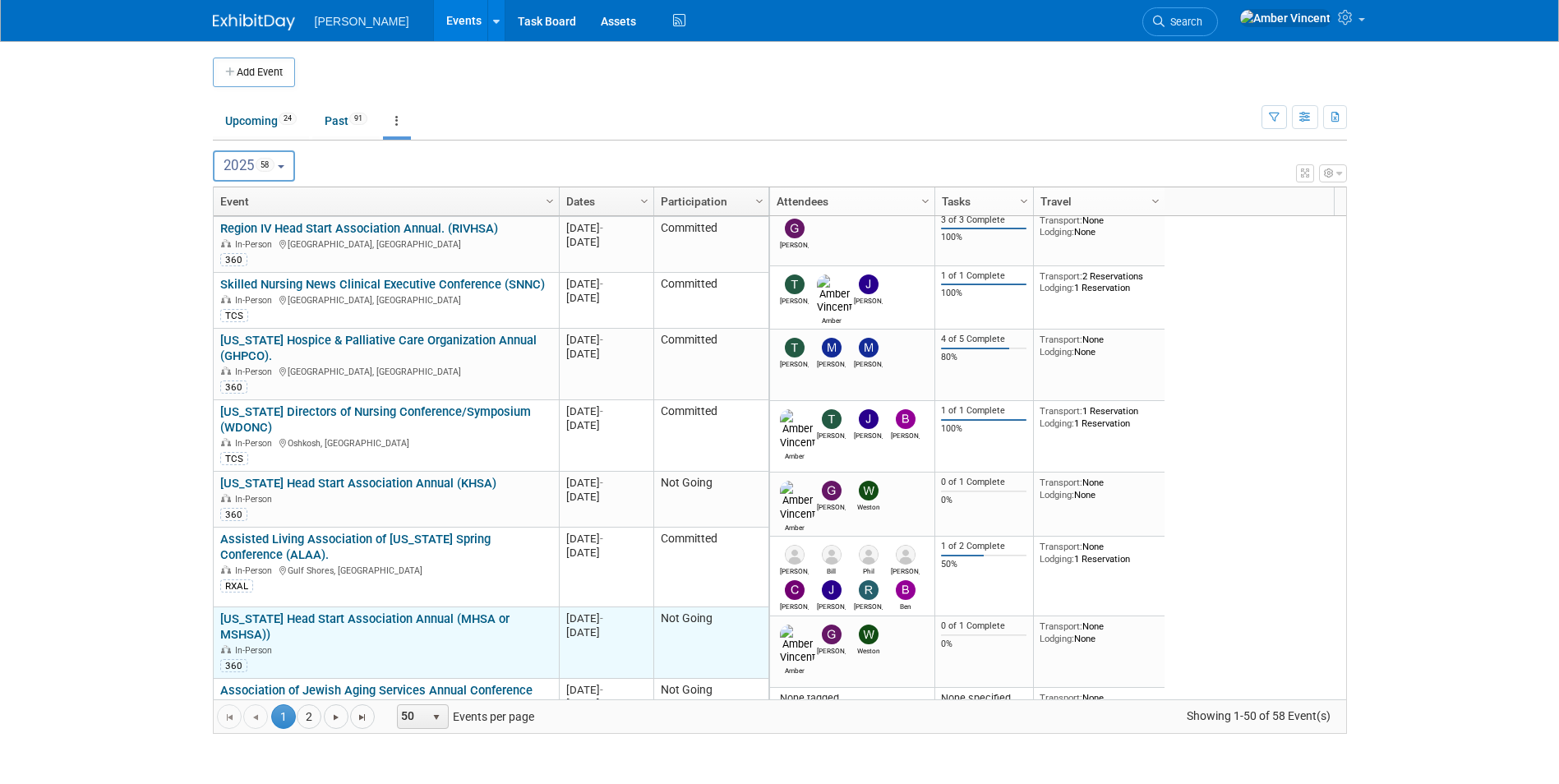
click at [421, 611] on link "[US_STATE] Head Start Association Annual (MHSA or MSHSA))" at bounding box center [365, 627] width 290 height 31
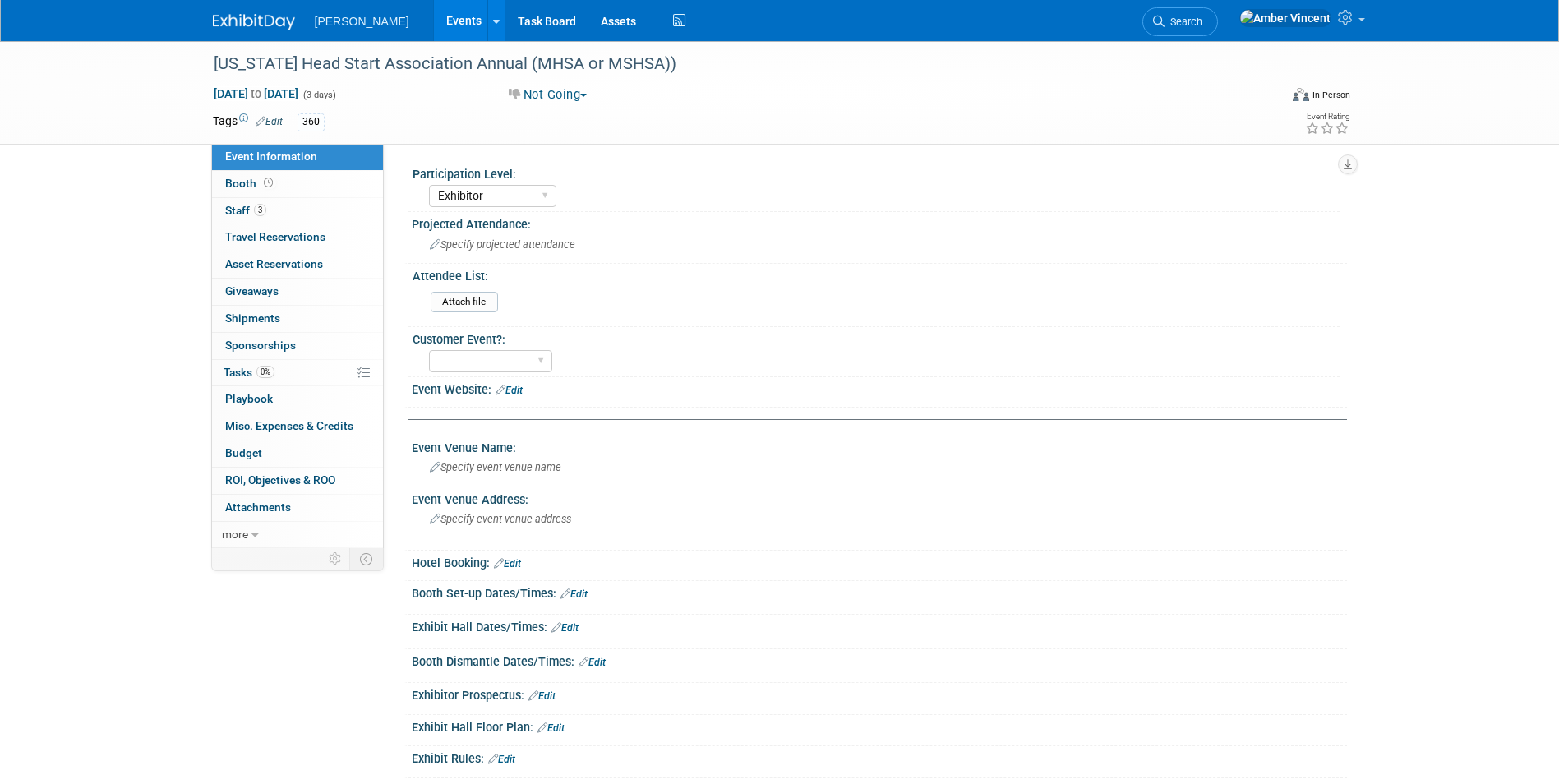
select select "Exhibitor"
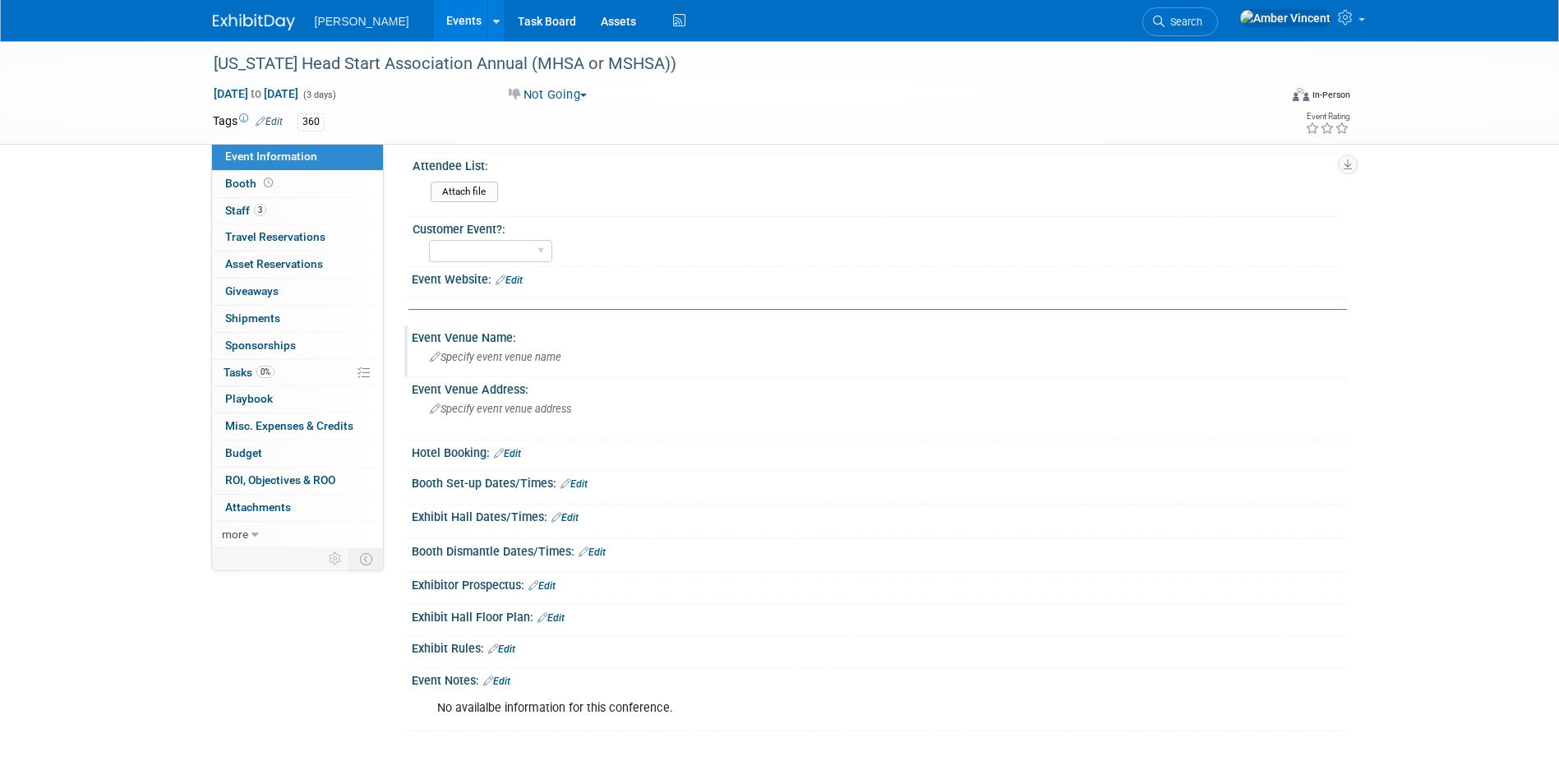
scroll to position [70, 0]
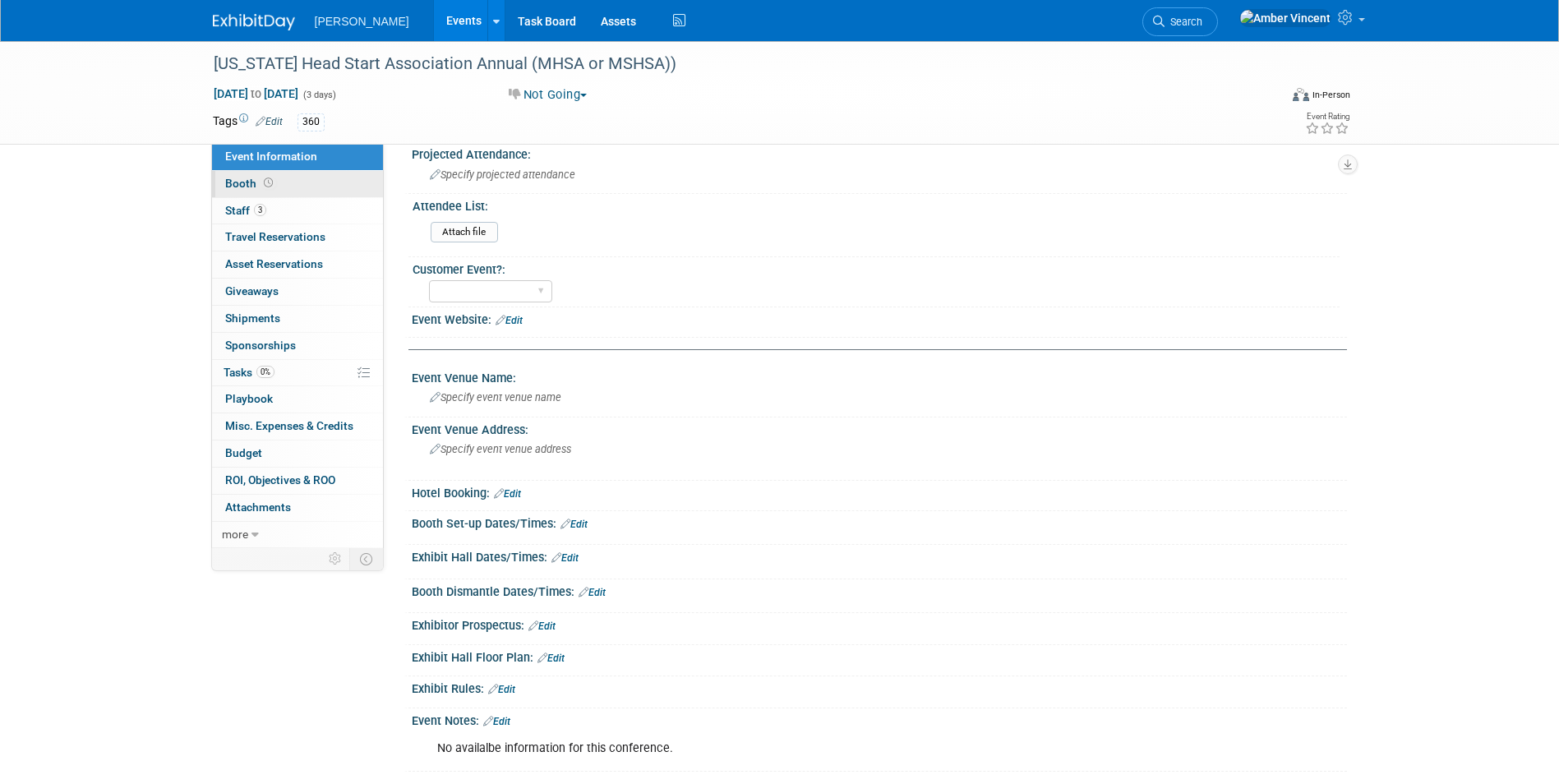
click at [285, 184] on link "Booth" at bounding box center [297, 183] width 171 height 26
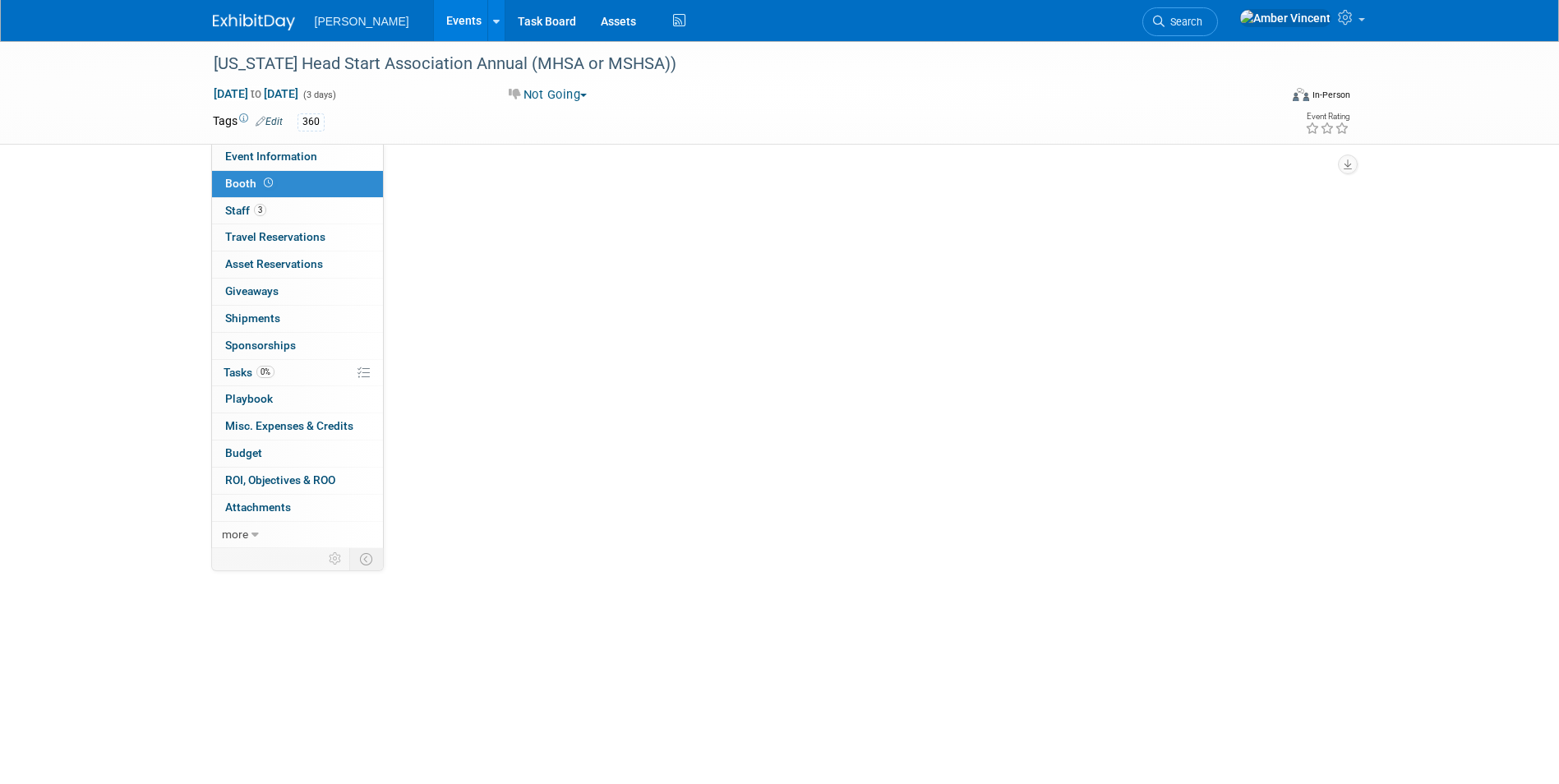
scroll to position [0, 0]
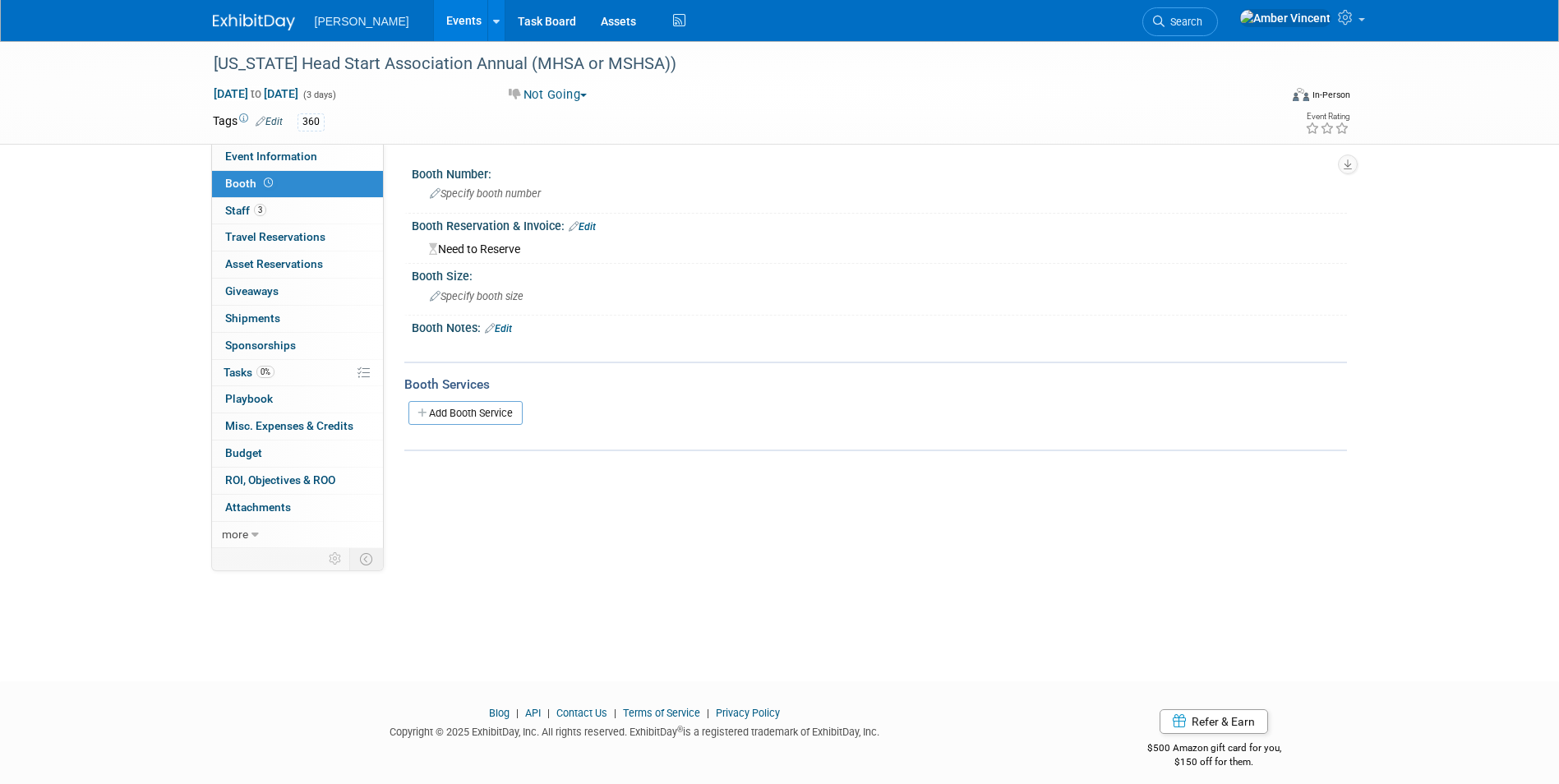
click at [433, 14] on link "Events" at bounding box center [463, 20] width 60 height 41
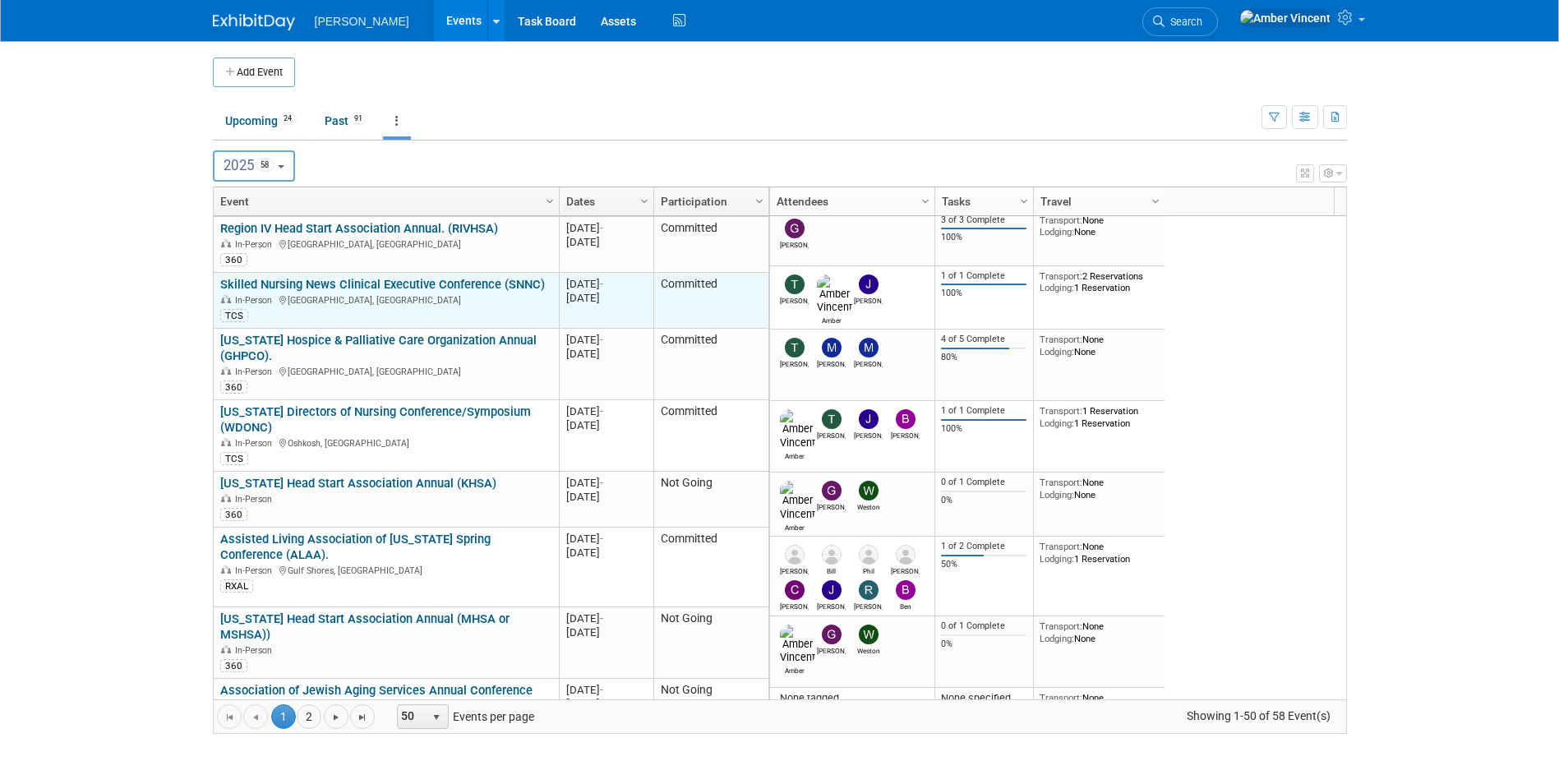
scroll to position [296, 0]
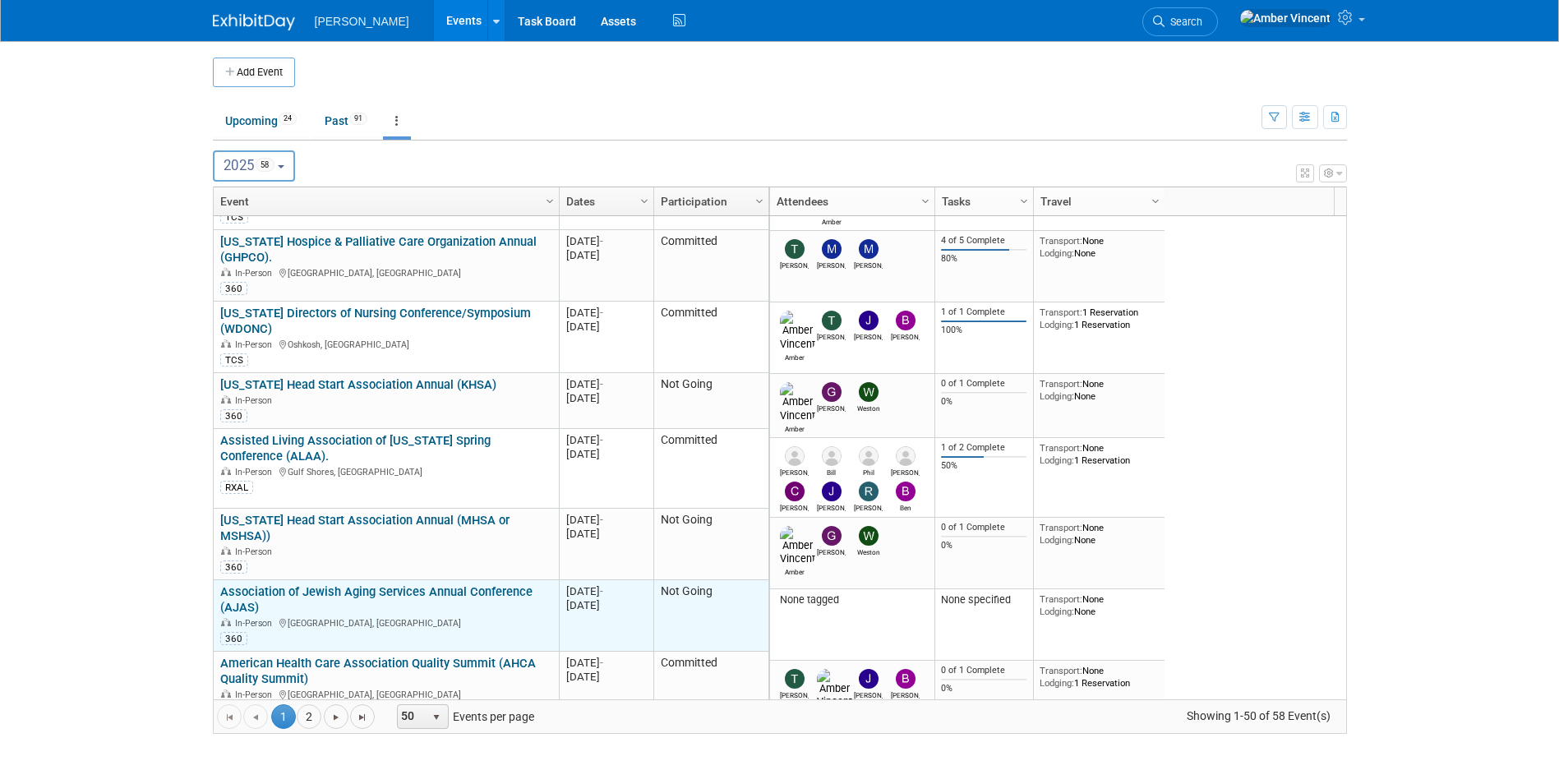
click at [373, 584] on link "Association of Jewish Aging Services Annual Conference (AJAS)" at bounding box center [377, 599] width 313 height 31
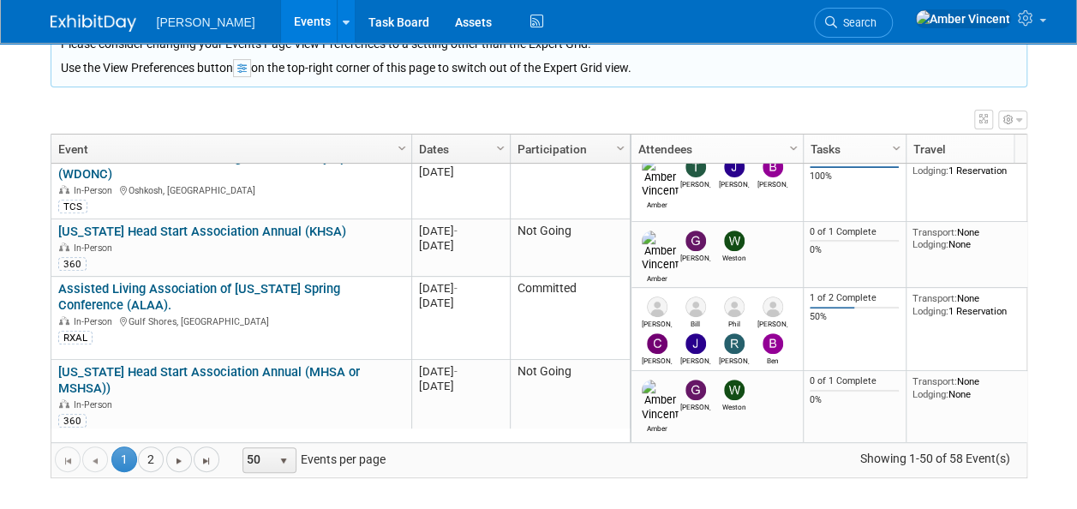
scroll to position [514, 0]
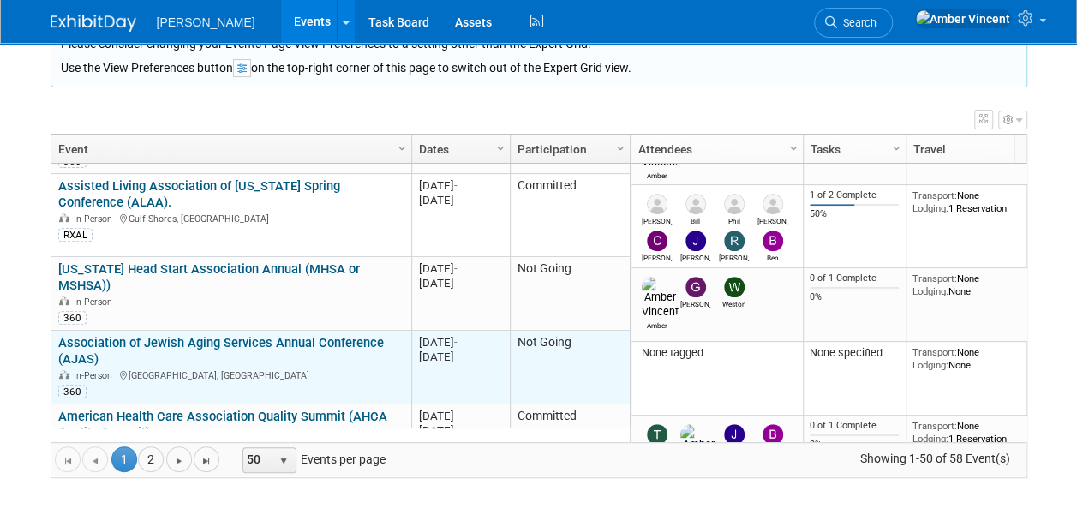
click at [273, 335] on link "Association of Jewish Aging Services Annual Conference (AJAS)" at bounding box center [221, 351] width 326 height 32
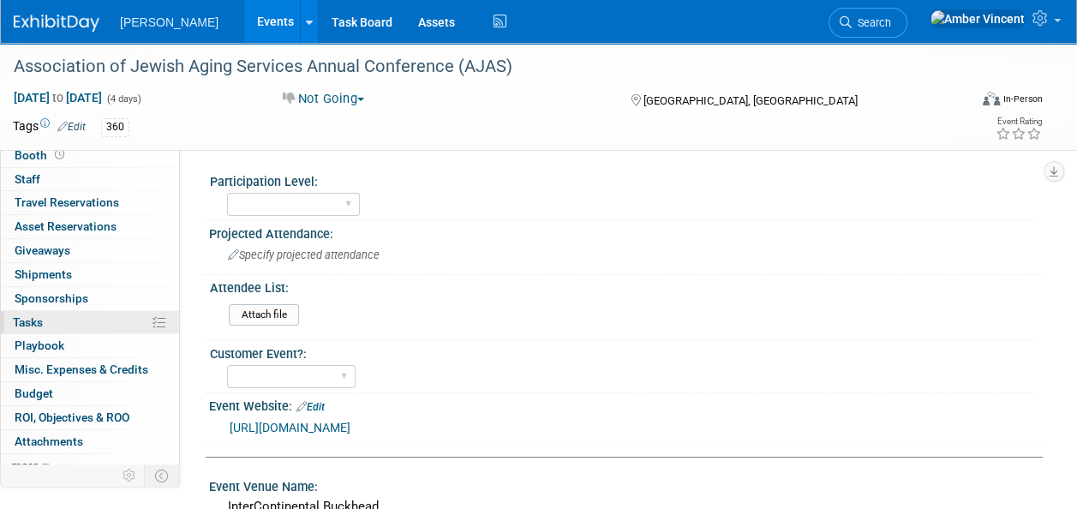
scroll to position [39, 0]
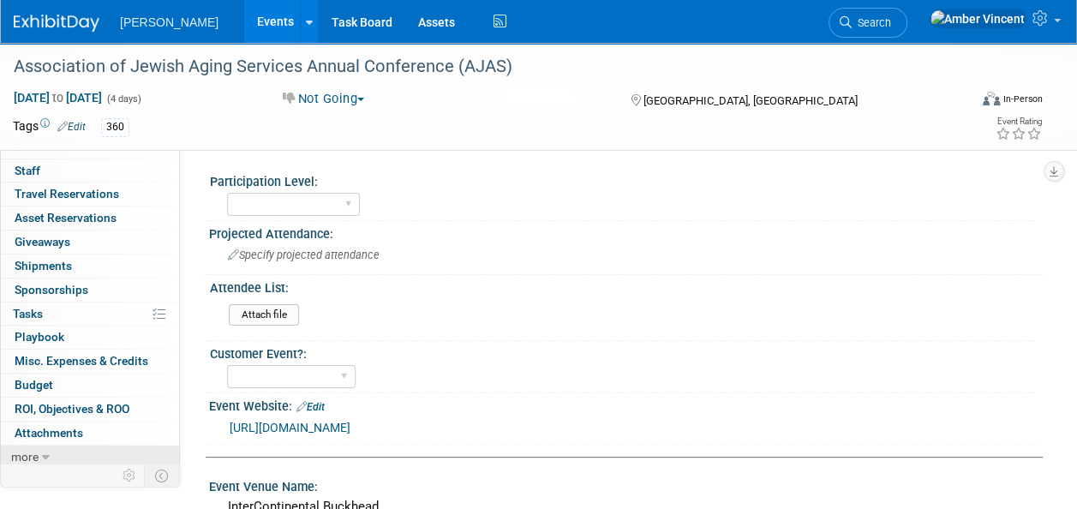
click at [47, 455] on icon at bounding box center [46, 458] width 8 height 12
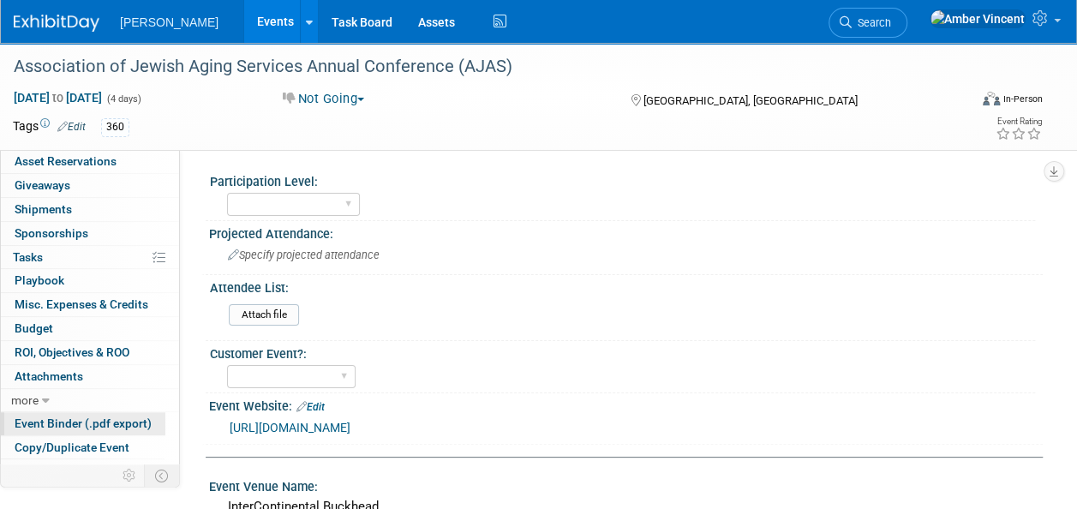
scroll to position [156, 0]
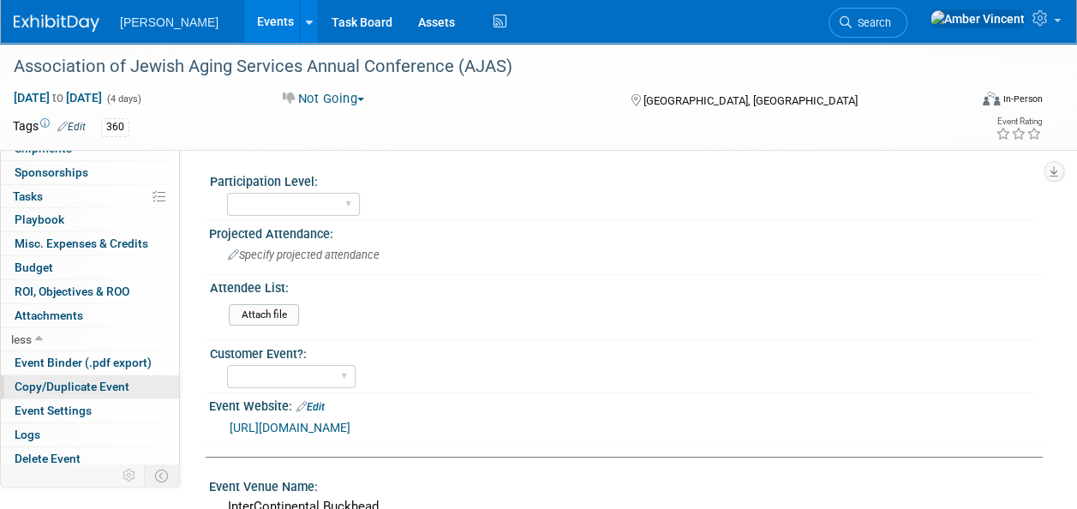
click at [81, 380] on span "Copy/Duplicate Event" at bounding box center [72, 387] width 115 height 14
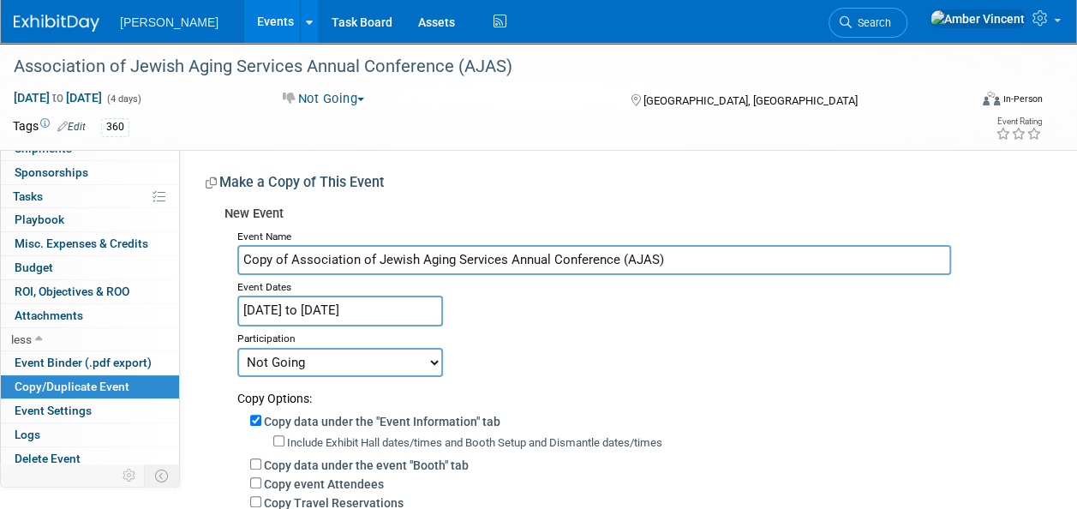
click at [322, 360] on select "Committed Considering Not Going Trade Show Exhibitor Exhibit & Sponsor" at bounding box center [340, 362] width 206 height 29
select select "2"
click at [237, 348] on select "Committed Considering Not Going Trade Show Exhibitor Exhibit & Sponsor" at bounding box center [340, 362] width 206 height 29
click at [291, 262] on input "Copy of Association of Jewish Aging Services Annual Conference (AJAS)" at bounding box center [594, 260] width 714 height 30
type input "Association of Jewish Aging Services Annual Conference (AJAS)"
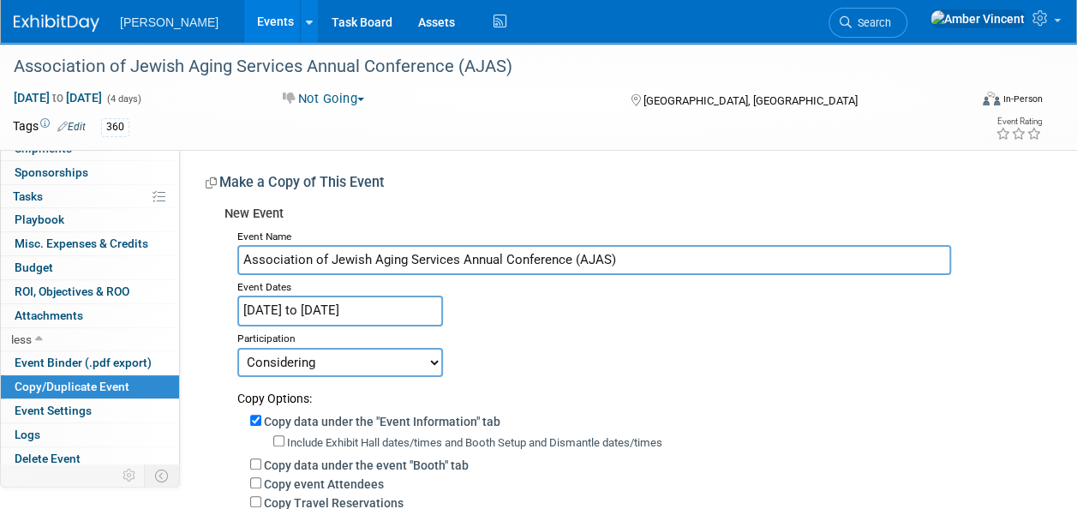
click at [298, 314] on input "[DATE] to [DATE]" at bounding box center [340, 311] width 206 height 30
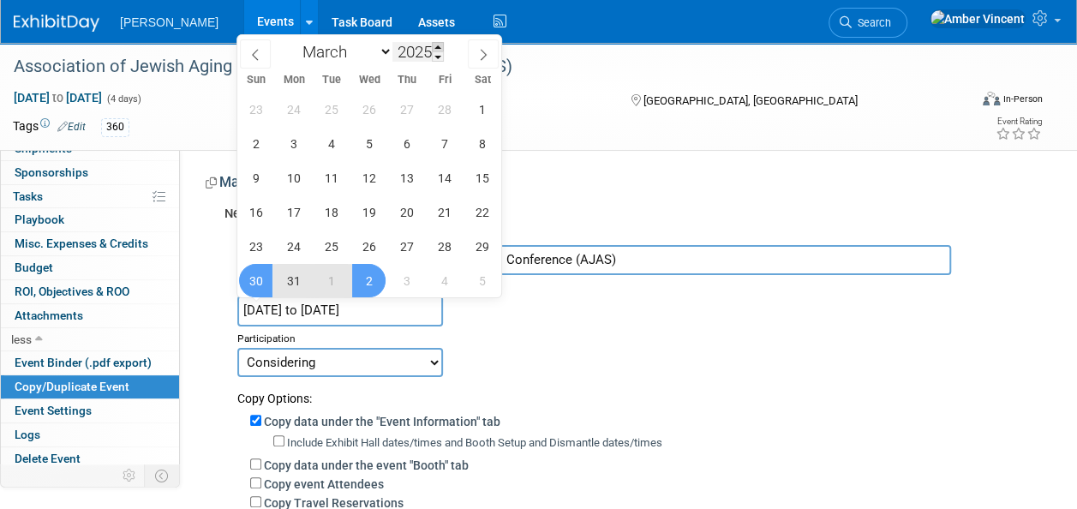
click at [442, 46] on span at bounding box center [438, 47] width 12 height 10
type input "2026"
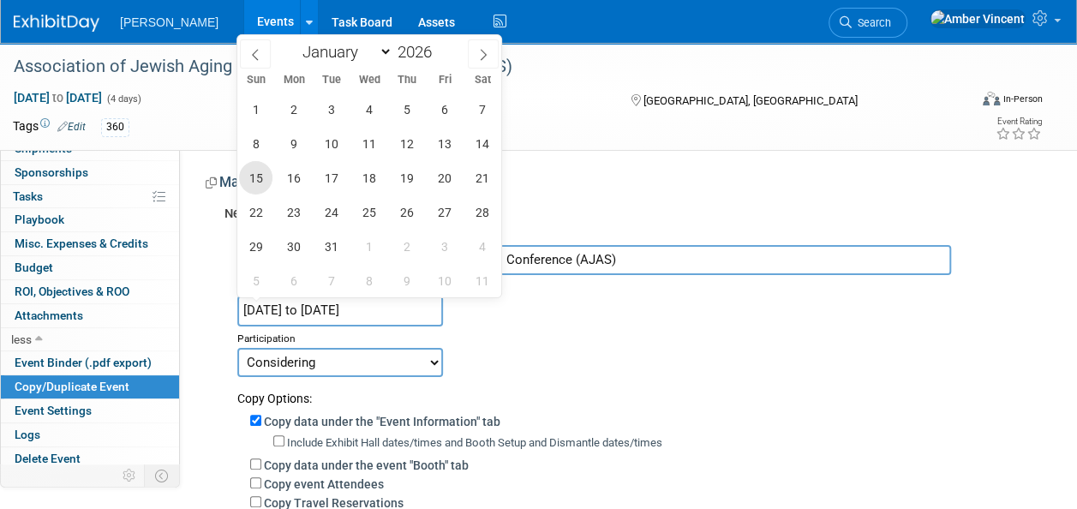
click at [264, 178] on span "15" at bounding box center [255, 177] width 33 height 33
click at [374, 182] on span "18" at bounding box center [368, 177] width 33 height 33
type input "[DATE] to [DATE]"
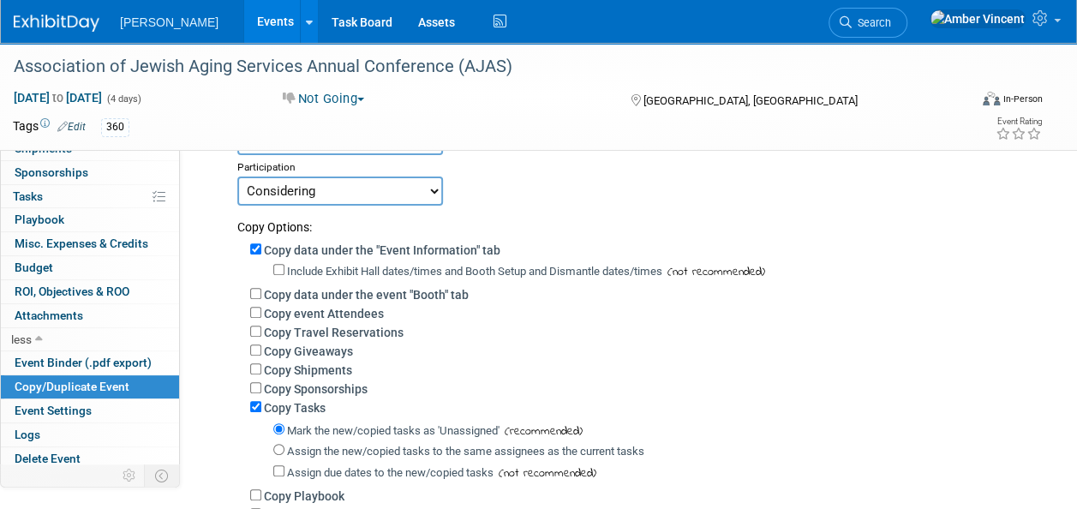
scroll to position [257, 0]
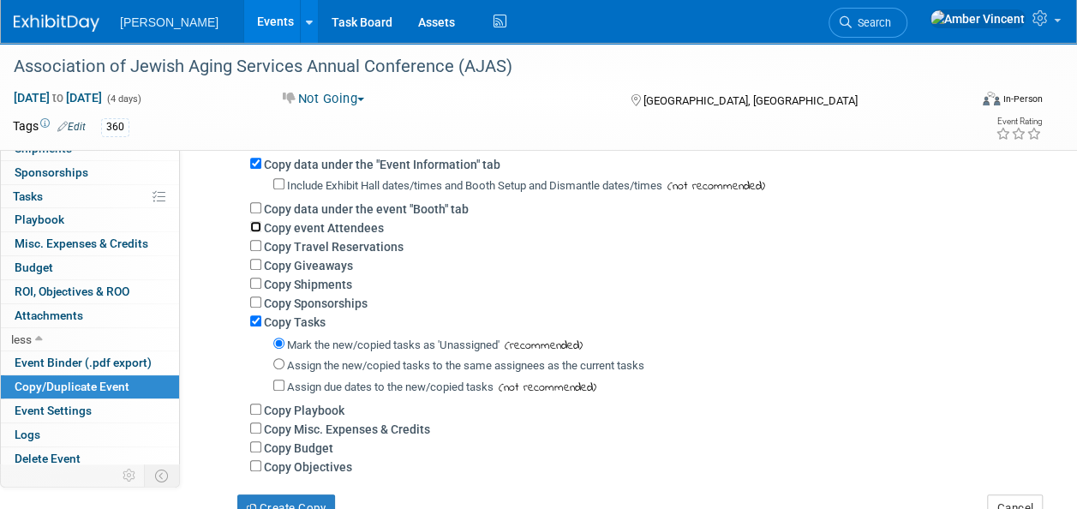
click at [252, 229] on input "Copy event Attendees" at bounding box center [255, 226] width 11 height 11
checkbox input "true"
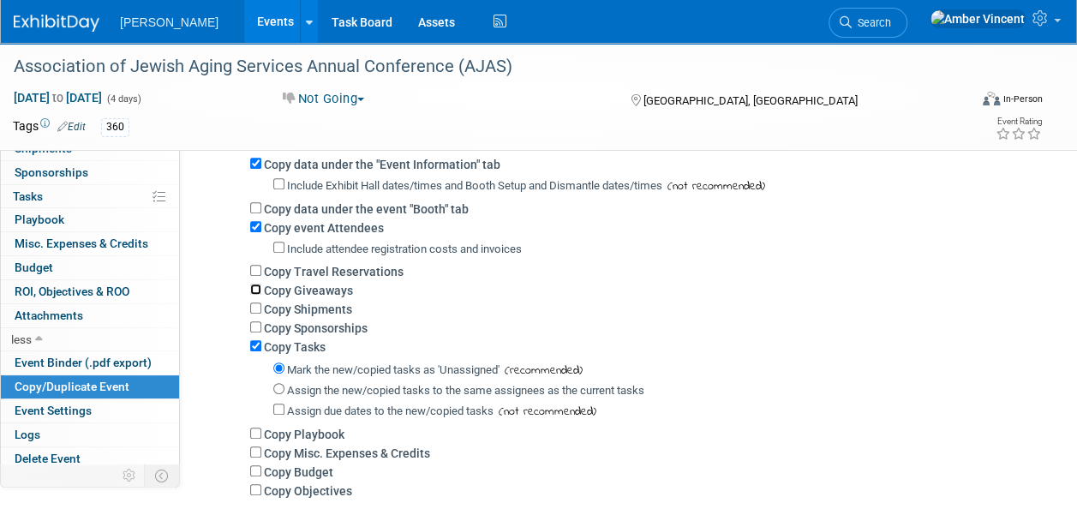
click at [255, 288] on input "Copy Giveaways" at bounding box center [255, 289] width 11 height 11
checkbox input "true"
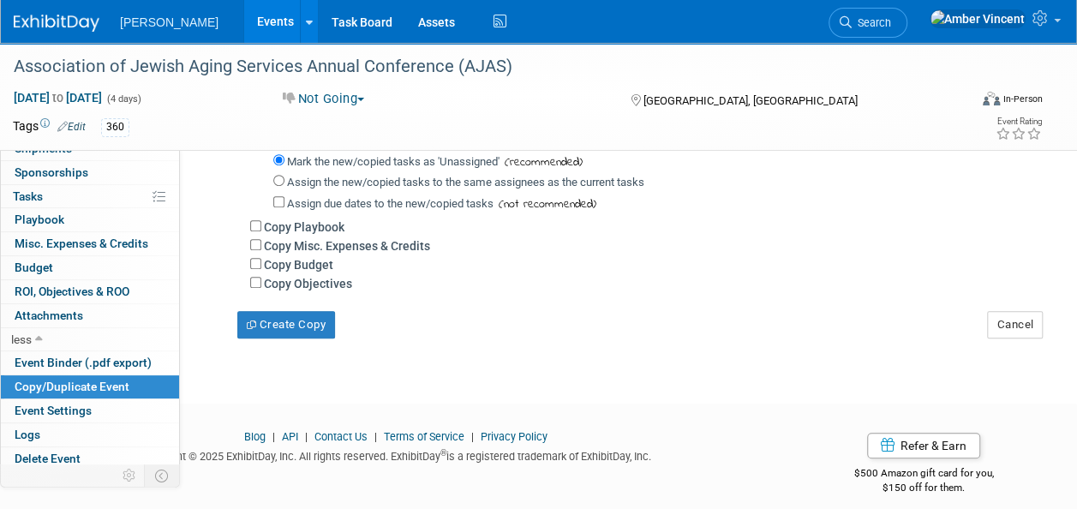
scroll to position [504, 0]
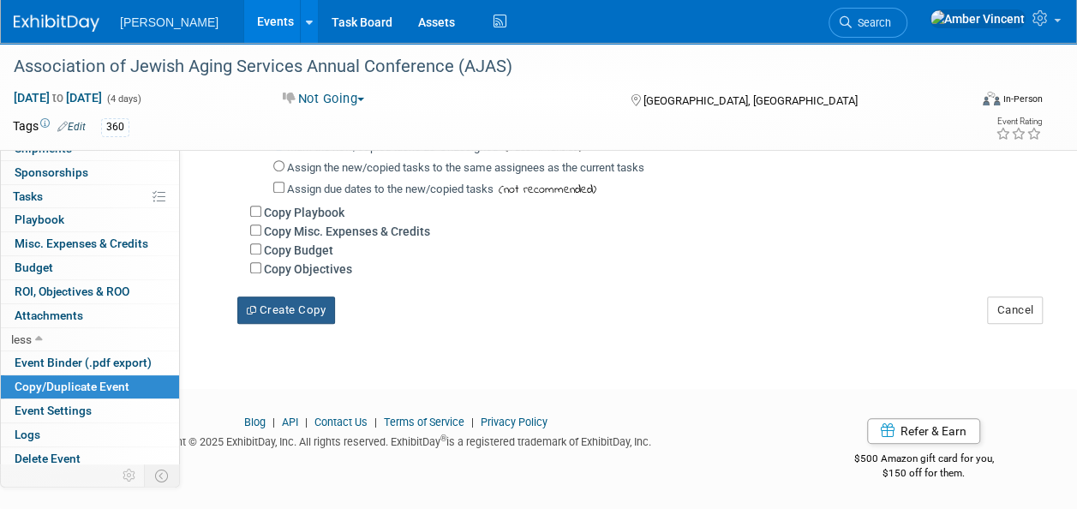
click at [309, 309] on button "Create Copy" at bounding box center [286, 310] width 98 height 27
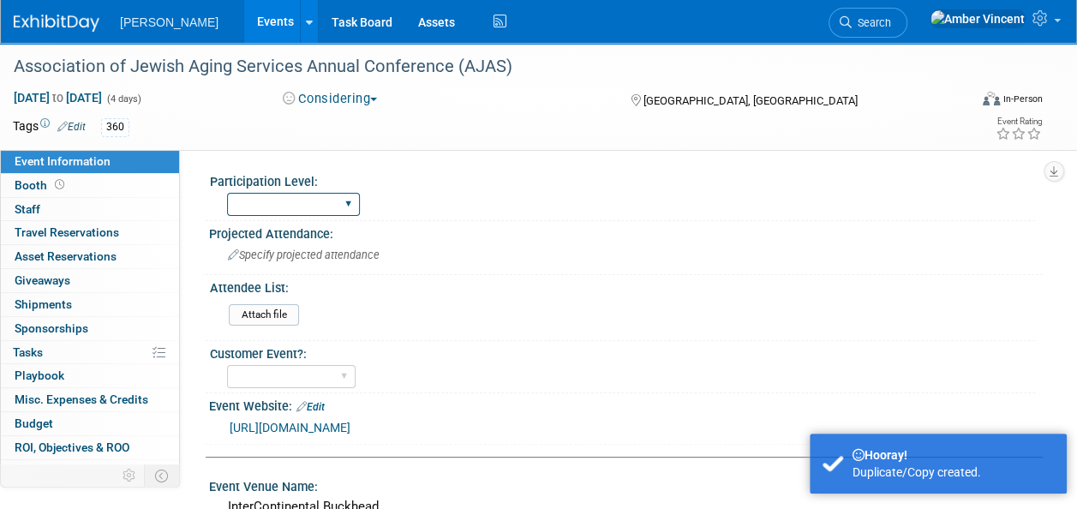
click at [336, 207] on select "Exhibitor Exhibitor/Sponsor" at bounding box center [293, 204] width 133 height 23
select select "Exhibitor"
click at [227, 193] on select "Exhibitor Exhibitor/Sponsor" at bounding box center [293, 204] width 133 height 23
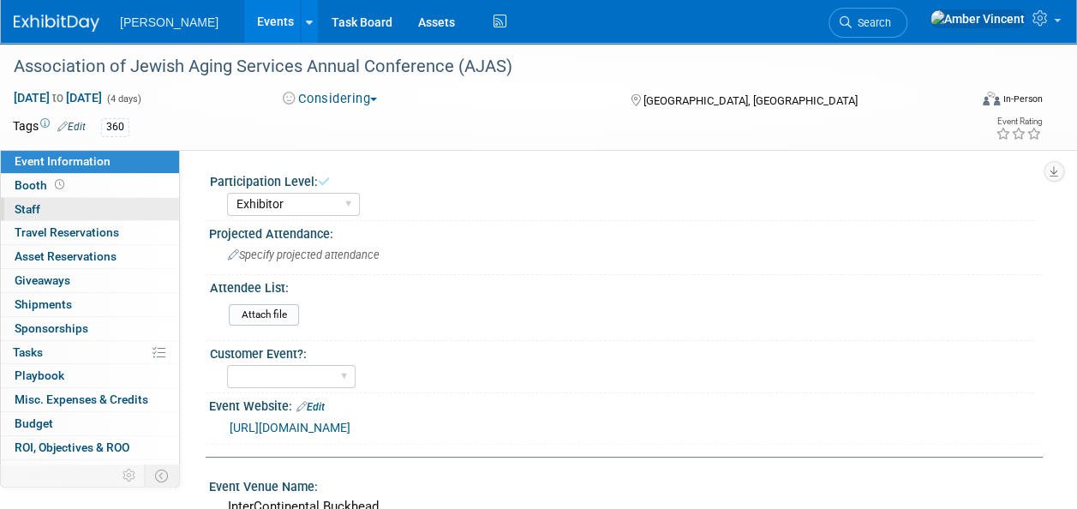
click at [30, 203] on span "Staff 0" at bounding box center [28, 209] width 26 height 14
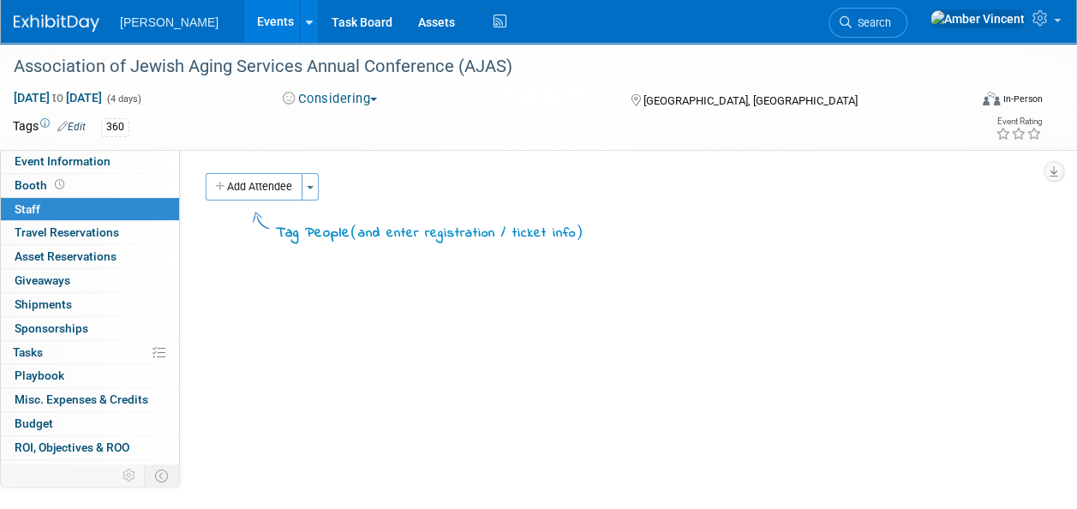
click at [280, 192] on button "Add Attendee" at bounding box center [254, 186] width 97 height 27
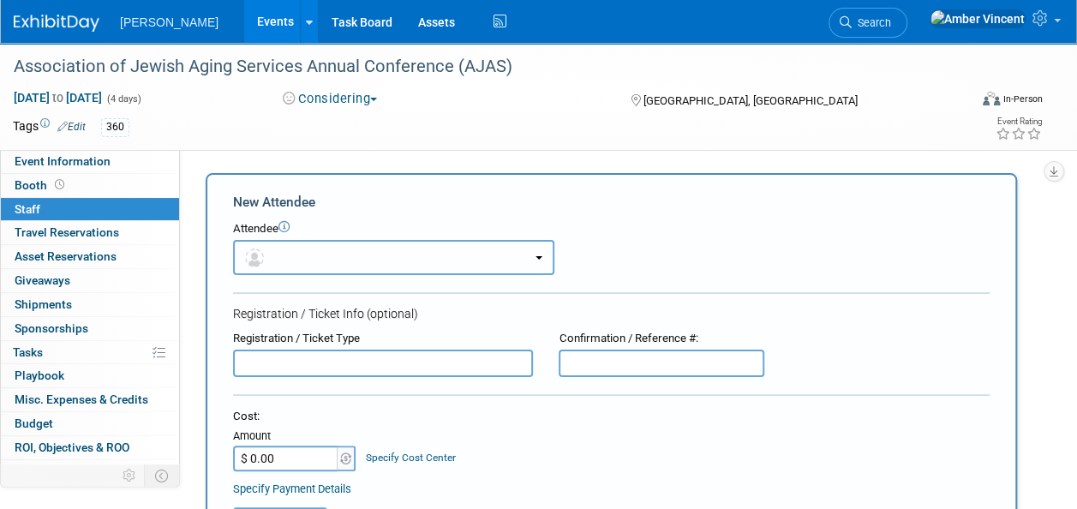
click at [370, 255] on button "button" at bounding box center [393, 257] width 321 height 35
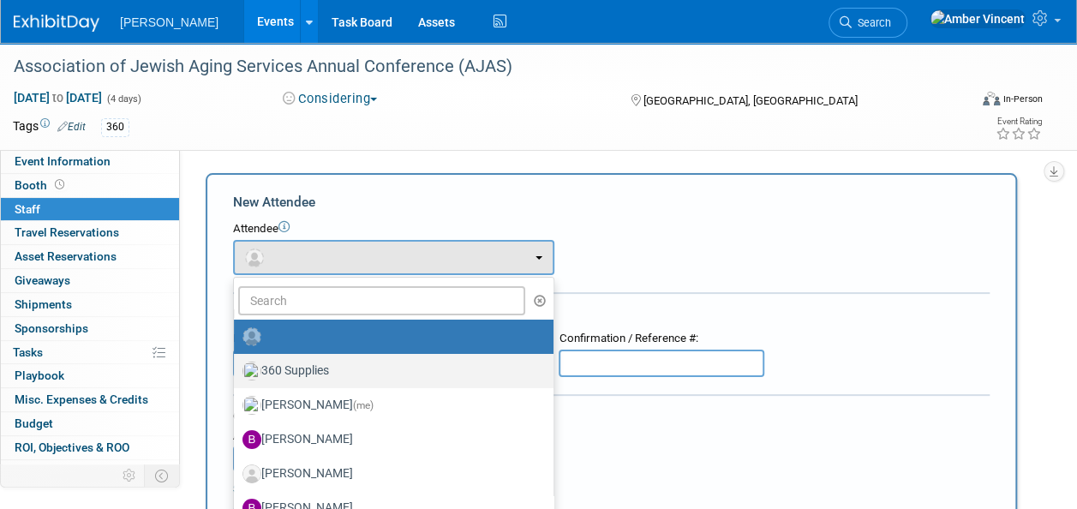
click at [375, 375] on label "360 Supplies" at bounding box center [390, 370] width 294 height 27
click at [237, 375] on input "360 Supplies" at bounding box center [230, 368] width 11 height 11
select select "5049f2f7-b5dc-4cd9-b0fd-9bd3b059ddde"
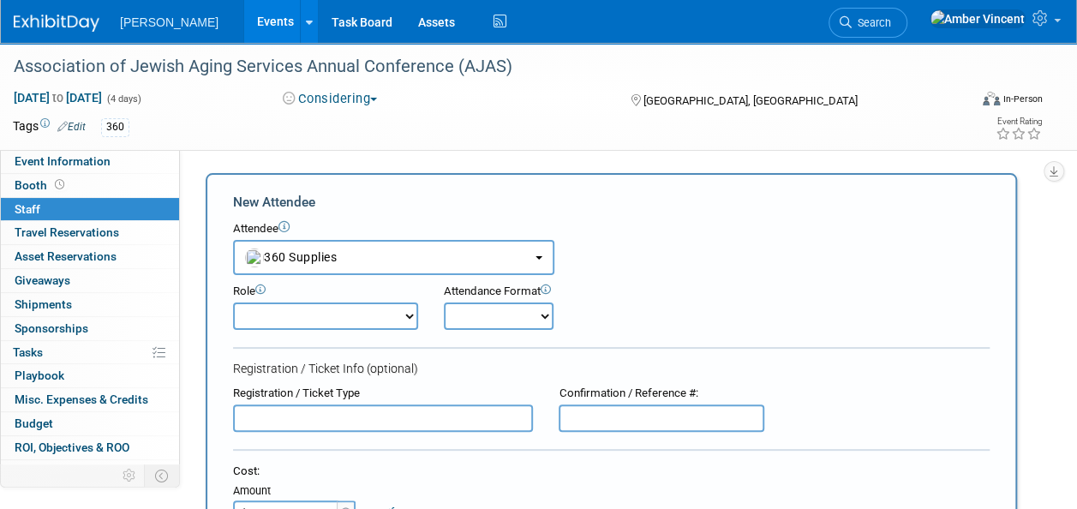
click at [369, 325] on select "Attend Demonstrator Host Leadership Planner Presenter Sales Representative" at bounding box center [325, 316] width 185 height 27
select select "4"
click at [233, 303] on select "Attend Demonstrator Host Leadership Planner Presenter Sales Representative" at bounding box center [325, 316] width 185 height 27
click at [490, 310] on select "Onsite Remote" at bounding box center [499, 316] width 110 height 27
select select "1"
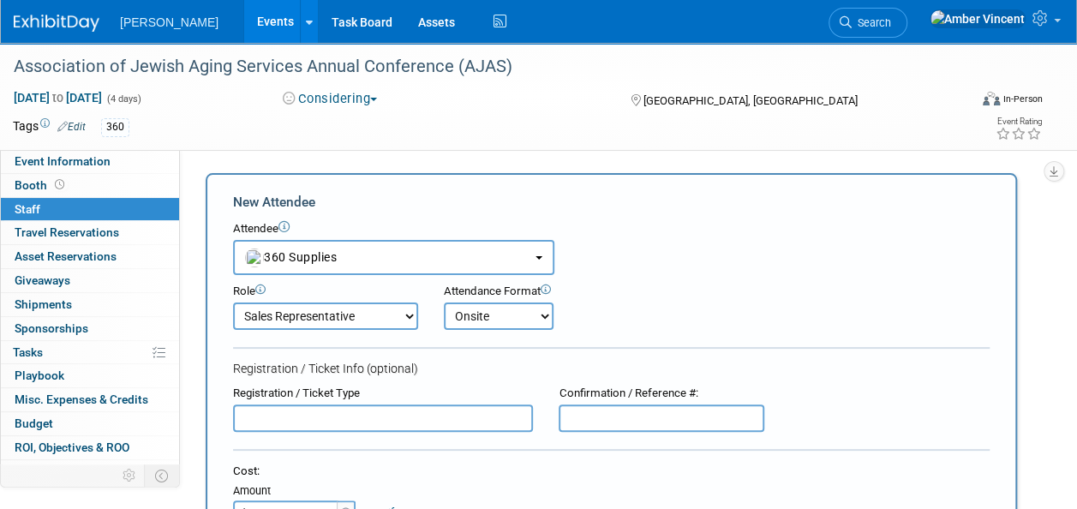
click at [444, 303] on select "Onsite Remote" at bounding box center [499, 316] width 110 height 27
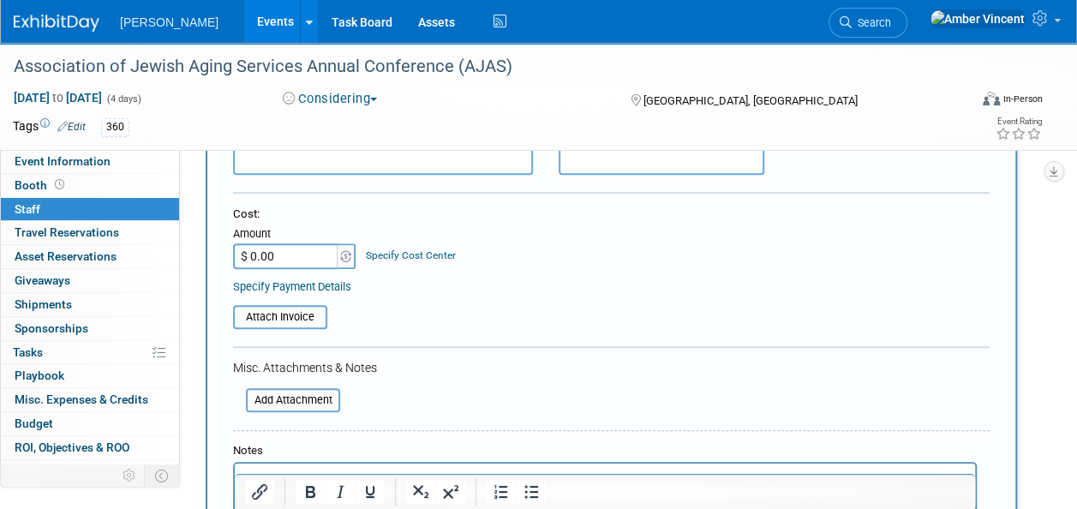
scroll to position [428, 0]
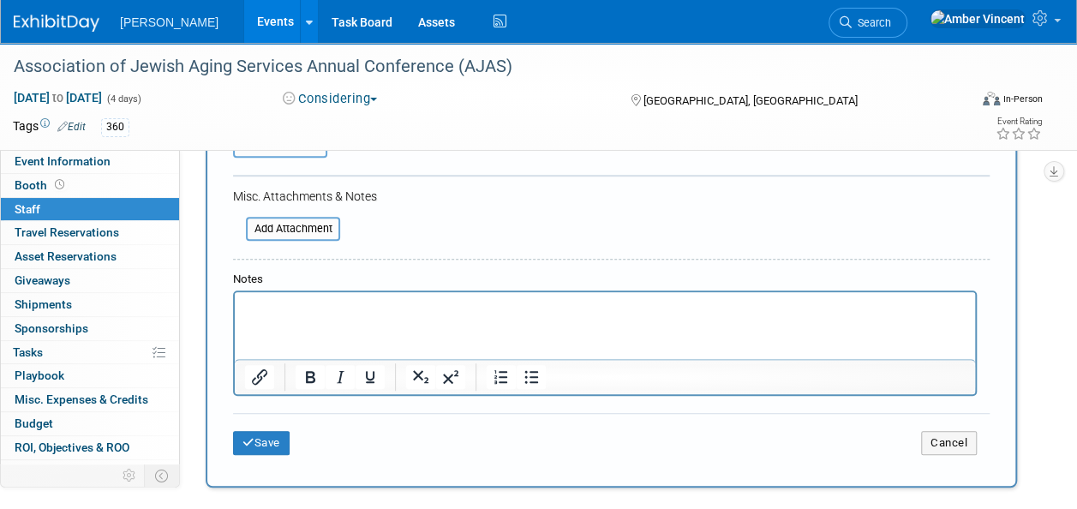
click at [257, 429] on div "Save Cancel" at bounding box center [611, 440] width 757 height 55
click at [250, 437] on icon "submit" at bounding box center [249, 442] width 12 height 11
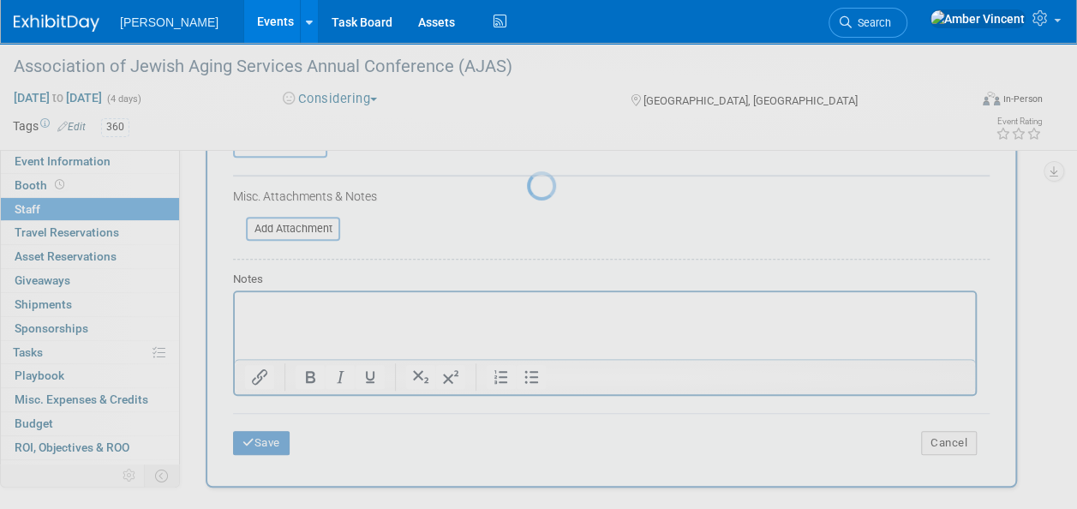
scroll to position [180, 0]
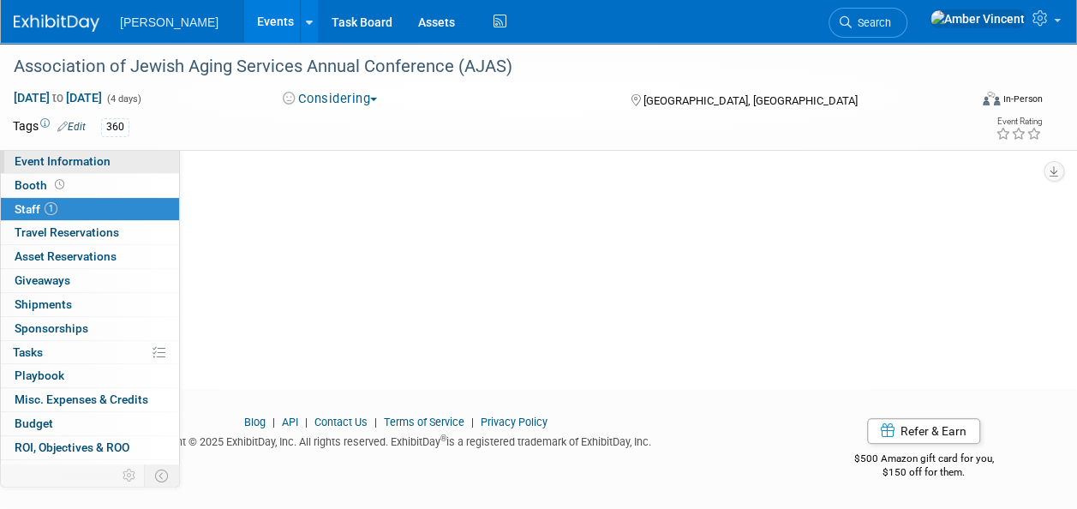
click at [83, 155] on span "Event Information" at bounding box center [63, 161] width 96 height 14
select select "Exhibitor"
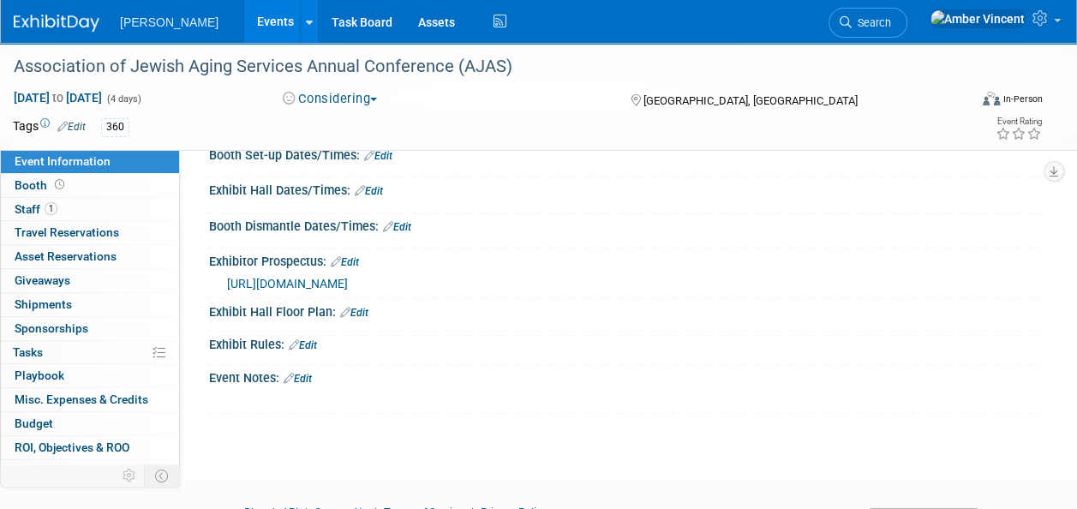
scroll to position [584, 0]
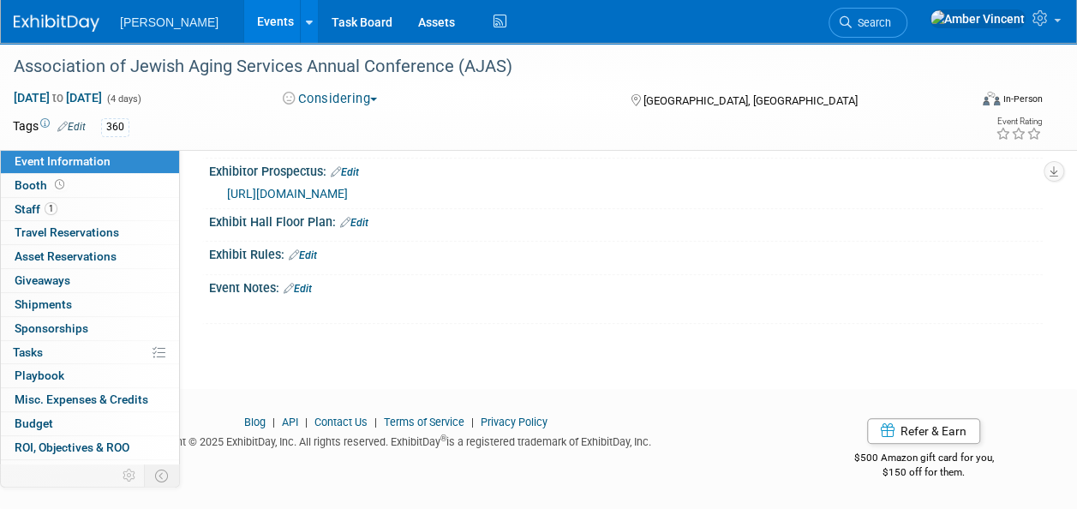
click at [310, 290] on link "Edit" at bounding box center [298, 289] width 28 height 12
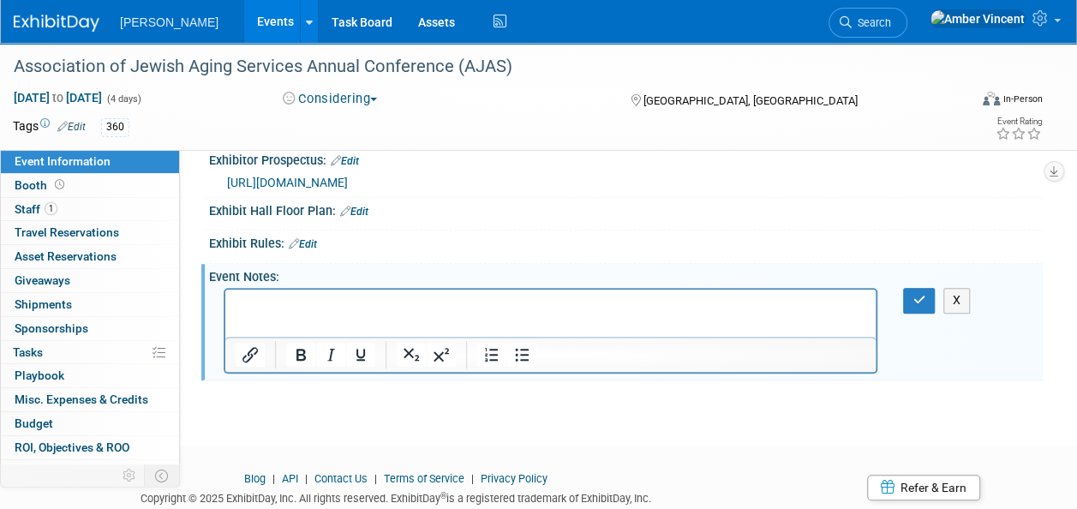
scroll to position [0, 0]
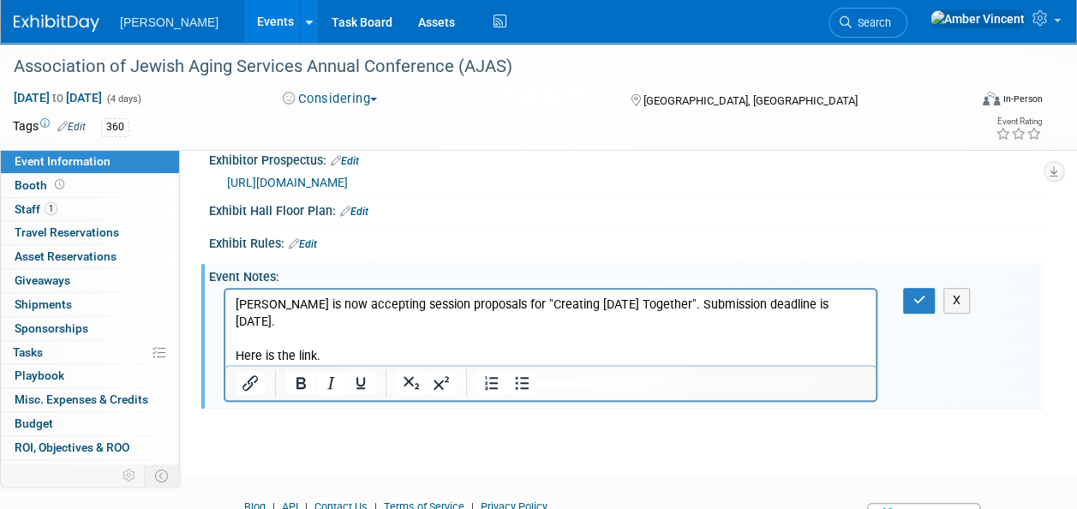
click at [310, 353] on p "Here is the link." at bounding box center [551, 356] width 631 height 17
click at [328, 340] on p "Rich Text Area. Press ALT-0 for help." at bounding box center [551, 339] width 631 height 17
drag, startPoint x: 326, startPoint y: 354, endPoint x: 238, endPoint y: 351, distance: 87.4
click at [238, 351] on p "Here is the link." at bounding box center [551, 356] width 631 height 17
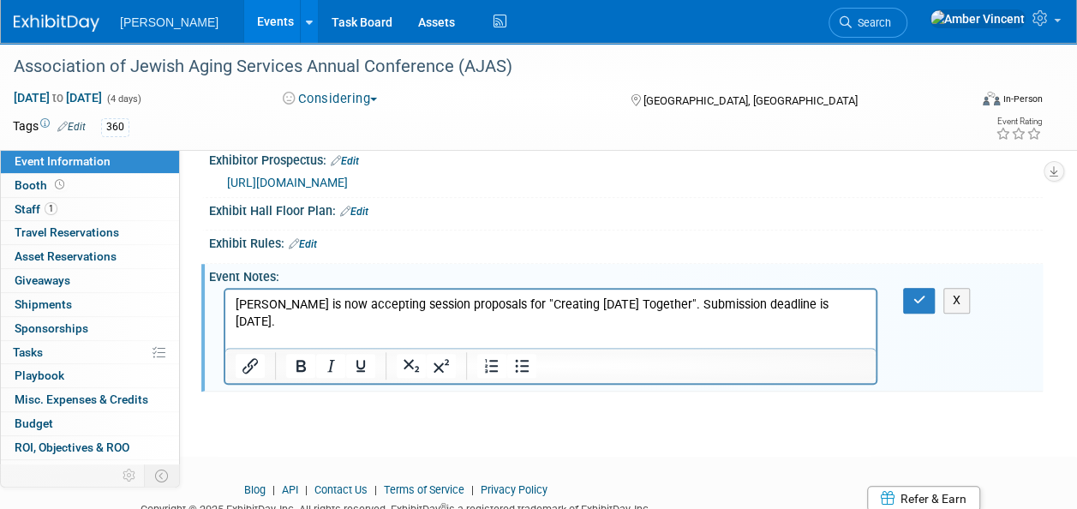
click at [445, 304] on p "AJAS is now accepting session proposals for "Creating Tomorrow Together". Submi…" at bounding box center [551, 314] width 631 height 34
click at [392, 315] on p "AJAS is now accepting session proposals for "Creating Tomorrow Together". Submi…" at bounding box center [551, 314] width 631 height 34
drag, startPoint x: 362, startPoint y: 305, endPoint x: 461, endPoint y: 311, distance: 99.6
click at [461, 311] on p "AJAS is now accepting session proposals for "Creating Tomorrow Together". Submi…" at bounding box center [551, 314] width 631 height 34
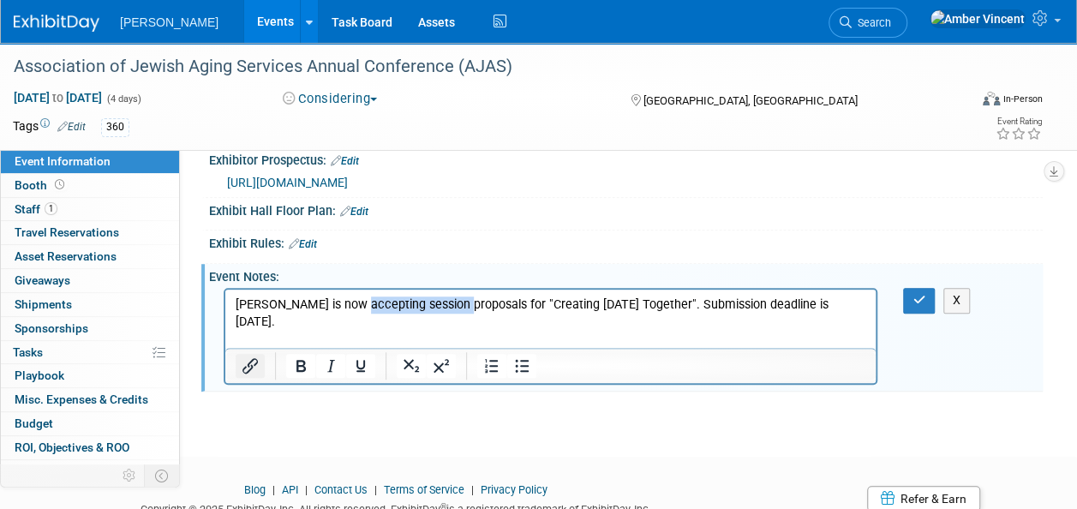
click at [250, 376] on icon "Insert/edit link" at bounding box center [250, 366] width 21 height 21
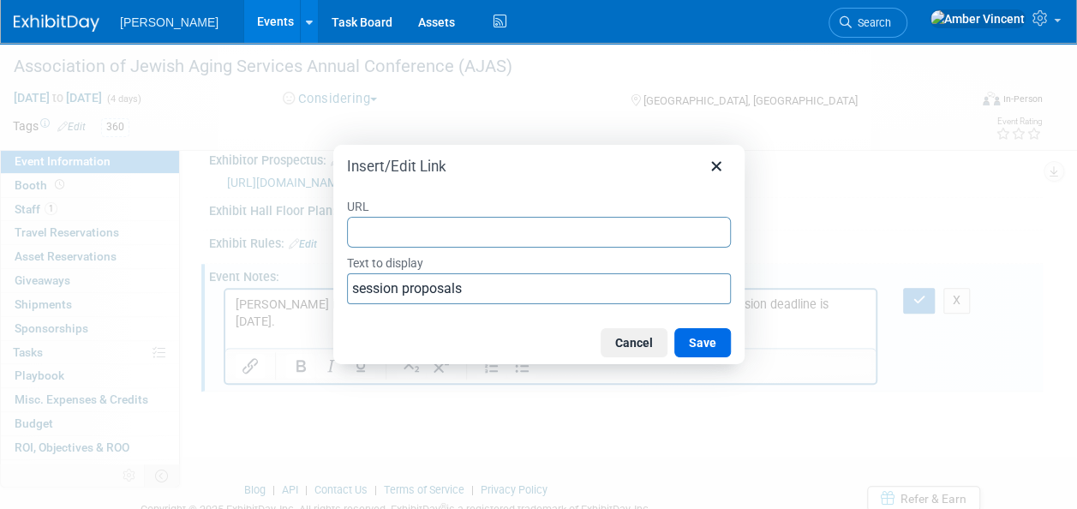
type input "https://www.cvent.com/c/abstracts/e4425ab0-66c0-4a6a-bab4-4fd825e61863"
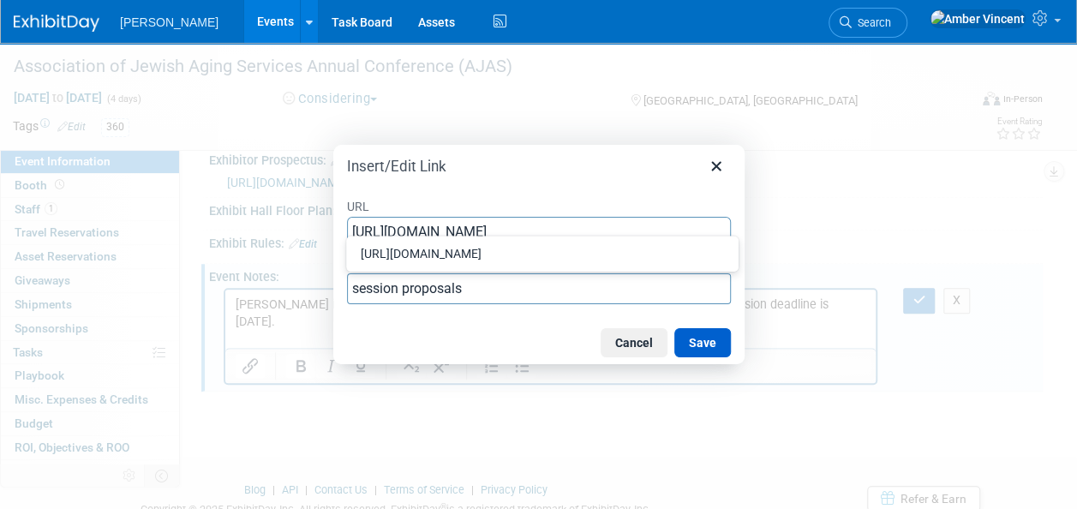
click at [699, 343] on button "Save" at bounding box center [702, 342] width 57 height 29
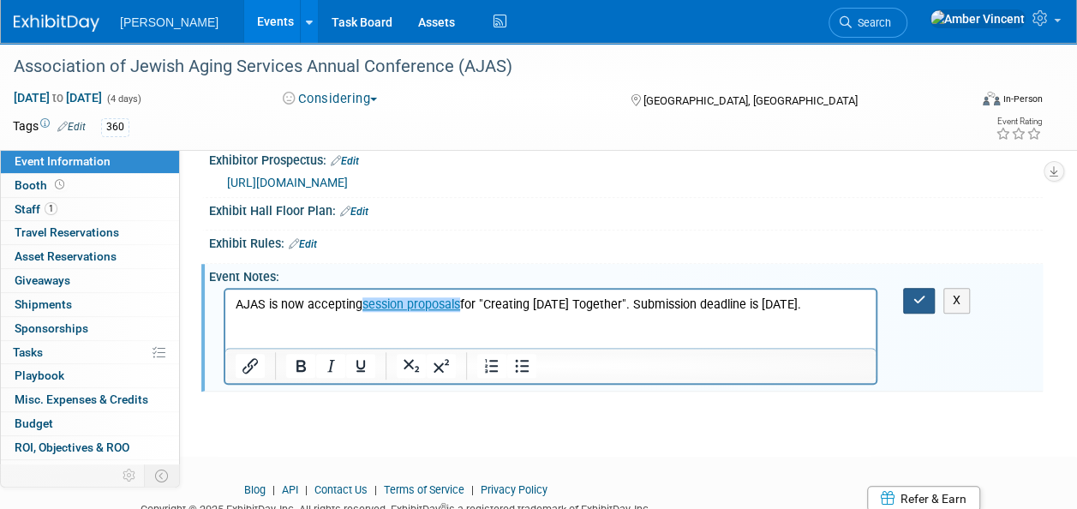
click at [917, 306] on icon "button" at bounding box center [919, 300] width 13 height 12
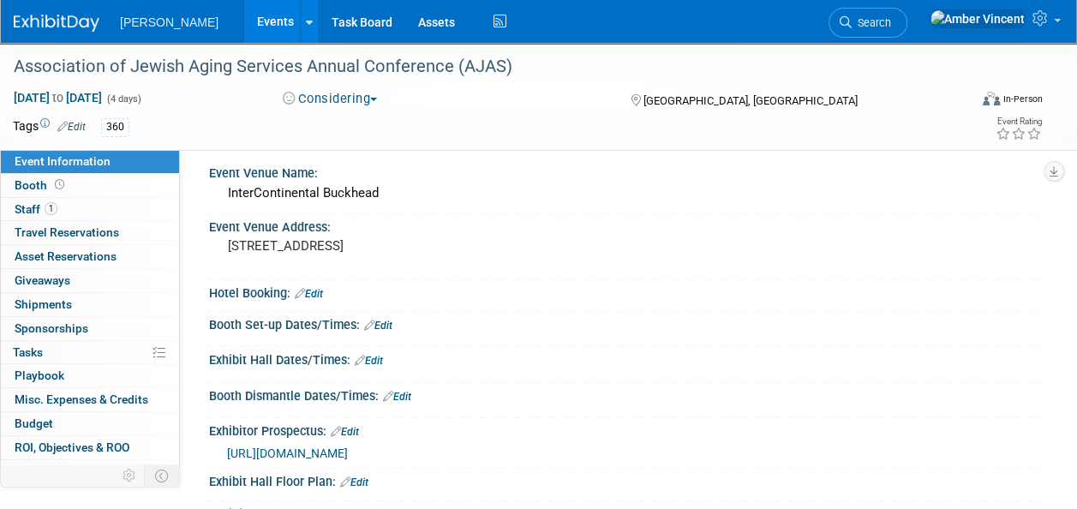
scroll to position [0, 0]
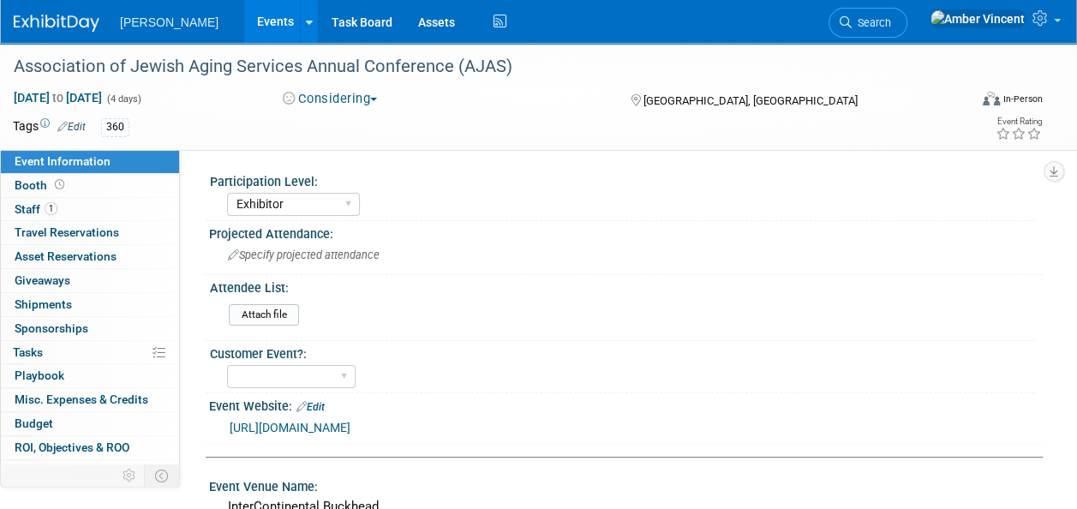
click at [144, 129] on div "360" at bounding box center [484, 127] width 766 height 19
click at [81, 127] on link "Edit" at bounding box center [71, 127] width 28 height 12
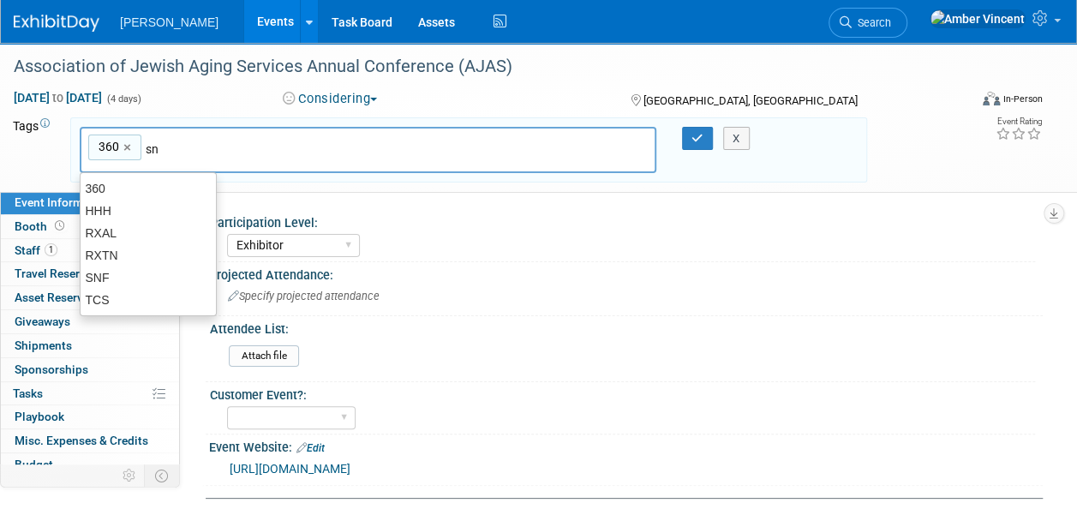
type input "snf"
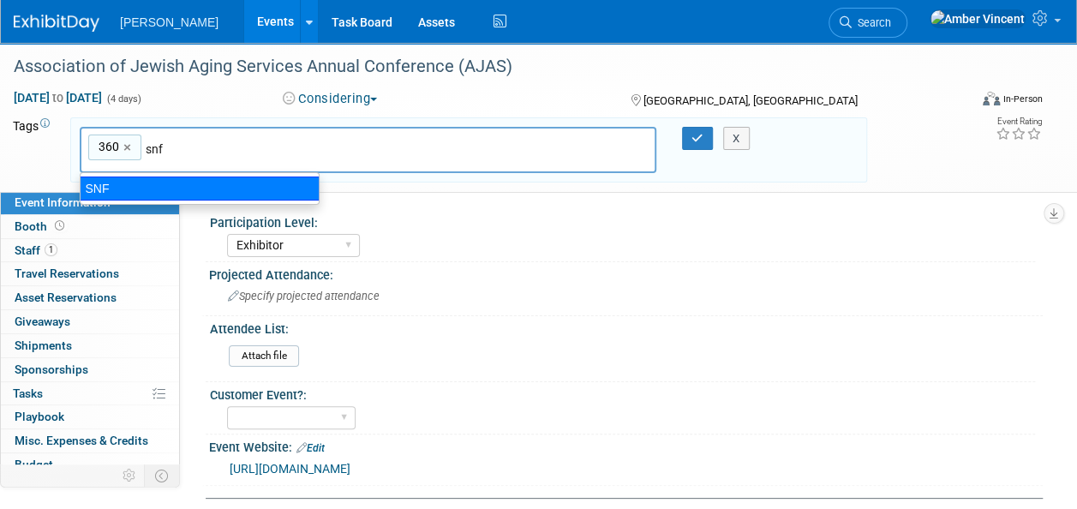
click at [182, 201] on ul "SNF" at bounding box center [200, 188] width 240 height 33
click at [190, 189] on div "SNF" at bounding box center [200, 189] width 240 height 24
type input "360, SNF"
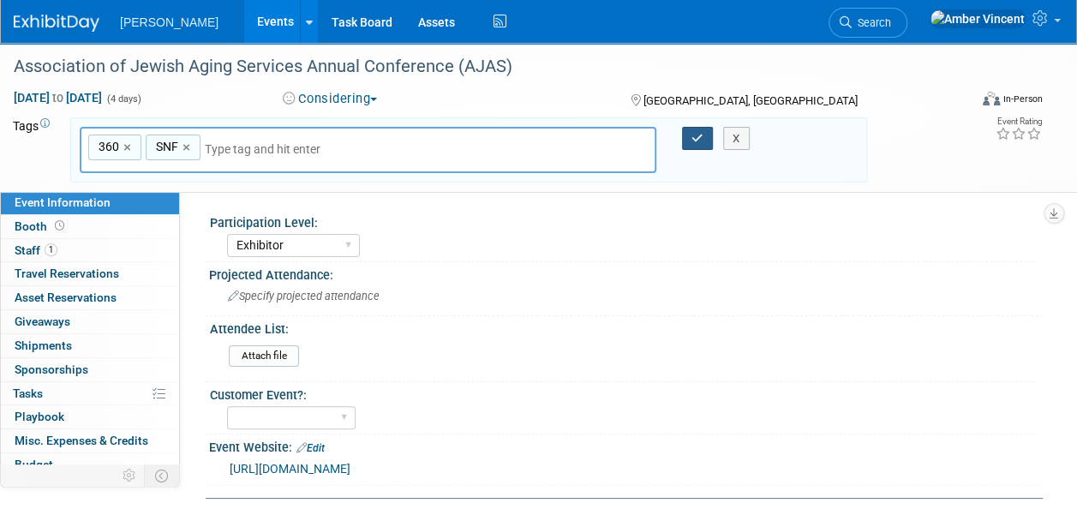
click at [684, 129] on button "button" at bounding box center [697, 139] width 31 height 24
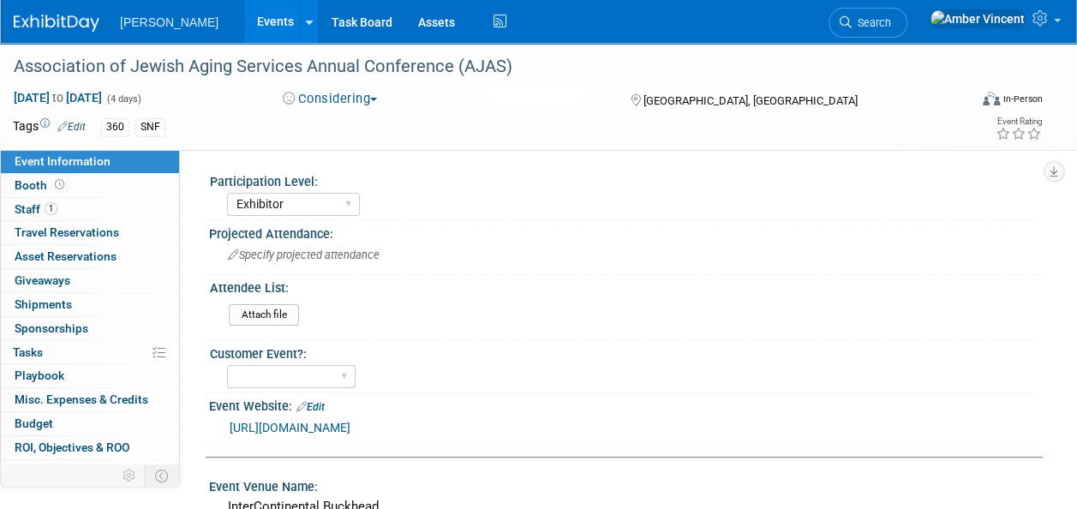
click at [244, 27] on link "Events" at bounding box center [275, 21] width 63 height 43
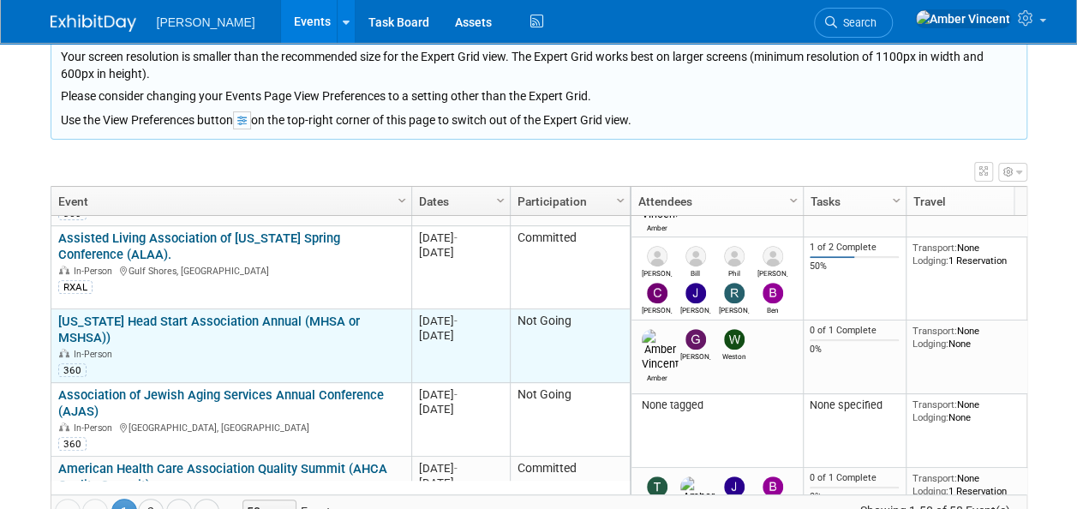
scroll to position [617, 0]
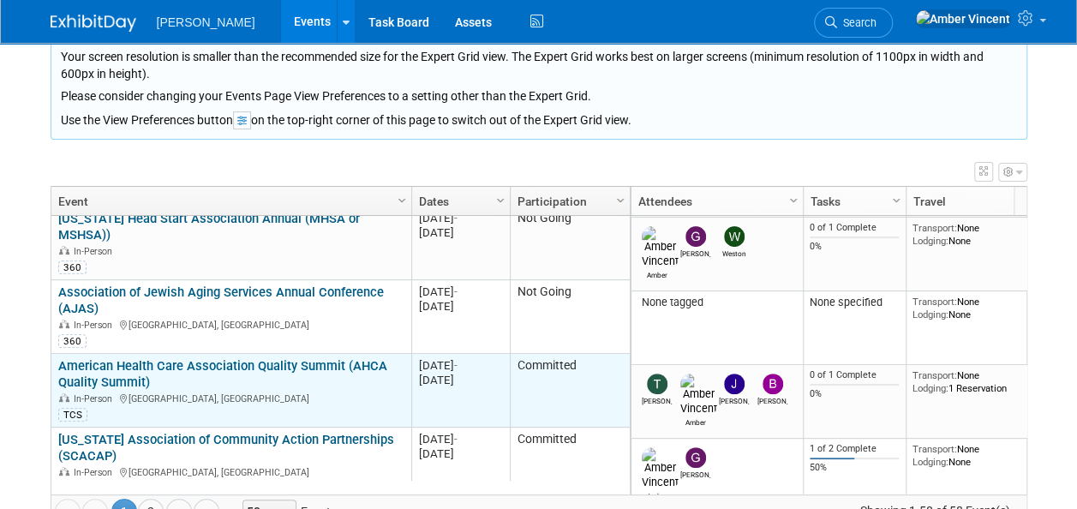
click at [231, 358] on link "American Health Care Association Quality Summit (AHCA Quality Summit)" at bounding box center [222, 374] width 329 height 32
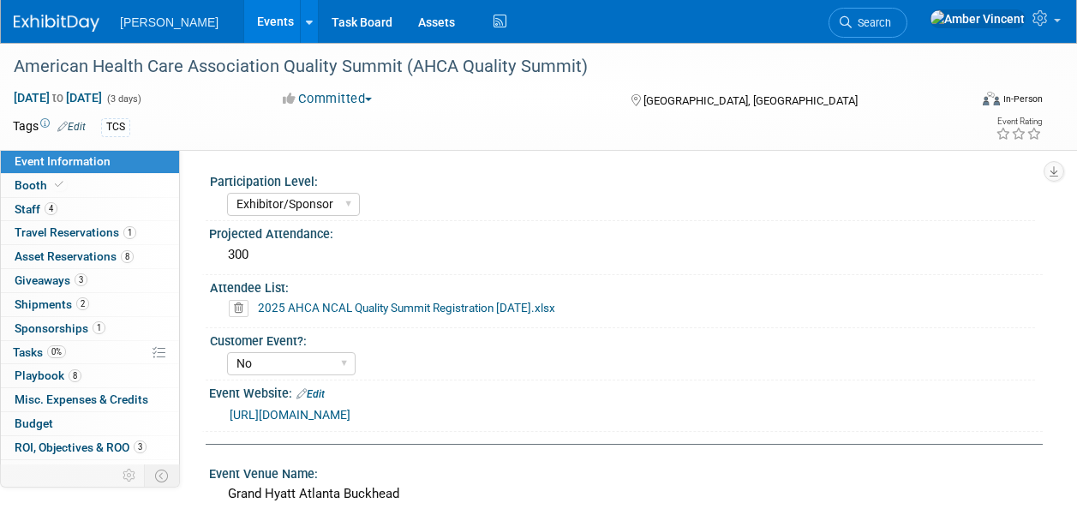
select select "Exhibitor/Sponsor"
select select "No"
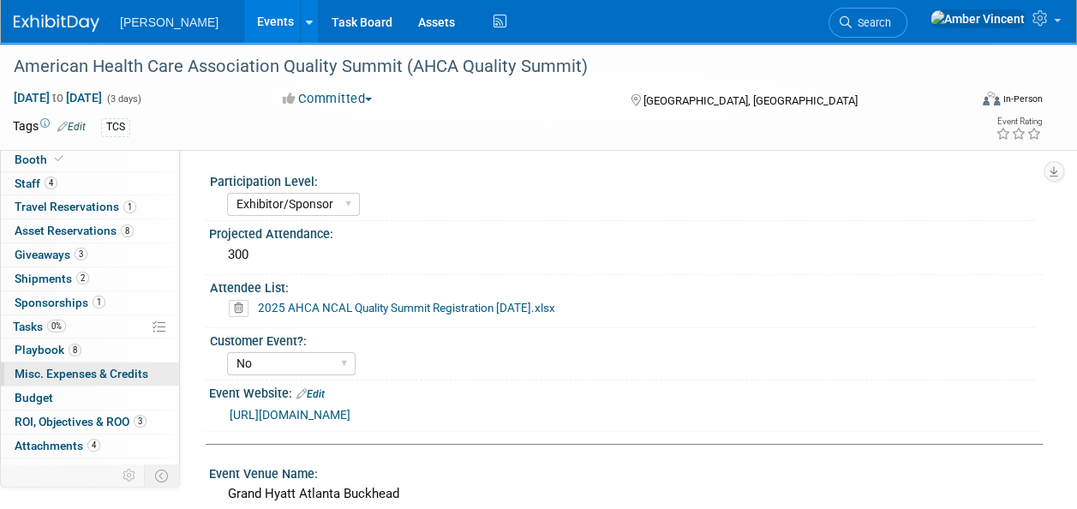
scroll to position [39, 0]
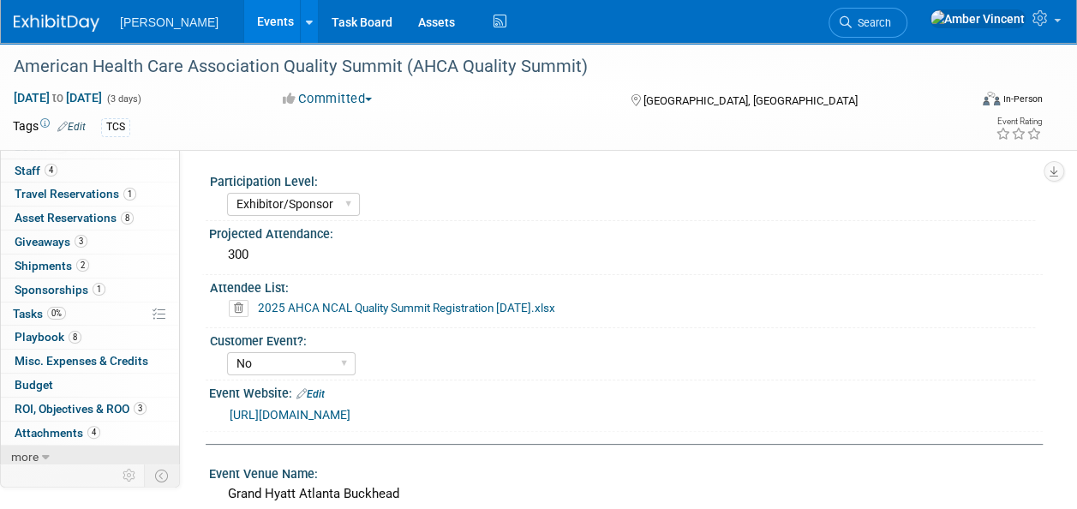
click at [63, 458] on link "more" at bounding box center [90, 457] width 178 height 23
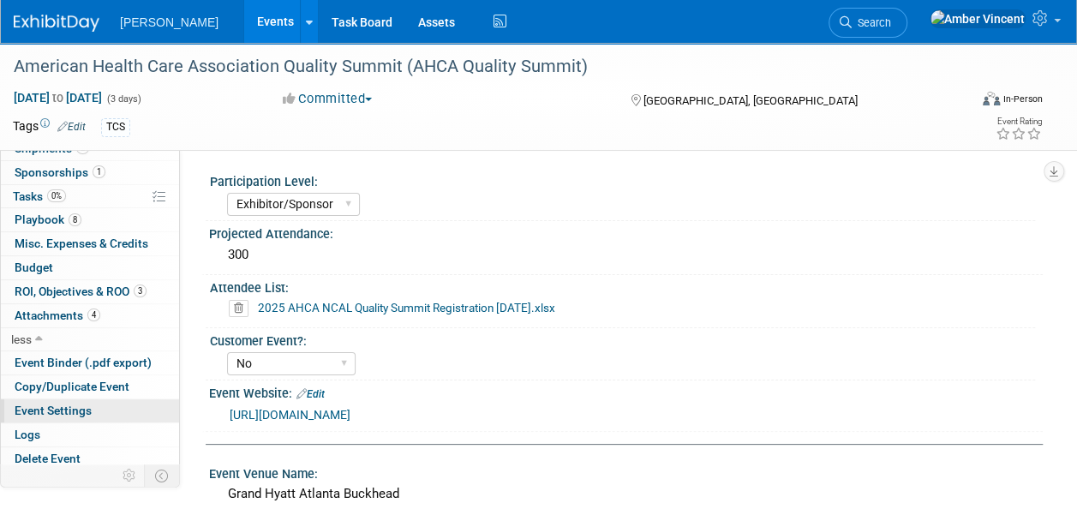
scroll to position [156, 0]
click at [81, 383] on span "Copy/Duplicate Event" at bounding box center [72, 387] width 115 height 14
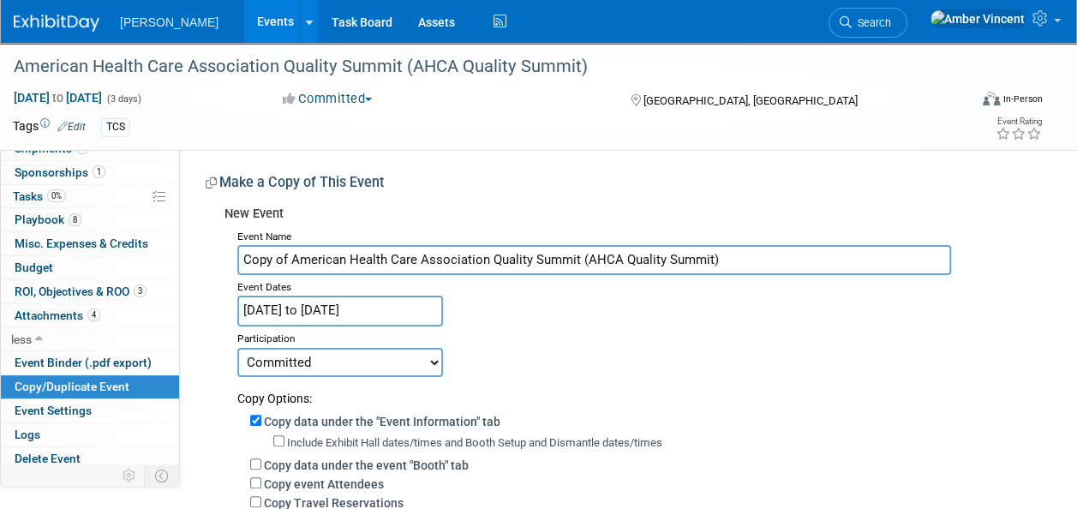
click at [291, 259] on input "Copy of American Health Care Association Quality Summit (AHCA Quality Summit)" at bounding box center [594, 260] width 714 height 30
type input "American Health Care Association Quality Summit (AHCA Quality Summit)"
click at [298, 315] on input "[DATE] to [DATE]" at bounding box center [340, 311] width 206 height 30
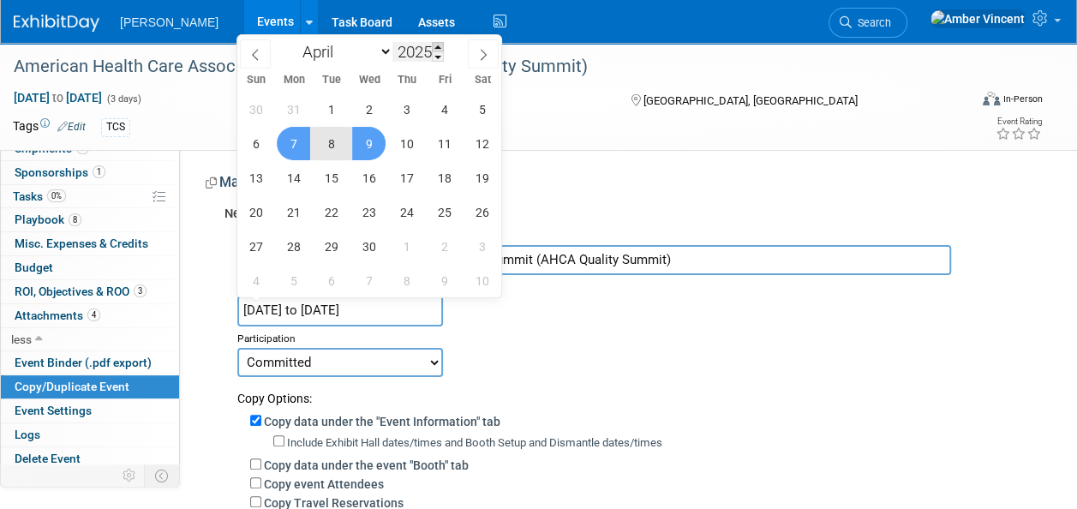
click at [435, 44] on span at bounding box center [438, 47] width 12 height 10
type input "2026"
click at [300, 178] on span "13" at bounding box center [293, 177] width 33 height 33
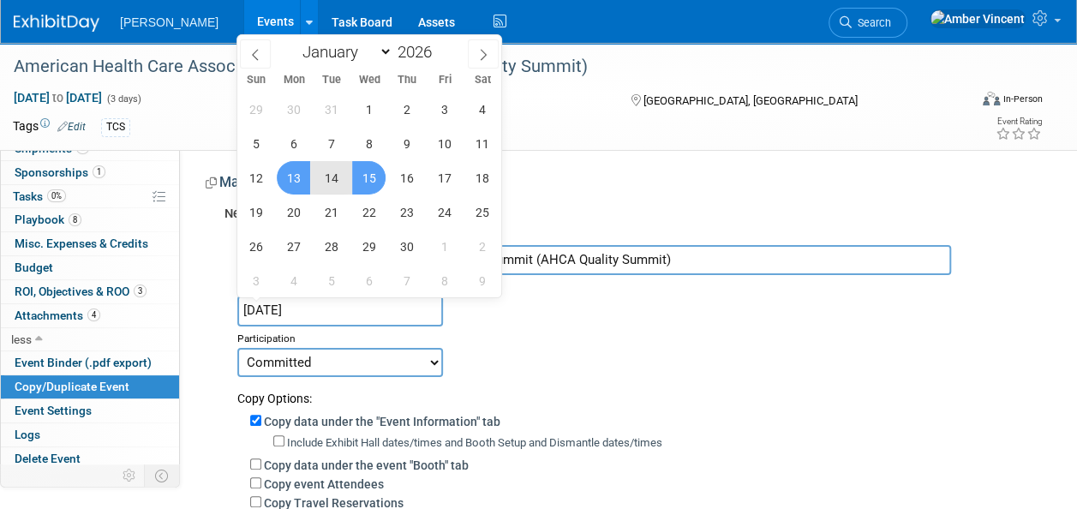
click at [375, 185] on span "15" at bounding box center [368, 177] width 33 height 33
type input "[DATE] to [DATE]"
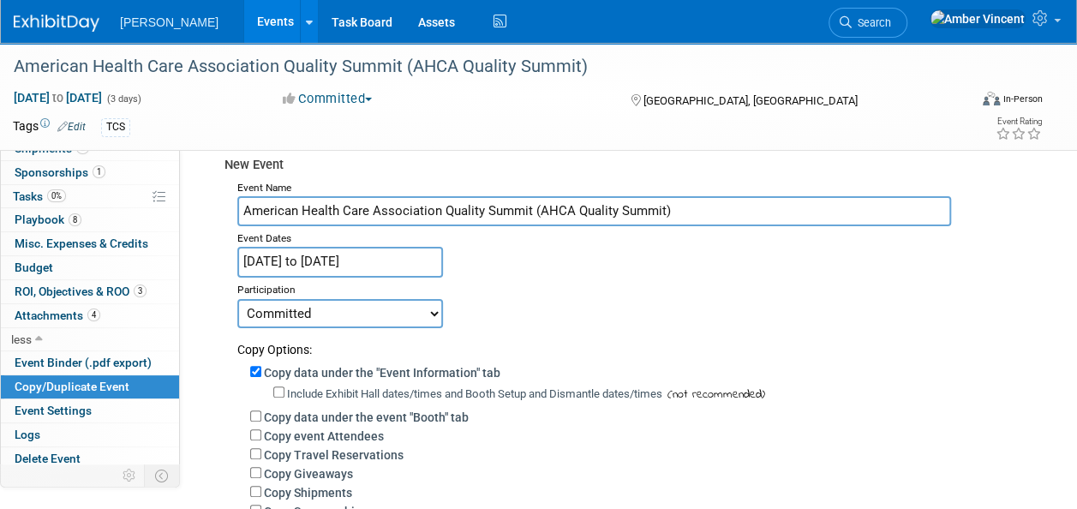
scroll to position [86, 0]
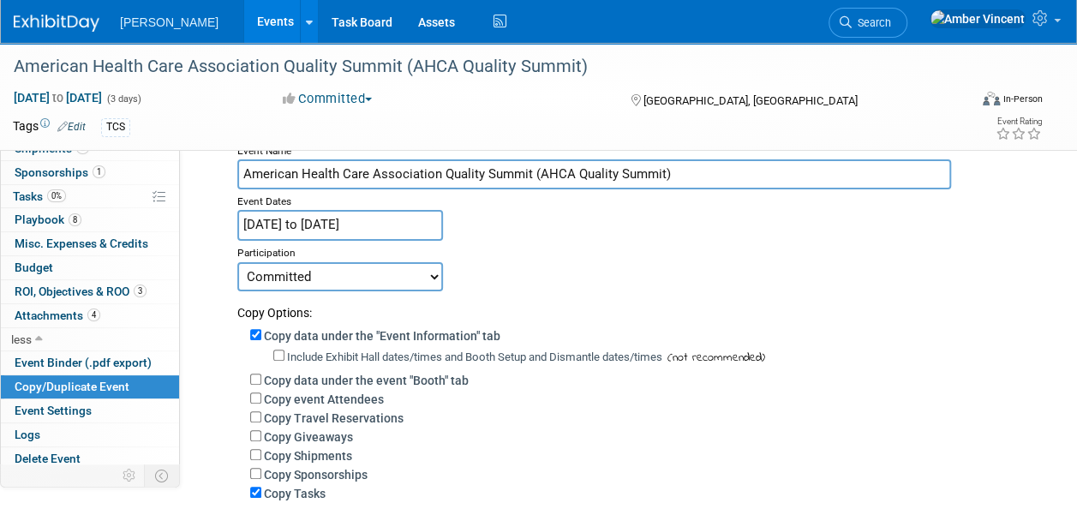
click at [405, 272] on select "Committed Considering Not Going Trade Show Exhibitor Exhibit & Sponsor" at bounding box center [340, 276] width 206 height 29
select select "2"
click at [237, 262] on select "Committed Considering Not Going Trade Show Exhibitor Exhibit & Sponsor" at bounding box center [340, 276] width 206 height 29
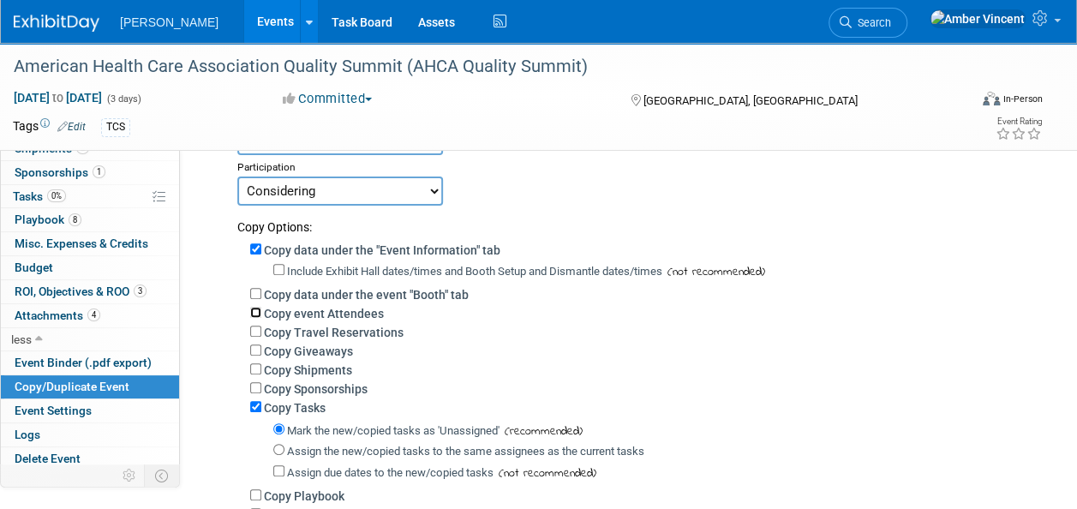
click at [254, 312] on input "Copy event Attendees" at bounding box center [255, 312] width 11 height 11
checkbox input "true"
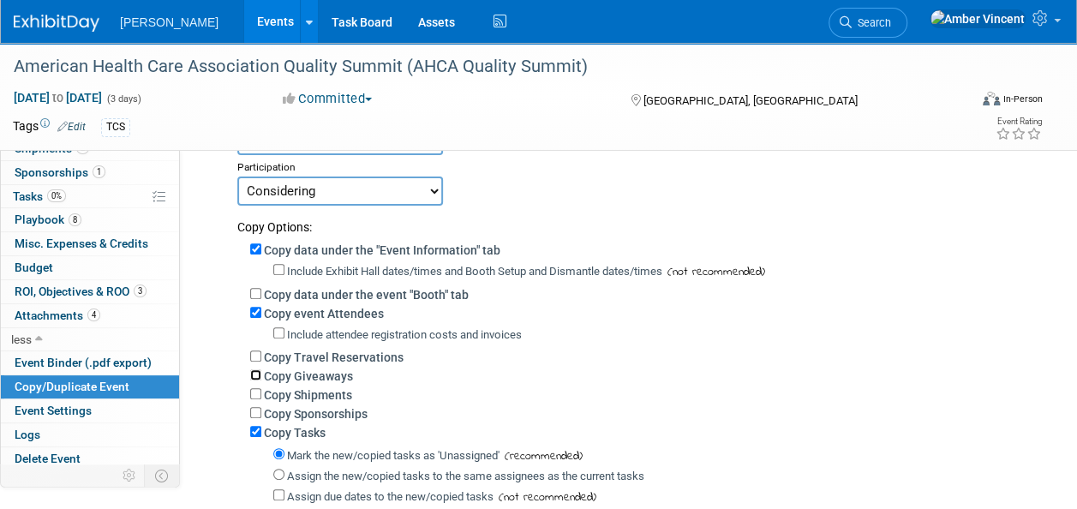
click at [255, 374] on input "Copy Giveaways" at bounding box center [255, 374] width 11 height 11
checkbox input "true"
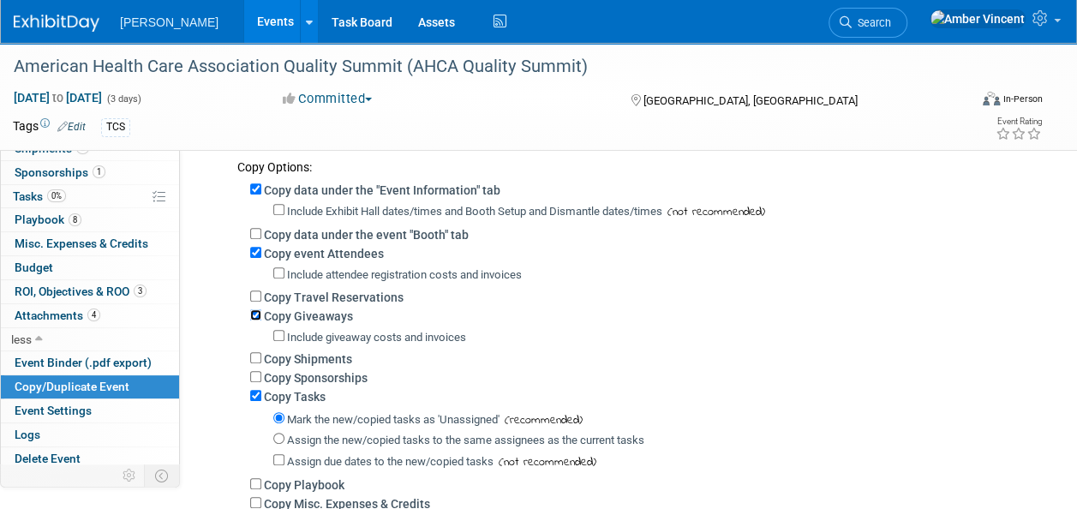
scroll to position [257, 0]
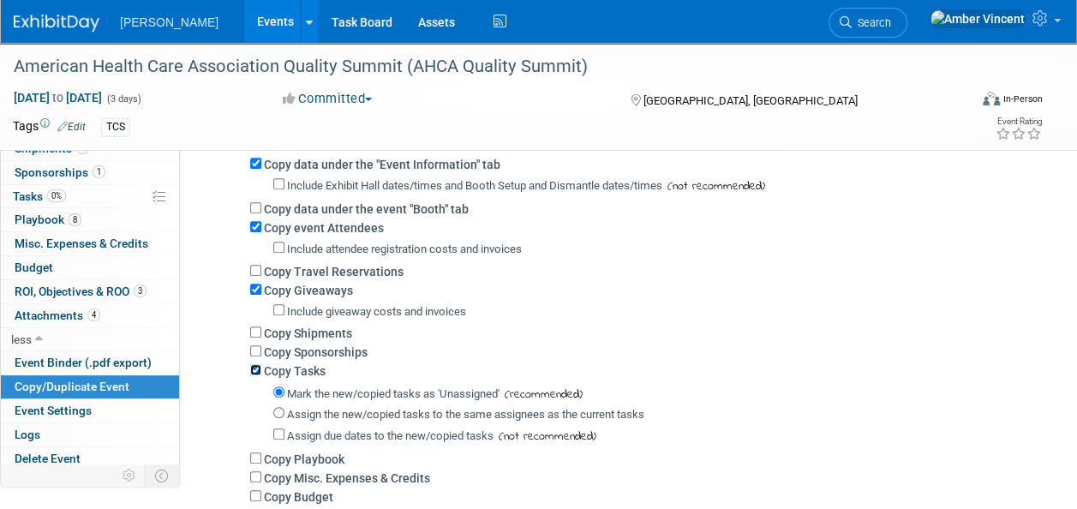
click at [255, 369] on input "Copy Tasks" at bounding box center [255, 369] width 11 height 11
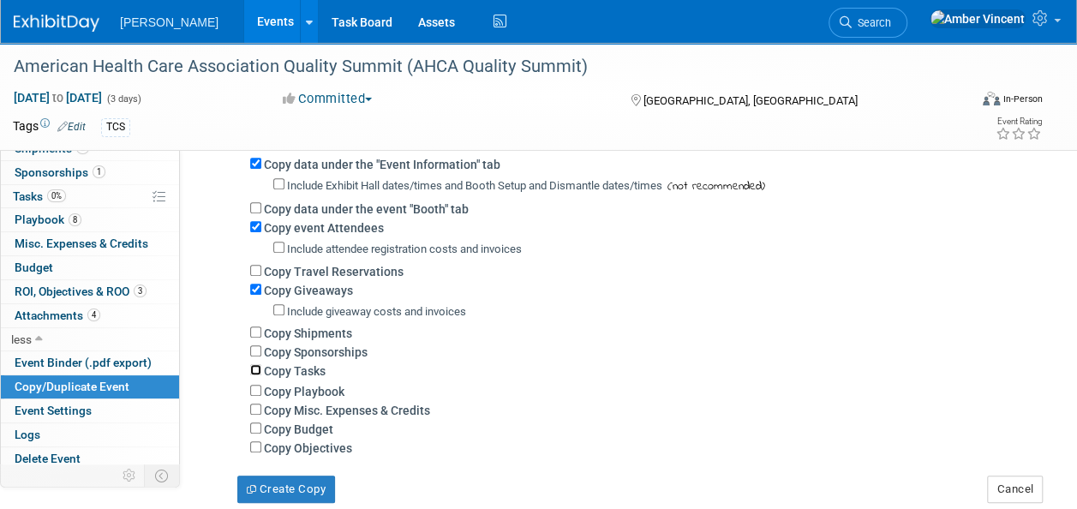
click at [259, 370] on input "Copy Tasks" at bounding box center [255, 369] width 11 height 11
checkbox input "true"
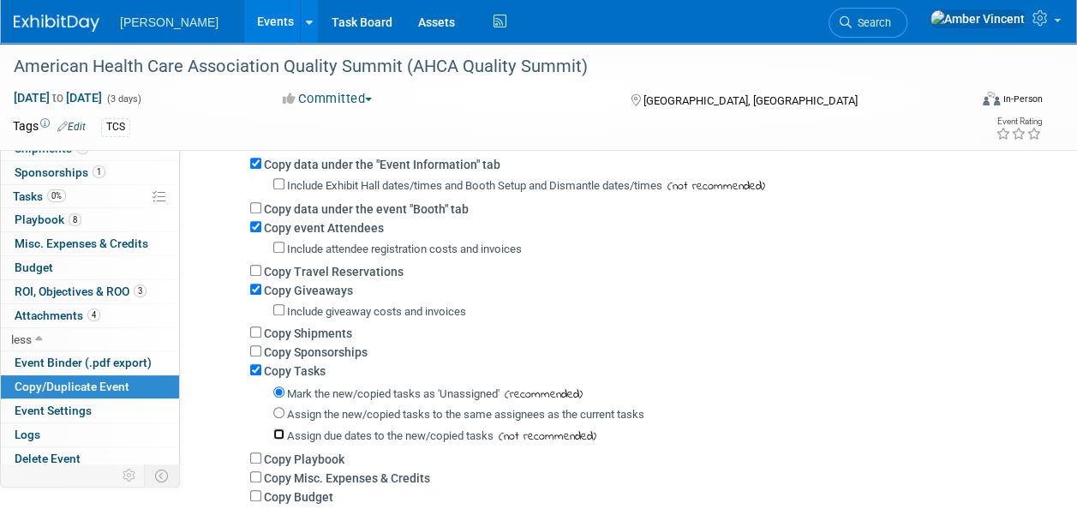
click at [281, 434] on input "Assign due dates to the new/copied tasks" at bounding box center [278, 433] width 11 height 11
checkbox input "true"
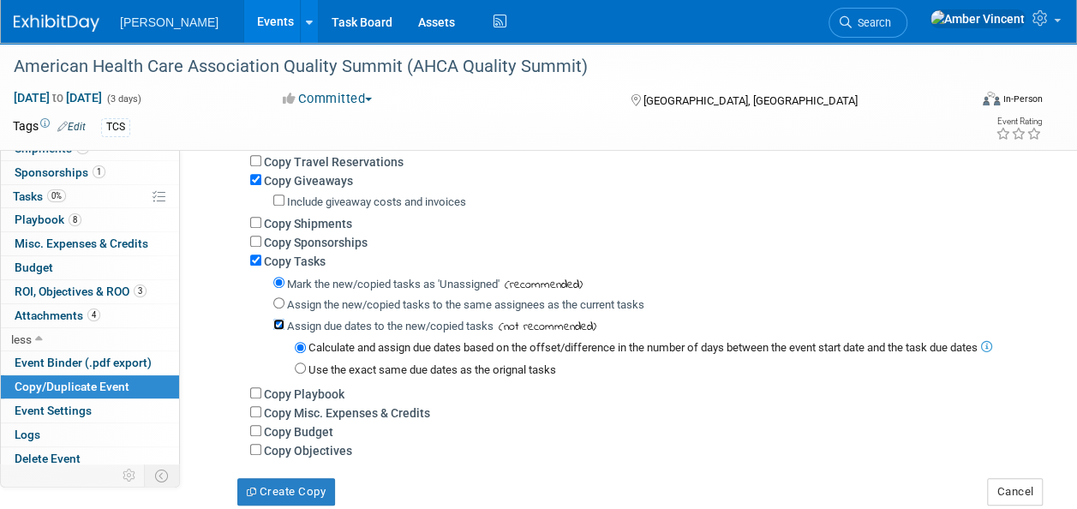
scroll to position [343, 0]
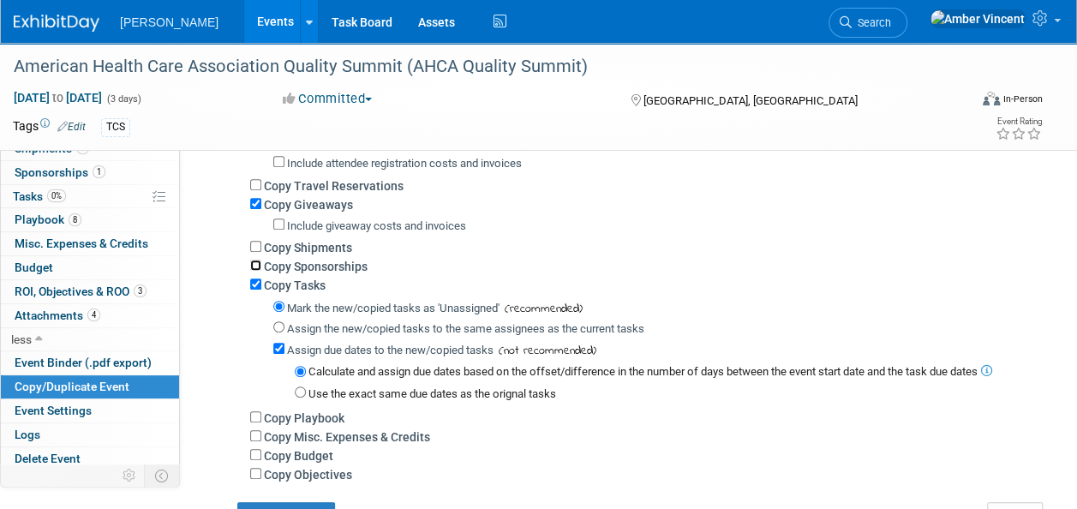
click at [261, 266] on input "Copy Sponsorships" at bounding box center [255, 265] width 11 height 11
checkbox input "true"
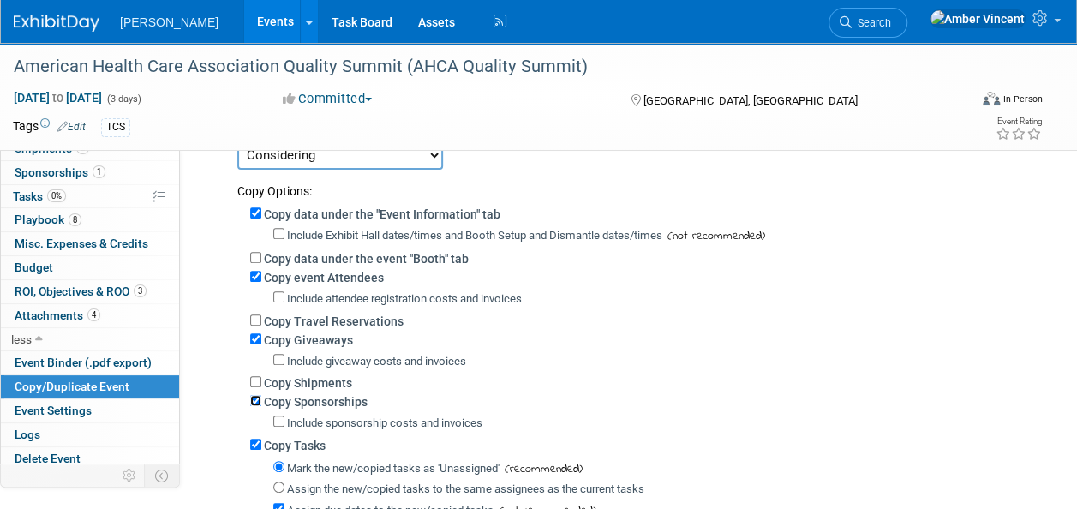
scroll to position [257, 0]
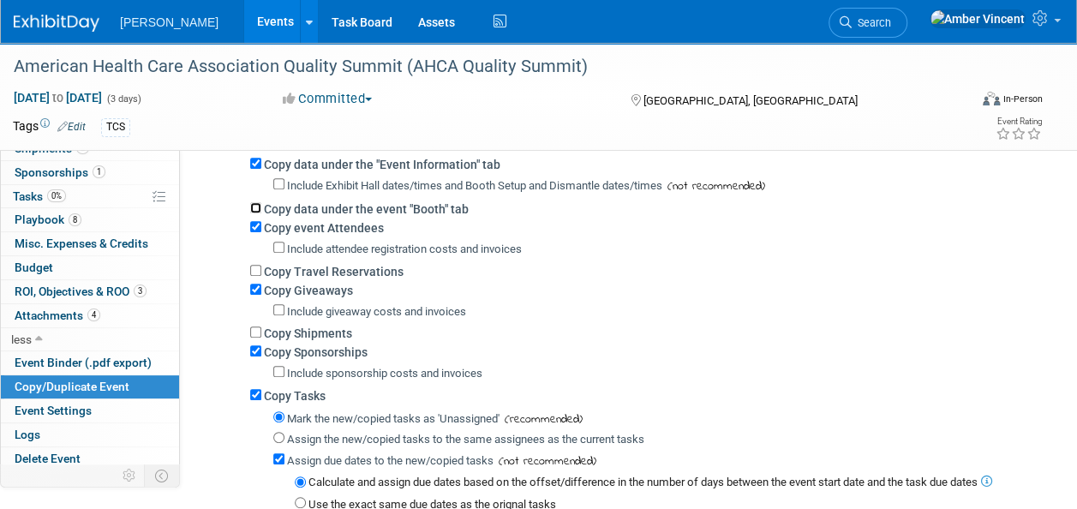
click at [256, 206] on input "Copy data under the event "Booth" tab" at bounding box center [255, 207] width 11 height 11
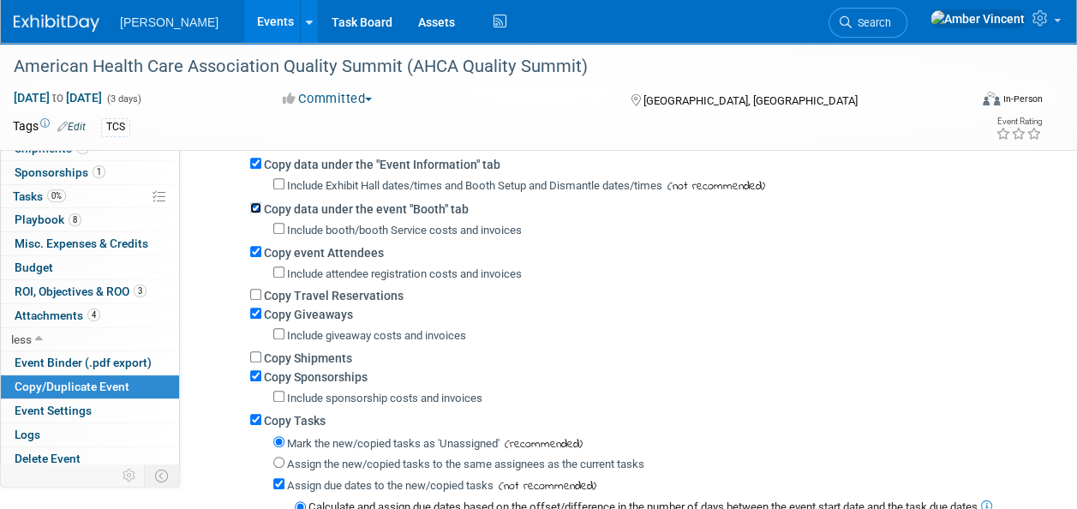
click at [256, 206] on input "Copy data under the event "Booth" tab" at bounding box center [255, 207] width 11 height 11
checkbox input "false"
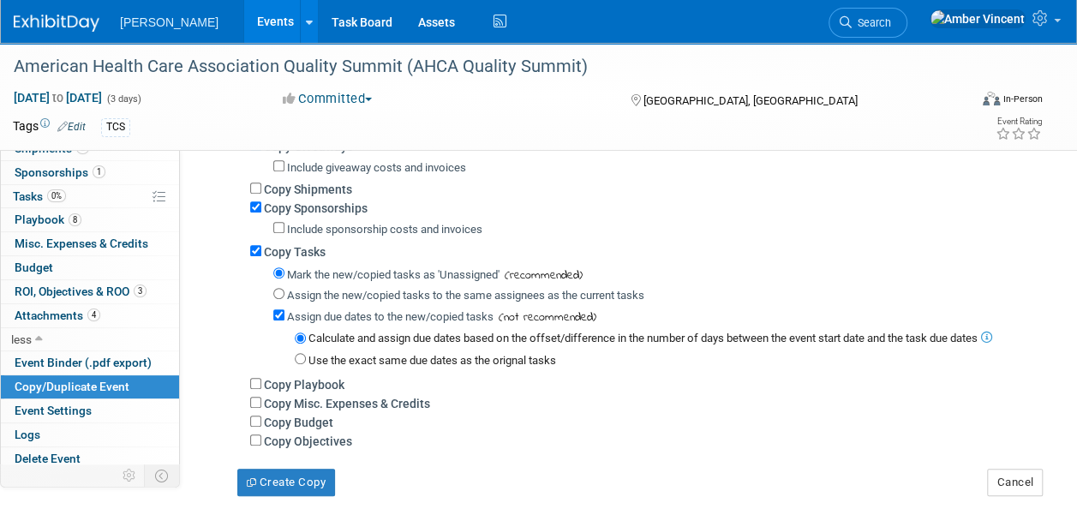
scroll to position [428, 0]
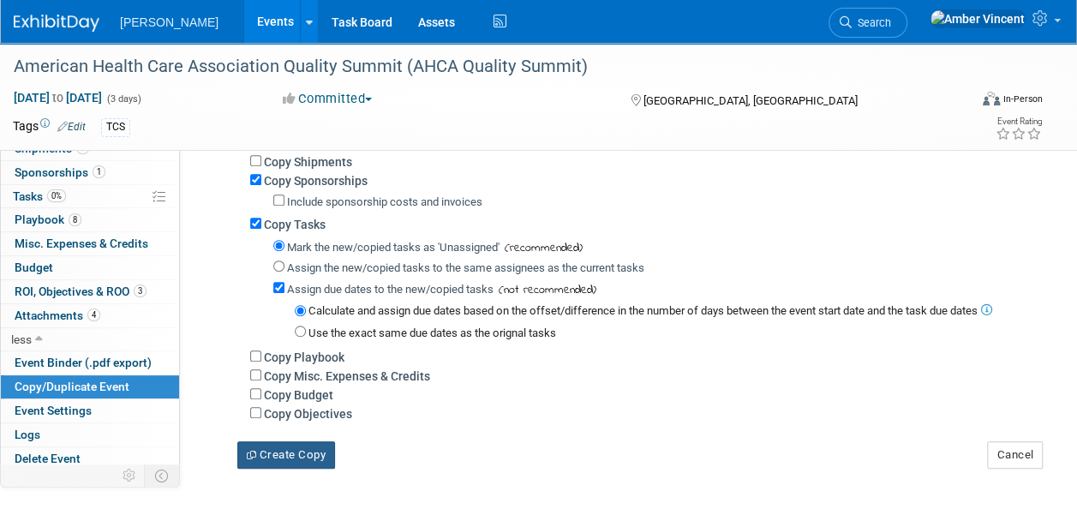
click at [300, 453] on button "Create Copy" at bounding box center [286, 454] width 98 height 27
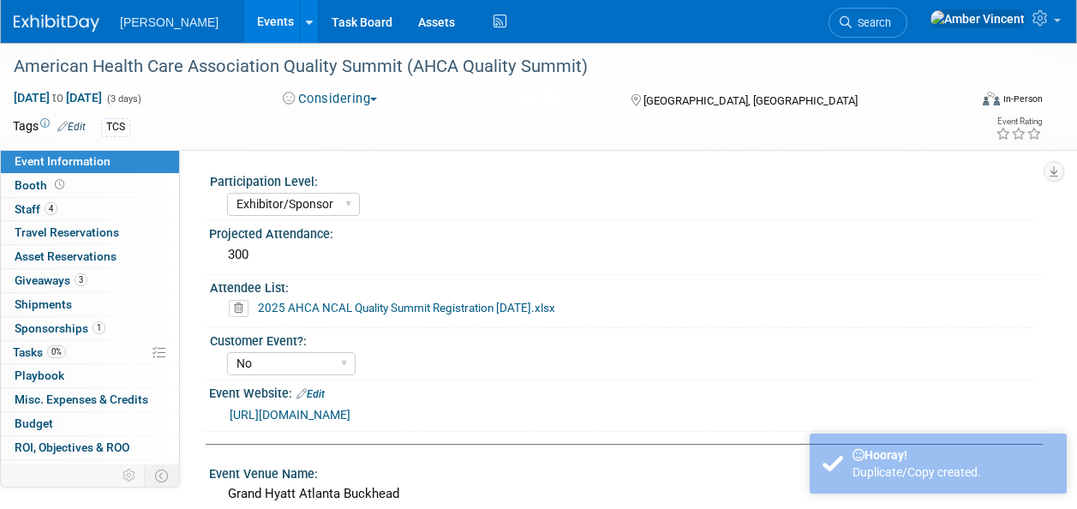
select select "Exhibitor/Sponsor"
select select "No"
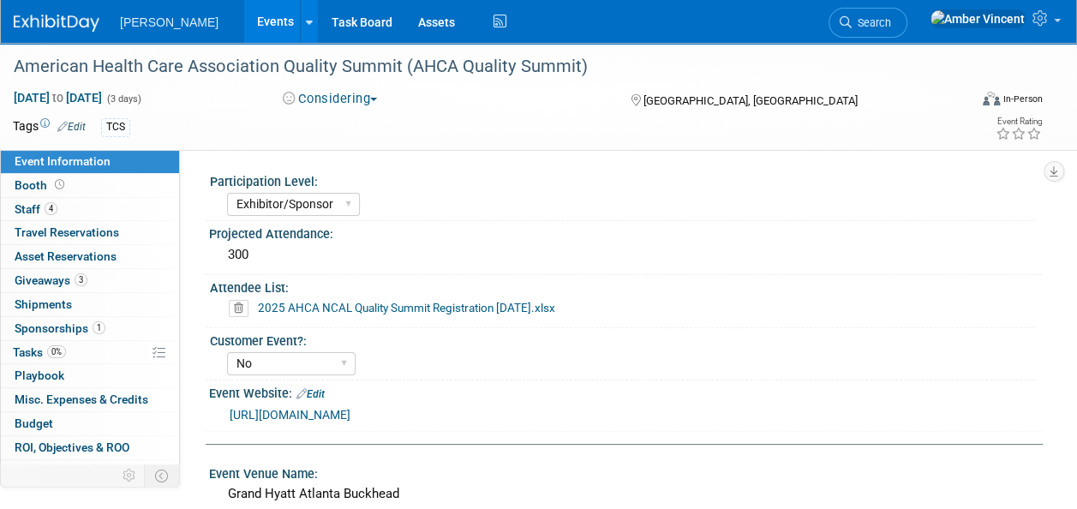
click at [239, 309] on icon at bounding box center [239, 308] width 20 height 17
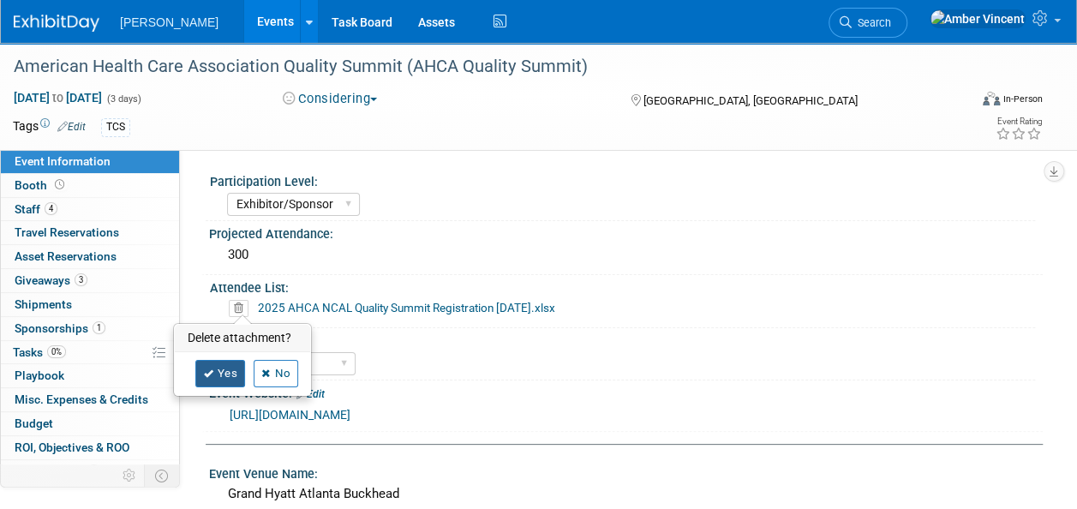
click at [230, 371] on link "Yes" at bounding box center [220, 373] width 50 height 27
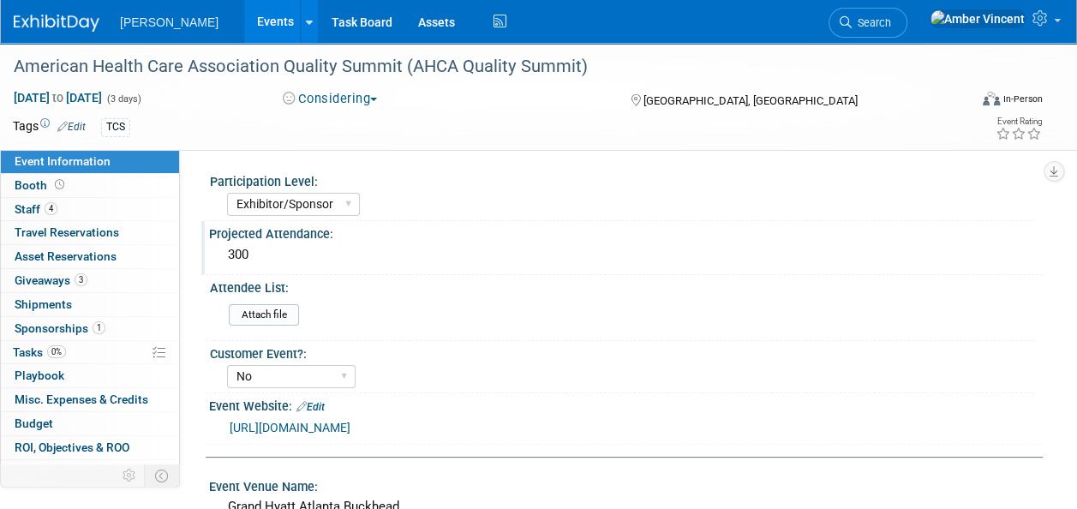
click at [266, 258] on div "300" at bounding box center [626, 255] width 808 height 27
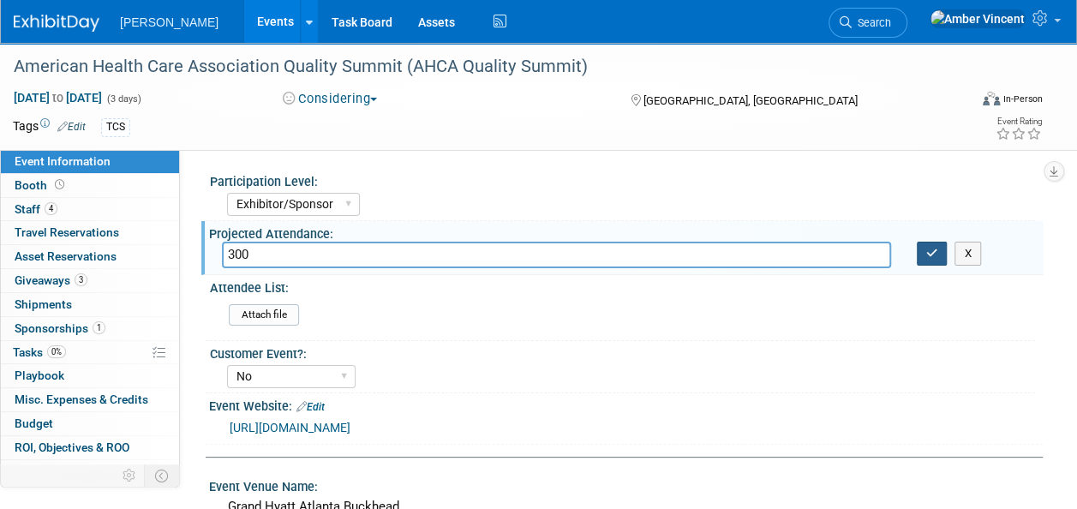
click at [930, 262] on button "button" at bounding box center [932, 254] width 31 height 24
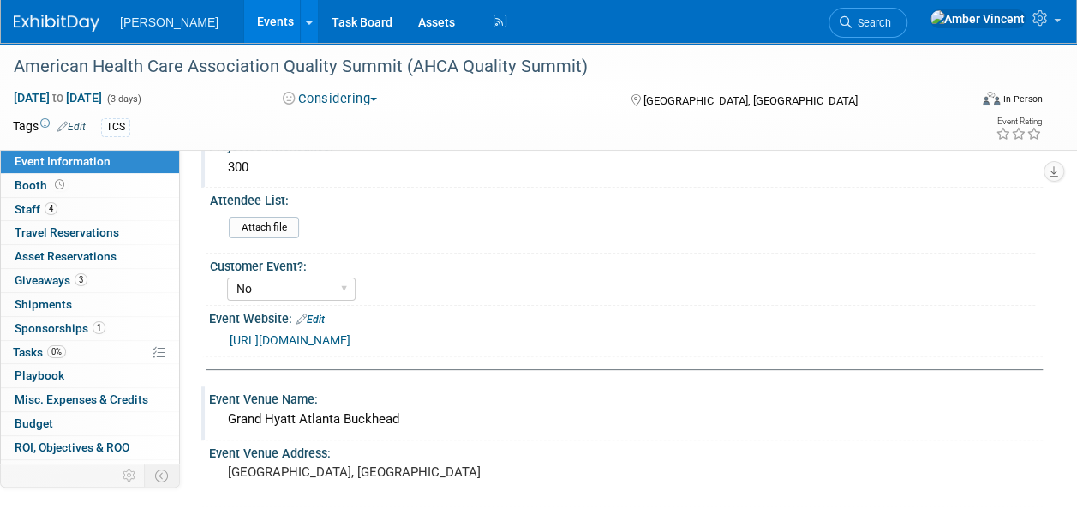
scroll to position [171, 0]
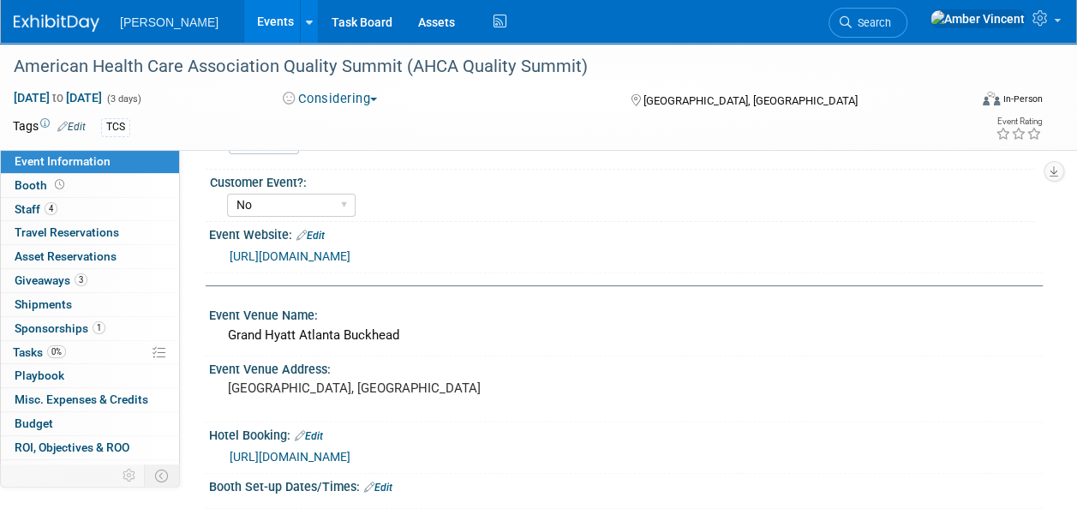
click at [317, 235] on link "Edit" at bounding box center [311, 236] width 28 height 12
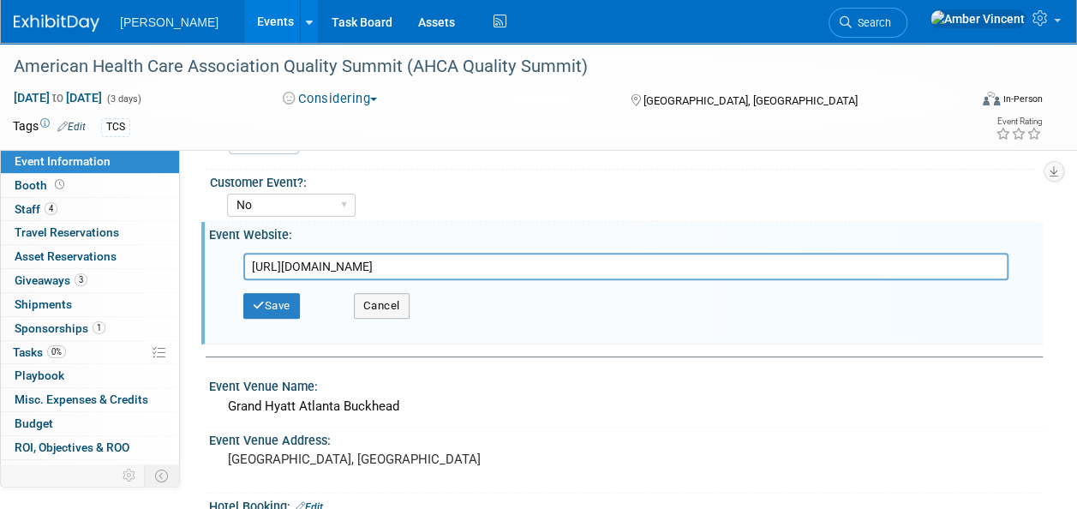
drag, startPoint x: 735, startPoint y: 265, endPoint x: 230, endPoint y: 238, distance: 506.3
click at [230, 238] on div "Event Website: Edit https://www.ahcancal.org/Education-Events/Quality-Summit/Pa…" at bounding box center [622, 283] width 842 height 122
click at [269, 307] on button "Save" at bounding box center [271, 306] width 57 height 26
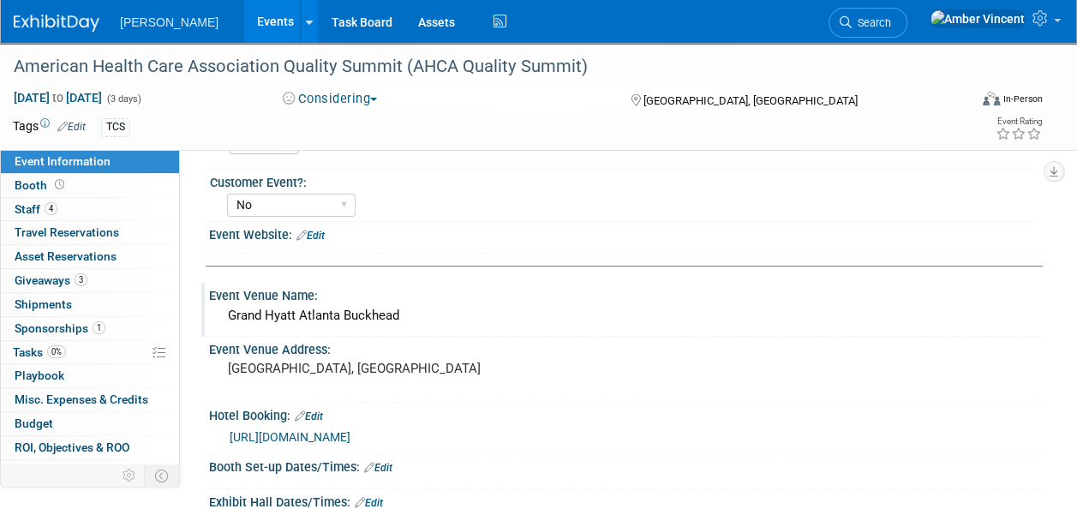
drag, startPoint x: 404, startPoint y: 318, endPoint x: 230, endPoint y: 314, distance: 174.9
click at [230, 314] on div "Grand Hyatt Atlanta Buckhead" at bounding box center [626, 316] width 808 height 27
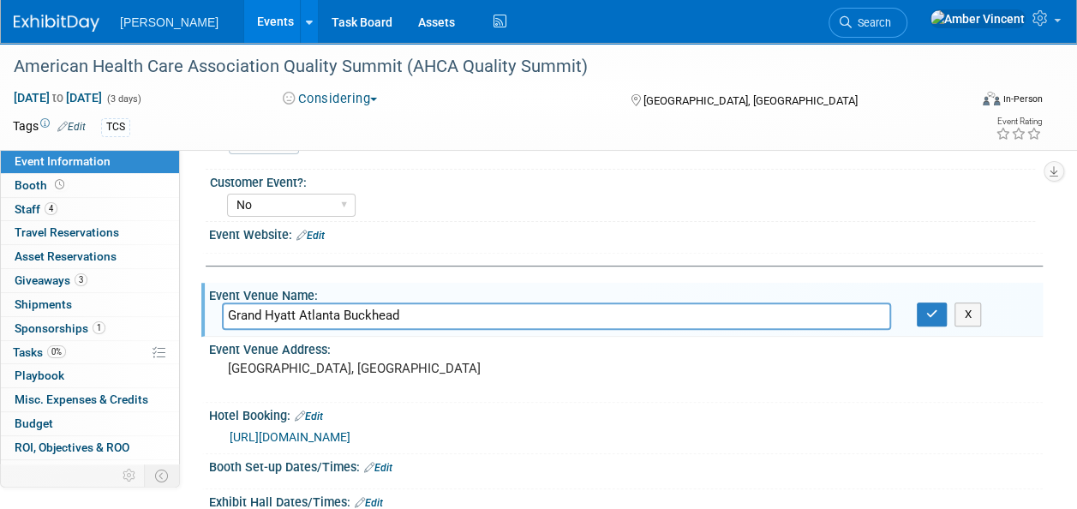
drag, startPoint x: 410, startPoint y: 313, endPoint x: 218, endPoint y: 298, distance: 193.4
click at [218, 298] on div "Event Venue Name: Grand Hyatt Atlanta Buckhead Grand Hyatt Atlanta Buckhead X" at bounding box center [622, 310] width 842 height 54
type input "Baltimore Marriott Waterfront"
click at [930, 315] on icon "button" at bounding box center [932, 314] width 12 height 11
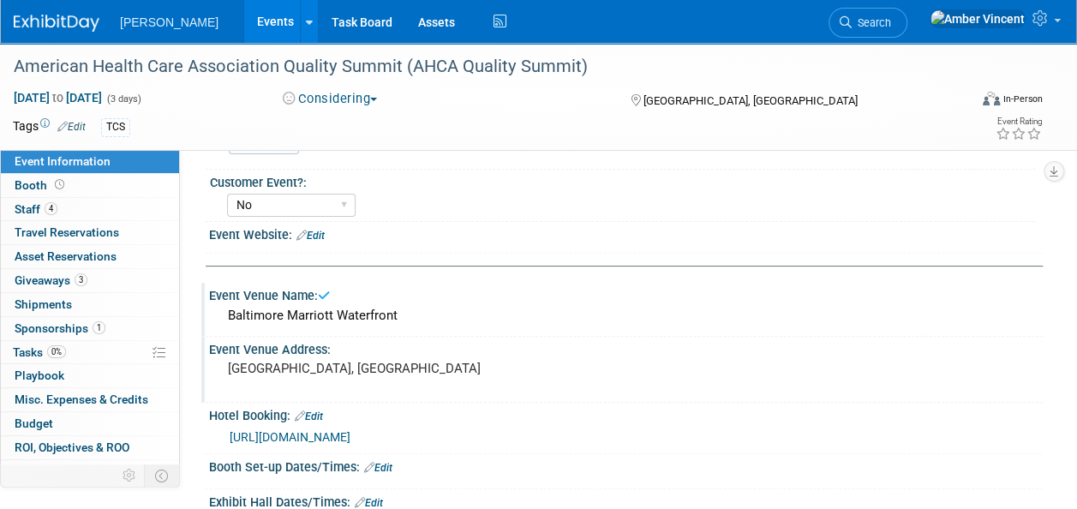
click at [299, 373] on pre "[GEOGRAPHIC_DATA], [GEOGRAPHIC_DATA]" at bounding box center [382, 368] width 309 height 15
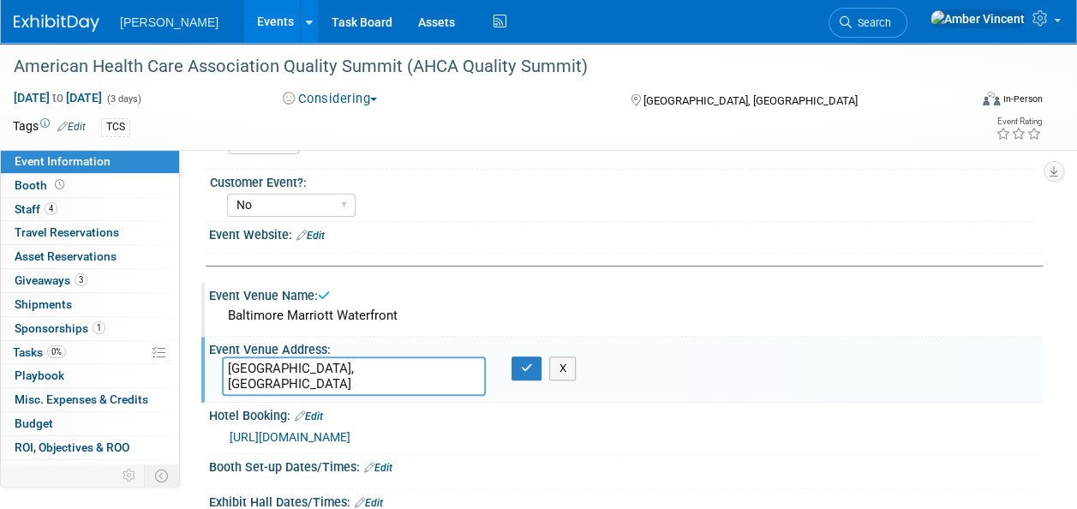
drag, startPoint x: 250, startPoint y: 355, endPoint x: 207, endPoint y: 367, distance: 44.5
click at [207, 366] on div "Event Venue Address: Atlanta, GA Atlanta, GA X" at bounding box center [622, 370] width 842 height 66
type textarea "[GEOGRAPHIC_DATA], [GEOGRAPHIC_DATA]"
click at [525, 363] on icon "button" at bounding box center [527, 368] width 12 height 11
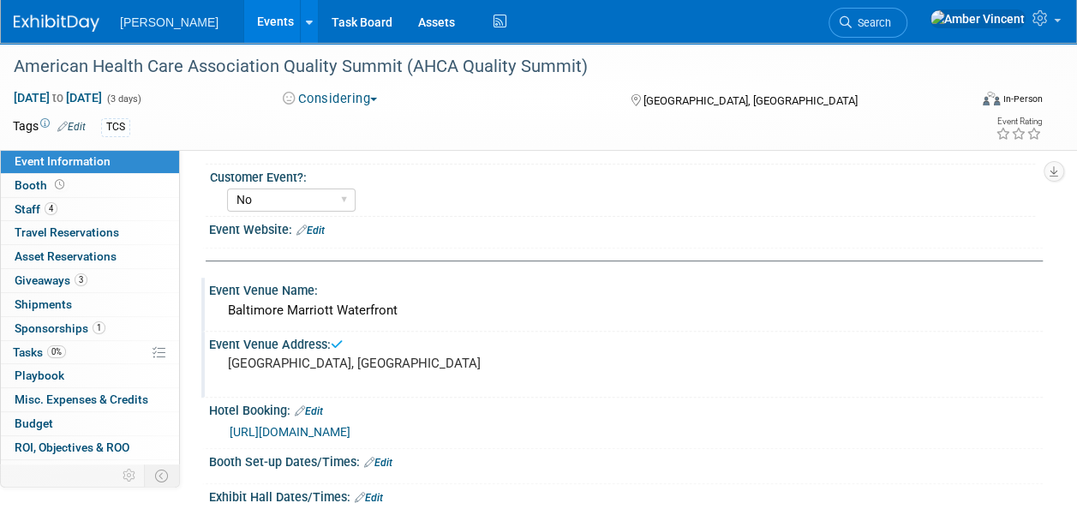
scroll to position [257, 0]
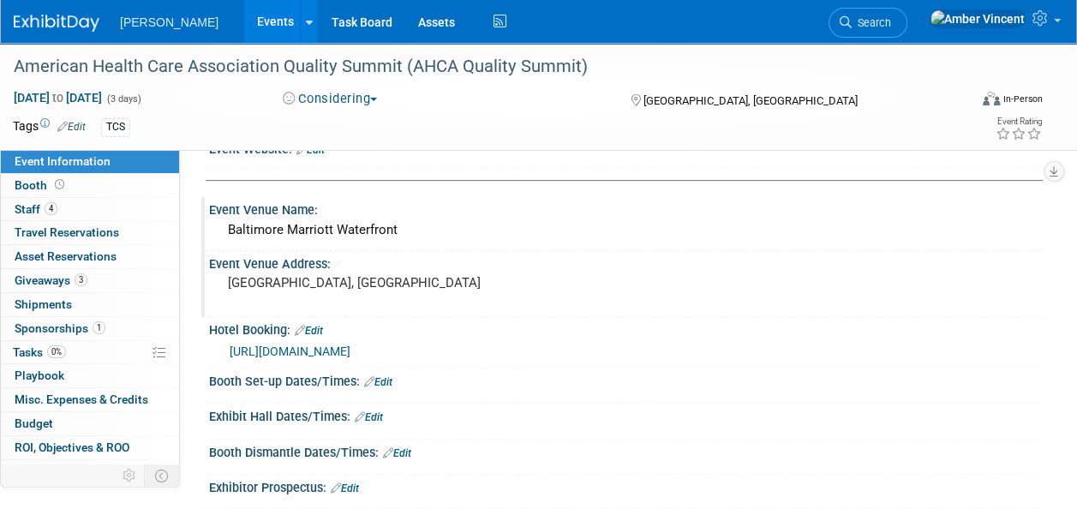
click at [323, 325] on link "Edit" at bounding box center [309, 331] width 28 height 12
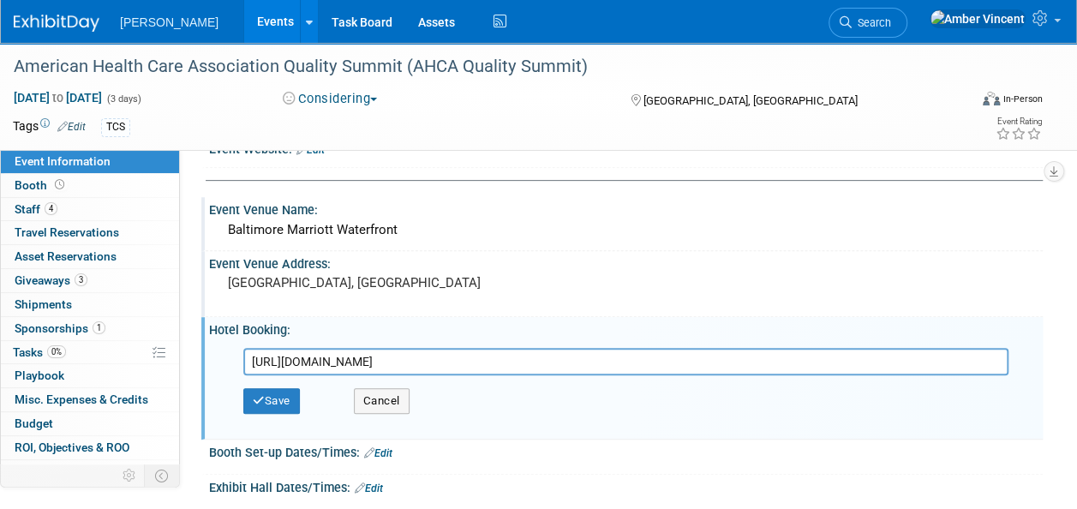
drag, startPoint x: 643, startPoint y: 358, endPoint x: 183, endPoint y: 322, distance: 460.7
click at [183, 322] on div "Event Information Event Info Booth Booth 4 Staff 4 Staff 0 Travel Reservations …" at bounding box center [538, 240] width 1077 height 908
click at [273, 402] on button "Save" at bounding box center [271, 401] width 57 height 26
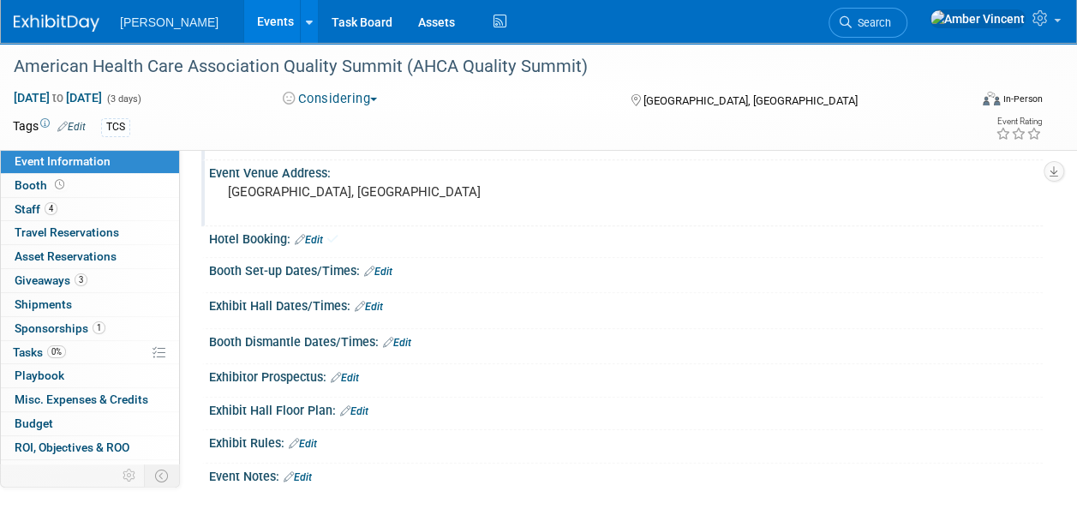
scroll to position [274, 0]
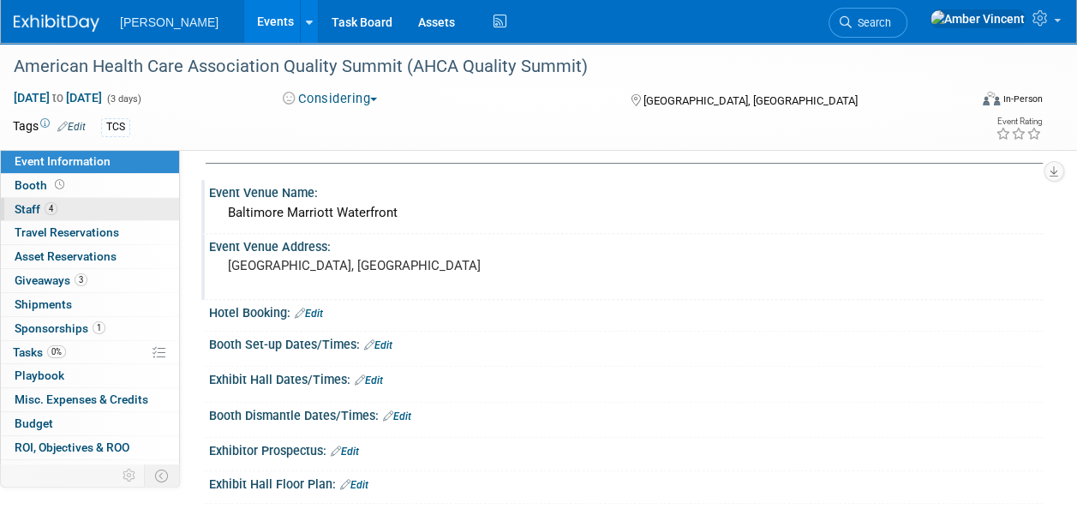
click at [51, 204] on span "4" at bounding box center [51, 208] width 13 height 13
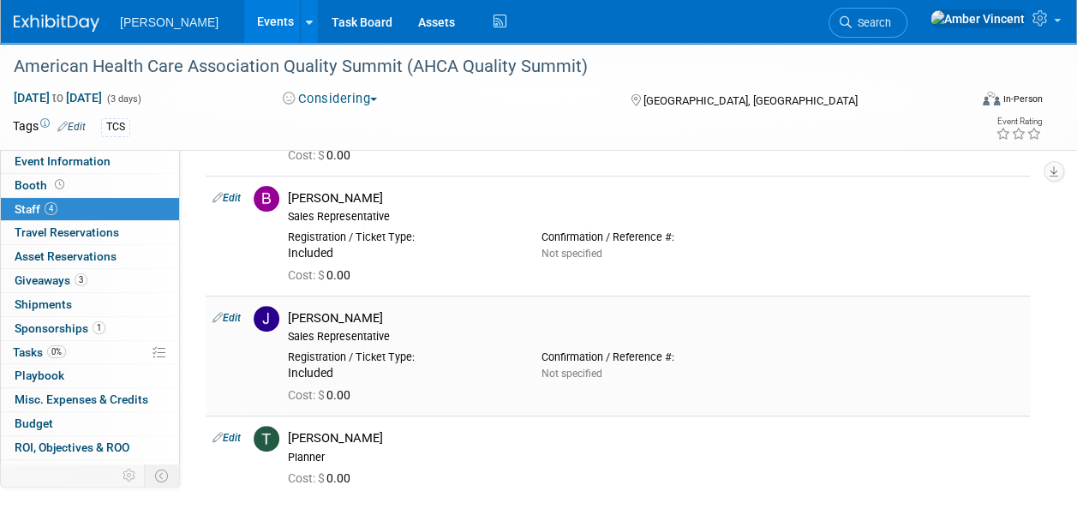
scroll to position [86, 0]
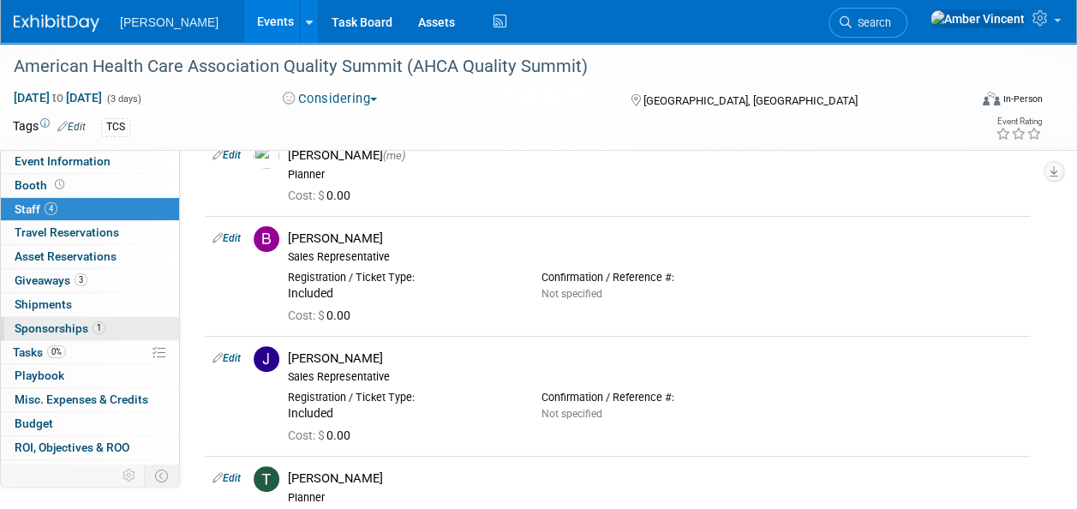
click at [86, 326] on span "Sponsorships 1" at bounding box center [60, 328] width 91 height 14
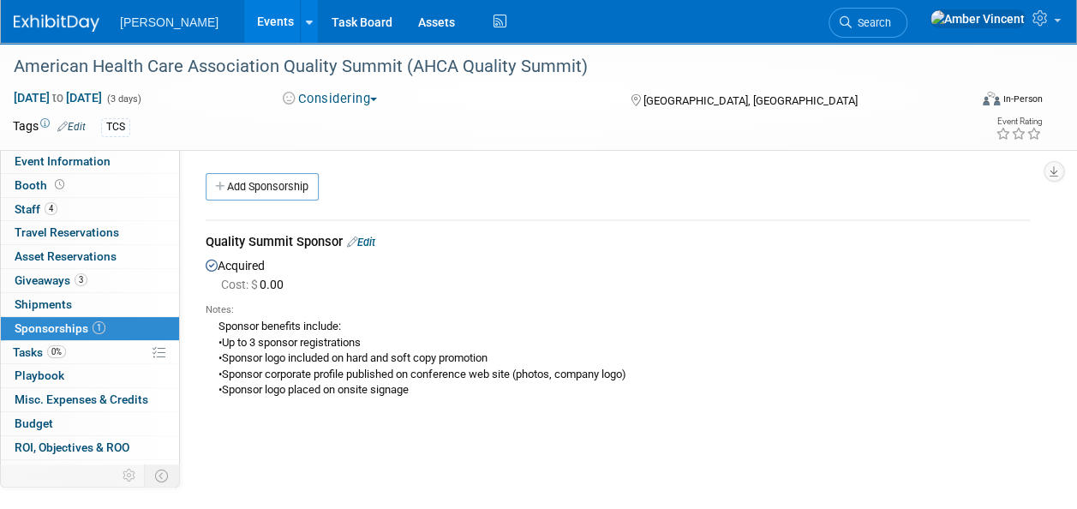
click at [372, 233] on div "Quality Summit Sponsor Edit" at bounding box center [618, 243] width 824 height 21
drag, startPoint x: 371, startPoint y: 239, endPoint x: 363, endPoint y: 245, distance: 9.8
click at [371, 240] on link "Edit" at bounding box center [361, 242] width 28 height 13
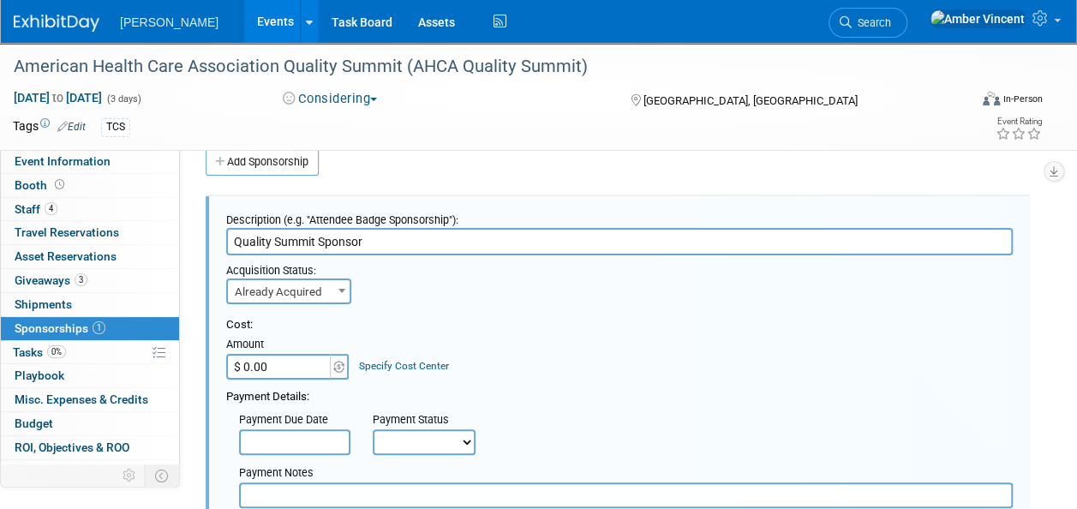
click at [327, 284] on span "Already Acquired" at bounding box center [289, 292] width 122 height 24
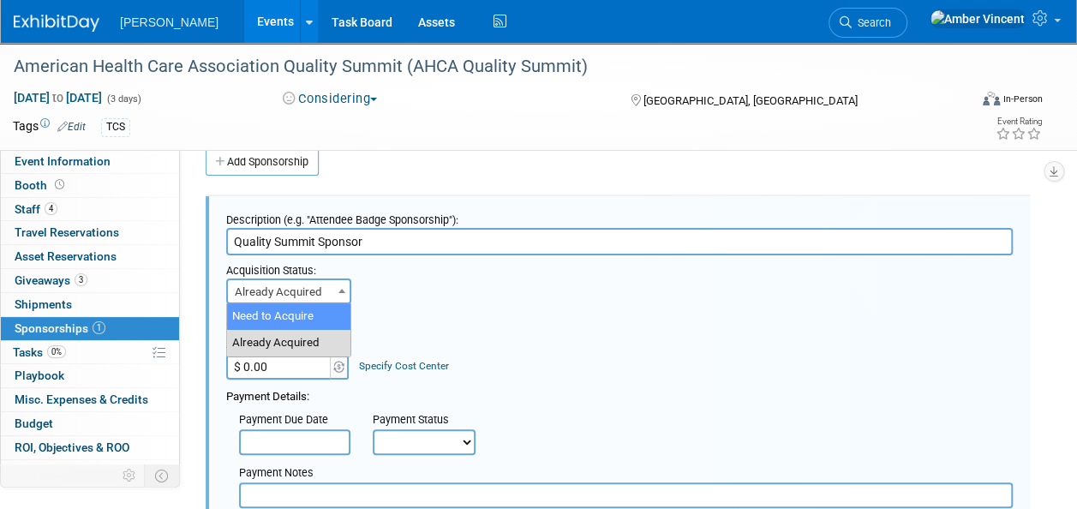
select select "1"
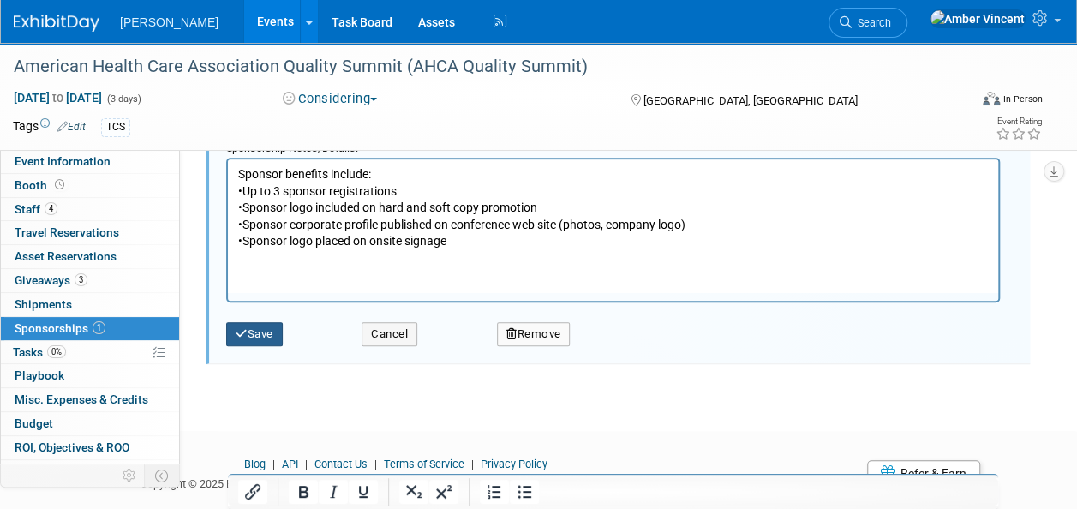
click at [273, 338] on button "Save" at bounding box center [254, 334] width 57 height 24
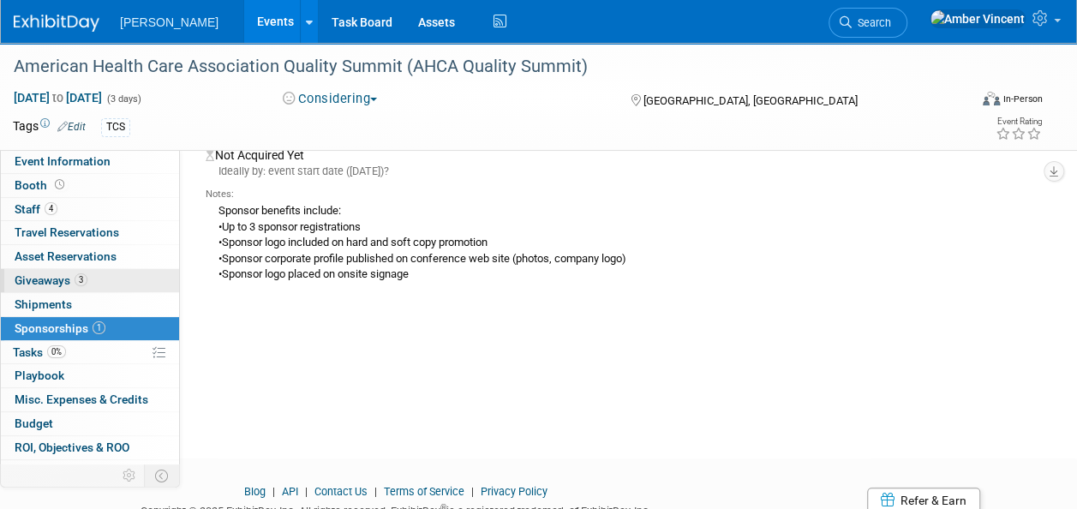
click at [84, 273] on span "Giveaways 3" at bounding box center [51, 280] width 73 height 14
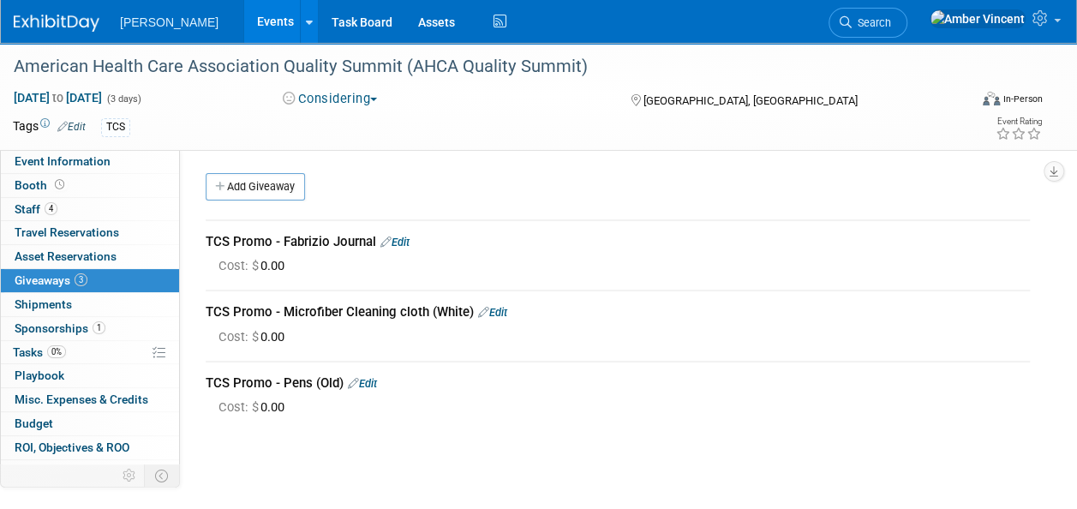
click at [496, 307] on link "Edit" at bounding box center [492, 312] width 29 height 13
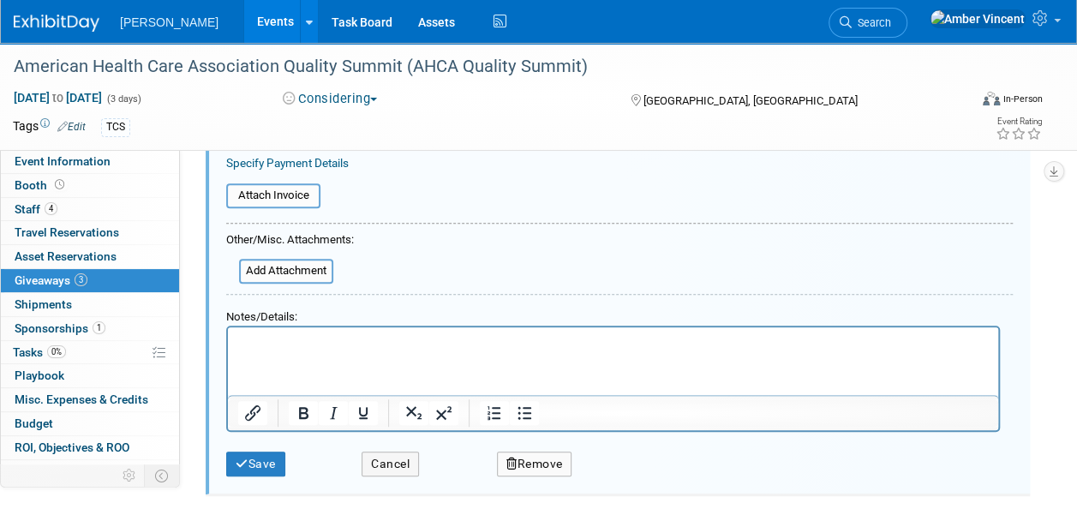
scroll to position [439, 0]
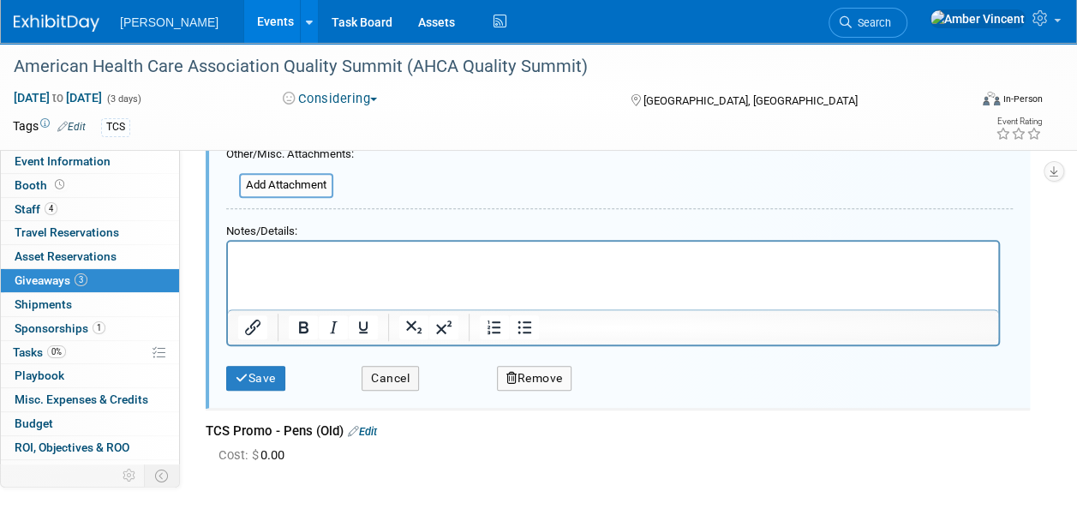
click at [510, 377] on icon "button" at bounding box center [511, 379] width 11 height 12
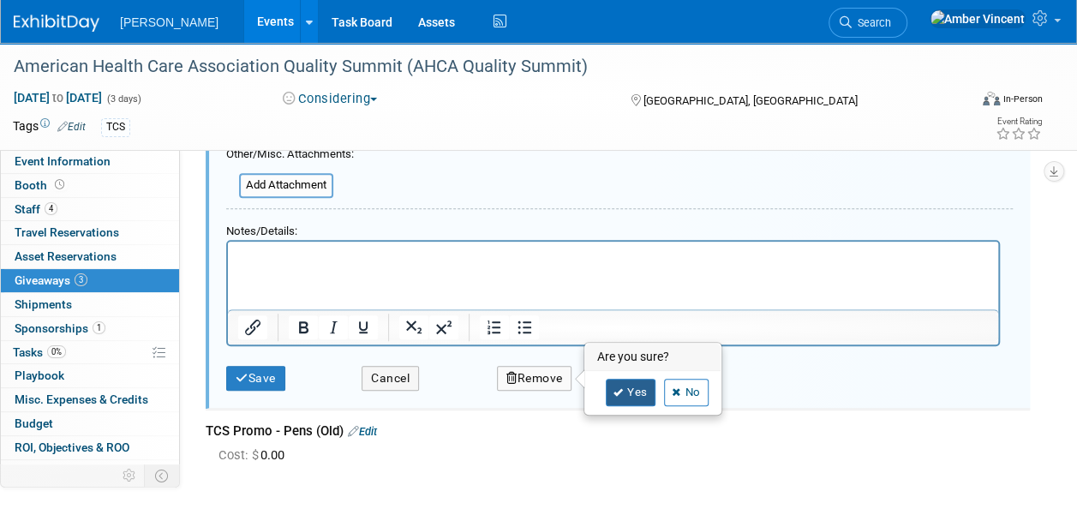
click at [617, 389] on icon at bounding box center [619, 392] width 10 height 9
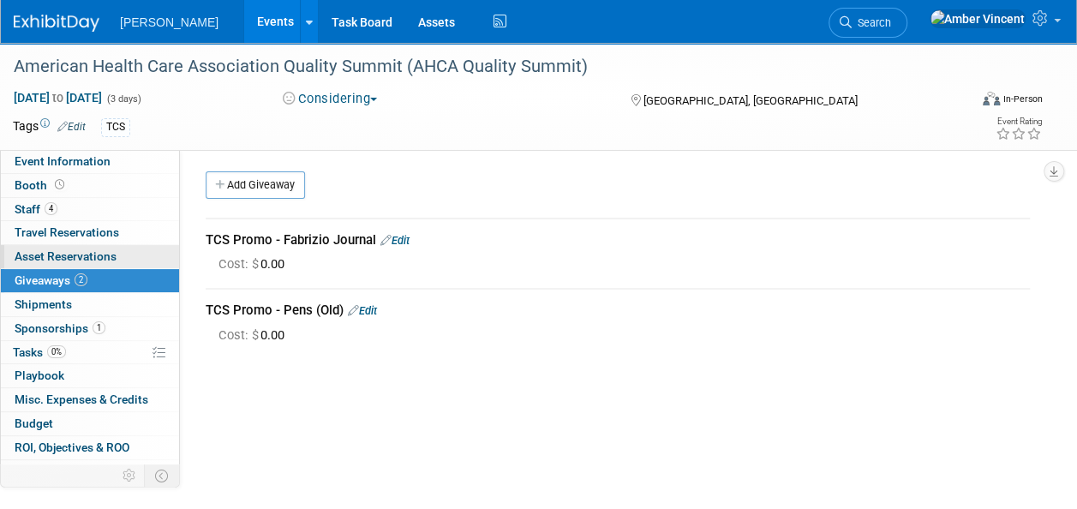
scroll to position [0, 0]
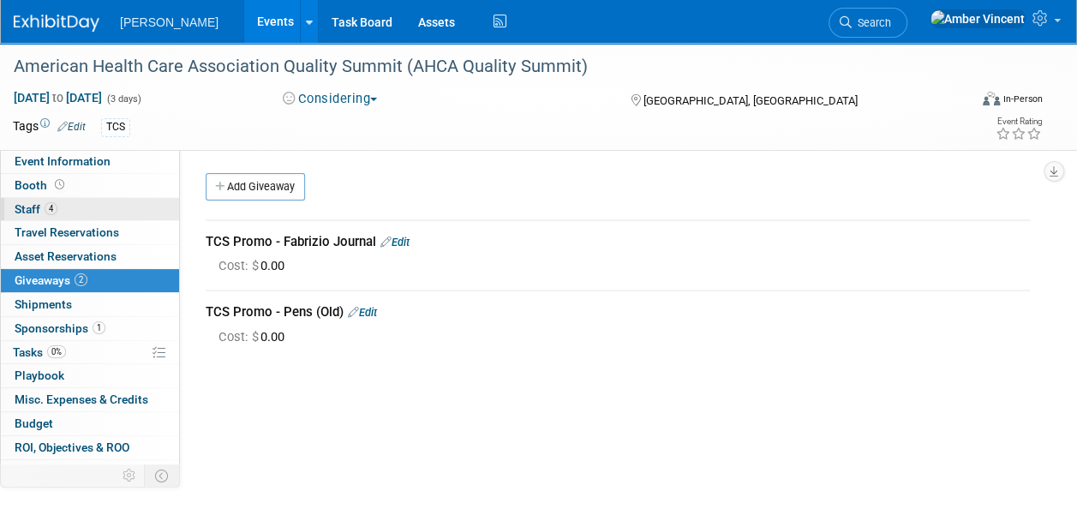
click at [87, 213] on link "4 Staff 4" at bounding box center [90, 209] width 178 height 23
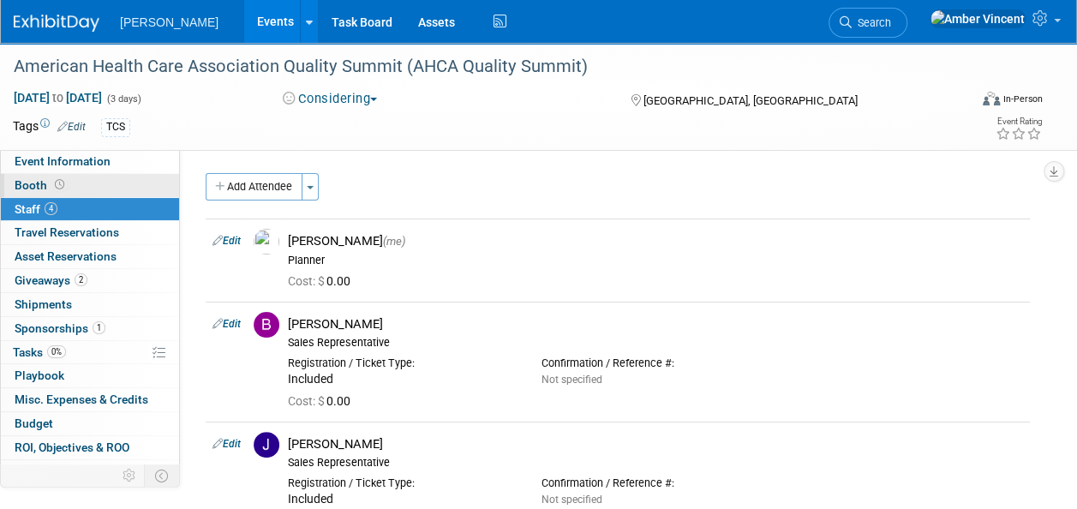
click at [91, 185] on link "Booth" at bounding box center [90, 185] width 178 height 23
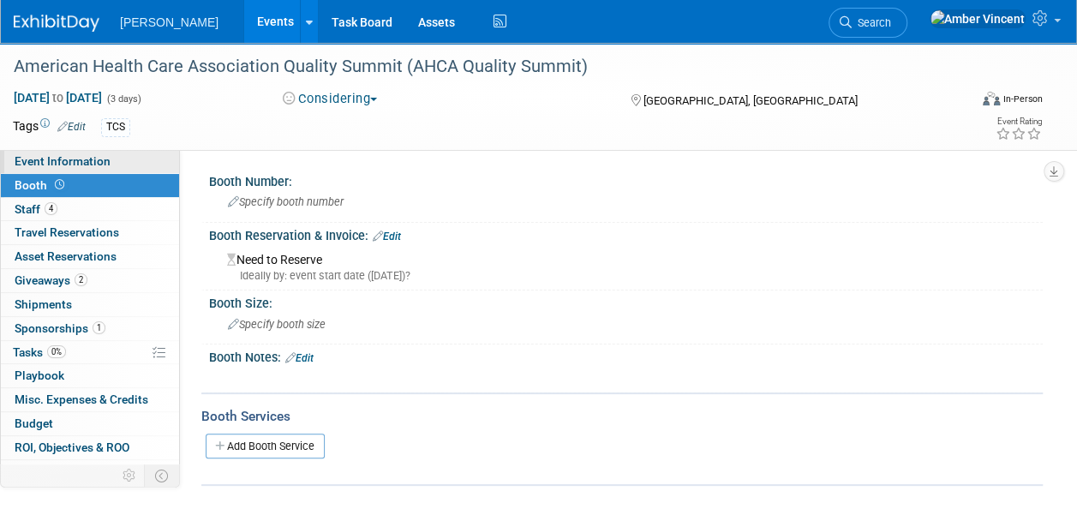
click at [98, 163] on span "Event Information" at bounding box center [63, 161] width 96 height 14
select select "Exhibitor/Sponsor"
select select "No"
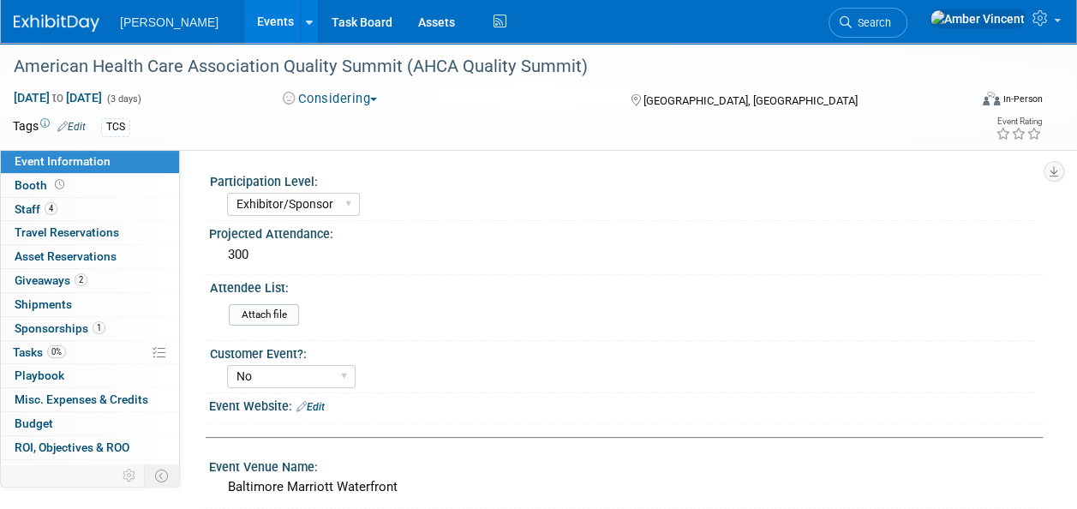
click at [244, 29] on link "Events" at bounding box center [275, 21] width 63 height 43
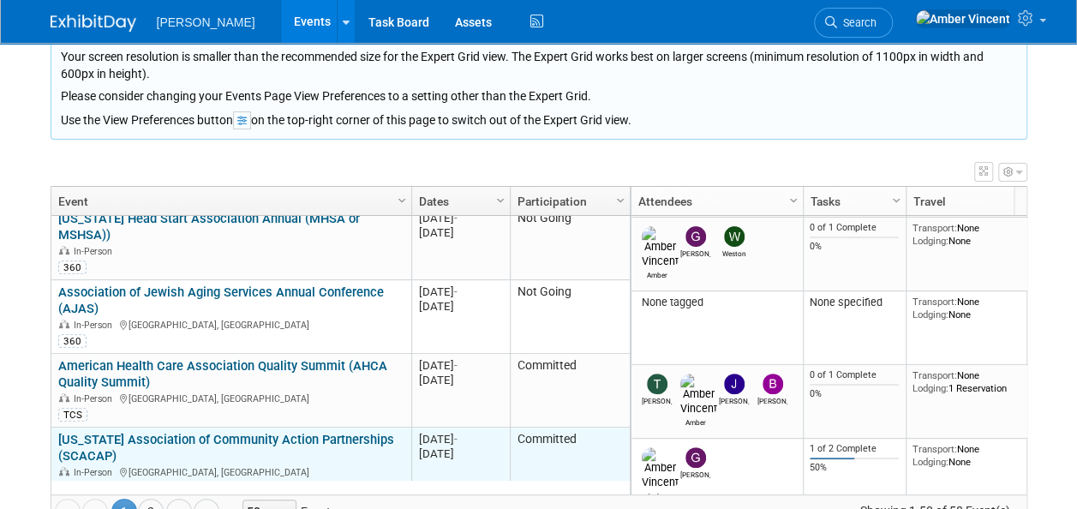
click at [243, 432] on link "[US_STATE] Association of Community Action Partnerships (SCACAP)" at bounding box center [226, 448] width 336 height 32
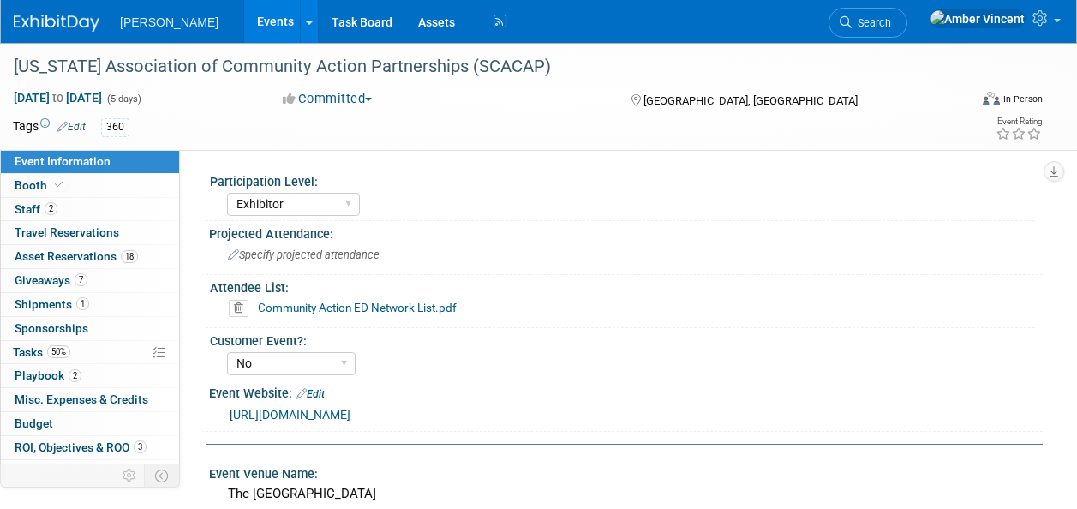
select select "Exhibitor"
select select "No"
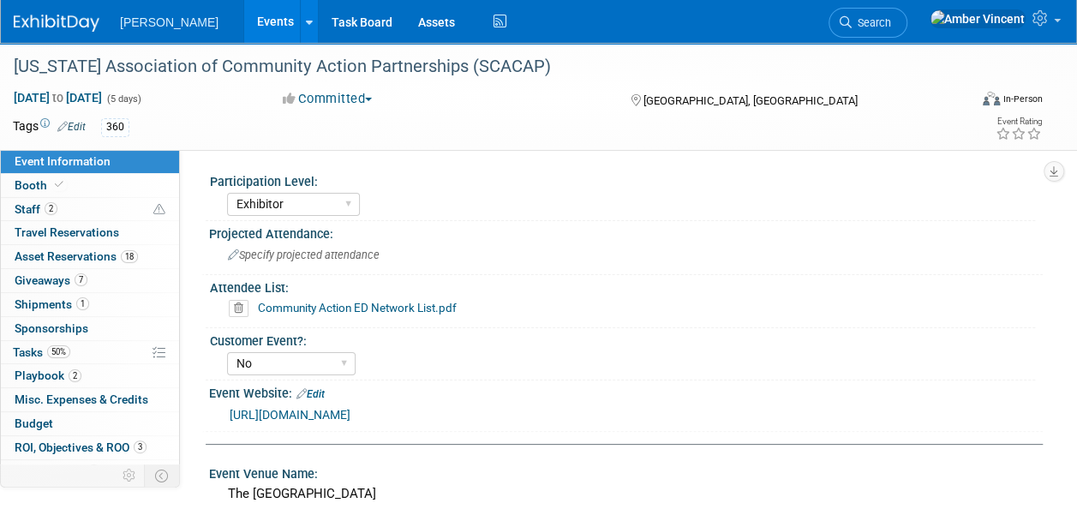
click at [244, 33] on link "Events" at bounding box center [275, 21] width 63 height 43
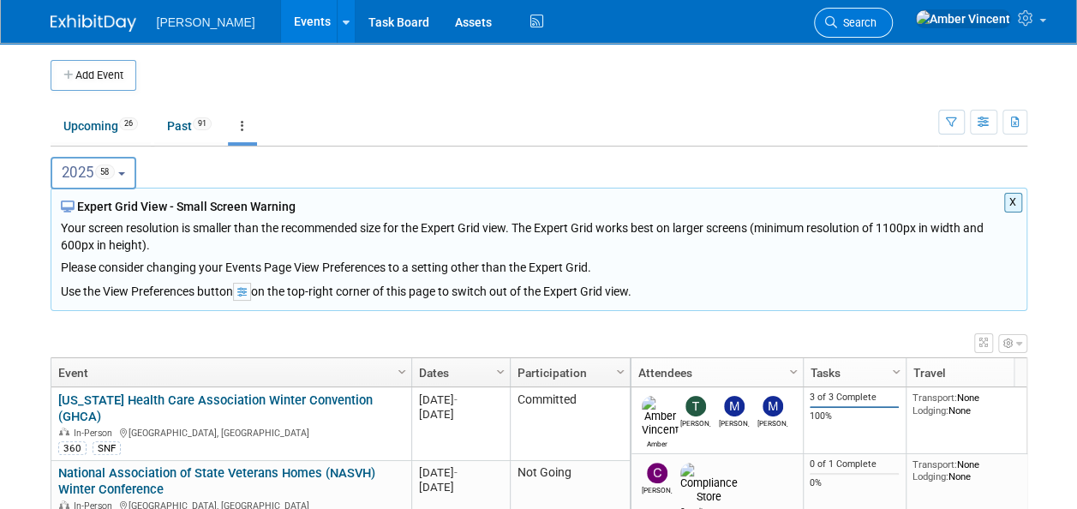
click at [877, 21] on span "Search" at bounding box center [856, 22] width 39 height 13
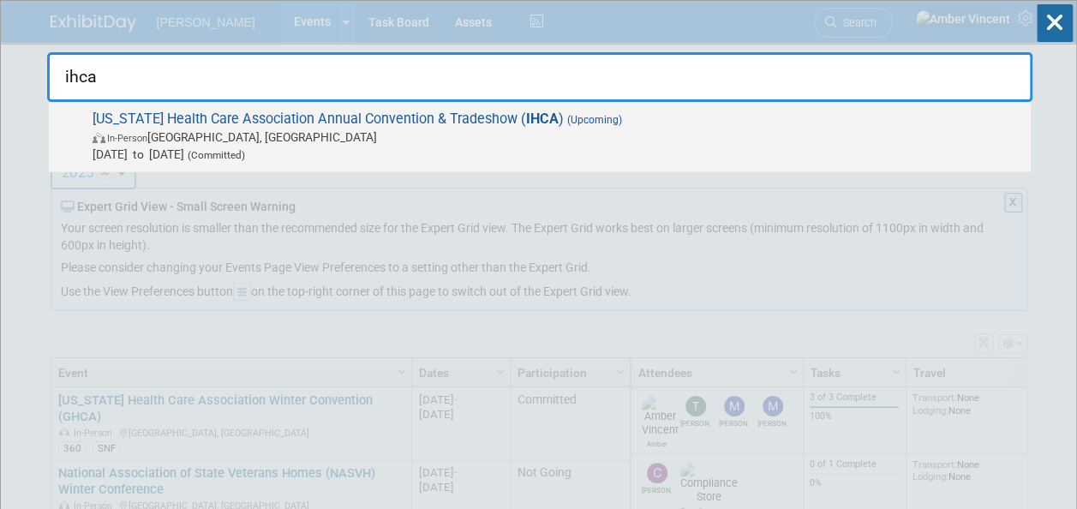
type input "ihca"
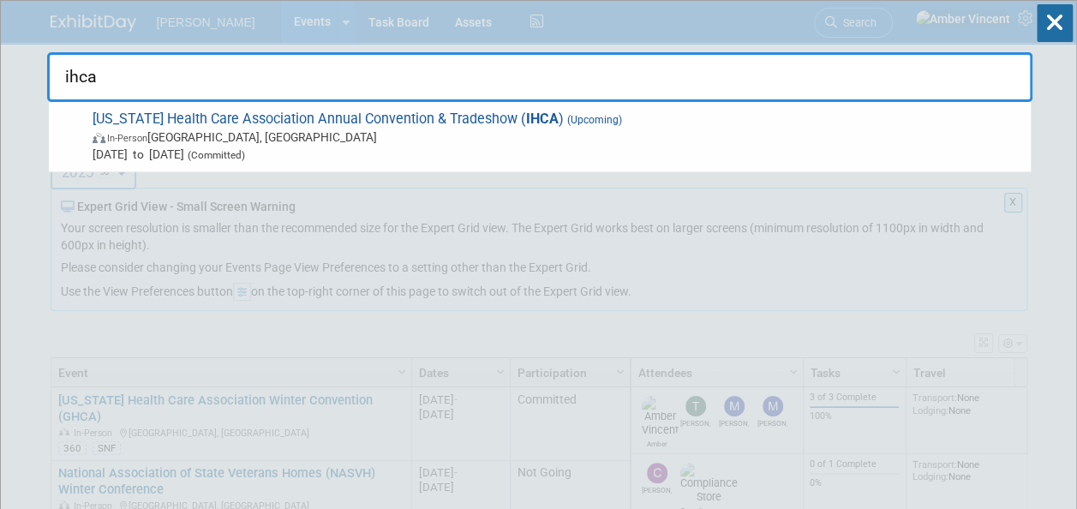
drag, startPoint x: 492, startPoint y: 122, endPoint x: 482, endPoint y: 129, distance: 12.4
click at [526, 122] on strong "IHCA" at bounding box center [542, 119] width 33 height 16
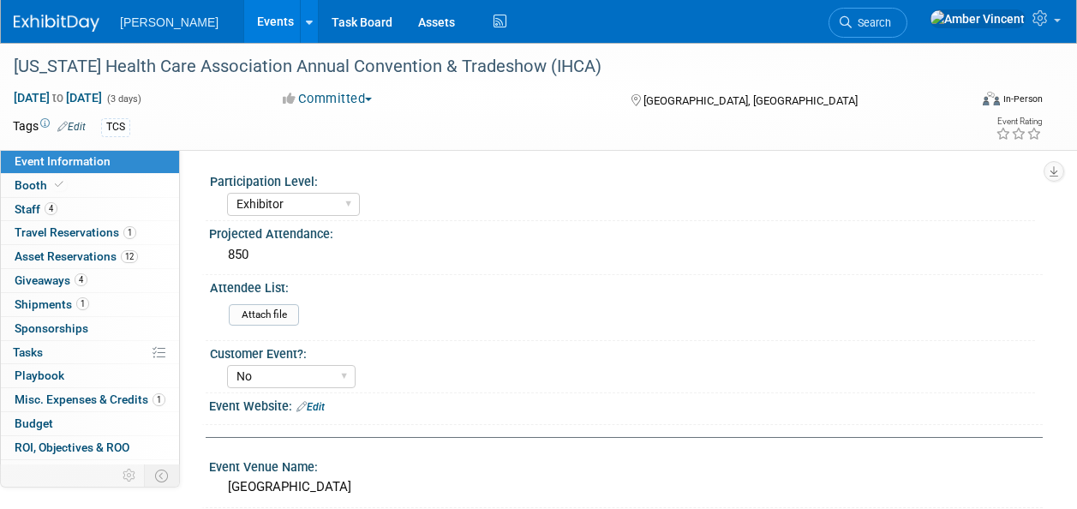
select select "Exhibitor"
select select "No"
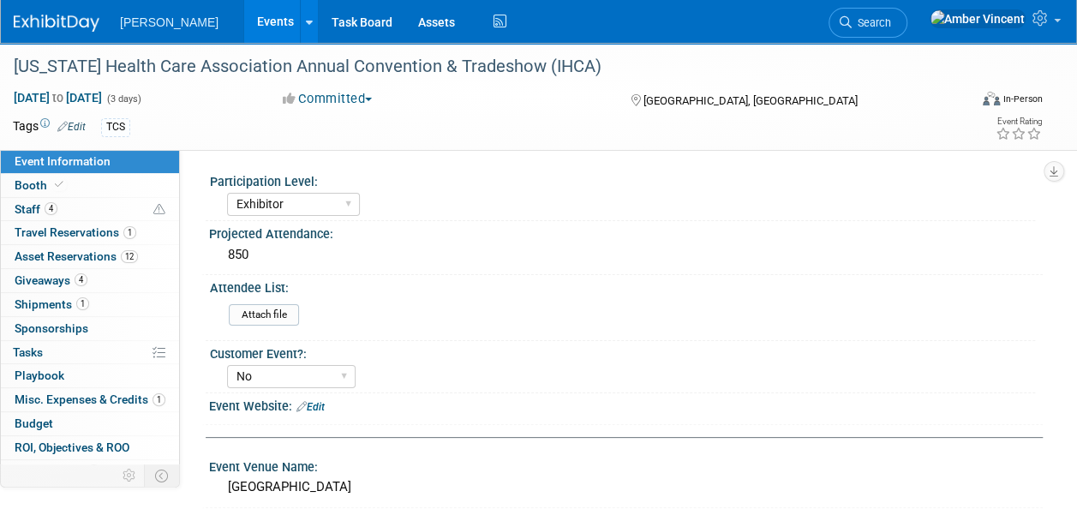
drag, startPoint x: 48, startPoint y: 178, endPoint x: 490, endPoint y: 393, distance: 491.7
click at [48, 178] on span "Booth" at bounding box center [41, 185] width 52 height 14
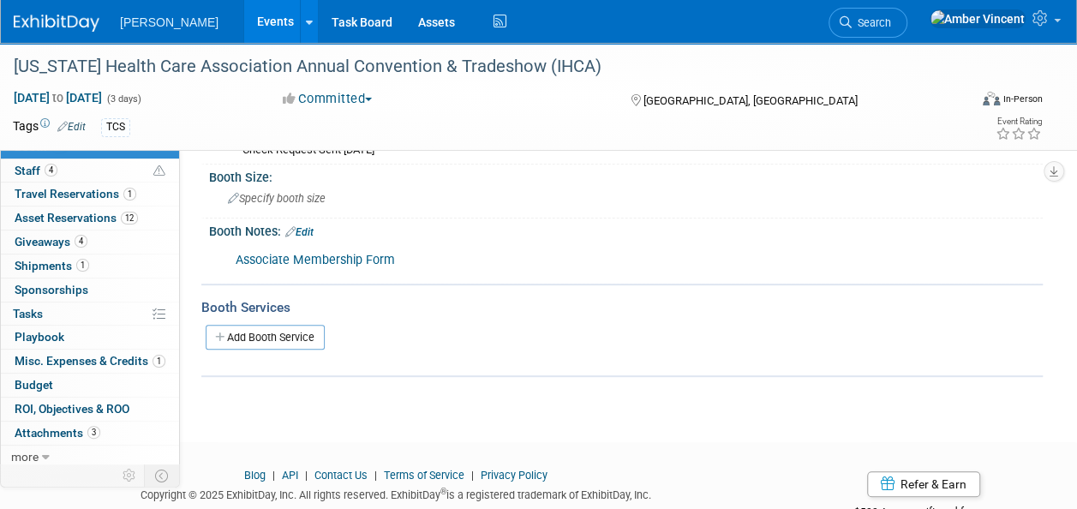
scroll to position [133, 0]
